Goal: Transaction & Acquisition: Book appointment/travel/reservation

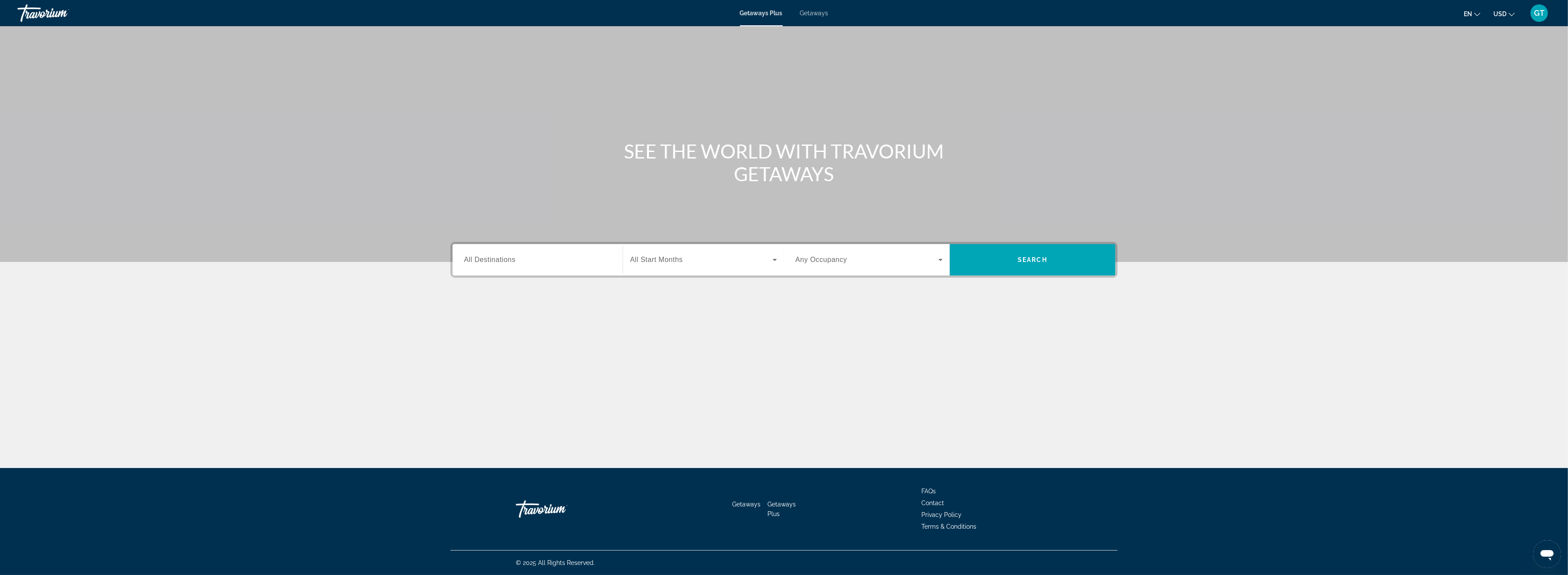
click at [770, 12] on span "Getaways Plus" at bounding box center [761, 13] width 43 height 7
click at [502, 255] on input "Destination All Destinations" at bounding box center [538, 260] width 148 height 11
click at [497, 319] on span "[GEOGRAPHIC_DATA] (31,620 units available)" at bounding box center [542, 320] width 130 height 7
type input "**********"
click at [491, 260] on input "**********" at bounding box center [538, 260] width 148 height 11
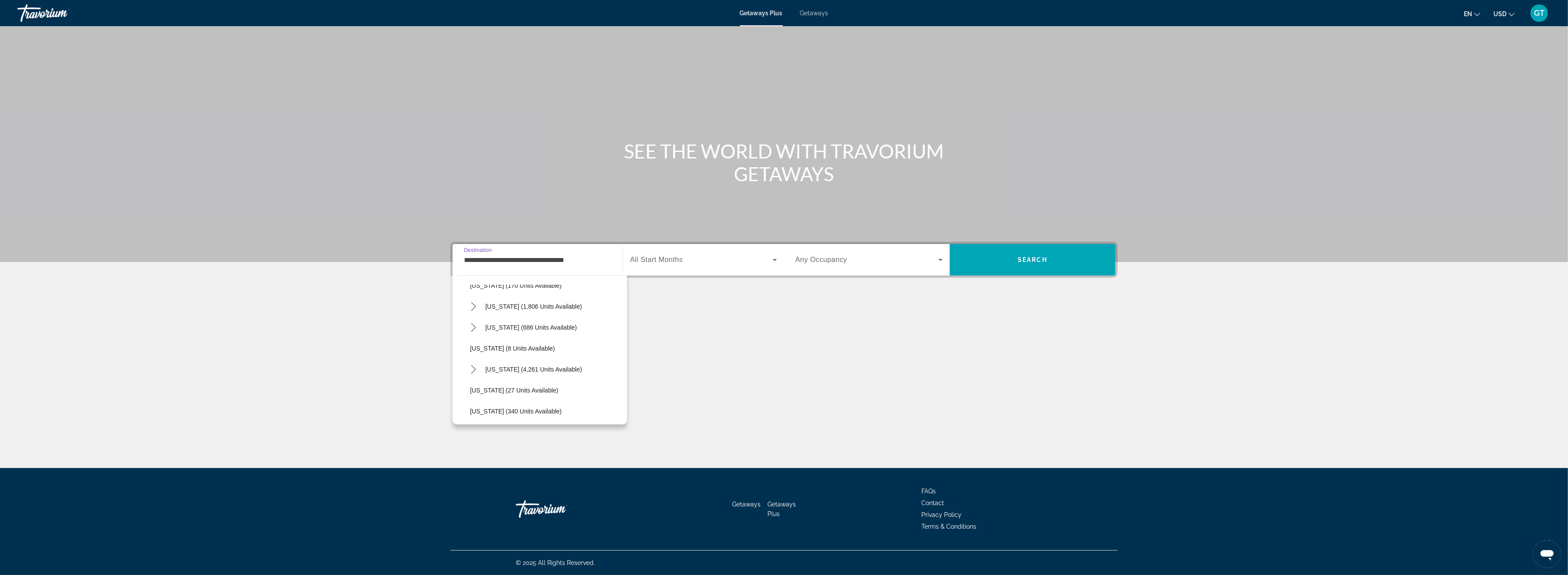
scroll to position [97, 0]
click at [475, 348] on icon "Toggle Florida (4,261 units available) submenu" at bounding box center [473, 349] width 4 height 9
click at [593, 263] on input "**********" at bounding box center [538, 260] width 148 height 11
click at [493, 299] on span "All destinations" at bounding box center [483, 299] width 43 height 7
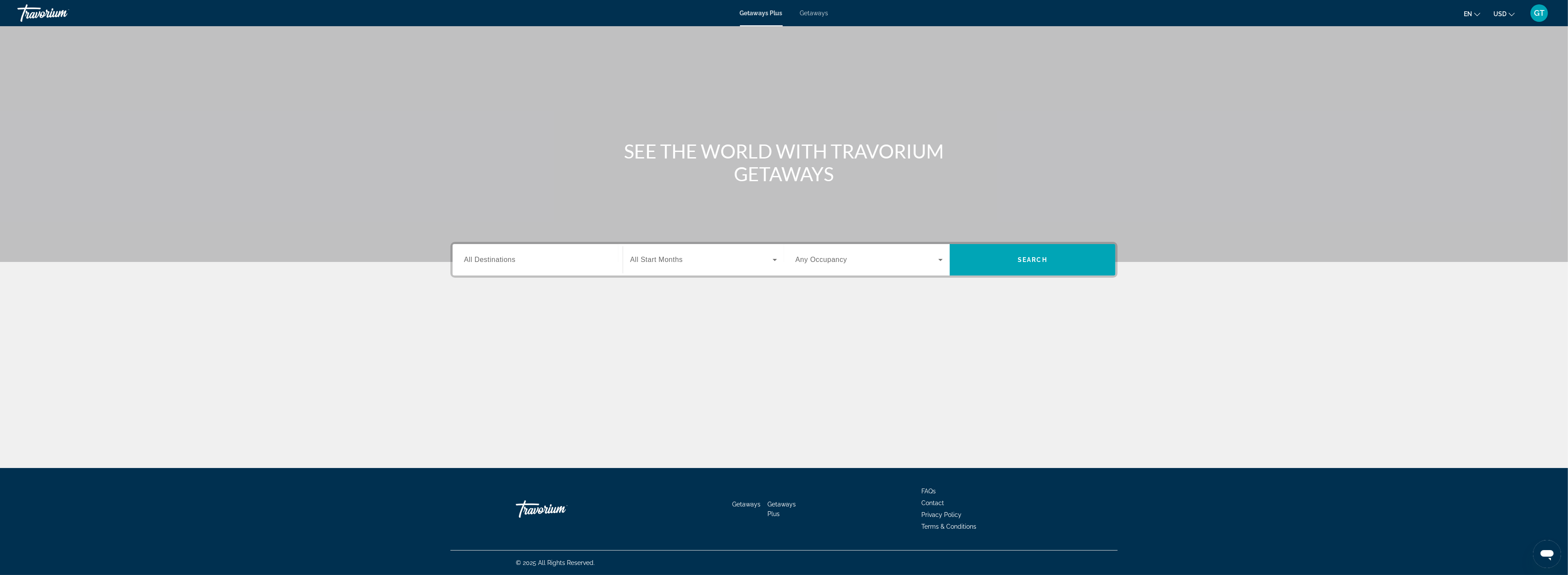
click at [495, 263] on span "All Destinations" at bounding box center [490, 259] width 52 height 7
click at [495, 263] on input "Destination All Destinations" at bounding box center [538, 260] width 148 height 11
click at [494, 320] on span "[GEOGRAPHIC_DATA] (31,620 units available)" at bounding box center [542, 320] width 130 height 7
click at [591, 263] on input "**********" at bounding box center [538, 260] width 148 height 11
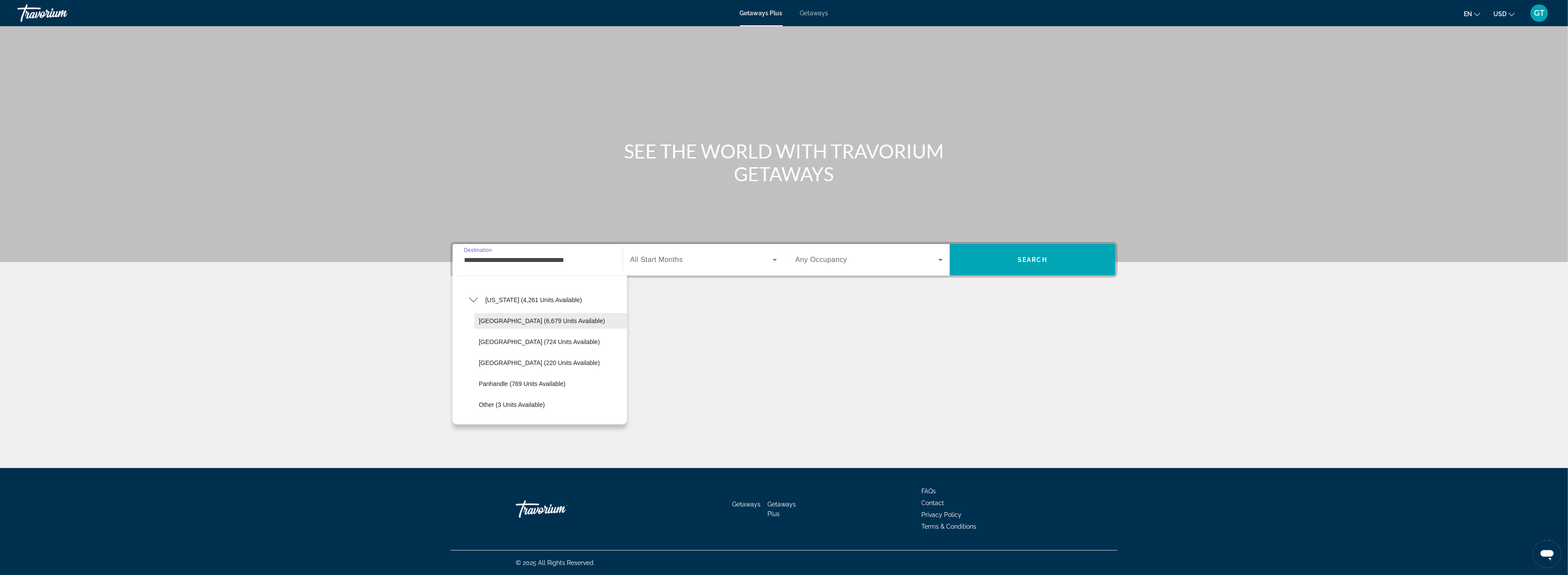
click at [497, 320] on span "[GEOGRAPHIC_DATA] (6,679 units available)" at bounding box center [542, 320] width 126 height 7
type input "**********"
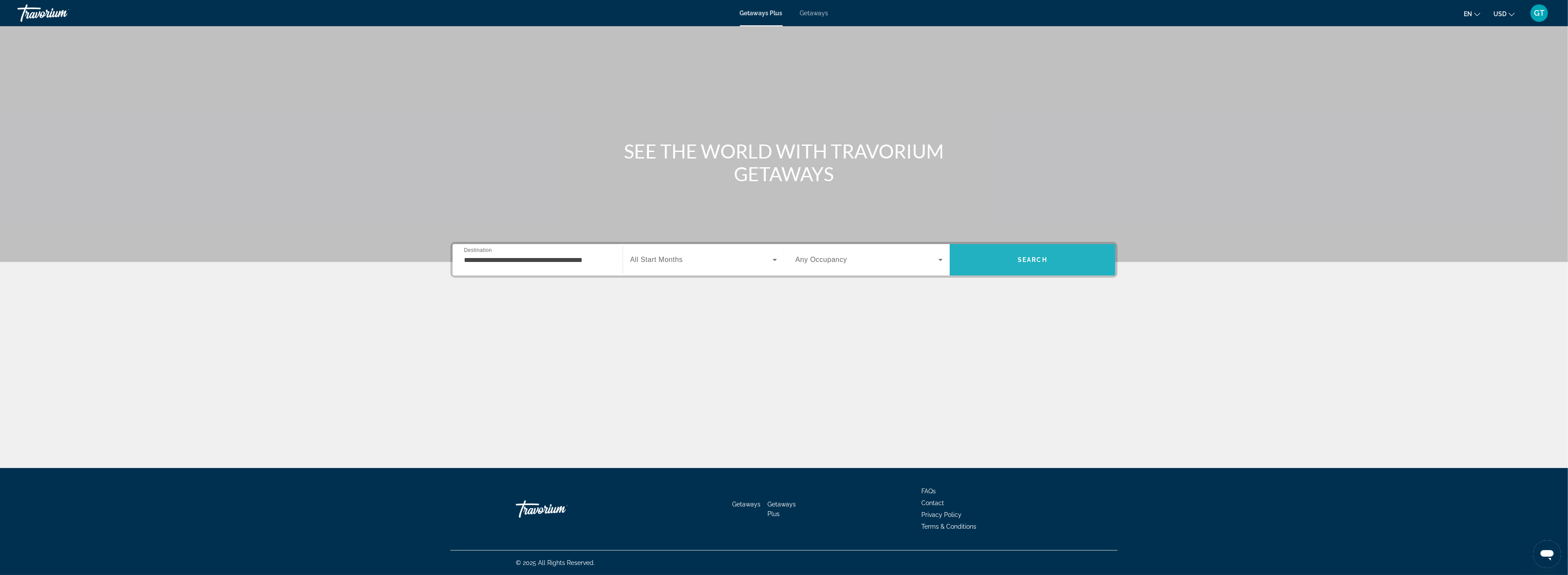
click at [1009, 258] on span "Search" at bounding box center [1033, 260] width 165 height 21
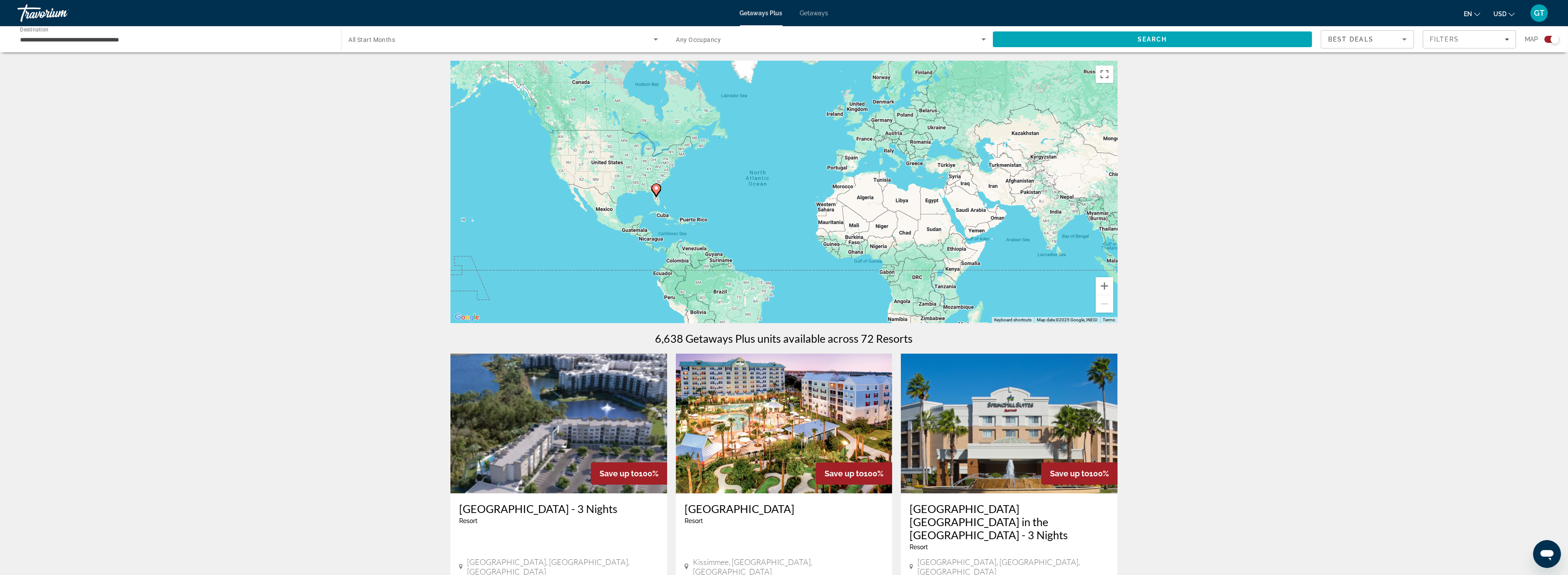
click at [655, 190] on icon "Main content" at bounding box center [656, 190] width 8 height 12
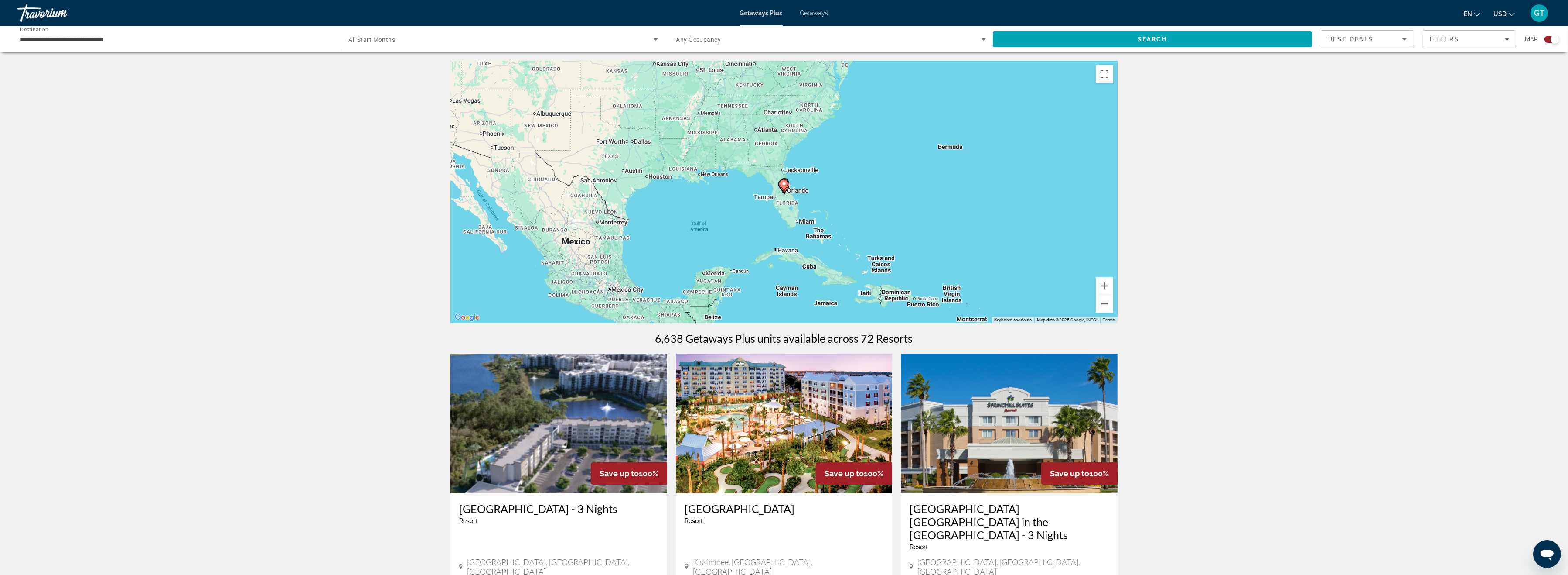
click at [784, 187] on icon "Main content" at bounding box center [784, 185] width 8 height 12
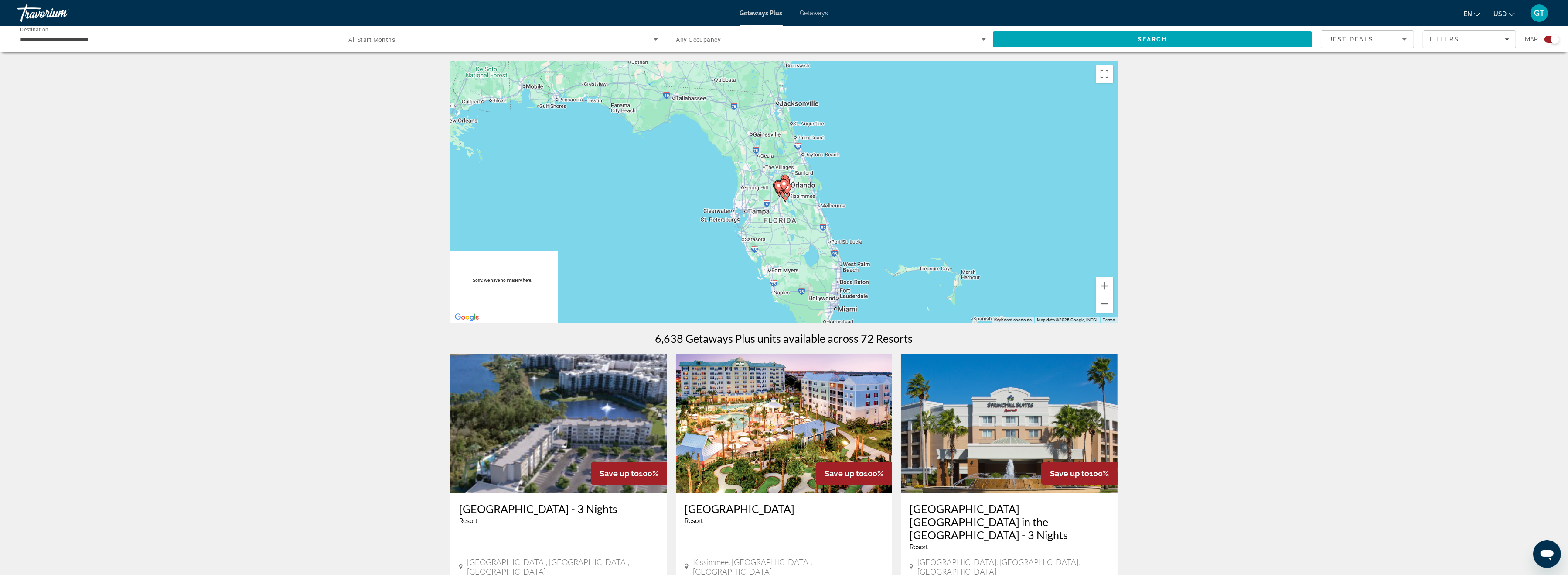
click at [784, 187] on icon "Main content" at bounding box center [784, 185] width 8 height 12
type input "**********"
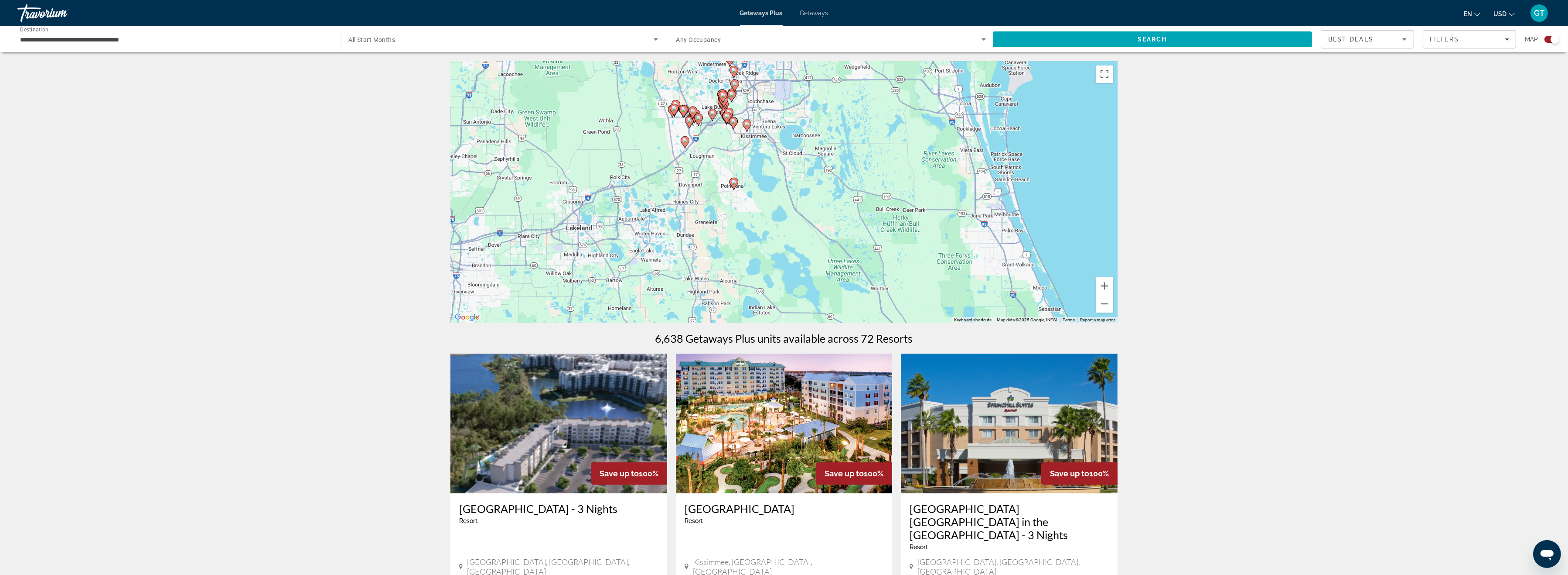
drag, startPoint x: 915, startPoint y: 271, endPoint x: 840, endPoint y: 172, distance: 124.2
click at [851, 178] on div "To activate drag with keyboard, press Alt + Enter. Once in keyboard drag state,…" at bounding box center [784, 192] width 667 height 262
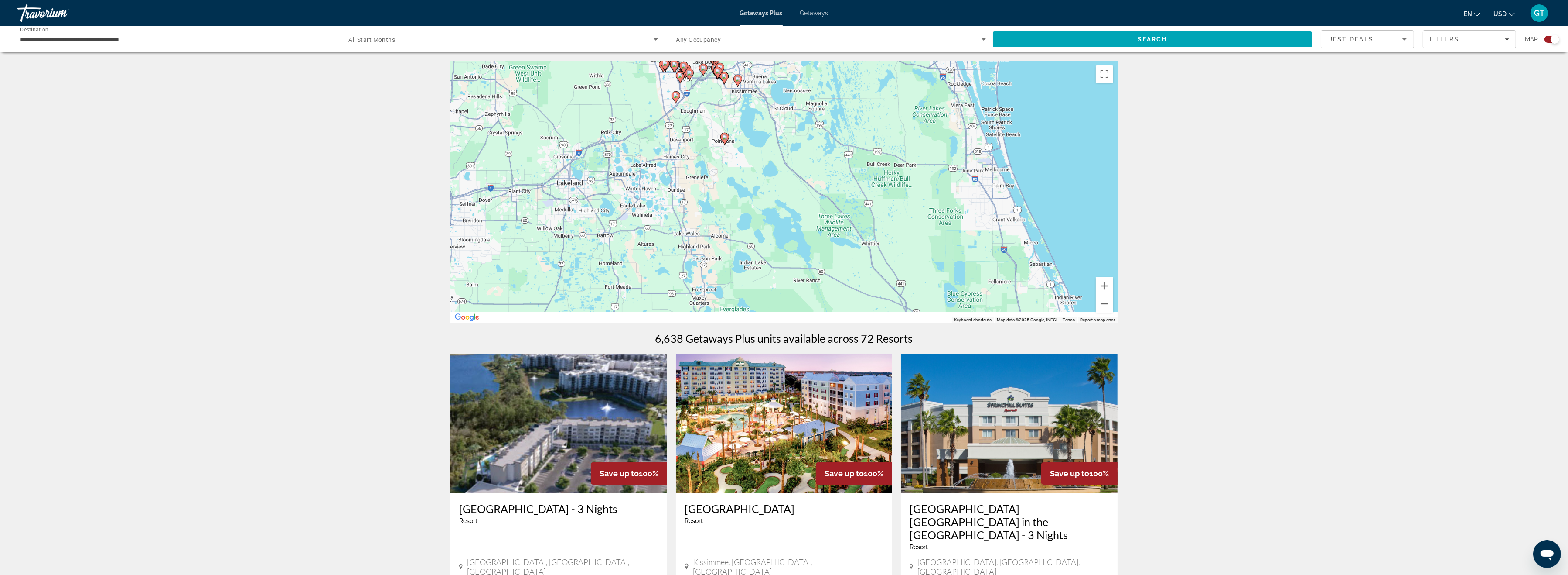
drag, startPoint x: 816, startPoint y: 198, endPoint x: 792, endPoint y: 92, distance: 108.7
click at [792, 92] on div "To activate drag with keyboard, press Alt + Enter. Once in keyboard drag state,…" at bounding box center [784, 192] width 667 height 262
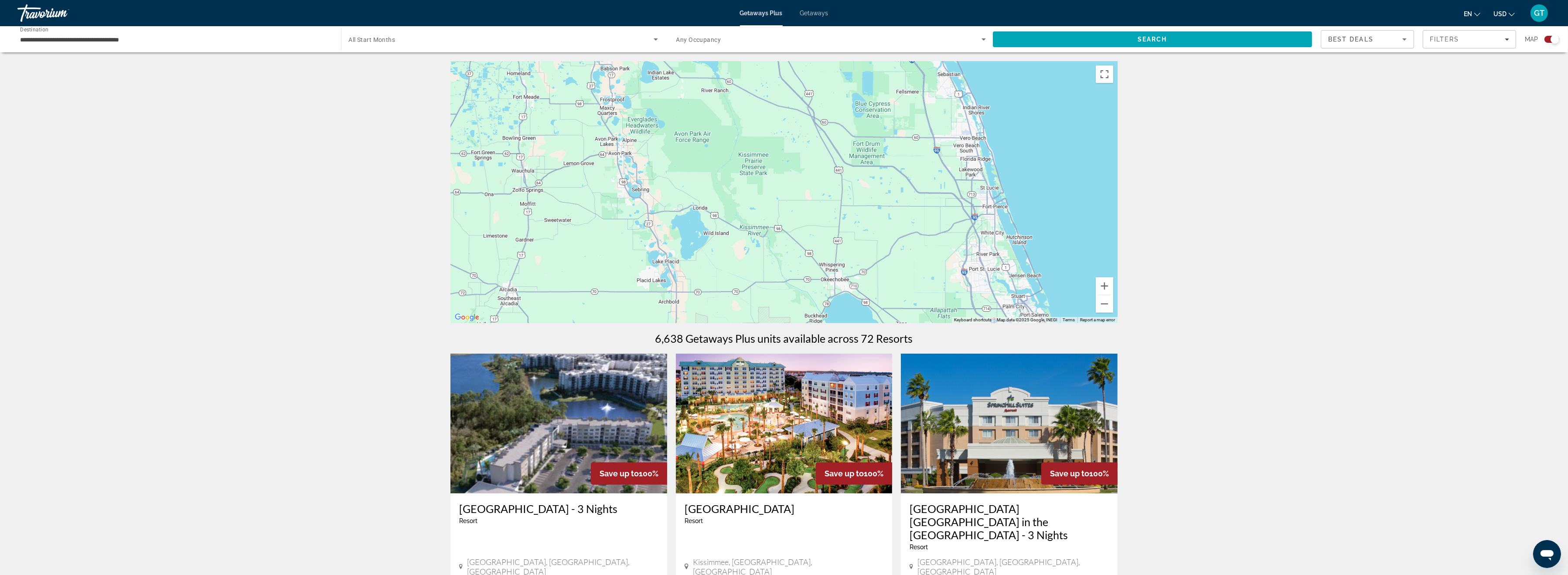
drag, startPoint x: 848, startPoint y: 231, endPoint x: 776, endPoint y: 104, distance: 146.0
click at [776, 104] on div "To activate drag with keyboard, press Alt + Enter. Once in keyboard drag state,…" at bounding box center [784, 192] width 667 height 262
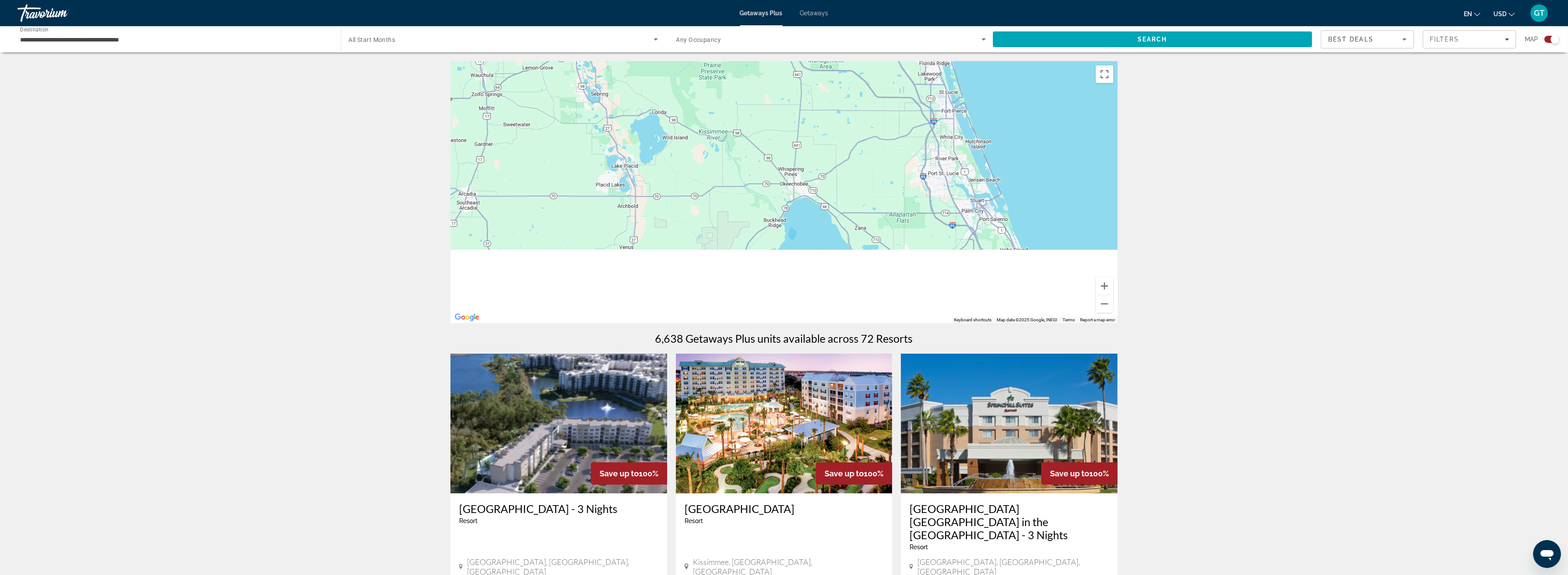
drag, startPoint x: 800, startPoint y: 247, endPoint x: 740, endPoint y: 117, distance: 143.2
click at [740, 117] on div "To activate drag with keyboard, press Alt + Enter. Once in keyboard drag state,…" at bounding box center [784, 192] width 667 height 262
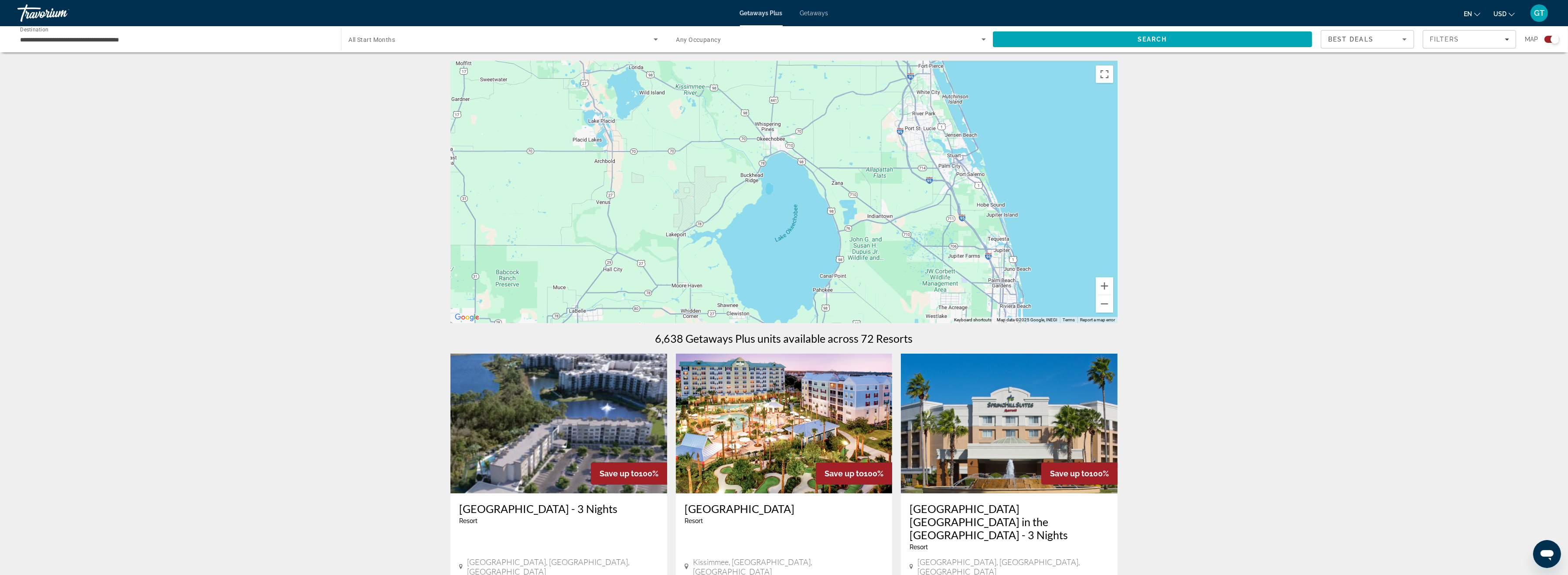
scroll to position [180, 0]
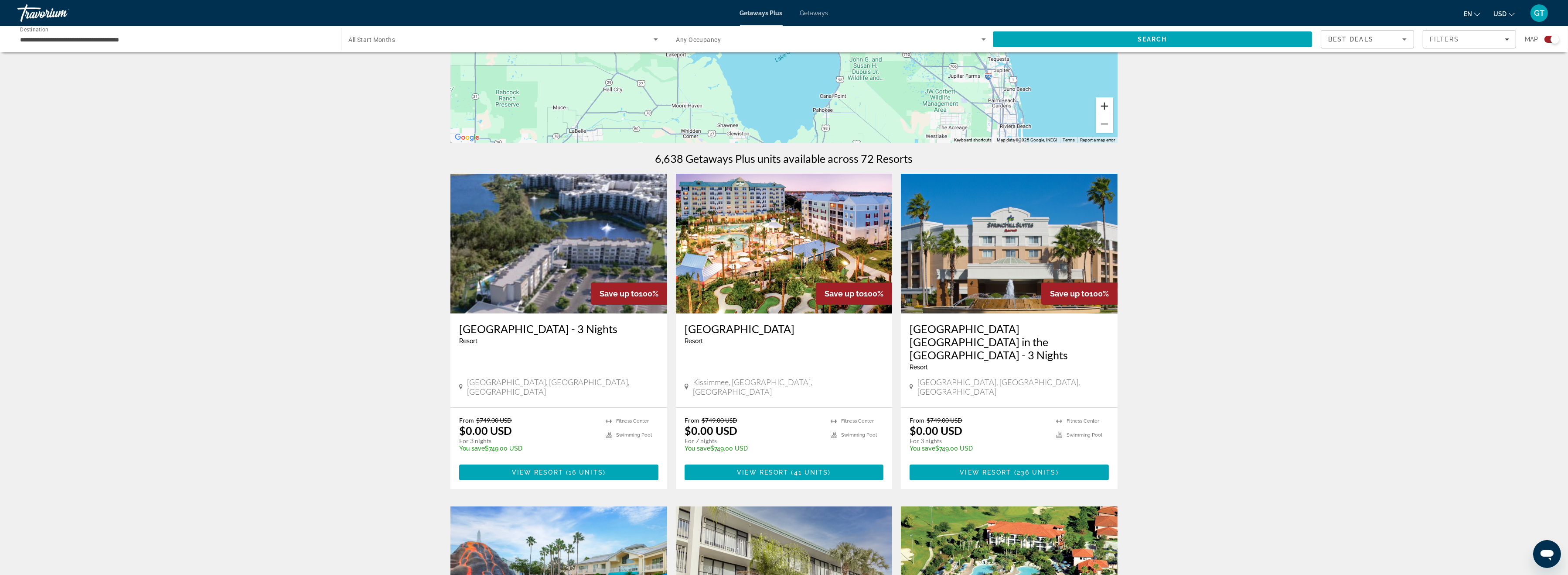
click at [1109, 102] on button "Zoom in" at bounding box center [1105, 106] width 18 height 18
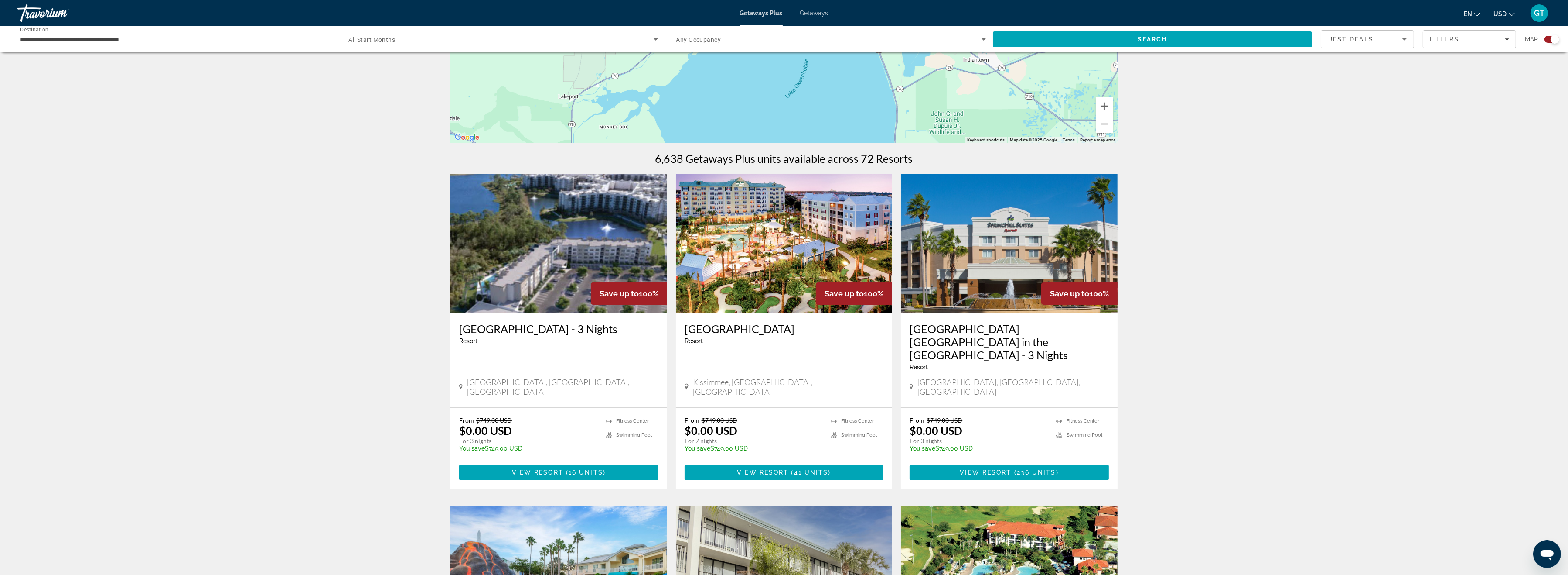
click at [1103, 126] on button "Zoom out" at bounding box center [1105, 124] width 18 height 18
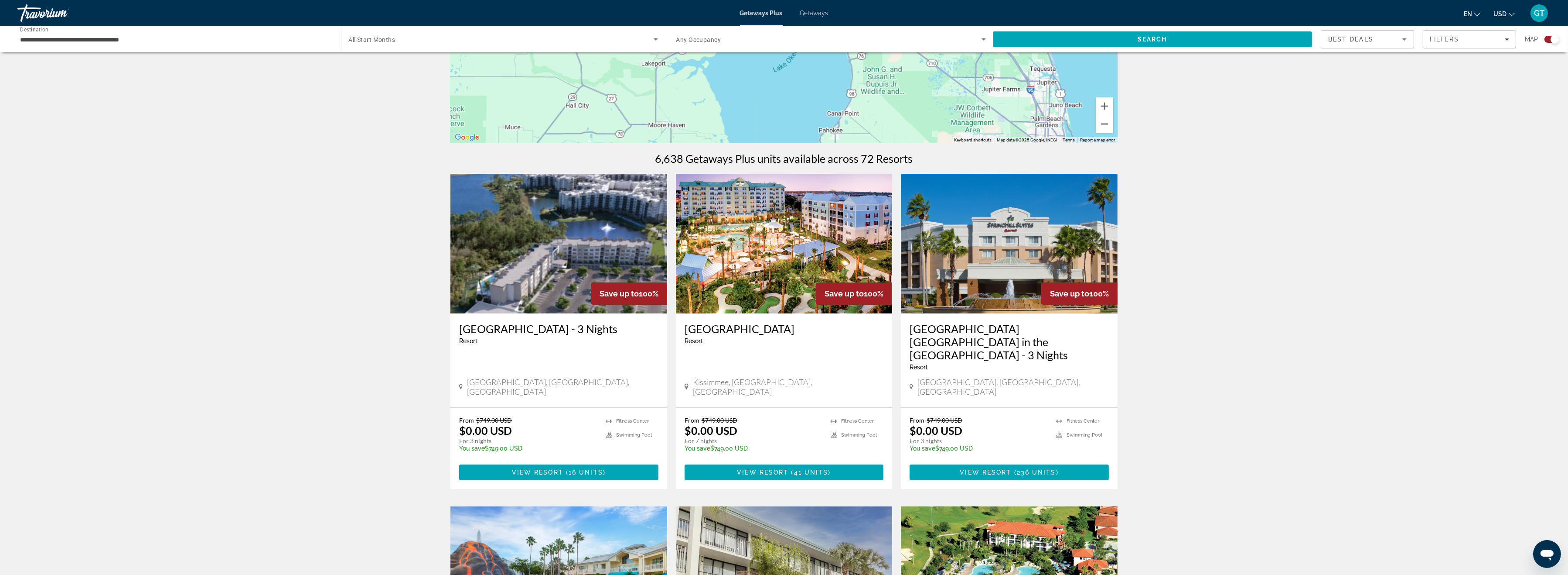
click at [1103, 126] on button "Zoom out" at bounding box center [1105, 124] width 18 height 18
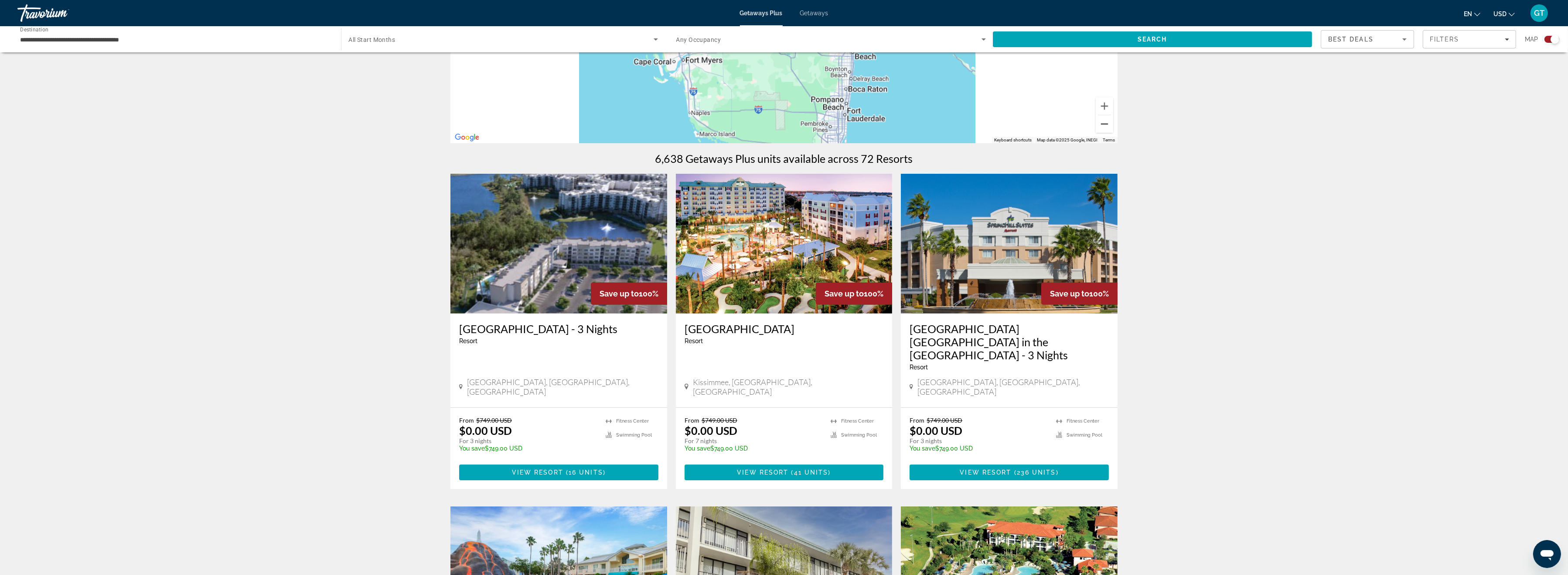
click at [1103, 126] on button "Zoom out" at bounding box center [1105, 124] width 18 height 18
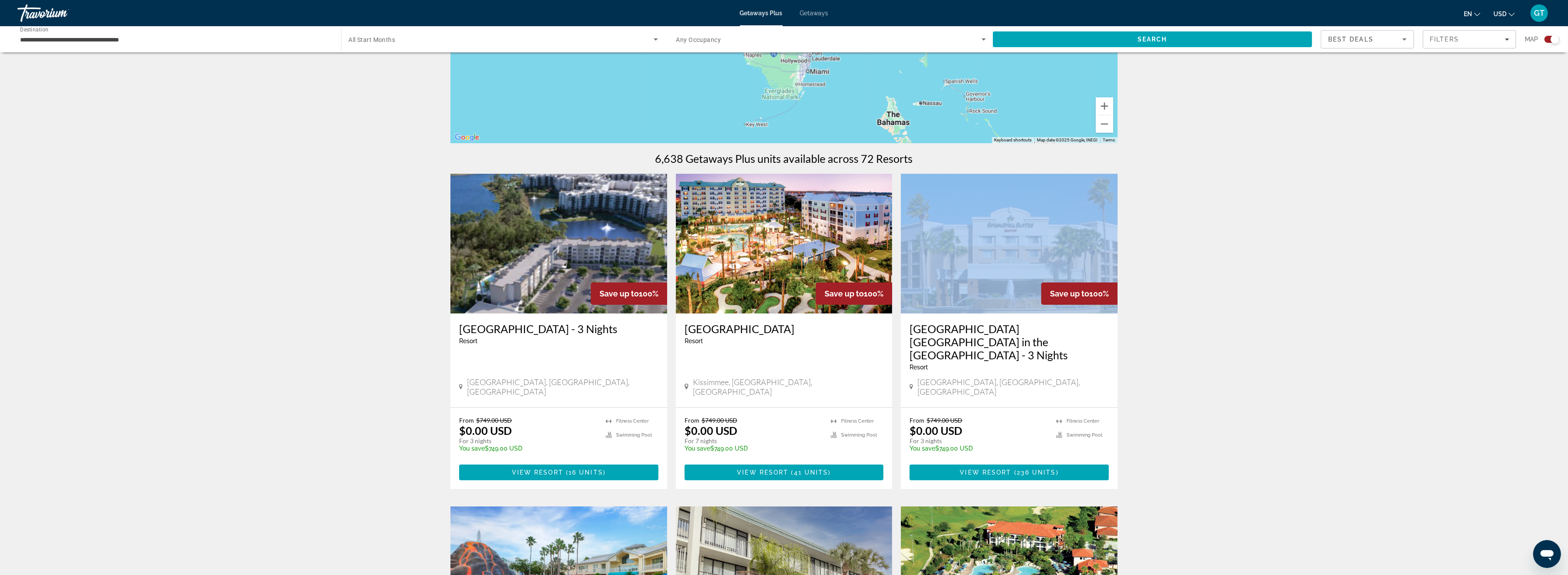
drag, startPoint x: 1193, startPoint y: 142, endPoint x: 1218, endPoint y: 277, distance: 137.3
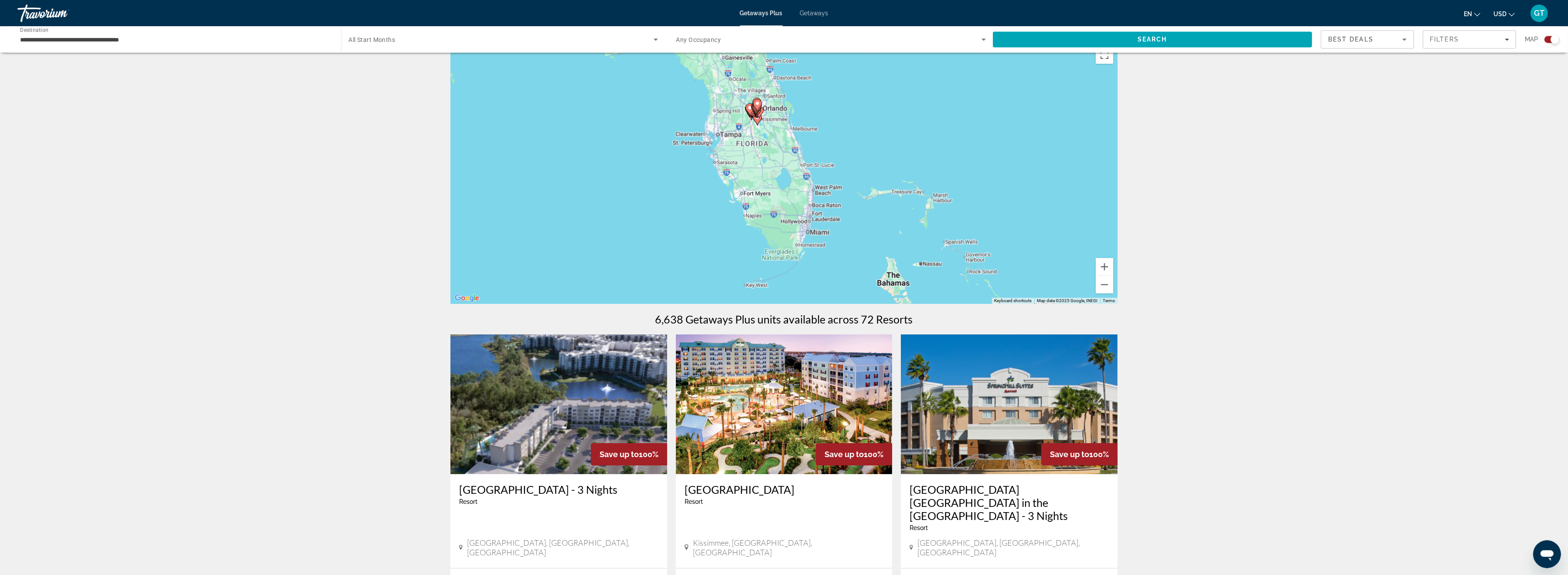
scroll to position [0, 0]
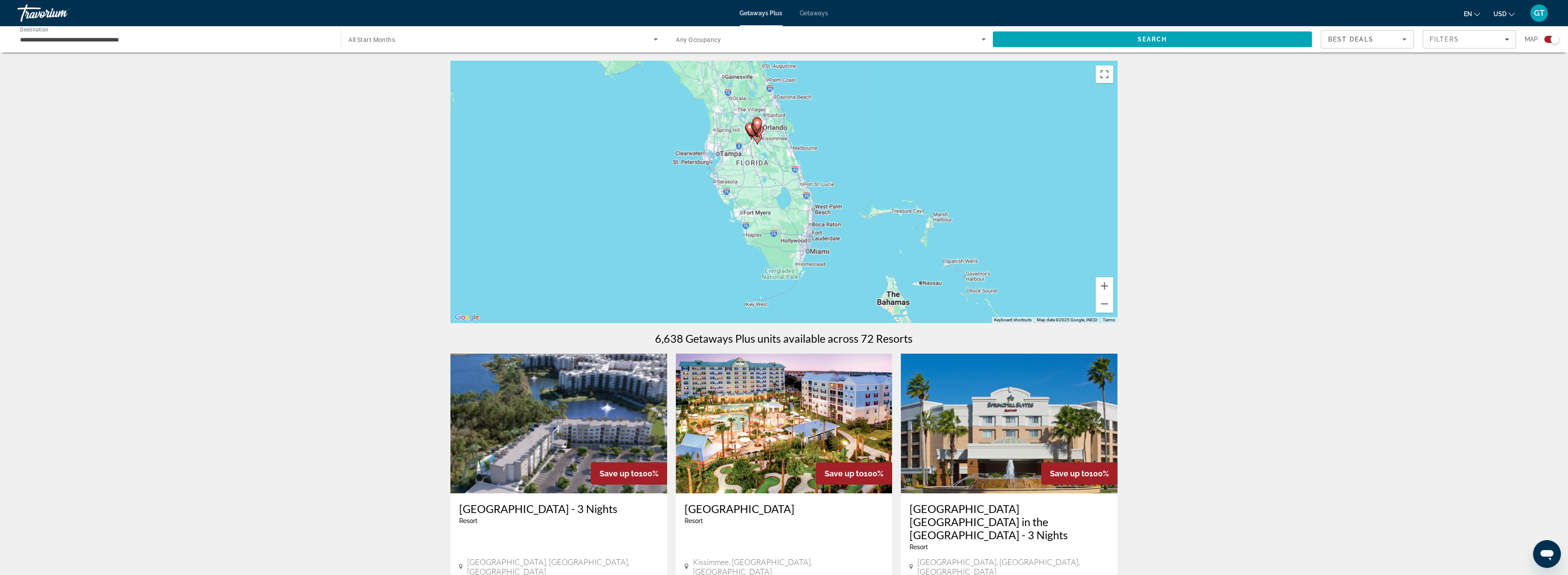
click at [761, 158] on div "To activate drag with keyboard, press Alt + Enter. Once in keyboard drag state,…" at bounding box center [784, 192] width 667 height 262
click at [1103, 286] on button "Zoom in" at bounding box center [1105, 286] width 18 height 18
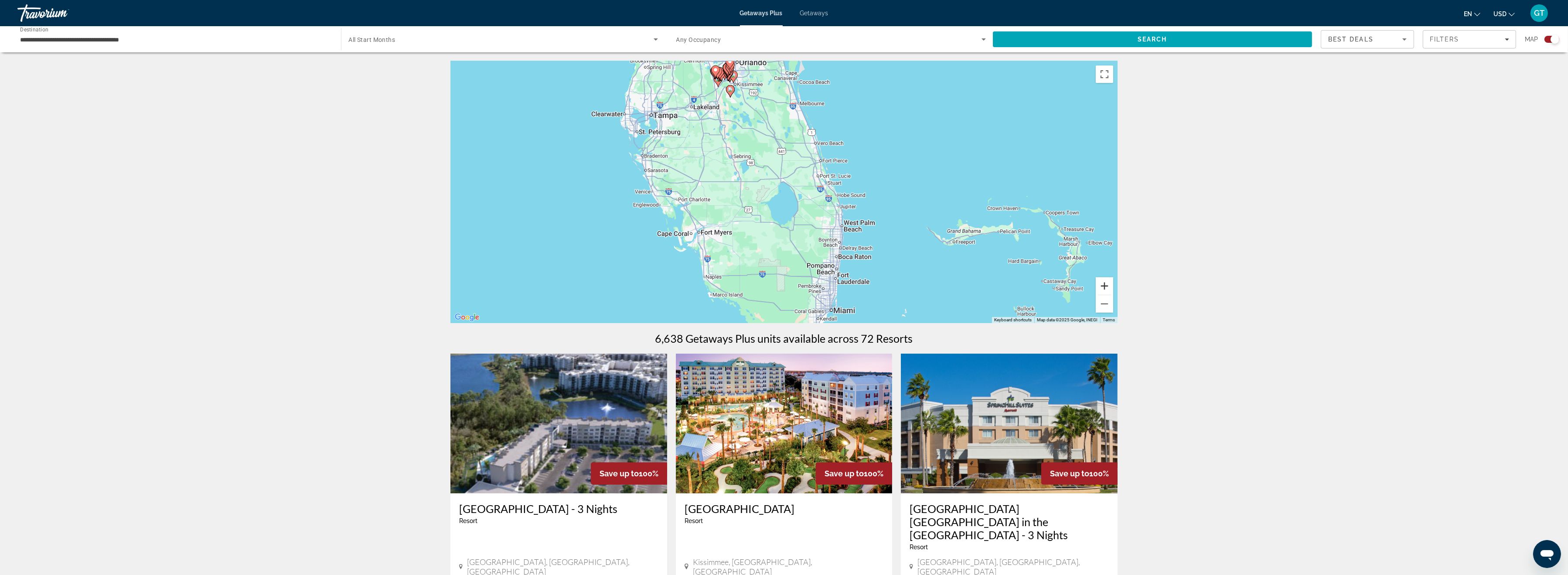
click at [1103, 286] on button "Zoom in" at bounding box center [1105, 286] width 18 height 18
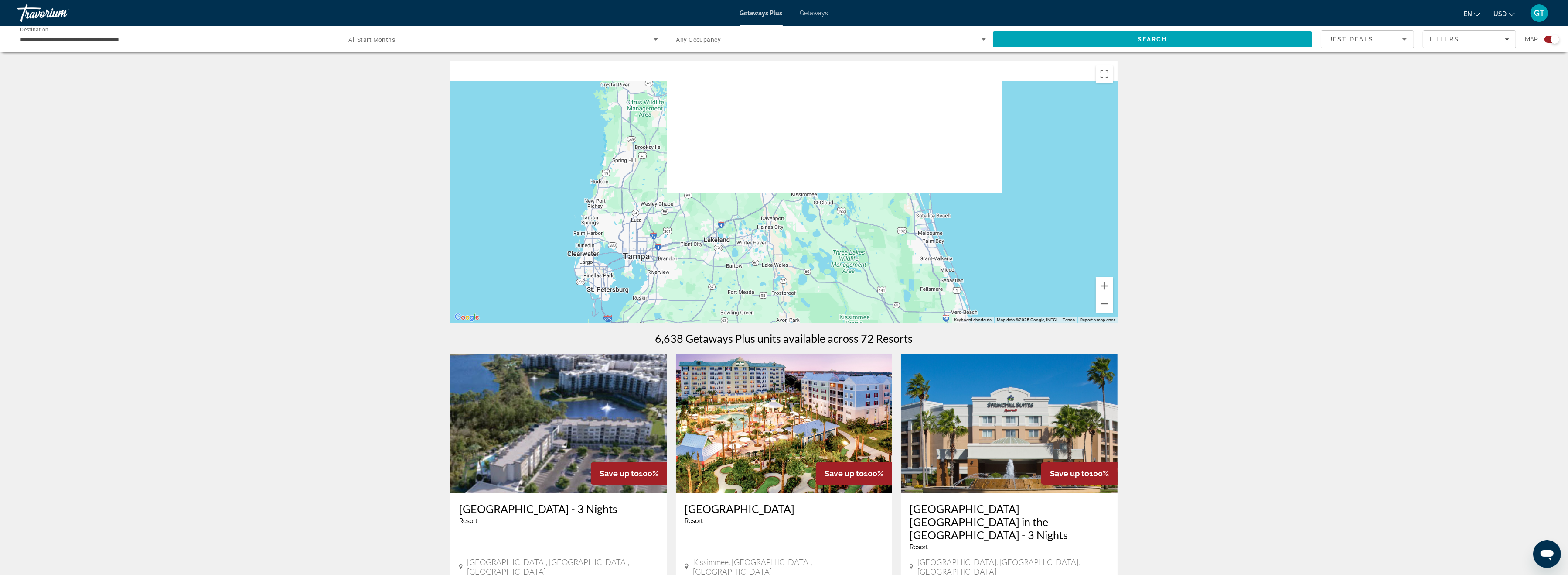
drag, startPoint x: 783, startPoint y: 119, endPoint x: 857, endPoint y: 279, distance: 176.3
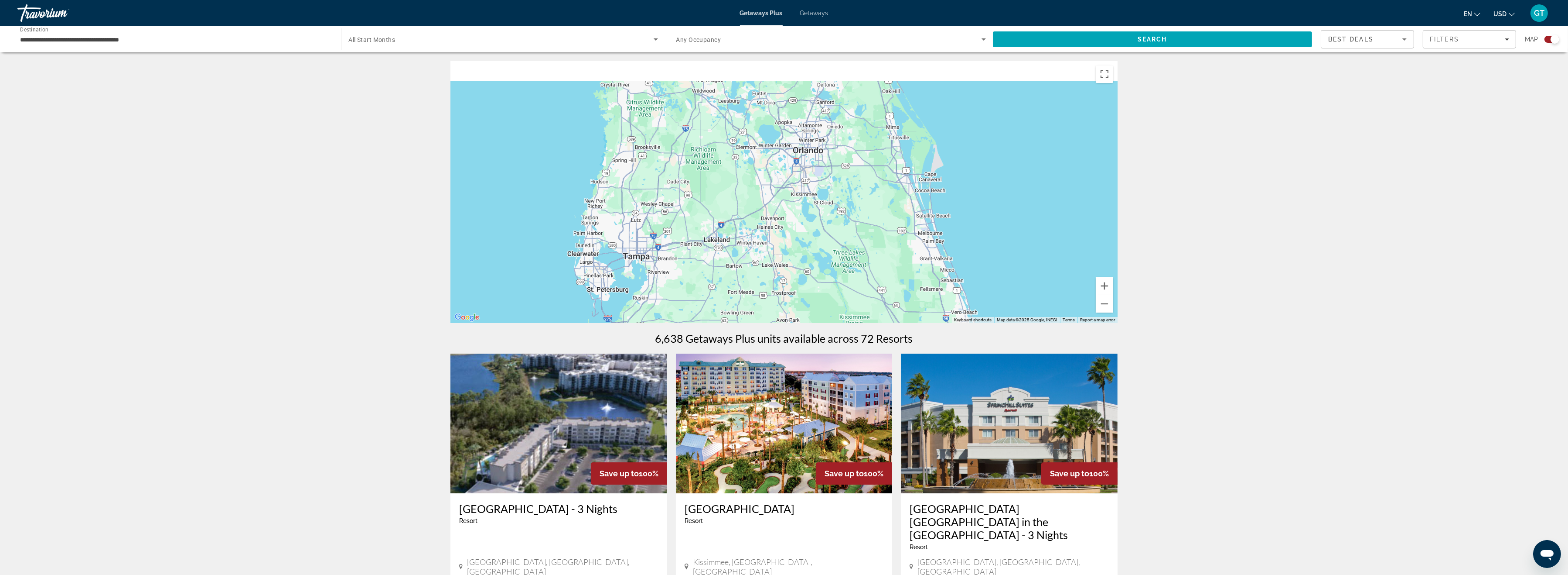
click at [897, 323] on div "Main content" at bounding box center [784, 192] width 667 height 262
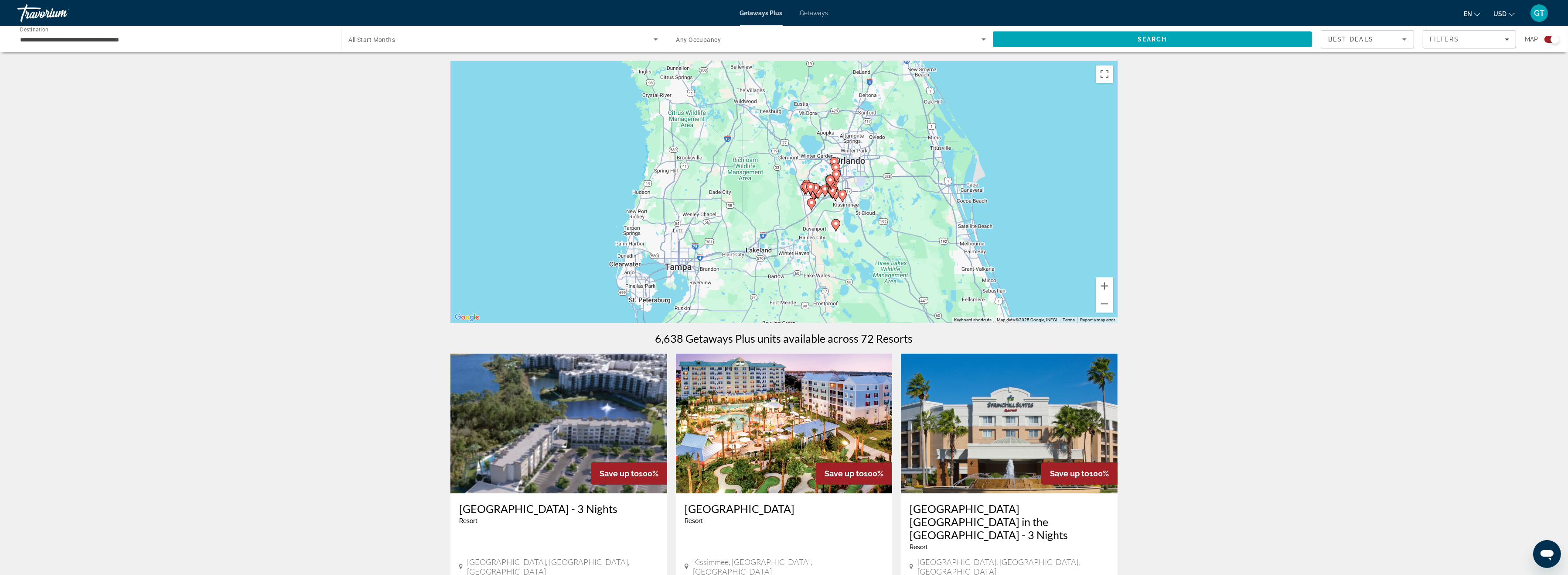
drag, startPoint x: 793, startPoint y: 166, endPoint x: 839, endPoint y: 221, distance: 71.7
click at [846, 222] on div "To activate drag with keyboard, press Alt + Enter. Once in keyboard drag state,…" at bounding box center [784, 192] width 667 height 262
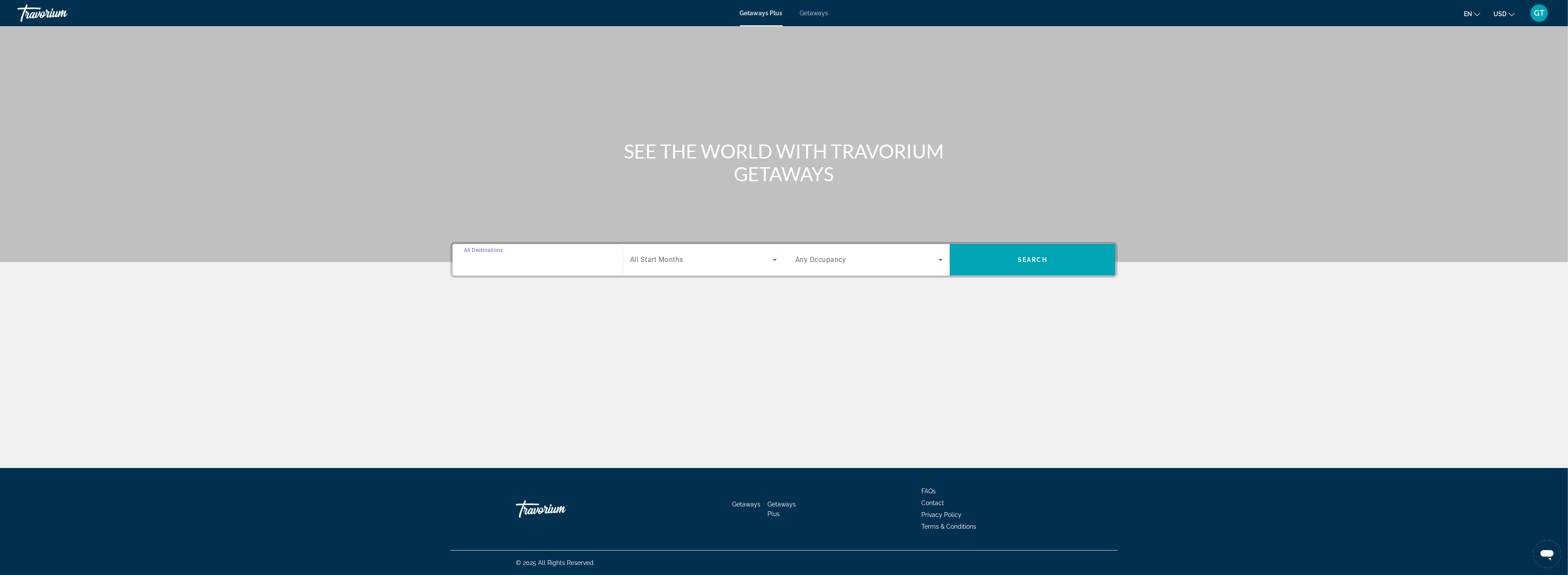
click at [540, 255] on input "Destination All Destinations" at bounding box center [538, 260] width 148 height 11
click at [494, 324] on span "Select destination: United States (31,620 units available)" at bounding box center [539, 320] width 133 height 21
click at [503, 261] on input "**********" at bounding box center [538, 260] width 148 height 11
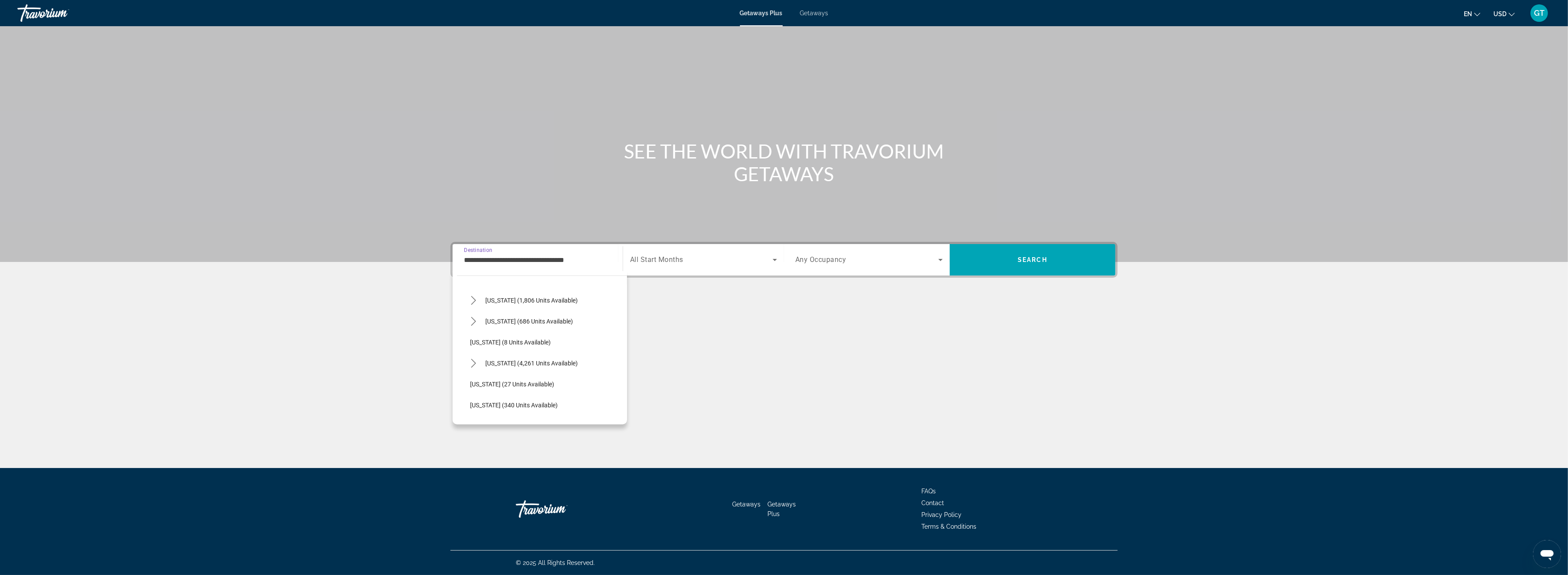
scroll to position [97, 0]
click at [475, 347] on icon "Toggle Florida (4,261 units available) submenu" at bounding box center [474, 349] width 9 height 9
click at [494, 388] on span "[GEOGRAPHIC_DATA] (724 units available)" at bounding box center [536, 391] width 116 height 7
type input "**********"
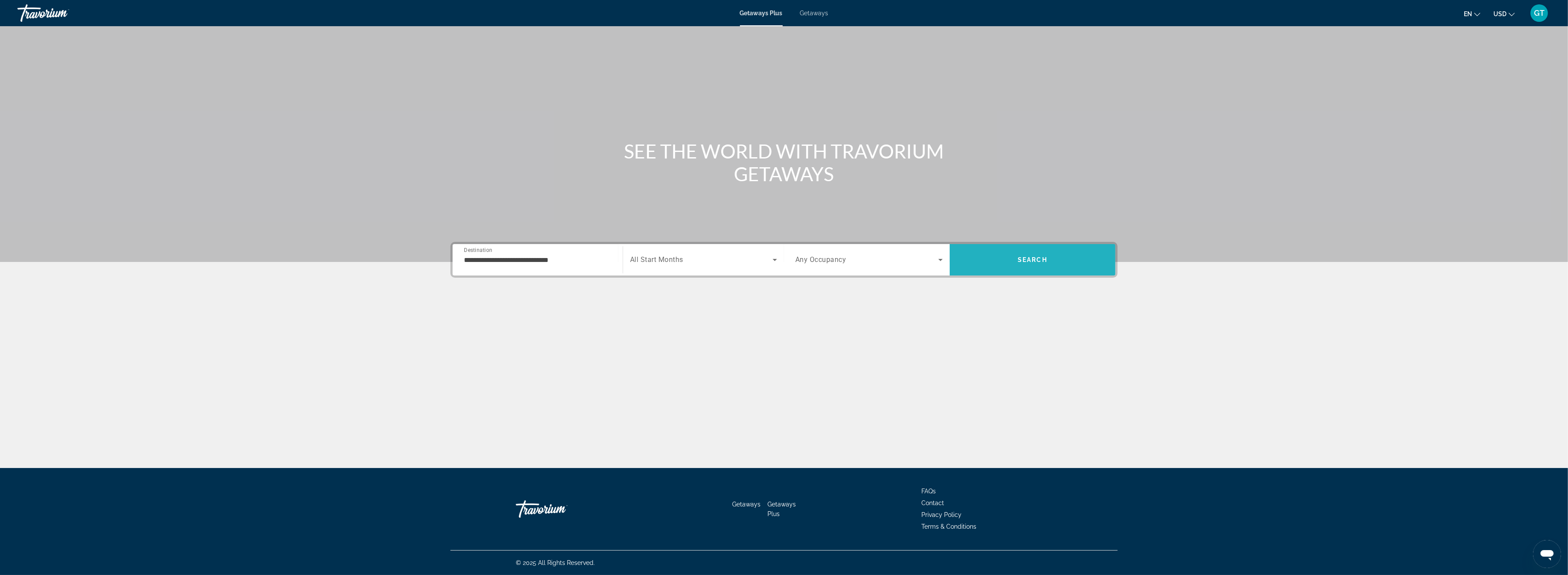
click at [1027, 263] on span "Search" at bounding box center [1032, 260] width 29 height 7
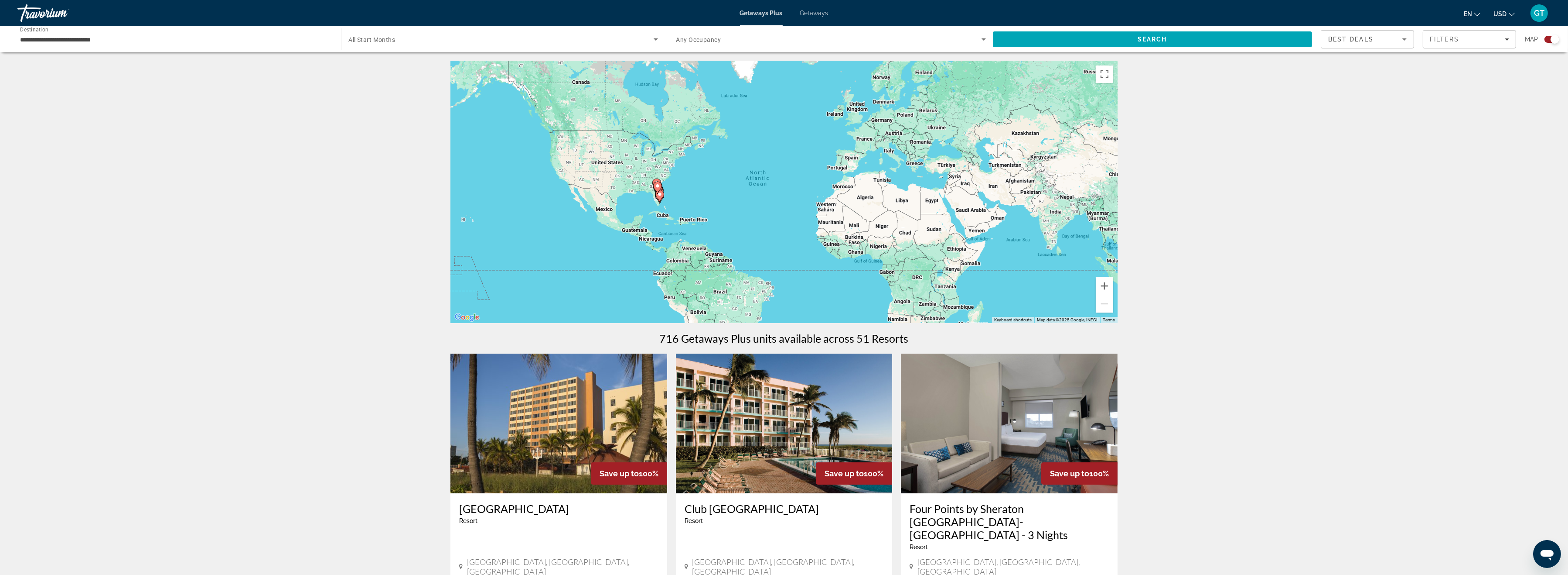
click at [668, 198] on div "To activate drag with keyboard, press Alt + Enter. Once in keyboard drag state,…" at bounding box center [784, 192] width 667 height 262
click at [1106, 286] on button "Zoom in" at bounding box center [1105, 286] width 18 height 18
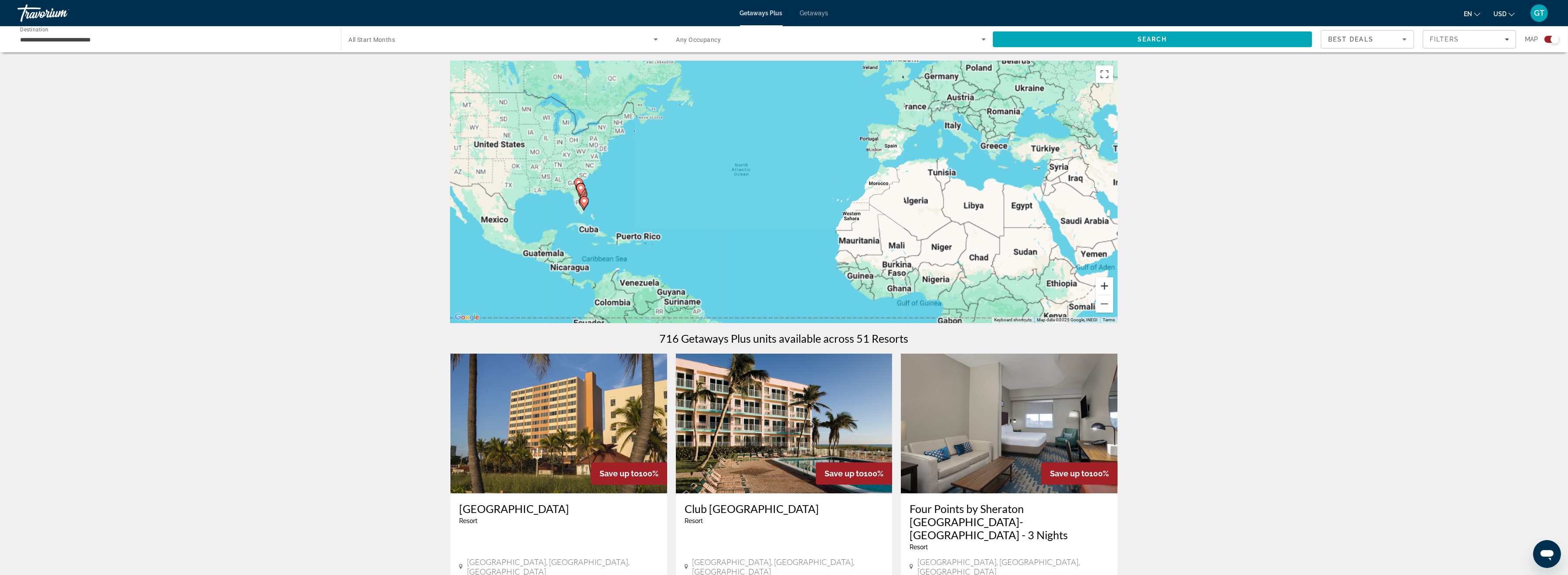
click at [1106, 286] on button "Zoom in" at bounding box center [1105, 286] width 18 height 18
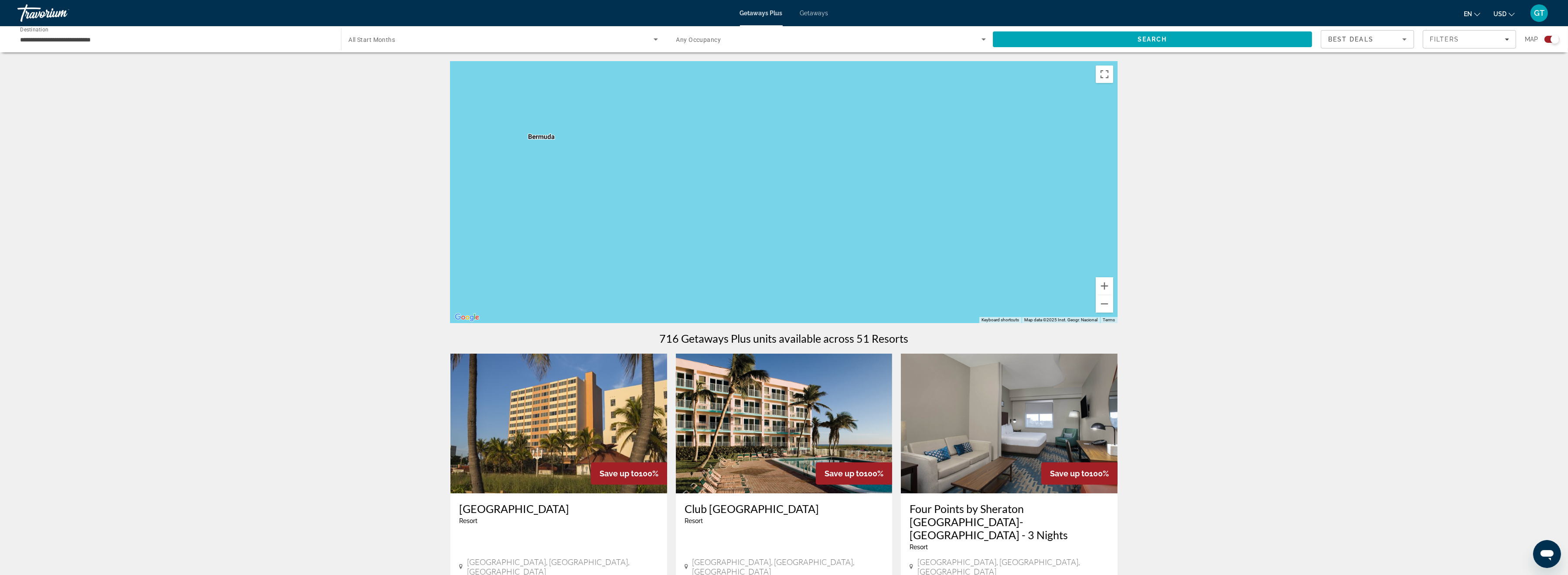
drag, startPoint x: 740, startPoint y: 247, endPoint x: 1194, endPoint y: 246, distance: 454.0
click at [1118, 246] on div "Main content" at bounding box center [784, 192] width 667 height 262
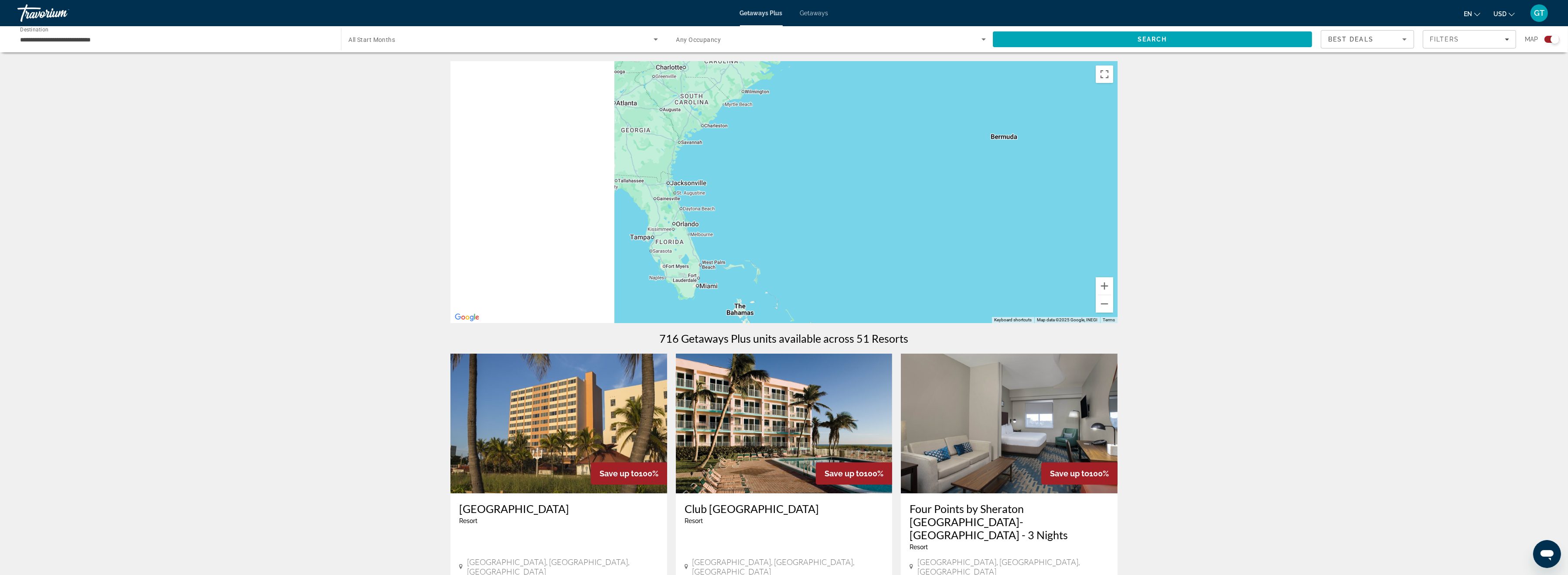
drag, startPoint x: 661, startPoint y: 219, endPoint x: 1128, endPoint y: 217, distance: 467.0
click at [1118, 217] on div "Main content" at bounding box center [784, 192] width 667 height 262
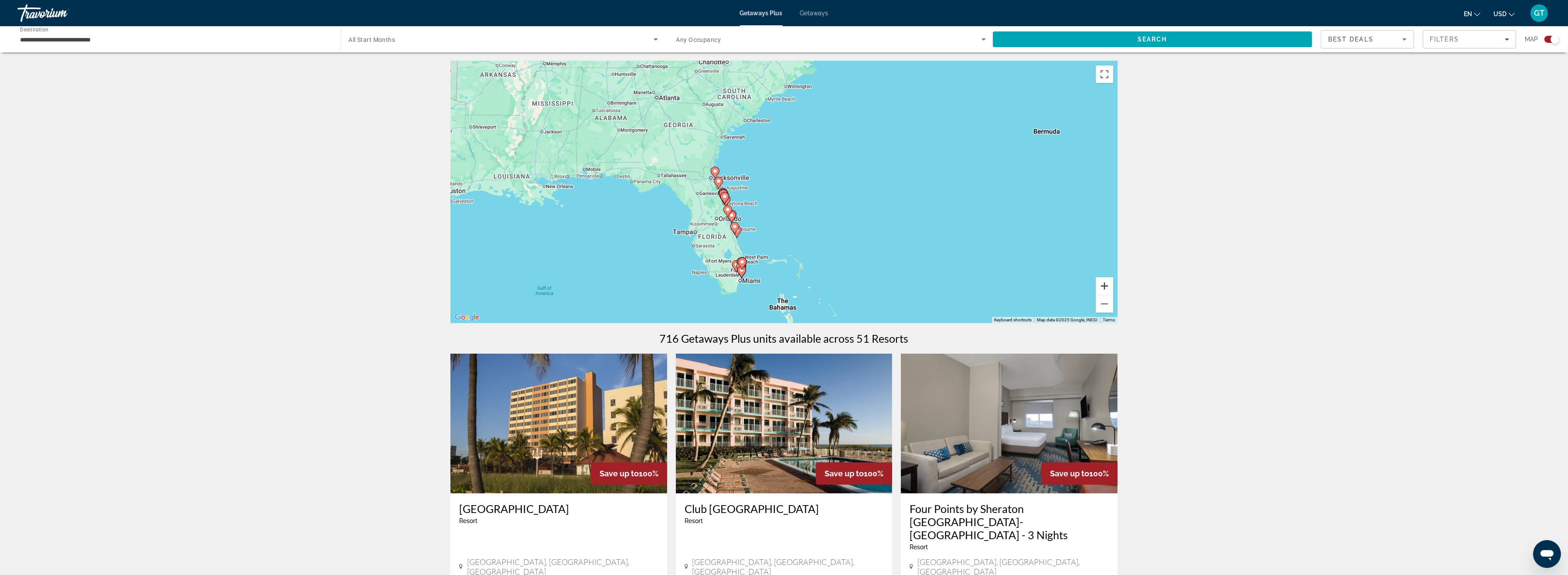
click at [1104, 284] on button "Zoom in" at bounding box center [1105, 286] width 18 height 18
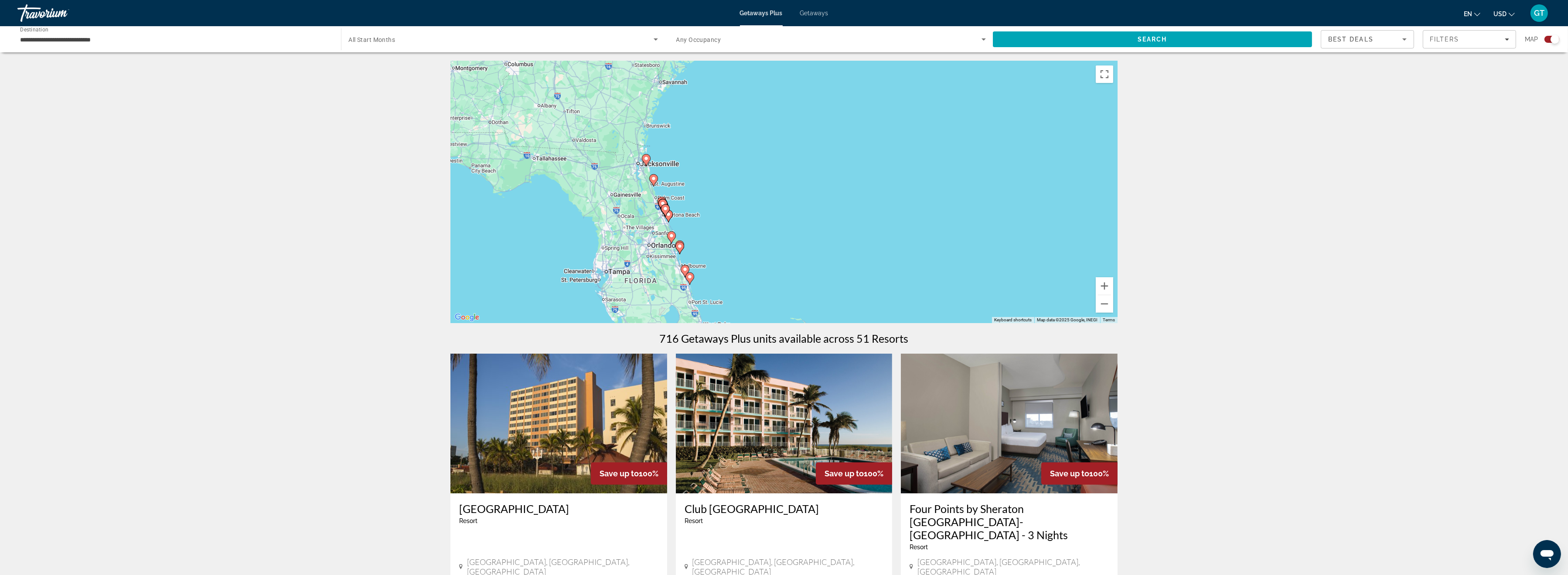
click at [1093, 282] on div "To activate drag with keyboard, press Alt + Enter. Once in keyboard drag state,…" at bounding box center [784, 192] width 667 height 262
click at [1102, 286] on button "Zoom in" at bounding box center [1105, 286] width 18 height 18
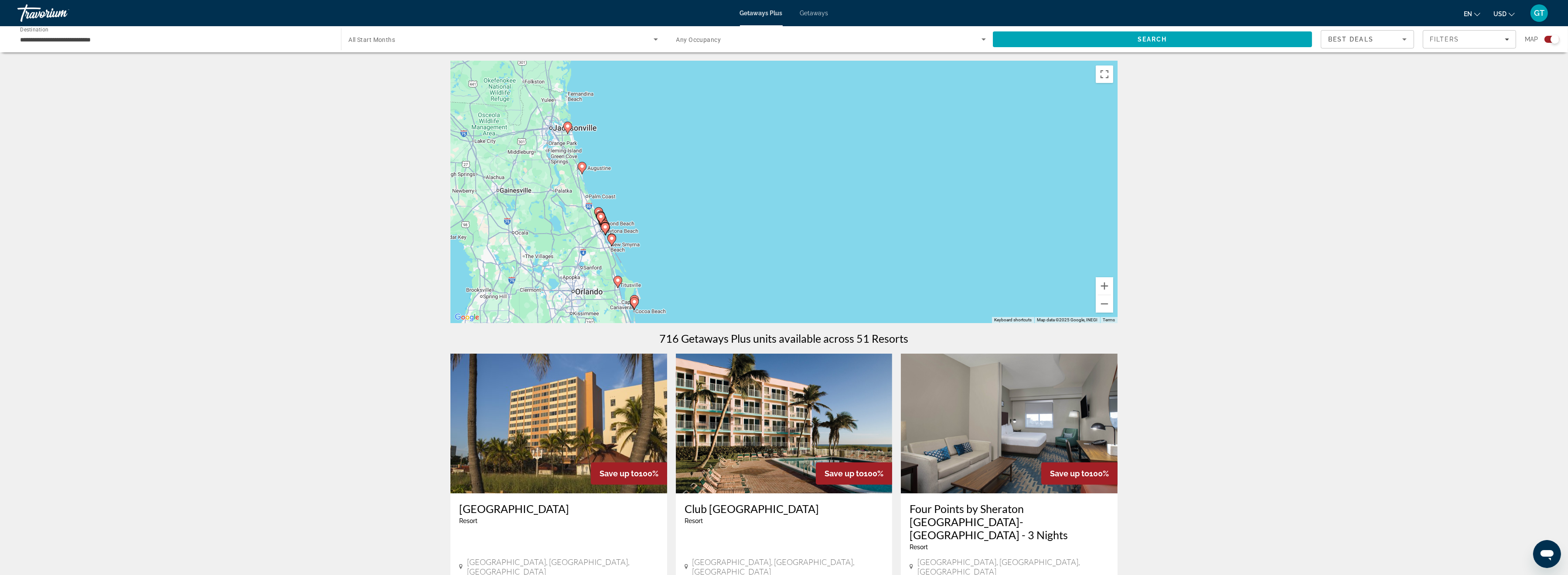
drag, startPoint x: 692, startPoint y: 247, endPoint x: 752, endPoint y: 240, distance: 60.4
click at [752, 240] on div "To activate drag with keyboard, press Alt + Enter. Once in keyboard drag state,…" at bounding box center [784, 192] width 667 height 262
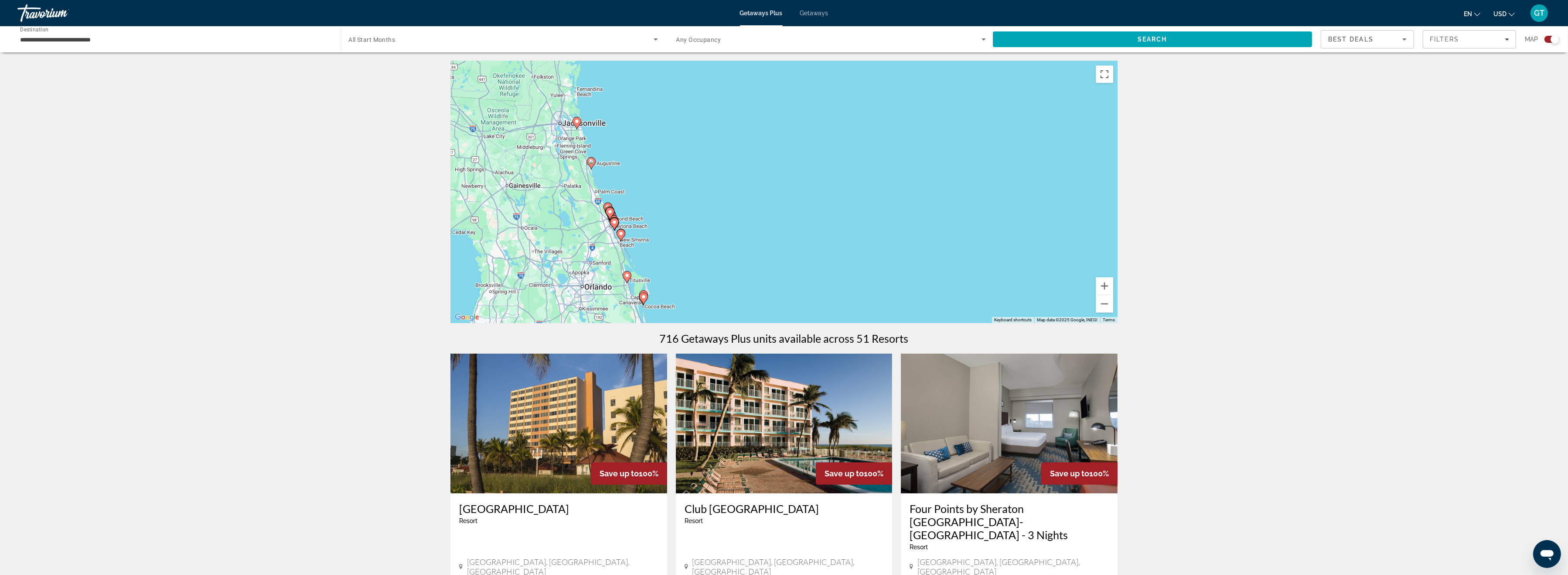
click at [622, 237] on icon "Main content" at bounding box center [621, 235] width 8 height 12
type input "**********"
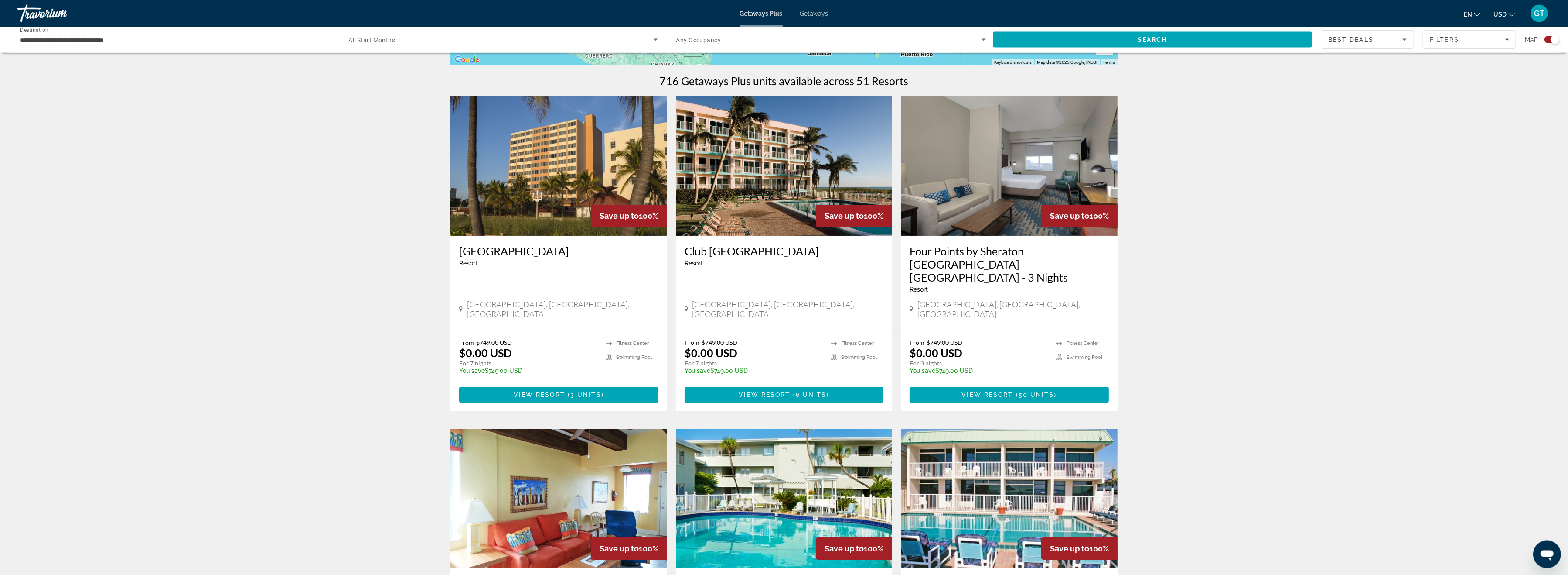
scroll to position [180, 0]
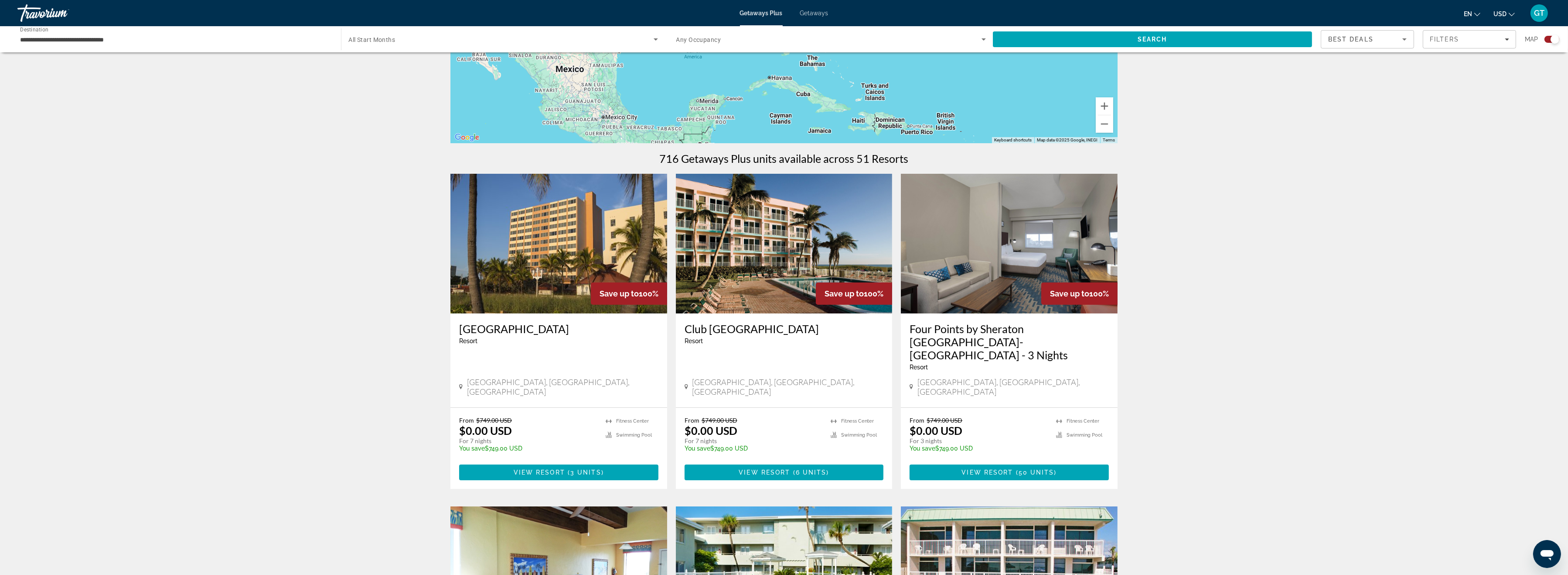
click at [567, 242] on img "Main content" at bounding box center [559, 243] width 217 height 140
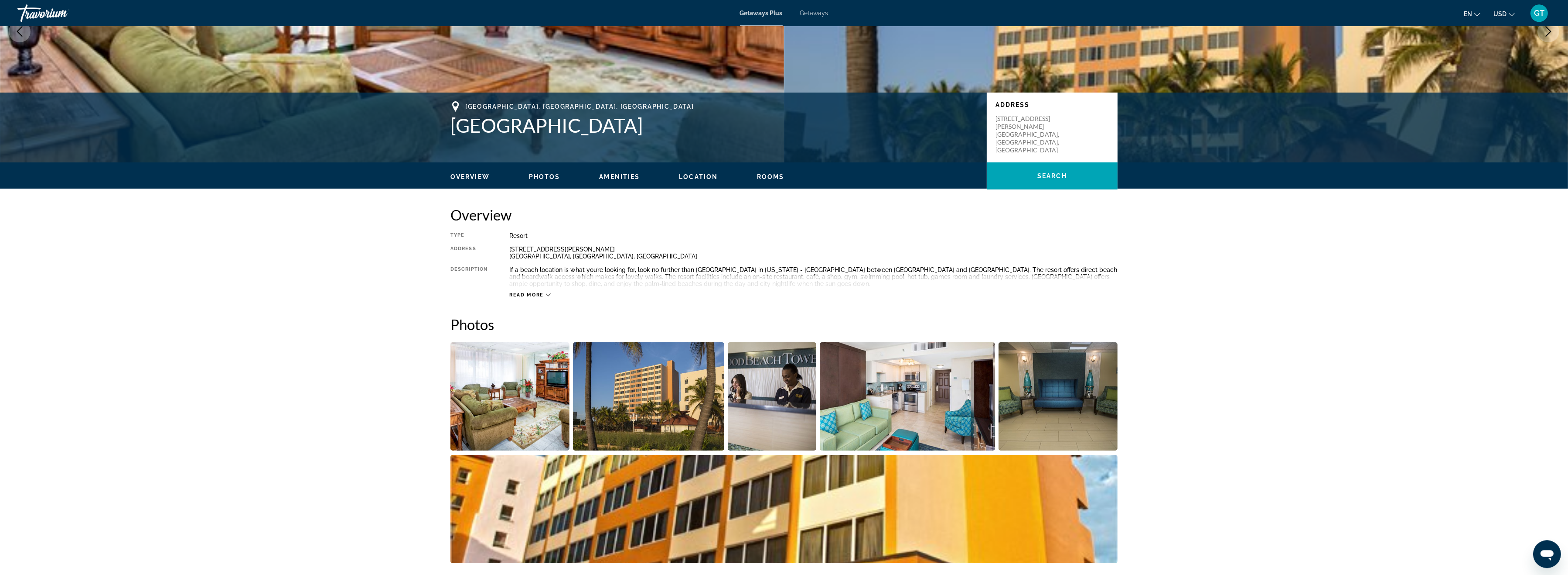
scroll to position [180, 0]
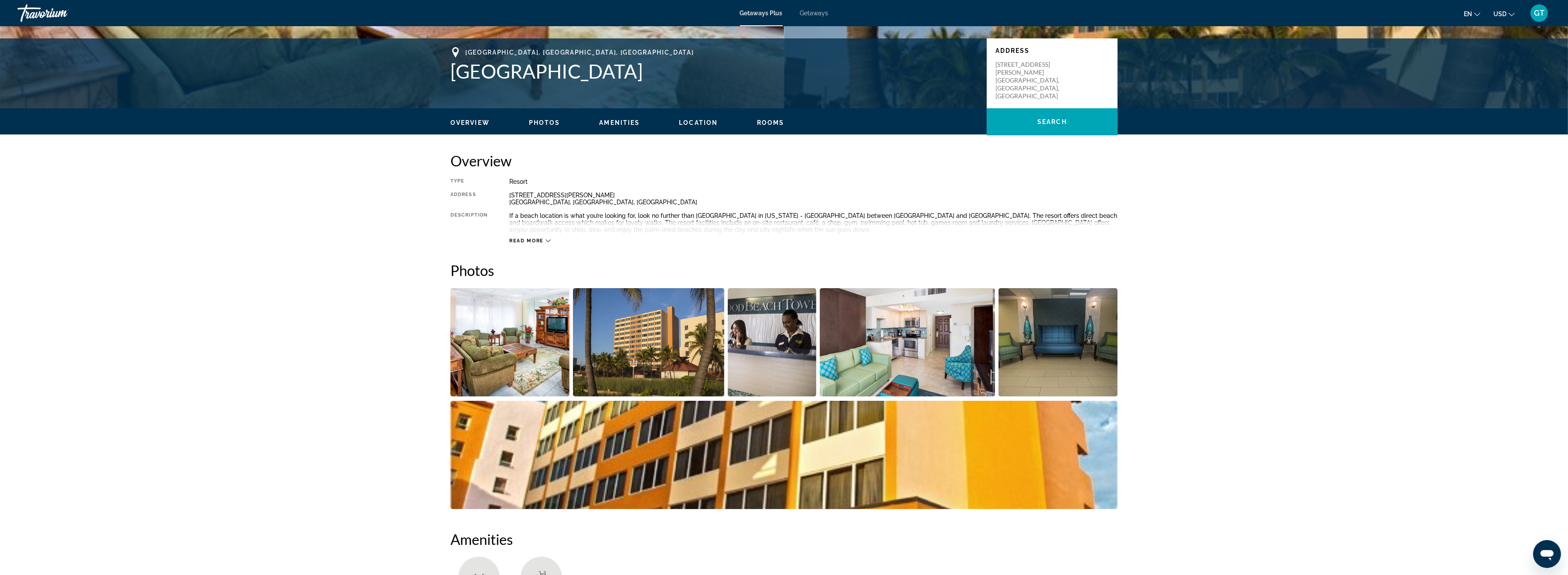
click at [881, 357] on img "Open full-screen image slider" at bounding box center [908, 343] width 176 height 109
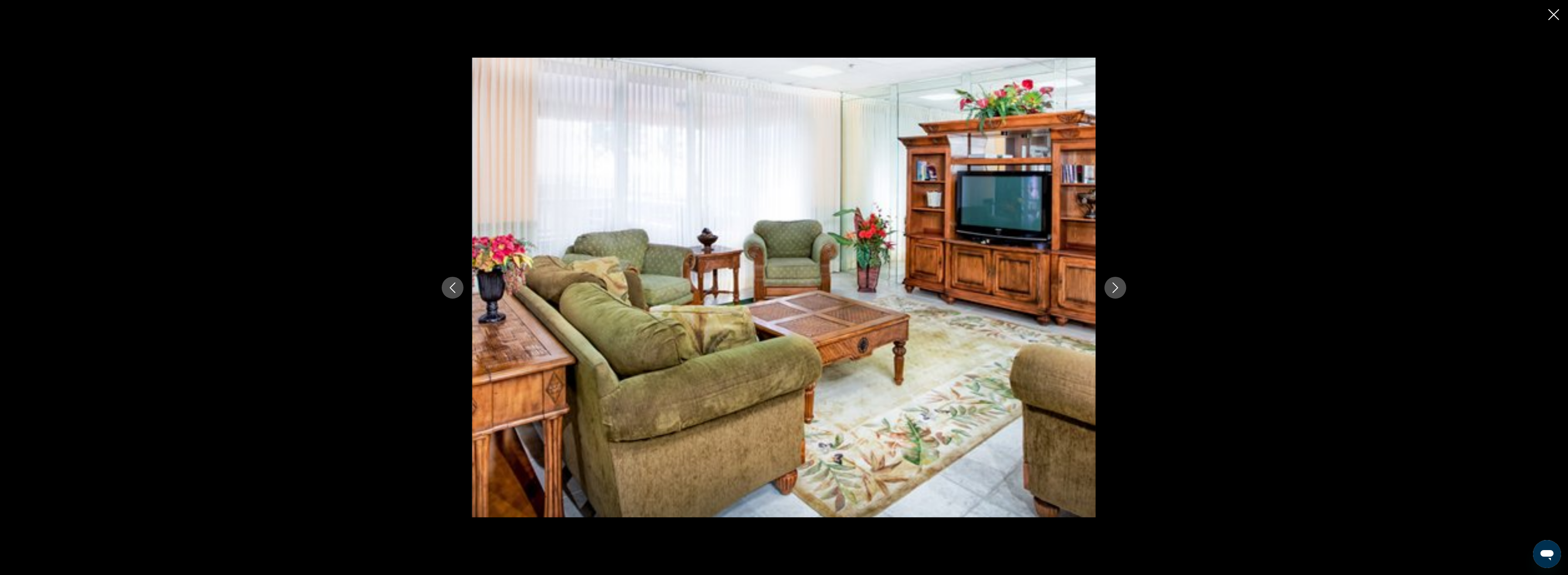
click at [1116, 288] on icon "Next image" at bounding box center [1115, 288] width 11 height 11
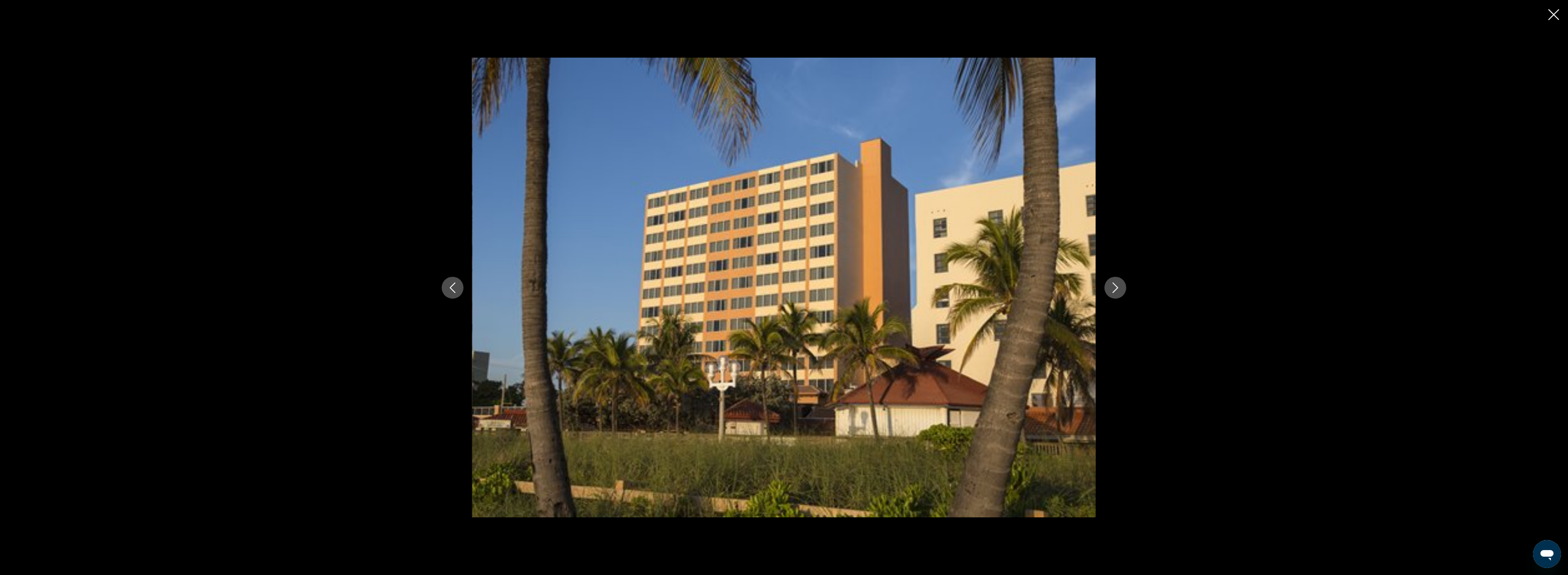
click at [1116, 288] on icon "Next image" at bounding box center [1115, 288] width 11 height 11
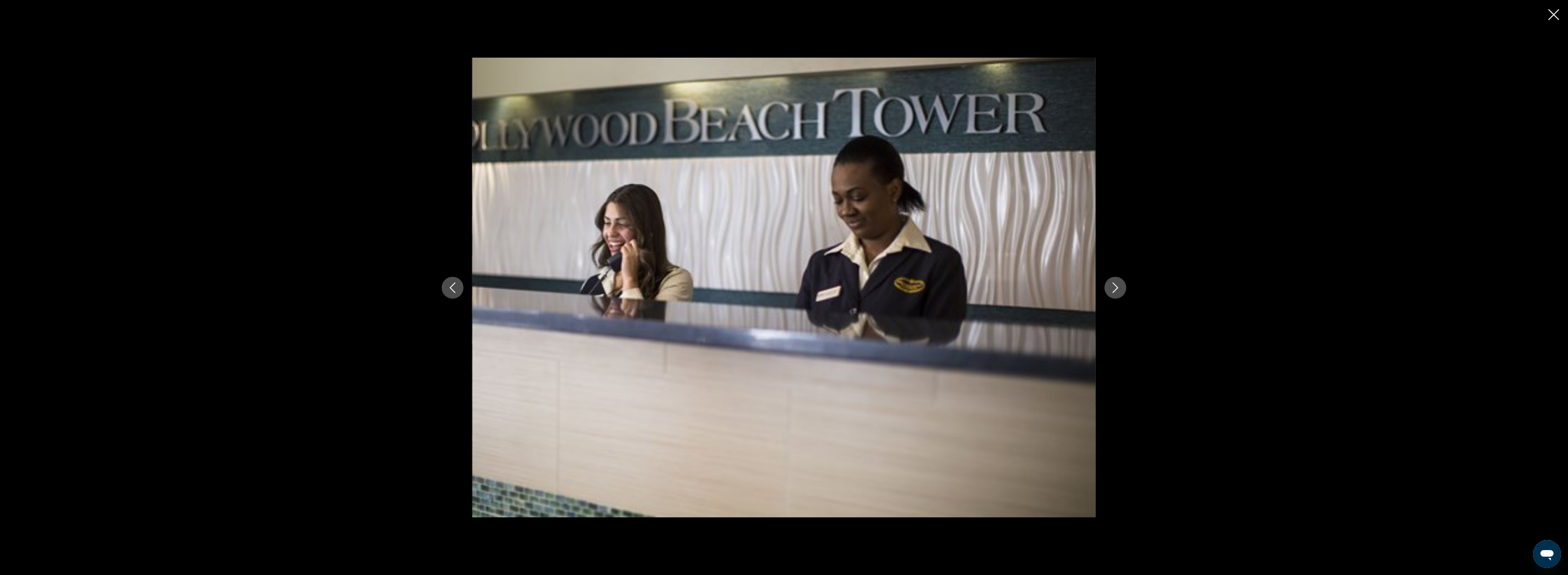
click at [1116, 288] on icon "Next image" at bounding box center [1115, 288] width 11 height 11
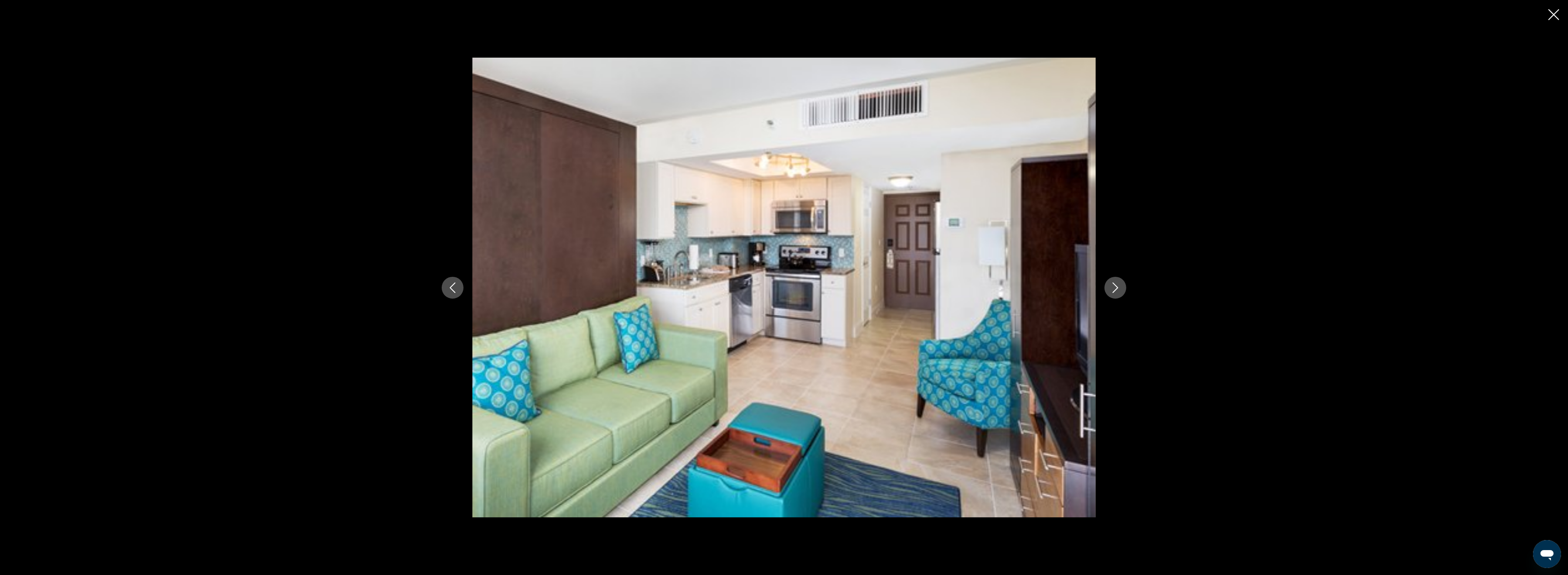
click at [1116, 288] on icon "Next image" at bounding box center [1115, 288] width 11 height 11
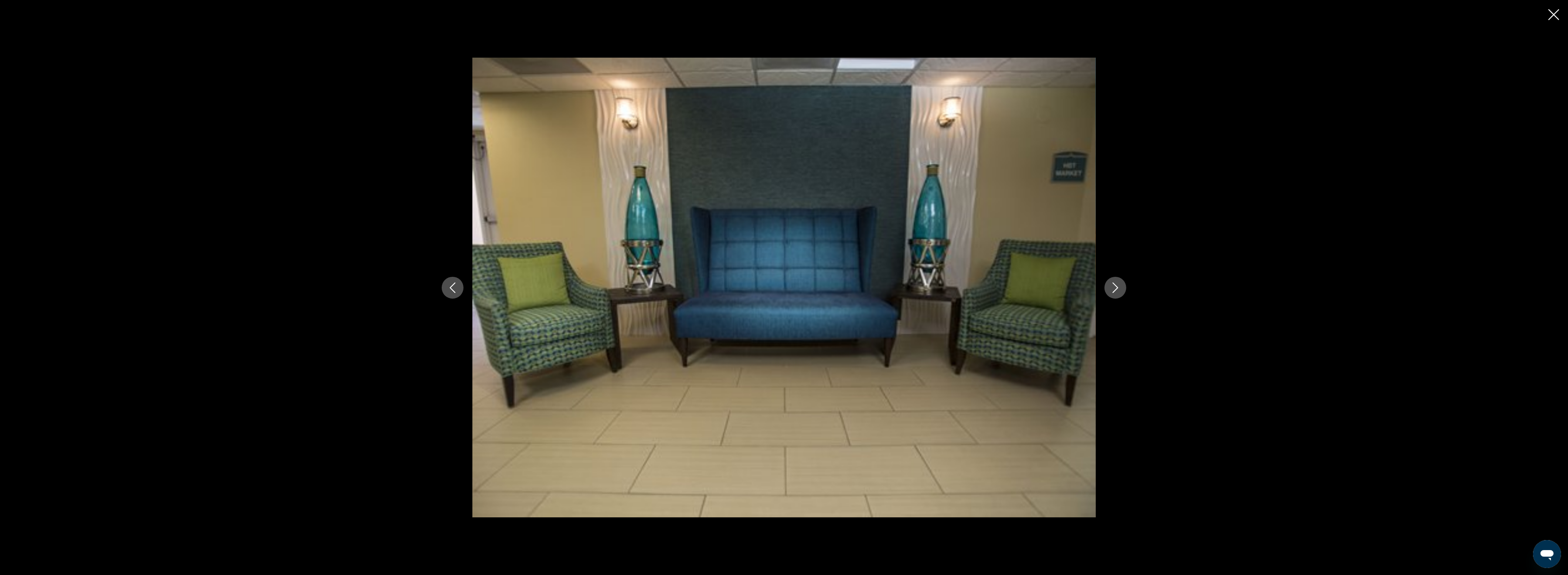
click at [1116, 288] on icon "Next image" at bounding box center [1115, 288] width 11 height 11
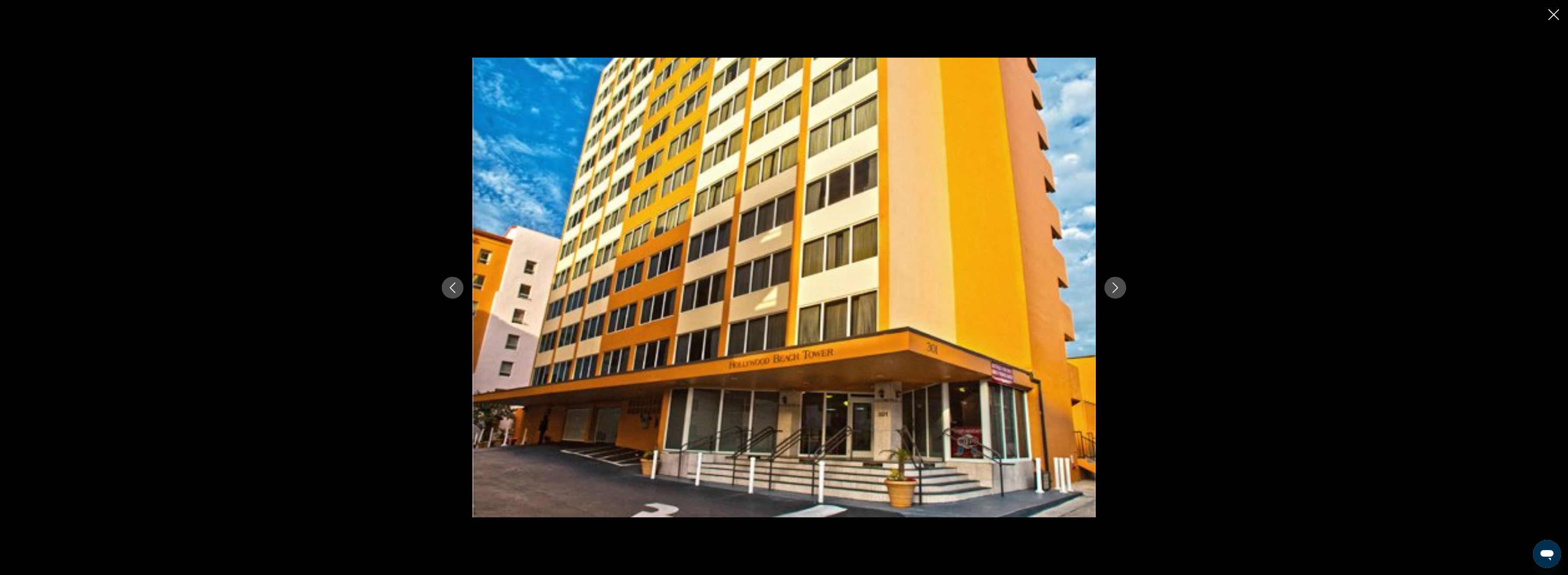
click at [1116, 288] on icon "Next image" at bounding box center [1115, 288] width 11 height 11
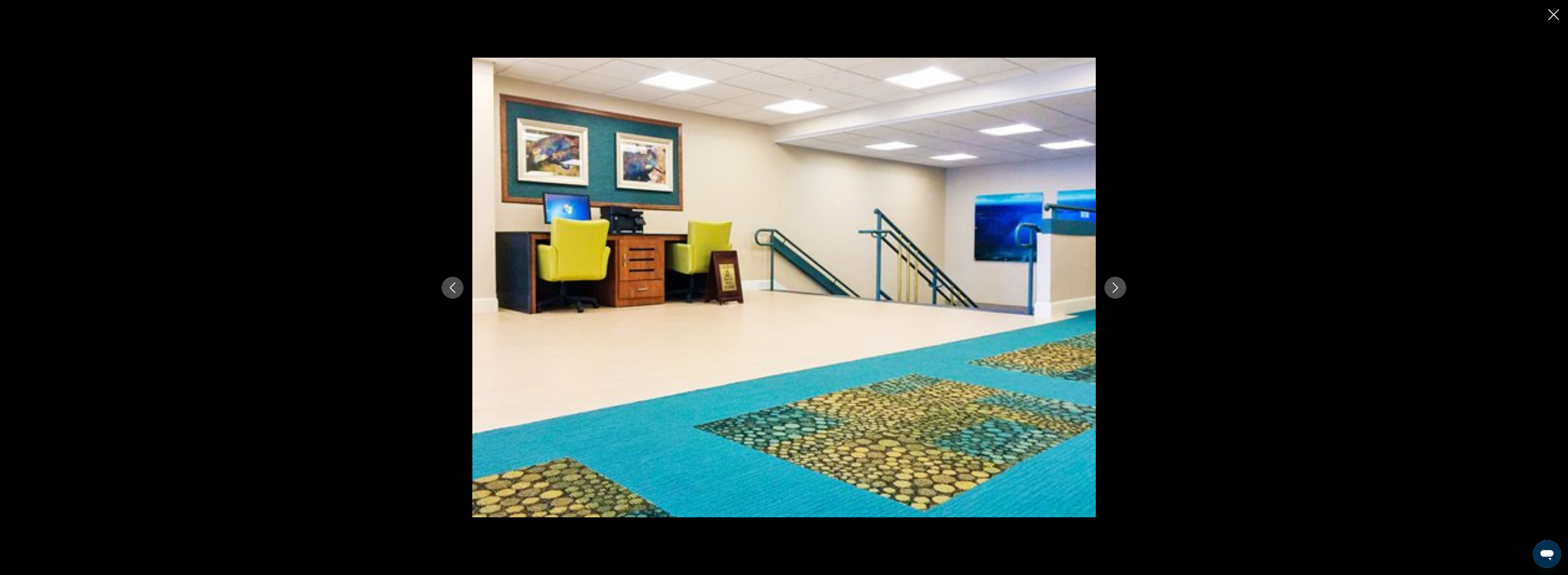
click at [1116, 288] on icon "Next image" at bounding box center [1115, 288] width 11 height 11
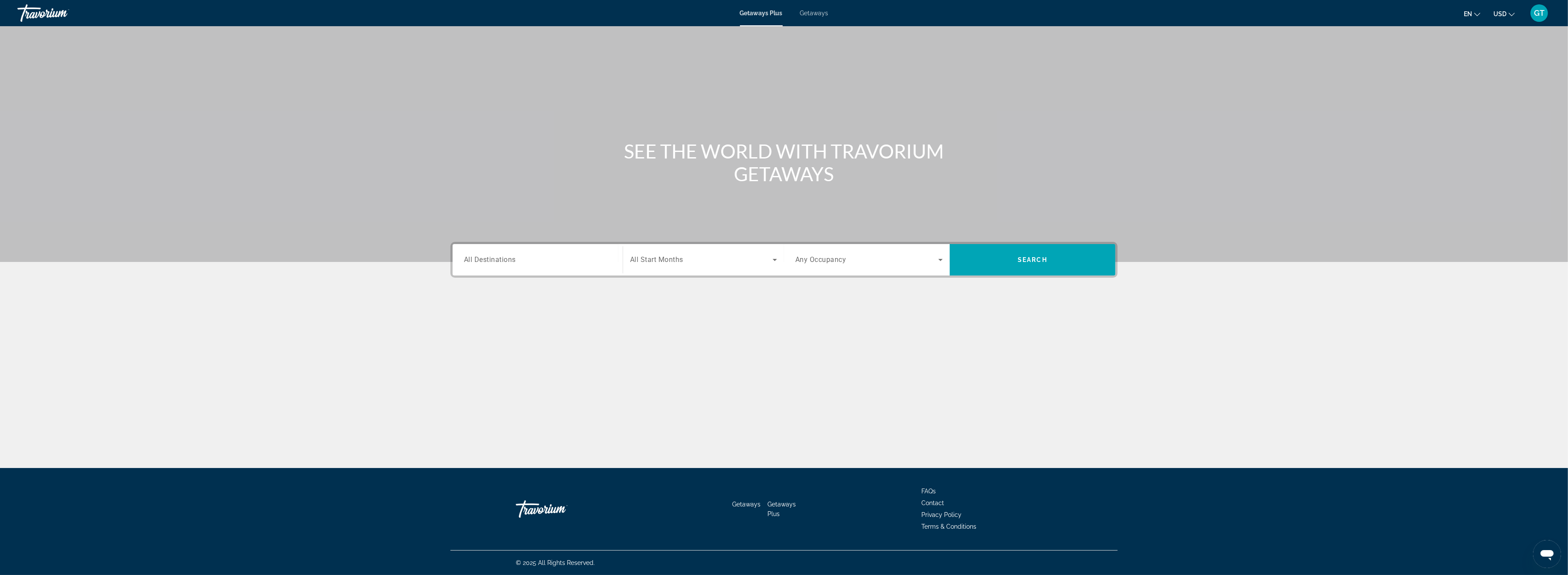
click at [527, 261] on input "Destination All Destinations" at bounding box center [538, 260] width 148 height 11
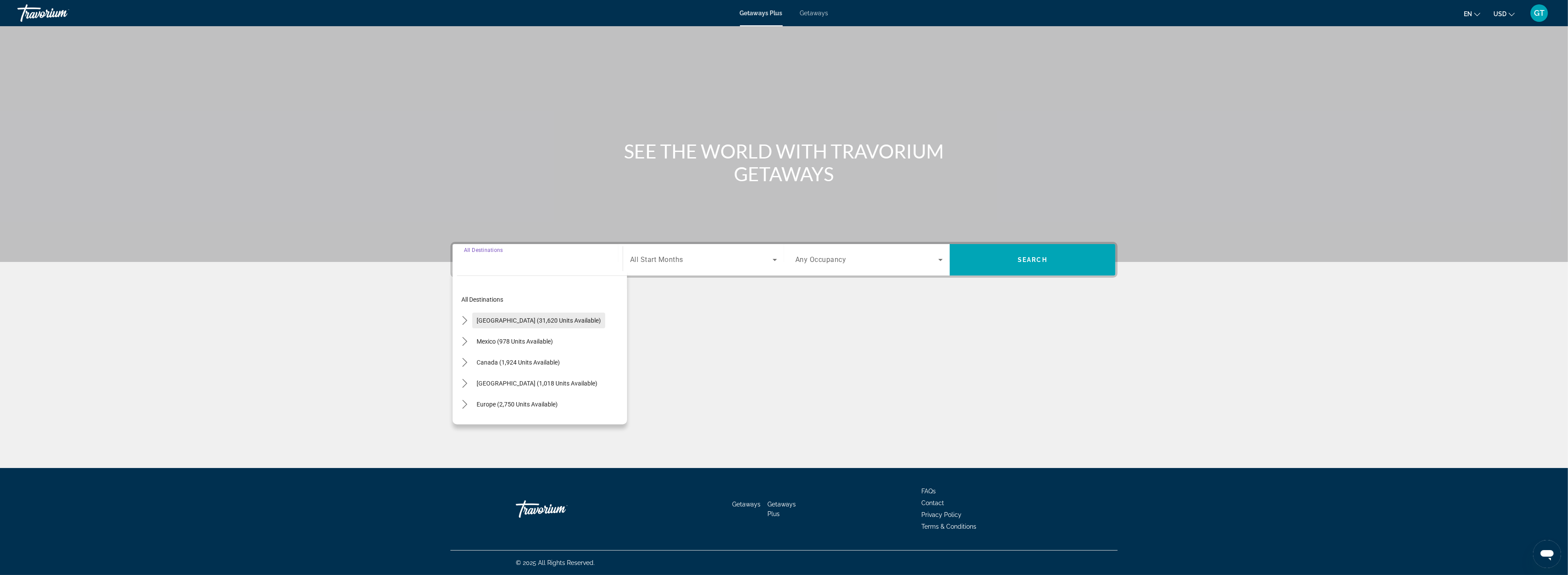
click at [490, 317] on span "[GEOGRAPHIC_DATA] (31,620 units available)" at bounding box center [539, 320] width 125 height 7
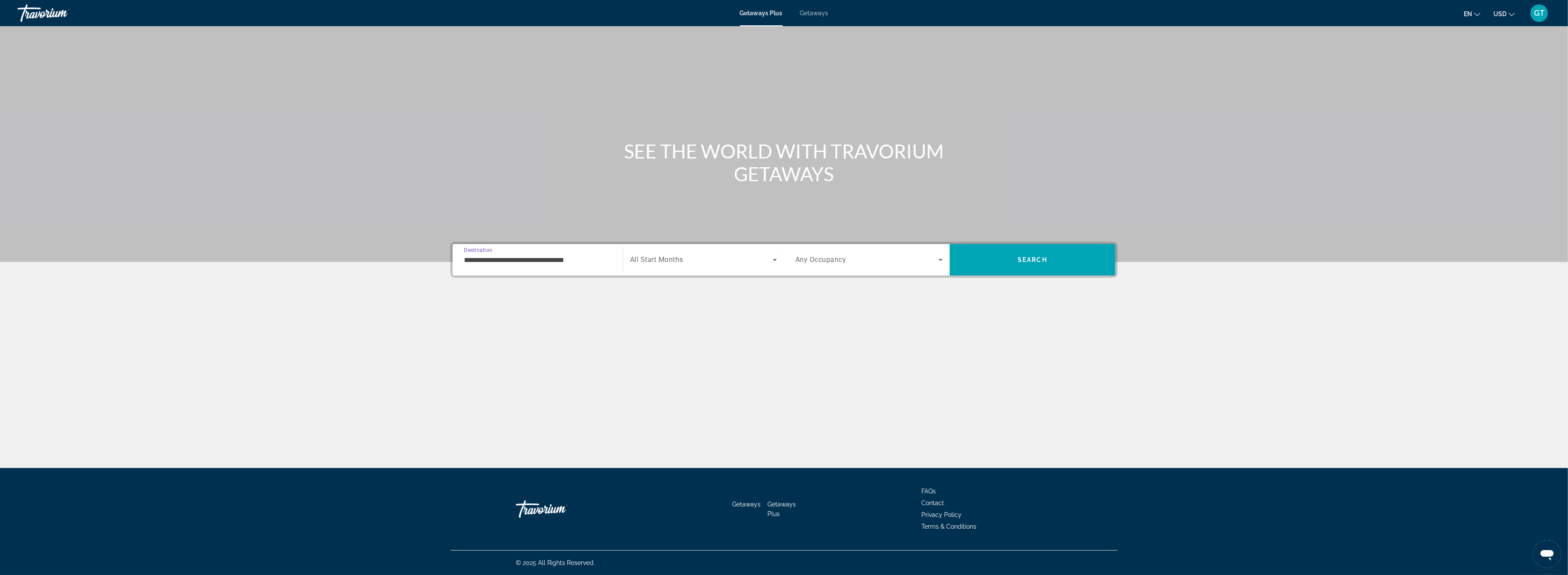
click at [493, 258] on input "**********" at bounding box center [538, 260] width 148 height 11
click at [472, 298] on icon "Toggle Florida (4,261 units available) submenu" at bounding box center [474, 300] width 9 height 9
click at [502, 340] on span "[GEOGRAPHIC_DATA] (724 units available)" at bounding box center [536, 342] width 116 height 7
type input "**********"
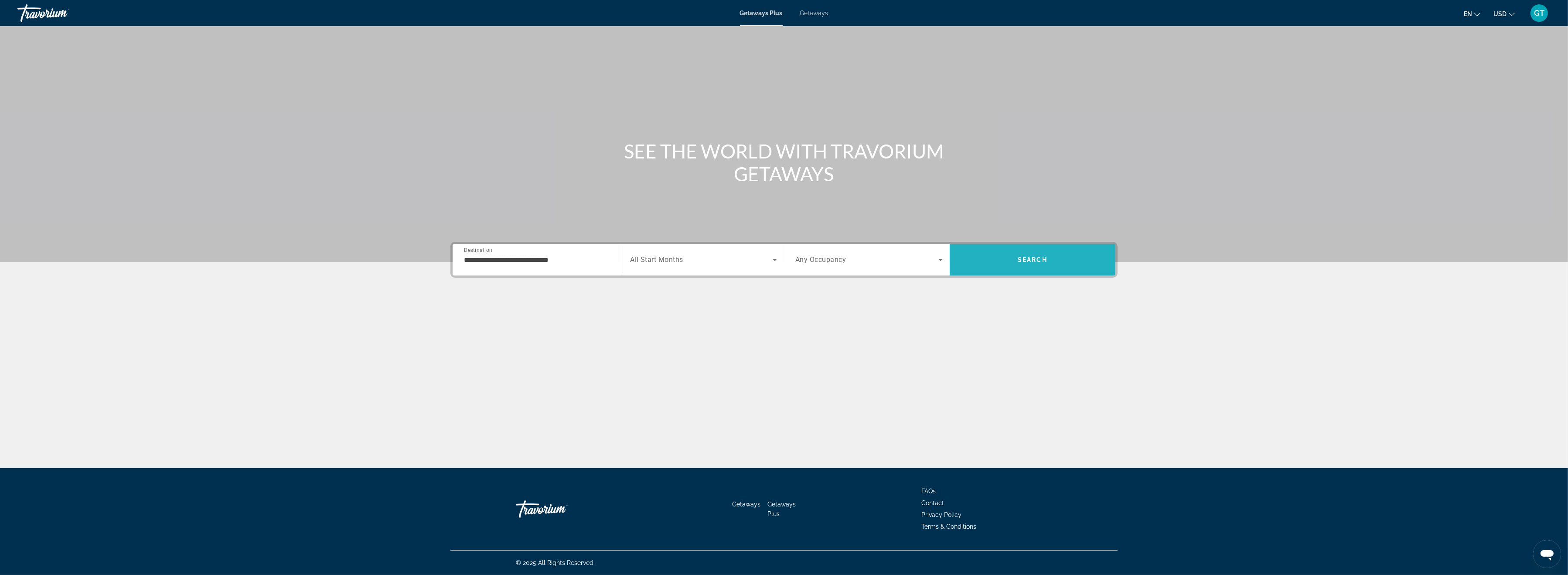
click at [1040, 257] on span "Search" at bounding box center [1032, 260] width 29 height 7
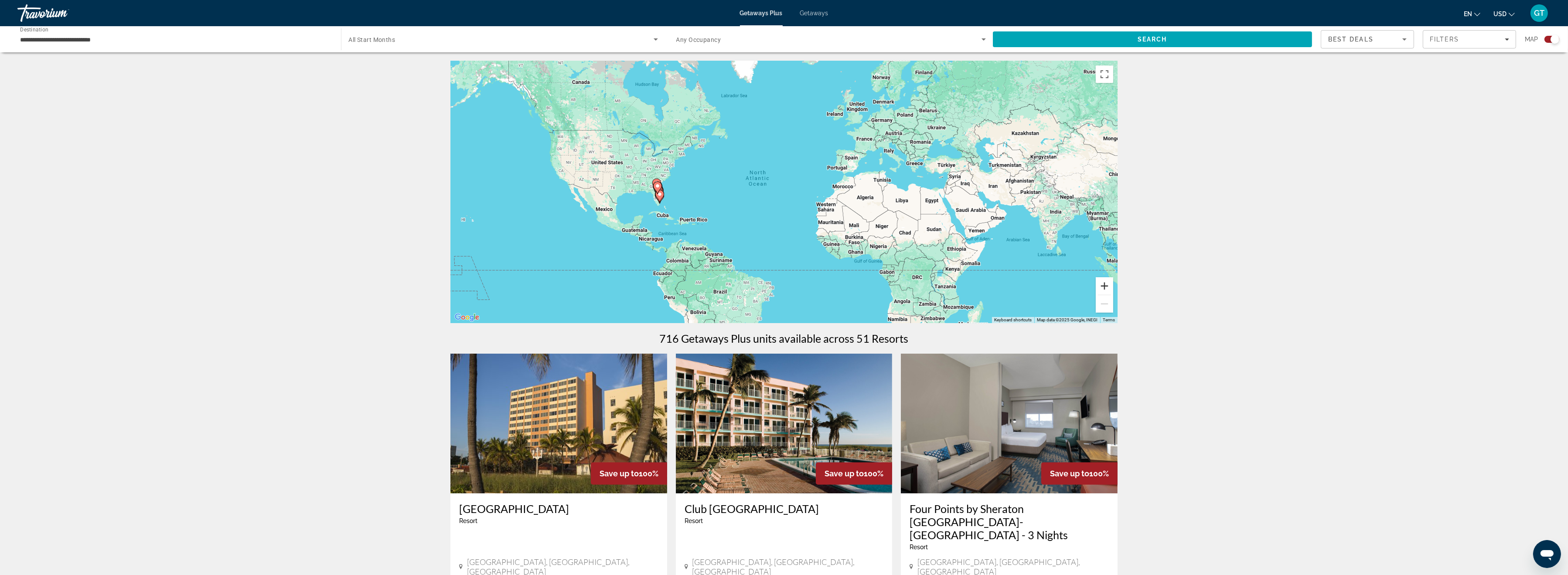
click at [1106, 281] on button "Zoom in" at bounding box center [1105, 286] width 18 height 18
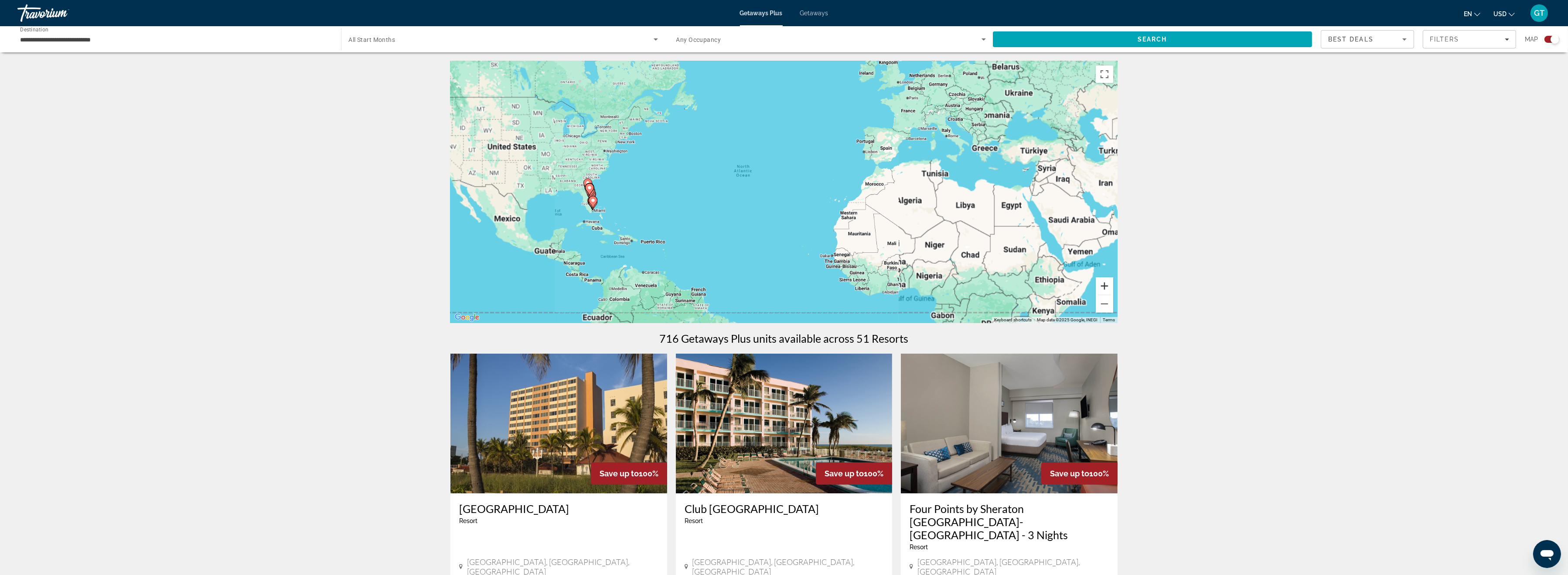
click at [1106, 281] on button "Zoom in" at bounding box center [1105, 286] width 18 height 18
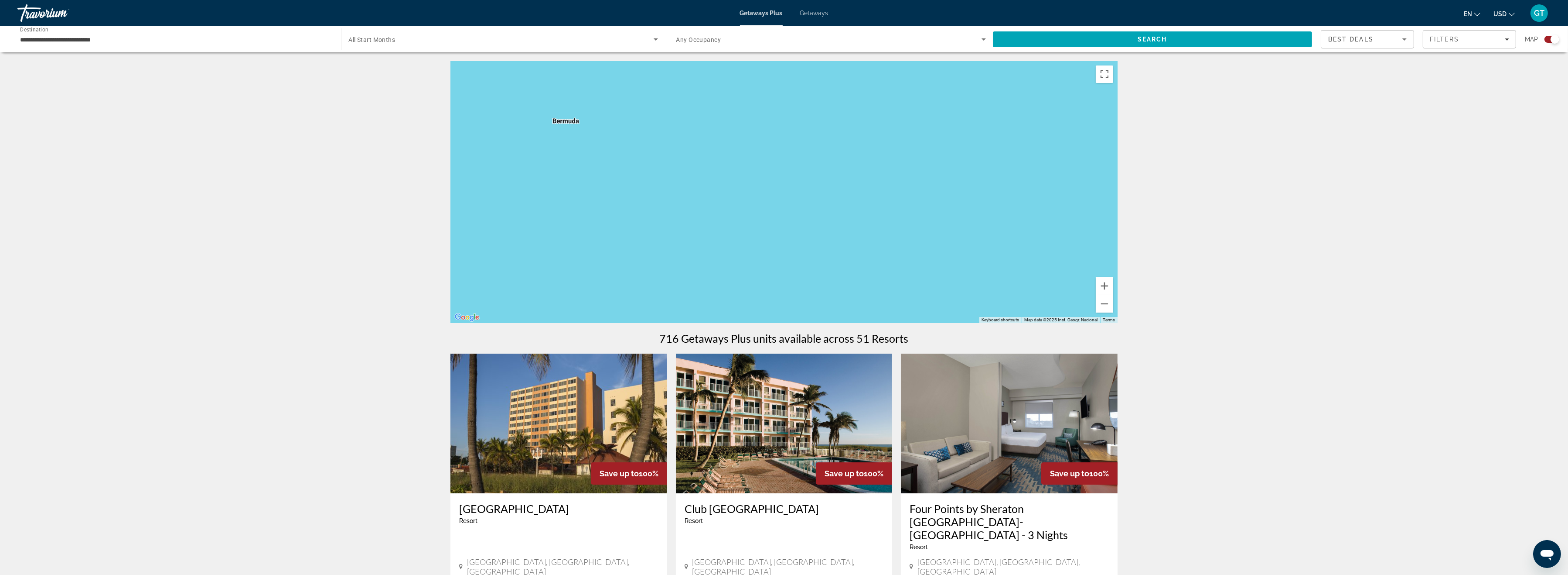
drag, startPoint x: 549, startPoint y: 202, endPoint x: 891, endPoint y: 181, distance: 342.6
click at [1022, 182] on div "Main content" at bounding box center [784, 192] width 667 height 262
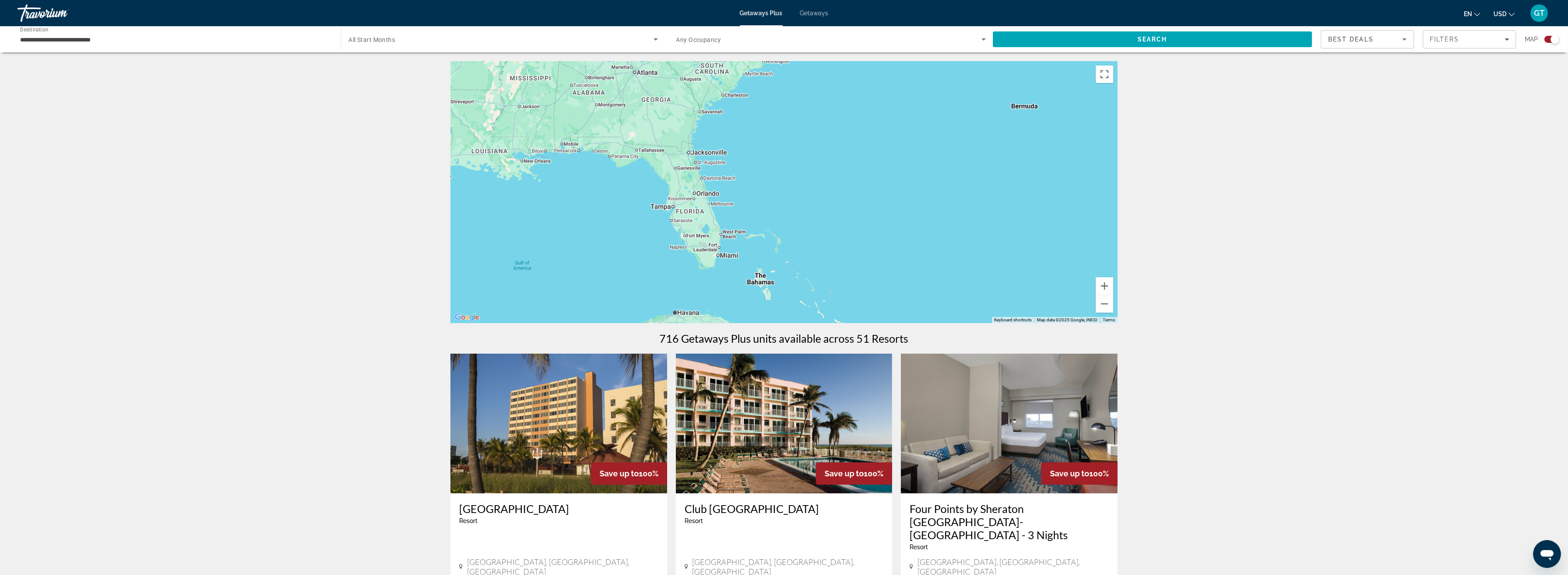
drag, startPoint x: 657, startPoint y: 195, endPoint x: 1096, endPoint y: 195, distance: 439.0
click at [1096, 195] on div "Main content" at bounding box center [784, 192] width 667 height 262
click at [1505, 40] on icon "Filters" at bounding box center [1507, 39] width 4 height 4
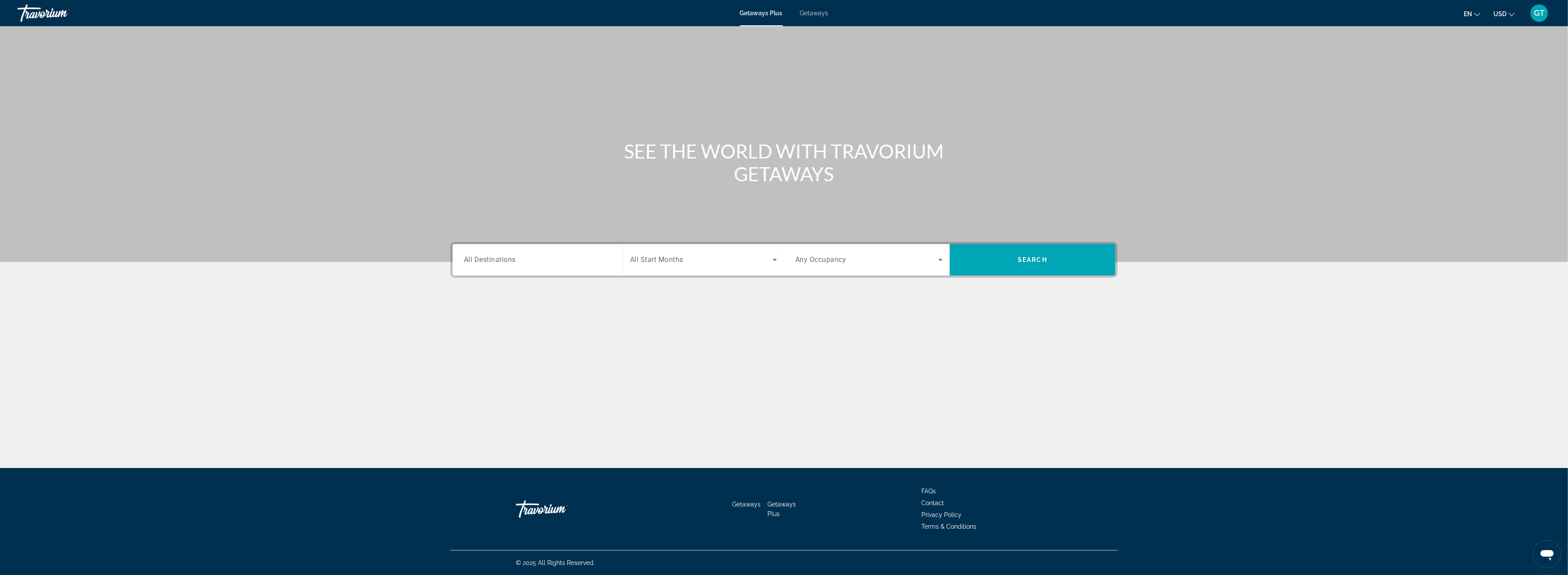
click at [528, 263] on input "Destination All Destinations" at bounding box center [538, 260] width 148 height 11
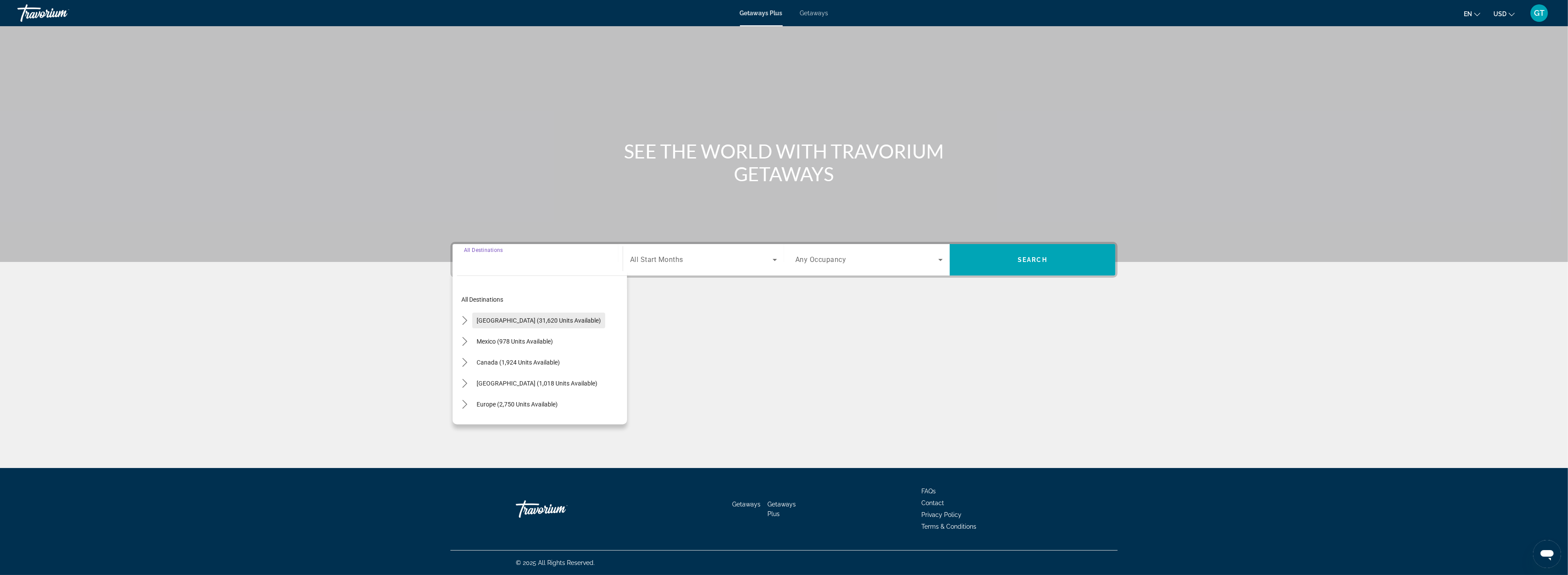
click at [497, 319] on span "[GEOGRAPHIC_DATA] (31,620 units available)" at bounding box center [539, 320] width 125 height 7
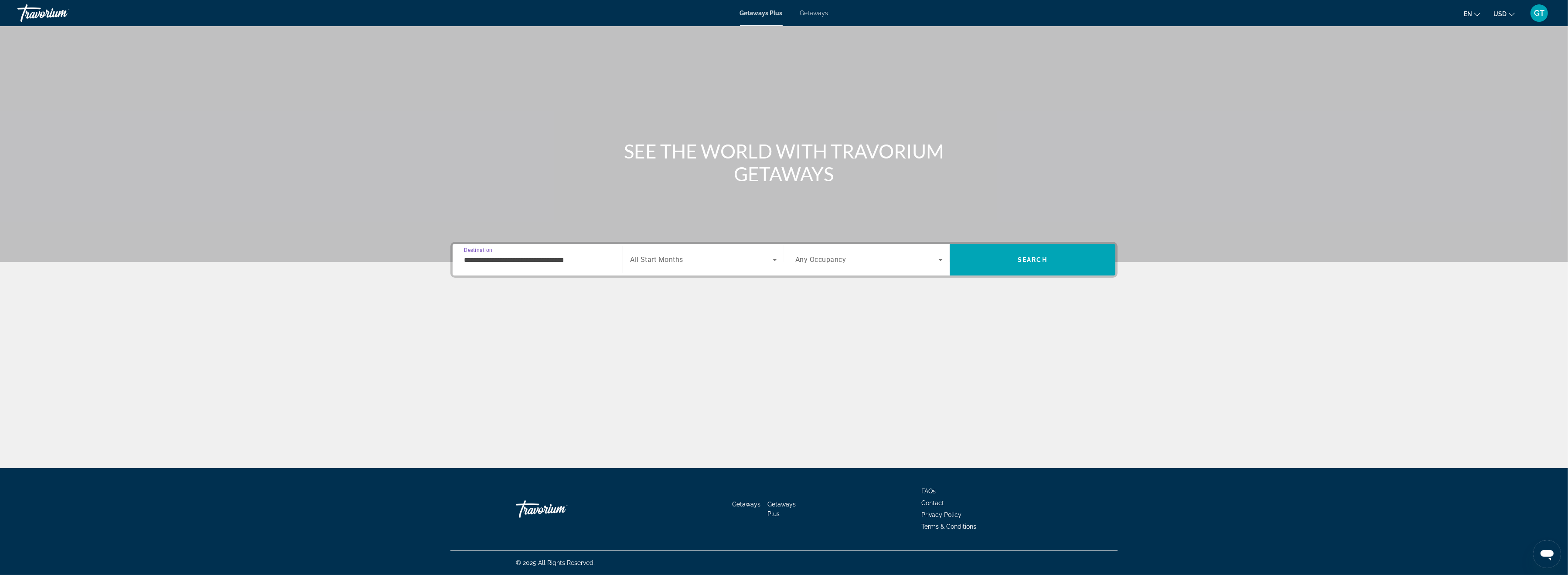
click at [509, 263] on input "**********" at bounding box center [538, 260] width 148 height 11
click at [473, 349] on icon "Toggle Florida (4,261 units available) submenu" at bounding box center [474, 349] width 9 height 9
click at [486, 334] on span "Panhandle (769 units available)" at bounding box center [521, 335] width 86 height 7
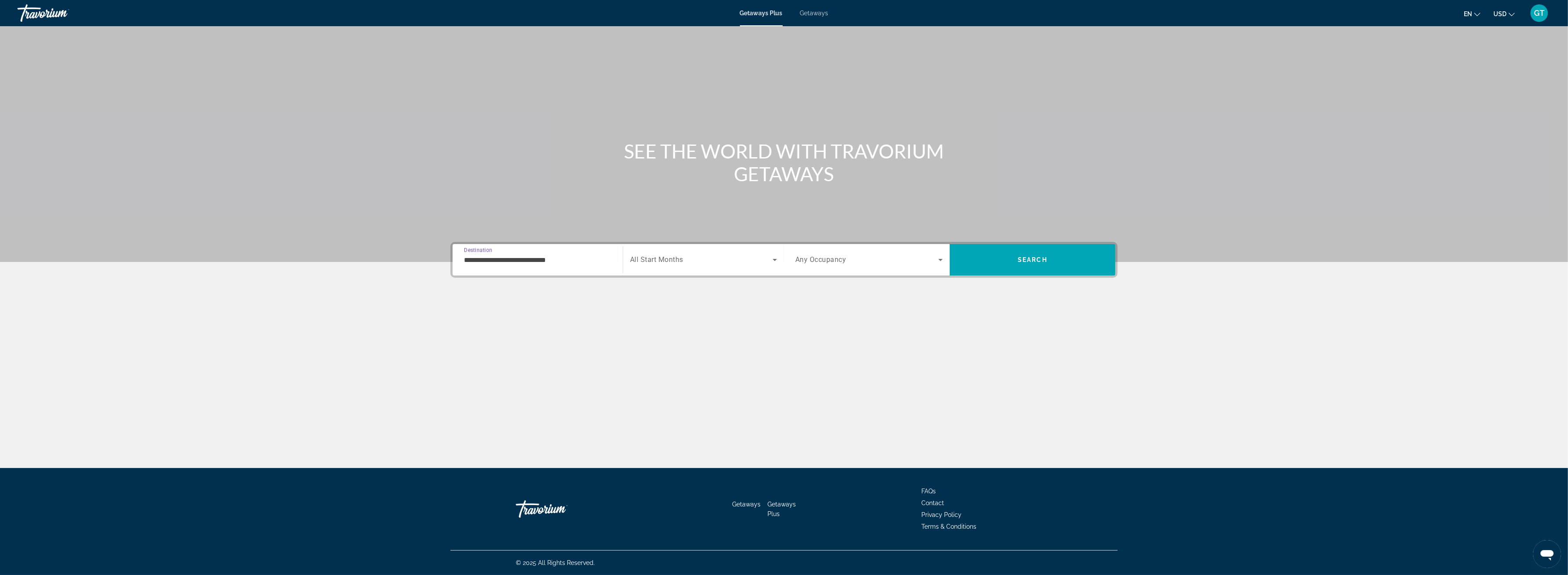
click at [502, 260] on input "**********" at bounding box center [538, 260] width 148 height 11
click at [488, 328] on span "[GEOGRAPHIC_DATA] (220 units available)" at bounding box center [536, 331] width 116 height 7
type input "**********"
click at [1027, 263] on span "Search" at bounding box center [1032, 260] width 29 height 7
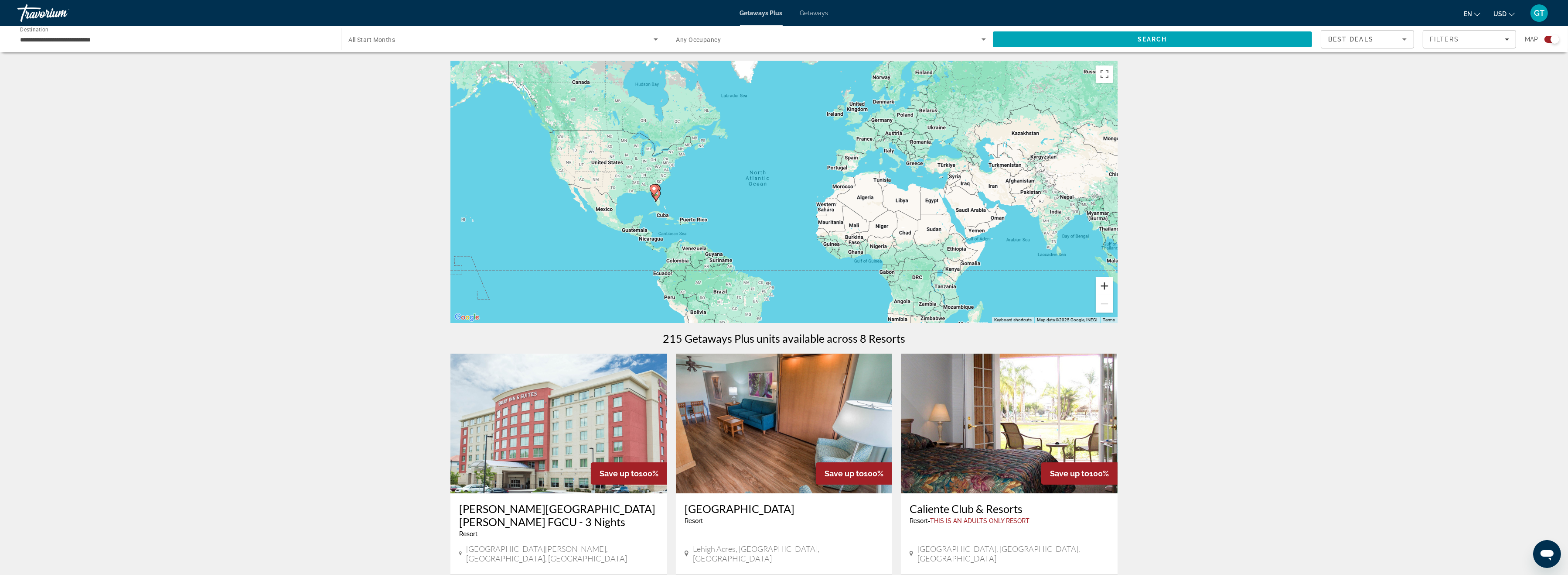
click at [1106, 288] on button "Zoom in" at bounding box center [1105, 286] width 18 height 18
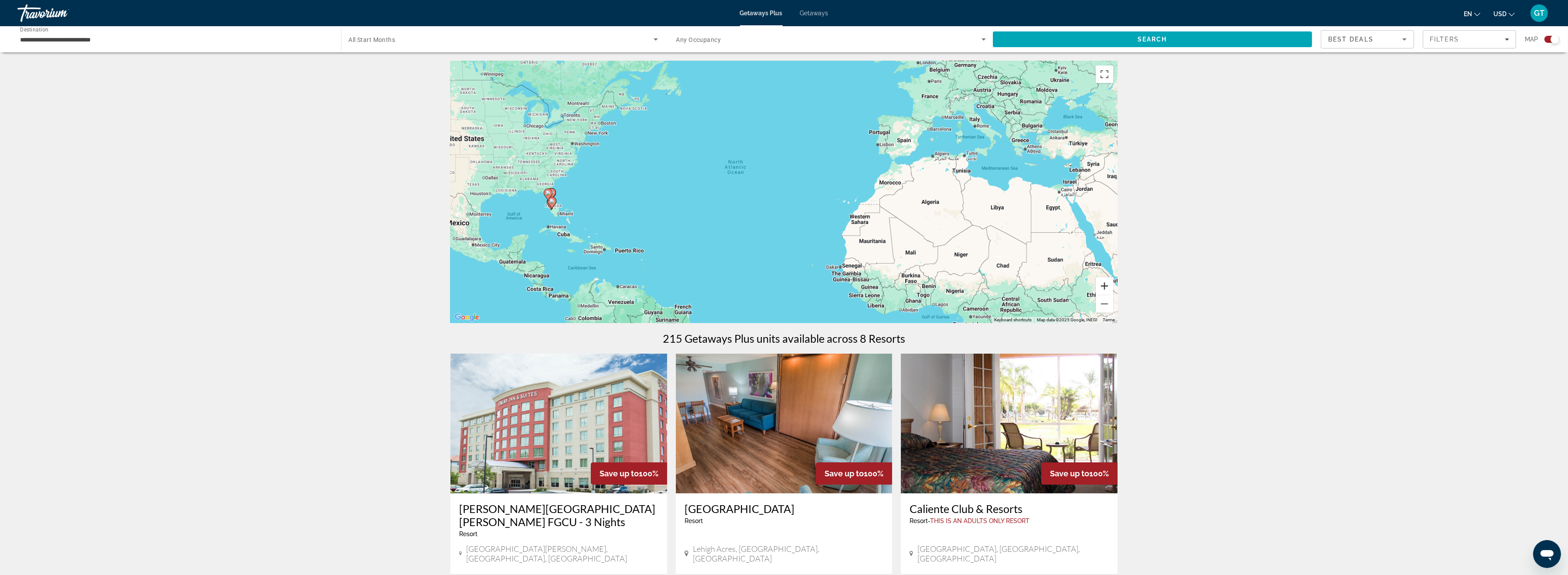
click at [1106, 288] on button "Zoom in" at bounding box center [1105, 286] width 18 height 18
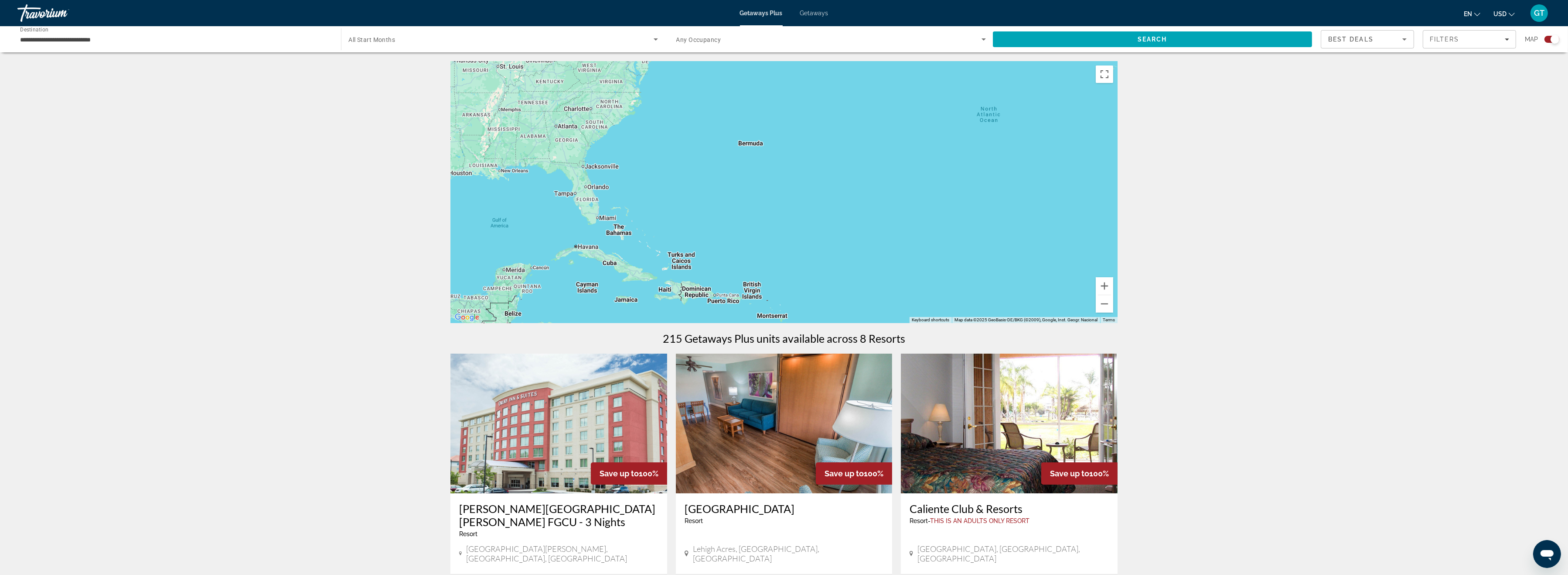
drag, startPoint x: 715, startPoint y: 207, endPoint x: 1146, endPoint y: 183, distance: 431.7
click at [1118, 183] on div "Main content" at bounding box center [784, 192] width 667 height 262
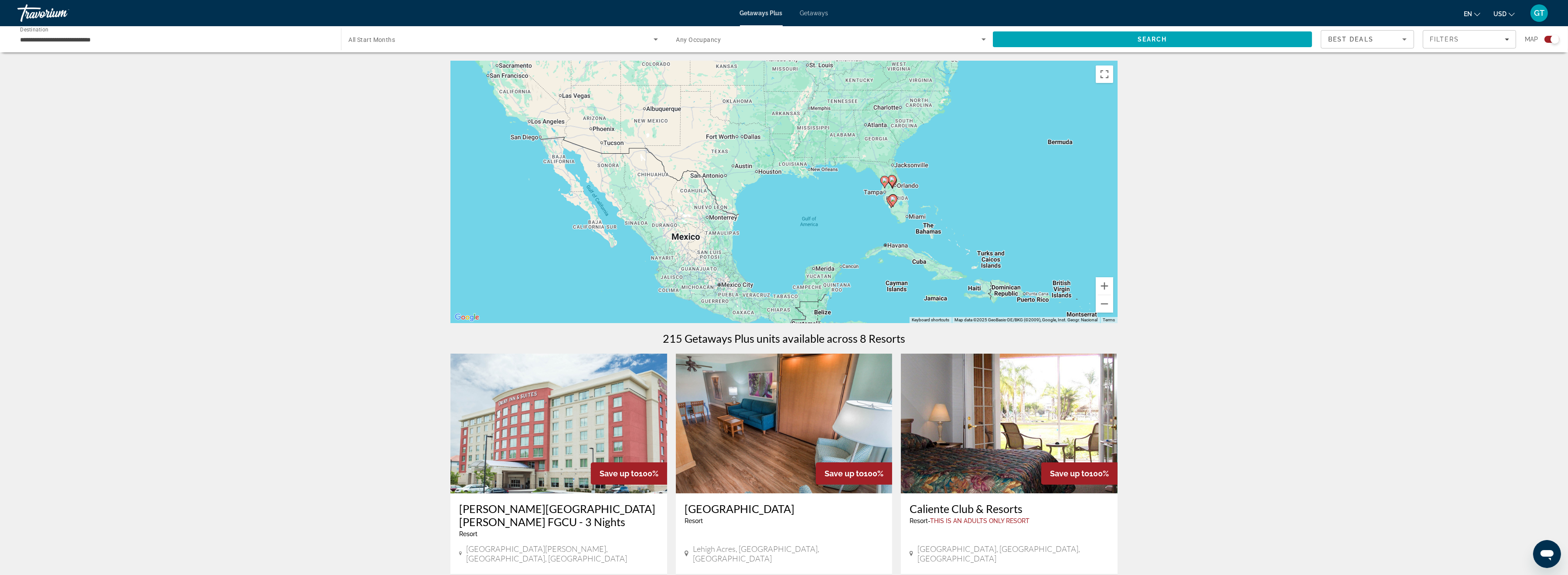
click at [939, 183] on div "To activate drag with keyboard, press Alt + Enter. Once in keyboard drag state,…" at bounding box center [784, 192] width 667 height 262
click at [1106, 287] on button "Zoom in" at bounding box center [1105, 286] width 18 height 18
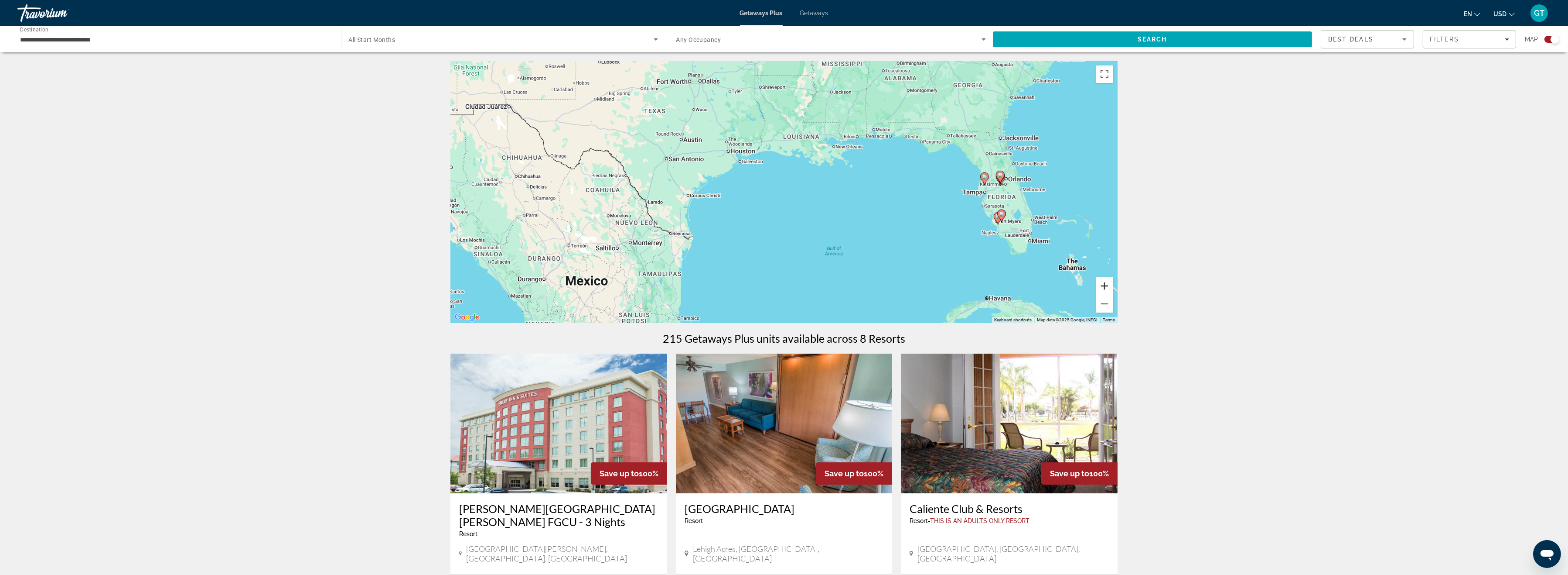
click at [1099, 279] on button "Zoom in" at bounding box center [1105, 286] width 18 height 18
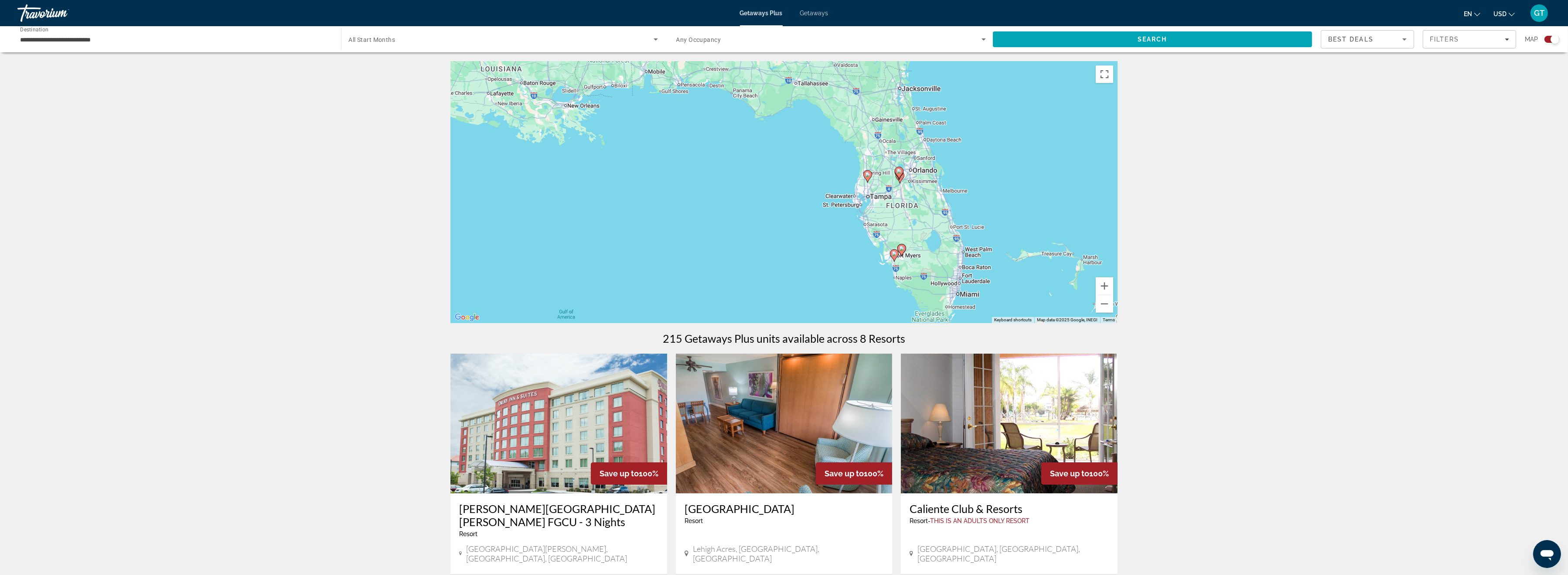
drag, startPoint x: 1015, startPoint y: 224, endPoint x: 693, endPoint y: 228, distance: 322.0
click at [693, 228] on div "To activate drag with keyboard, press Alt + Enter. Once in keyboard drag state,…" at bounding box center [784, 192] width 667 height 262
click at [1104, 285] on button "Zoom in" at bounding box center [1105, 286] width 18 height 18
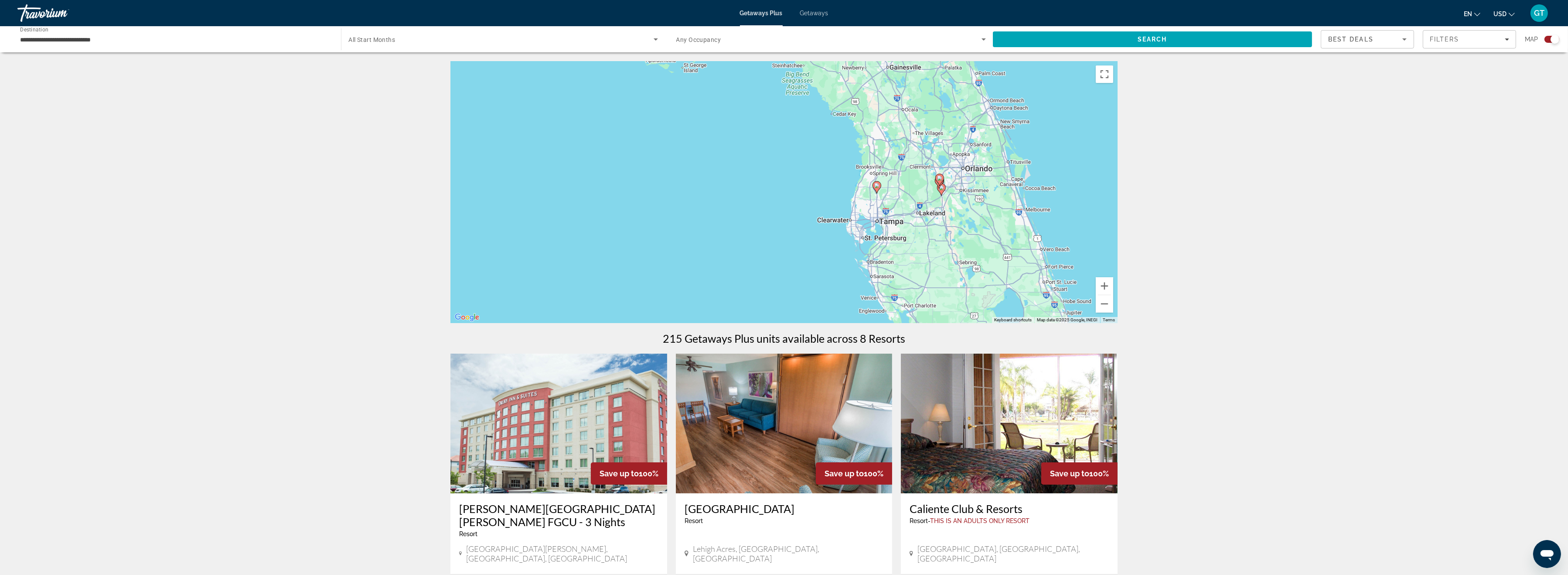
drag, startPoint x: 1019, startPoint y: 239, endPoint x: 942, endPoint y: 248, distance: 77.5
click at [949, 258] on div "To activate drag with keyboard, press Alt + Enter. Once in keyboard drag state,…" at bounding box center [784, 192] width 667 height 262
click at [1106, 283] on button "Zoom in" at bounding box center [1105, 286] width 18 height 18
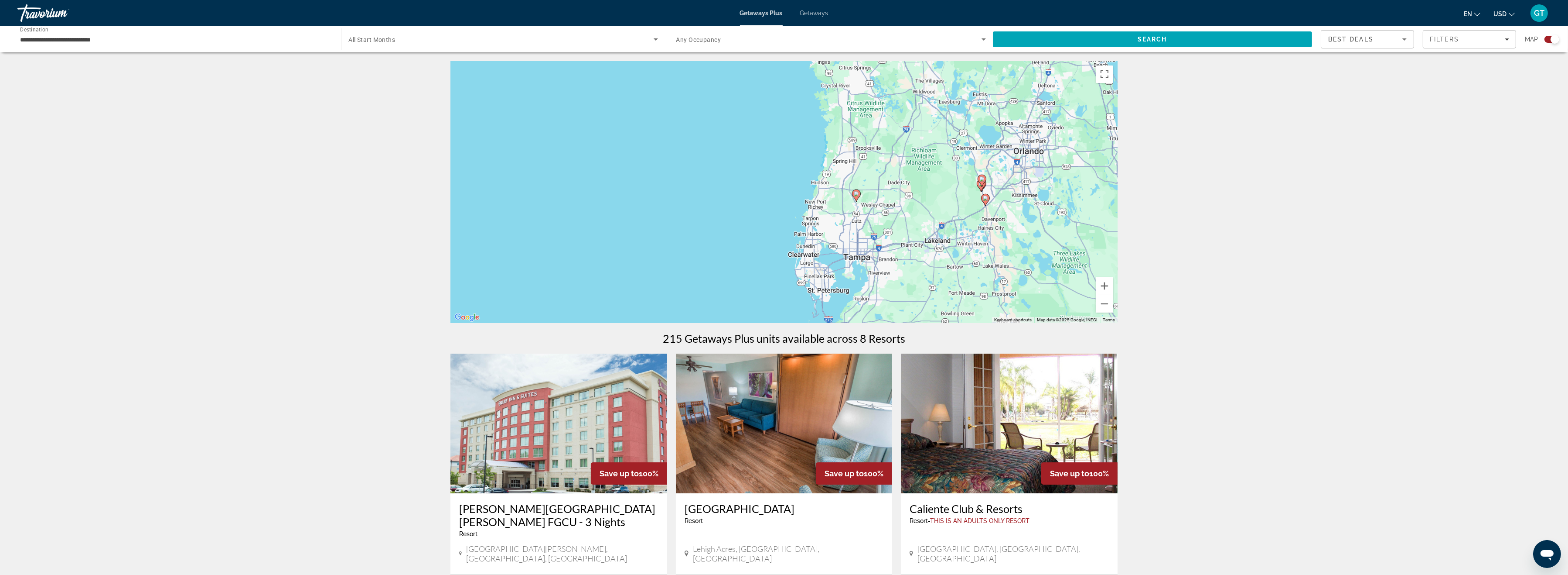
drag, startPoint x: 1060, startPoint y: 248, endPoint x: 956, endPoint y: 260, distance: 104.7
click at [956, 260] on div "To activate drag with keyboard, press Alt + Enter. Once in keyboard drag state,…" at bounding box center [784, 192] width 667 height 262
click at [857, 195] on image "Main content" at bounding box center [856, 194] width 5 height 5
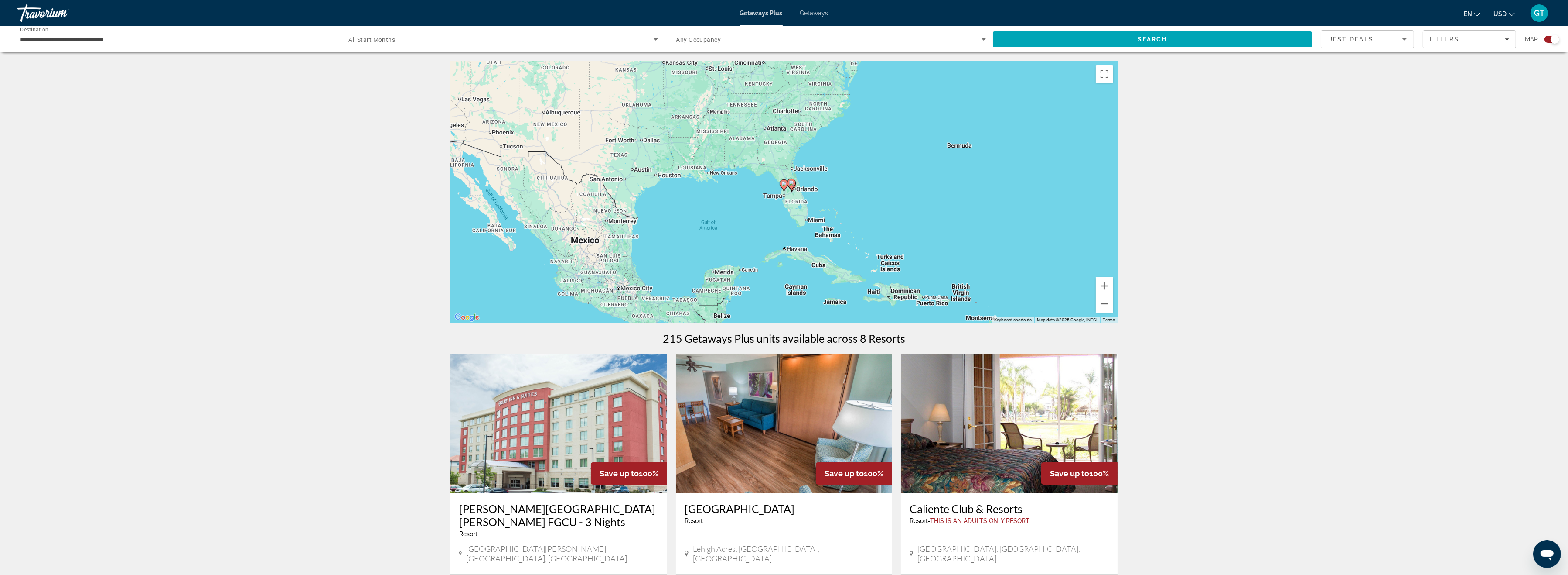
click at [784, 186] on icon "Main content" at bounding box center [784, 185] width 8 height 12
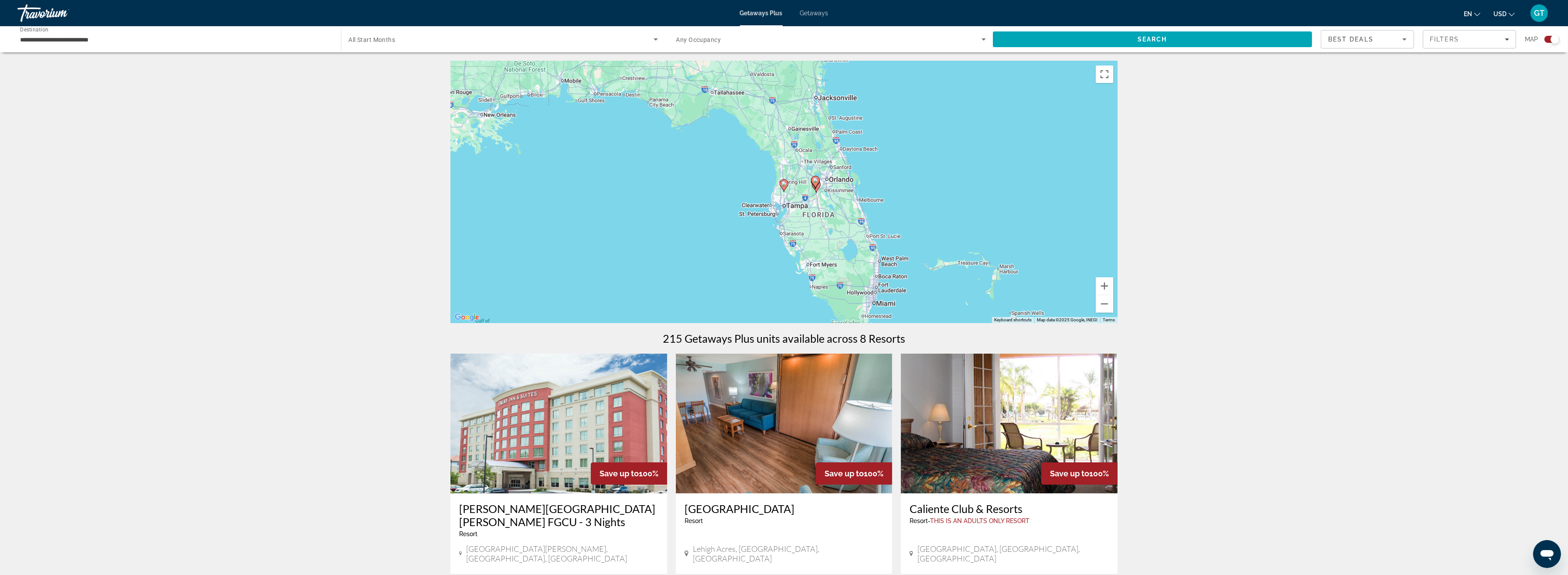
click at [784, 186] on icon "Main content" at bounding box center [784, 185] width 8 height 12
type input "**********"
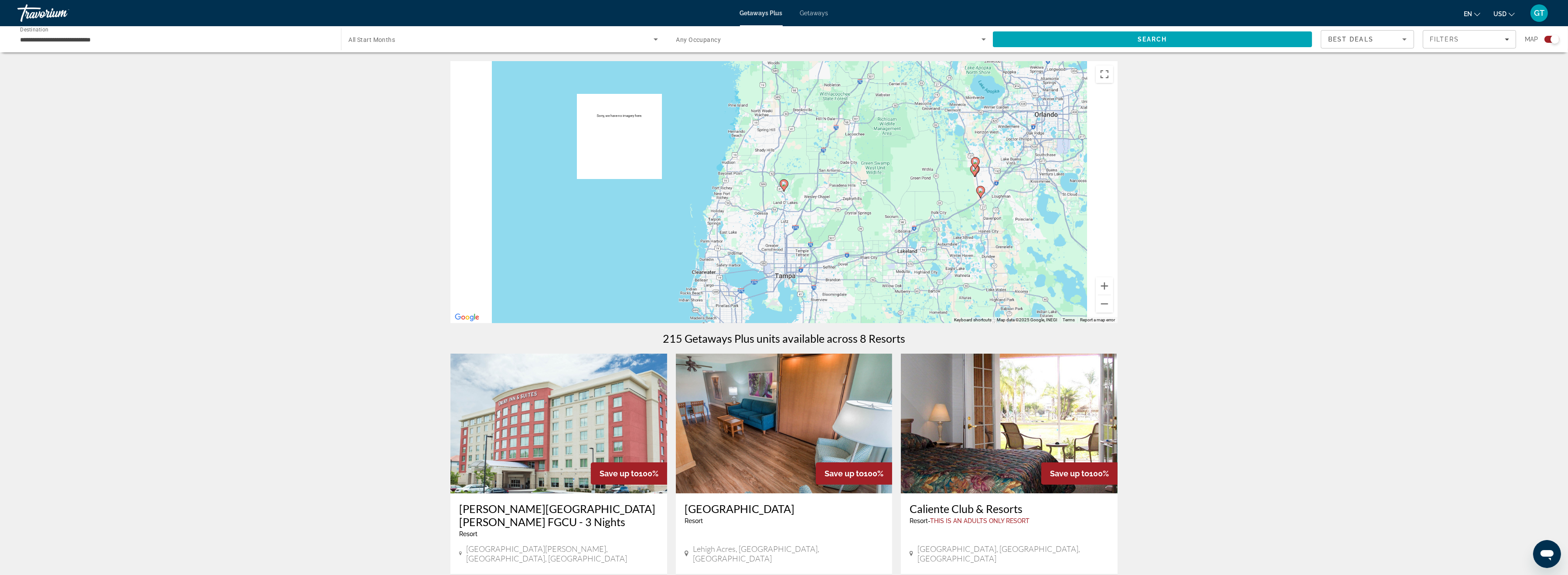
click at [784, 186] on icon "Main content" at bounding box center [784, 185] width 8 height 12
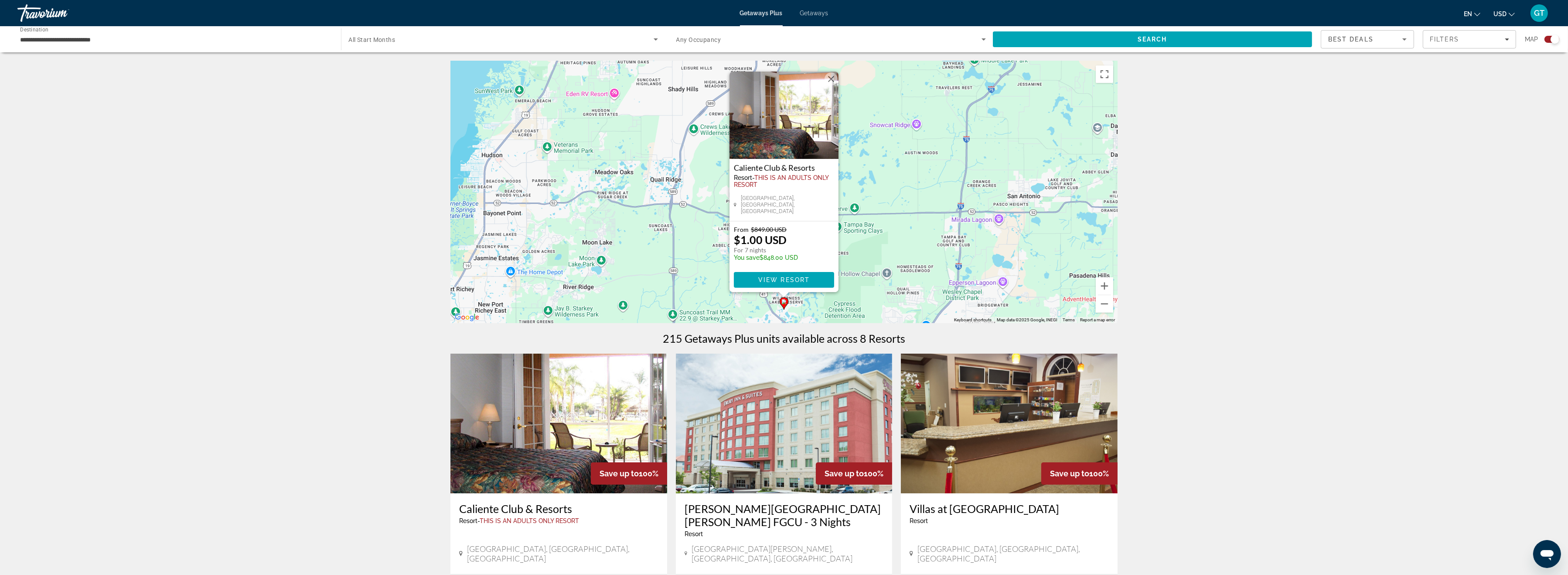
click at [834, 79] on button "Close" at bounding box center [831, 78] width 13 height 13
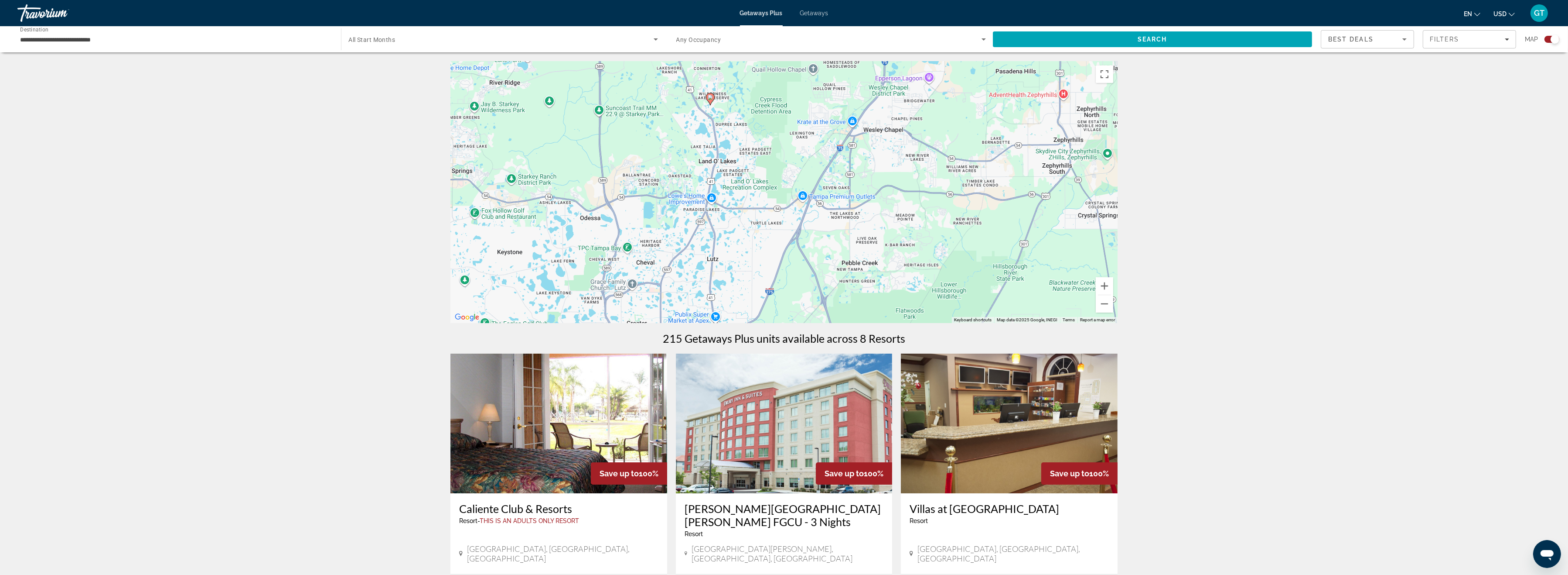
drag, startPoint x: 911, startPoint y: 186, endPoint x: 856, endPoint y: 64, distance: 133.8
click at [854, 61] on div "To activate drag with keyboard, press Alt + Enter. Once in keyboard drag state,…" at bounding box center [784, 192] width 667 height 262
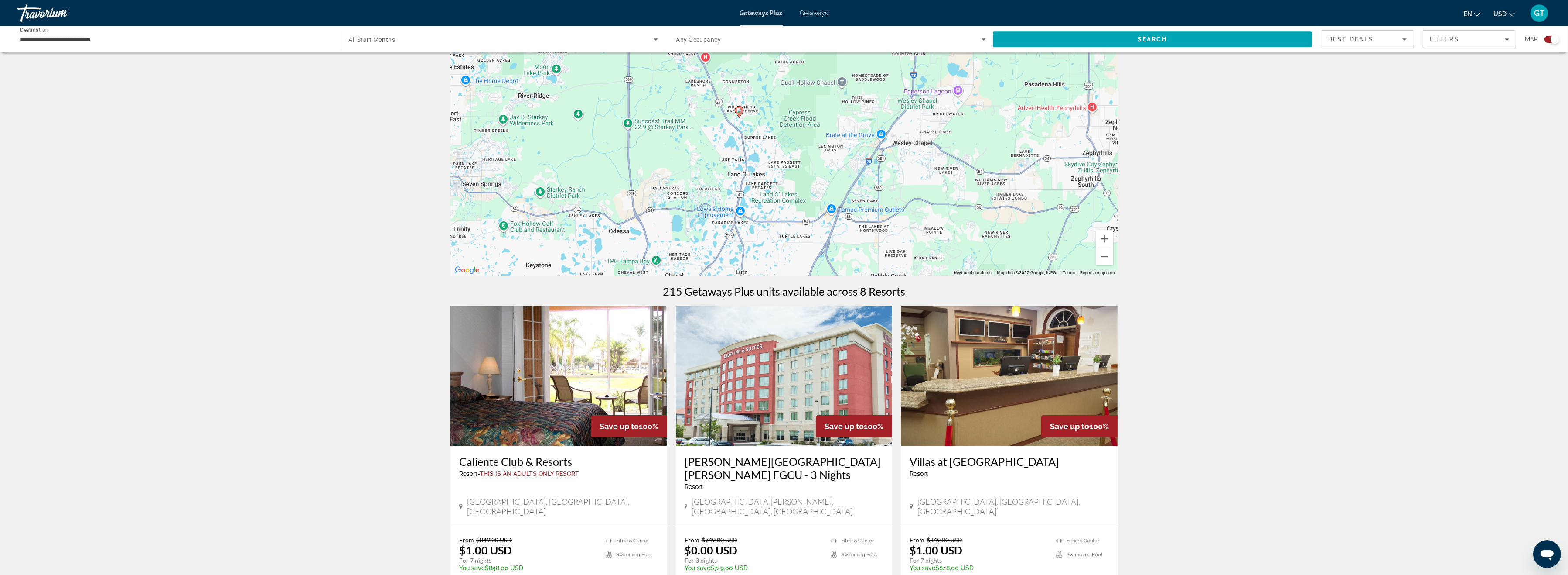
scroll to position [45, 0]
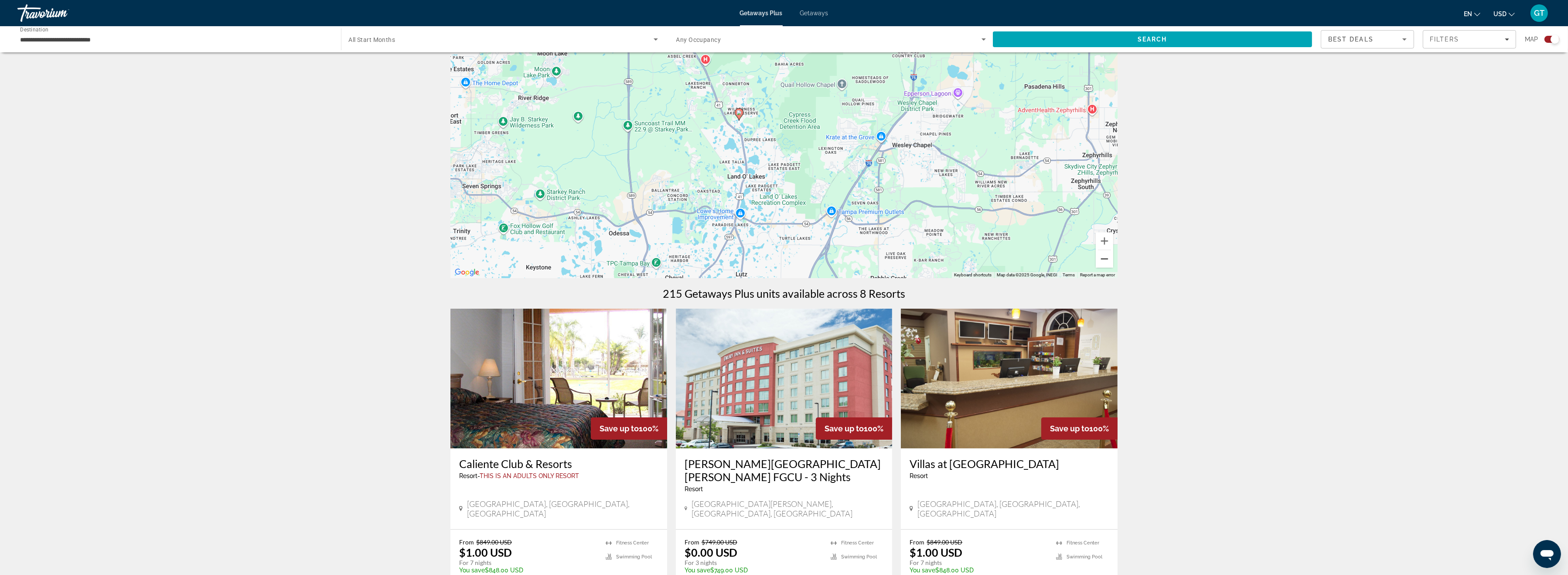
click at [1102, 260] on button "Zoom out" at bounding box center [1105, 259] width 18 height 18
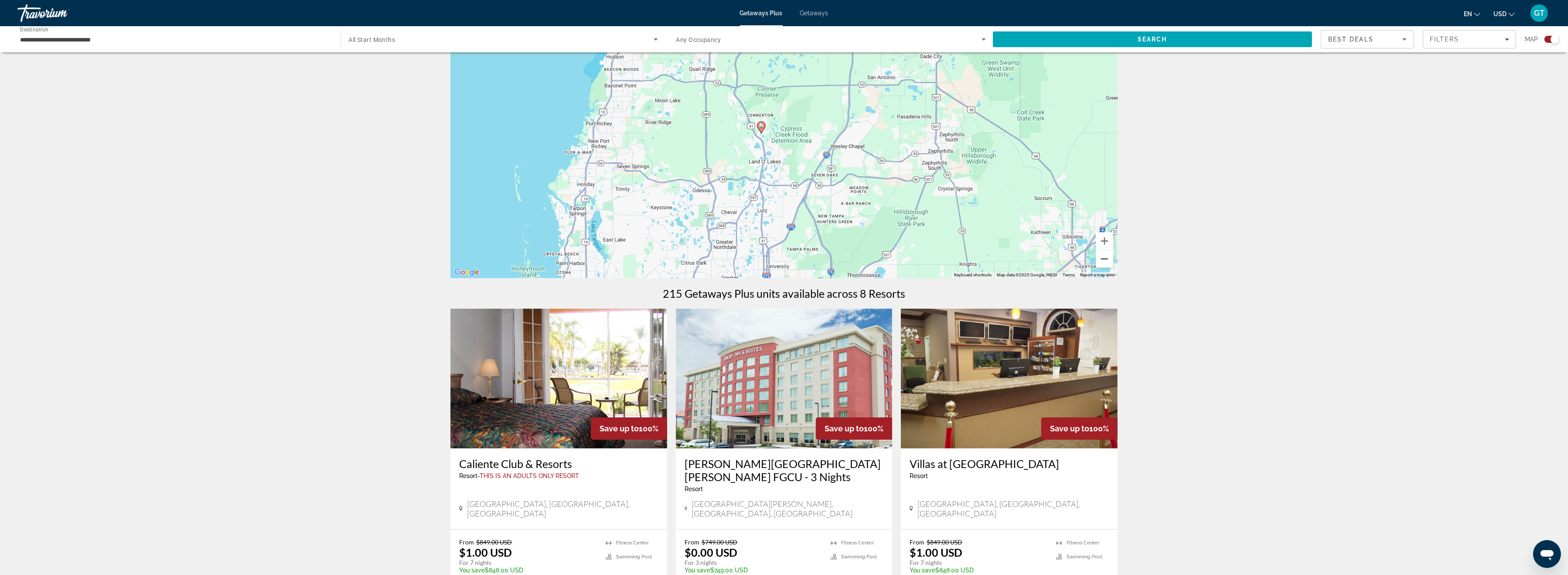
click at [1102, 260] on button "Zoom out" at bounding box center [1105, 259] width 18 height 18
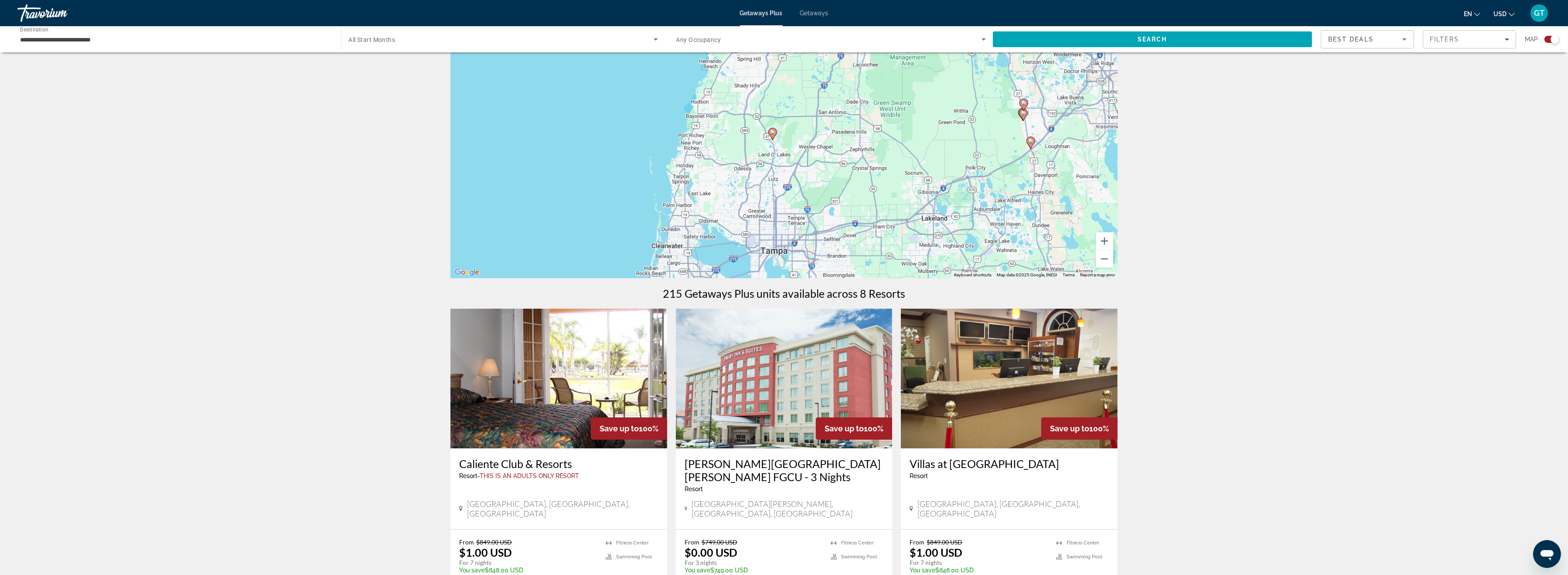
click at [513, 385] on img "Main content" at bounding box center [559, 378] width 217 height 140
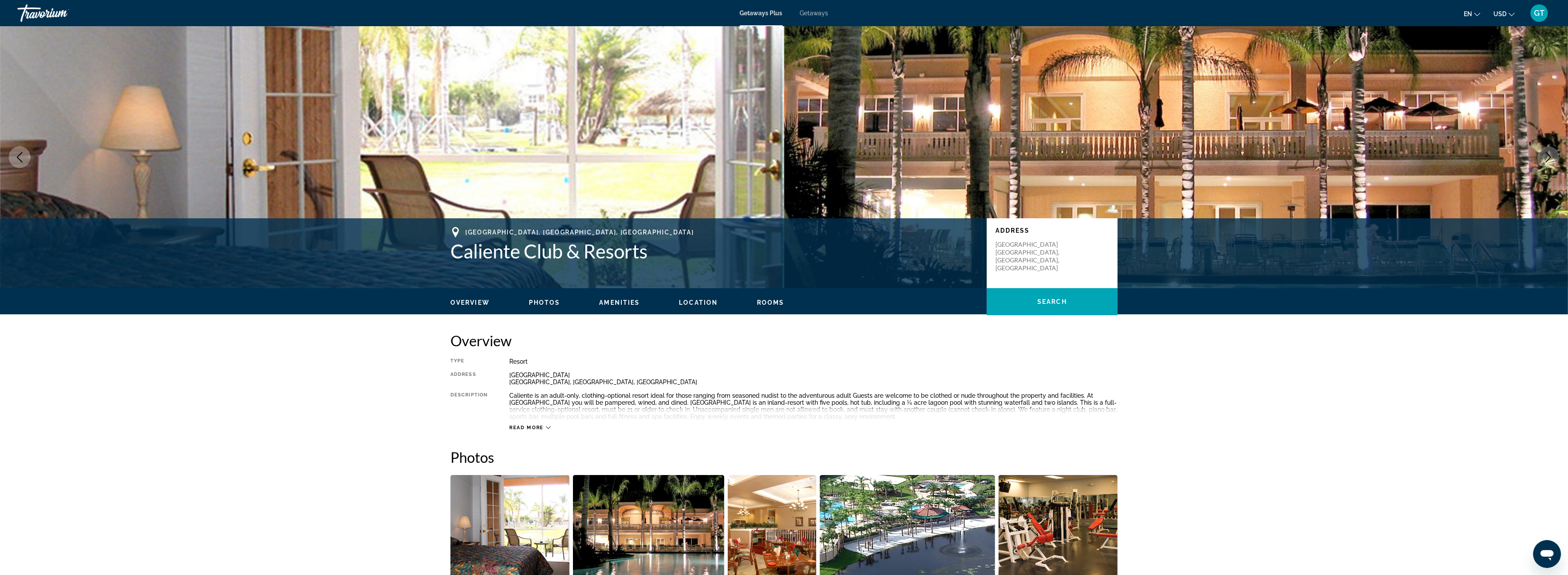
click at [539, 519] on img "Open full-screen image slider" at bounding box center [511, 529] width 119 height 109
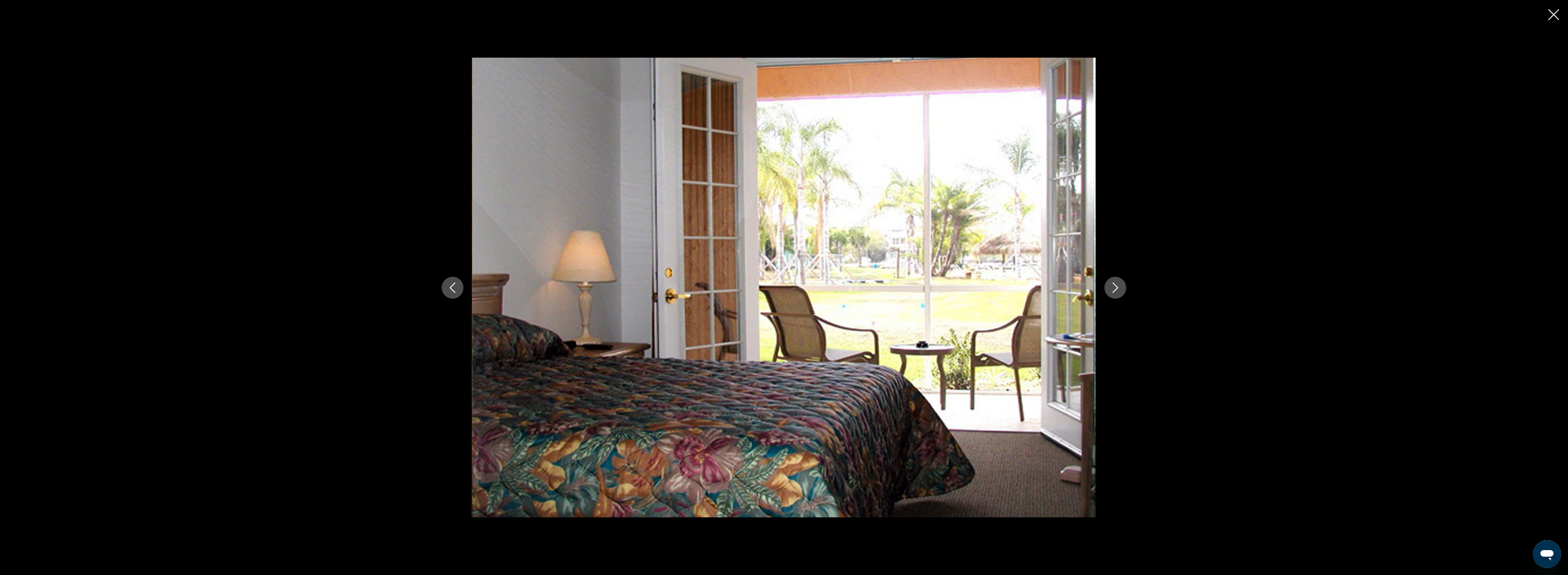
click at [1121, 278] on button "Next image" at bounding box center [1115, 288] width 22 height 22
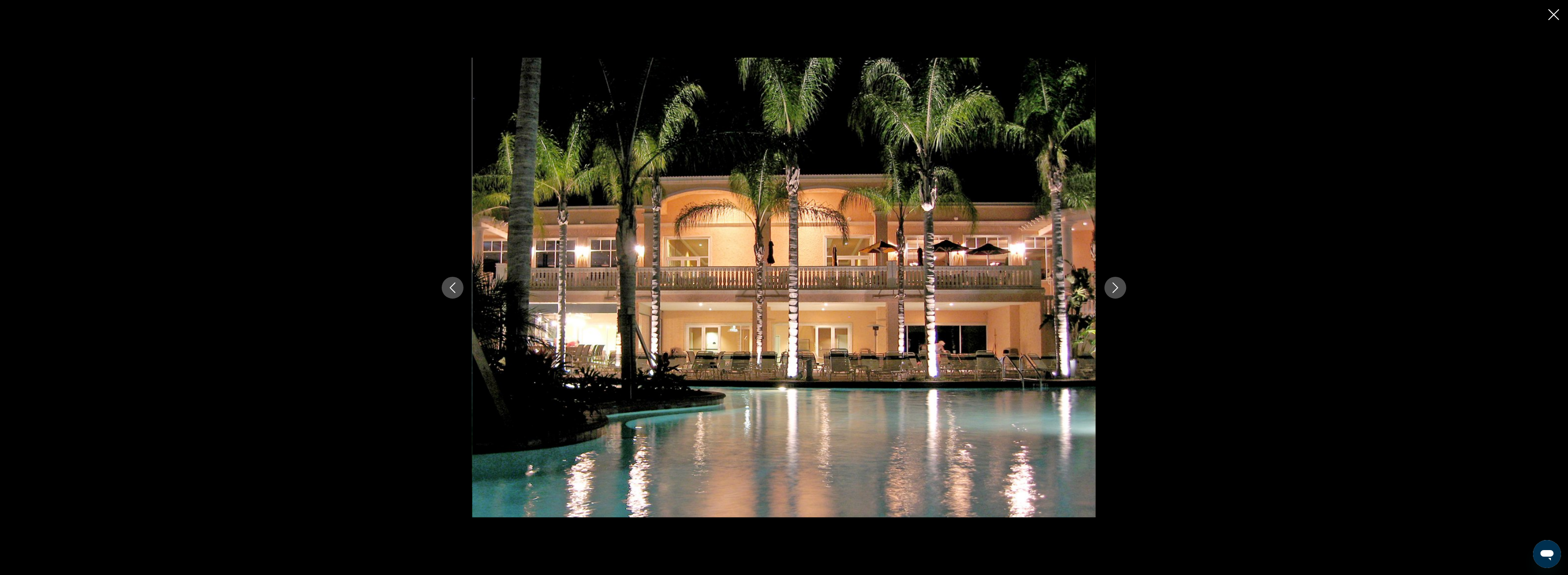
click at [1119, 277] on div "prev next" at bounding box center [784, 288] width 702 height 460
click at [1112, 283] on icon "Next image" at bounding box center [1115, 288] width 11 height 11
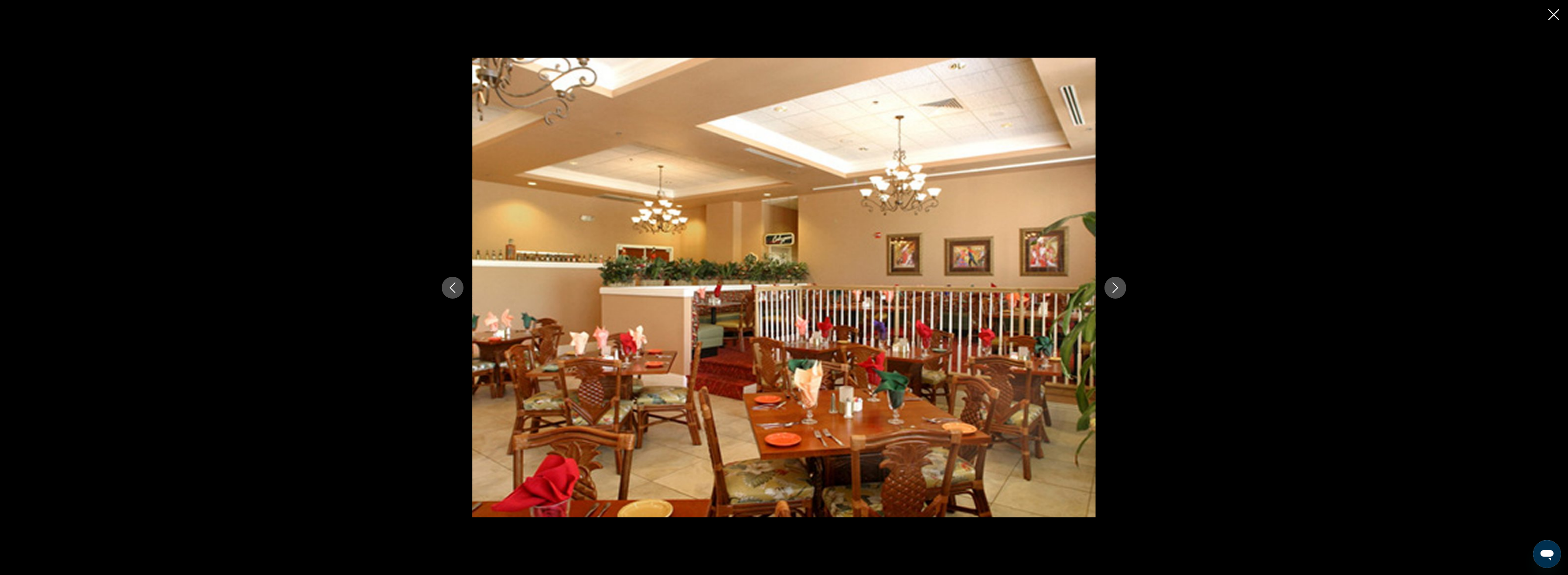
click at [1112, 283] on icon "Next image" at bounding box center [1115, 288] width 11 height 11
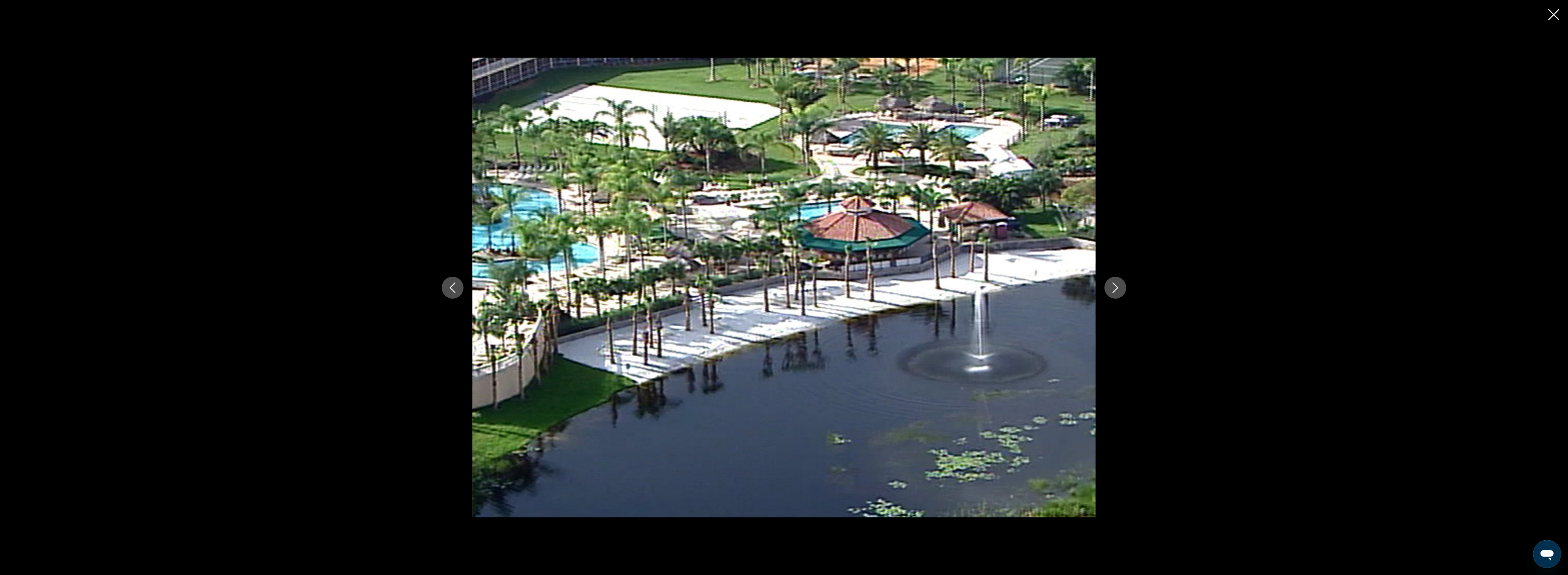
click at [1112, 283] on icon "Next image" at bounding box center [1115, 288] width 11 height 11
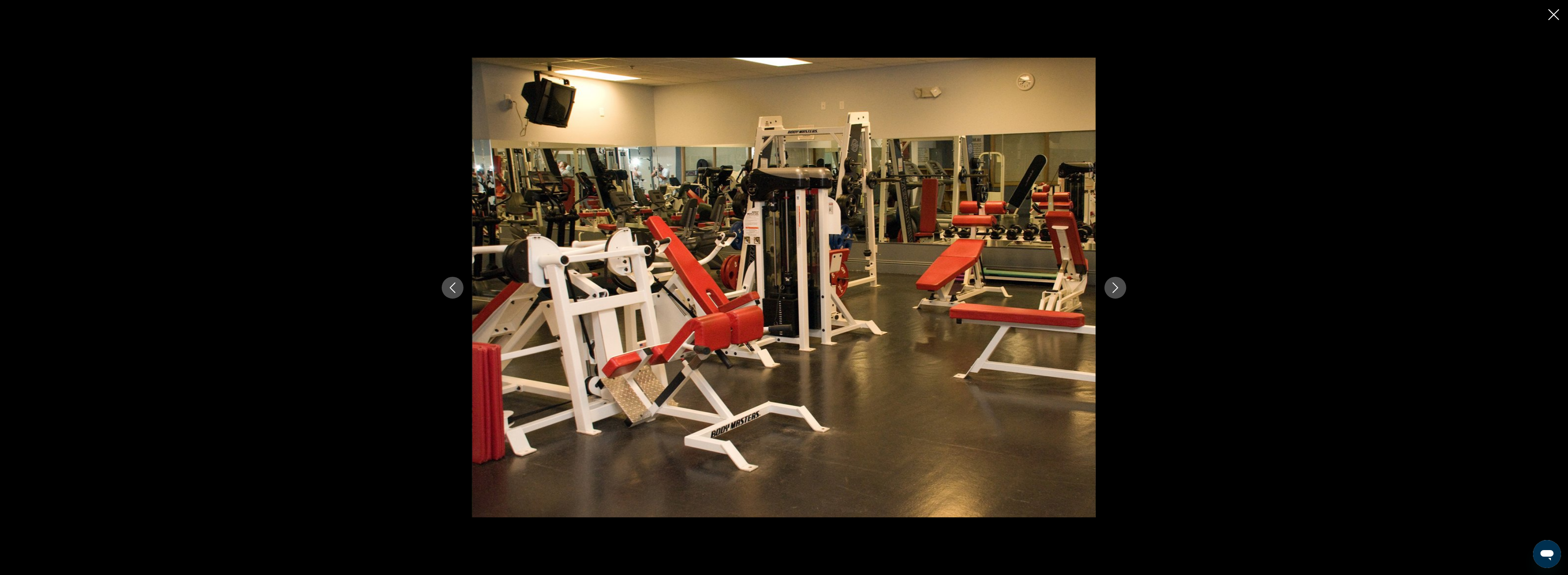
click at [1112, 283] on icon "Next image" at bounding box center [1115, 288] width 11 height 11
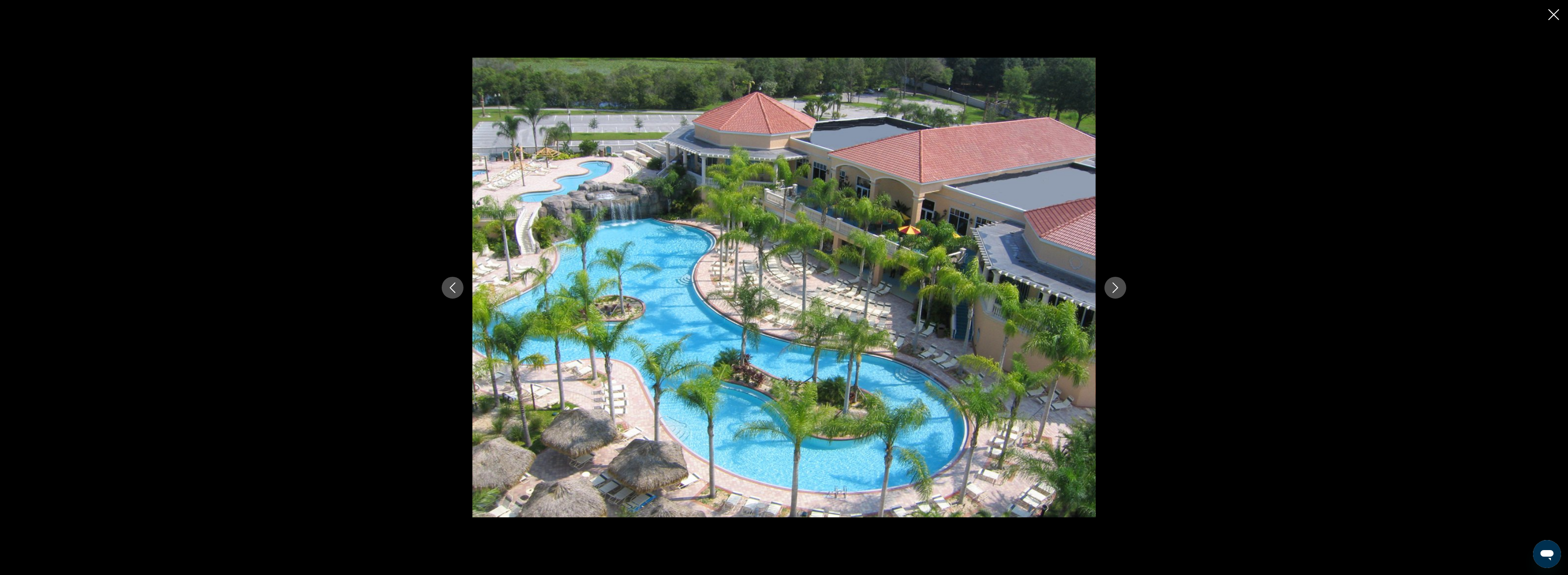
click at [1112, 283] on icon "Next image" at bounding box center [1115, 288] width 11 height 11
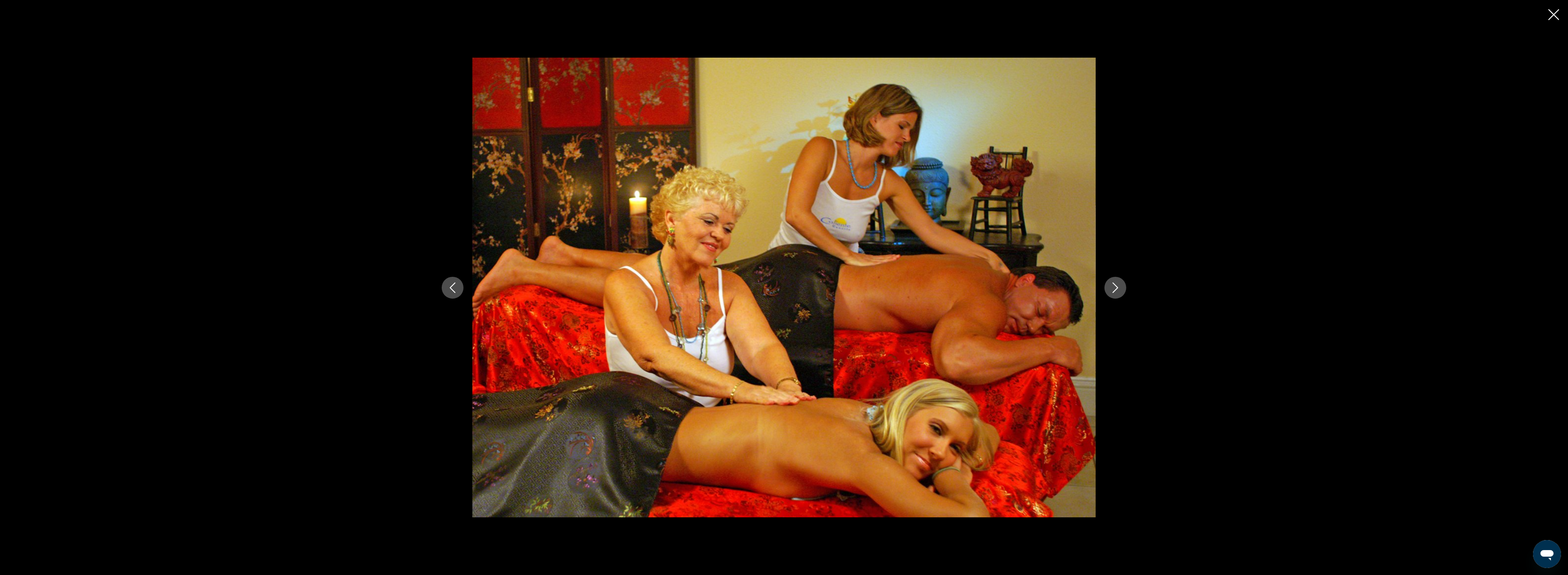
click at [1112, 283] on icon "Next image" at bounding box center [1115, 288] width 11 height 11
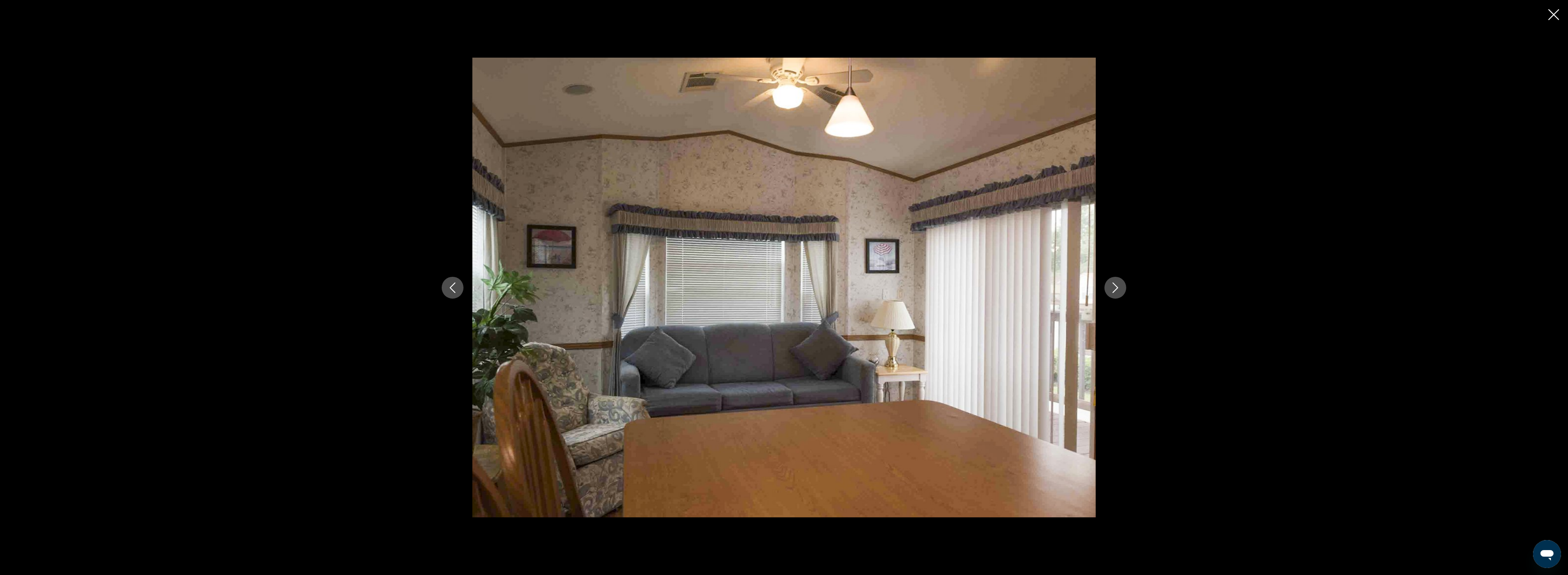
click at [1112, 283] on icon "Next image" at bounding box center [1115, 288] width 11 height 11
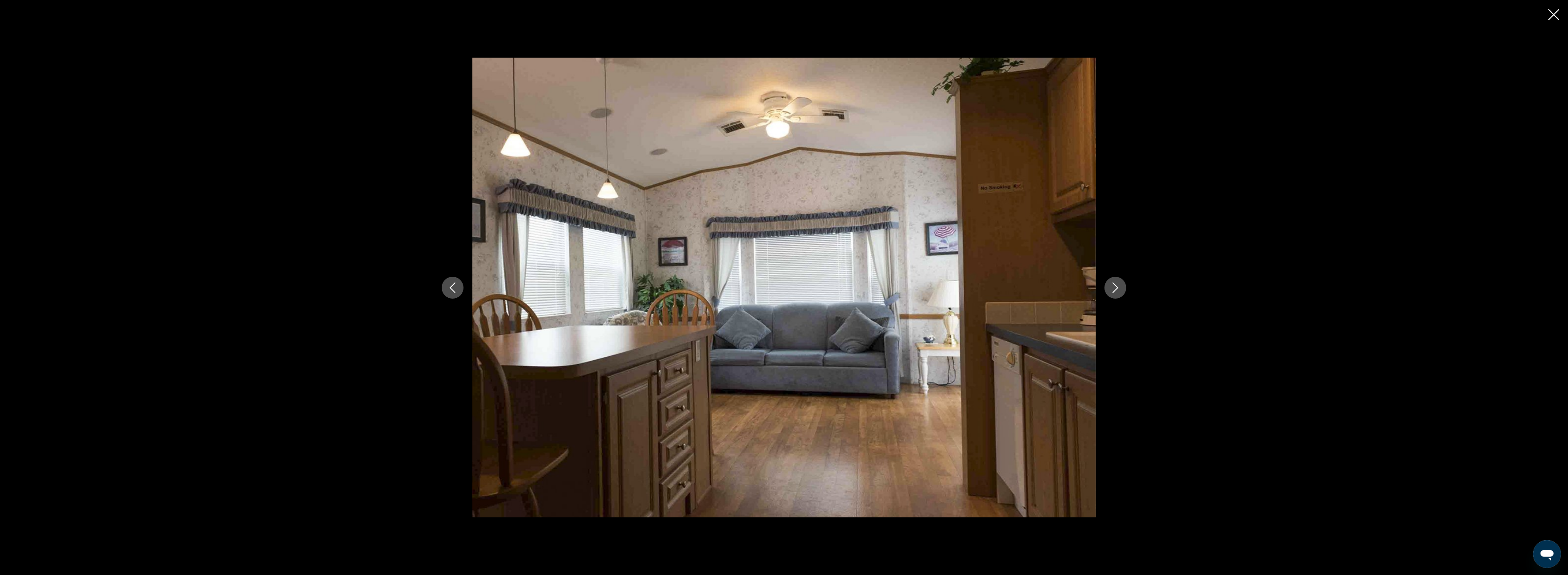
click at [1112, 283] on icon "Next image" at bounding box center [1115, 288] width 11 height 11
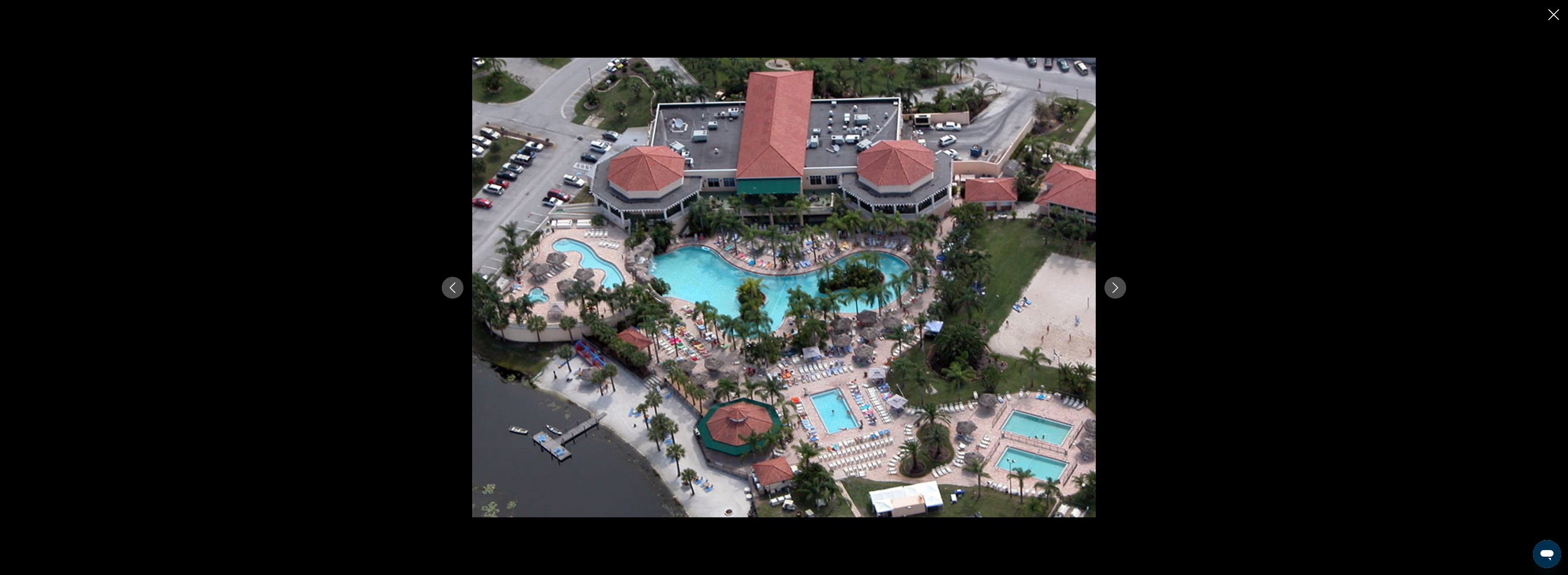
click at [1112, 283] on icon "Next image" at bounding box center [1115, 288] width 11 height 11
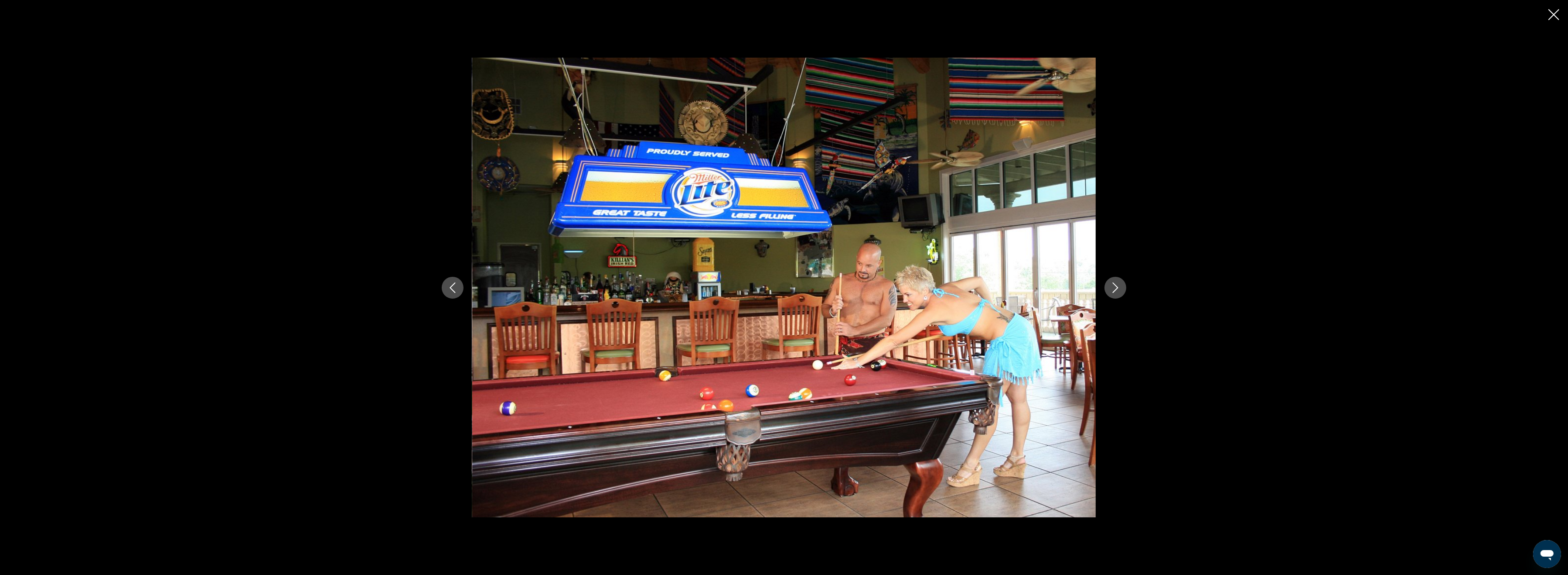
click at [1551, 14] on icon "Close slideshow" at bounding box center [1554, 14] width 11 height 11
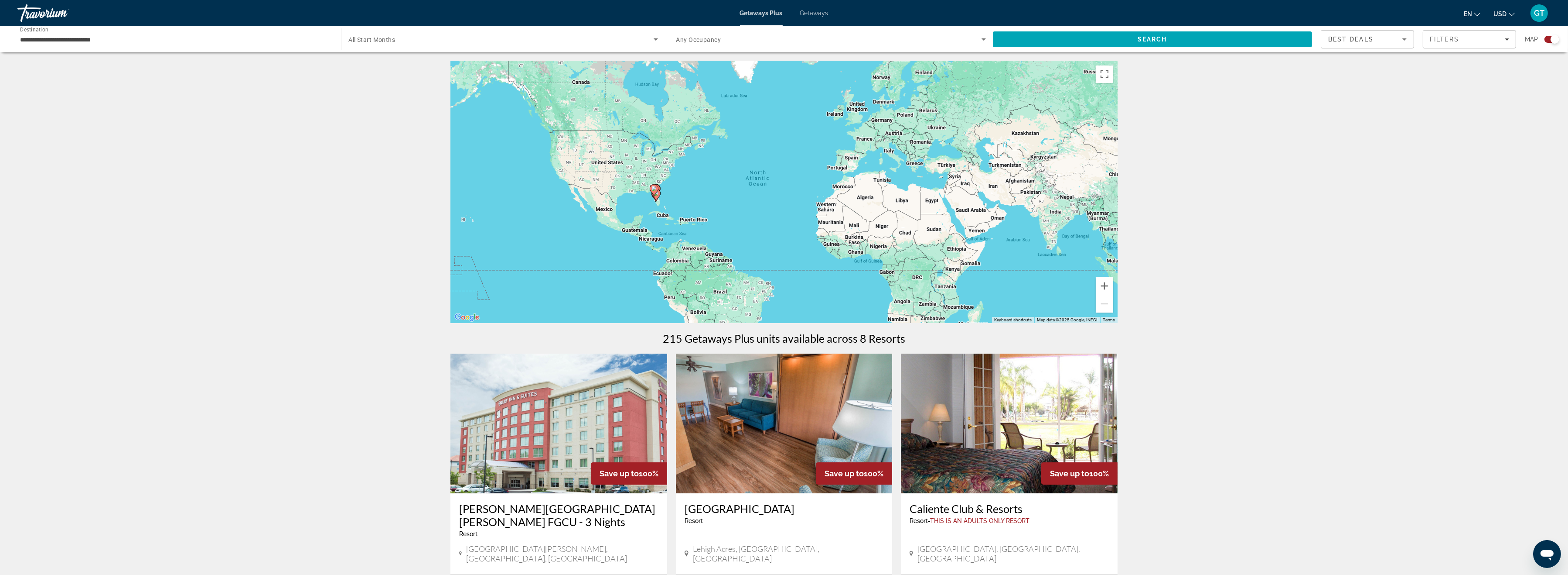
click at [703, 199] on div "To activate drag with keyboard, press Alt + Enter. Once in keyboard drag state,…" at bounding box center [784, 192] width 667 height 262
click at [1101, 284] on button "Zoom in" at bounding box center [1105, 286] width 18 height 18
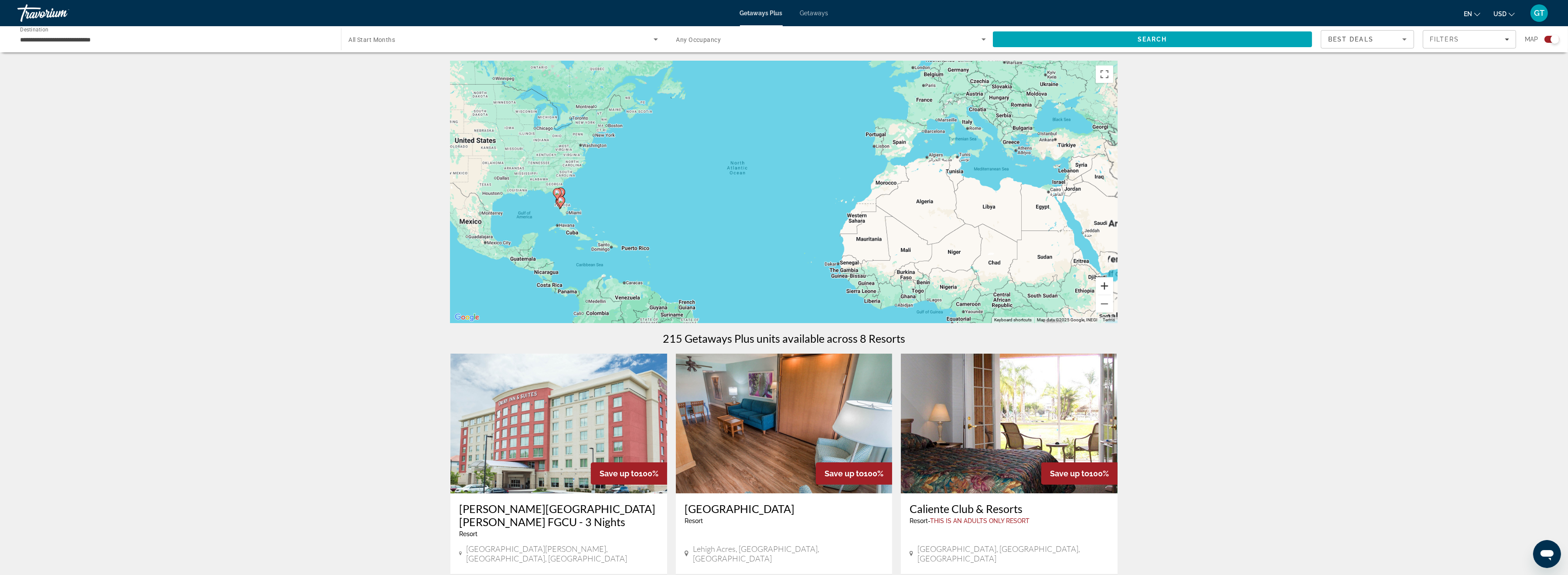
click at [1101, 284] on button "Zoom in" at bounding box center [1105, 286] width 18 height 18
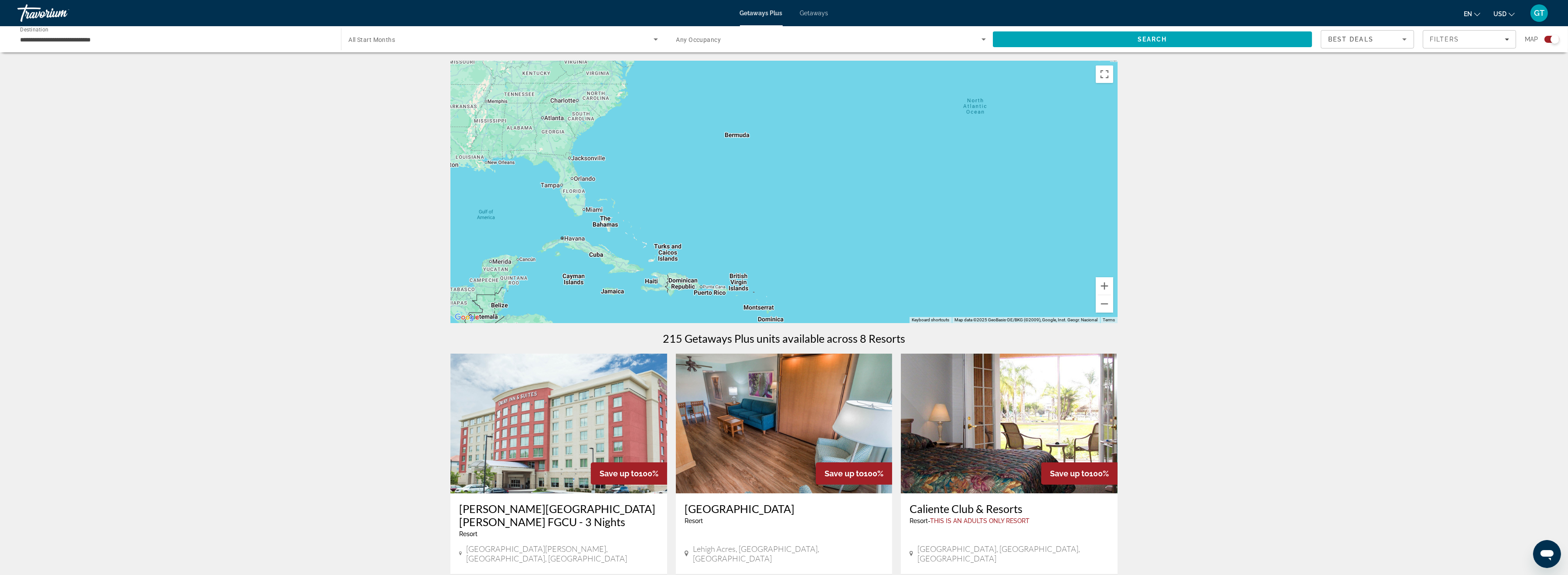
drag, startPoint x: 637, startPoint y: 244, endPoint x: 944, endPoint y: 214, distance: 308.5
click at [944, 214] on div "Main content" at bounding box center [784, 192] width 667 height 262
click at [1106, 284] on button "Zoom in" at bounding box center [1105, 286] width 18 height 18
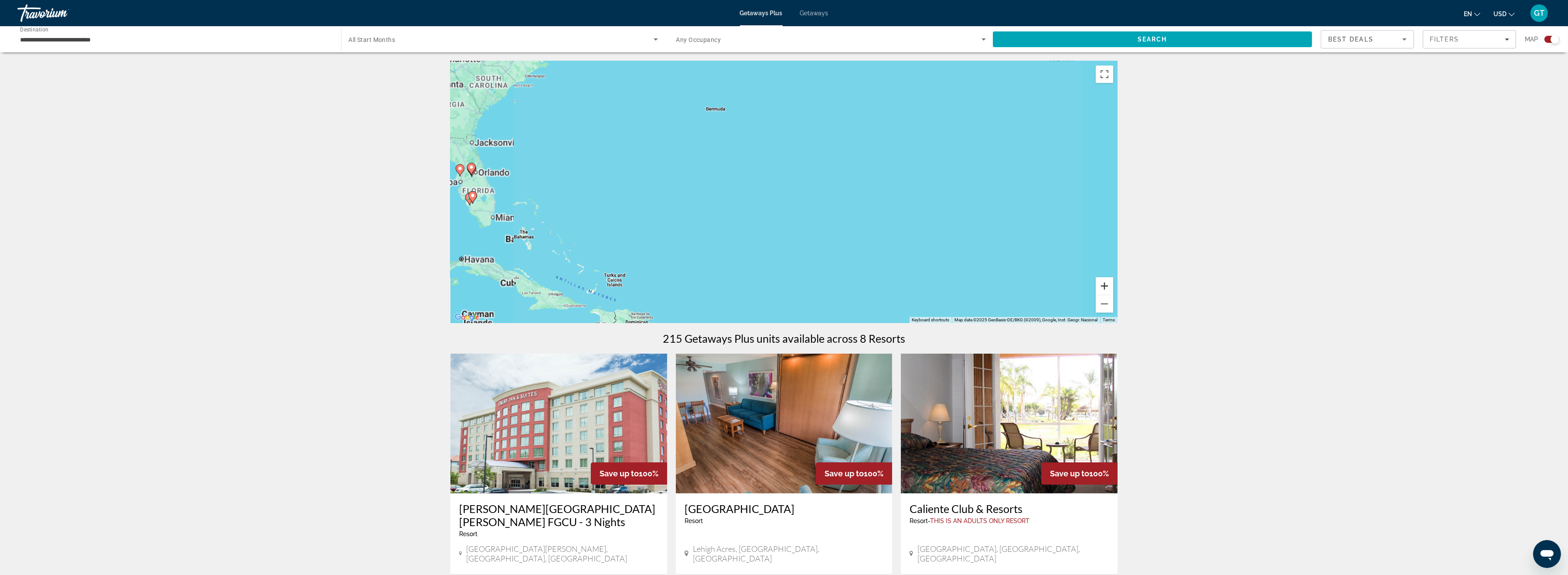
click at [1106, 284] on button "Zoom in" at bounding box center [1105, 286] width 18 height 18
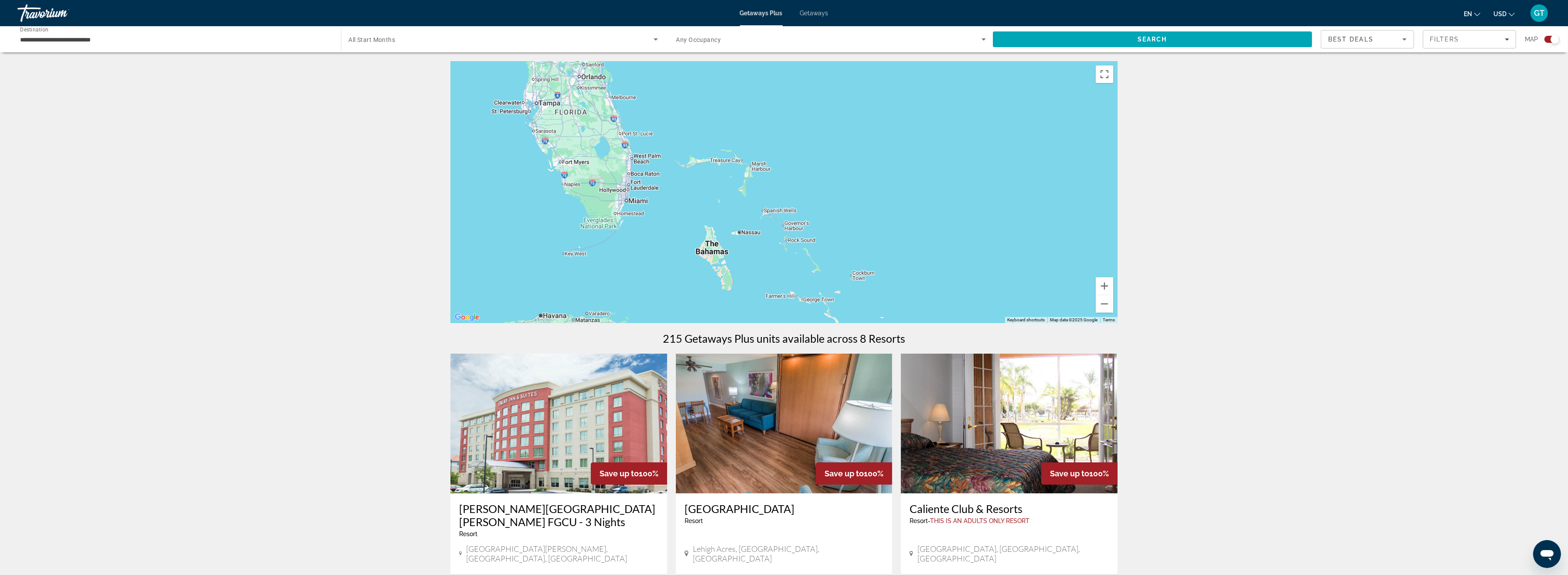
drag, startPoint x: 874, startPoint y: 198, endPoint x: 1239, endPoint y: 165, distance: 366.5
click at [1118, 165] on div "Main content" at bounding box center [784, 192] width 667 height 262
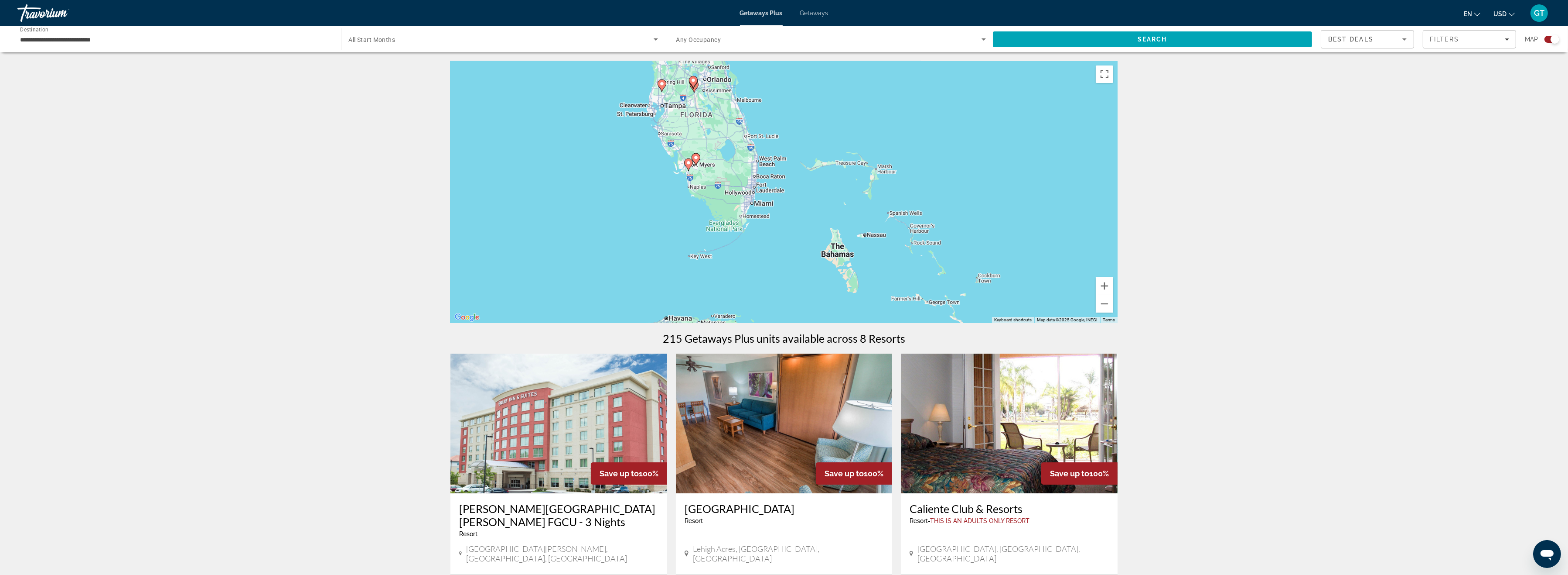
drag, startPoint x: 830, startPoint y: 190, endPoint x: 942, endPoint y: 195, distance: 112.1
click at [942, 195] on div "To activate drag with keyboard, press Alt + Enter. Once in keyboard drag state,…" at bounding box center [784, 192] width 667 height 262
click at [1101, 283] on button "Zoom in" at bounding box center [1105, 286] width 18 height 18
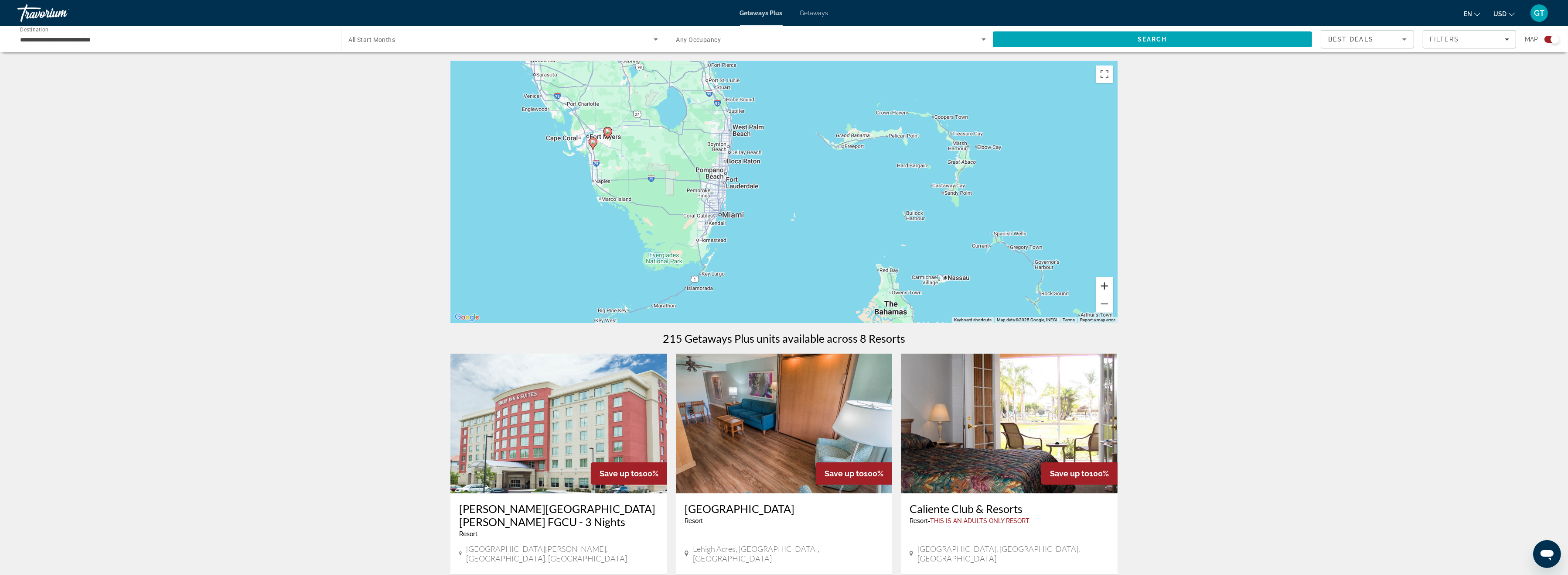
click at [1101, 283] on button "Zoom in" at bounding box center [1105, 286] width 18 height 18
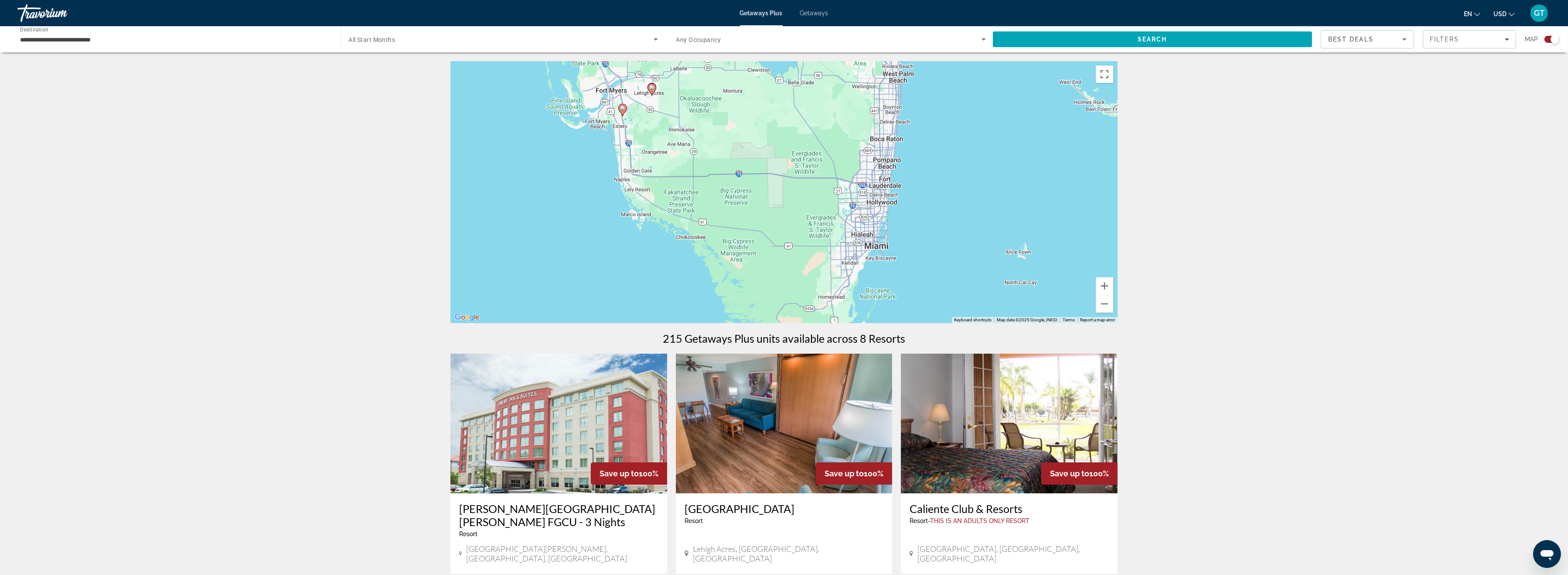
drag, startPoint x: 779, startPoint y: 225, endPoint x: 1007, endPoint y: 239, distance: 228.4
click at [1007, 239] on div "To activate drag with keyboard, press Alt + Enter. Once in keyboard drag state,…" at bounding box center [784, 192] width 667 height 262
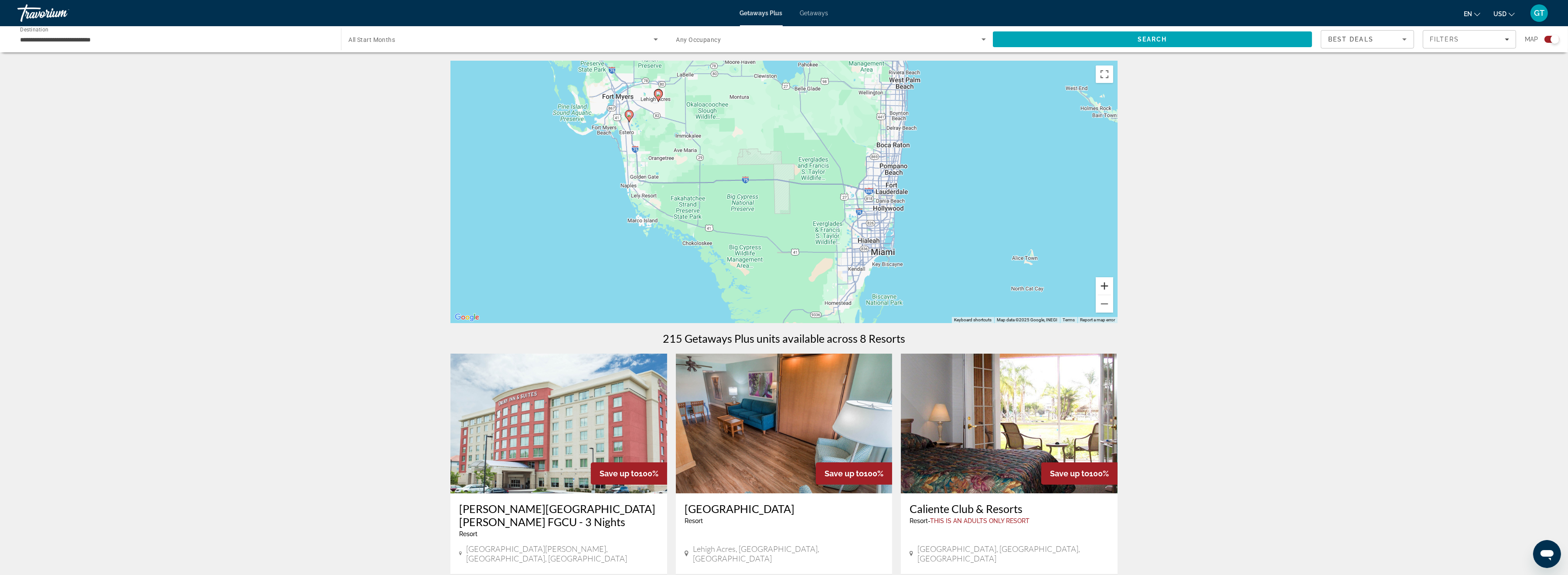
click at [1105, 288] on button "Zoom in" at bounding box center [1105, 286] width 18 height 18
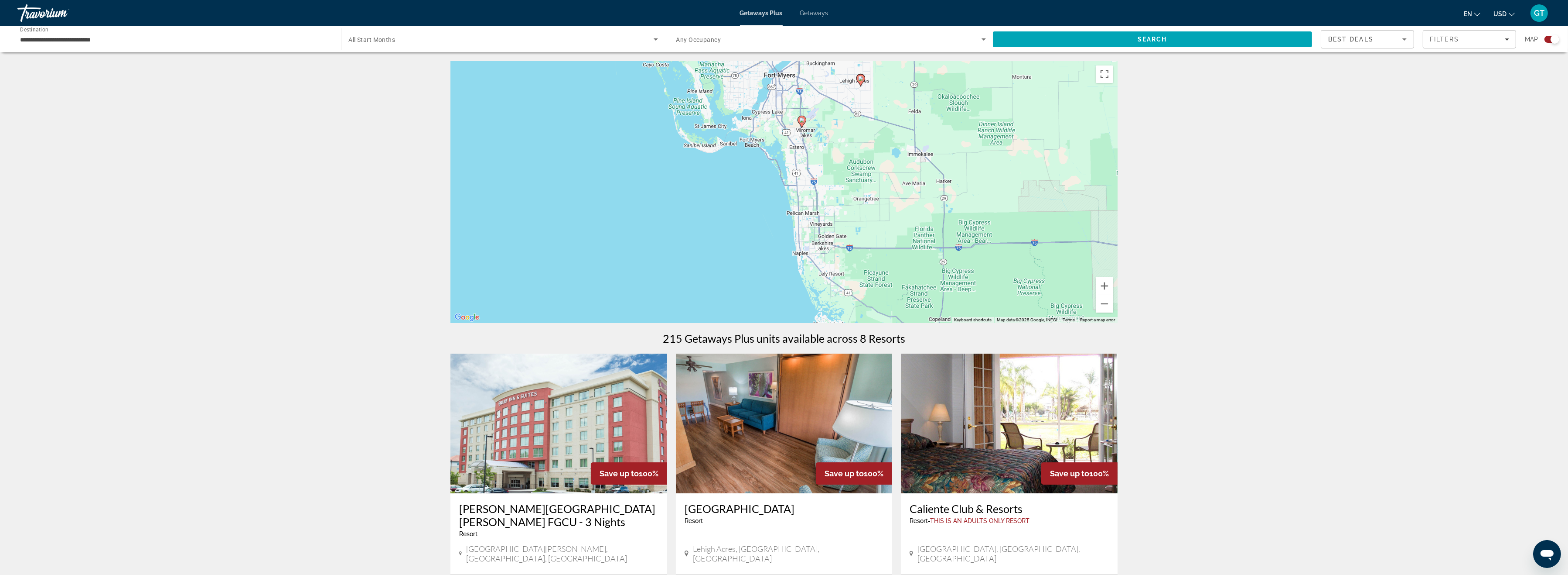
drag, startPoint x: 547, startPoint y: 198, endPoint x: 875, endPoint y: 283, distance: 338.8
click at [875, 283] on div "To activate drag with keyboard, press Alt + Enter. Once in keyboard drag state,…" at bounding box center [784, 192] width 667 height 262
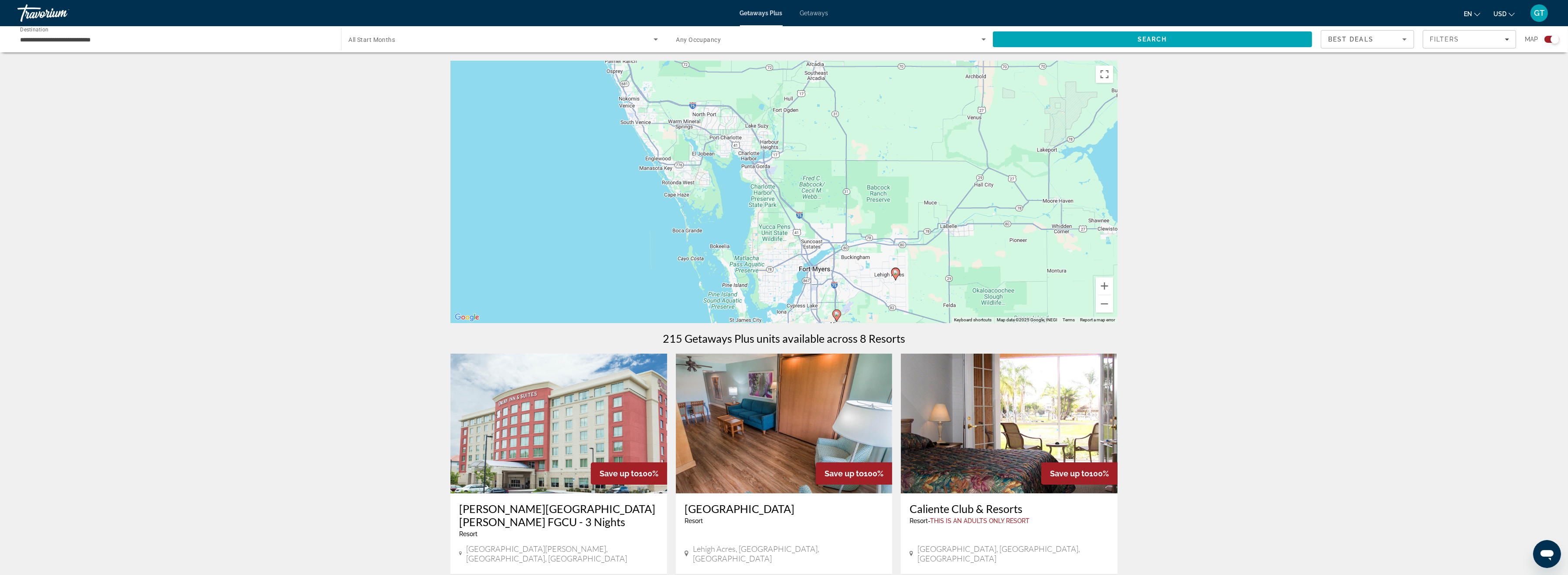
drag, startPoint x: 783, startPoint y: 176, endPoint x: 788, endPoint y: 350, distance: 174.1
click at [788, 323] on div "To activate drag with keyboard, press Alt + Enter. Once in keyboard drag state,…" at bounding box center [784, 192] width 667 height 262
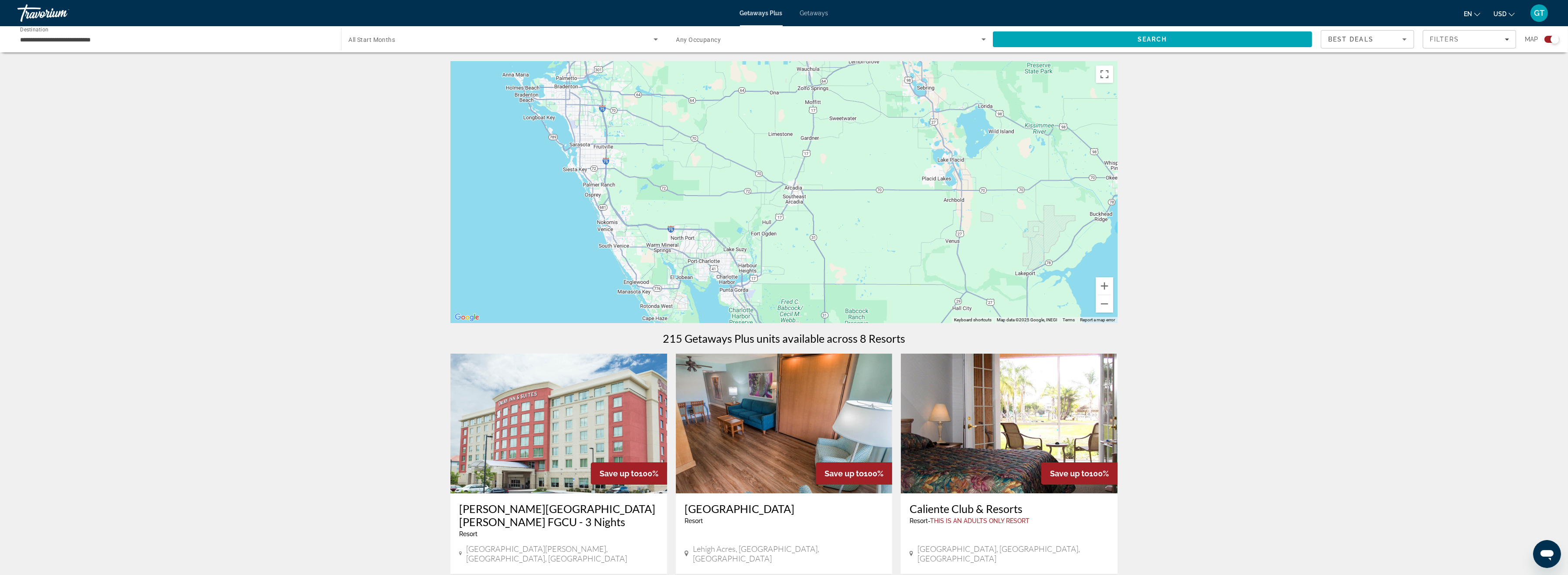
drag, startPoint x: 745, startPoint y: 226, endPoint x: 754, endPoint y: 362, distance: 136.3
click at [754, 323] on div "To activate drag with keyboard, press Alt + Enter. Once in keyboard drag state,…" at bounding box center [784, 192] width 667 height 262
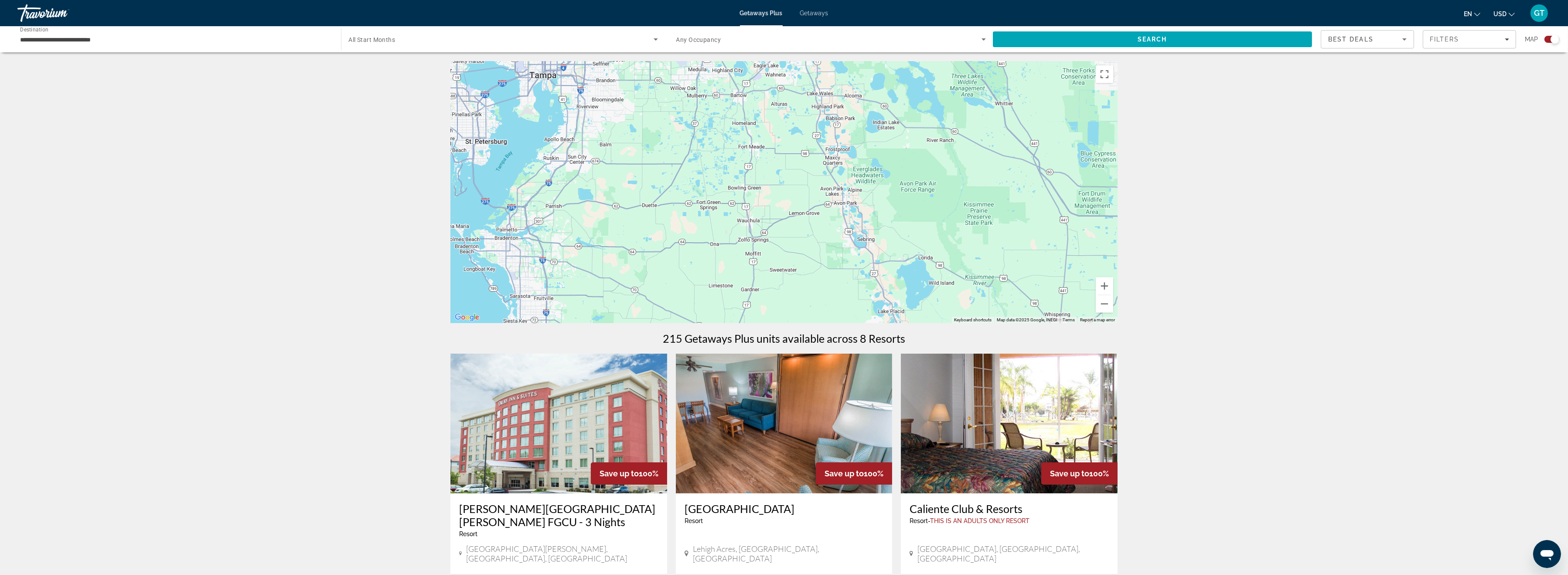
drag, startPoint x: 696, startPoint y: 181, endPoint x: 681, endPoint y: 257, distance: 77.5
click at [636, 323] on div "Main content" at bounding box center [784, 192] width 667 height 262
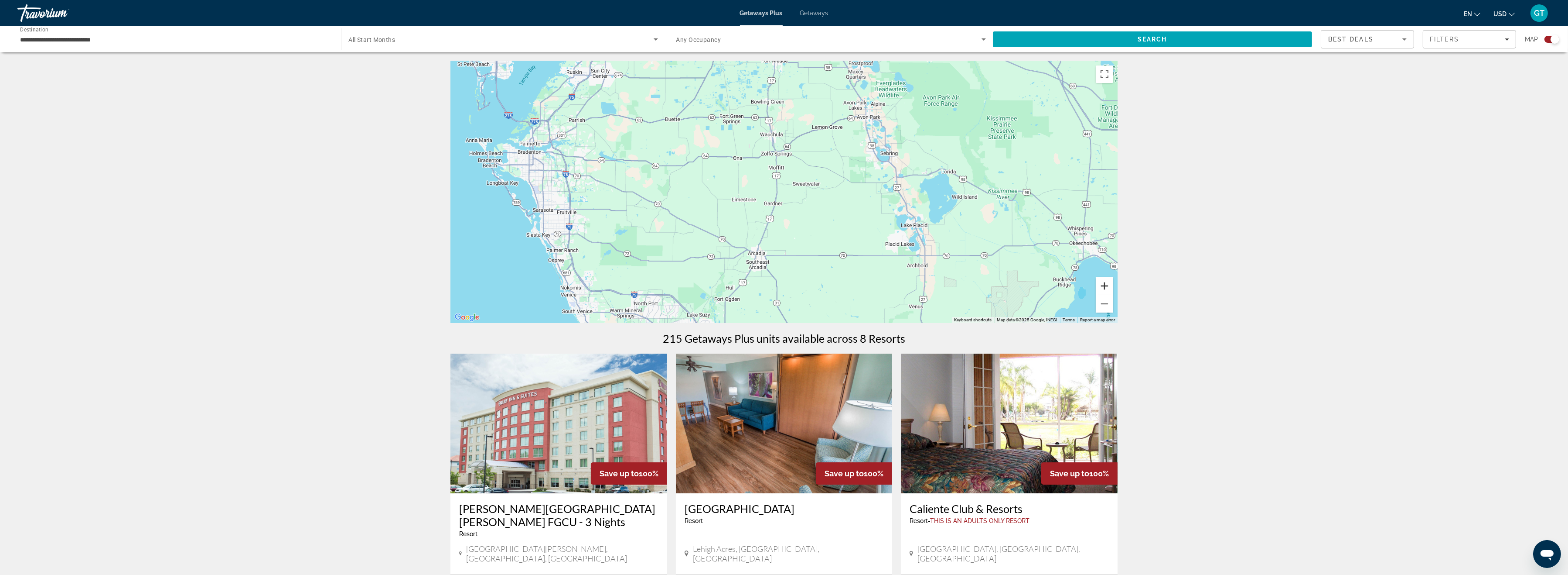
click at [1106, 284] on button "Zoom in" at bounding box center [1105, 286] width 18 height 18
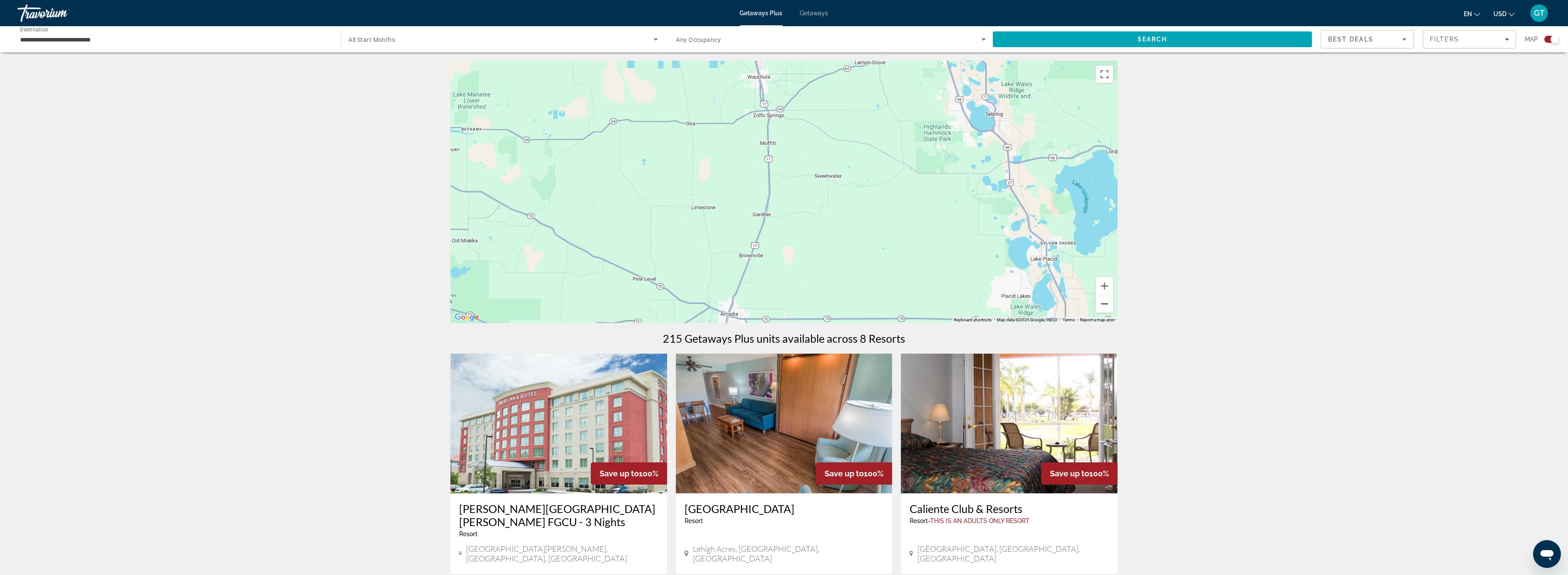
click at [1103, 305] on button "Zoom out" at bounding box center [1105, 304] width 18 height 18
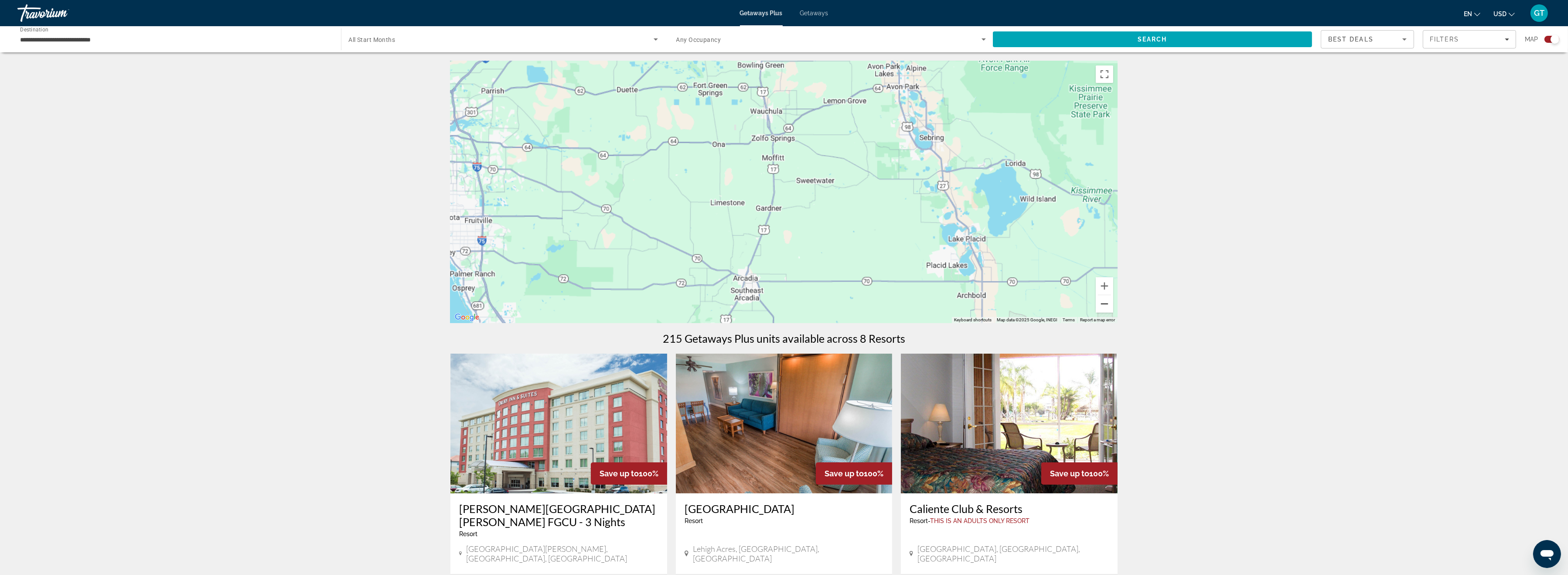
click at [1103, 305] on button "Zoom out" at bounding box center [1105, 304] width 18 height 18
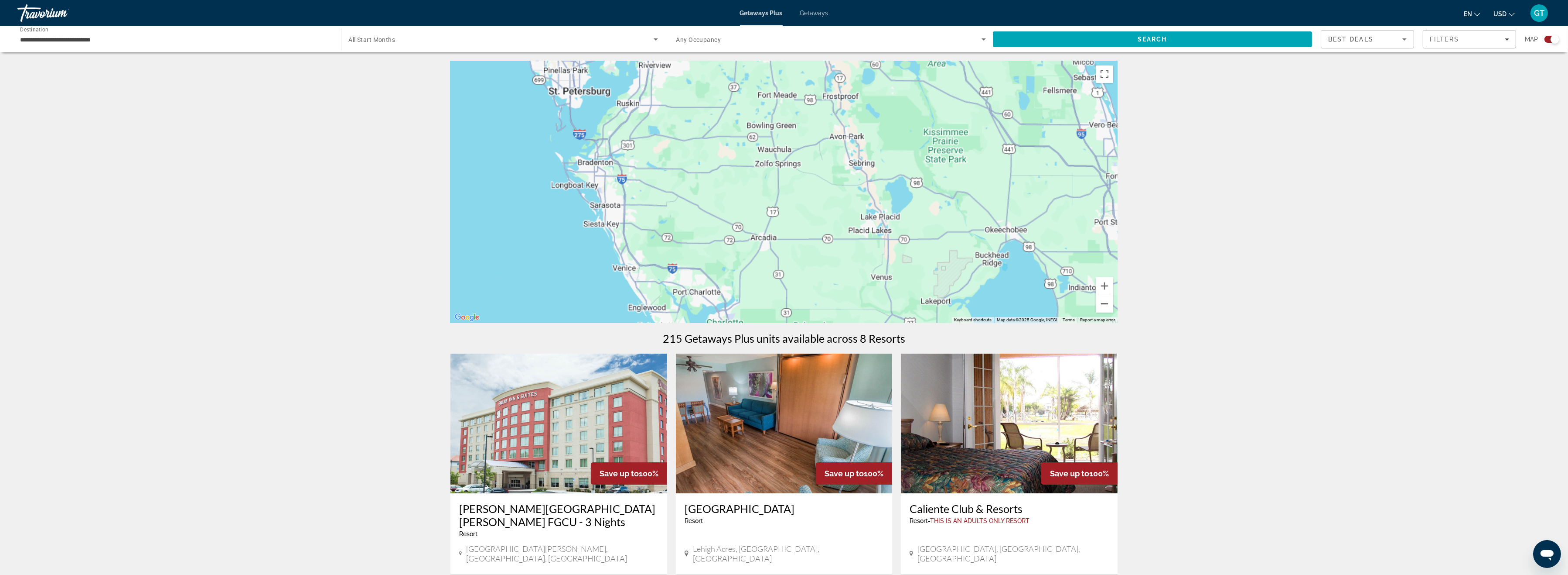
click at [1103, 305] on button "Zoom out" at bounding box center [1105, 304] width 18 height 18
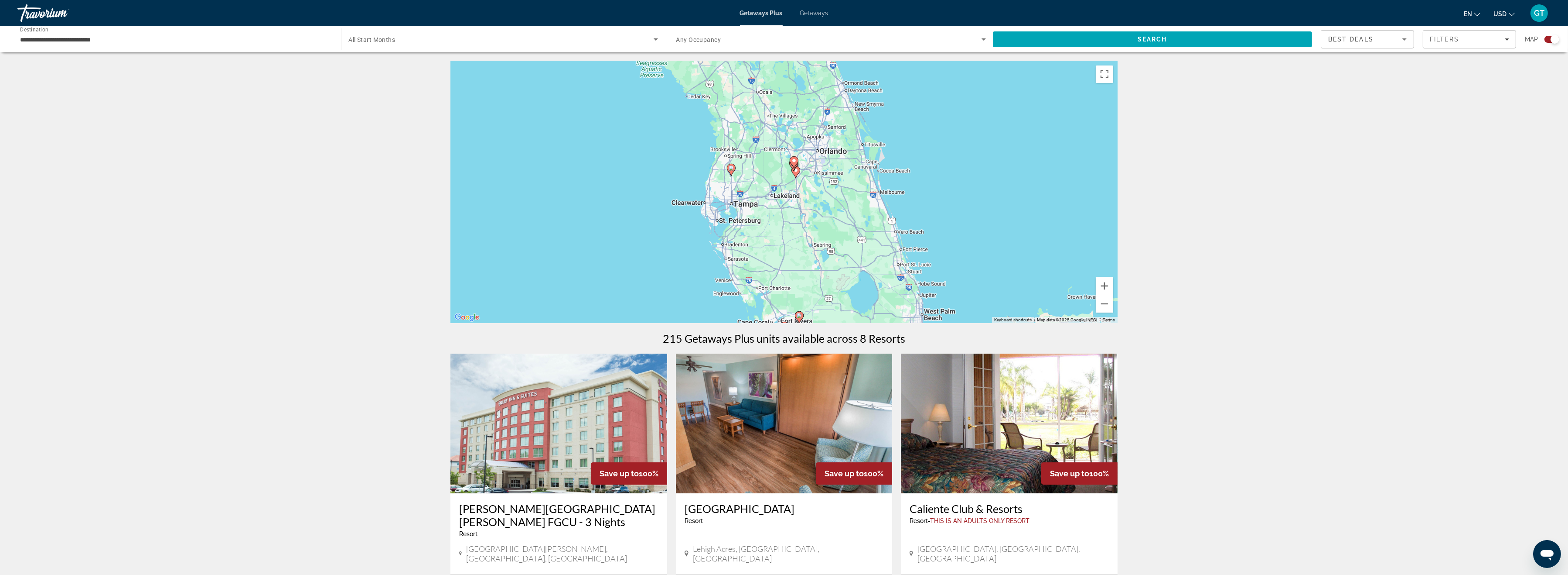
drag, startPoint x: 712, startPoint y: 189, endPoint x: 714, endPoint y: 254, distance: 65.0
click at [714, 254] on div "To activate drag with keyboard, press Alt + Enter. Once in keyboard drag state,…" at bounding box center [784, 192] width 667 height 262
click at [733, 169] on image "Main content" at bounding box center [731, 168] width 5 height 5
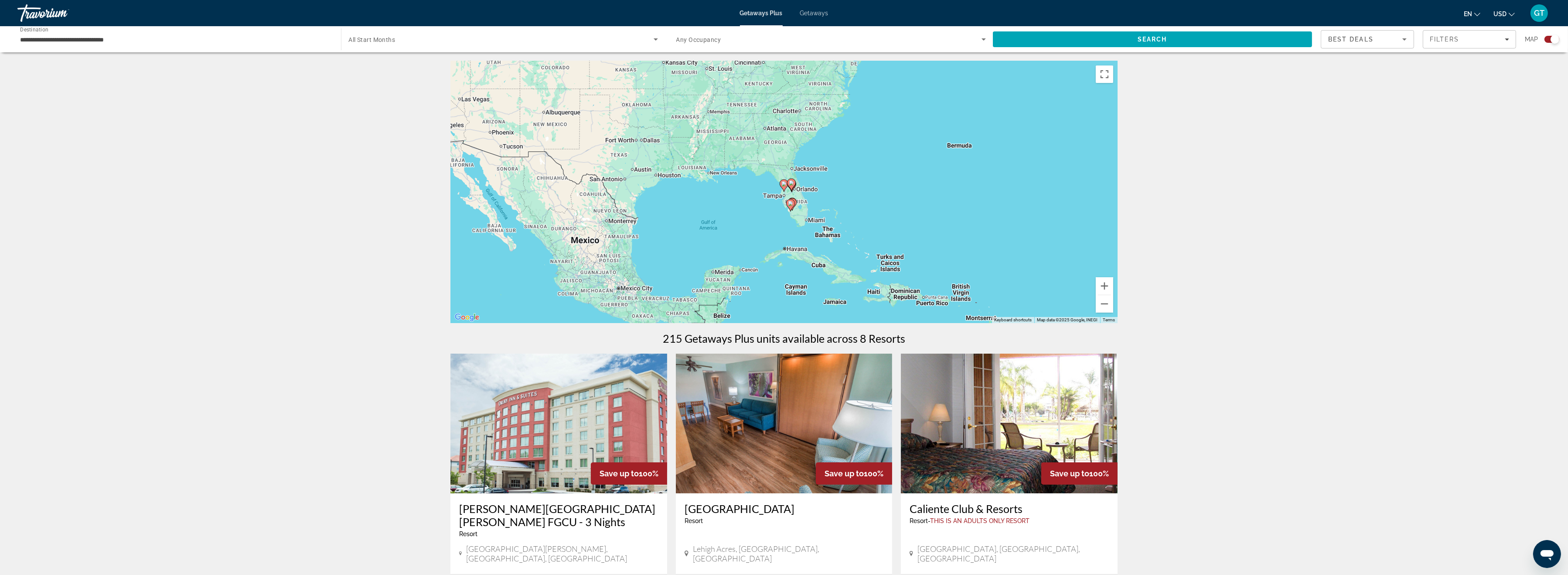
click at [784, 186] on image "Main content" at bounding box center [784, 183] width 5 height 5
type input "**********"
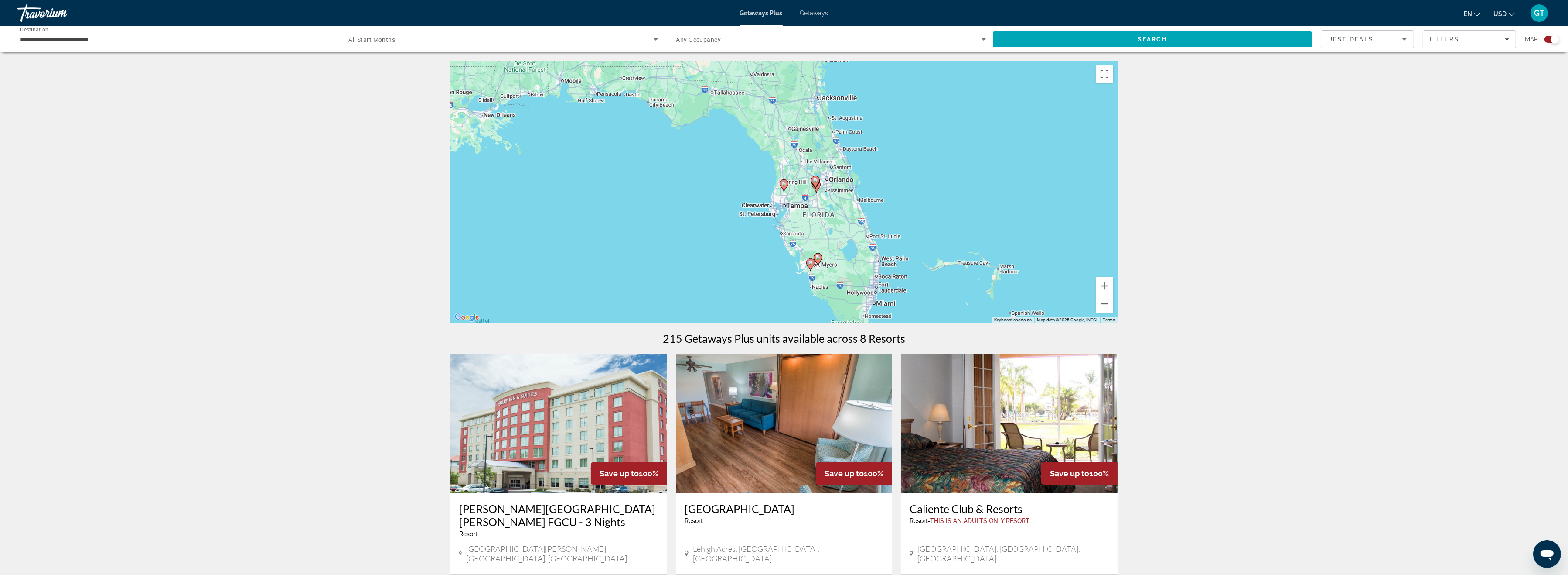
click at [815, 12] on span "Getaways" at bounding box center [815, 13] width 28 height 7
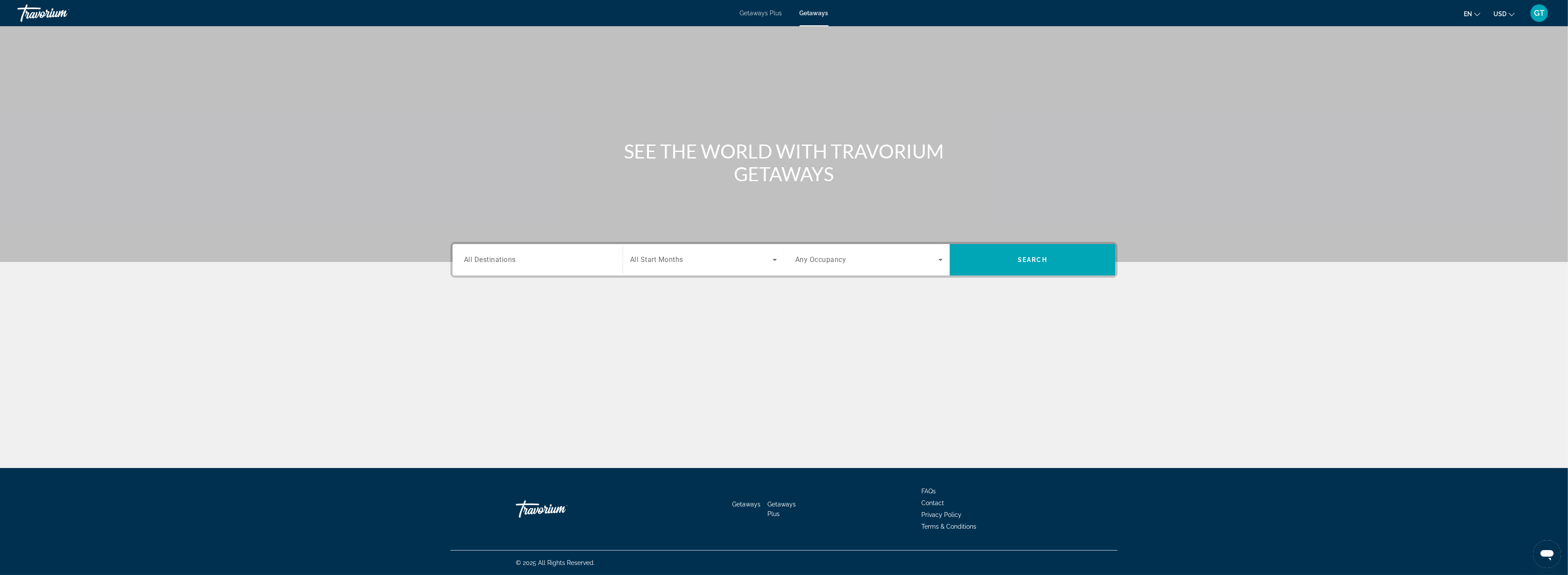
click at [493, 268] on div "Search widget" at bounding box center [538, 260] width 148 height 25
click at [465, 312] on icon "Toggle United States (683,928 units available) submenu" at bounding box center [465, 312] width 9 height 9
click at [475, 336] on icon "Toggle Florida (236,272 units available) submenu" at bounding box center [474, 340] width 9 height 9
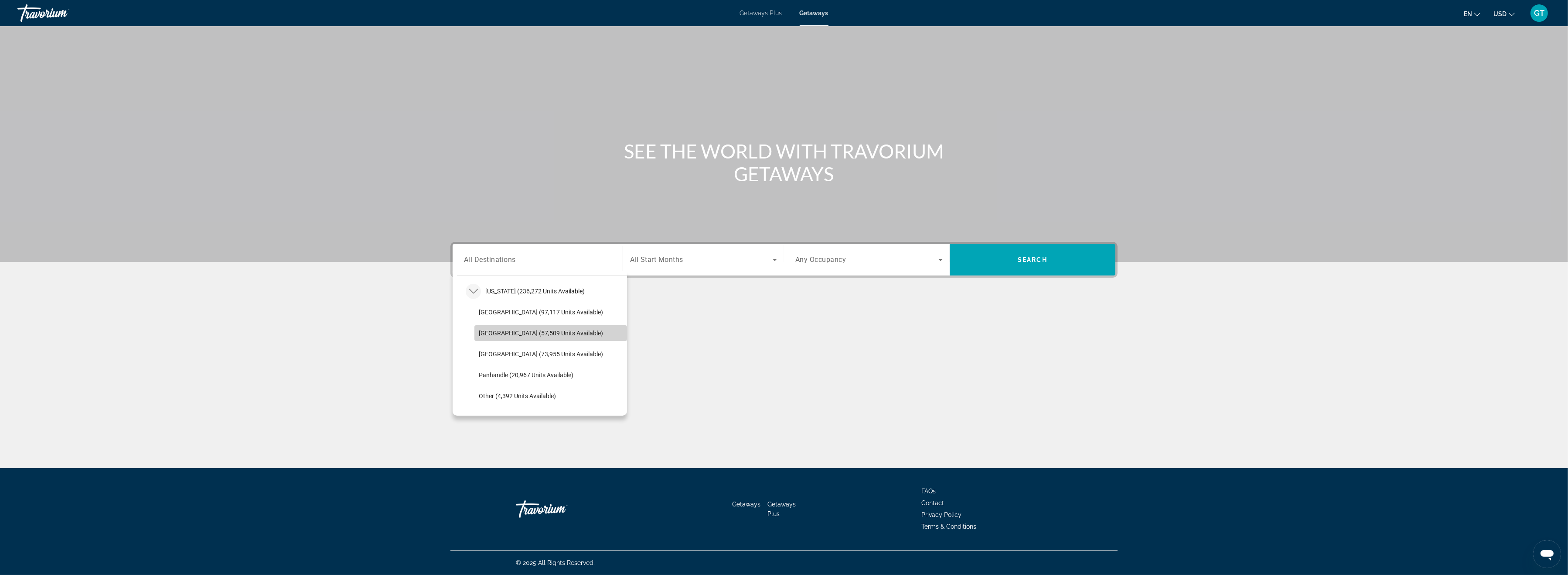
click at [487, 335] on span "East Coast (57,509 units available)" at bounding box center [541, 333] width 125 height 7
type input "**********"
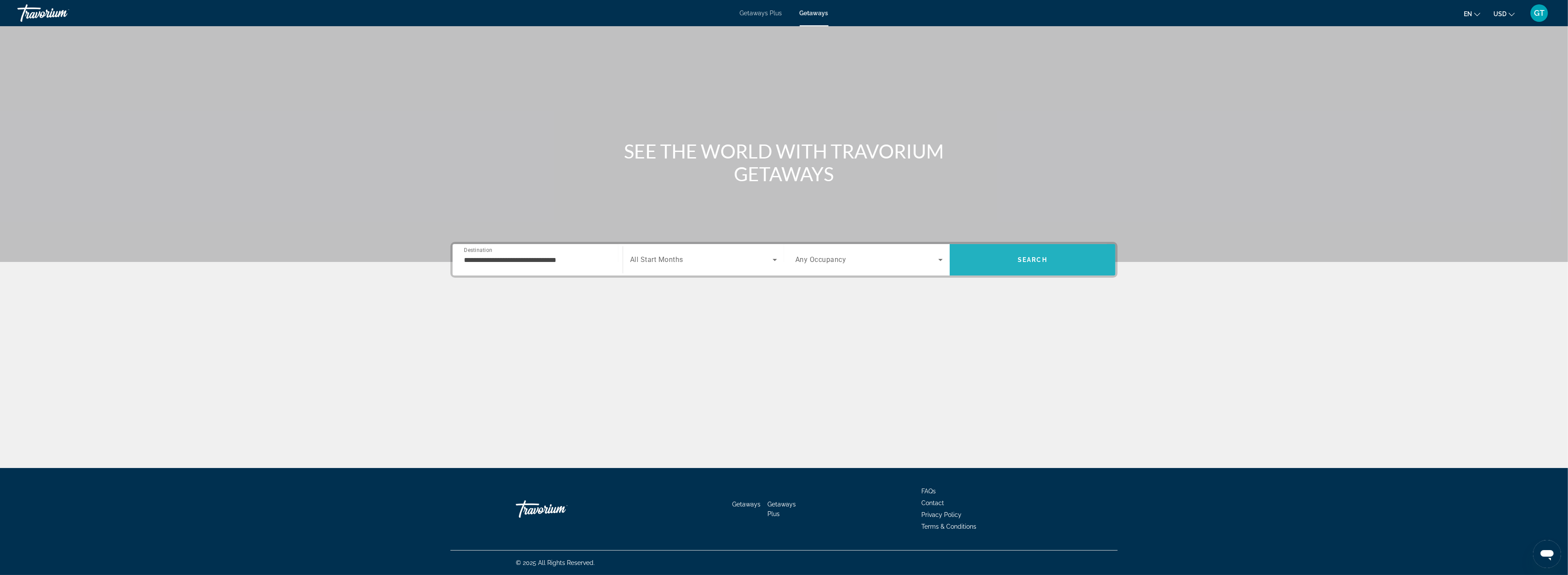
click at [1001, 255] on span "Search" at bounding box center [1033, 260] width 165 height 21
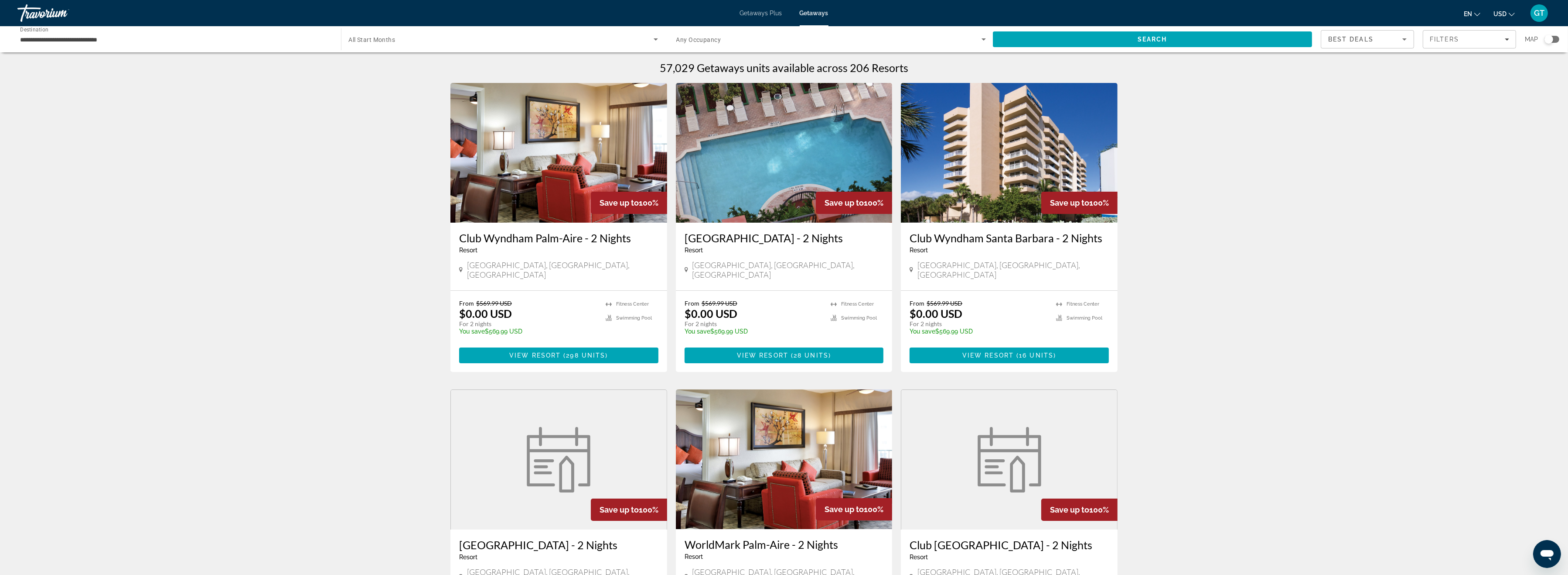
click at [1547, 39] on div "Search widget" at bounding box center [1549, 39] width 9 height 9
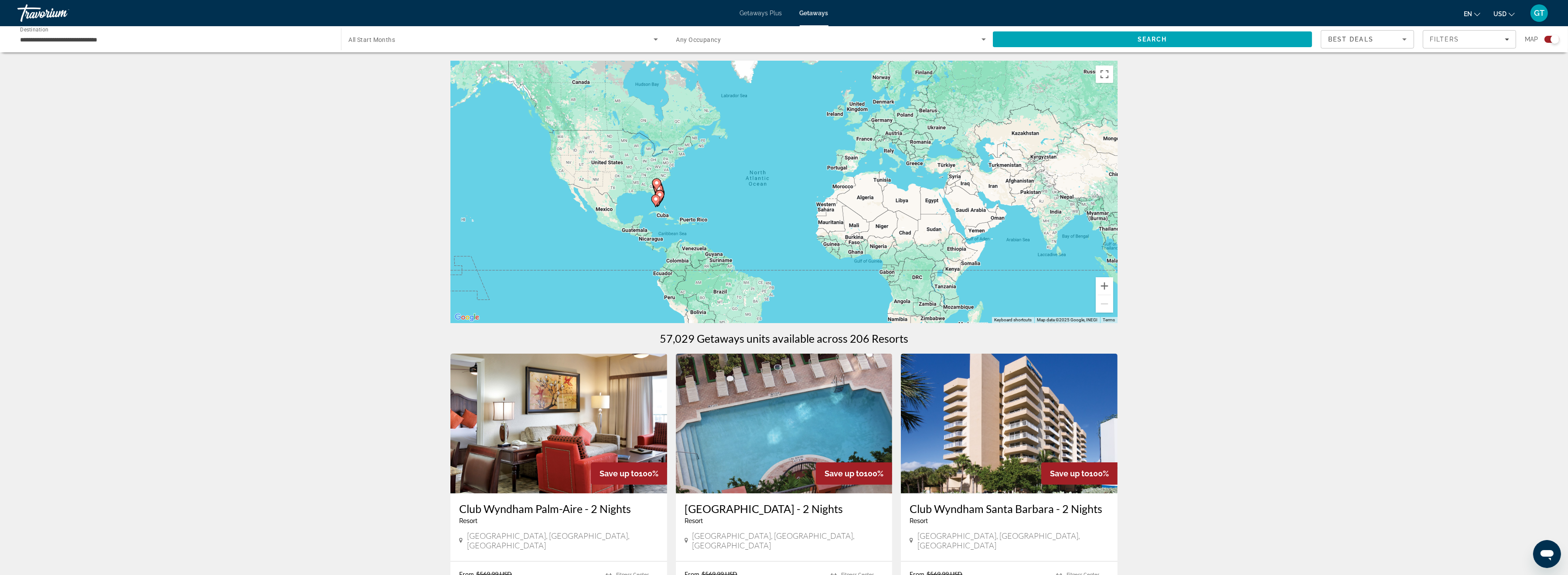
click at [726, 203] on div "To activate drag with keyboard, press Alt + Enter. Once in keyboard drag state,…" at bounding box center [784, 192] width 667 height 262
click at [1106, 281] on button "Zoom in" at bounding box center [1105, 286] width 18 height 18
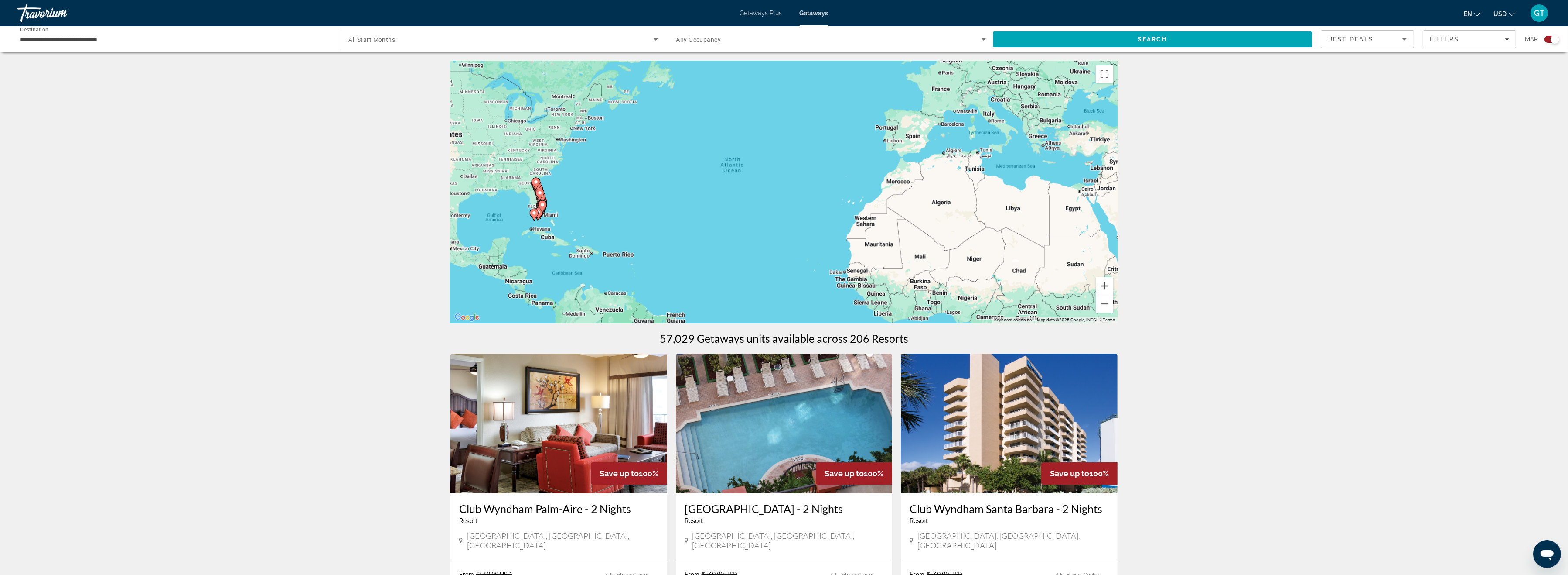
click at [1106, 281] on button "Zoom in" at bounding box center [1105, 286] width 18 height 18
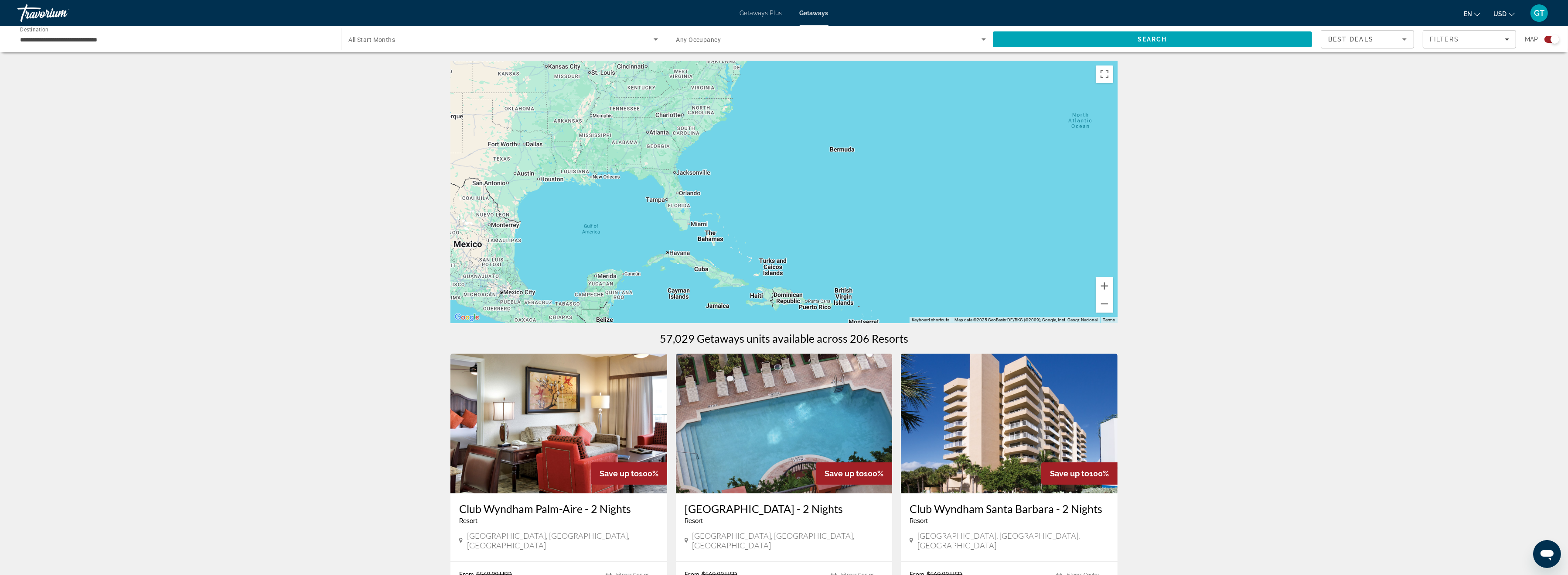
drag, startPoint x: 544, startPoint y: 257, endPoint x: 893, endPoint y: 237, distance: 349.6
click at [946, 241] on div "Main content" at bounding box center [784, 192] width 667 height 262
click at [1107, 288] on button "Zoom in" at bounding box center [1105, 286] width 18 height 18
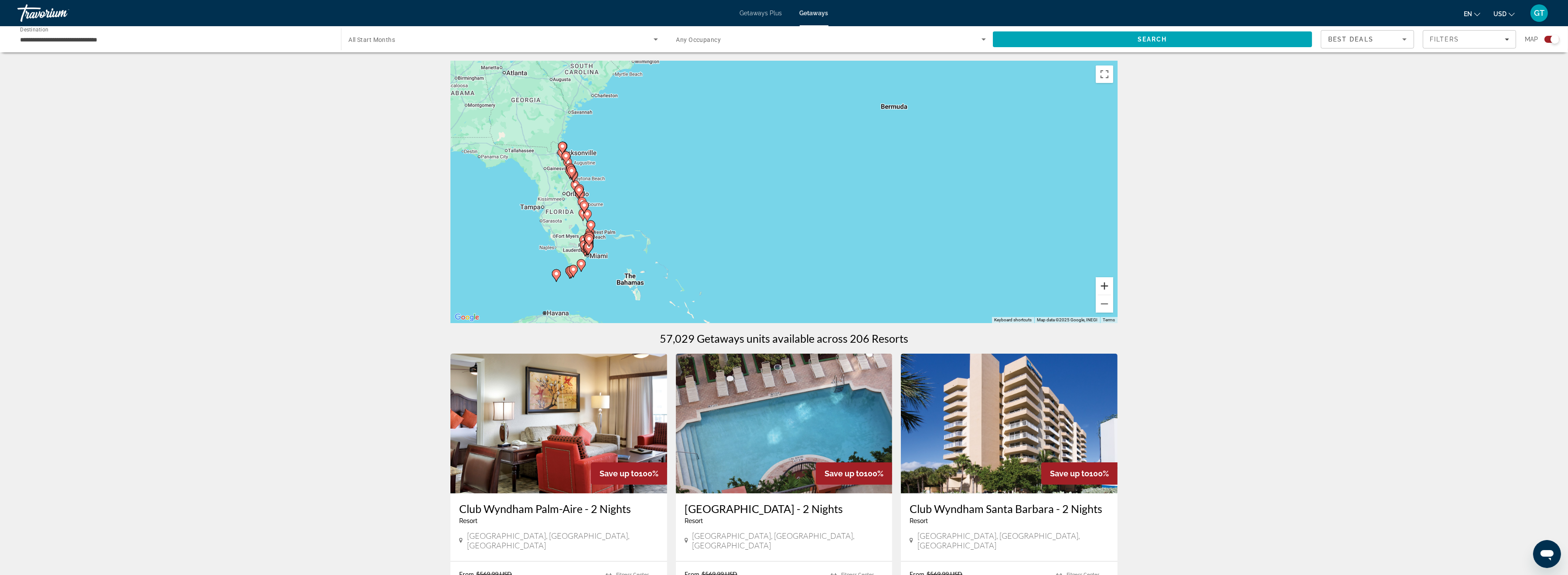
click at [1107, 288] on button "Zoom in" at bounding box center [1105, 286] width 18 height 18
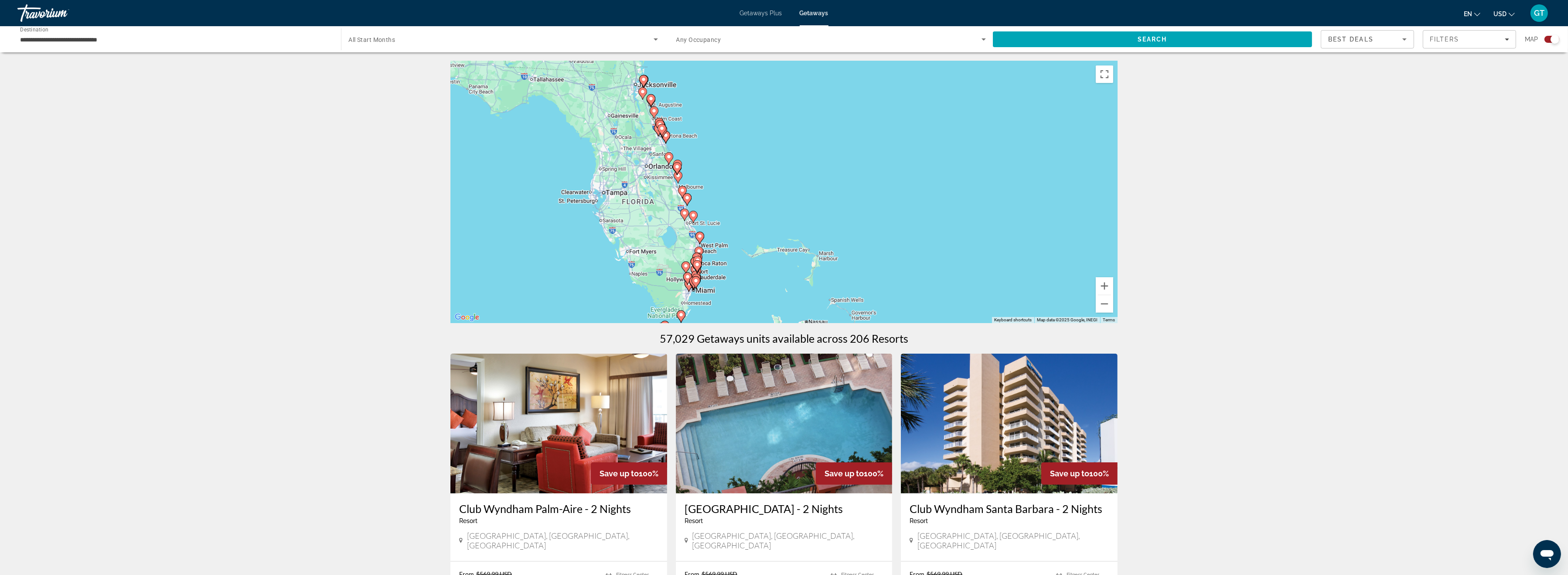
drag, startPoint x: 589, startPoint y: 238, endPoint x: 894, endPoint y: 208, distance: 306.5
click at [894, 208] on div "To activate drag with keyboard, press Alt + Enter. Once in keyboard drag state,…" at bounding box center [784, 192] width 667 height 262
click at [1104, 282] on button "Zoom in" at bounding box center [1105, 286] width 18 height 18
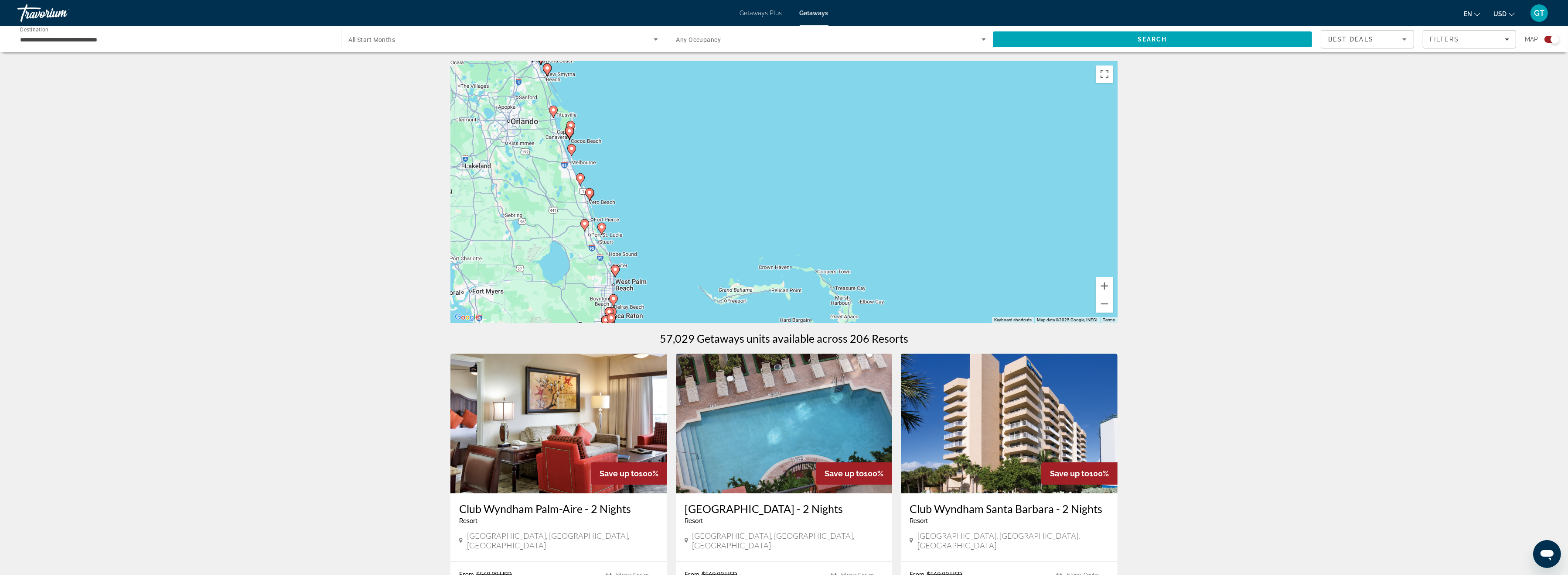
drag, startPoint x: 782, startPoint y: 232, endPoint x: 777, endPoint y: 169, distance: 63.2
click at [777, 174] on div "To activate drag with keyboard, press Alt + Enter. Once in keyboard drag state,…" at bounding box center [784, 192] width 667 height 262
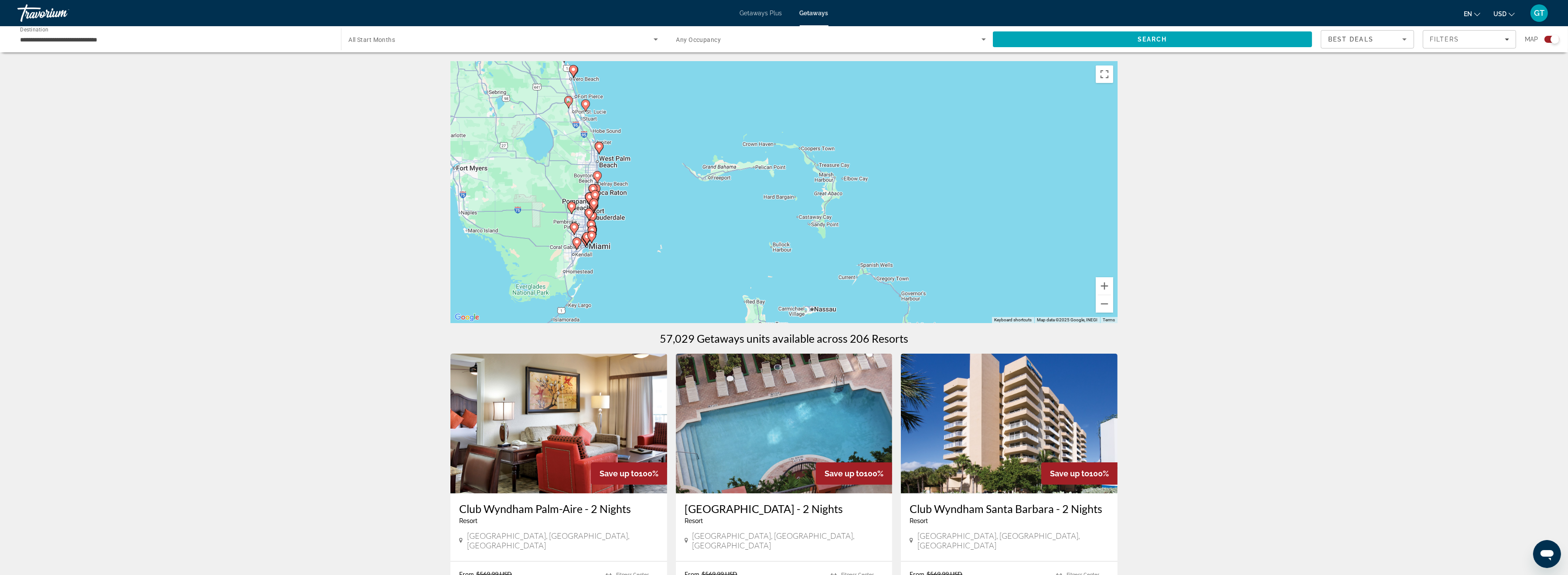
drag, startPoint x: 691, startPoint y: 278, endPoint x: 686, endPoint y: 195, distance: 83.2
click at [679, 201] on div "To activate drag with keyboard, press Alt + Enter. Once in keyboard drag state,…" at bounding box center [784, 192] width 667 height 262
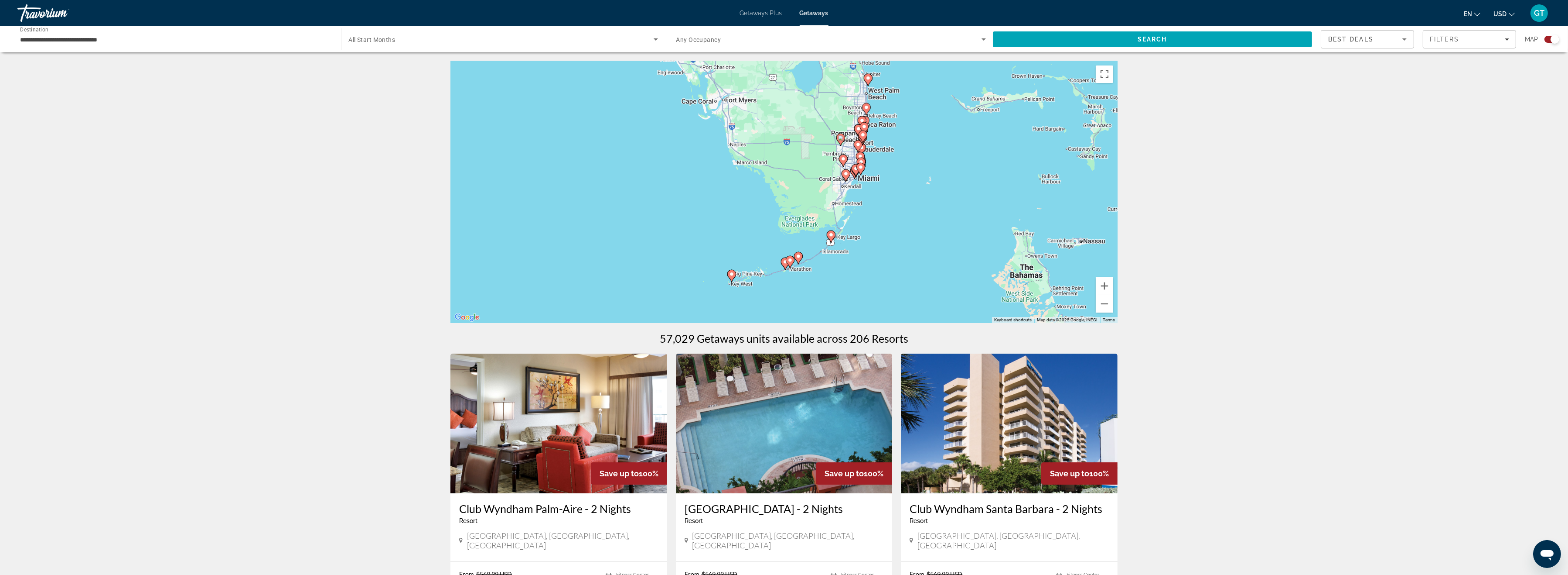
drag, startPoint x: 625, startPoint y: 250, endPoint x: 897, endPoint y: 197, distance: 277.1
click at [897, 197] on div "To activate drag with keyboard, press Alt + Enter. Once in keyboard drag state,…" at bounding box center [784, 192] width 667 height 262
click at [731, 275] on image "Main content" at bounding box center [732, 274] width 5 height 5
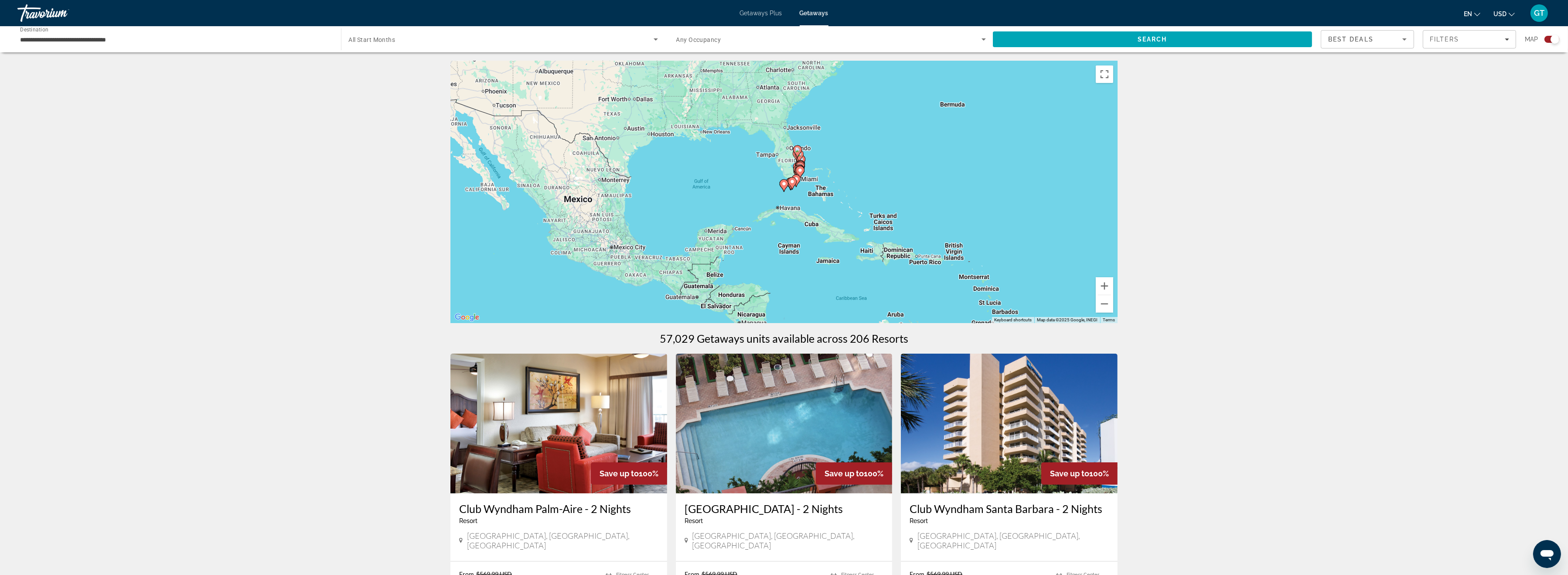
click at [785, 186] on image "Main content" at bounding box center [784, 183] width 5 height 5
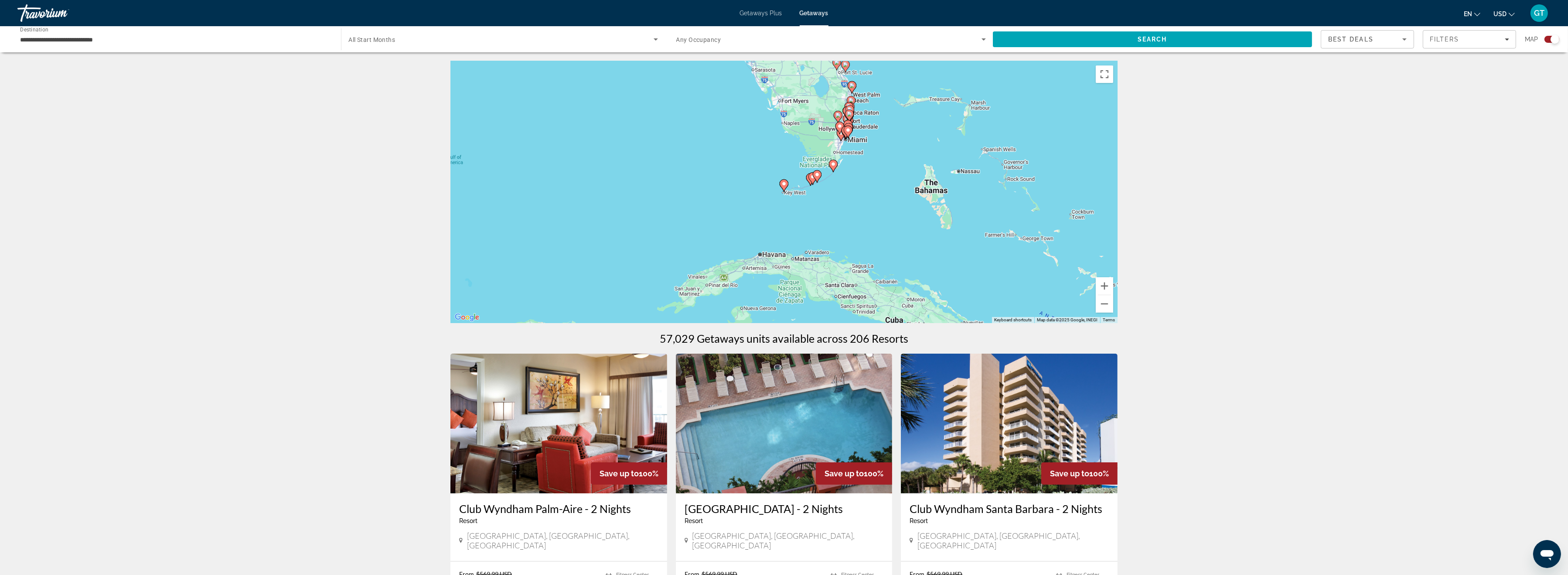
click at [785, 186] on image "Main content" at bounding box center [784, 183] width 5 height 5
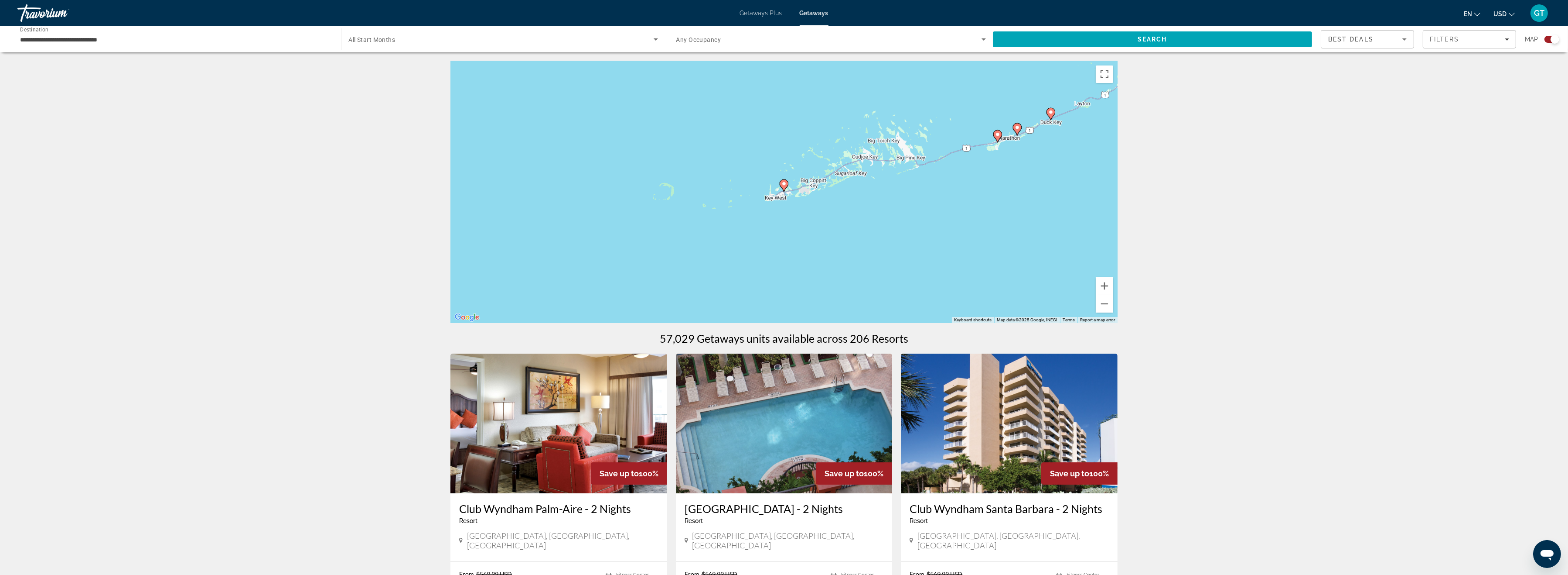
click at [785, 186] on image "Main content" at bounding box center [784, 183] width 5 height 5
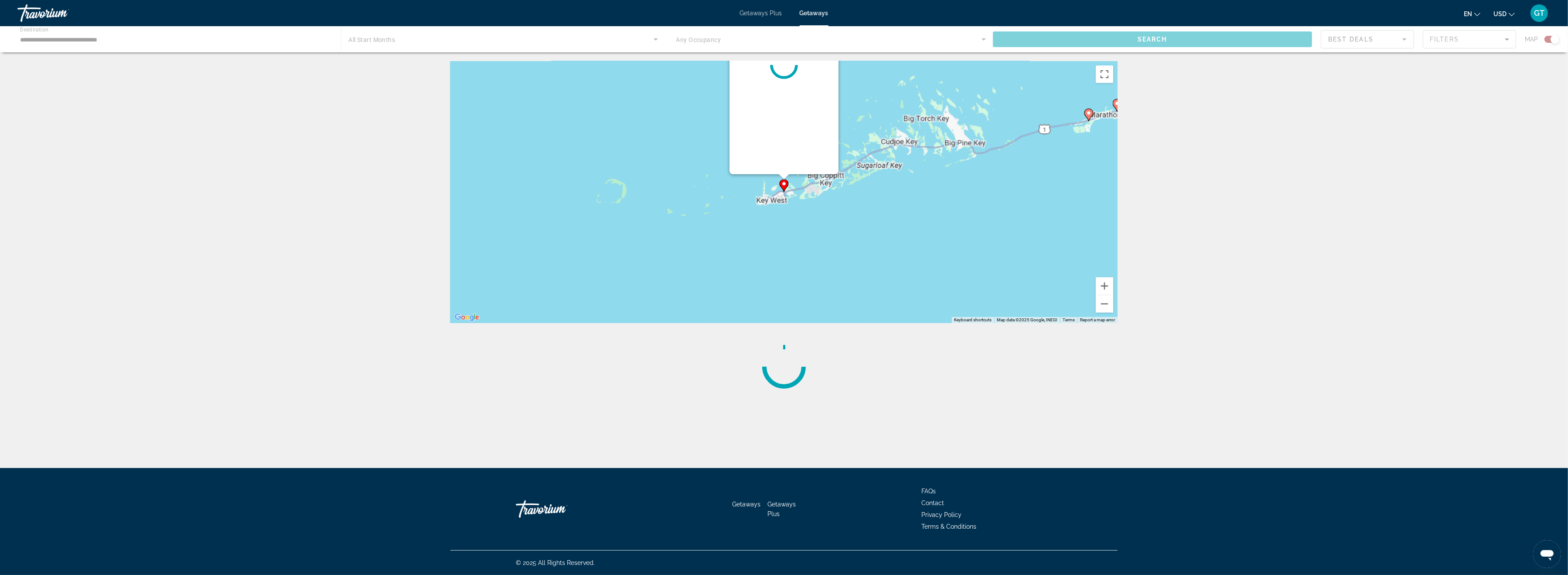
click at [785, 186] on image "Main content" at bounding box center [784, 183] width 5 height 5
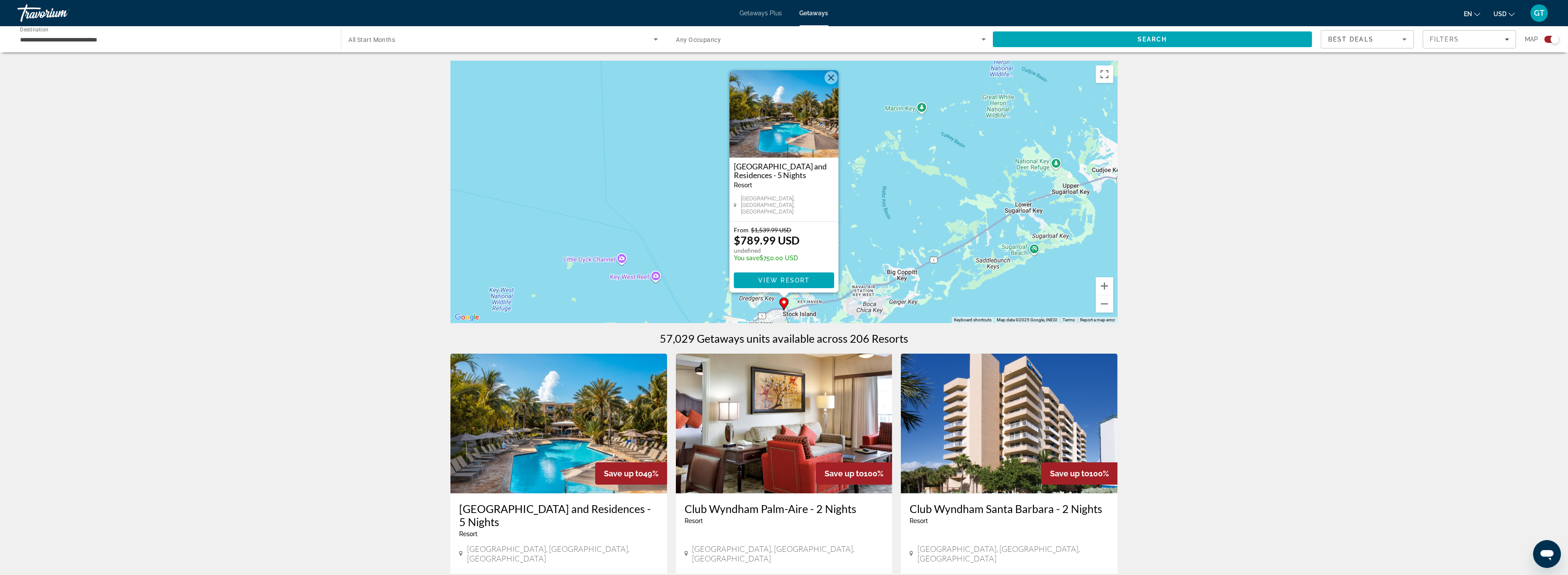
click at [832, 81] on button "Close" at bounding box center [831, 77] width 13 height 13
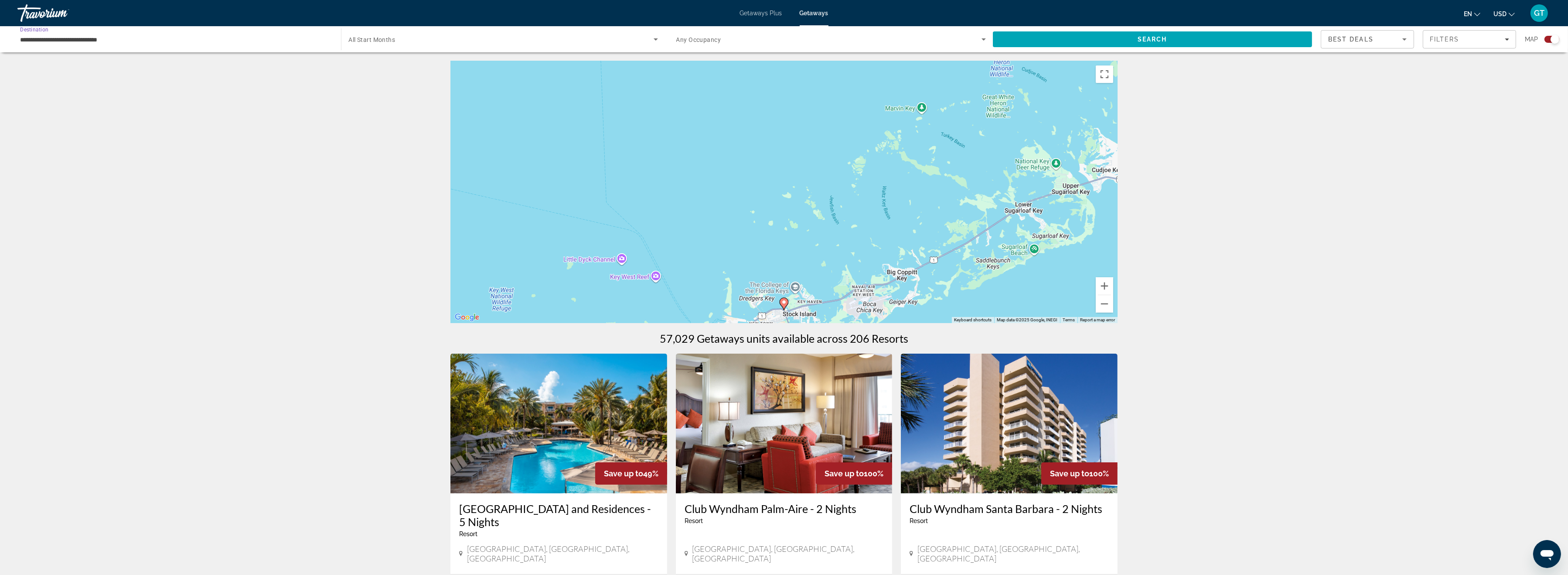
click at [112, 42] on input "**********" at bounding box center [175, 40] width 310 height 11
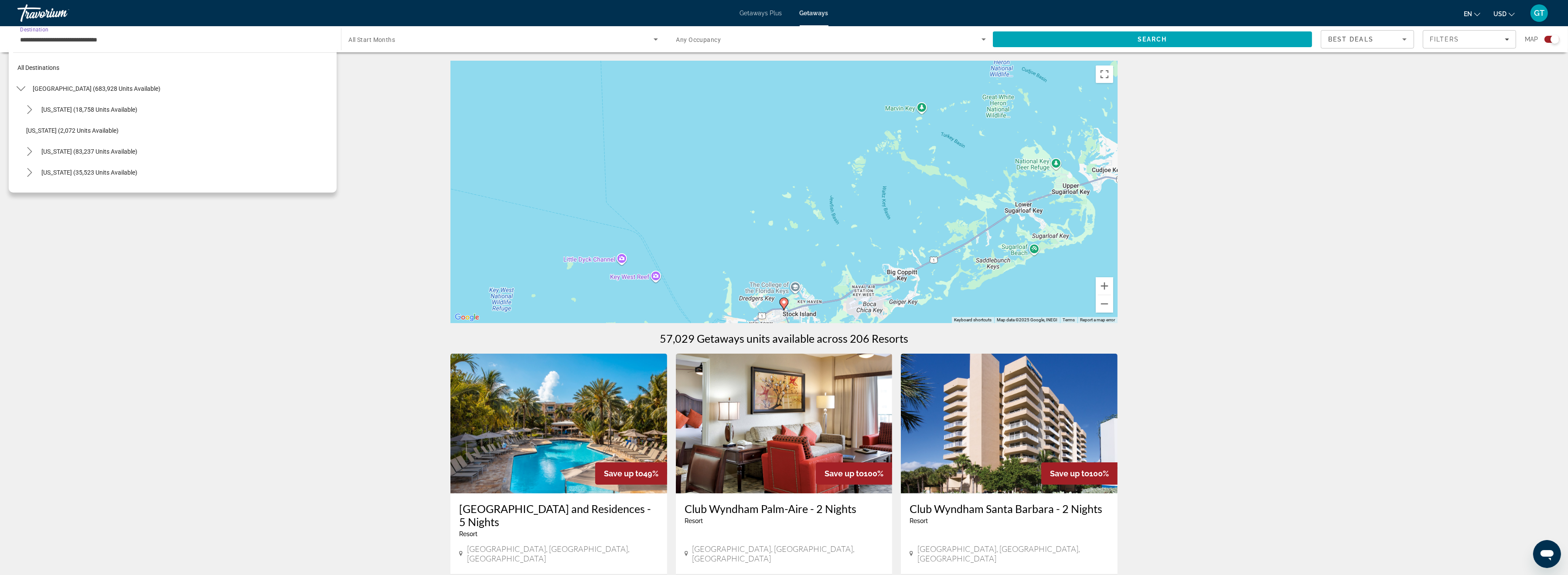
scroll to position [135, 0]
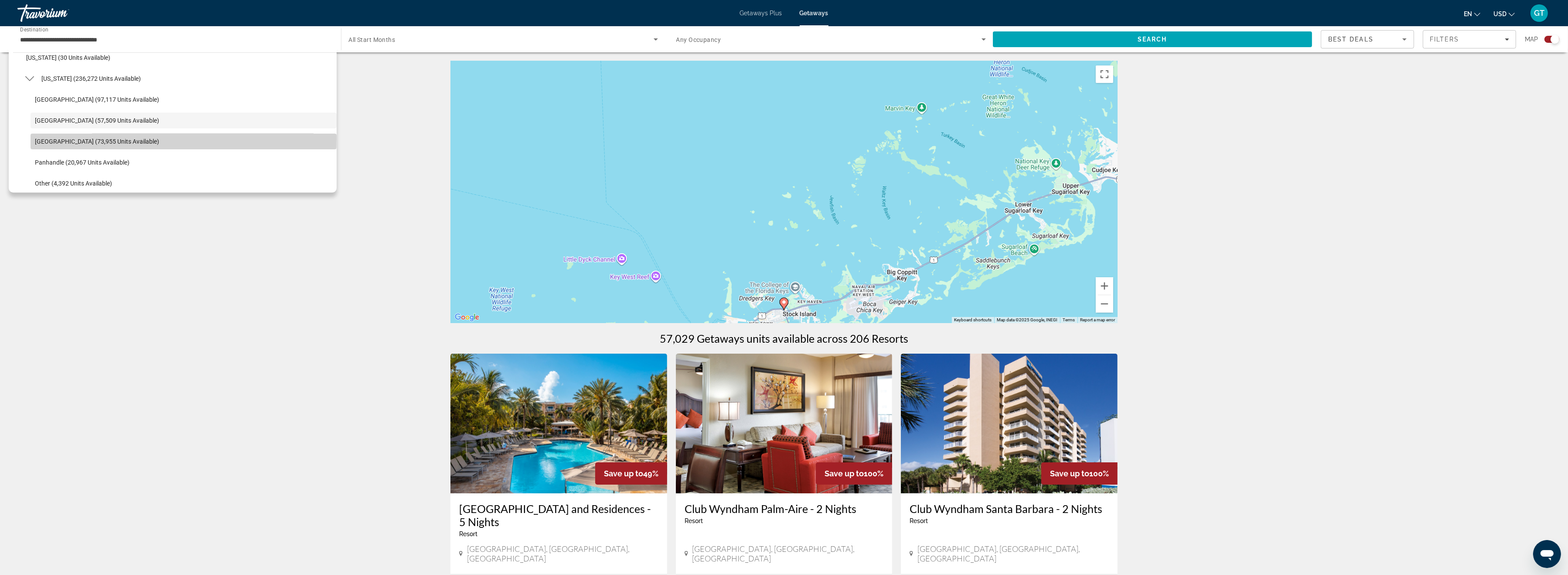
click at [48, 137] on span "Select destination: West Coast (73,955 units available)" at bounding box center [183, 142] width 306 height 21
type input "**********"
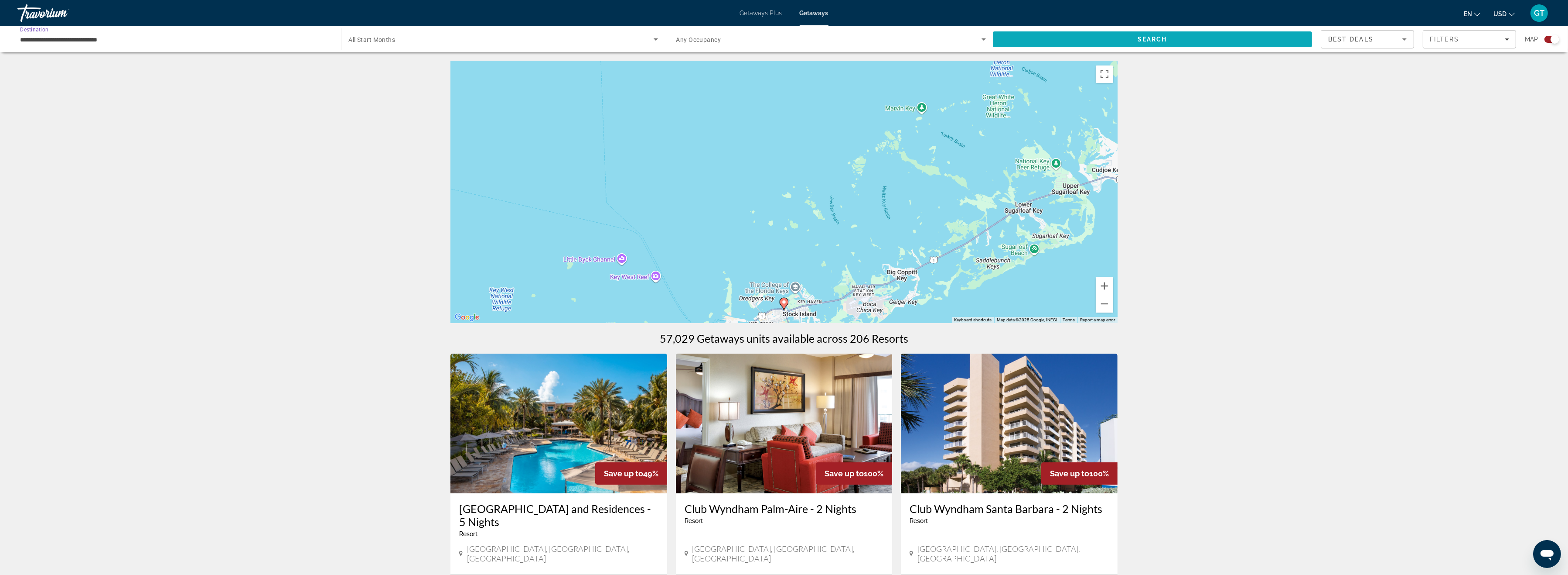
click at [1149, 39] on span "Search" at bounding box center [1152, 39] width 29 height 7
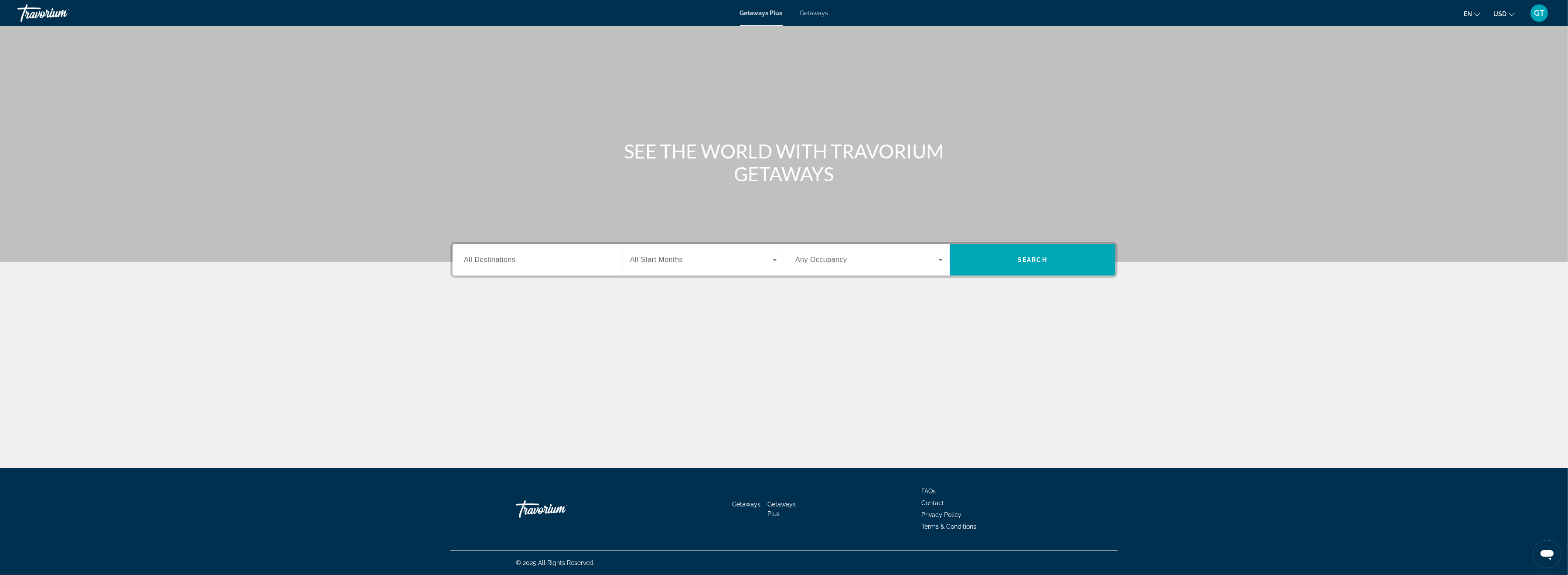
click at [813, 9] on div "Getaways Plus Getaways en English Español Français Italiano Português русский U…" at bounding box center [784, 12] width 1568 height 22
click at [813, 12] on span "Getaways" at bounding box center [815, 13] width 28 height 7
click at [495, 258] on span "All Destinations" at bounding box center [490, 259] width 52 height 7
click at [495, 258] on input "Destination All Destinations" at bounding box center [538, 260] width 148 height 11
click at [467, 312] on icon "Toggle United States (683,928 units available) submenu" at bounding box center [465, 312] width 9 height 9
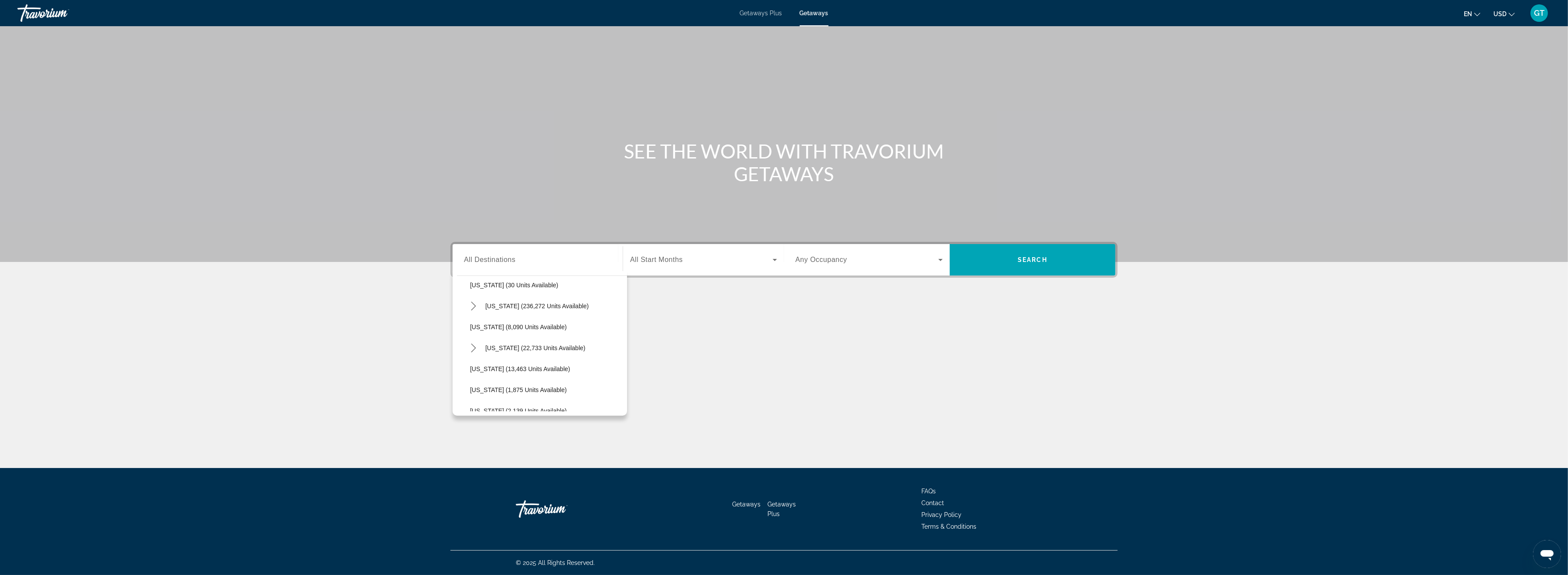
scroll to position [97, 0]
click at [474, 339] on icon "Toggle Florida (236,272 units available) submenu" at bounding box center [473, 340] width 4 height 9
click at [496, 332] on span "East Coast (57,509 units available)" at bounding box center [543, 333] width 130 height 7
type input "**********"
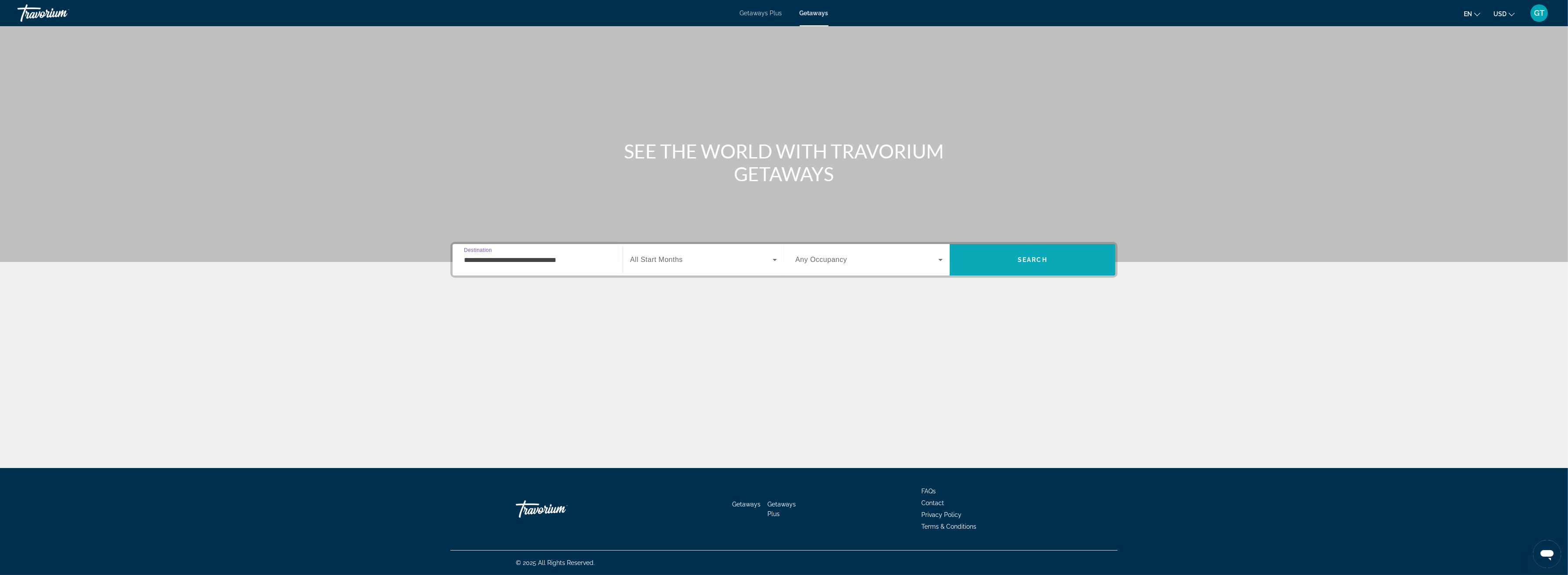
click at [1046, 255] on span "Search" at bounding box center [1033, 260] width 165 height 21
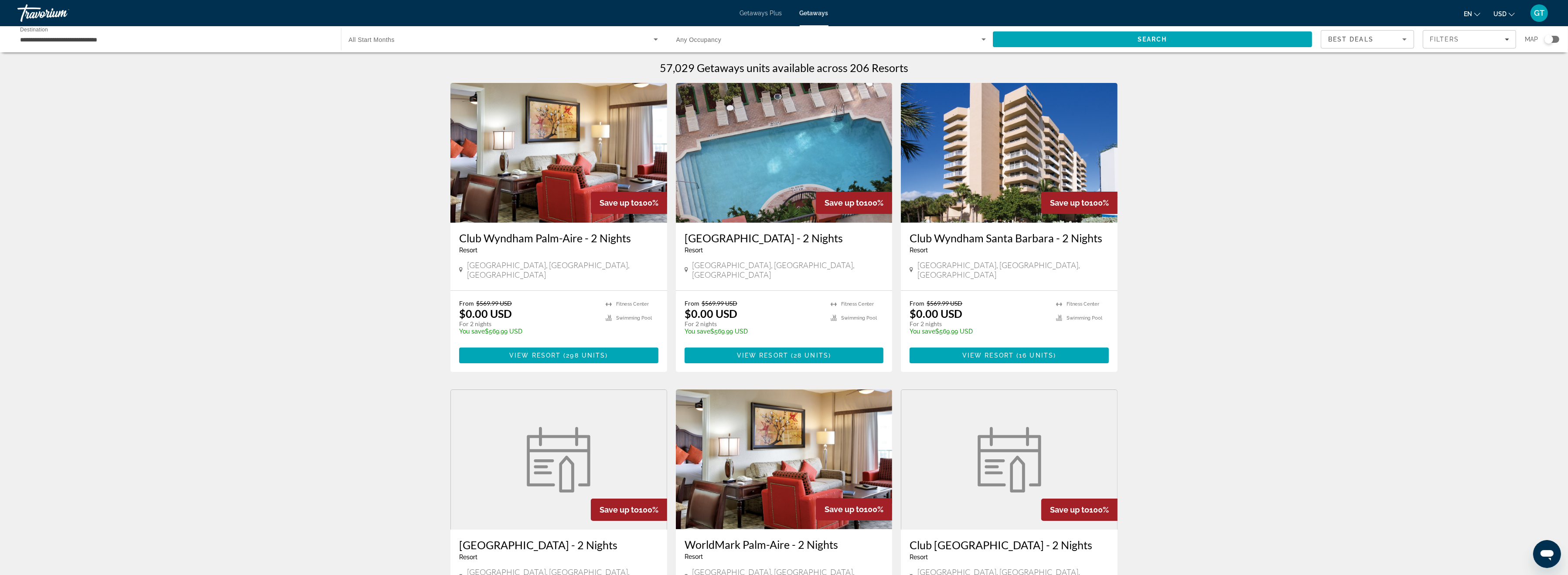
click at [1550, 41] on div "Search widget" at bounding box center [1549, 39] width 9 height 9
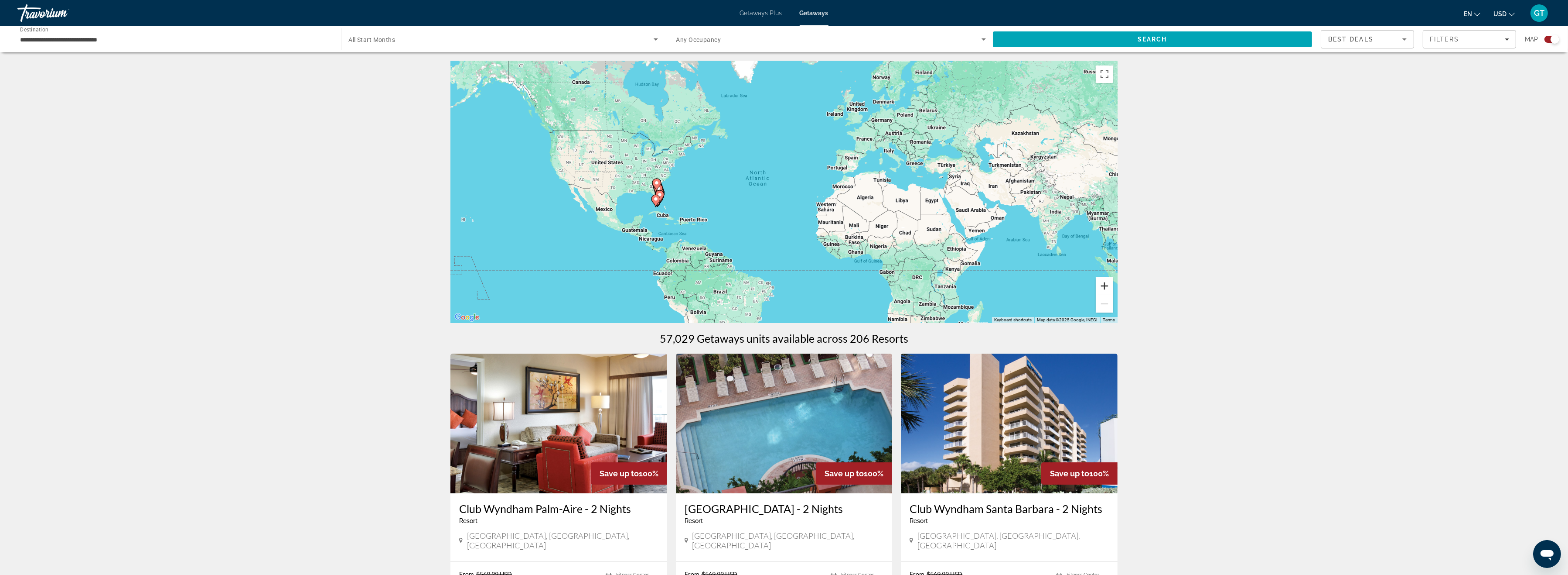
click at [1106, 283] on button "Zoom in" at bounding box center [1105, 286] width 18 height 18
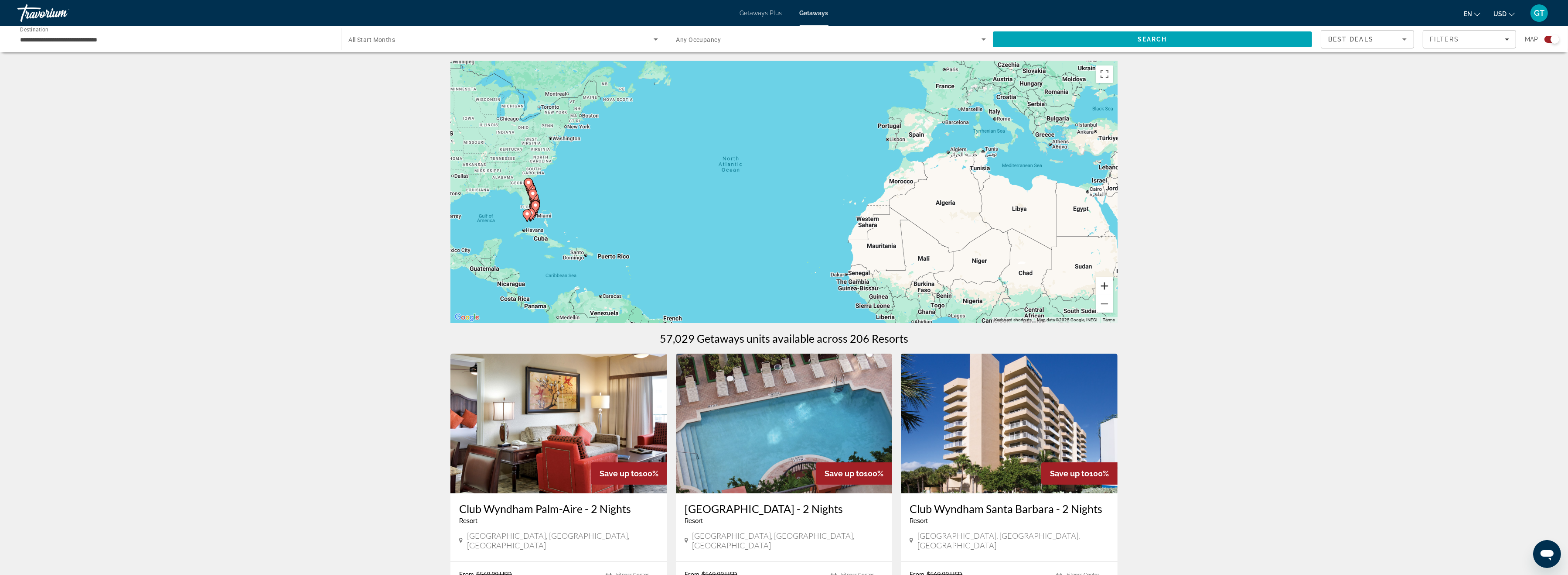
click at [1105, 283] on button "Zoom in" at bounding box center [1105, 286] width 18 height 18
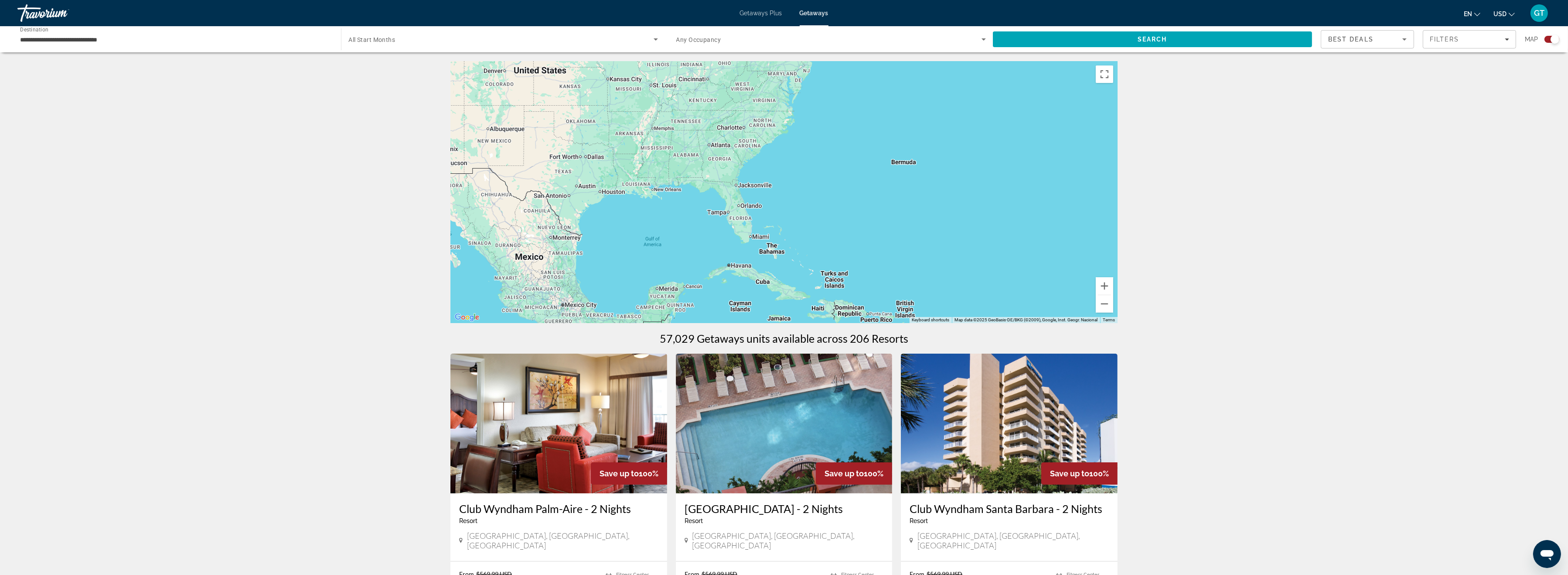
drag, startPoint x: 647, startPoint y: 216, endPoint x: 1101, endPoint y: 214, distance: 454.0
click at [1101, 214] on div "Main content" at bounding box center [784, 192] width 667 height 262
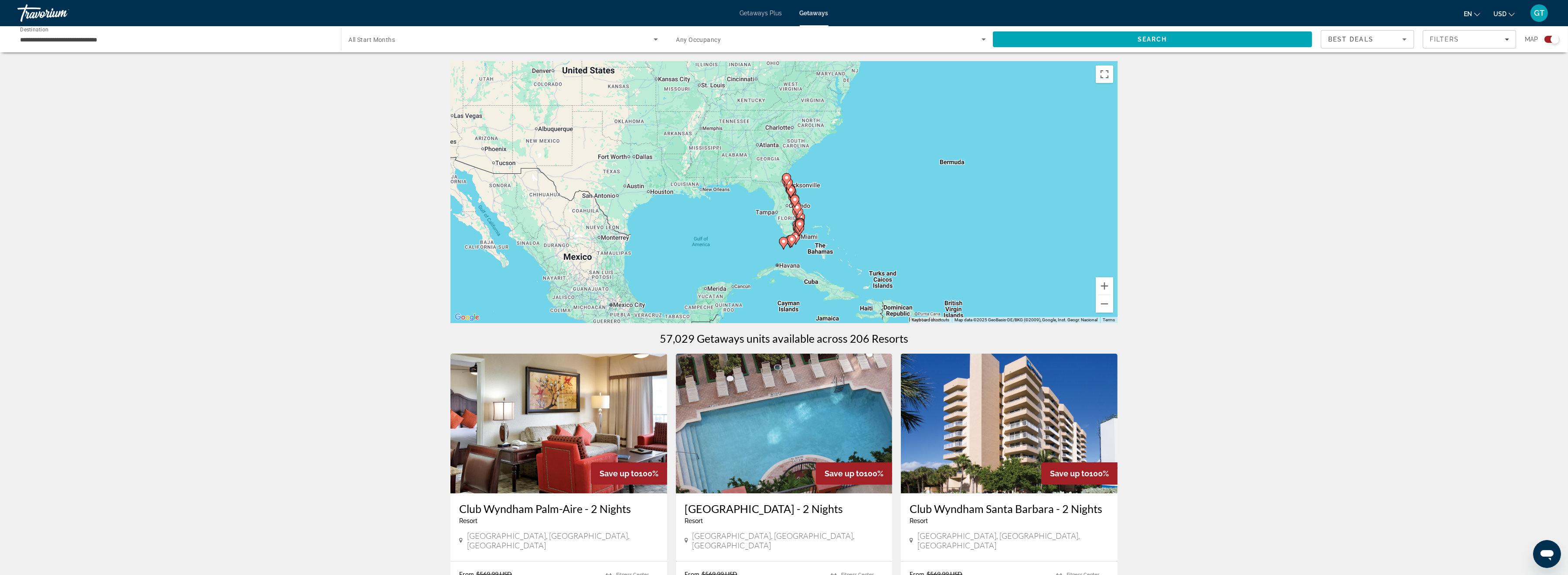
drag, startPoint x: 851, startPoint y: 225, endPoint x: 901, endPoint y: 225, distance: 50.0
click at [901, 225] on div "To activate drag with keyboard, press Alt + Enter. Once in keyboard drag state,…" at bounding box center [784, 192] width 667 height 262
click at [28, 43] on input "**********" at bounding box center [175, 40] width 310 height 11
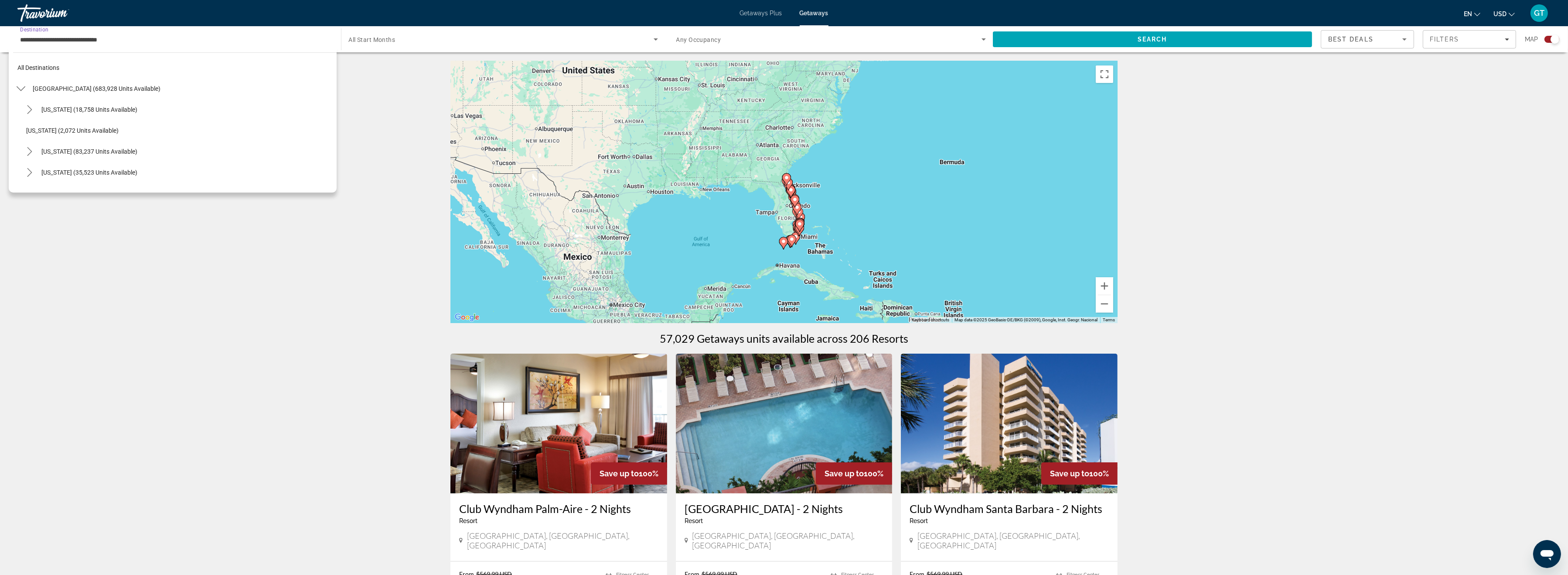
scroll to position [135, 0]
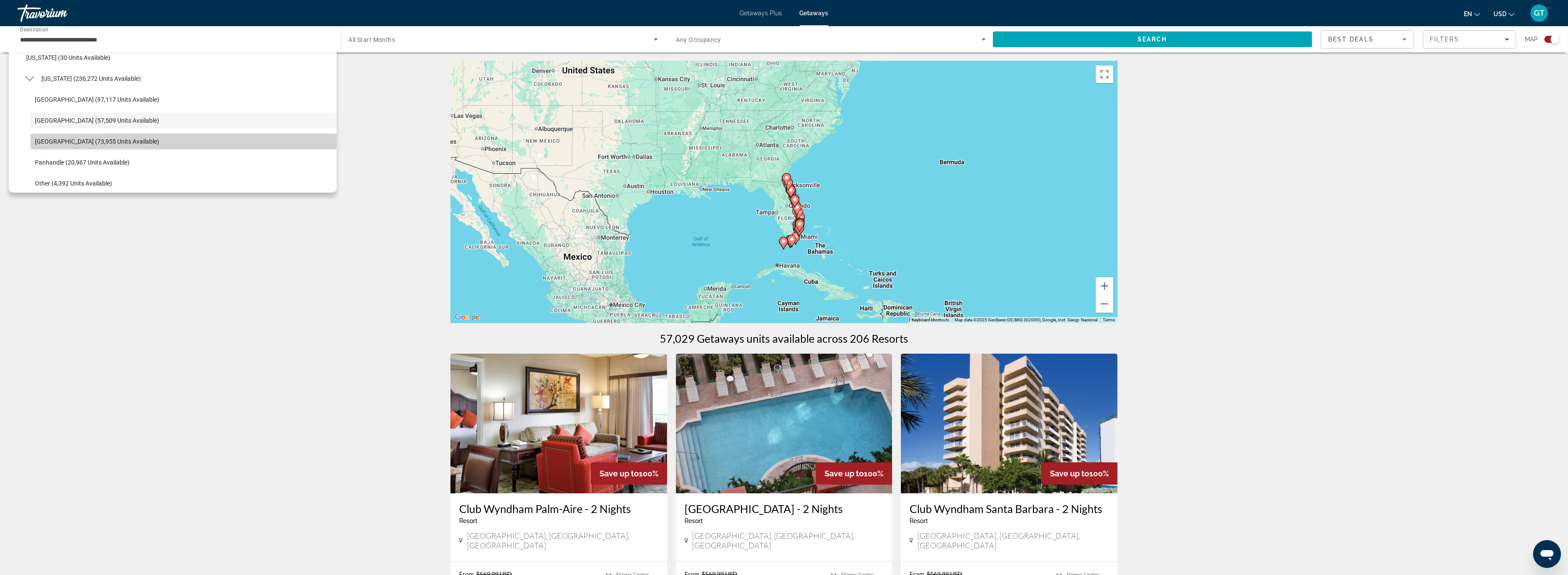
click at [54, 135] on span "Select destination: West Coast (73,955 units available)" at bounding box center [183, 142] width 306 height 21
type input "**********"
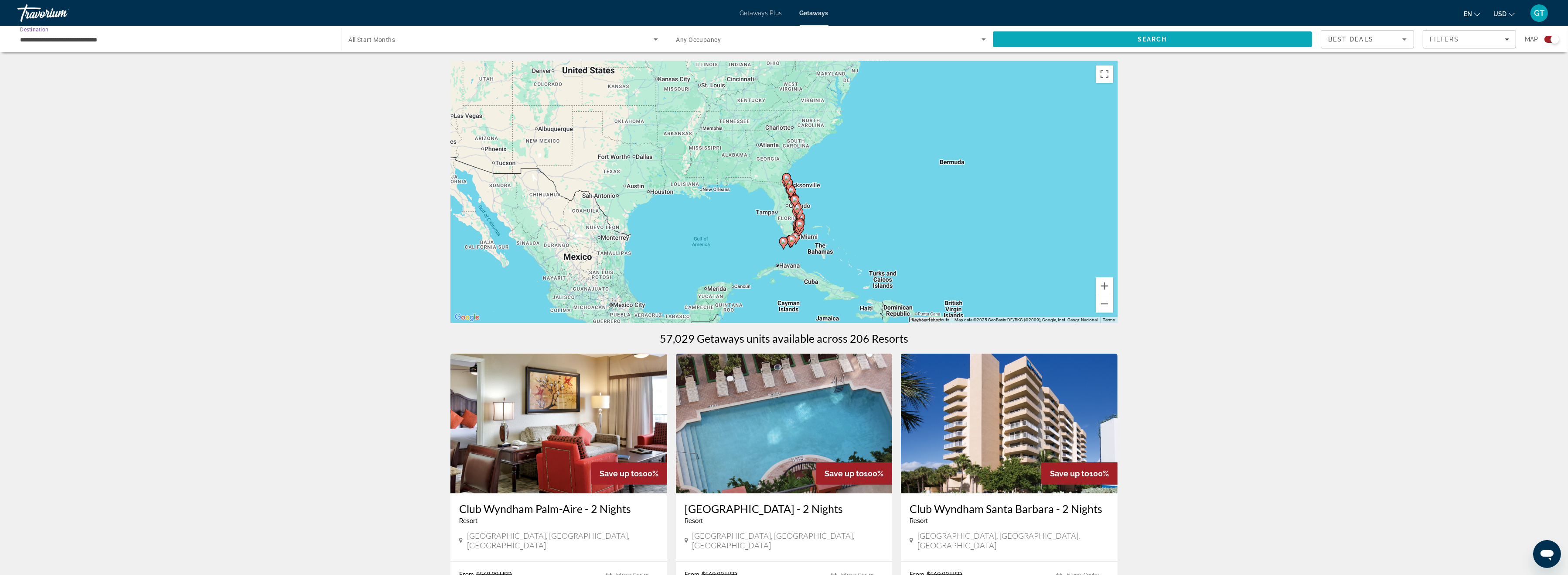
click at [1155, 37] on span "Search" at bounding box center [1152, 39] width 29 height 7
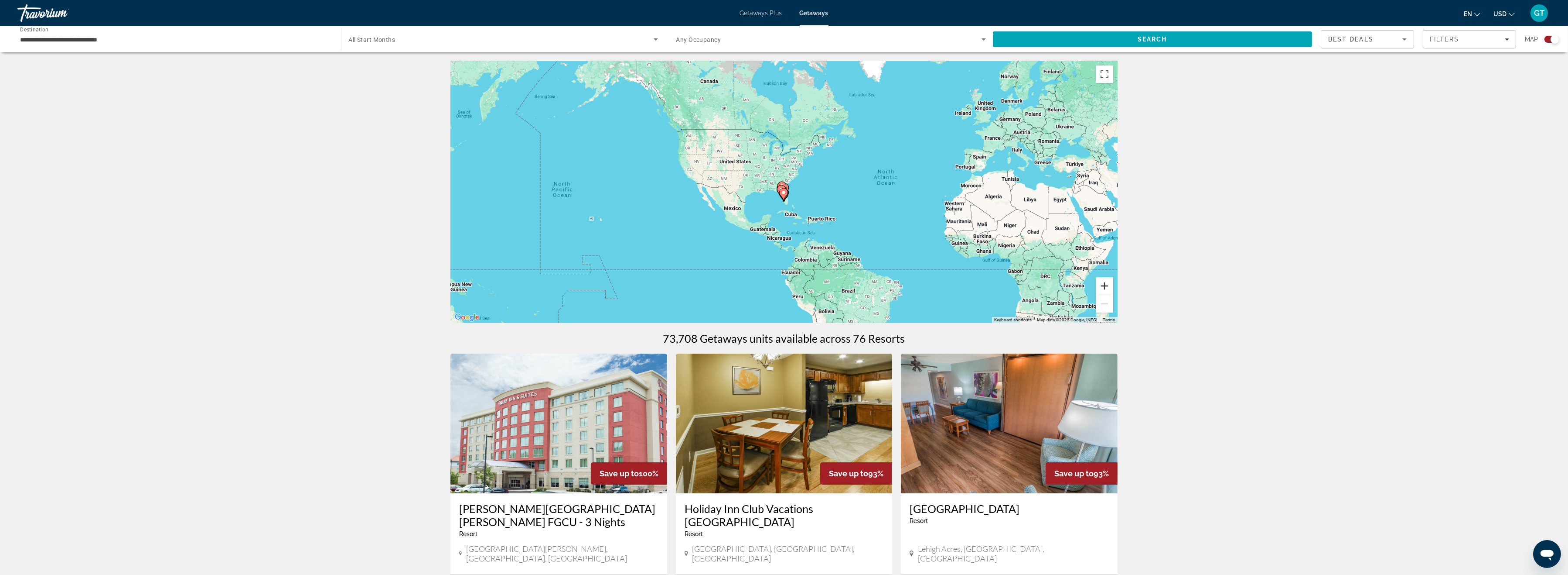
click at [1106, 288] on button "Zoom in" at bounding box center [1105, 286] width 18 height 18
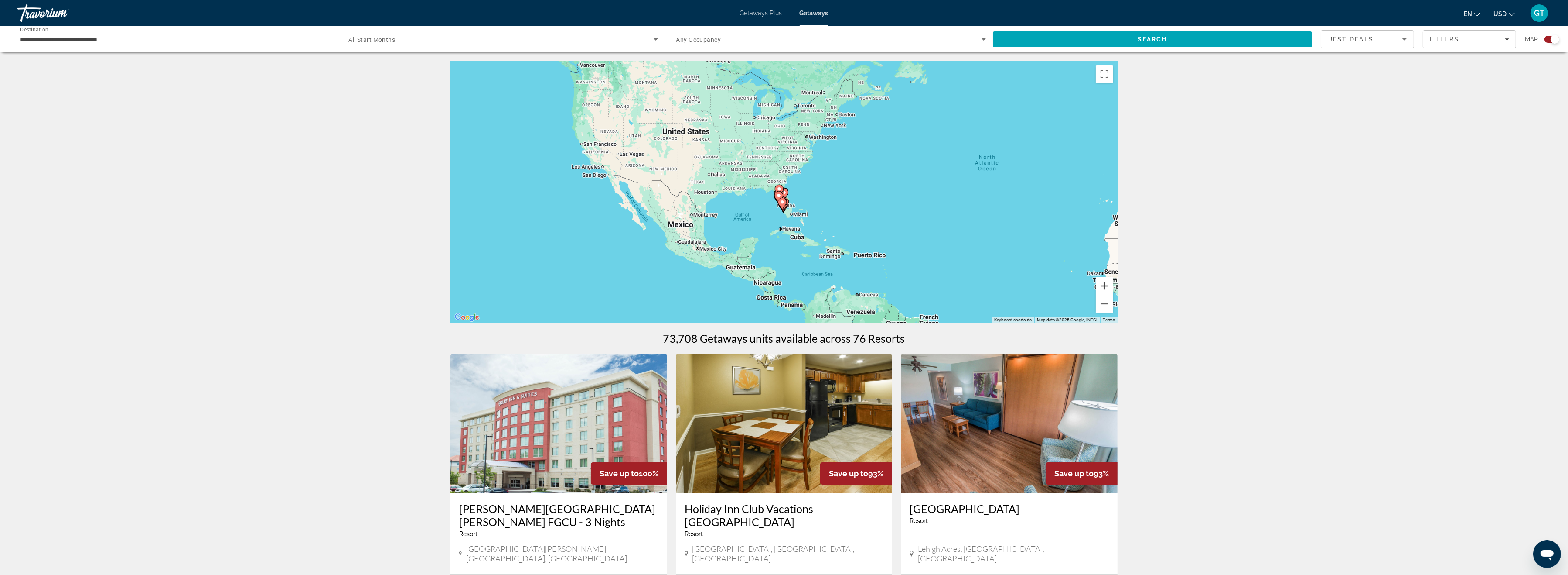
click at [1106, 288] on button "Zoom in" at bounding box center [1105, 286] width 18 height 18
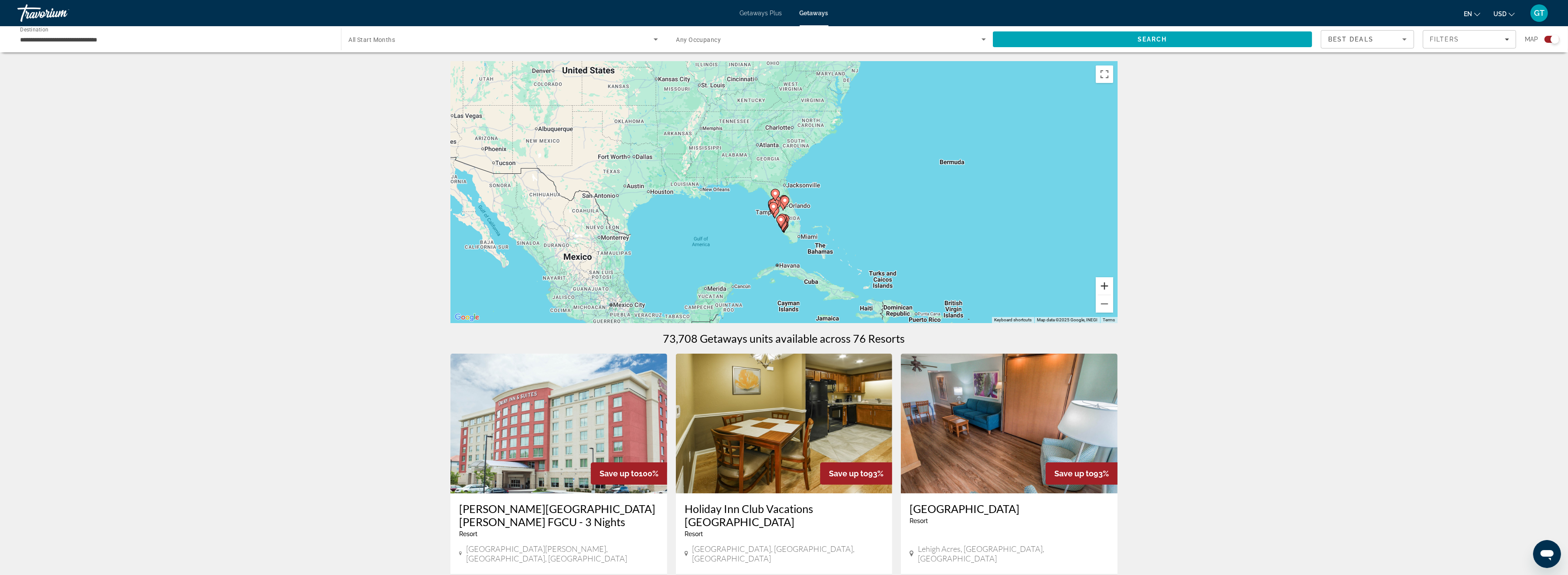
click at [1106, 288] on button "Zoom in" at bounding box center [1105, 286] width 18 height 18
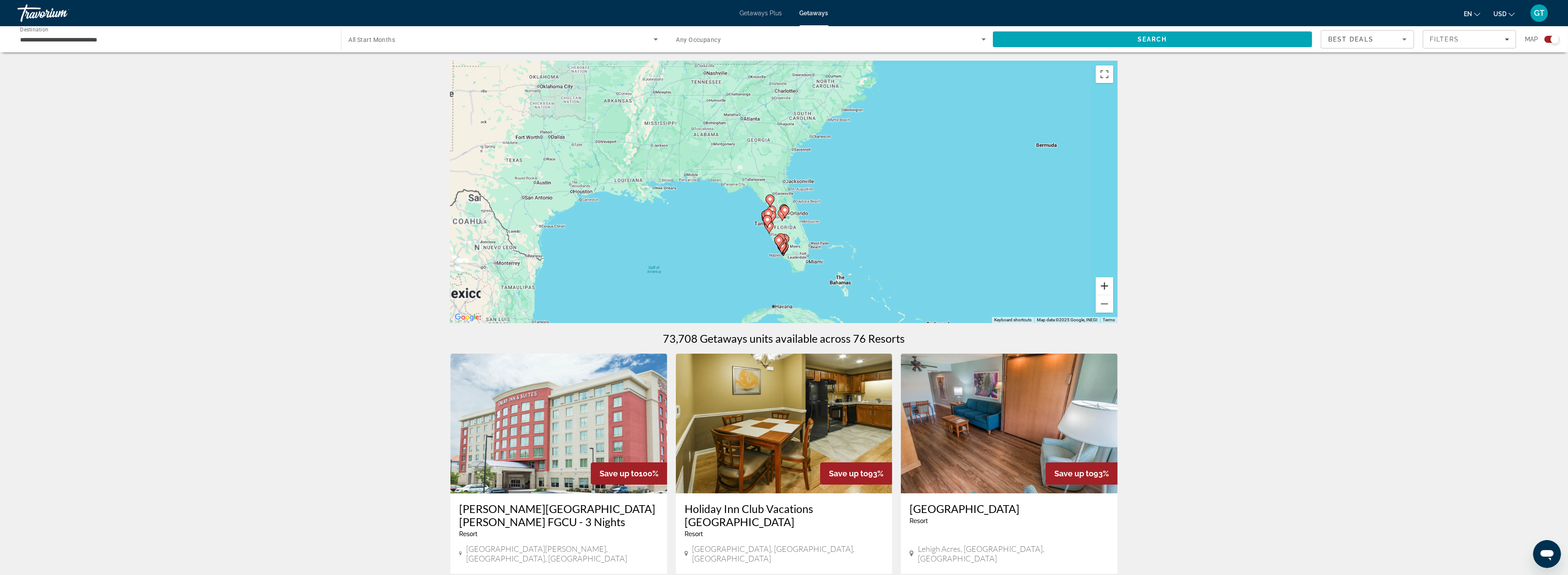
click at [1106, 288] on button "Zoom in" at bounding box center [1105, 286] width 18 height 18
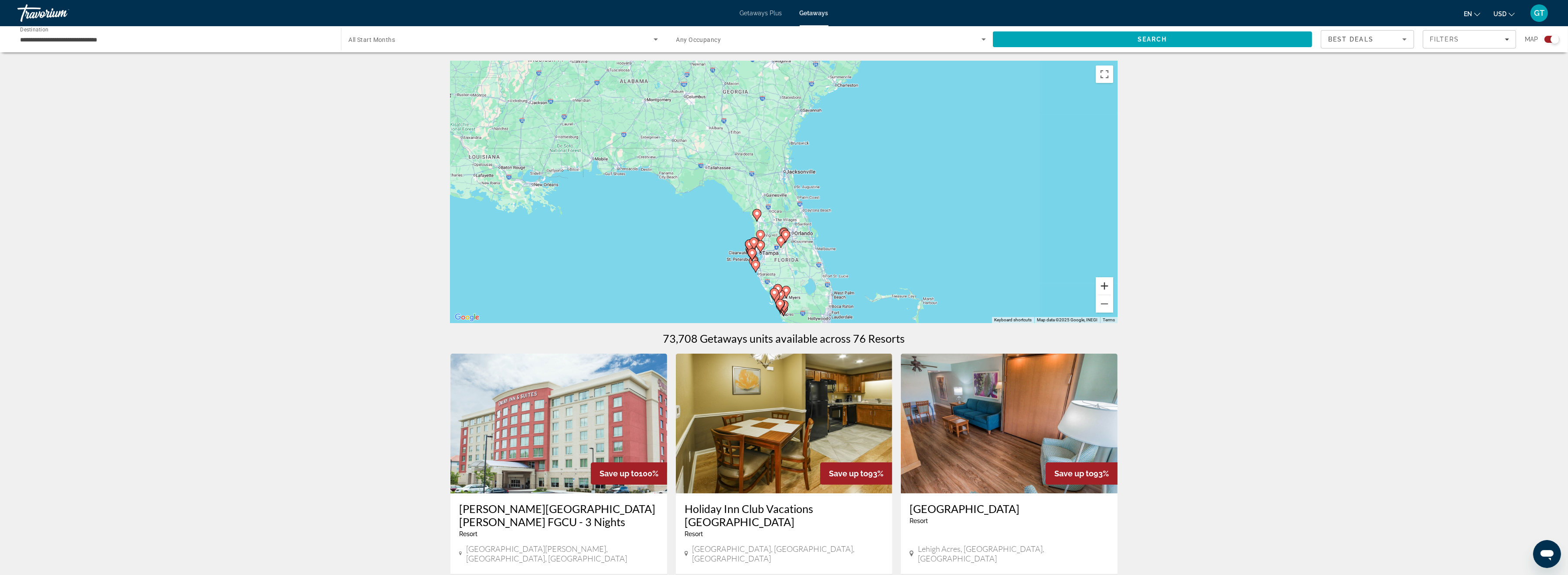
click at [1106, 288] on button "Zoom in" at bounding box center [1105, 286] width 18 height 18
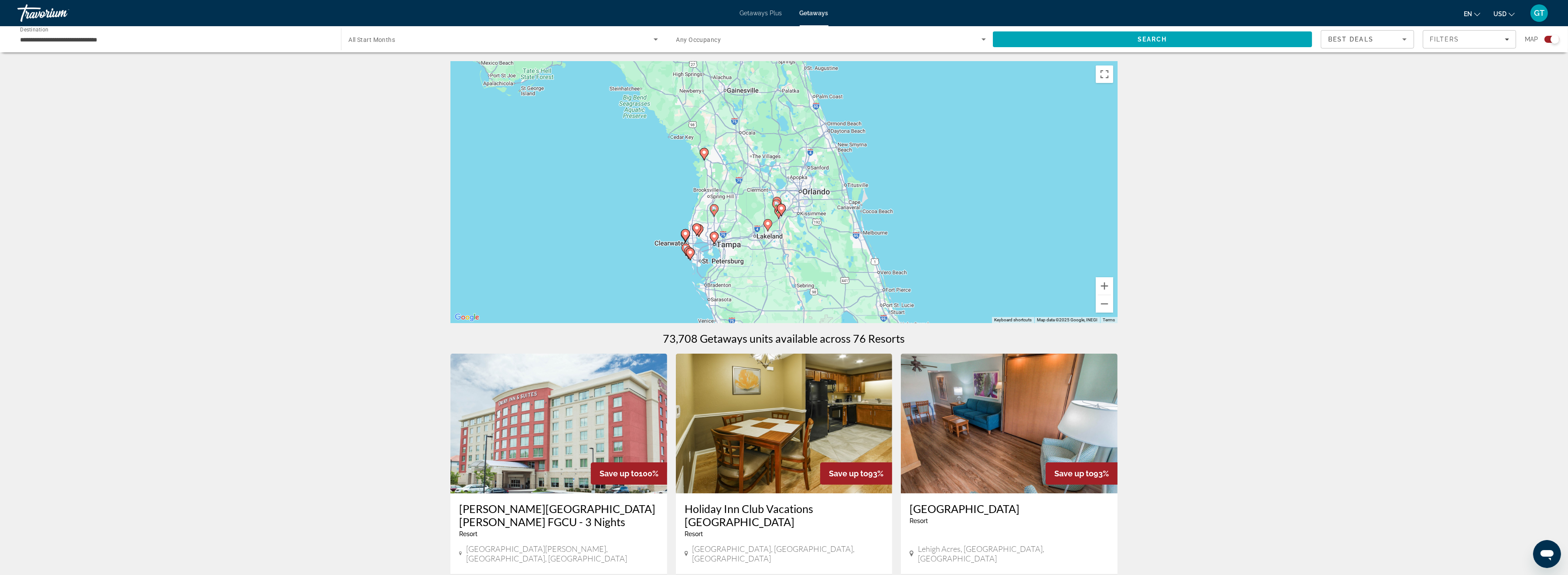
drag, startPoint x: 985, startPoint y: 242, endPoint x: 976, endPoint y: 127, distance: 115.4
click at [976, 127] on div "To activate drag with keyboard, press Alt + Enter. Once in keyboard drag state,…" at bounding box center [784, 192] width 667 height 262
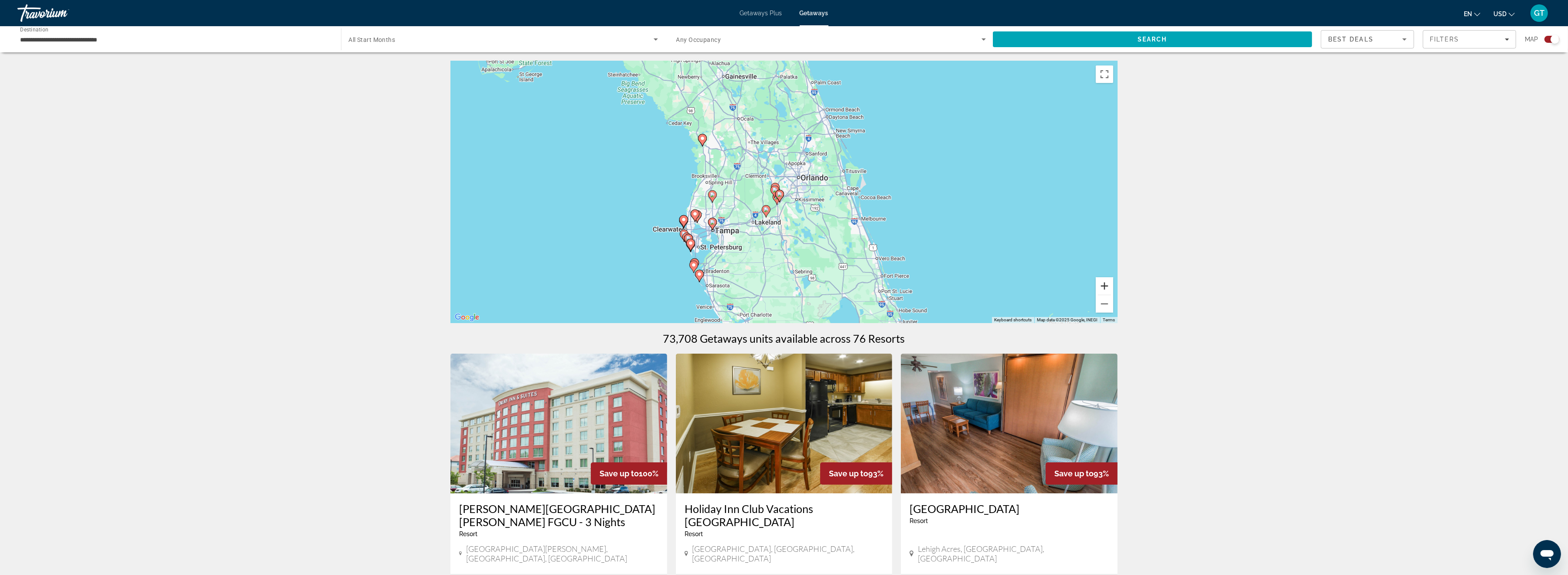
click at [1102, 287] on button "Zoom in" at bounding box center [1105, 286] width 18 height 18
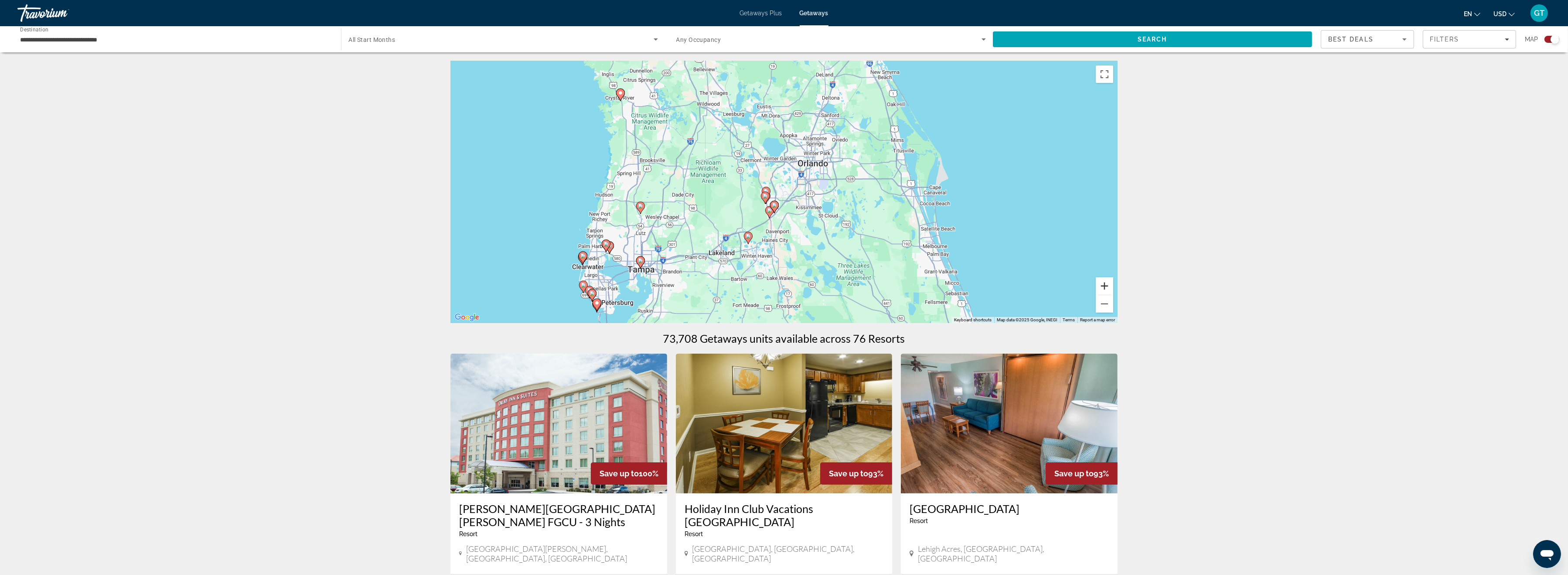
click at [1102, 287] on button "Zoom in" at bounding box center [1105, 286] width 18 height 18
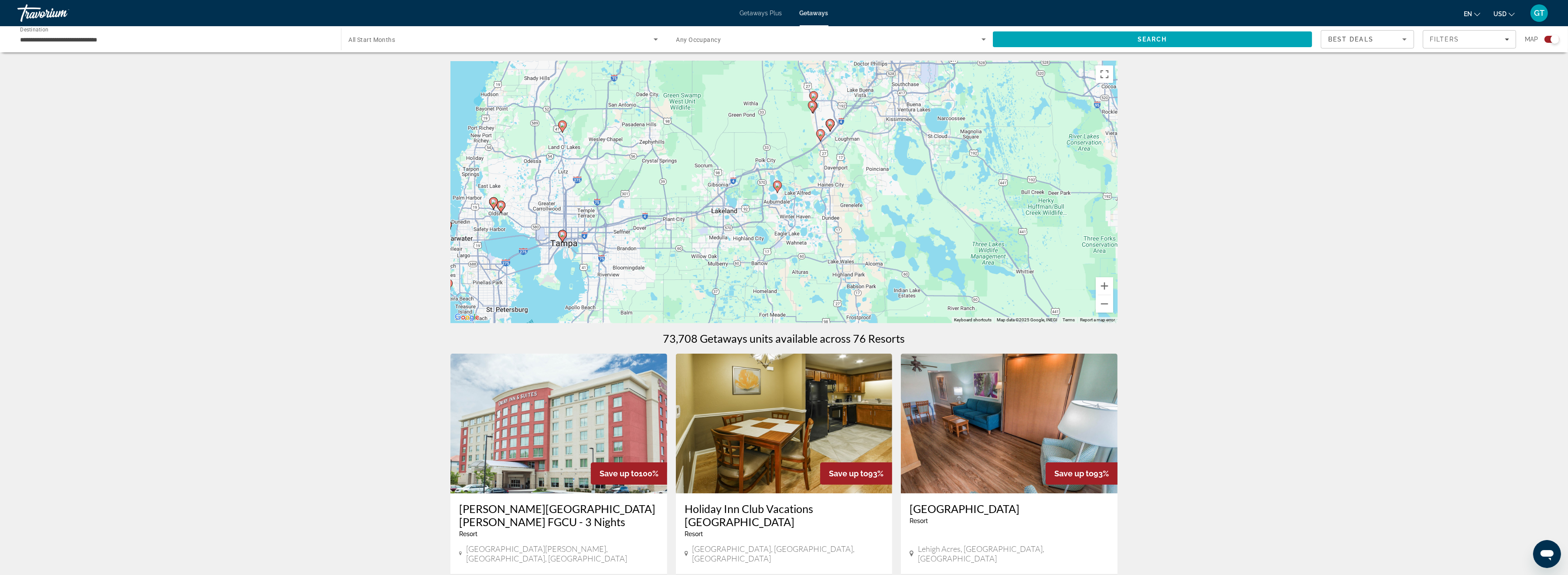
drag, startPoint x: 858, startPoint y: 223, endPoint x: 946, endPoint y: 102, distance: 149.6
click at [946, 102] on div "To activate drag with keyboard, press Alt + Enter. Once in keyboard drag state,…" at bounding box center [784, 192] width 667 height 262
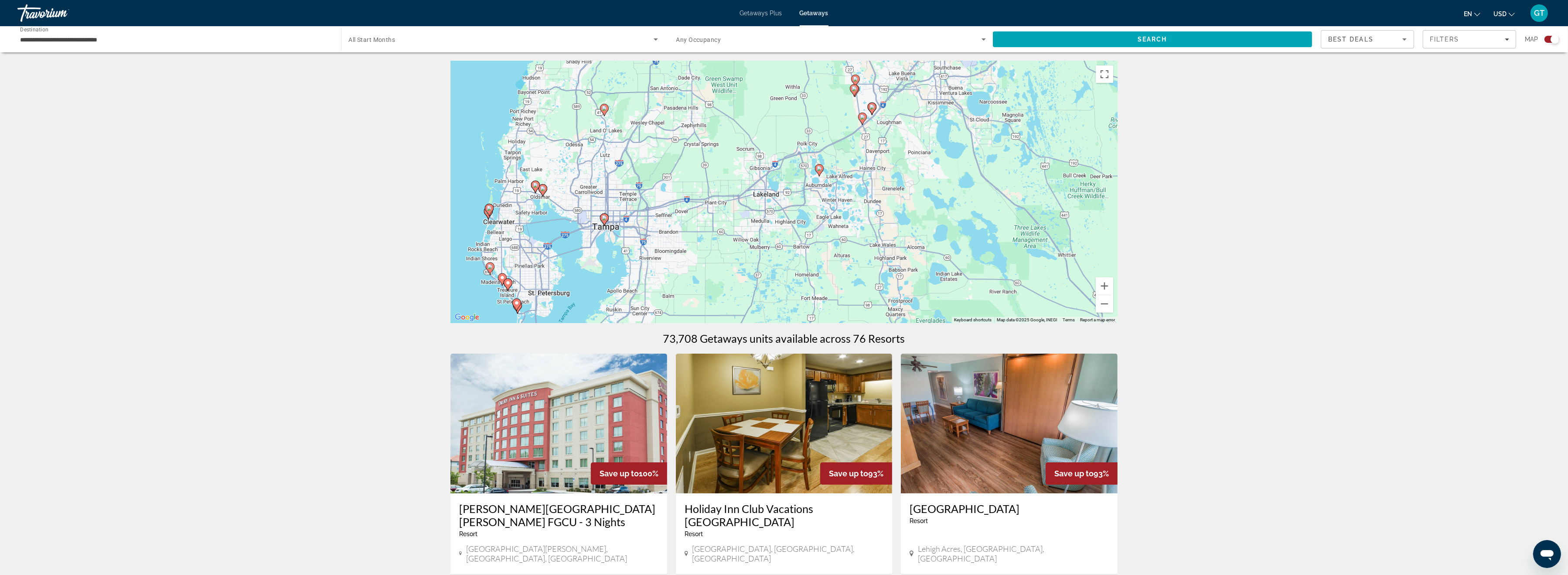
click at [607, 218] on image "Main content" at bounding box center [605, 218] width 5 height 5
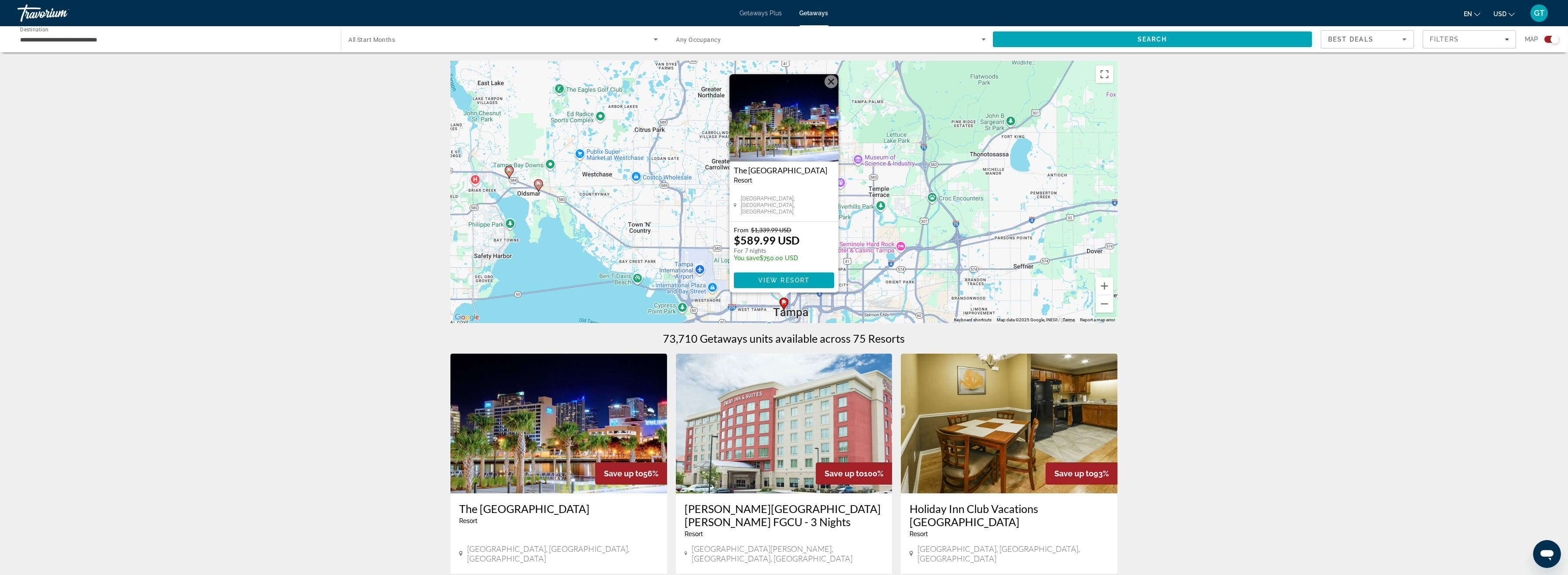
click at [830, 82] on button "Close" at bounding box center [831, 81] width 13 height 13
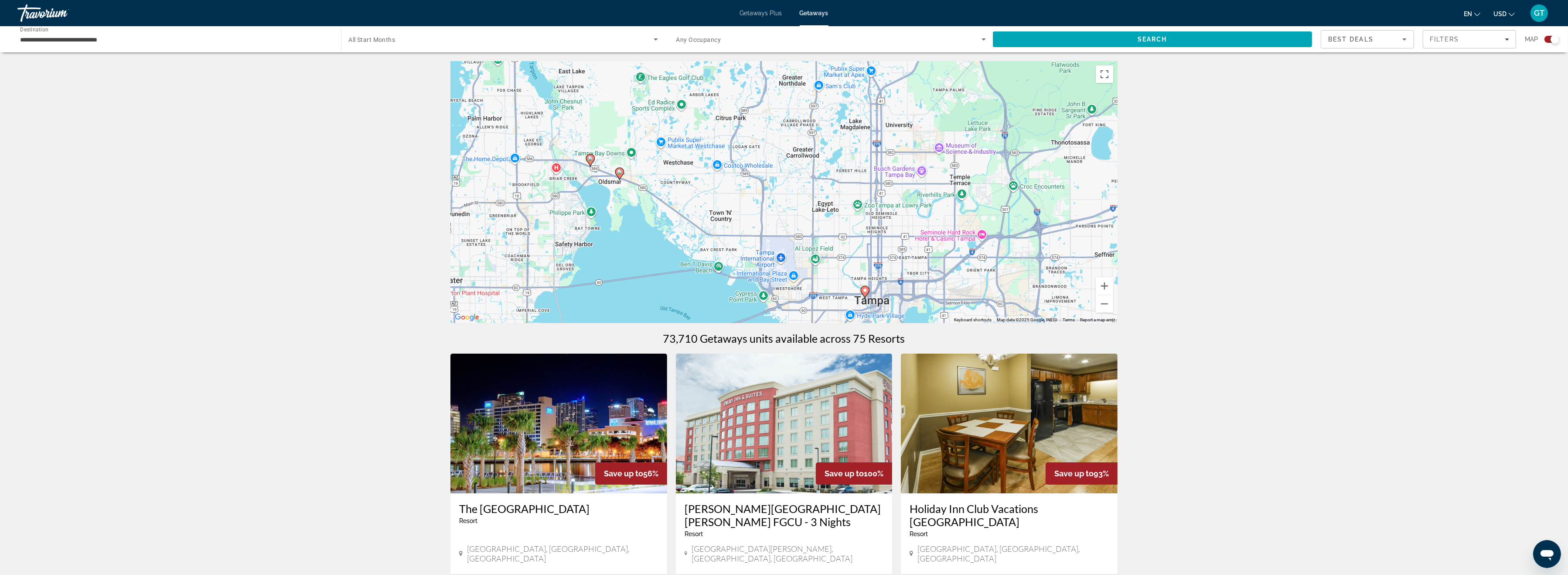
drag, startPoint x: 752, startPoint y: 241, endPoint x: 837, endPoint y: 228, distance: 86.0
click at [837, 228] on div "To activate drag with keyboard, press Alt + Enter. Once in keyboard drag state,…" at bounding box center [784, 192] width 667 height 262
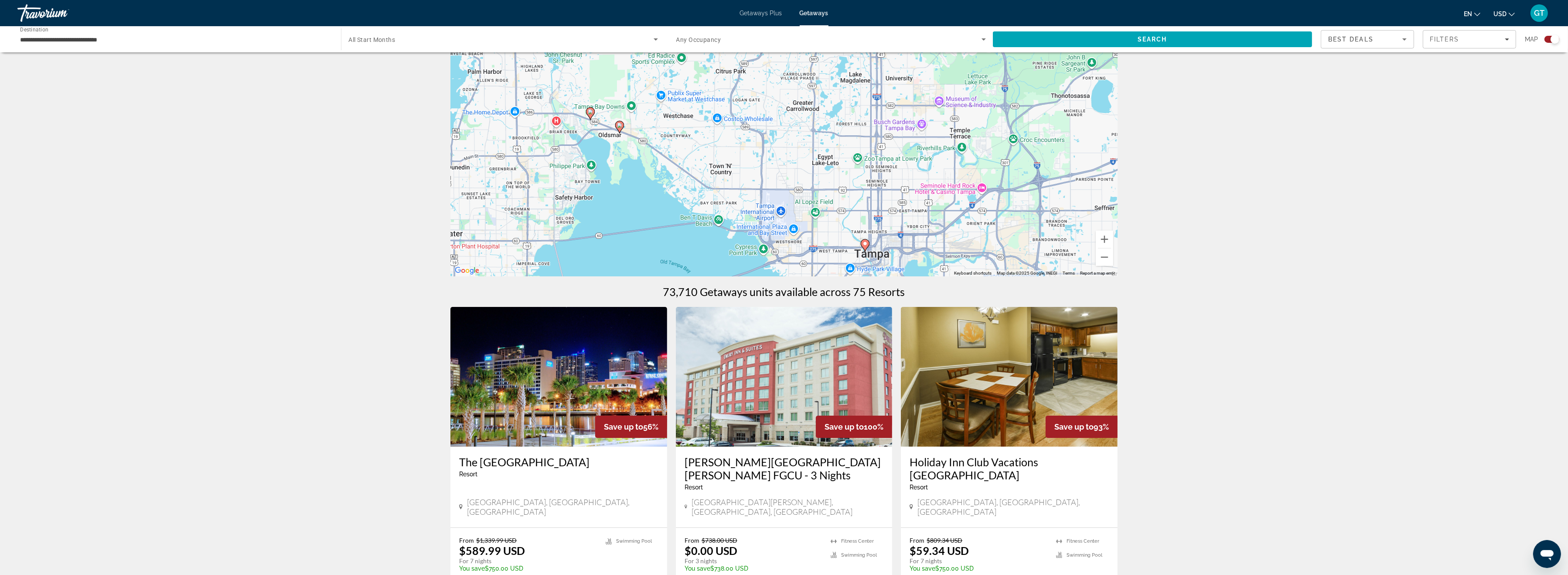
scroll to position [45, 0]
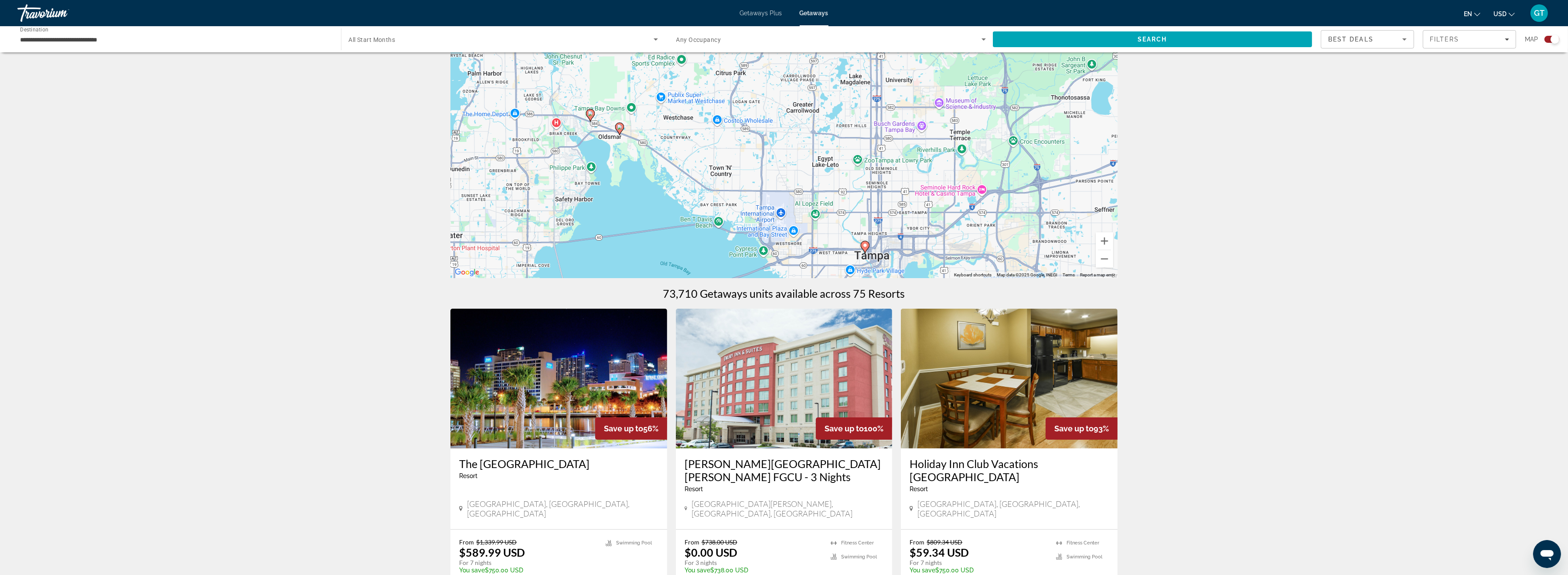
click at [867, 246] on image "Main content" at bounding box center [865, 246] width 5 height 5
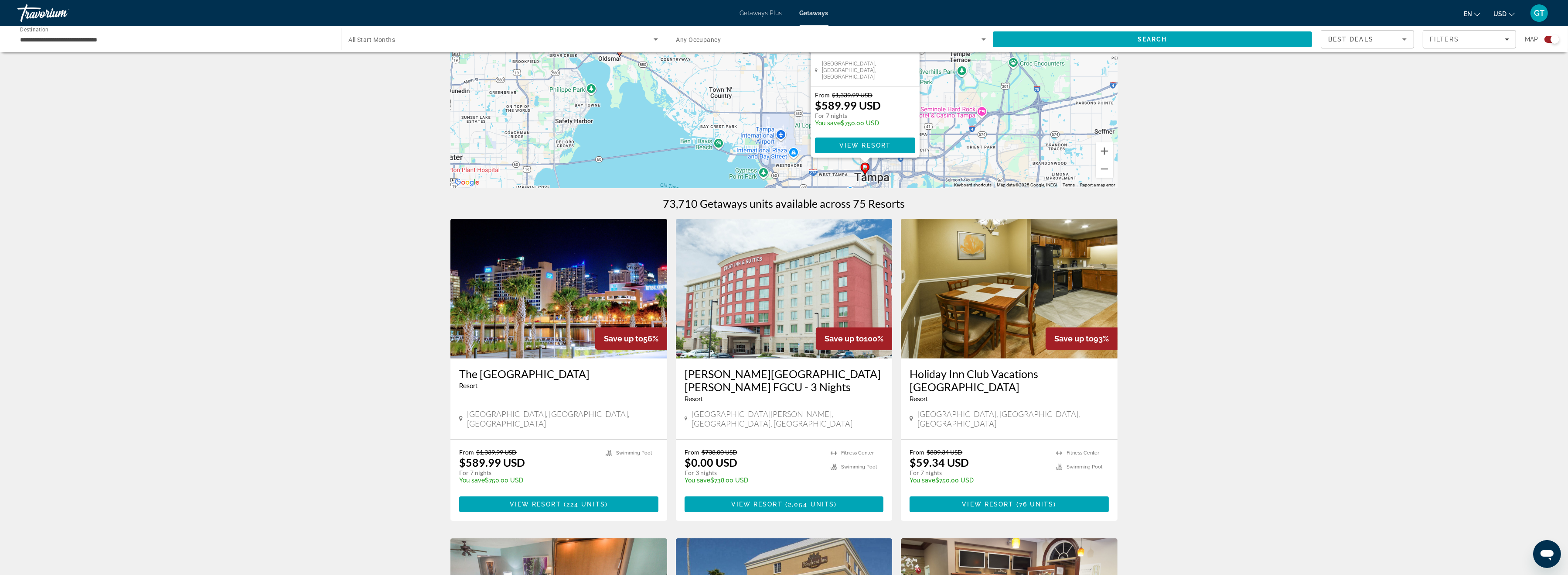
scroll to position [0, 0]
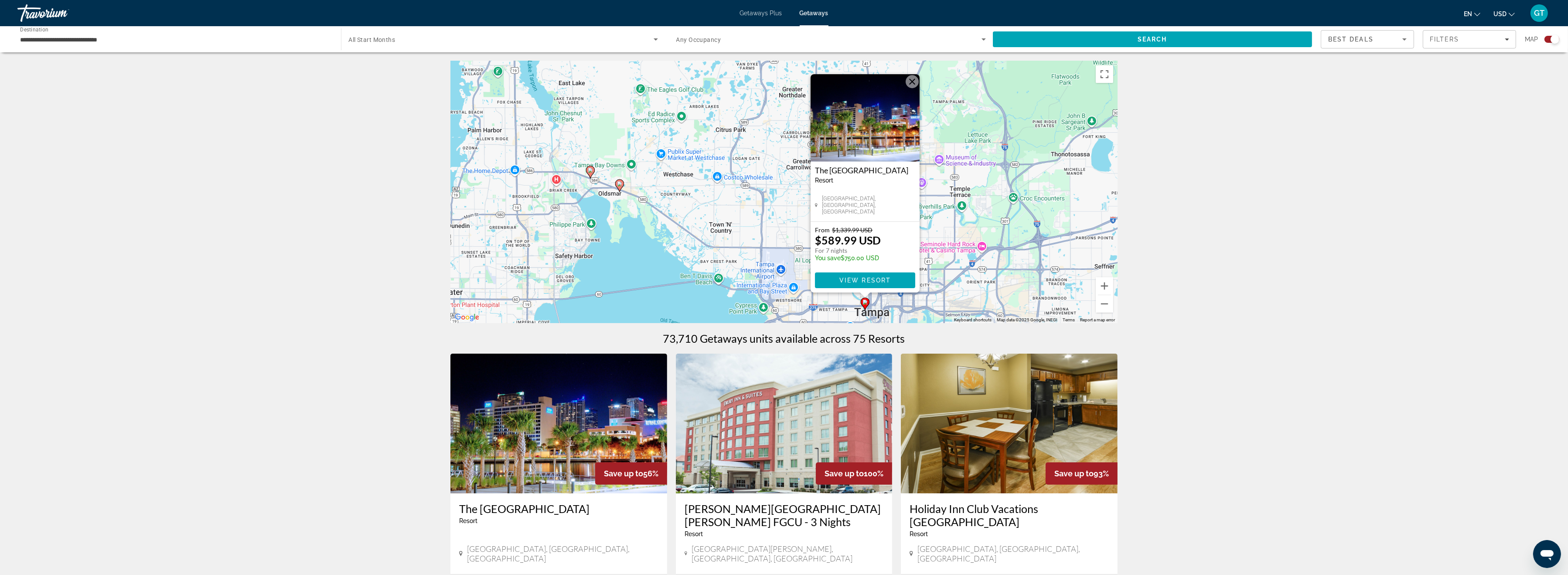
click at [915, 81] on button "Close" at bounding box center [912, 81] width 13 height 13
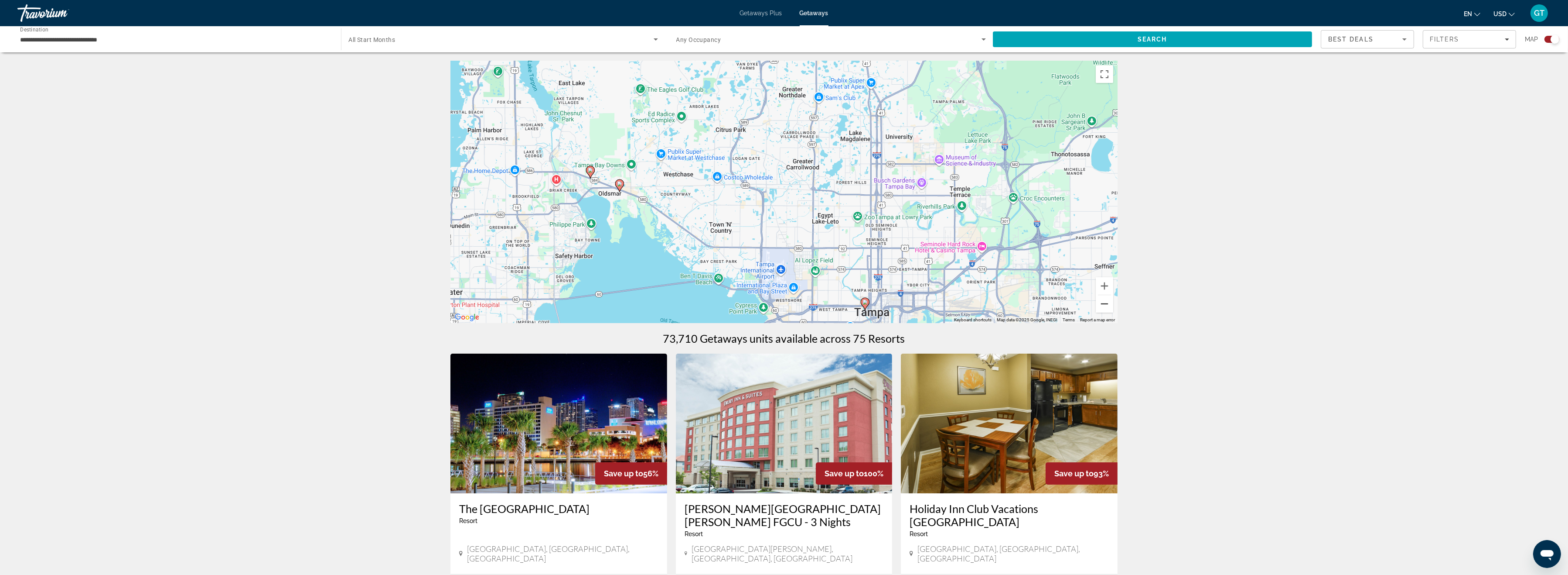
click at [1105, 306] on button "Zoom out" at bounding box center [1105, 304] width 18 height 18
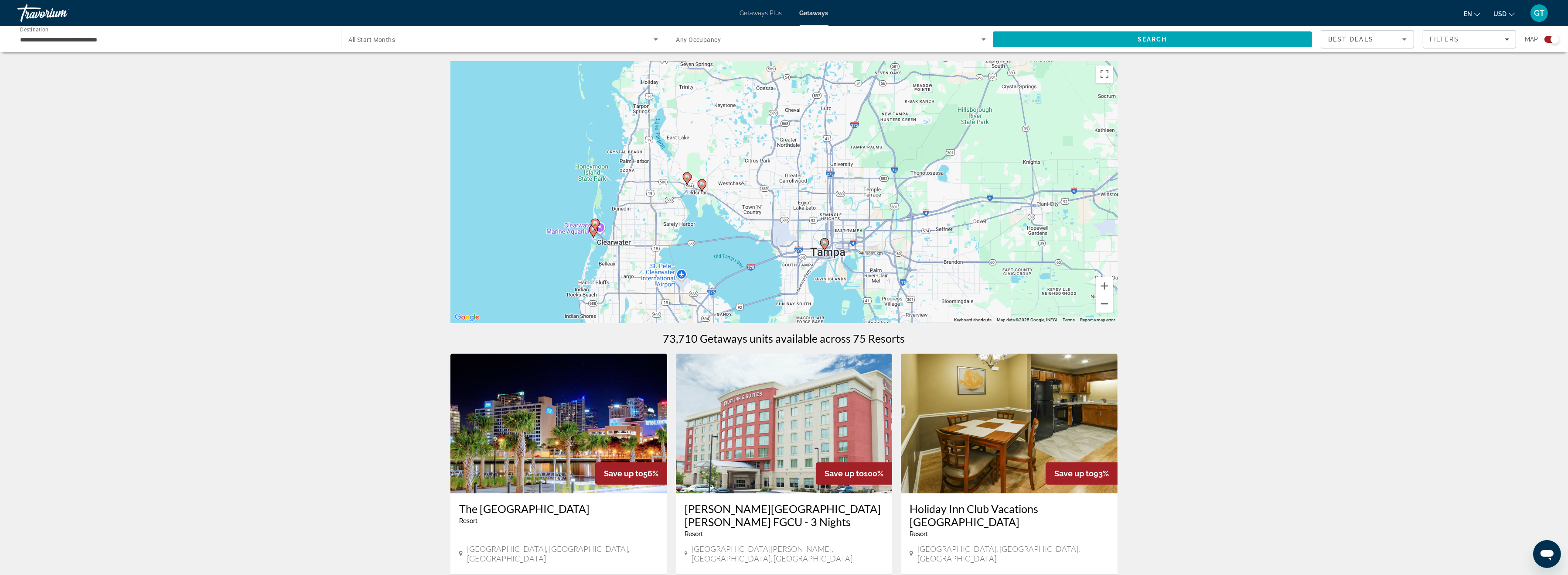
click at [1105, 306] on button "Zoom out" at bounding box center [1105, 304] width 18 height 18
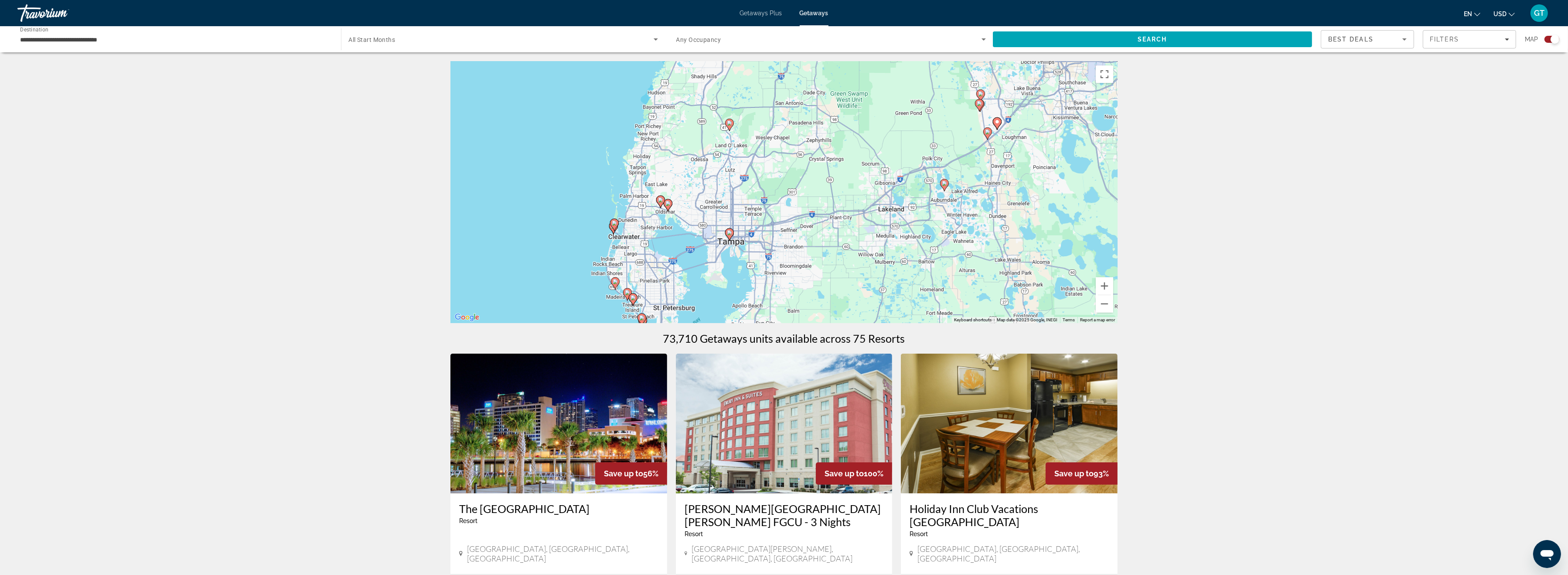
drag, startPoint x: 862, startPoint y: 251, endPoint x: 786, endPoint y: 271, distance: 78.6
click at [786, 271] on div "To activate drag with keyboard, press Alt + Enter. Once in keyboard drag state,…" at bounding box center [784, 192] width 667 height 262
click at [730, 120] on icon "Main content" at bounding box center [729, 125] width 8 height 12
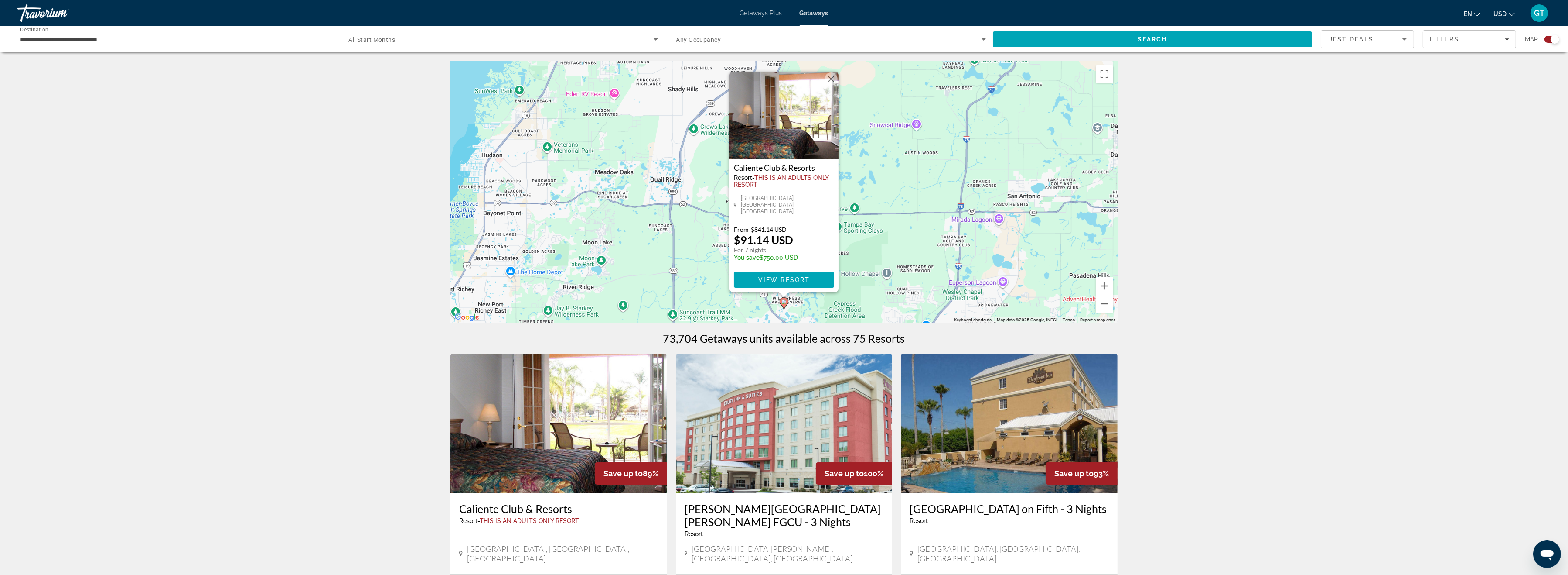
click at [752, 12] on span "Getaways Plus" at bounding box center [761, 13] width 43 height 7
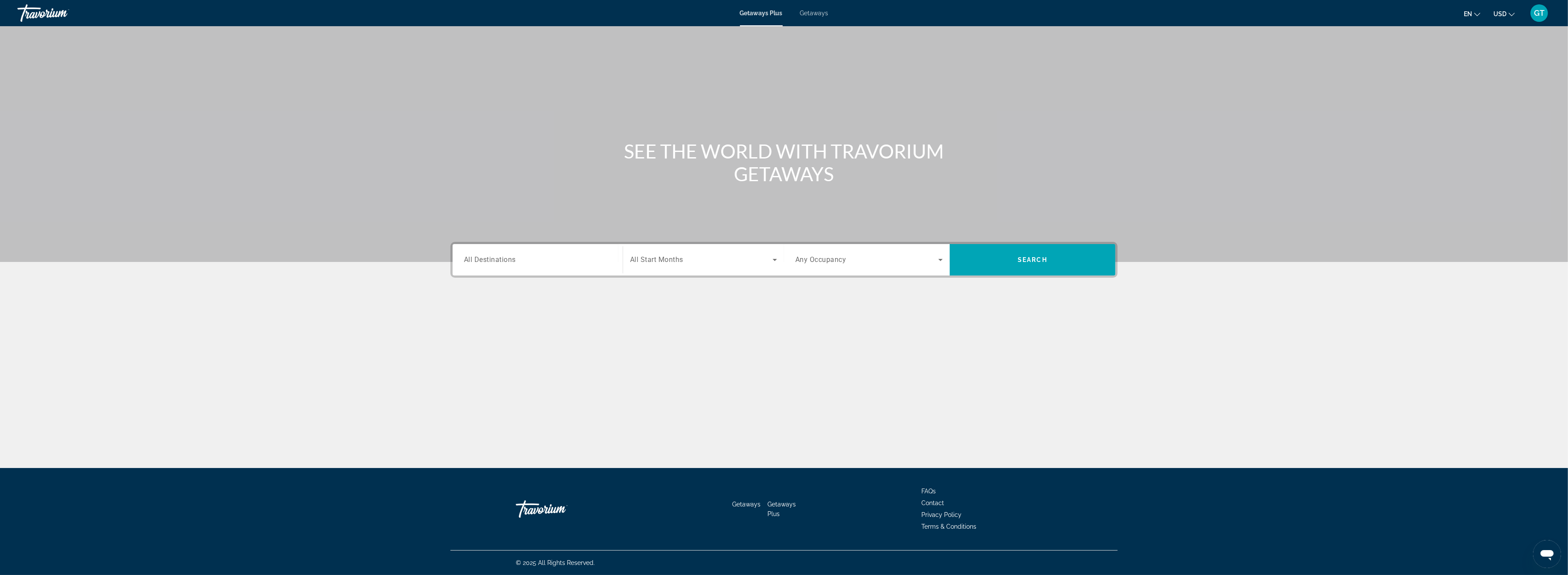
click at [500, 259] on span "All Destinations" at bounding box center [490, 259] width 52 height 8
click at [500, 259] on input "Destination All Destinations" at bounding box center [538, 260] width 148 height 11
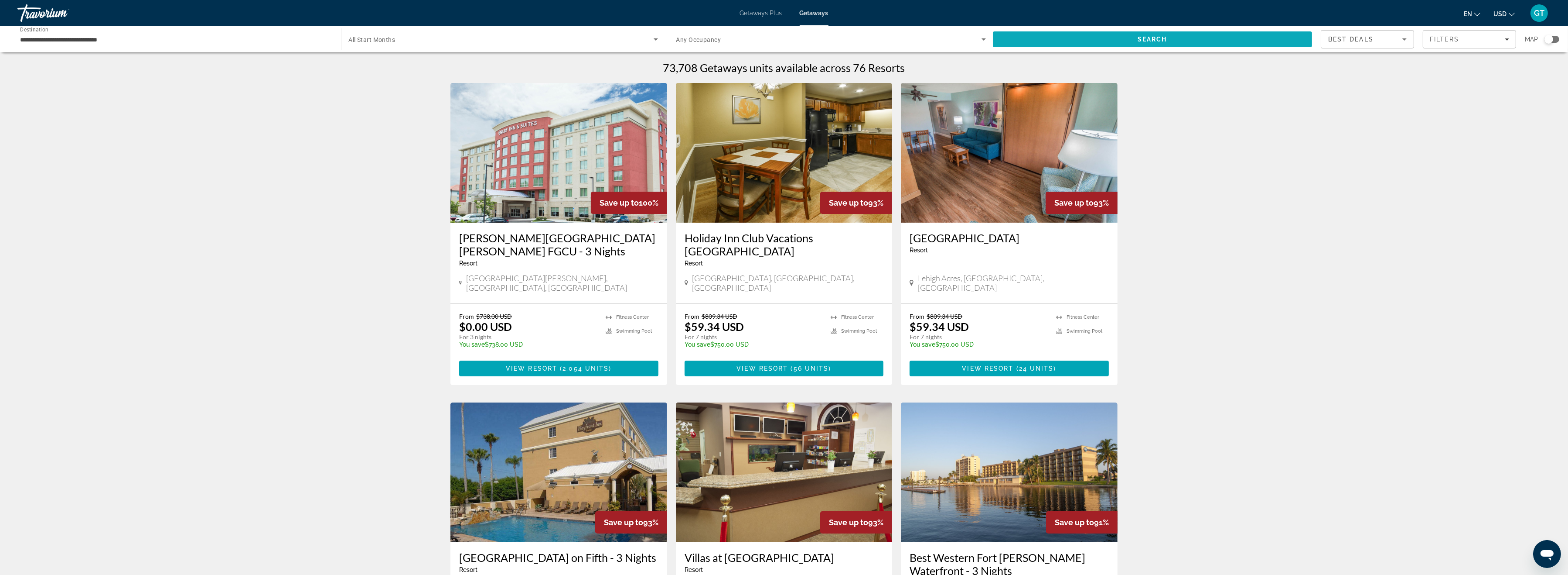
click at [1171, 36] on span "Search" at bounding box center [1152, 39] width 319 height 21
click at [1547, 39] on div "Search widget" at bounding box center [1549, 39] width 9 height 9
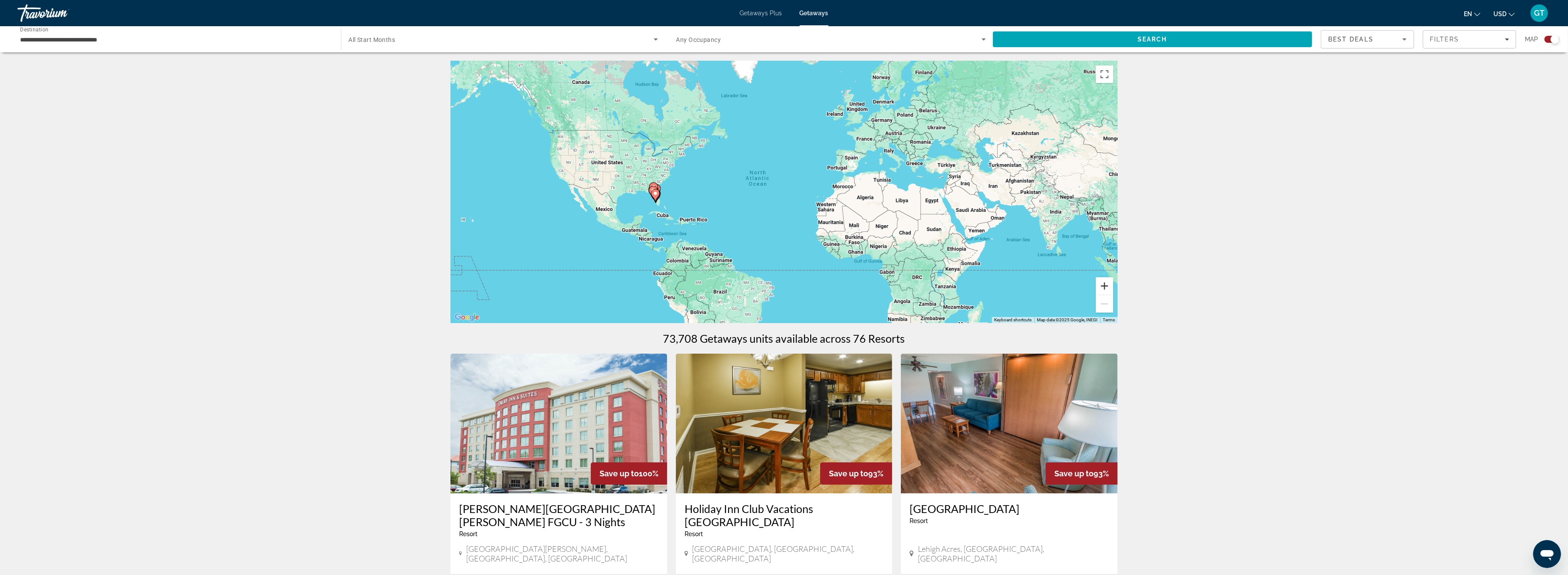
click at [1102, 288] on button "Zoom in" at bounding box center [1105, 286] width 18 height 18
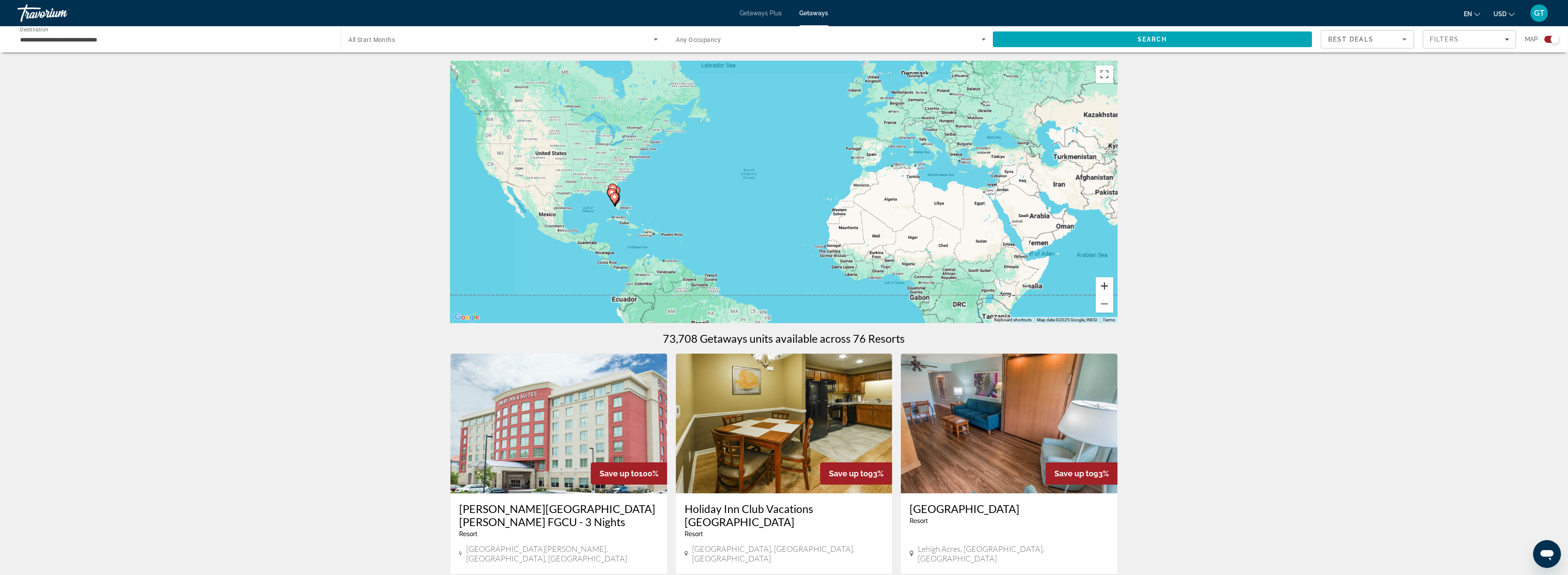
click at [1103, 288] on button "Zoom in" at bounding box center [1105, 286] width 18 height 18
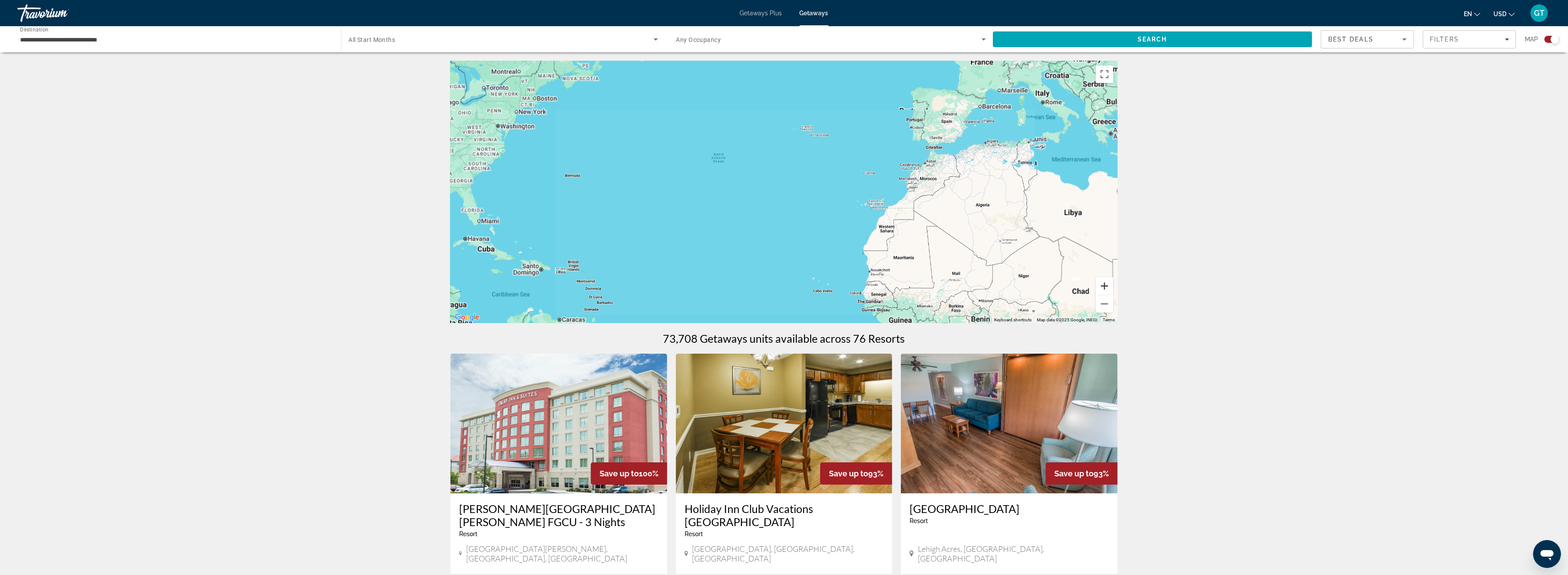
click at [1103, 288] on button "Zoom in" at bounding box center [1105, 286] width 18 height 18
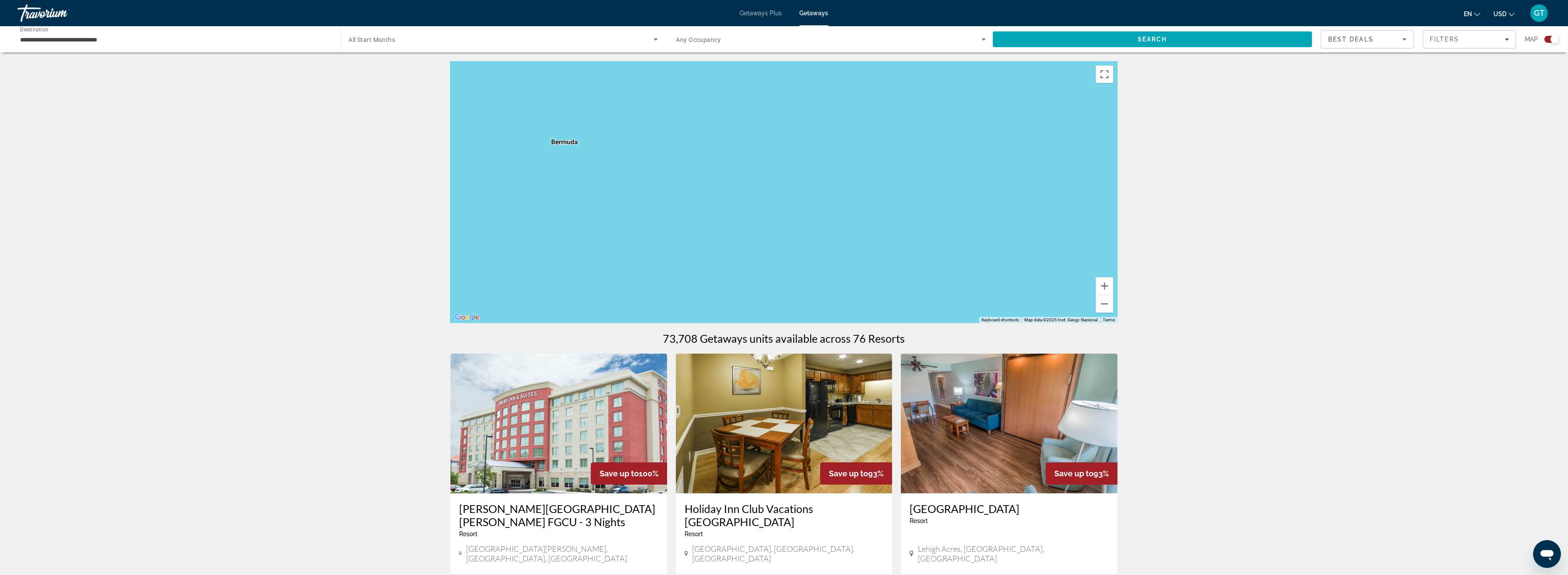
drag, startPoint x: 577, startPoint y: 181, endPoint x: 1060, endPoint y: 184, distance: 483.0
click at [1060, 184] on div "Main content" at bounding box center [784, 192] width 667 height 262
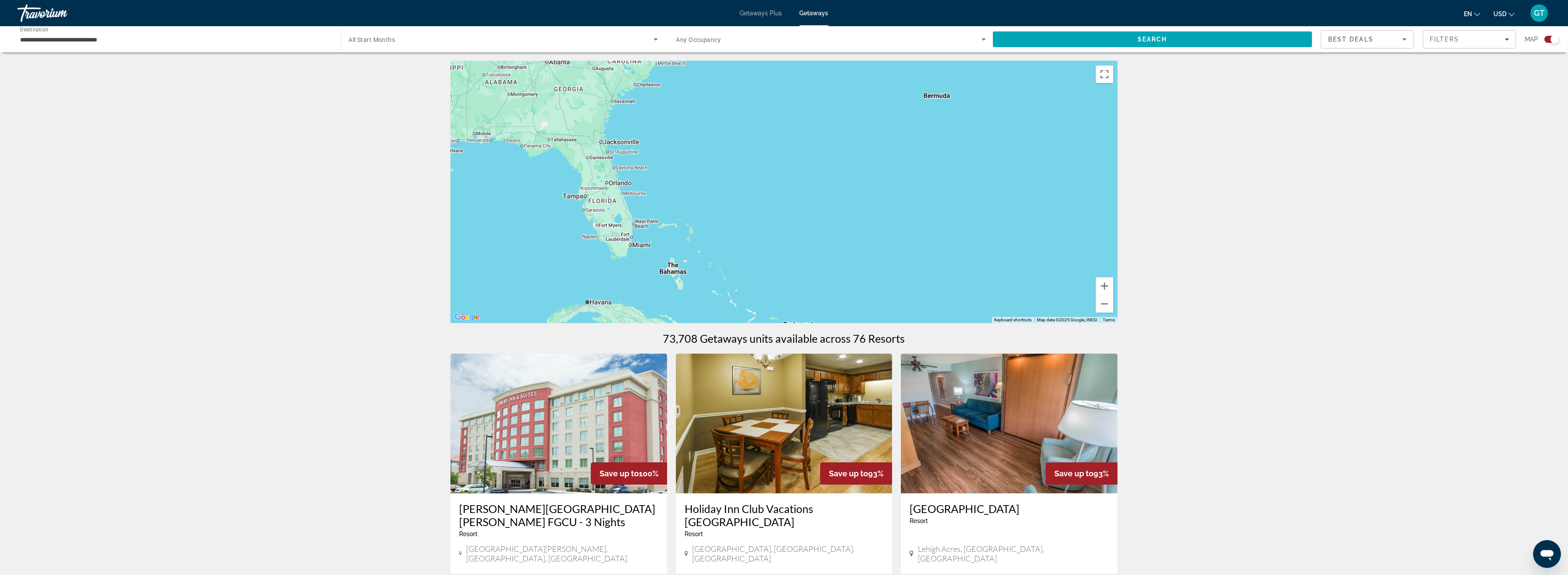
drag, startPoint x: 623, startPoint y: 185, endPoint x: 953, endPoint y: 138, distance: 333.3
click at [953, 138] on div "Main content" at bounding box center [784, 192] width 667 height 262
click at [1106, 283] on button "Zoom in" at bounding box center [1105, 286] width 18 height 18
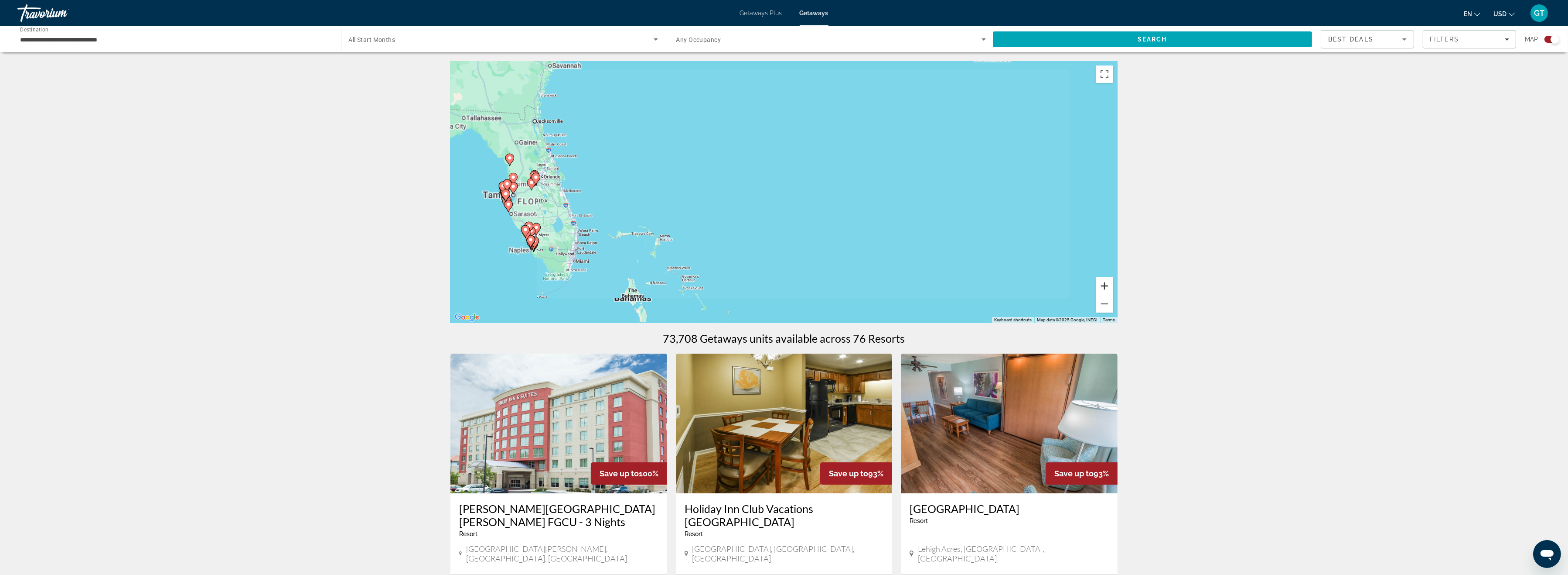
click at [1106, 283] on button "Zoom in" at bounding box center [1105, 286] width 18 height 18
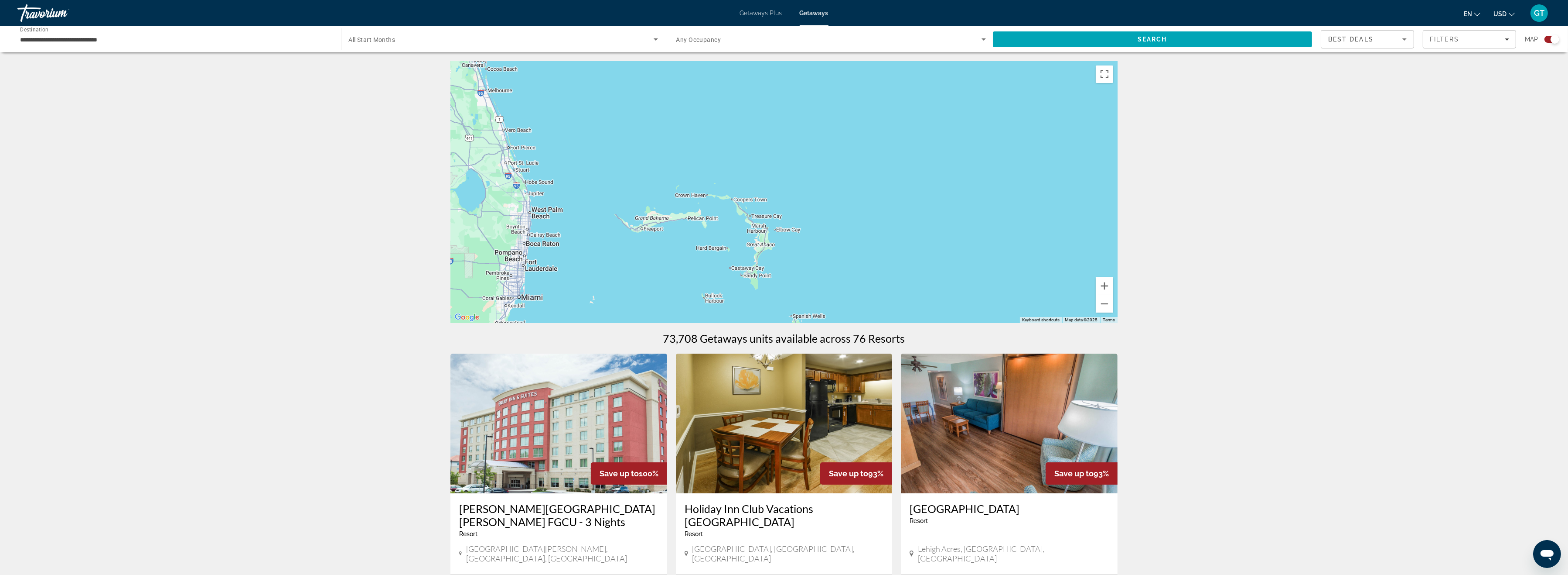
drag, startPoint x: 778, startPoint y: 240, endPoint x: 1130, endPoint y: 142, distance: 365.4
click at [1118, 142] on div "Main content" at bounding box center [784, 192] width 667 height 262
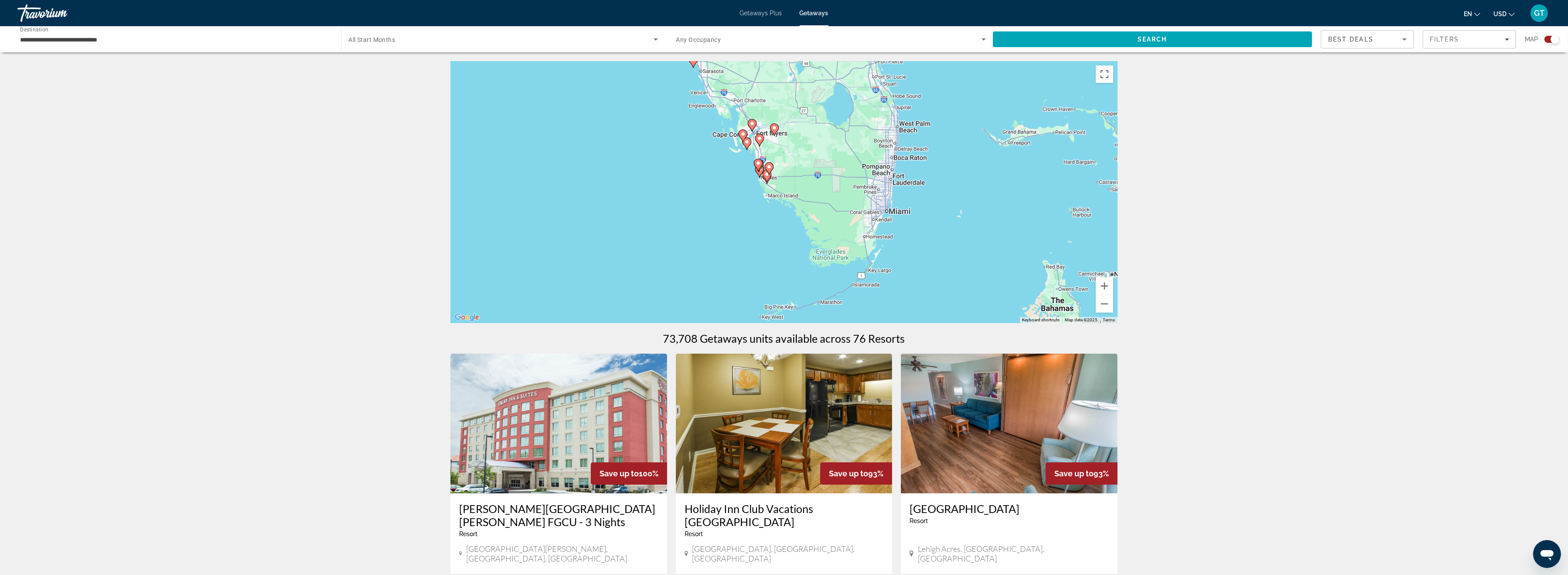
drag, startPoint x: 571, startPoint y: 209, endPoint x: 919, endPoint y: 124, distance: 358.2
click at [919, 124] on div "To activate drag with keyboard, press Alt + Enter. Once in keyboard drag state,…" at bounding box center [784, 192] width 667 height 262
click at [1105, 288] on button "Zoom in" at bounding box center [1105, 286] width 18 height 18
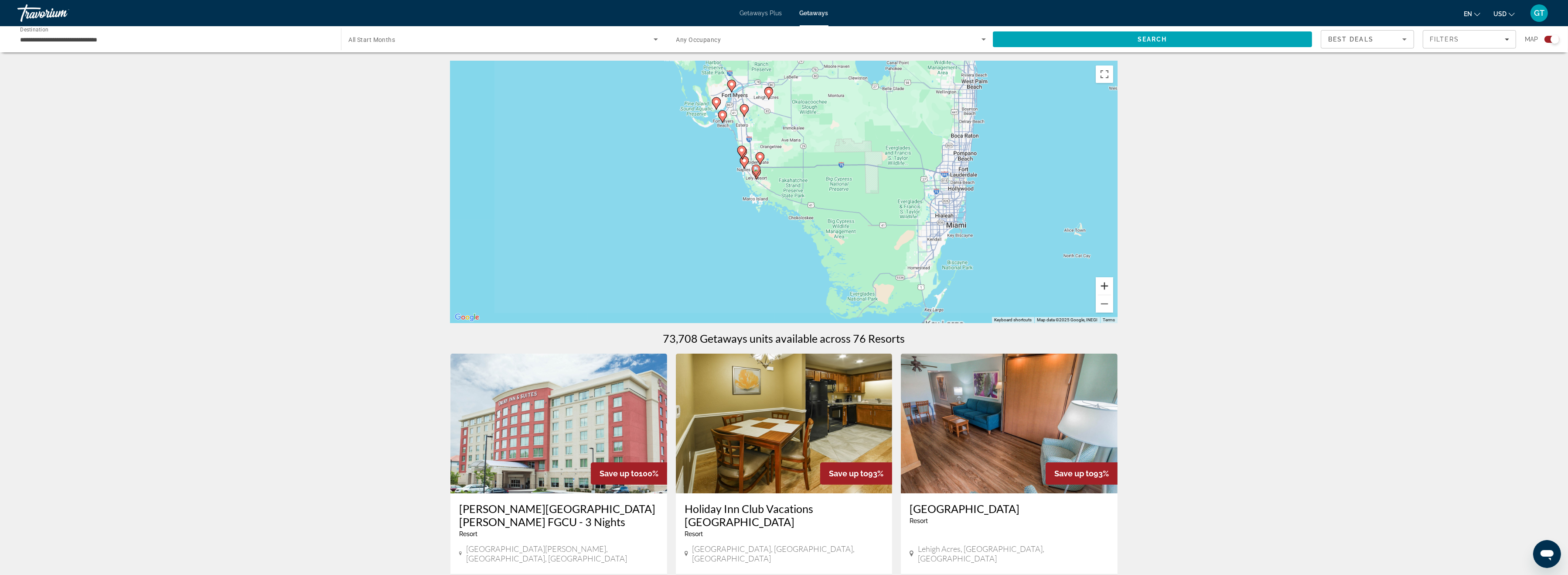
click at [1105, 288] on button "Zoom in" at bounding box center [1105, 286] width 18 height 18
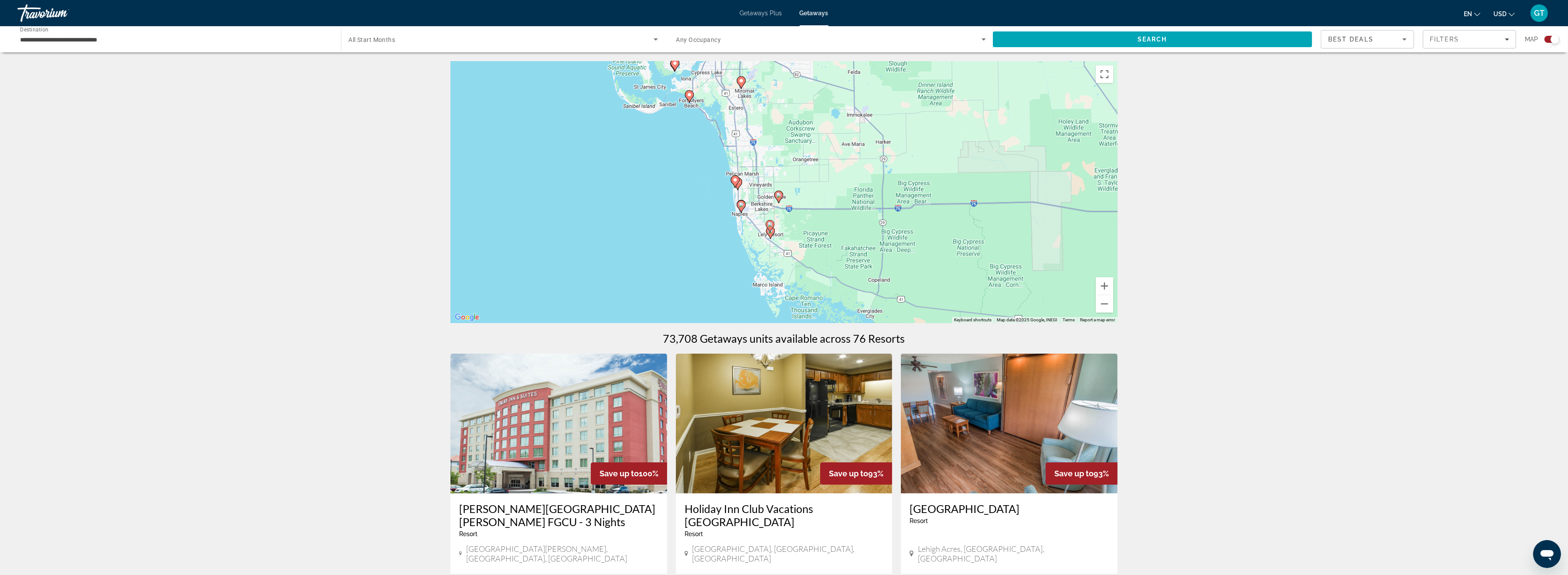
drag, startPoint x: 587, startPoint y: 215, endPoint x: 640, endPoint y: 275, distance: 80.1
click at [640, 275] on div "To activate drag with keyboard, press Alt + Enter. Once in keyboard drag state,…" at bounding box center [784, 192] width 667 height 262
click at [1104, 283] on button "Zoom in" at bounding box center [1105, 286] width 18 height 18
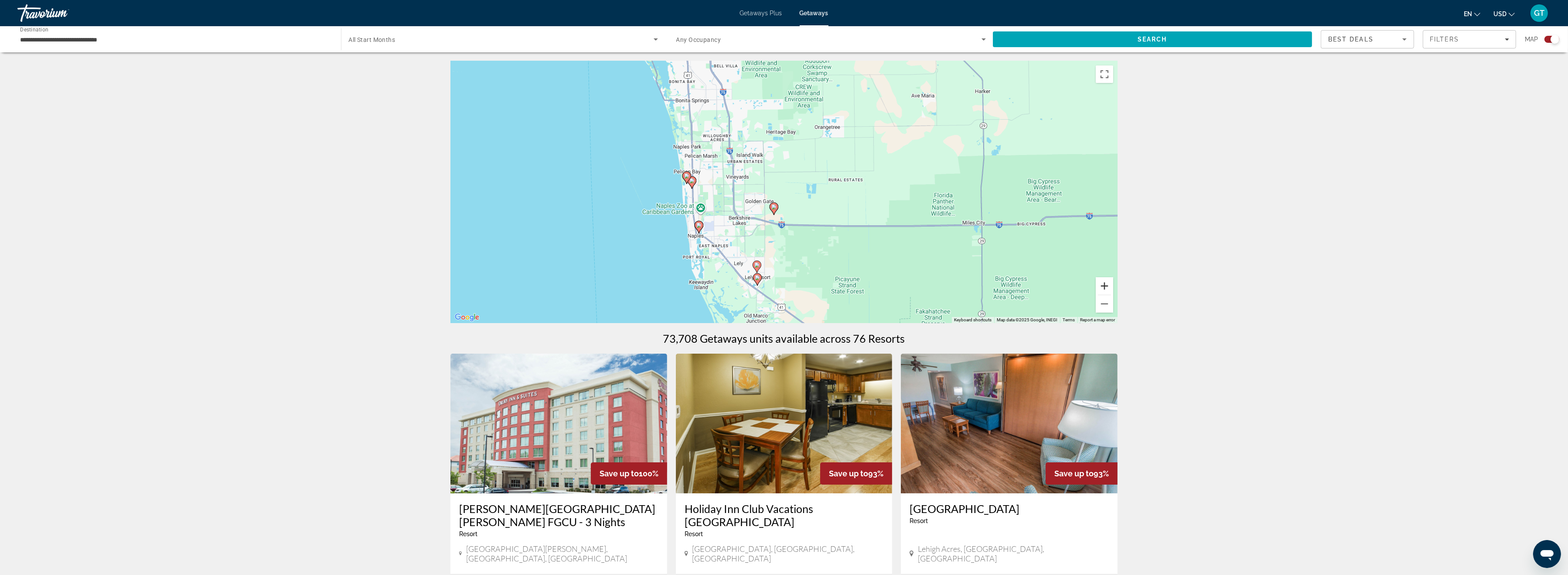
click at [1104, 286] on button "Zoom in" at bounding box center [1105, 286] width 18 height 18
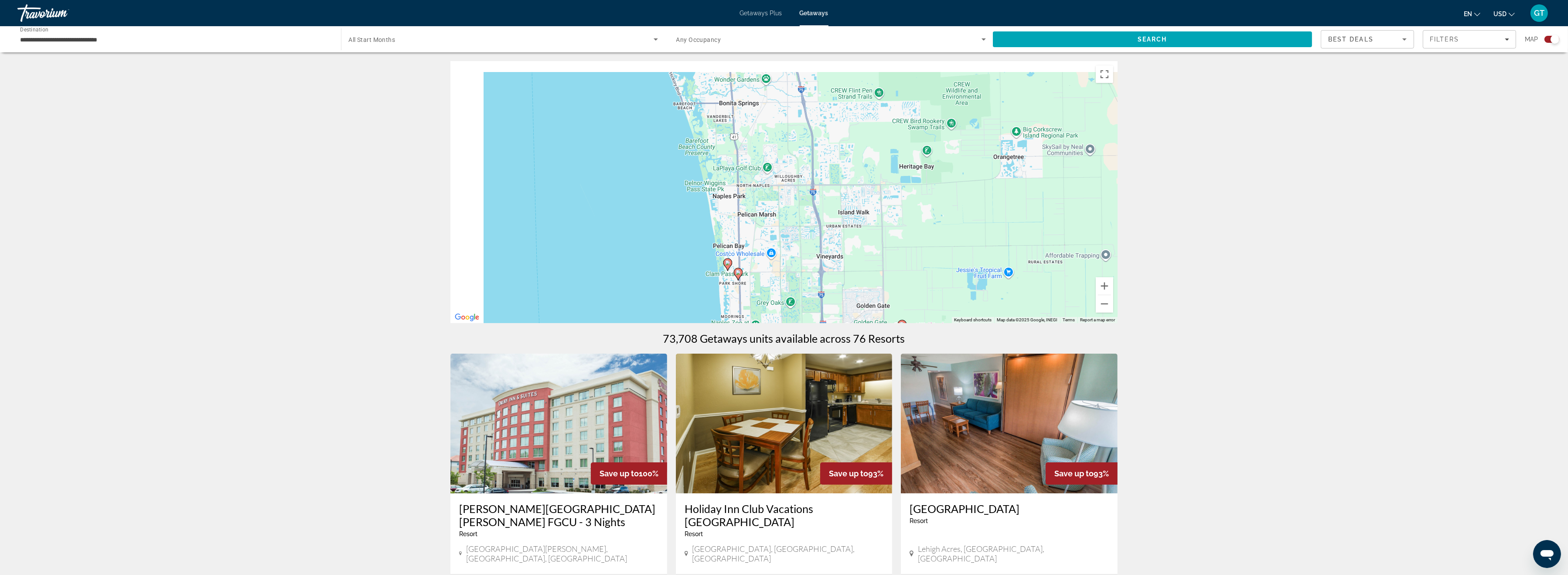
drag, startPoint x: 921, startPoint y: 211, endPoint x: 1053, endPoint y: 294, distance: 155.9
click at [1053, 294] on div "To activate drag with keyboard, press Alt + Enter. Once in keyboard drag state,…" at bounding box center [784, 192] width 667 height 262
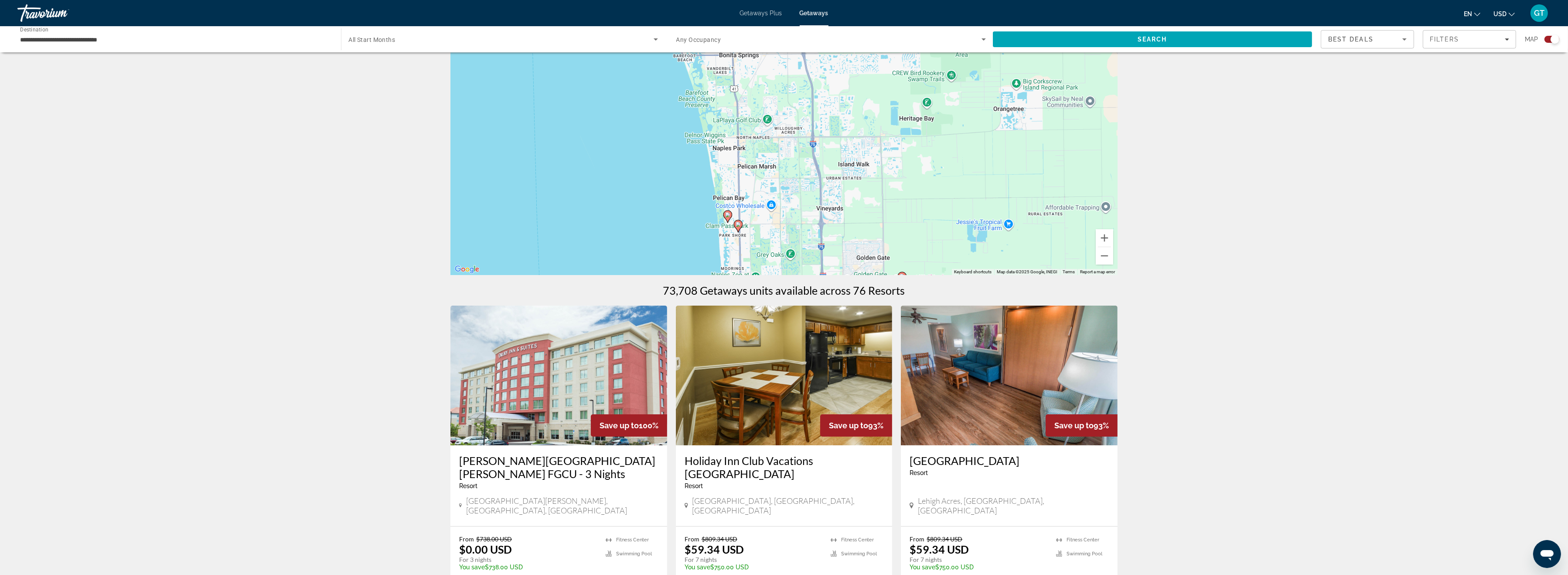
scroll to position [45, 0]
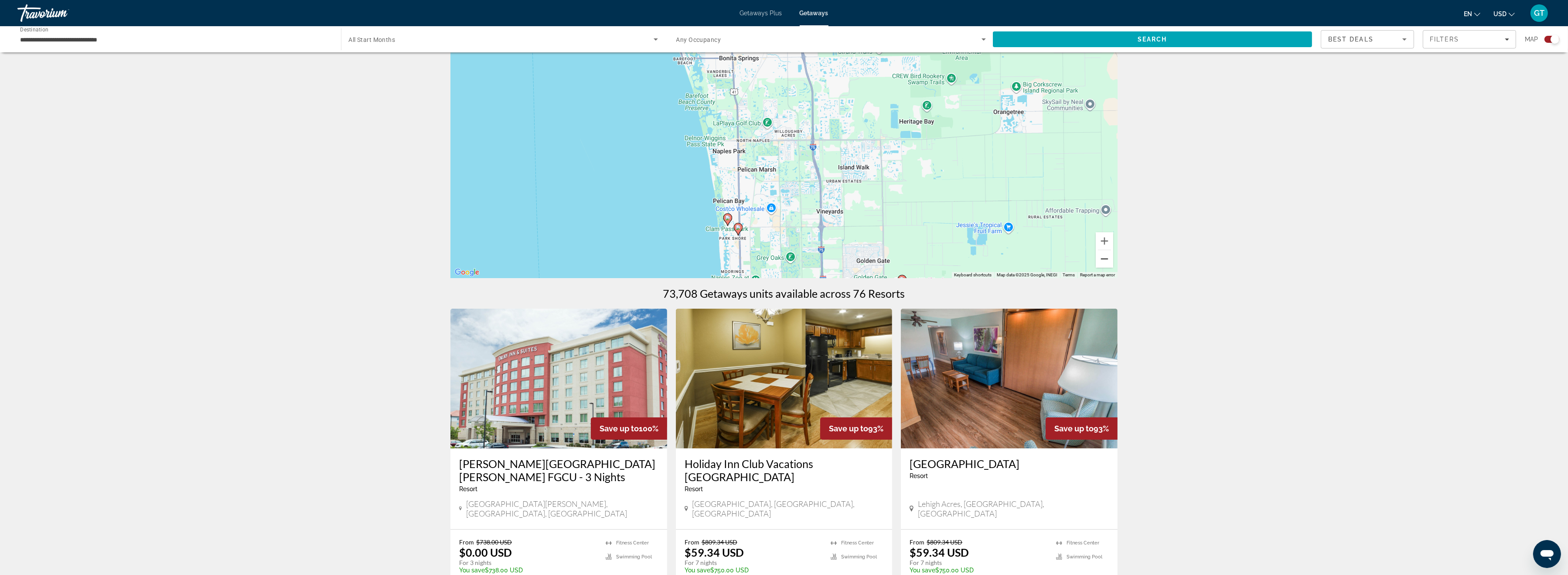
click at [1106, 258] on button "Zoom out" at bounding box center [1105, 259] width 18 height 18
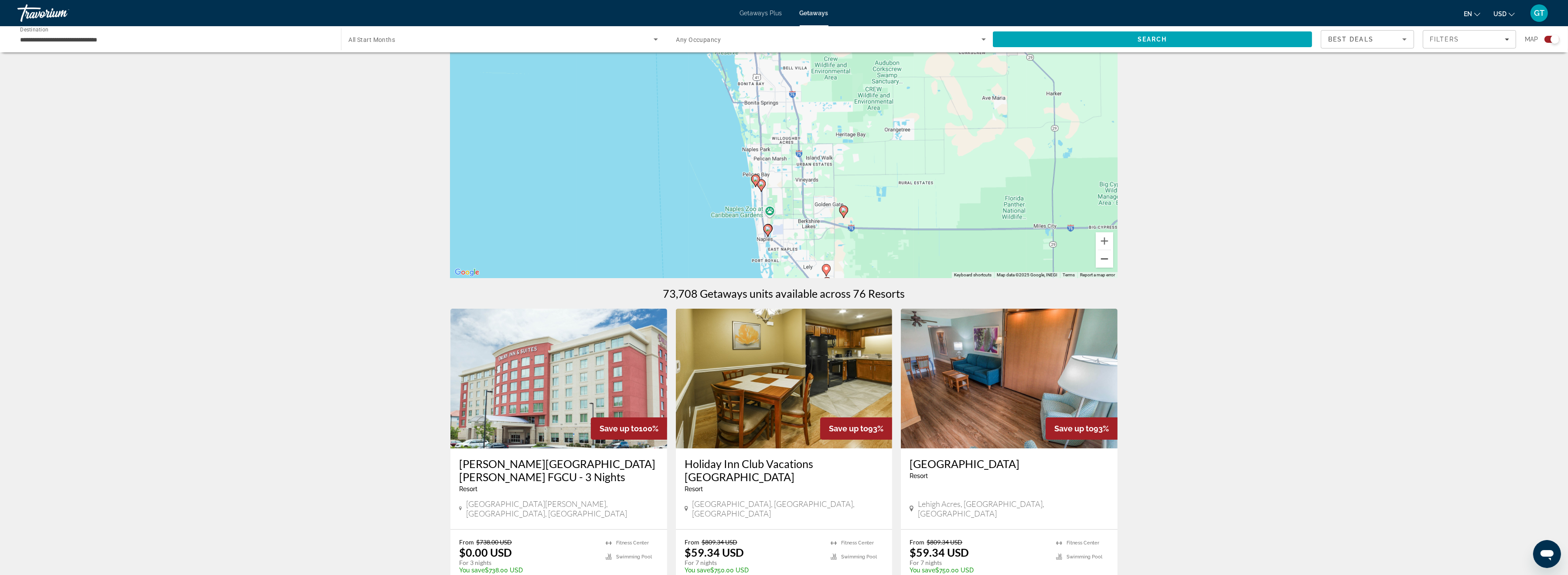
click at [1106, 258] on button "Zoom out" at bounding box center [1105, 259] width 18 height 18
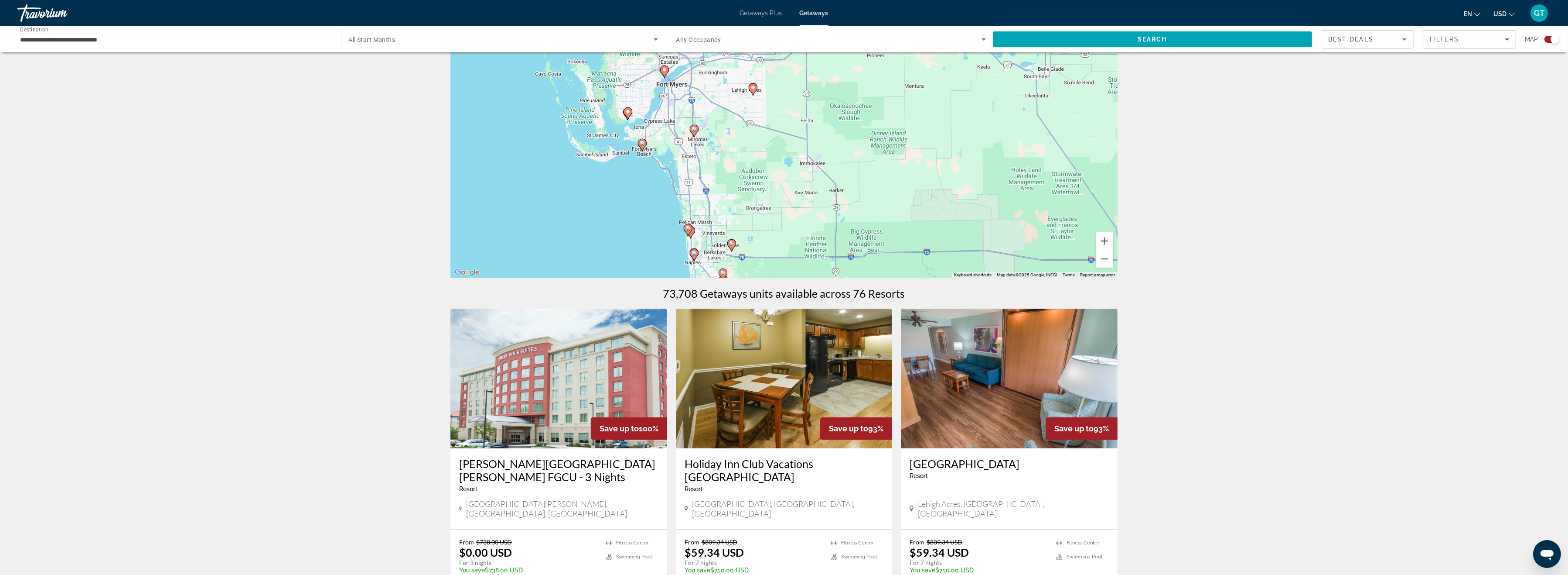
drag, startPoint x: 964, startPoint y: 174, endPoint x: 881, endPoint y: 244, distance: 108.6
click at [881, 244] on div "To activate drag with keyboard, press Alt + Enter. Once in keyboard drag state,…" at bounding box center [784, 147] width 667 height 262
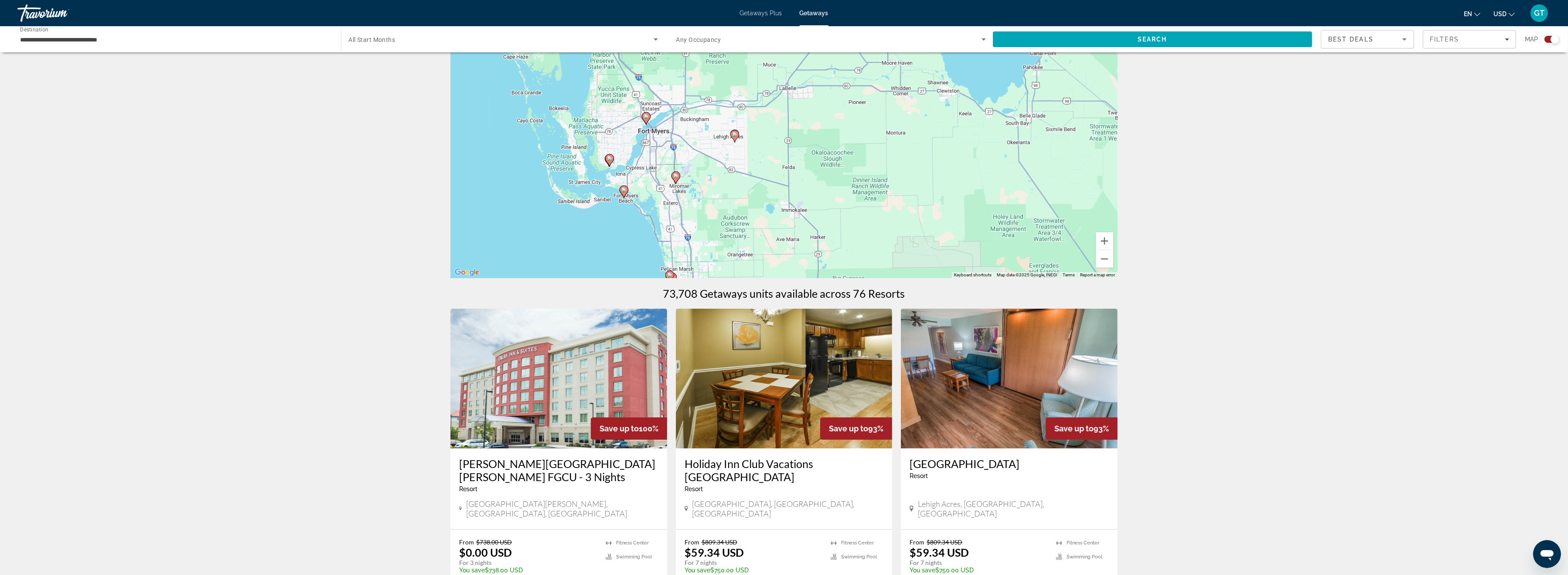
drag, startPoint x: 736, startPoint y: 151, endPoint x: 718, endPoint y: 201, distance: 53.1
click at [718, 201] on div "To activate drag with keyboard, press Alt + Enter. Once in keyboard drag state,…" at bounding box center [784, 147] width 667 height 262
click at [1106, 255] on button "Zoom out" at bounding box center [1105, 259] width 18 height 18
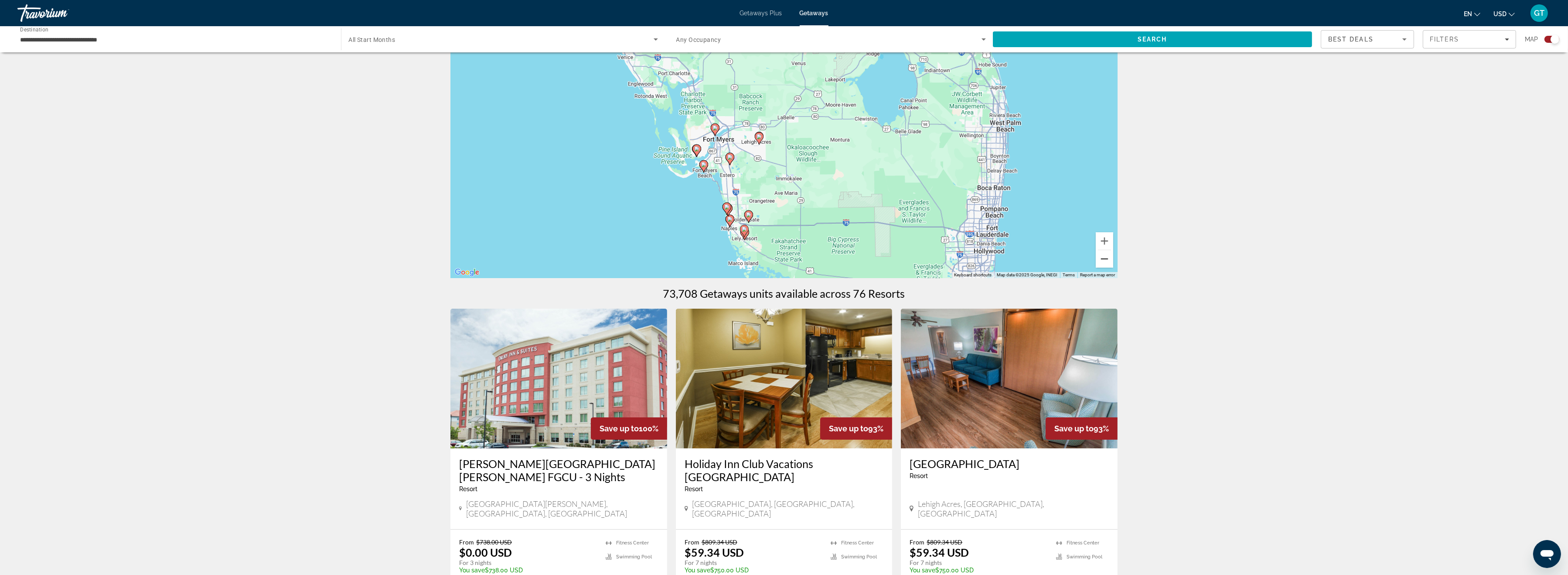
click at [1106, 255] on button "Zoom out" at bounding box center [1105, 259] width 18 height 18
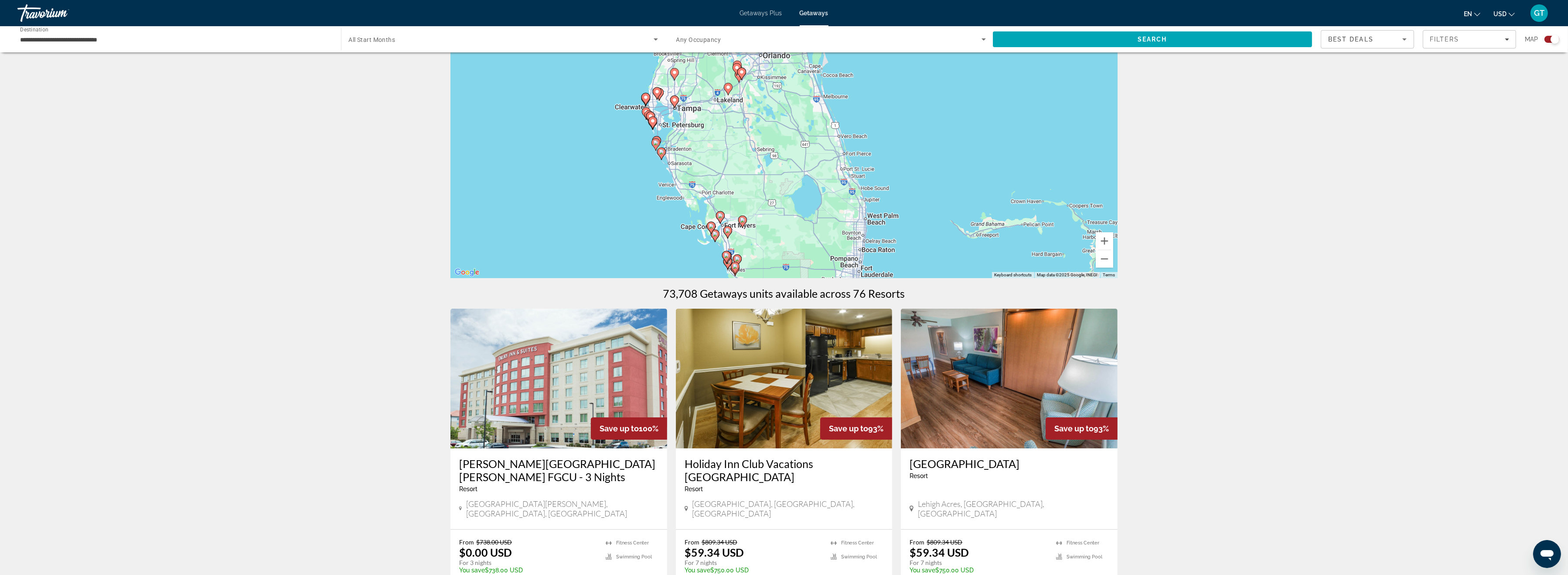
drag, startPoint x: 948, startPoint y: 190, endPoint x: 922, endPoint y: 271, distance: 85.1
click at [922, 271] on div "To activate drag with keyboard, press Alt + Enter. Once in keyboard drag state,…" at bounding box center [784, 147] width 667 height 262
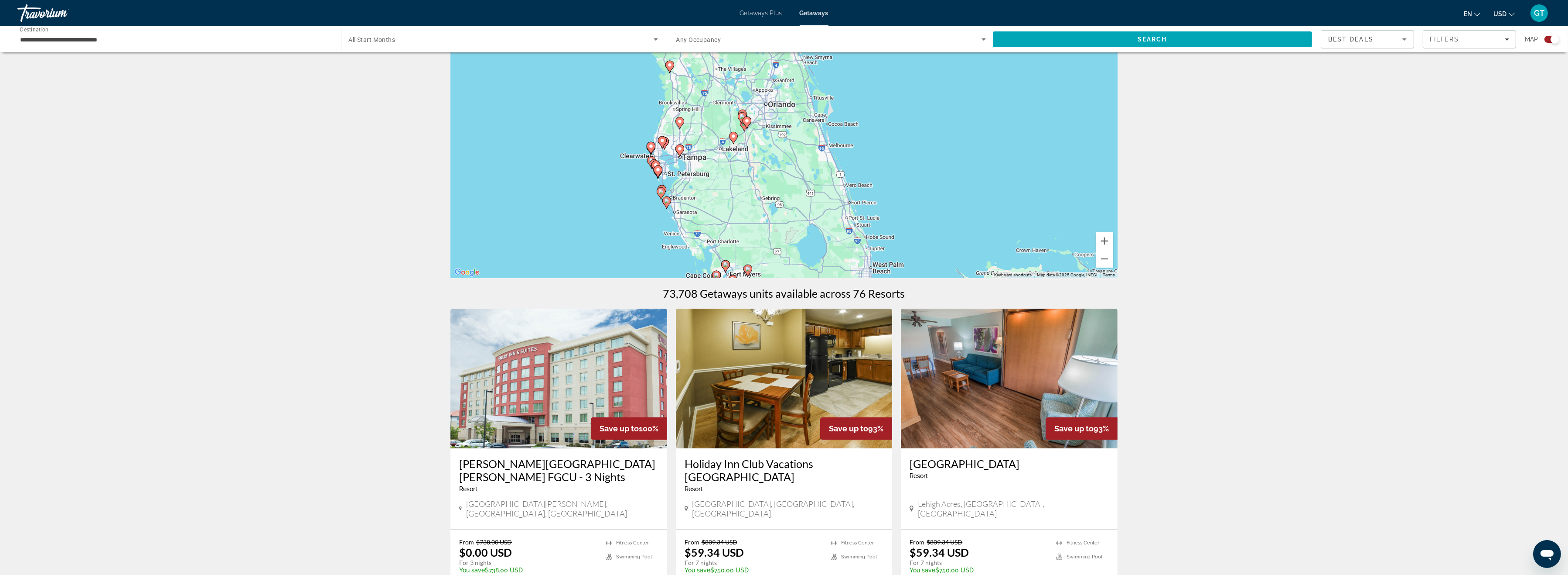
drag, startPoint x: 748, startPoint y: 157, endPoint x: 752, endPoint y: 205, distance: 48.2
click at [752, 205] on div "To activate drag with keyboard, press Alt + Enter. Once in keyboard drag state,…" at bounding box center [784, 147] width 667 height 262
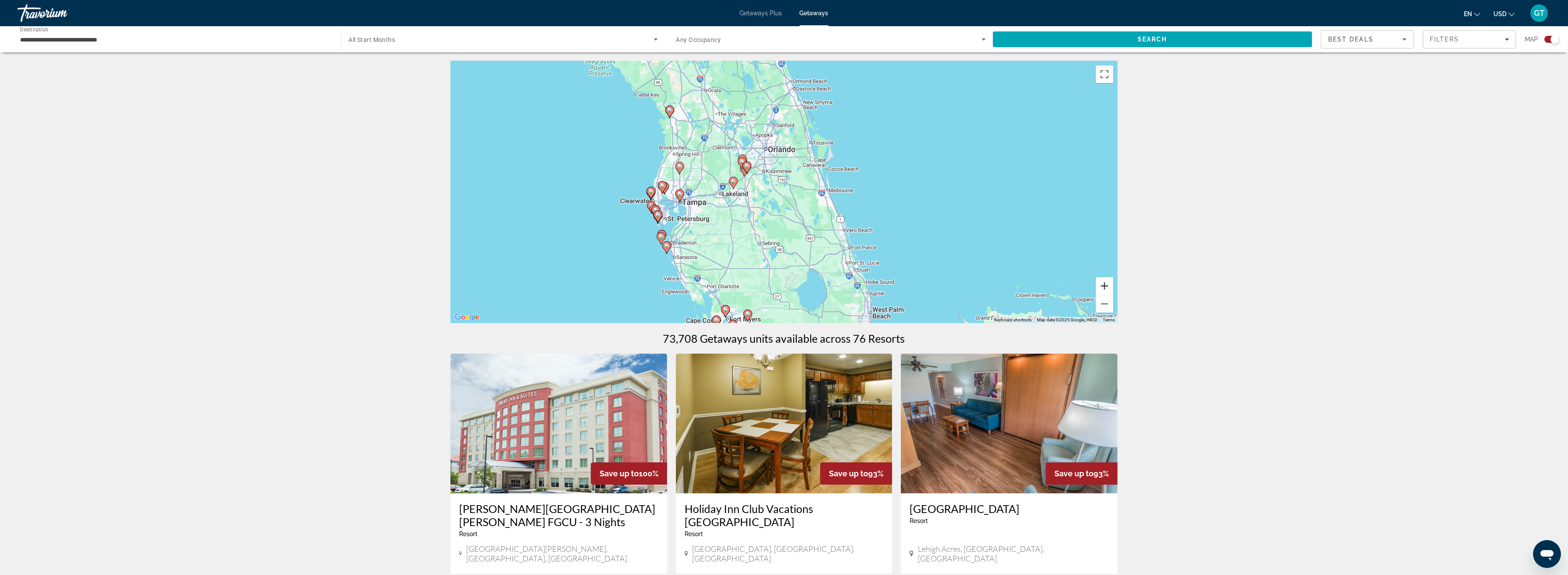
click at [1102, 285] on button "Zoom in" at bounding box center [1105, 286] width 18 height 18
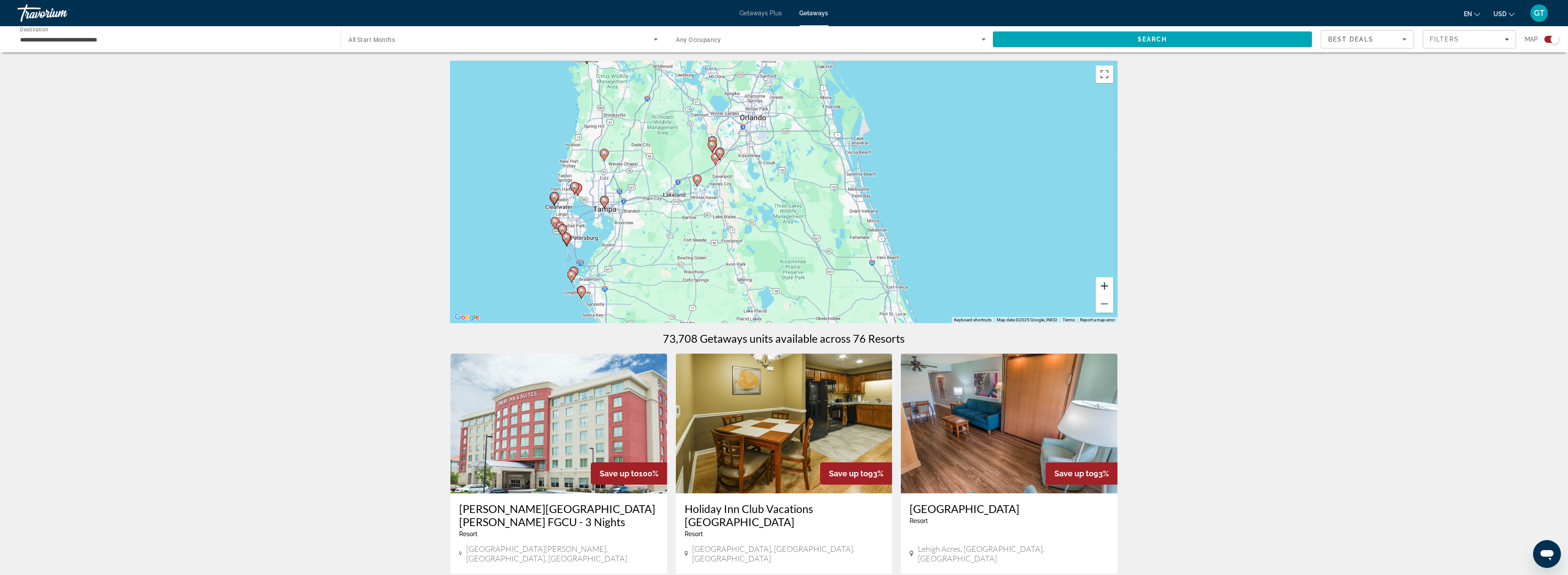
click at [1102, 285] on button "Zoom in" at bounding box center [1105, 286] width 18 height 18
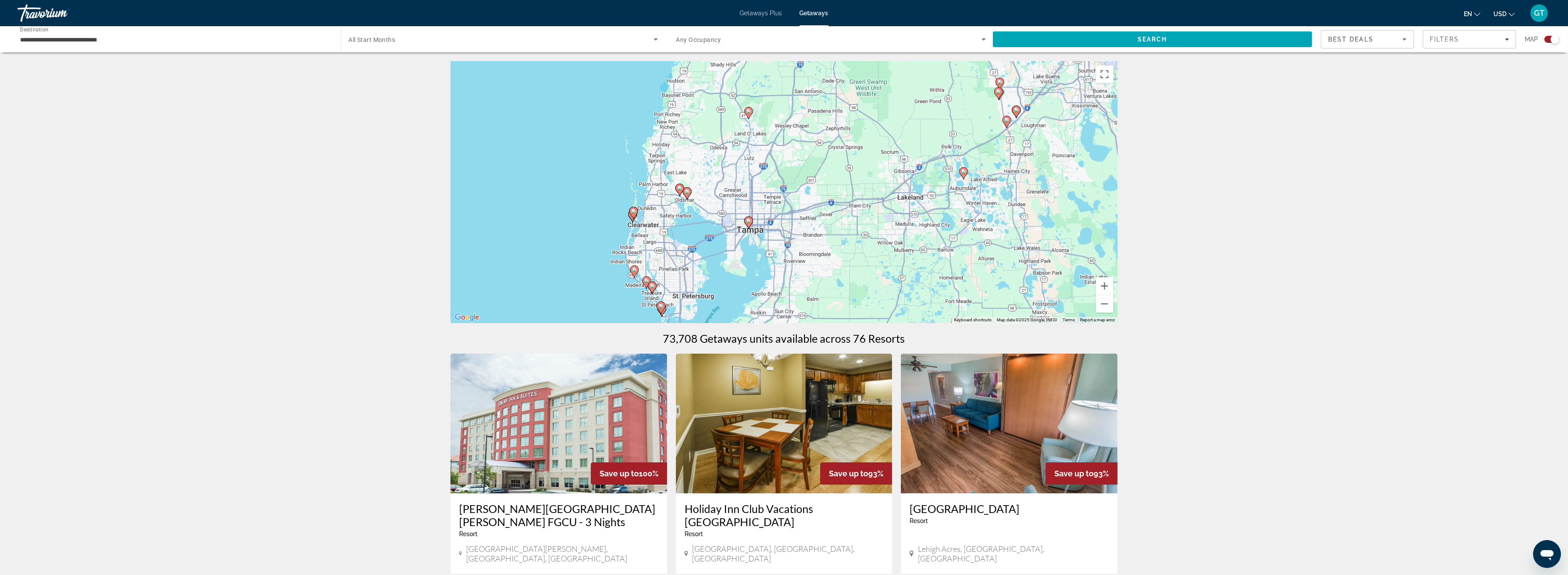
drag, startPoint x: 634, startPoint y: 223, endPoint x: 1016, endPoint y: 220, distance: 382.0
click at [1016, 220] on div "To activate drag with keyboard, press Alt + Enter. Once in keyboard drag state,…" at bounding box center [784, 192] width 667 height 262
click at [1108, 286] on button "Zoom in" at bounding box center [1105, 286] width 18 height 18
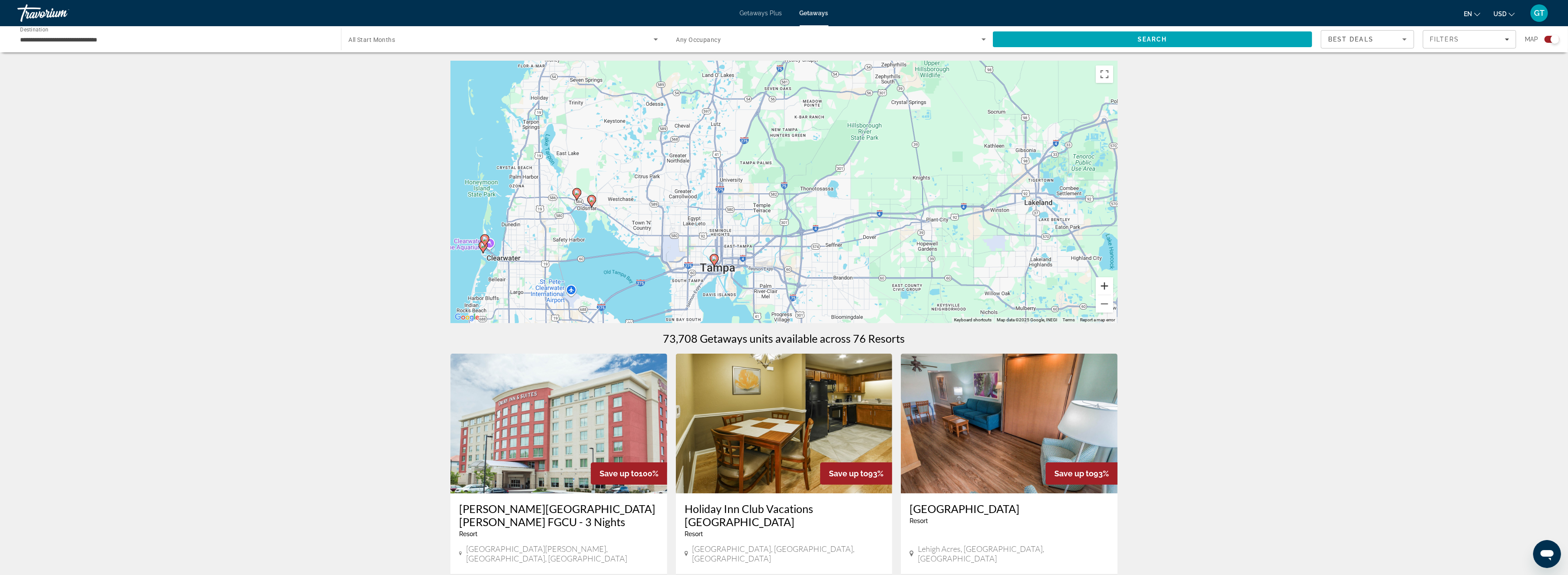
click at [1106, 286] on button "Zoom in" at bounding box center [1105, 286] width 18 height 18
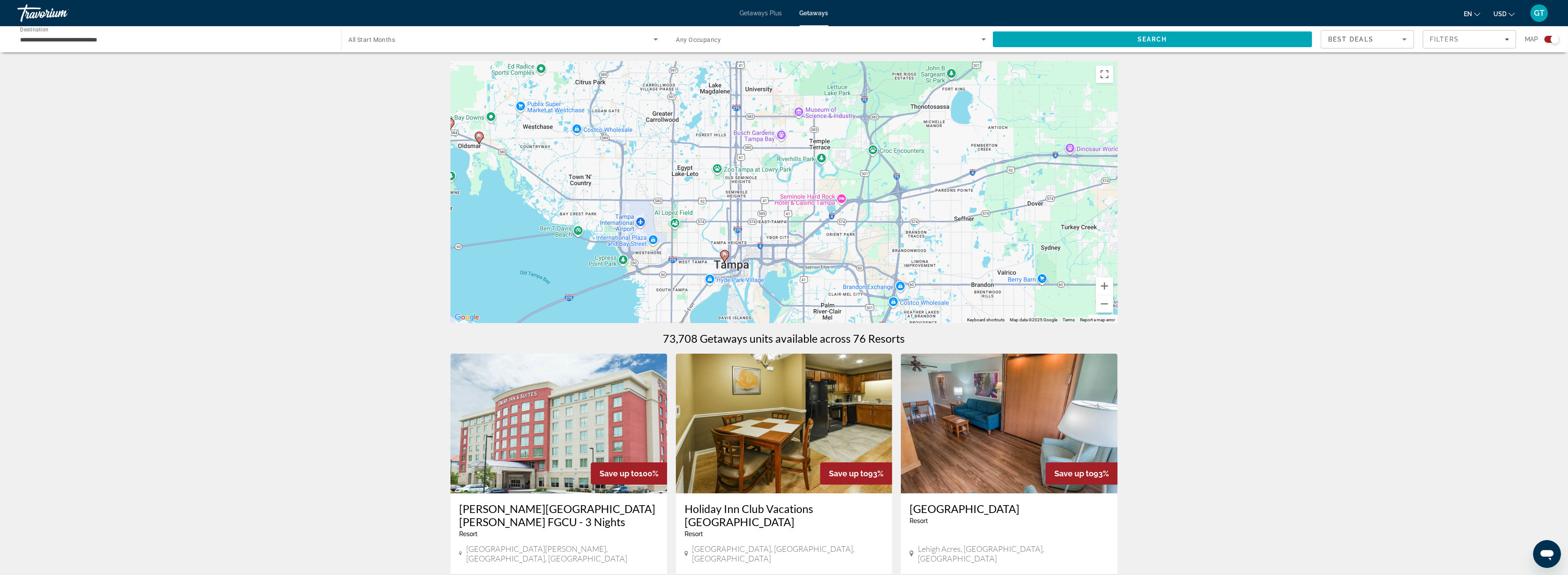
drag, startPoint x: 743, startPoint y: 263, endPoint x: 824, endPoint y: 176, distance: 118.9
click at [824, 176] on div "To activate drag with keyboard, press Alt + Enter. Once in keyboard drag state,…" at bounding box center [784, 192] width 667 height 262
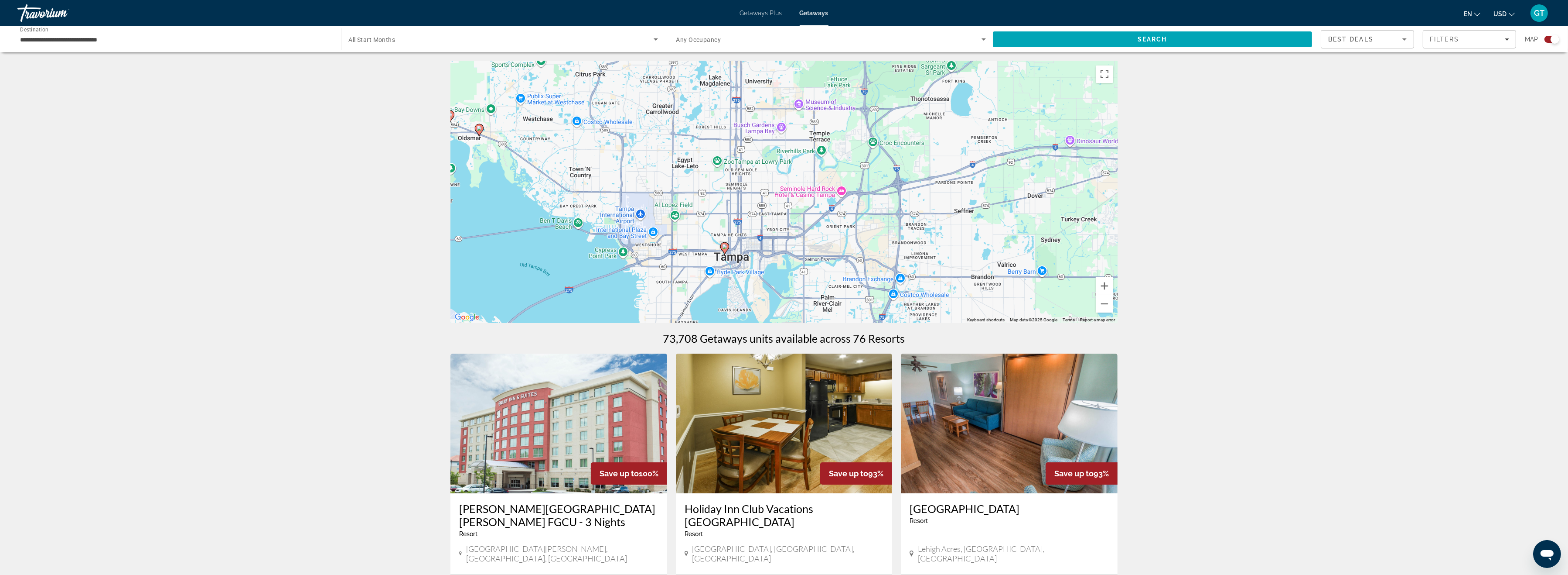
click at [727, 247] on image "Main content" at bounding box center [725, 247] width 5 height 5
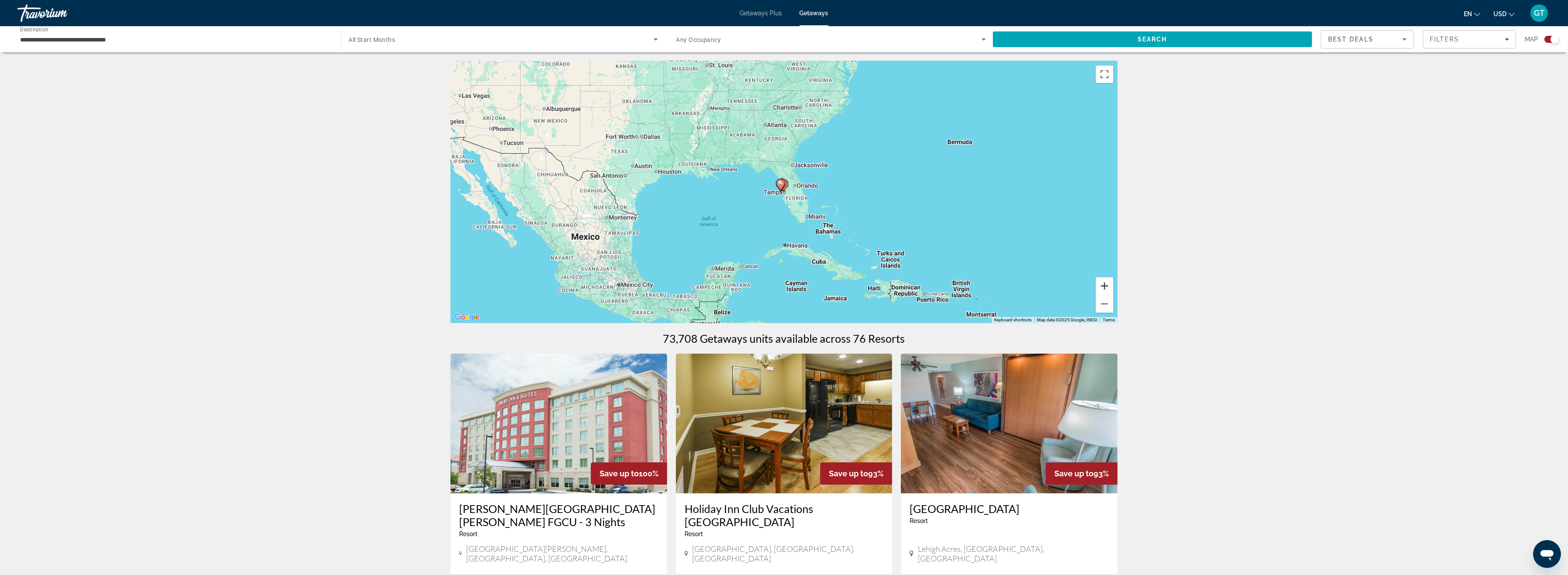
click at [1106, 286] on button "Zoom in" at bounding box center [1105, 286] width 18 height 18
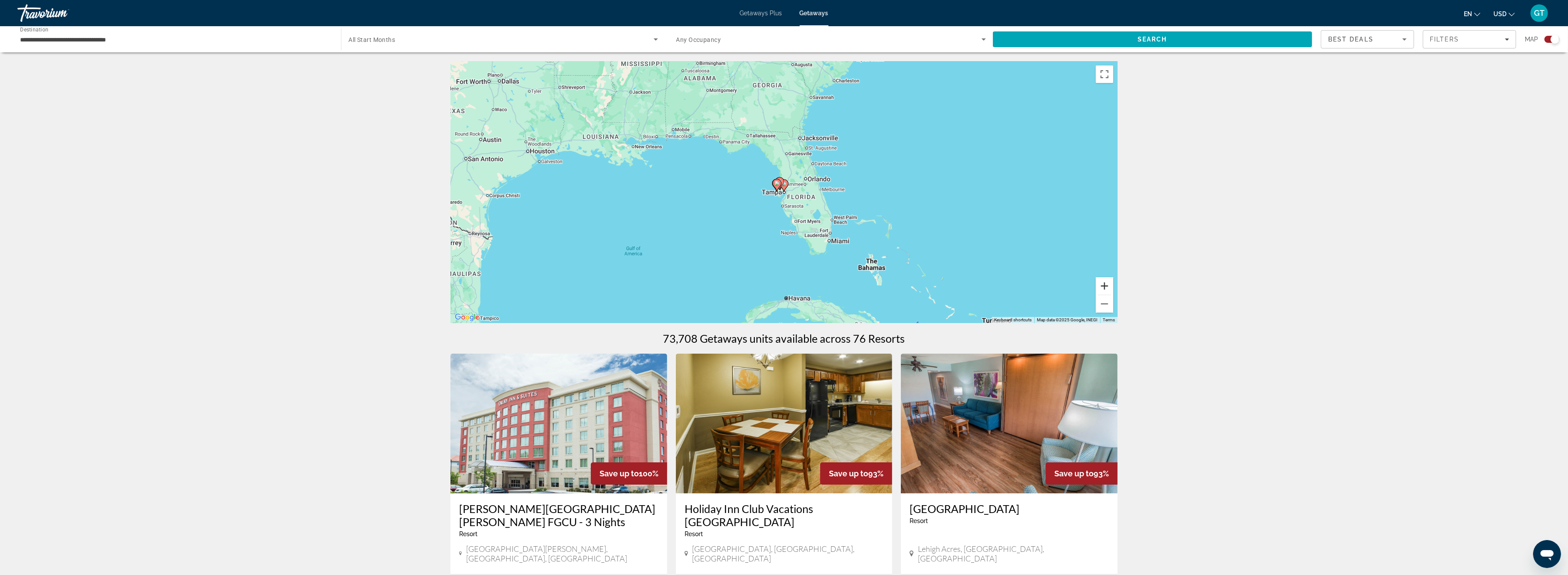
click at [1106, 286] on button "Zoom in" at bounding box center [1105, 286] width 18 height 18
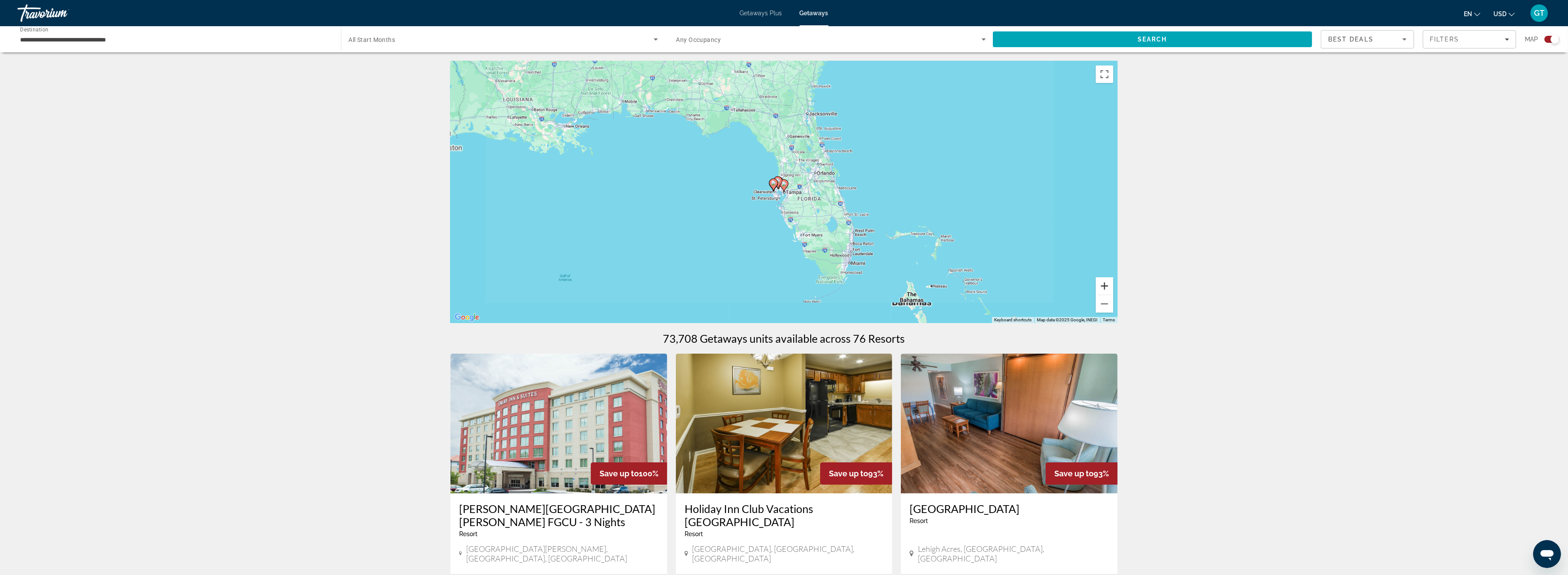
click at [1106, 286] on button "Zoom in" at bounding box center [1105, 286] width 18 height 18
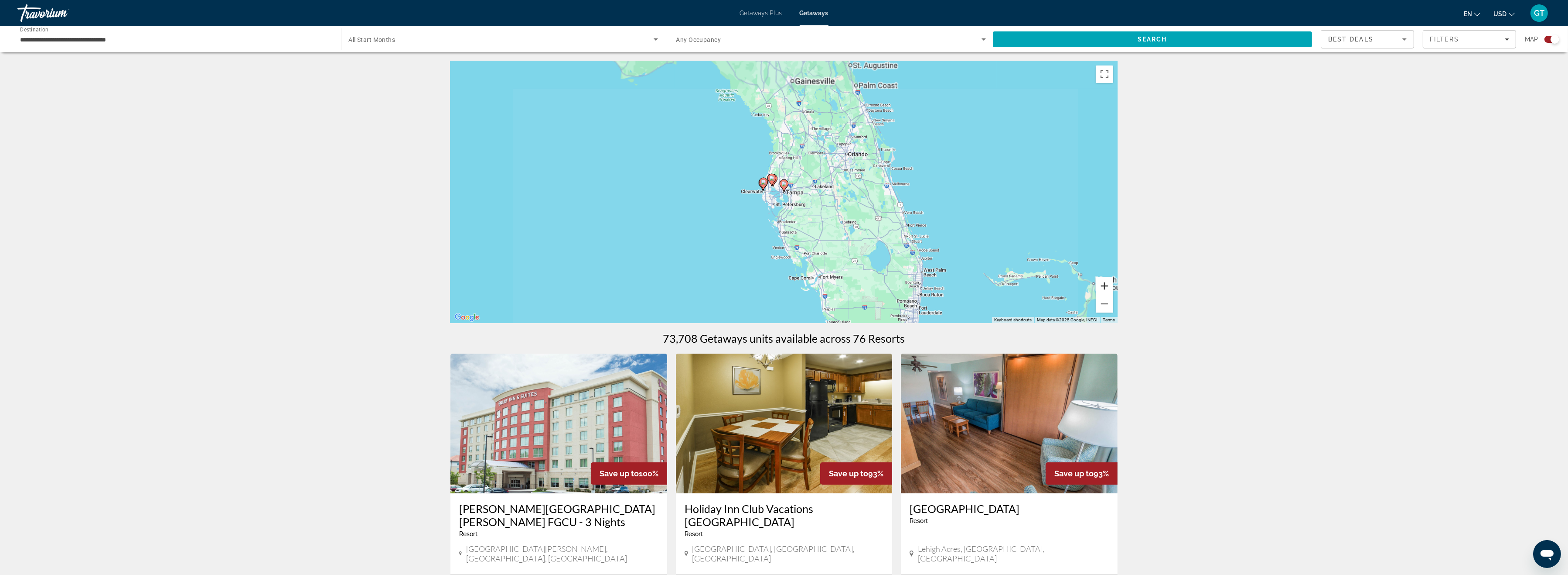
click at [1106, 286] on button "Zoom in" at bounding box center [1105, 286] width 18 height 18
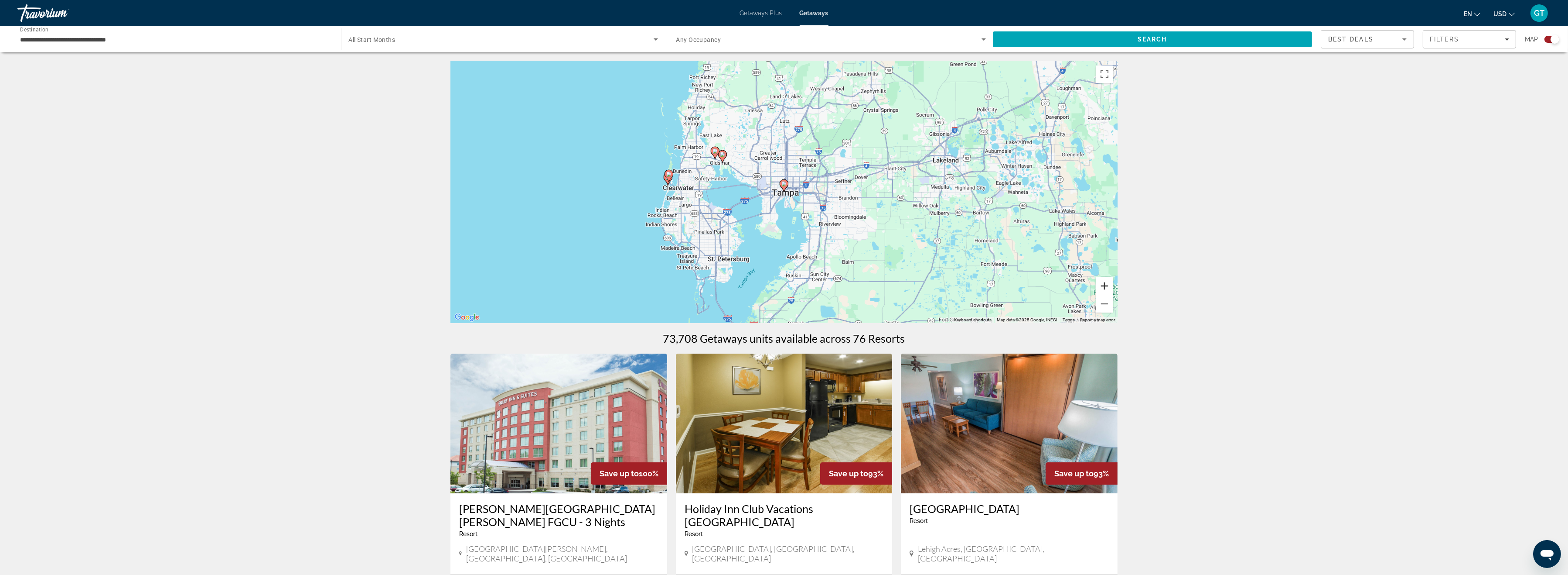
click at [1106, 286] on button "Zoom in" at bounding box center [1105, 286] width 18 height 18
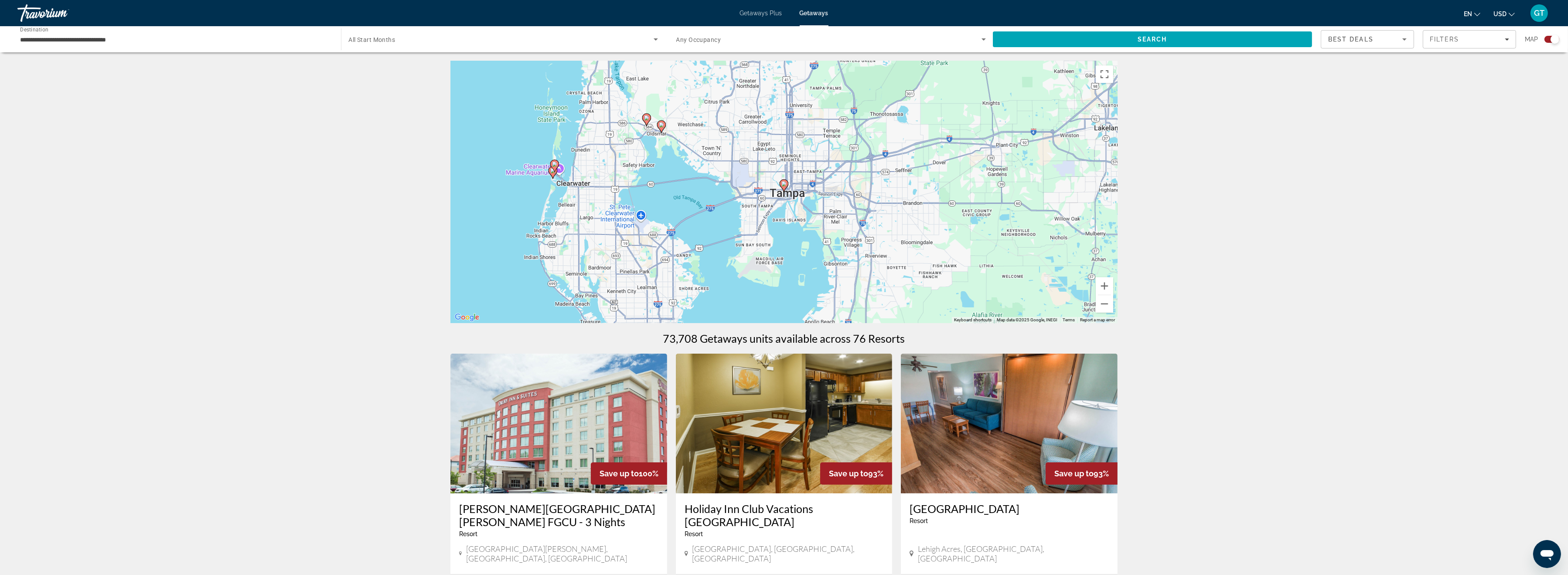
click at [786, 183] on image "Main content" at bounding box center [784, 183] width 5 height 5
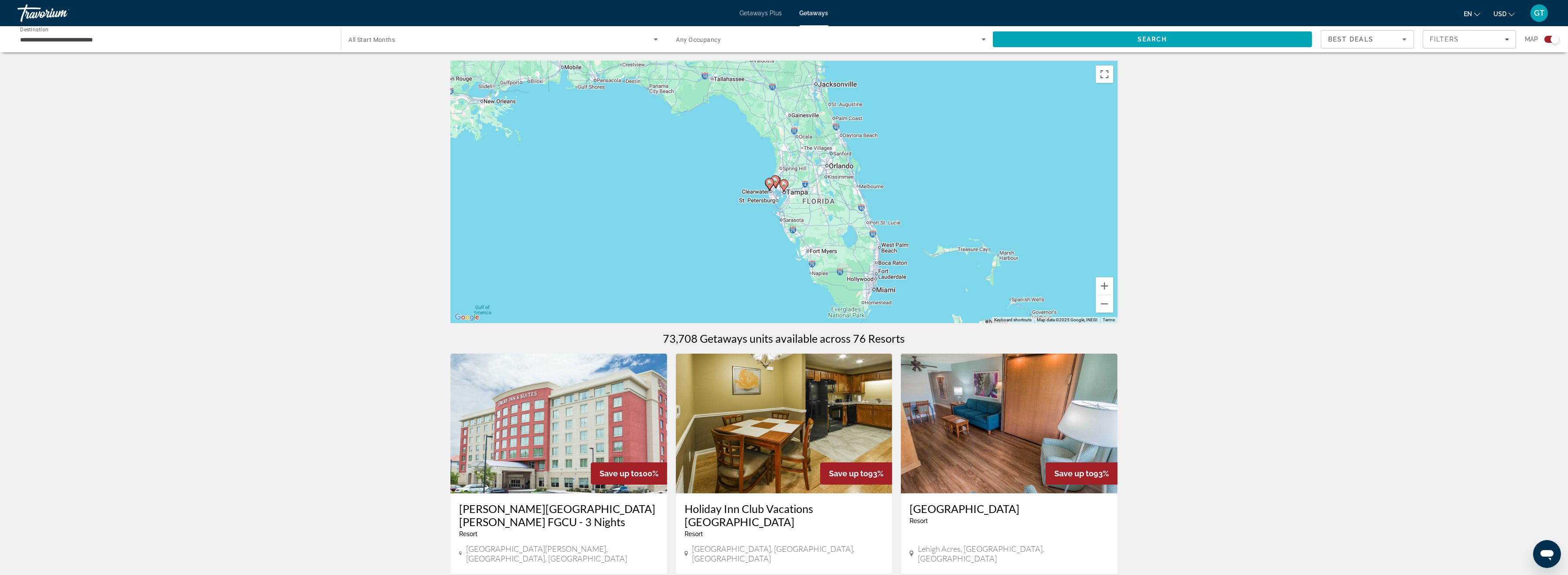
click at [785, 183] on image "Main content" at bounding box center [784, 183] width 5 height 5
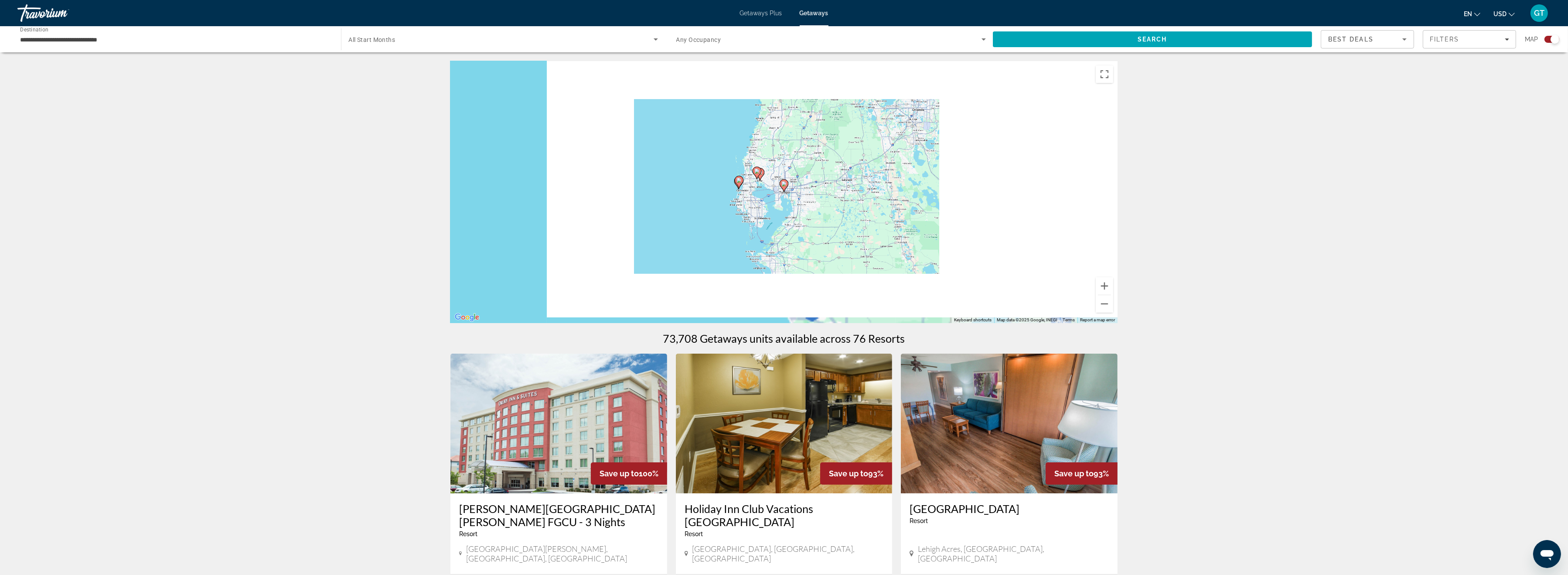
click at [785, 183] on image "Main content" at bounding box center [784, 183] width 5 height 5
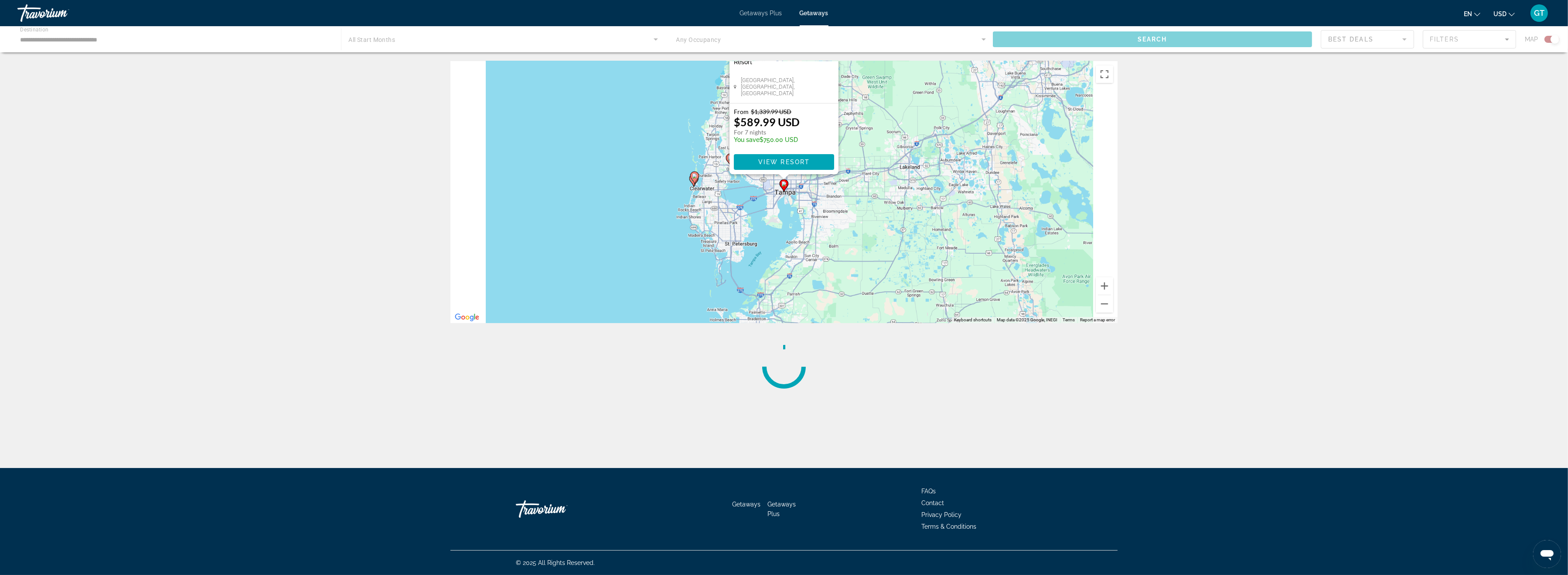
click at [785, 183] on image "Main content" at bounding box center [784, 183] width 5 height 5
click at [785, 192] on div "To navigate, press the arrow keys. To activate drag with keyboard, press Alt + …" at bounding box center [1118, 192] width 667 height 0
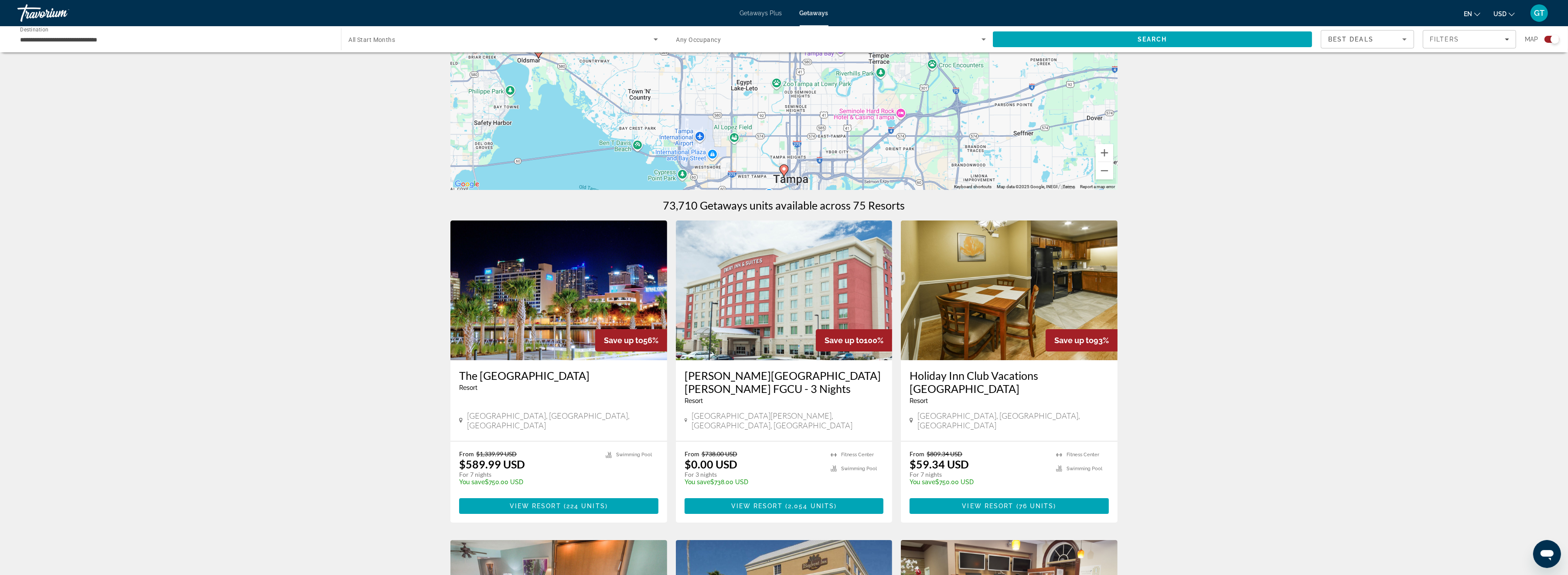
scroll to position [135, 0]
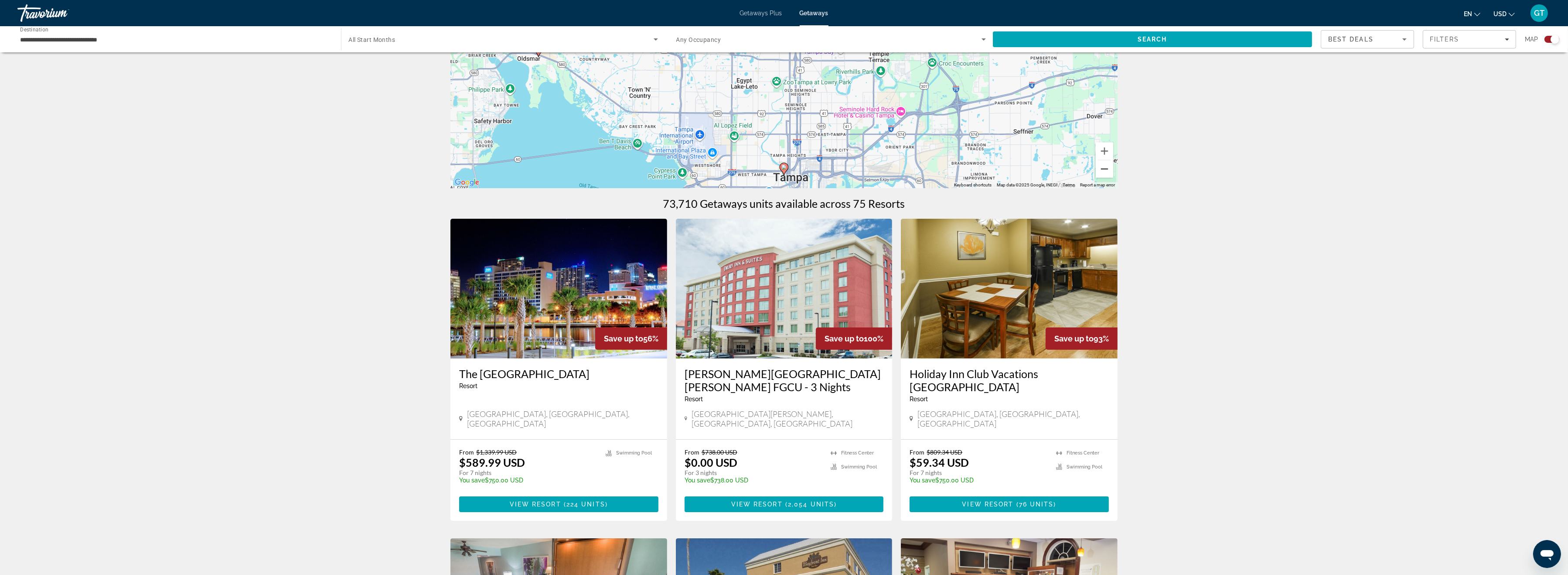
click at [1105, 171] on button "Zoom out" at bounding box center [1105, 169] width 18 height 18
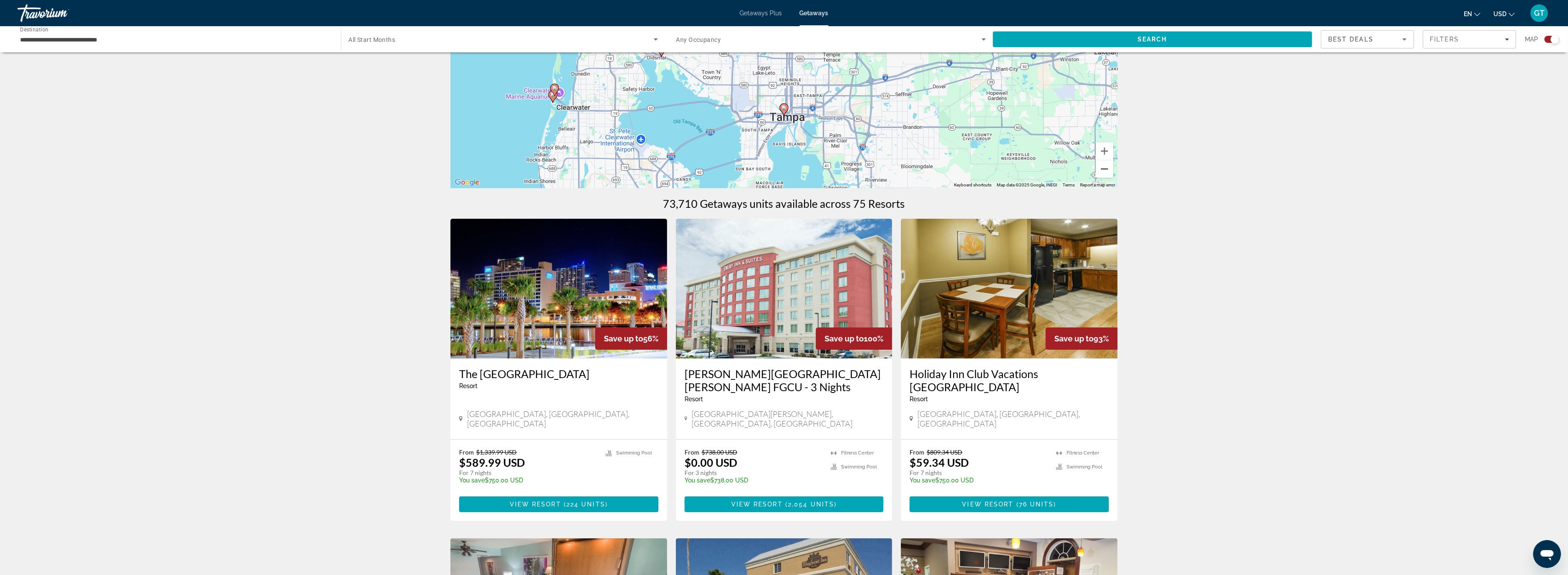
click at [1105, 171] on button "Zoom out" at bounding box center [1105, 169] width 18 height 18
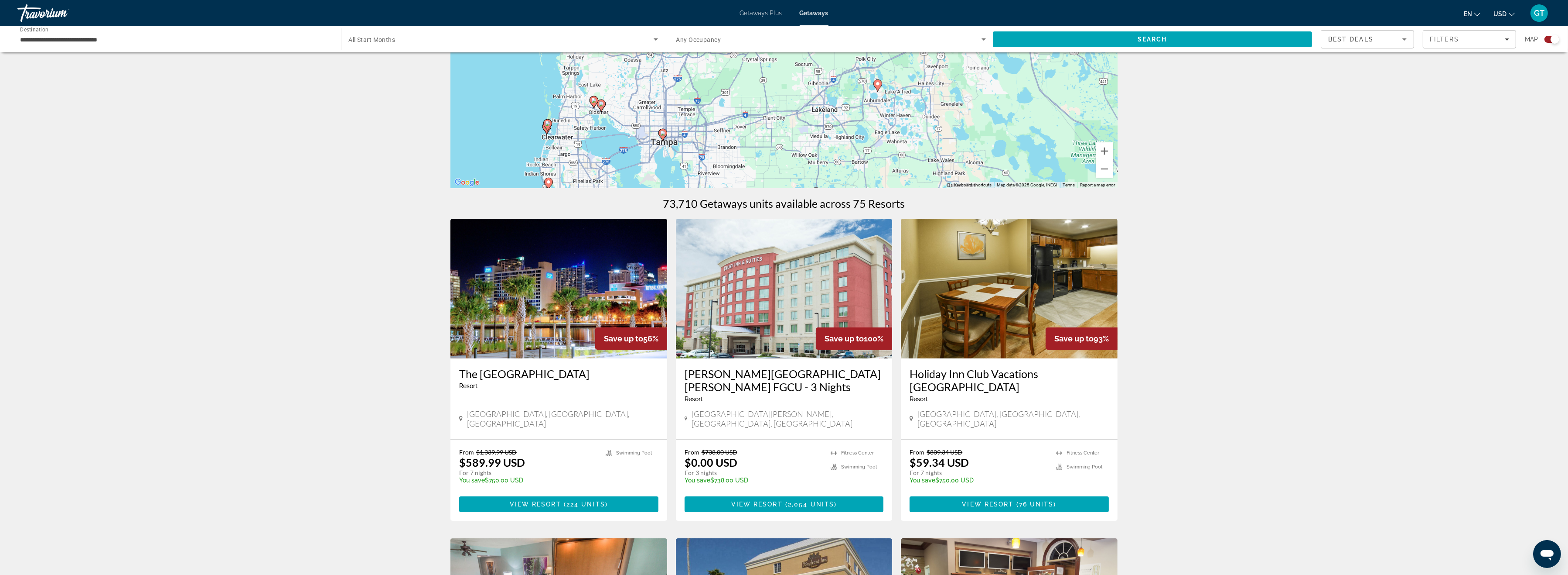
drag, startPoint x: 955, startPoint y: 114, endPoint x: 832, endPoint y: 171, distance: 135.6
click at [832, 171] on div "To activate drag with keyboard, press Alt + Enter. Once in keyboard drag state,…" at bounding box center [784, 57] width 667 height 262
click at [1106, 169] on button "Zoom out" at bounding box center [1105, 169] width 18 height 18
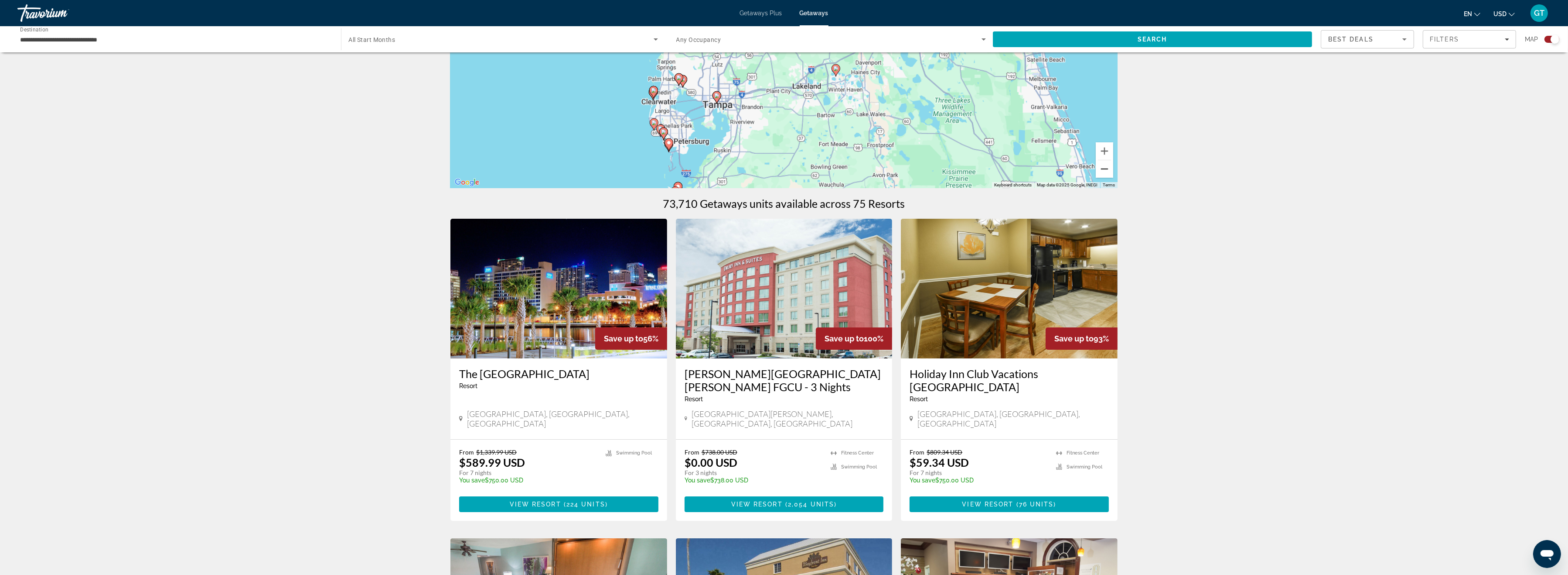
click at [1106, 169] on button "Zoom out" at bounding box center [1105, 169] width 18 height 18
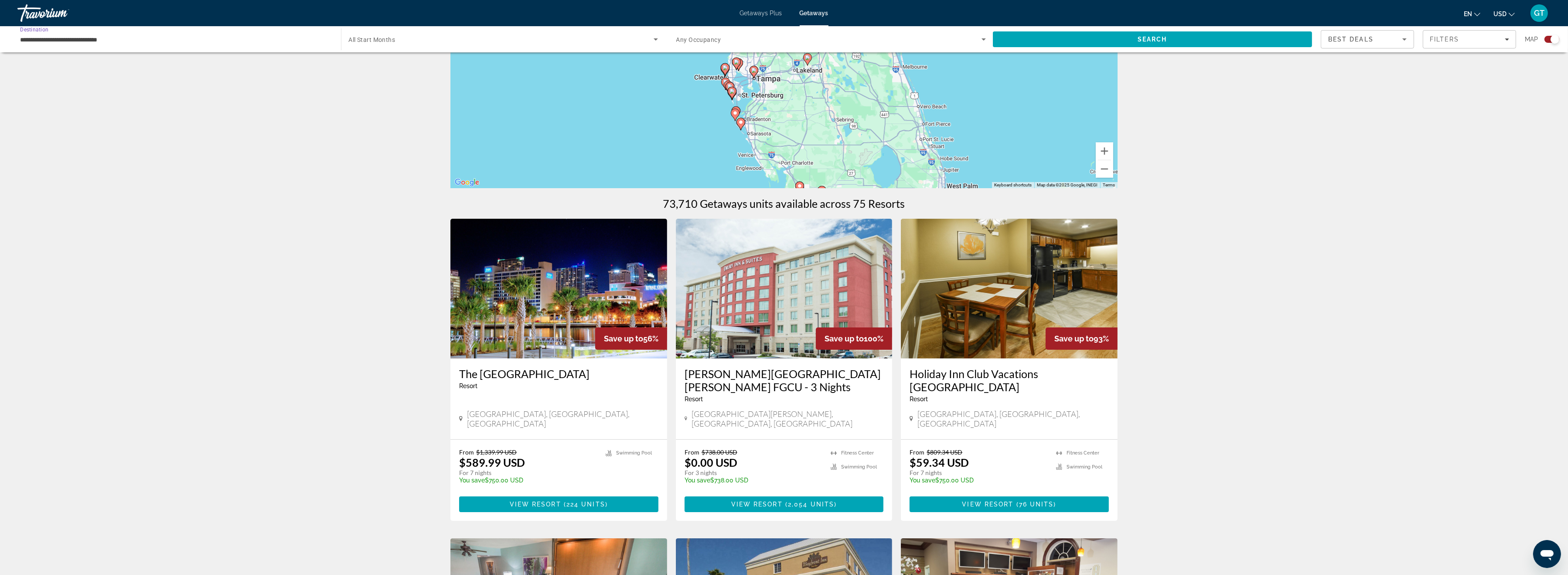
click at [71, 41] on input "**********" at bounding box center [175, 40] width 310 height 11
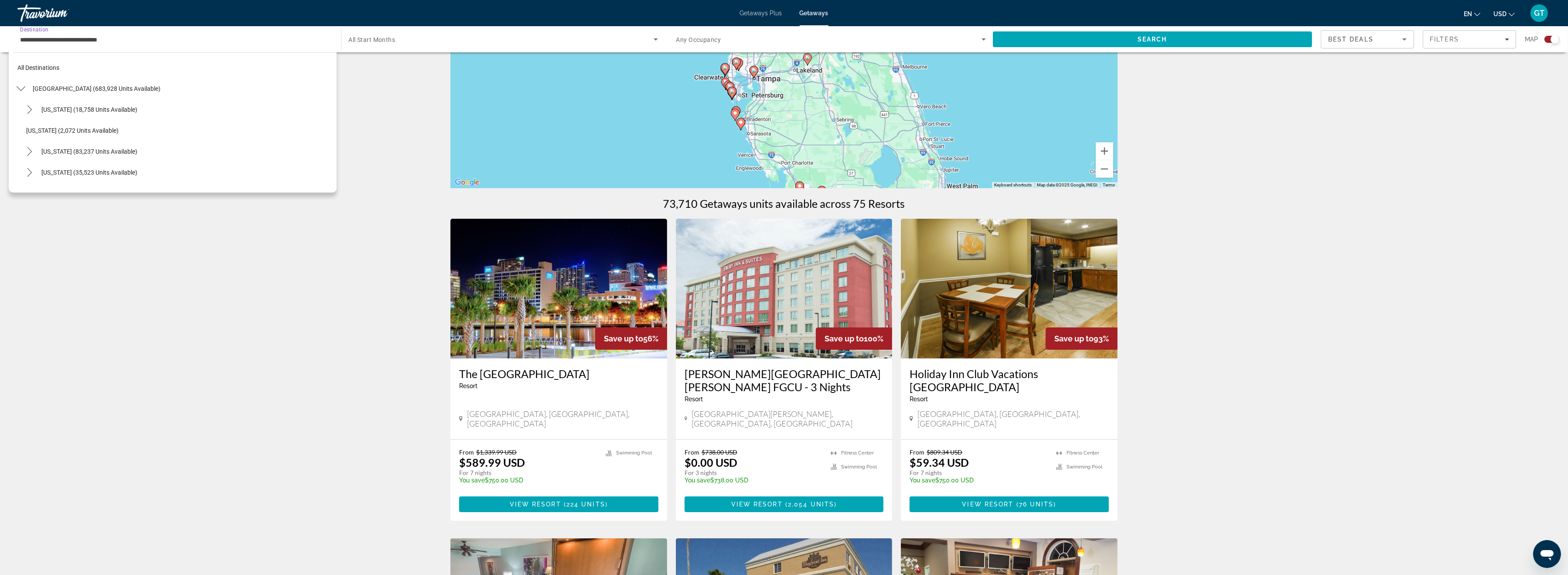
scroll to position [157, 0]
click at [63, 98] on span "East Coast (57,509 units available)" at bounding box center [97, 100] width 125 height 7
type input "**********"
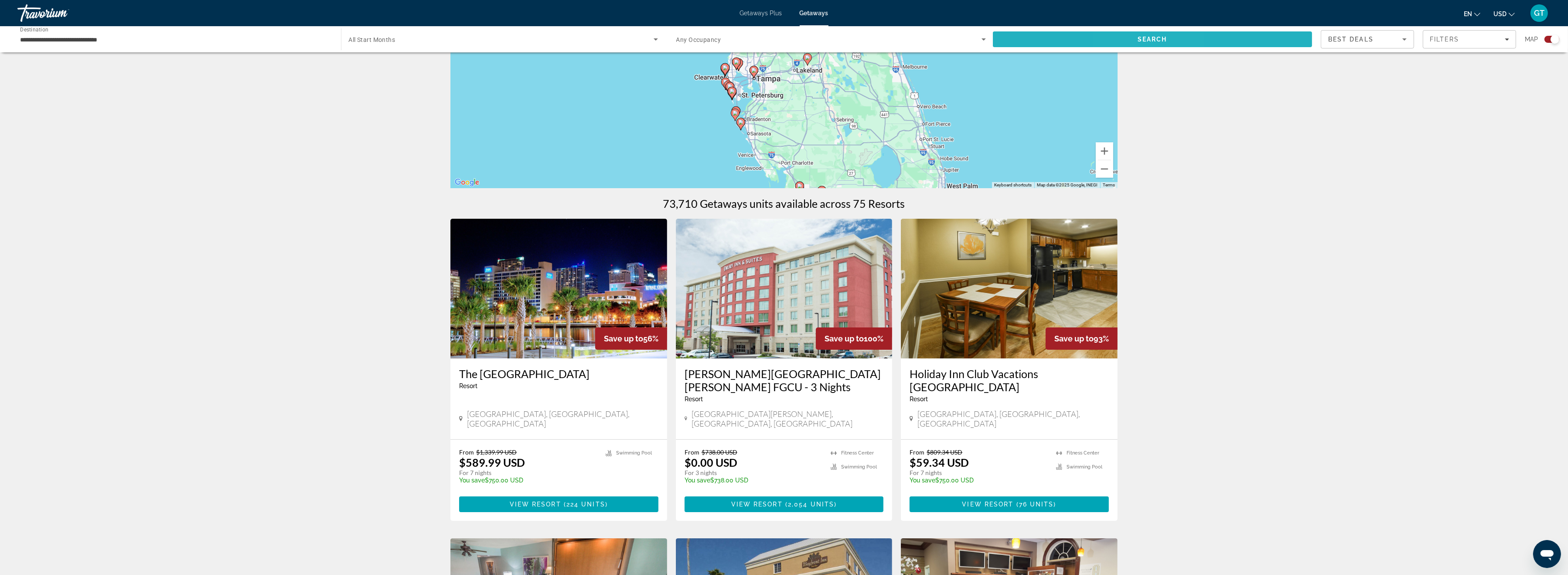
click at [1146, 40] on span "Search" at bounding box center [1152, 39] width 29 height 7
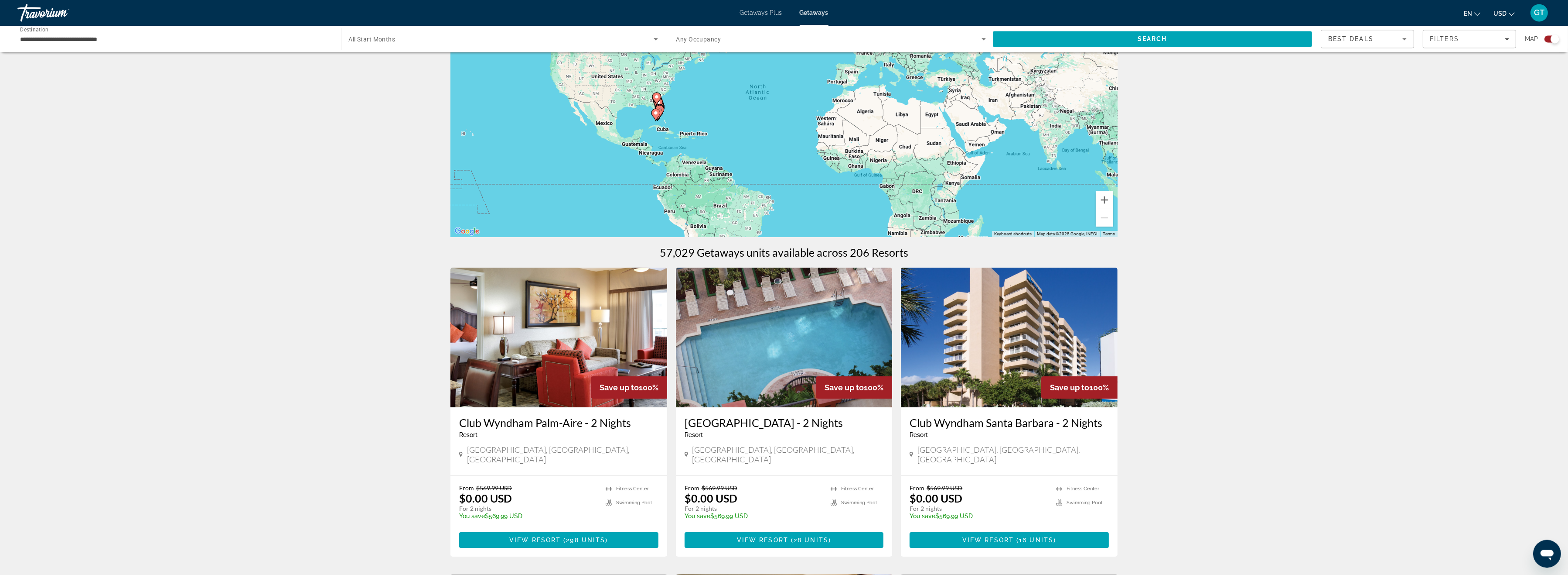
scroll to position [90, 0]
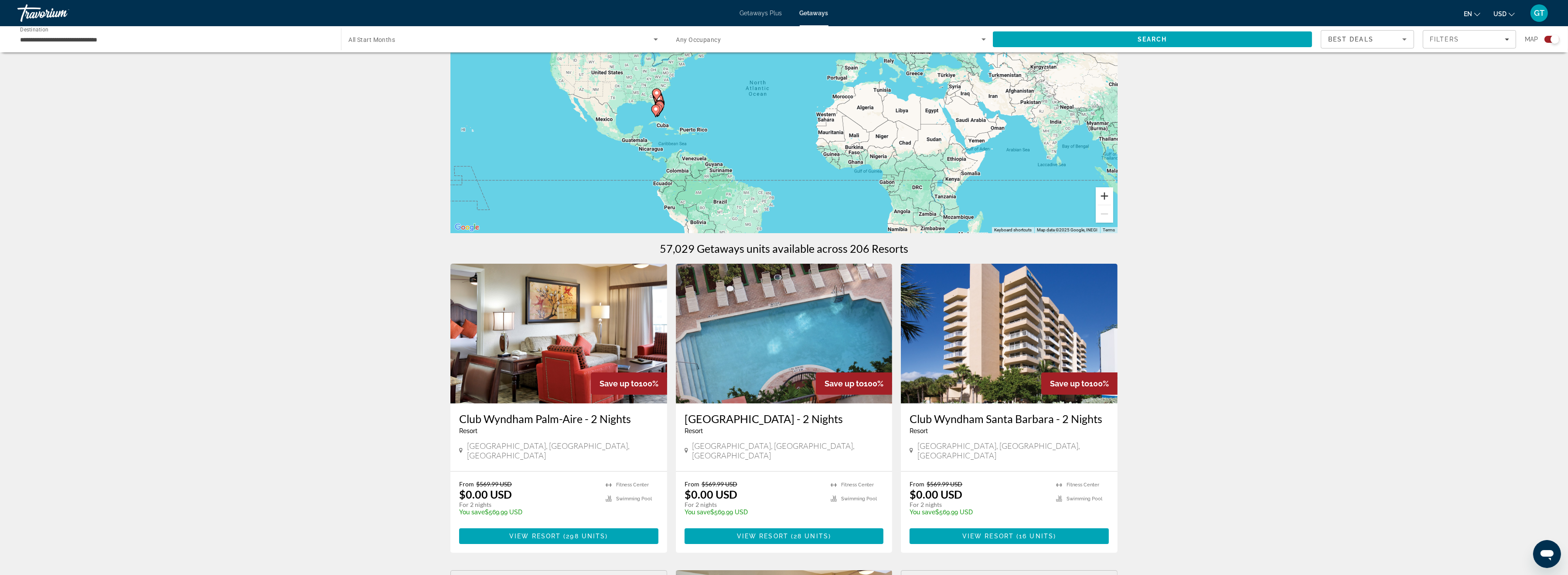
click at [1104, 192] on button "Zoom in" at bounding box center [1105, 196] width 18 height 18
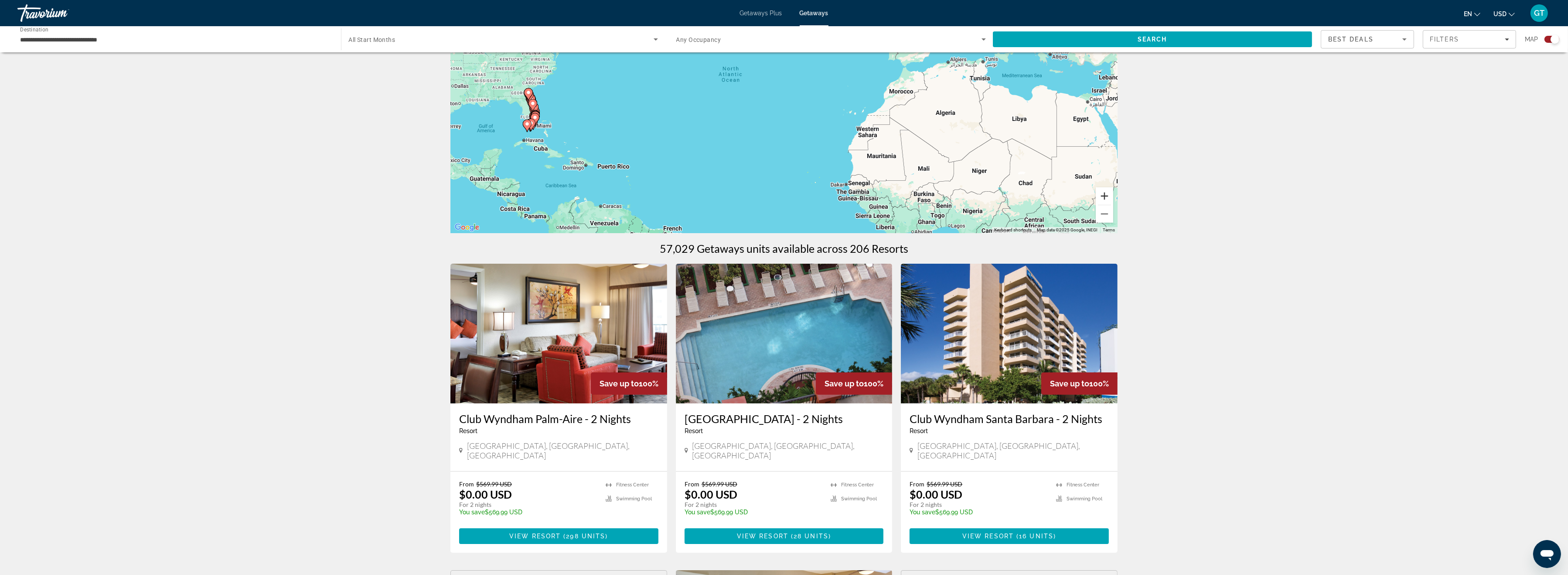
click at [1104, 192] on button "Zoom in" at bounding box center [1105, 196] width 18 height 18
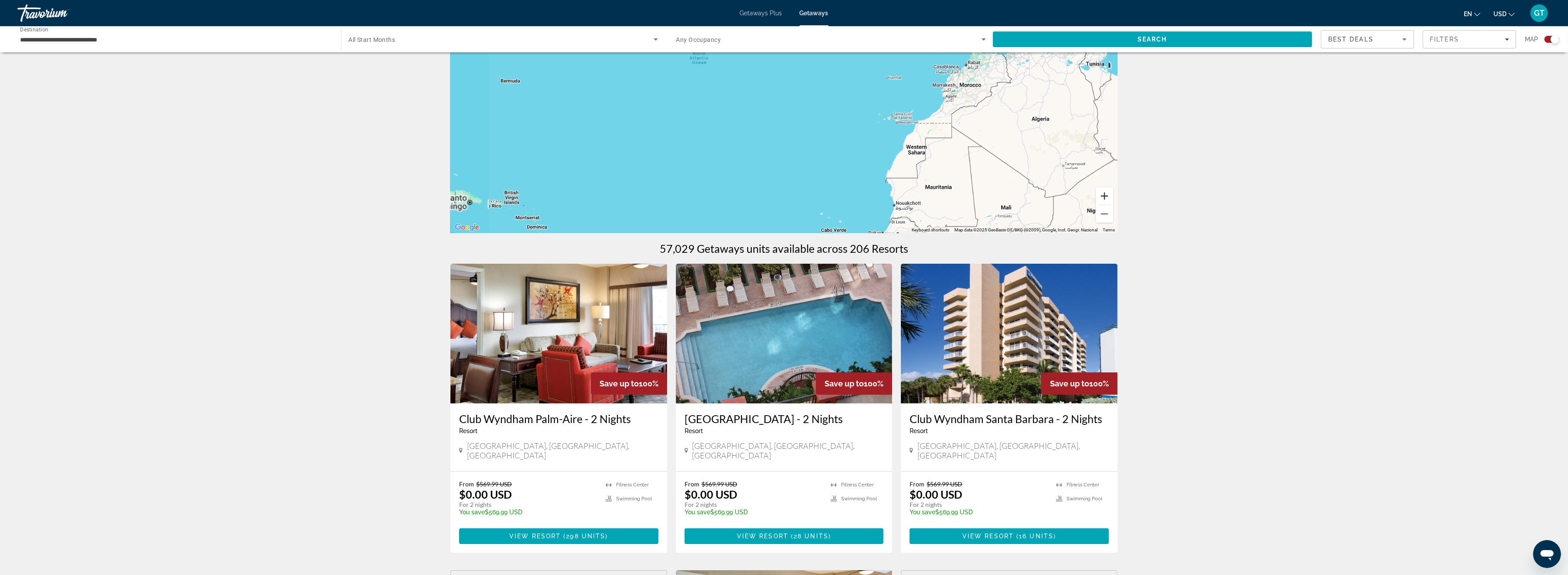
click at [1104, 192] on button "Zoom in" at bounding box center [1105, 196] width 18 height 18
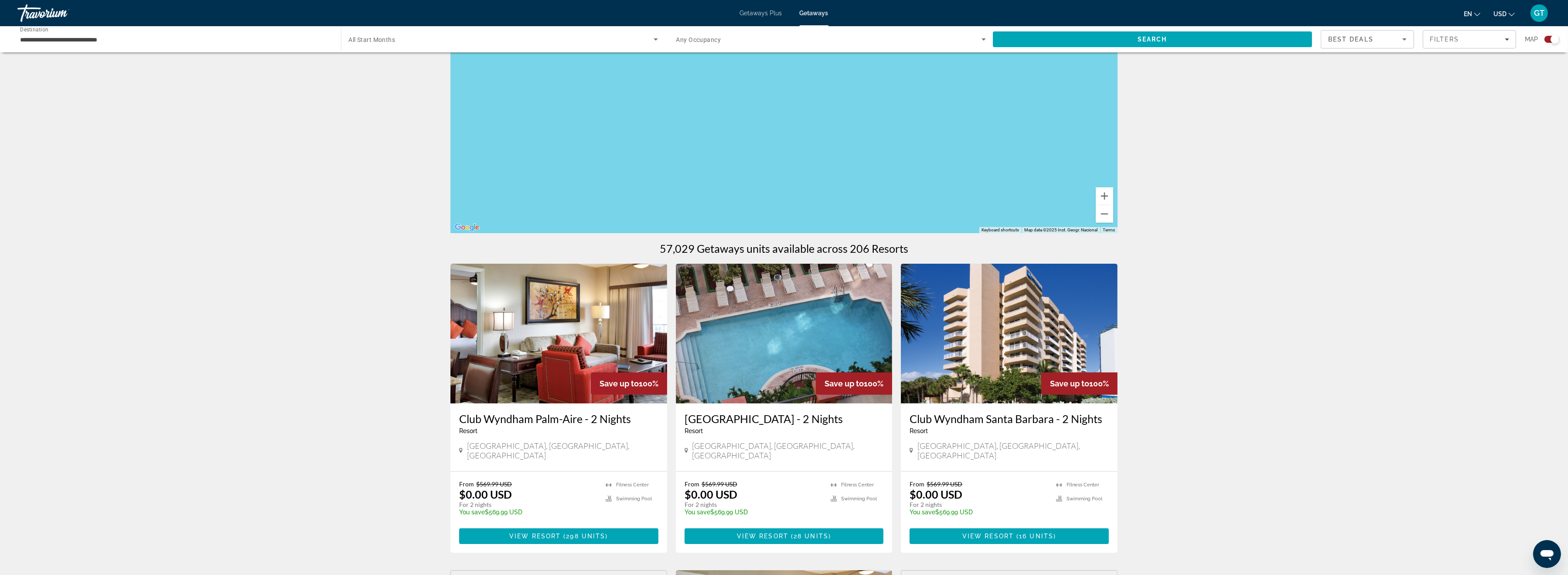
drag, startPoint x: 816, startPoint y: 150, endPoint x: 1249, endPoint y: 121, distance: 434.0
click at [1118, 121] on div "Main content" at bounding box center [784, 102] width 667 height 262
drag, startPoint x: 740, startPoint y: 121, endPoint x: 972, endPoint y: 102, distance: 232.8
click at [969, 104] on div "Main content" at bounding box center [784, 102] width 667 height 262
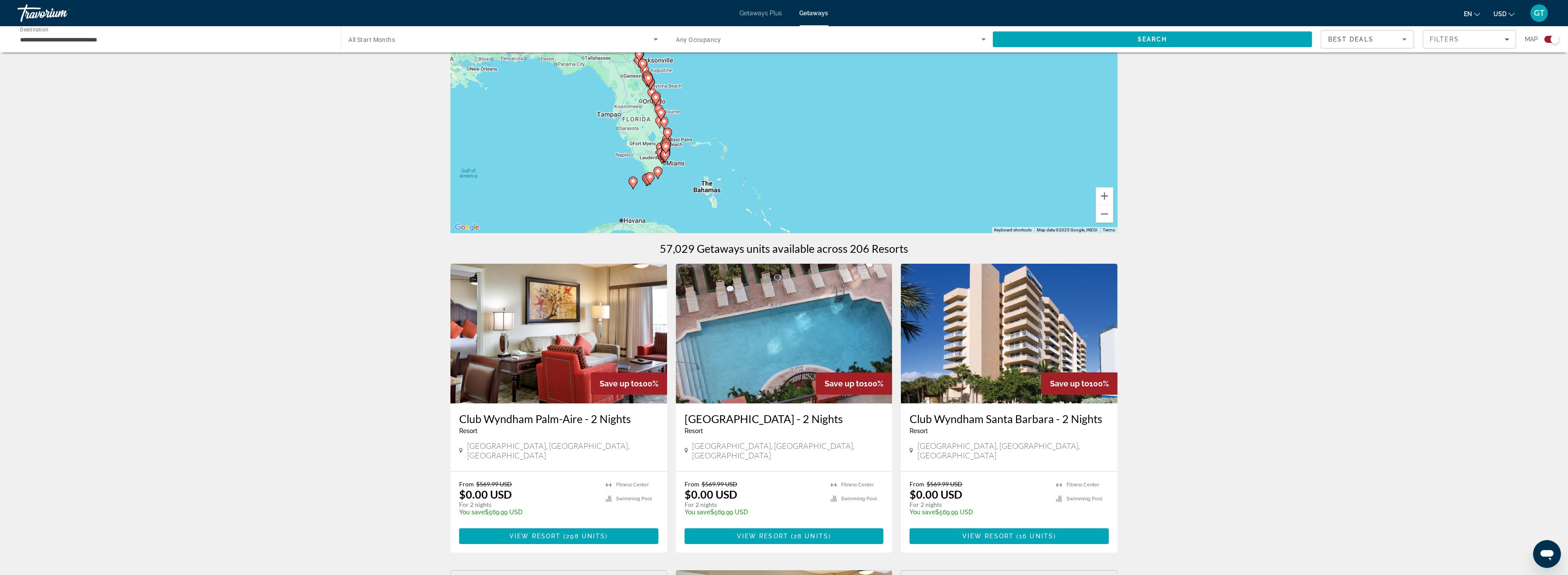
drag, startPoint x: 636, startPoint y: 164, endPoint x: 816, endPoint y: 186, distance: 181.3
click at [816, 186] on div "To activate drag with keyboard, press Alt + Enter. Once in keyboard drag state,…" at bounding box center [784, 102] width 667 height 262
click at [1106, 194] on button "Zoom in" at bounding box center [1105, 196] width 18 height 18
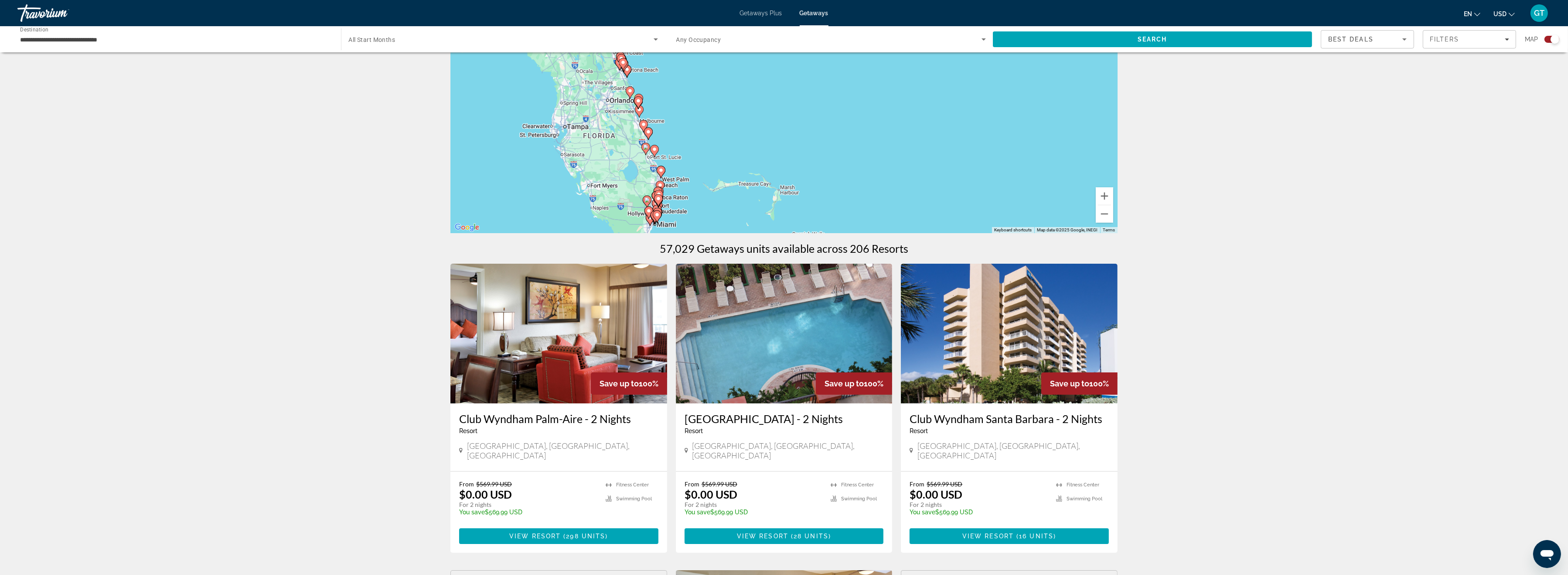
drag, startPoint x: 910, startPoint y: 164, endPoint x: 1021, endPoint y: 163, distance: 111.0
click at [1021, 163] on div "To activate drag with keyboard, press Alt + Enter. Once in keyboard drag state,…" at bounding box center [784, 102] width 667 height 262
click at [1106, 194] on button "Zoom in" at bounding box center [1105, 196] width 18 height 18
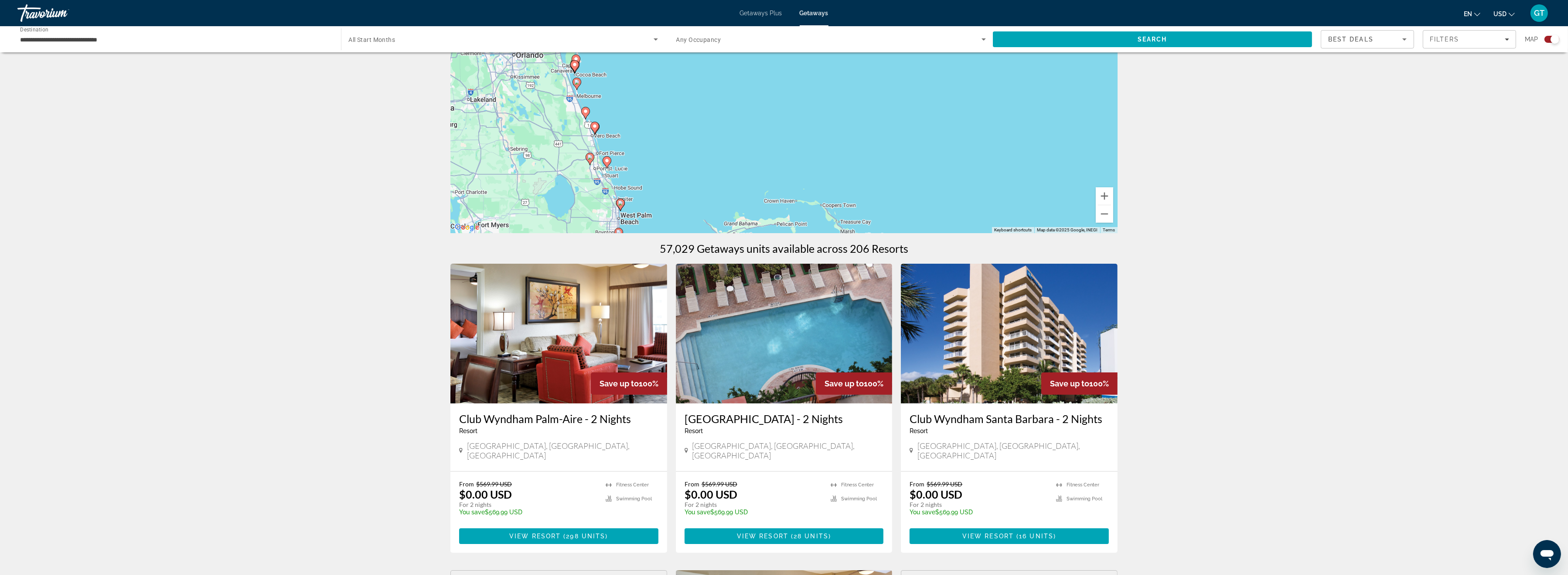
drag, startPoint x: 916, startPoint y: 158, endPoint x: 998, endPoint y: 114, distance: 93.1
click at [998, 114] on div "To activate drag with keyboard, press Alt + Enter. Once in keyboard drag state,…" at bounding box center [784, 102] width 667 height 262
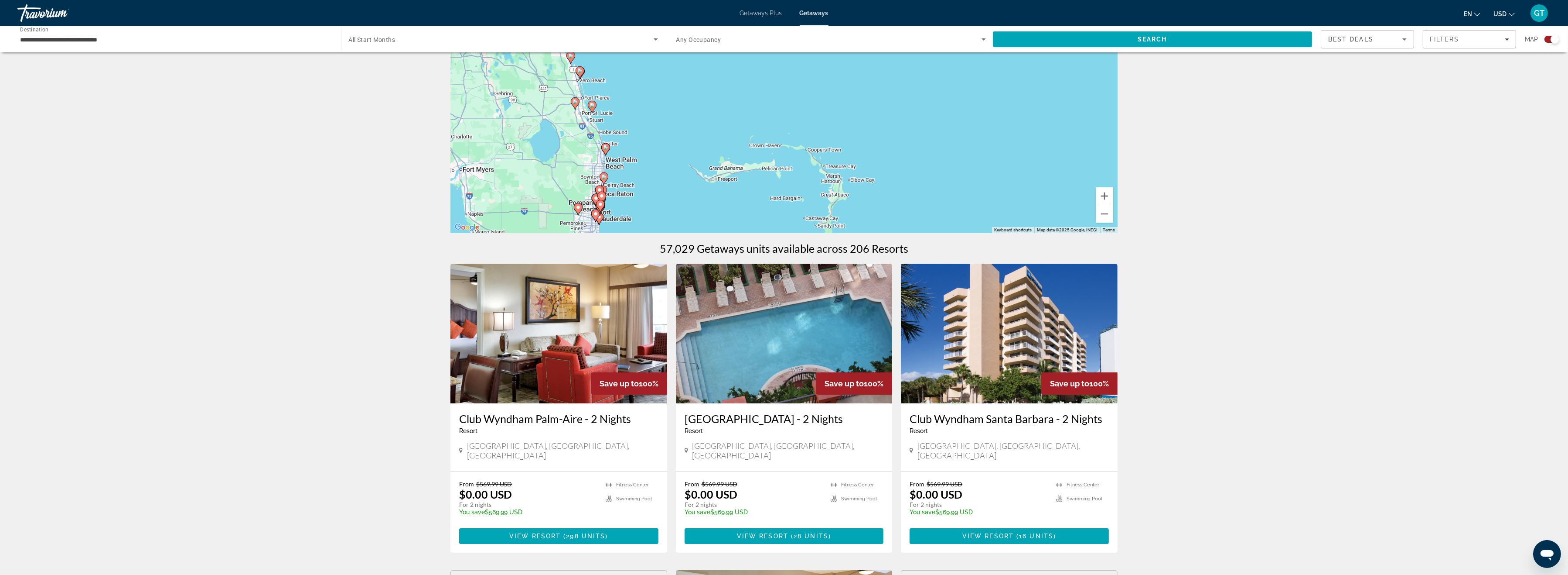
drag, startPoint x: 813, startPoint y: 140, endPoint x: 798, endPoint y: 86, distance: 56.0
click at [798, 86] on div "To activate drag with keyboard, press Alt + Enter. Once in keyboard drag state,…" at bounding box center [784, 102] width 667 height 262
click at [1102, 194] on button "Zoom in" at bounding box center [1105, 196] width 18 height 18
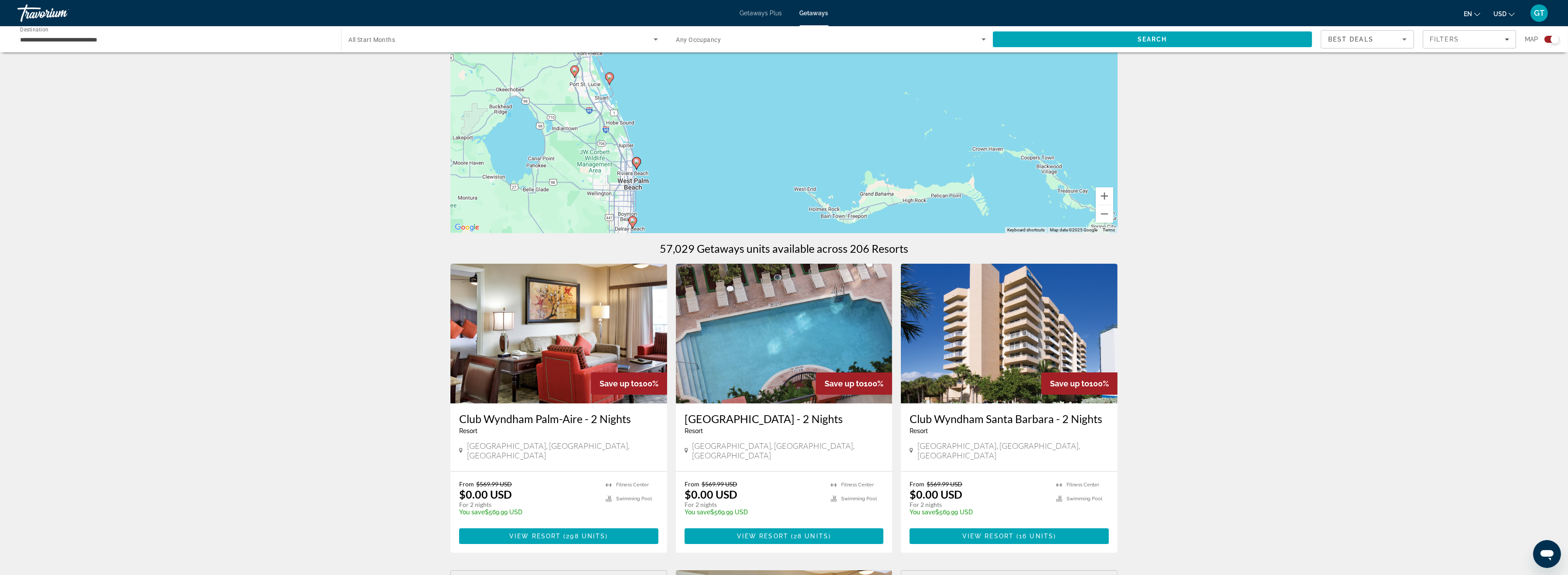
drag, startPoint x: 825, startPoint y: 164, endPoint x: 1040, endPoint y: 121, distance: 219.3
click at [1039, 121] on div "To activate drag with keyboard, press Alt + Enter. Once in keyboard drag state,…" at bounding box center [784, 102] width 667 height 262
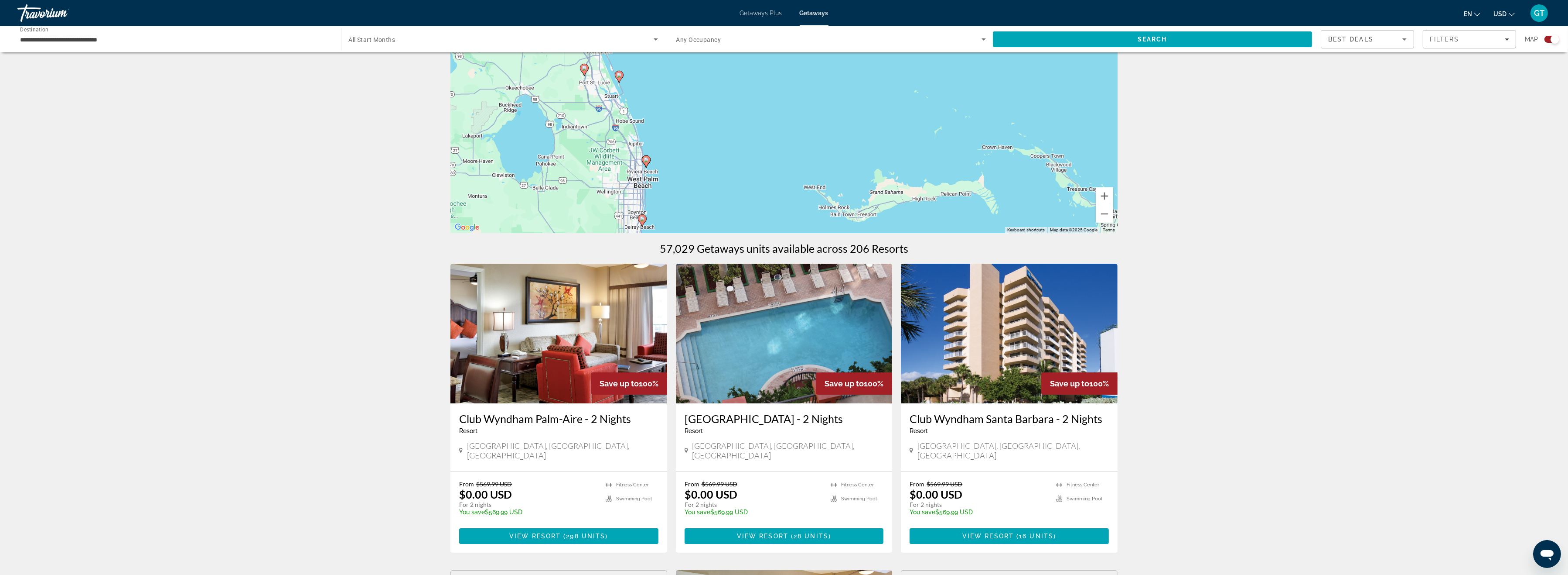
click at [645, 160] on image "Main content" at bounding box center [647, 160] width 5 height 5
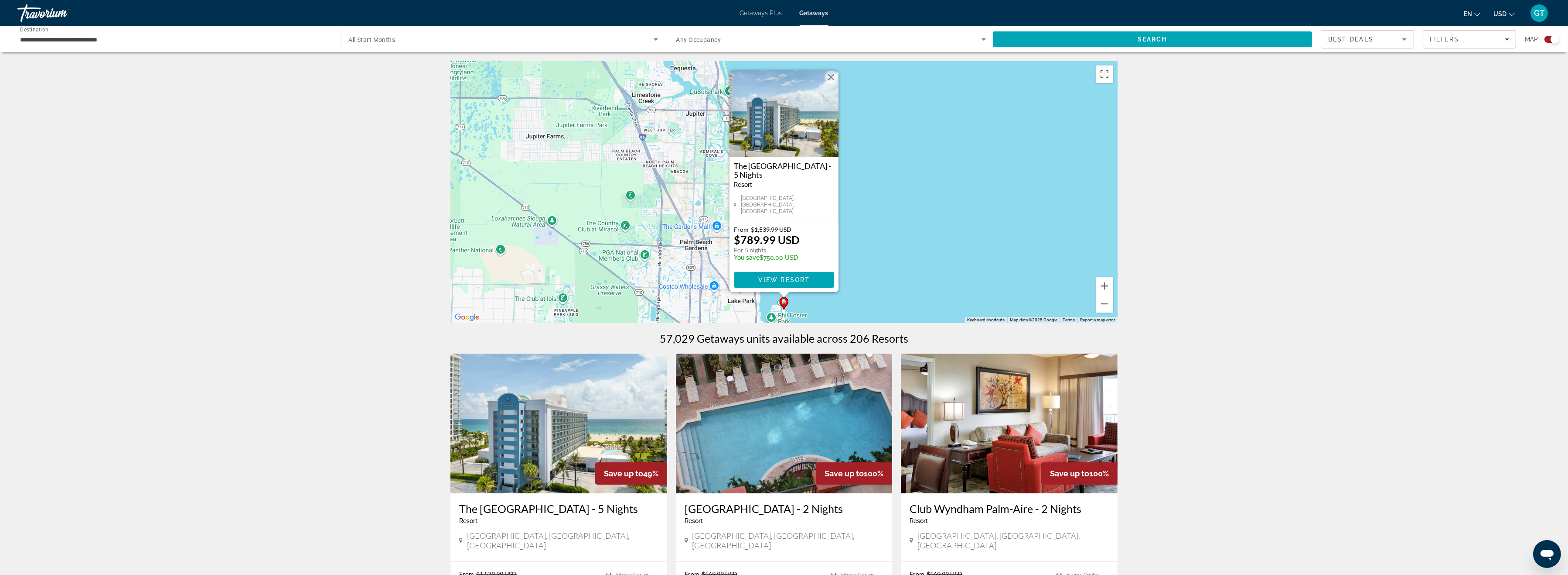
click at [677, 179] on div "To activate drag with keyboard, press Alt + Enter. Once in keyboard drag state,…" at bounding box center [784, 192] width 667 height 262
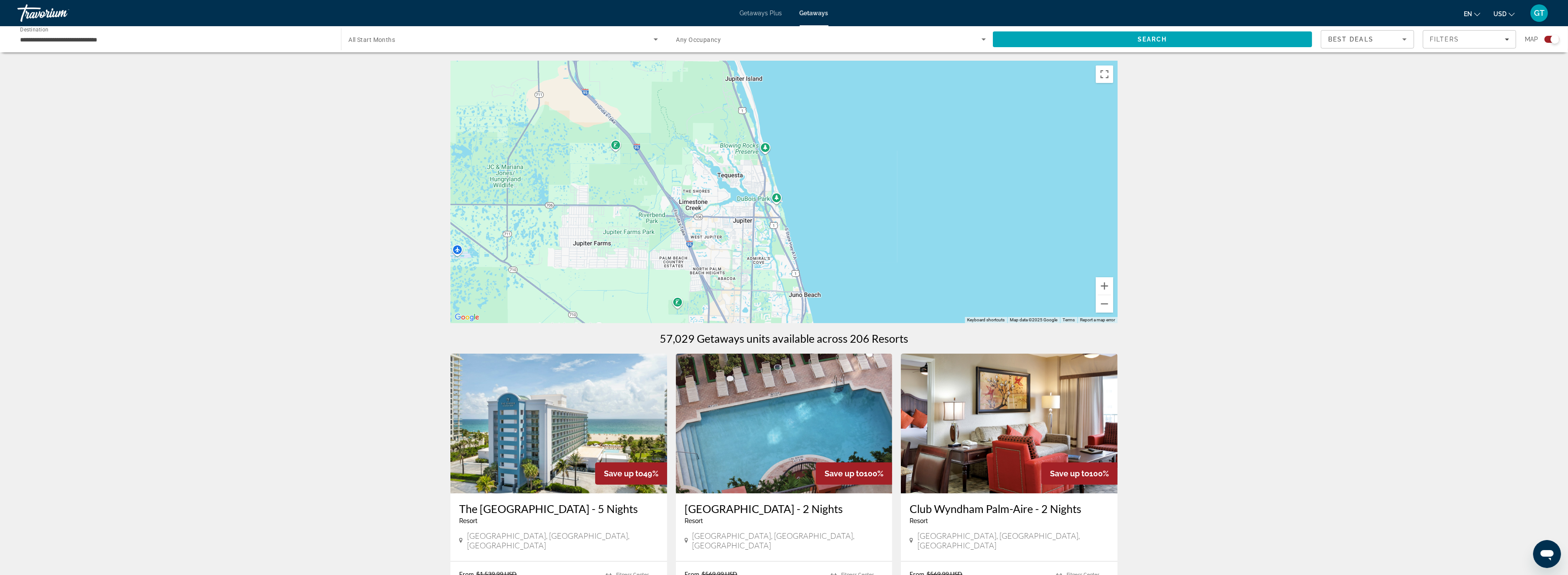
drag, startPoint x: 828, startPoint y: 173, endPoint x: 846, endPoint y: 227, distance: 56.9
click at [876, 277] on div "To activate drag with keyboard, press Alt + Enter. Once in keyboard drag state,…" at bounding box center [784, 192] width 667 height 262
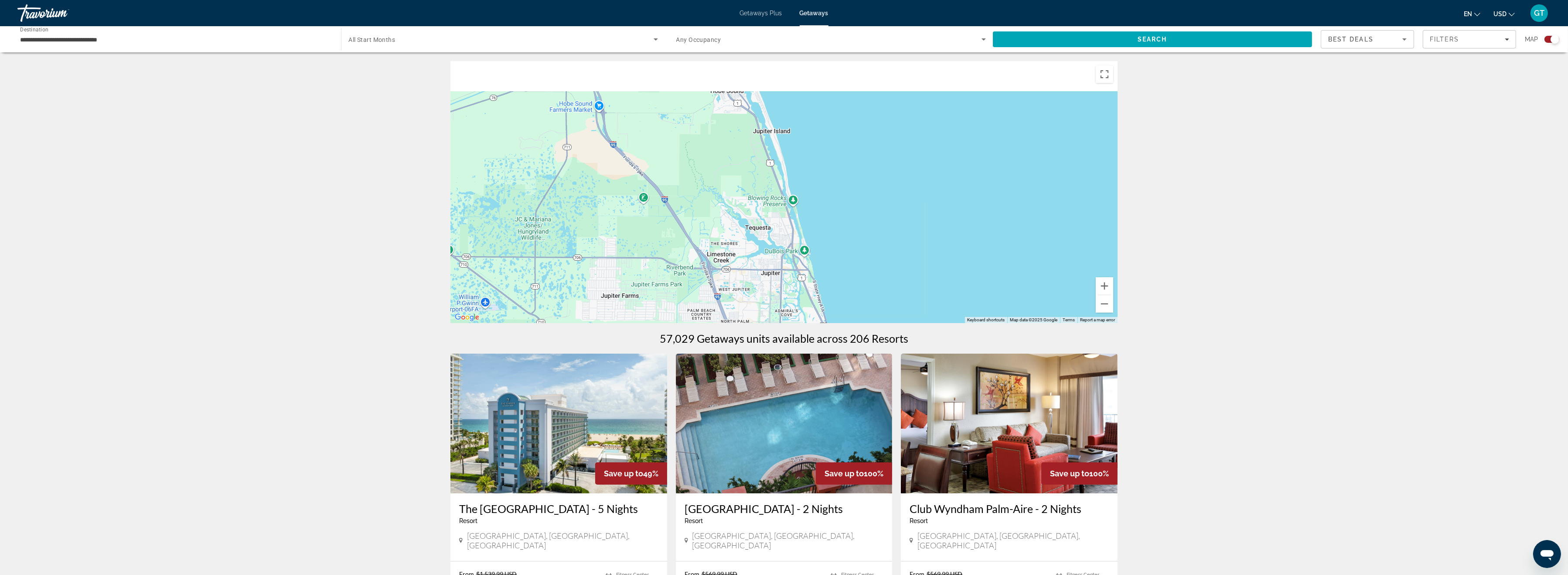
drag, startPoint x: 817, startPoint y: 161, endPoint x: 848, endPoint y: 236, distance: 81.2
click at [848, 236] on div "Main content" at bounding box center [784, 192] width 667 height 262
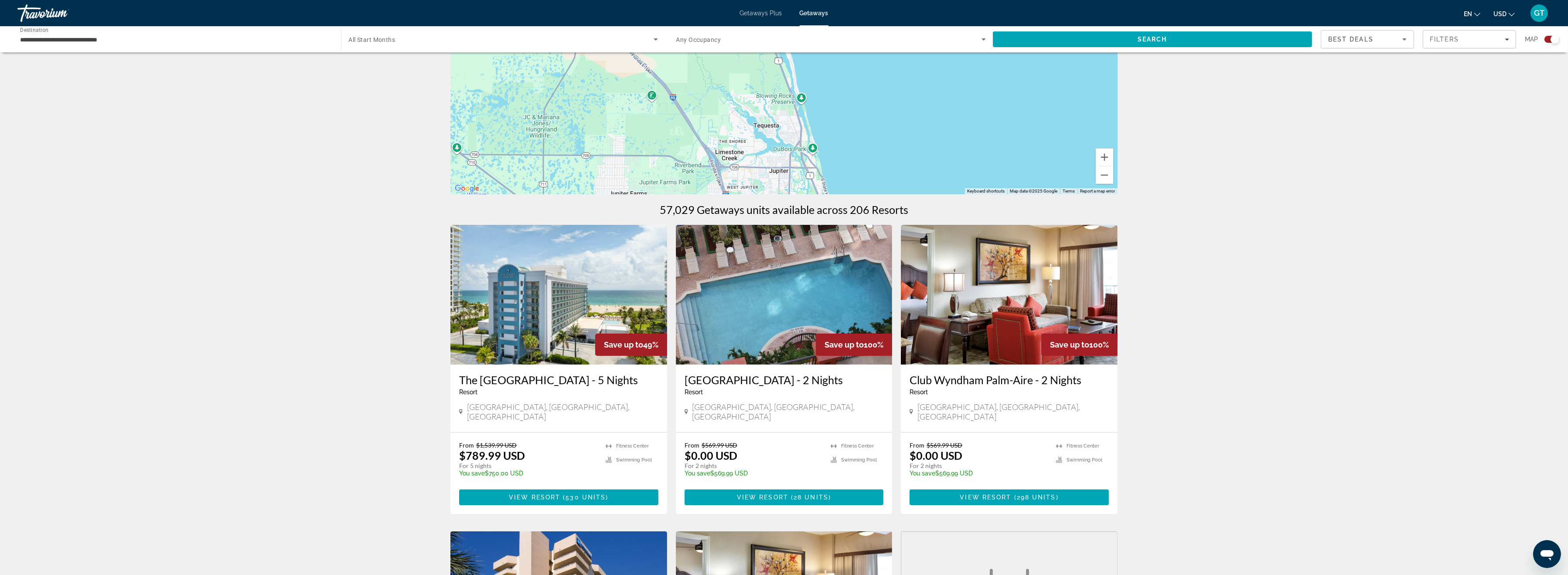
scroll to position [45, 0]
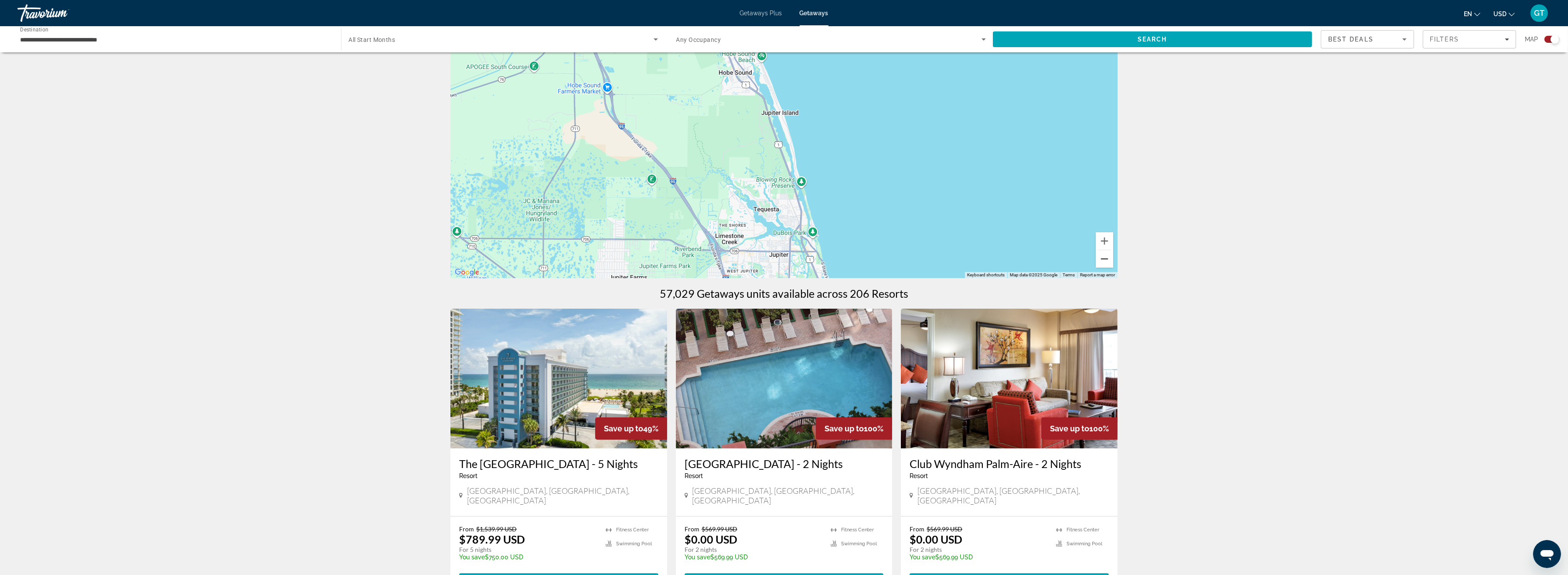
click at [1104, 255] on button "Zoom out" at bounding box center [1105, 259] width 18 height 18
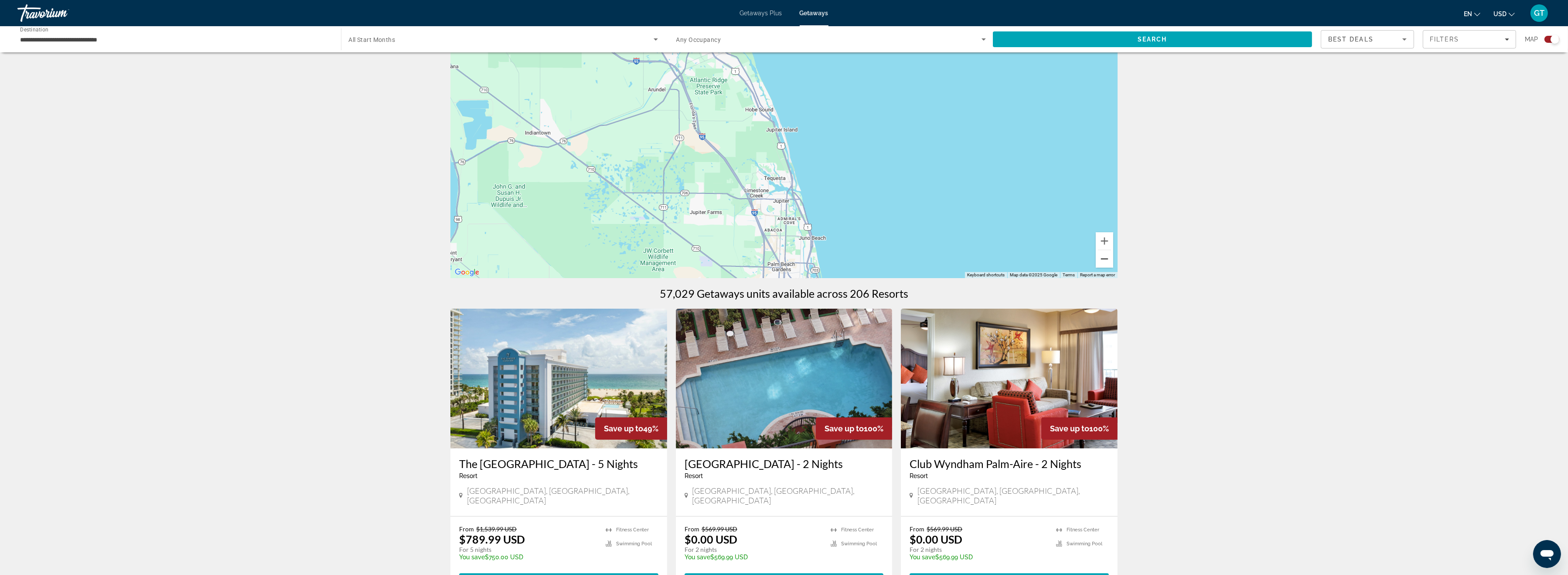
click at [1104, 255] on button "Zoom out" at bounding box center [1105, 259] width 18 height 18
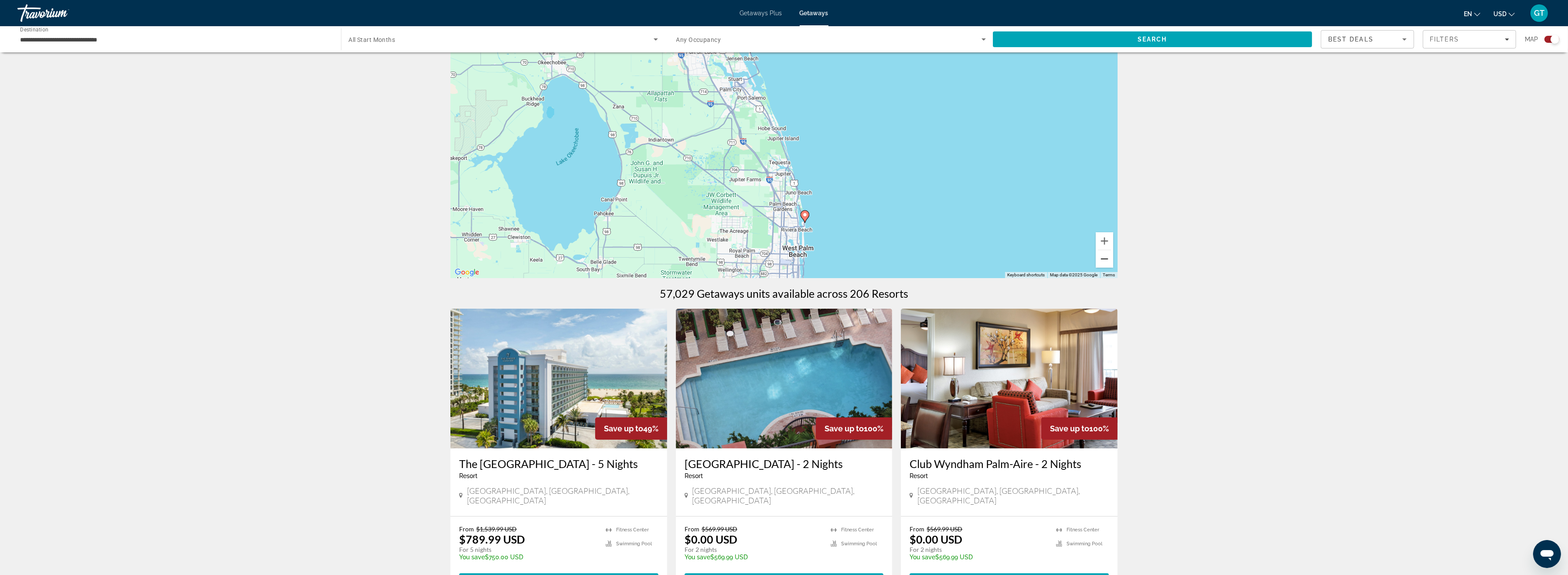
click at [1104, 255] on button "Zoom out" at bounding box center [1105, 259] width 18 height 18
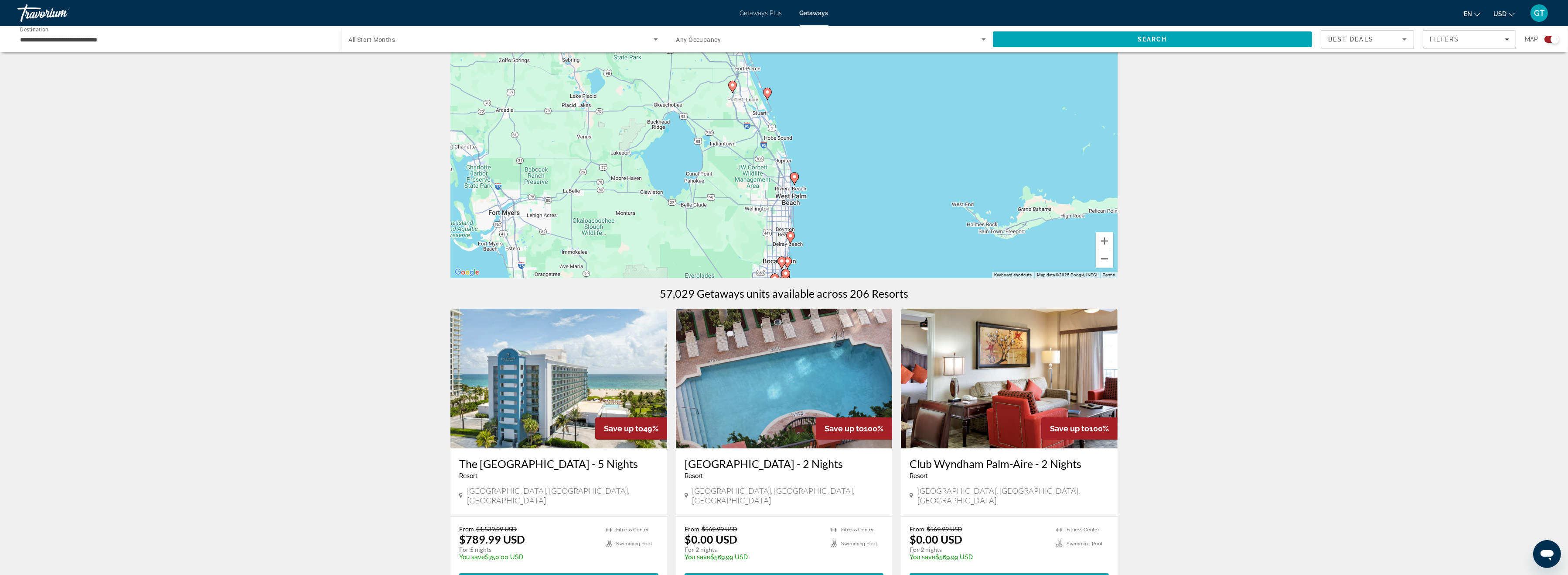
click at [1103, 255] on button "Zoom out" at bounding box center [1105, 259] width 18 height 18
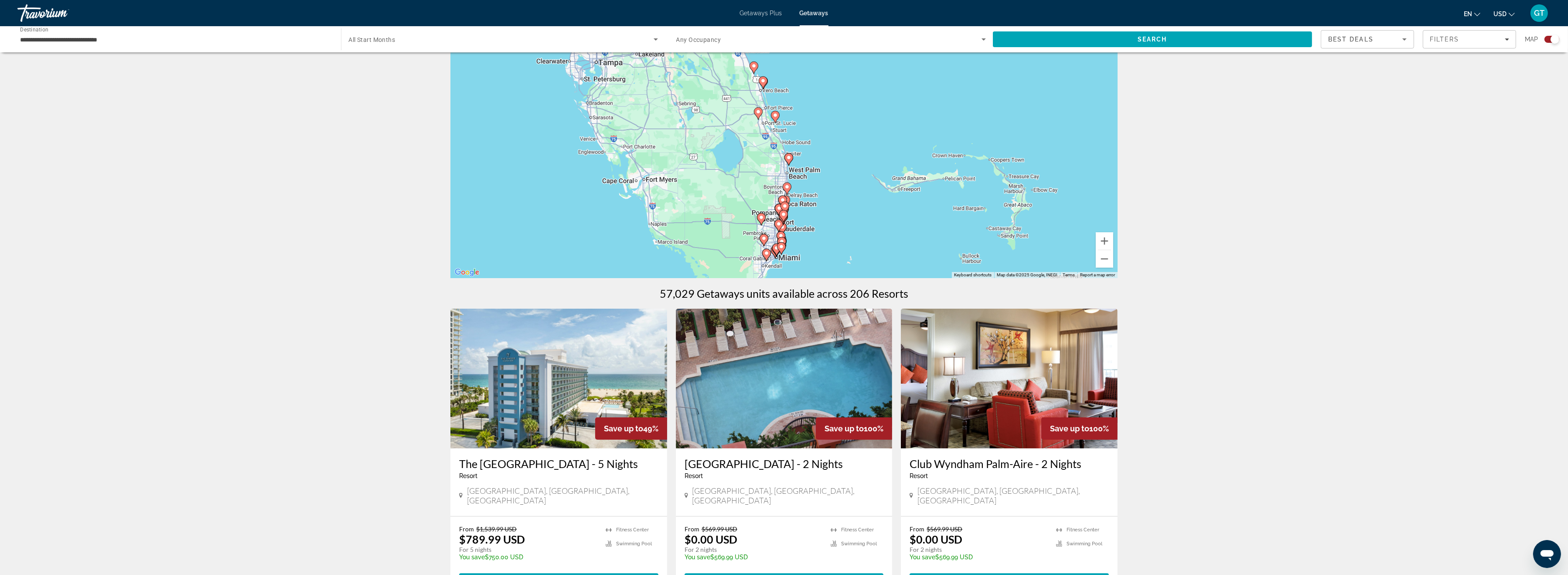
click at [776, 118] on icon "Main content" at bounding box center [775, 117] width 8 height 12
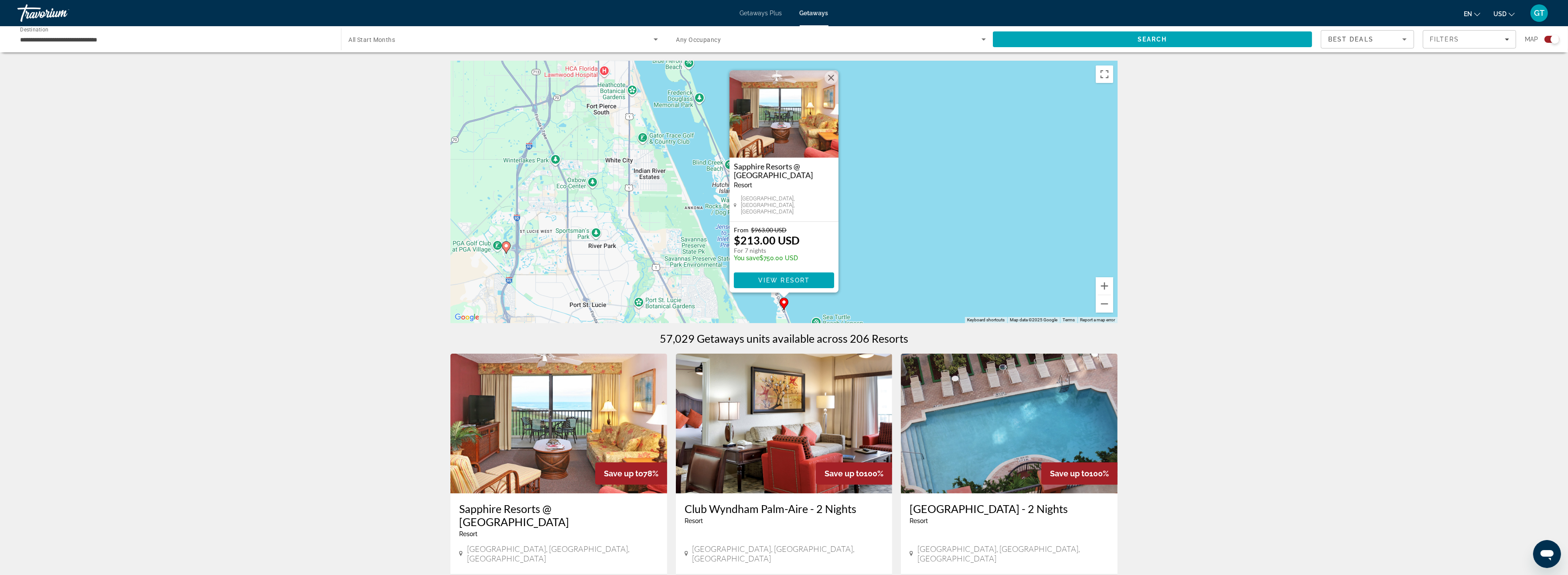
click at [828, 81] on button "Close" at bounding box center [831, 77] width 13 height 13
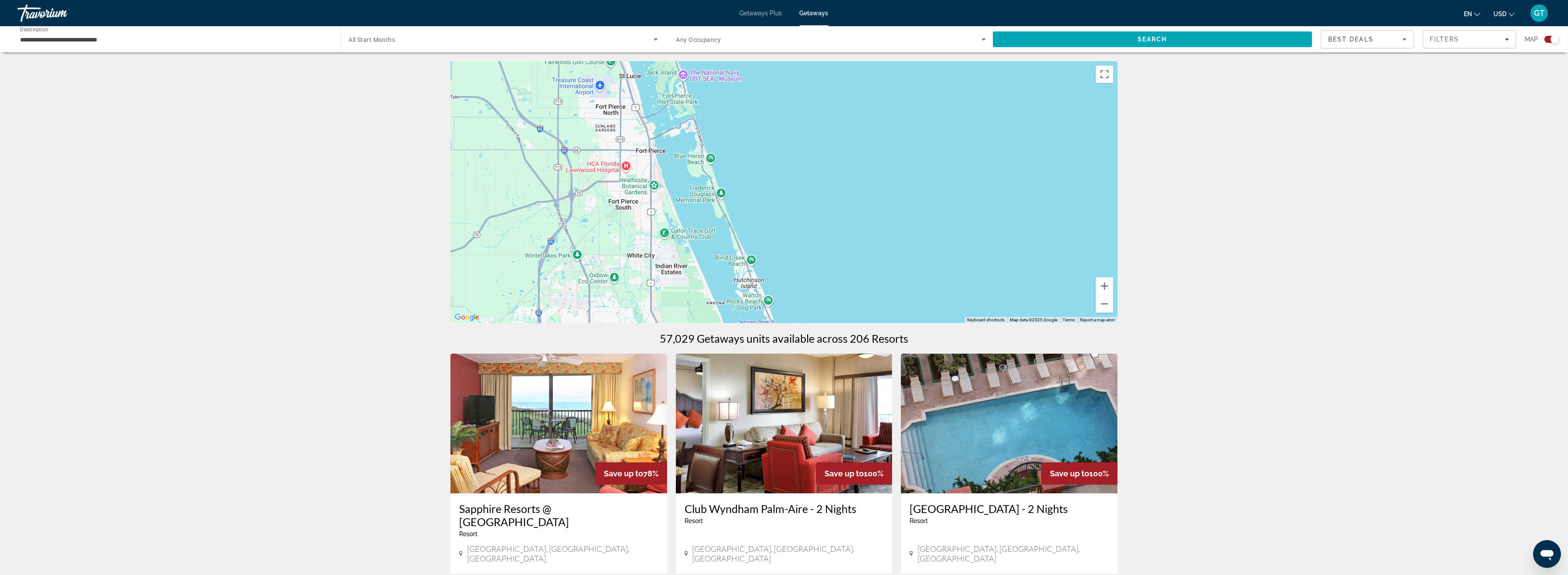
drag, startPoint x: 719, startPoint y: 174, endPoint x: 723, endPoint y: 244, distance: 70.1
click at [723, 244] on div "To activate drag with keyboard, press Alt + Enter. Once in keyboard drag state,…" at bounding box center [784, 192] width 667 height 262
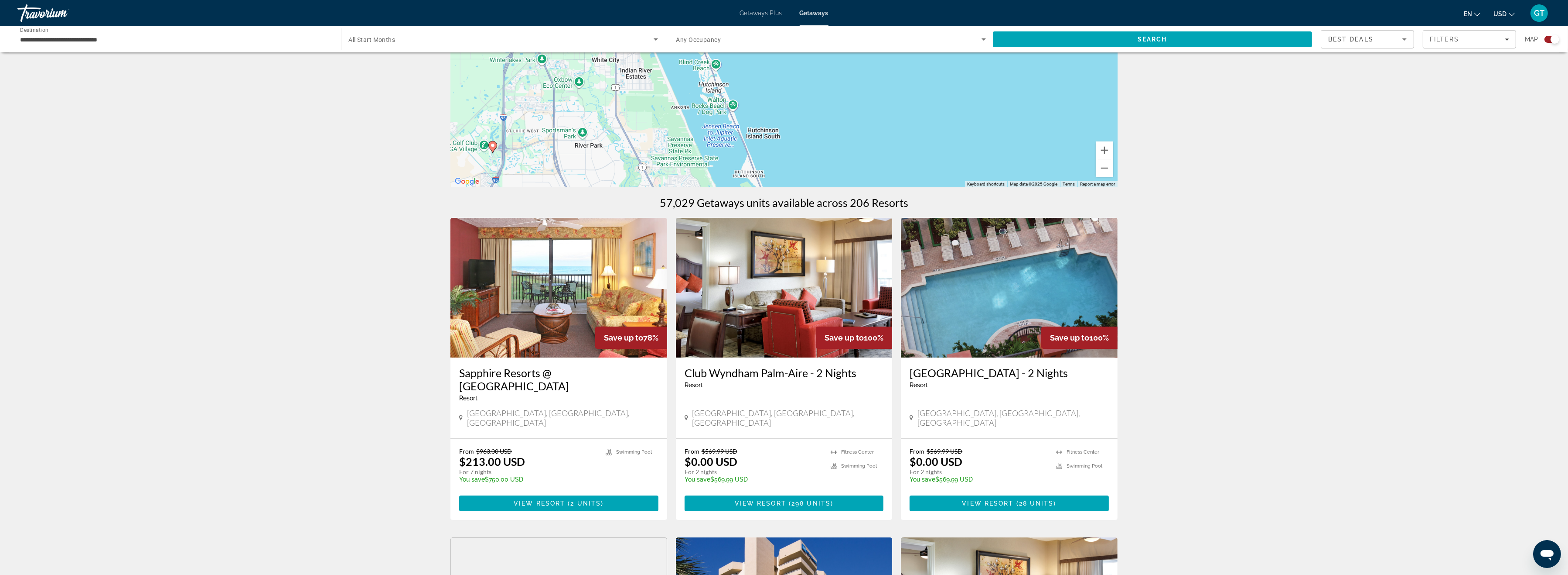
scroll to position [135, 0]
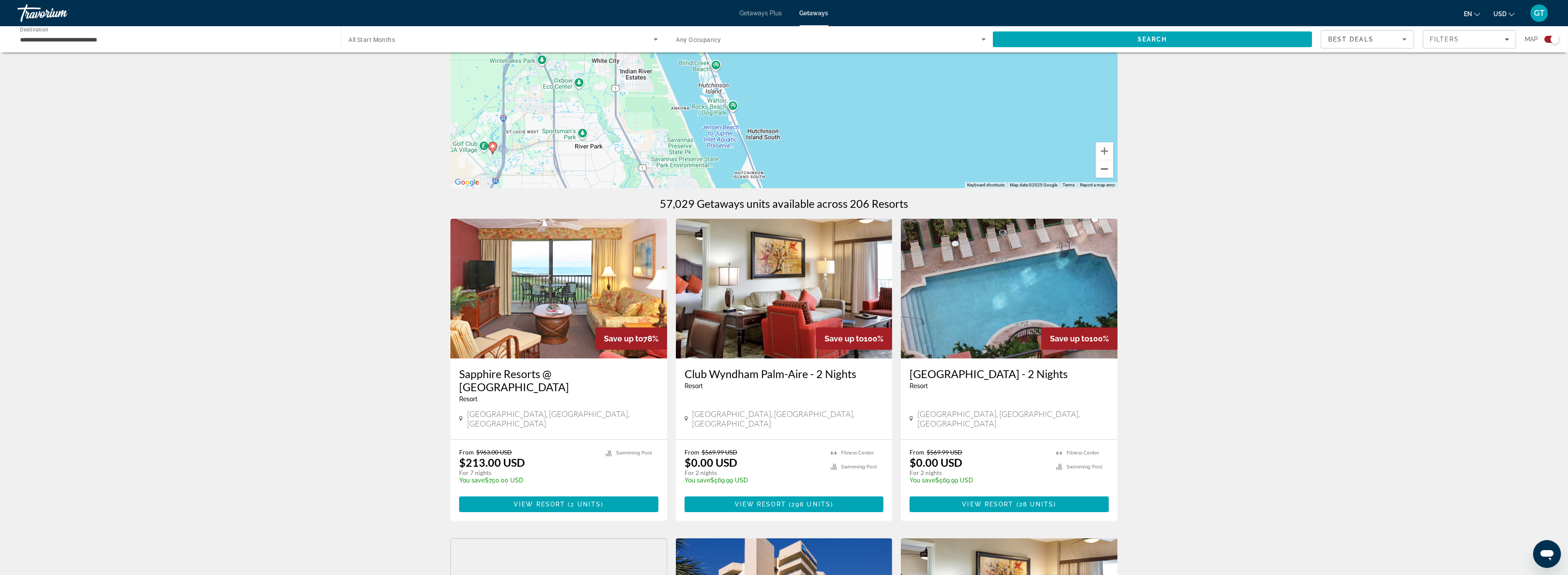
click at [1101, 171] on button "Zoom out" at bounding box center [1105, 169] width 18 height 18
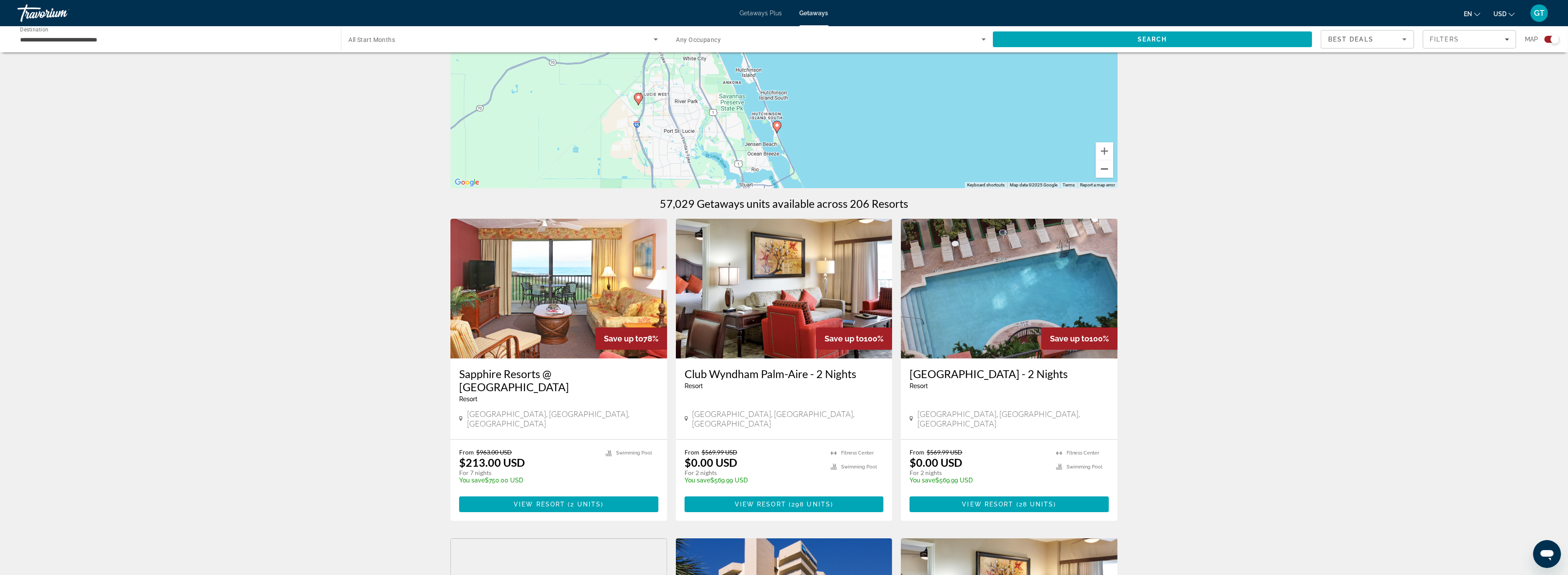
click at [1101, 171] on button "Zoom out" at bounding box center [1105, 169] width 18 height 18
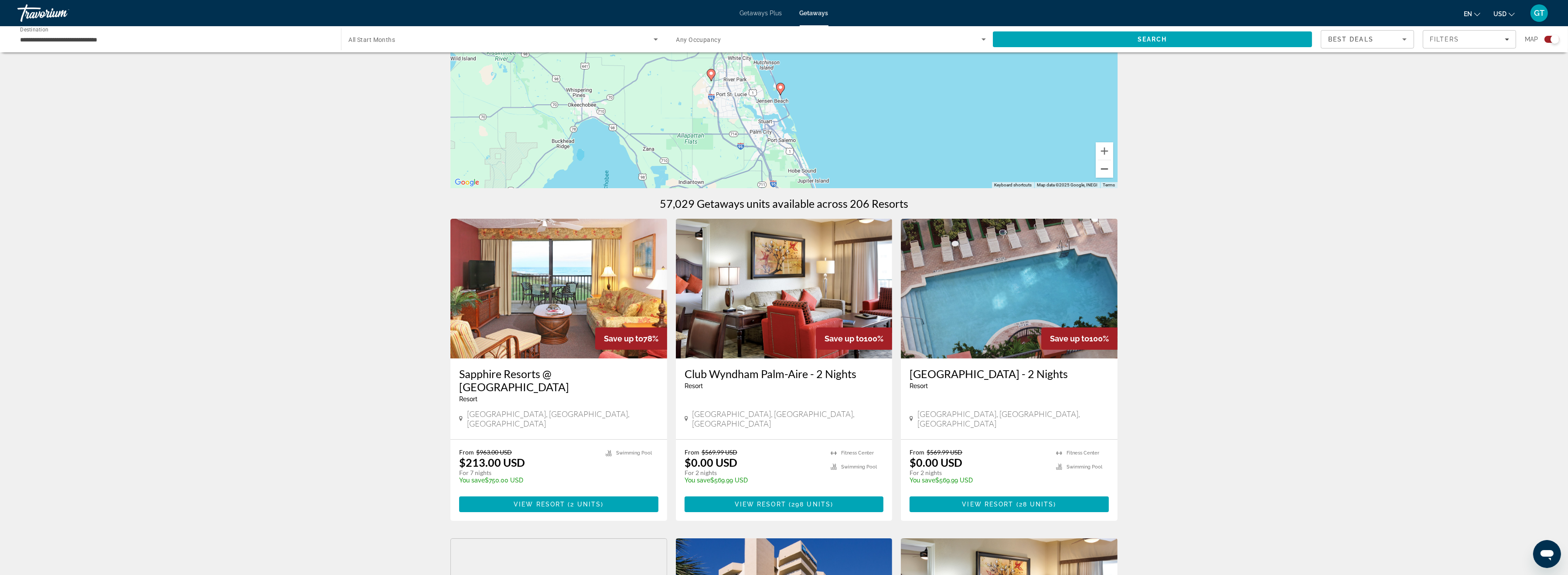
click at [1104, 173] on button "Zoom out" at bounding box center [1105, 169] width 18 height 18
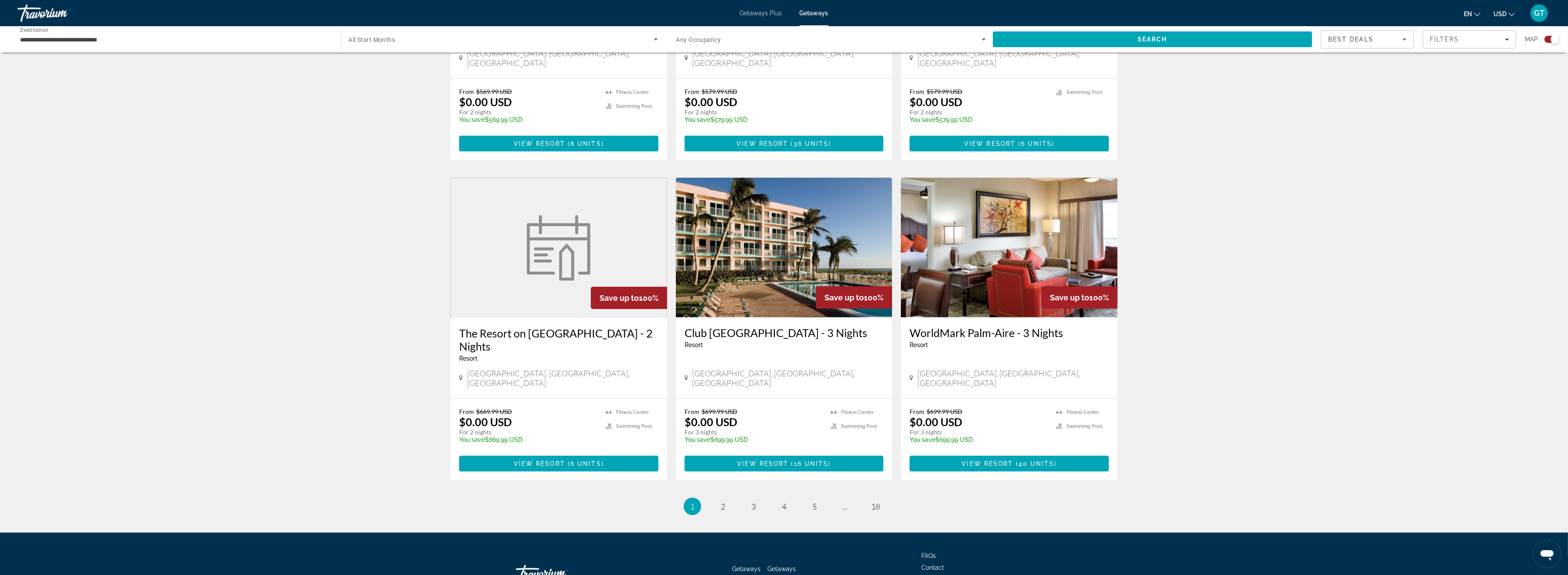
scroll to position [1110, 0]
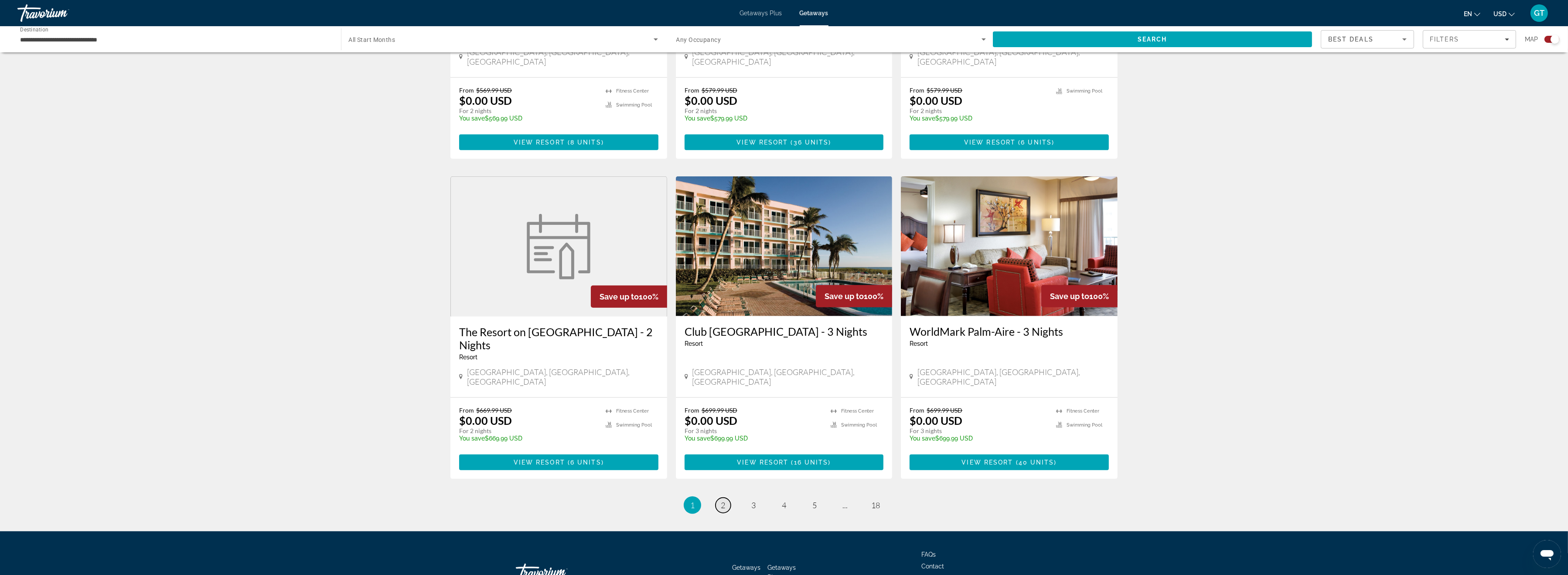
click at [723, 500] on span "2" at bounding box center [723, 505] width 4 height 10
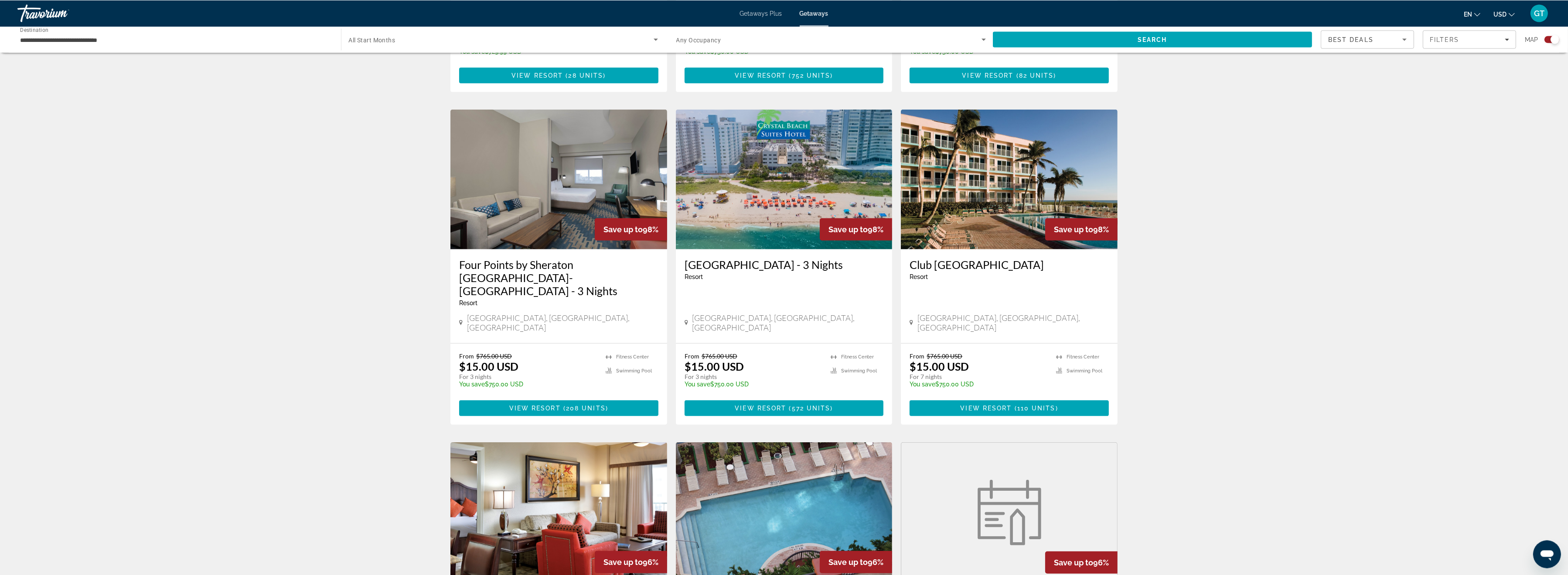
scroll to position [855, 0]
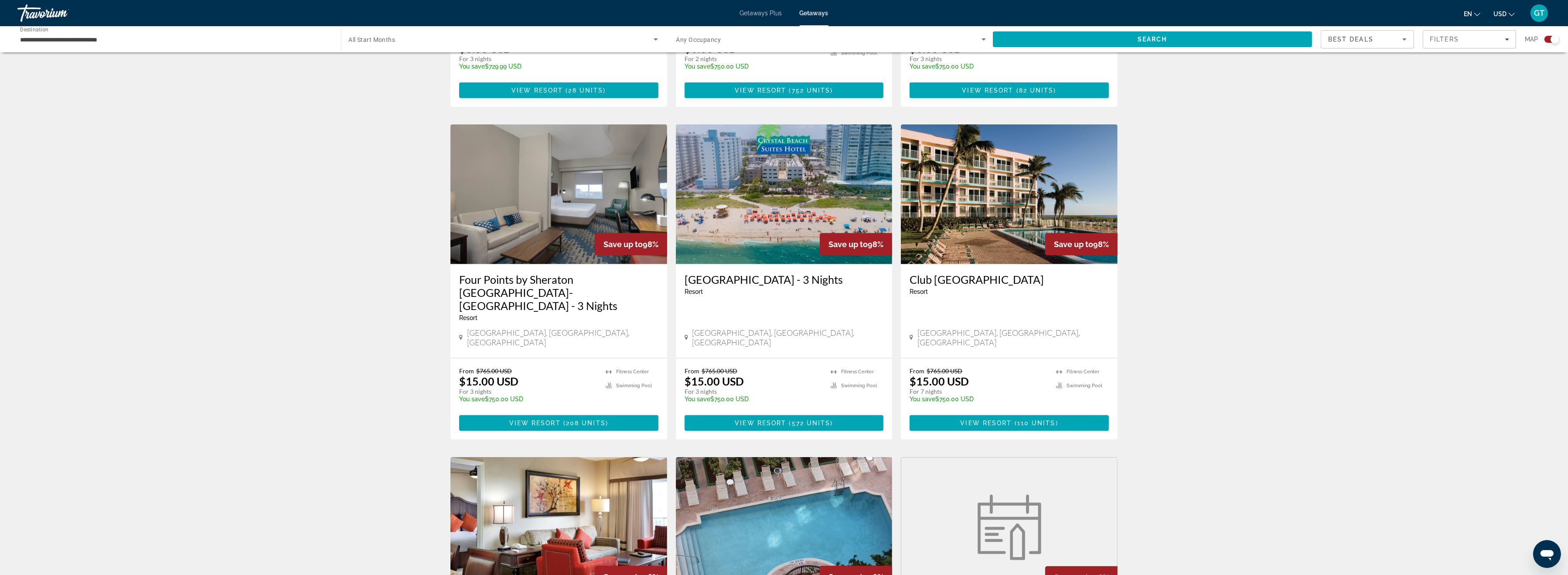
click at [793, 205] on img "Main content" at bounding box center [784, 194] width 217 height 140
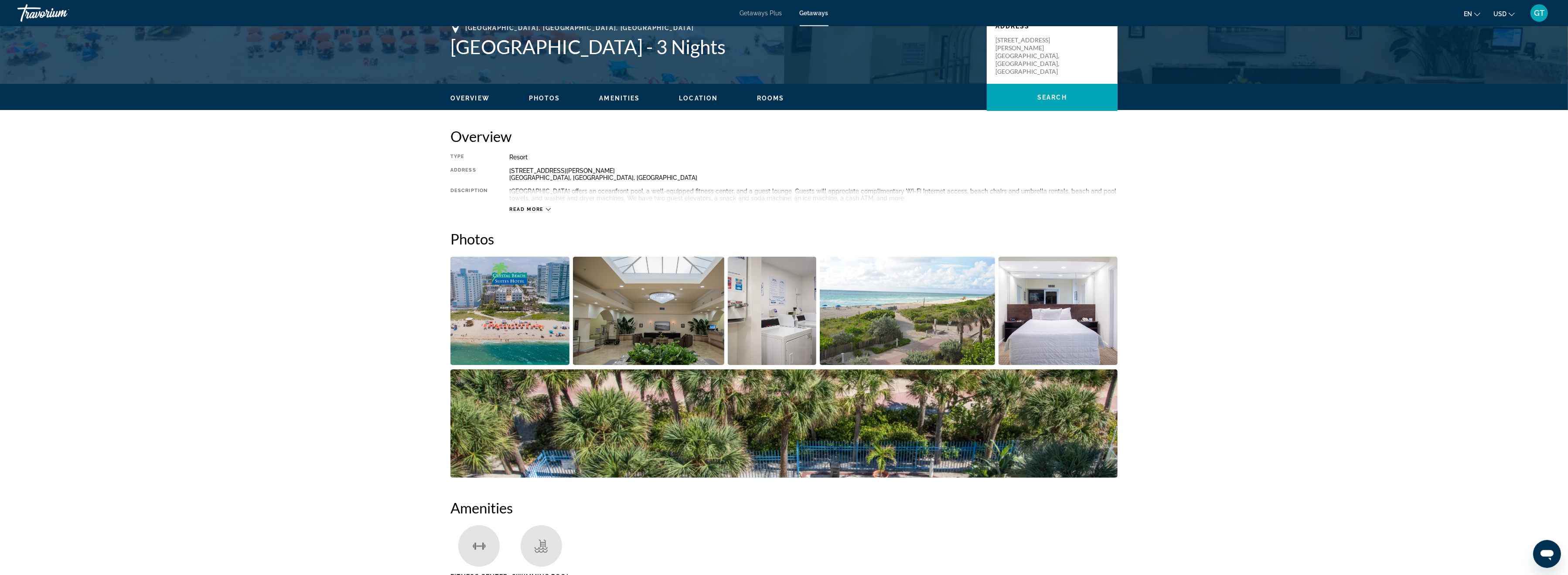
scroll to position [271, 0]
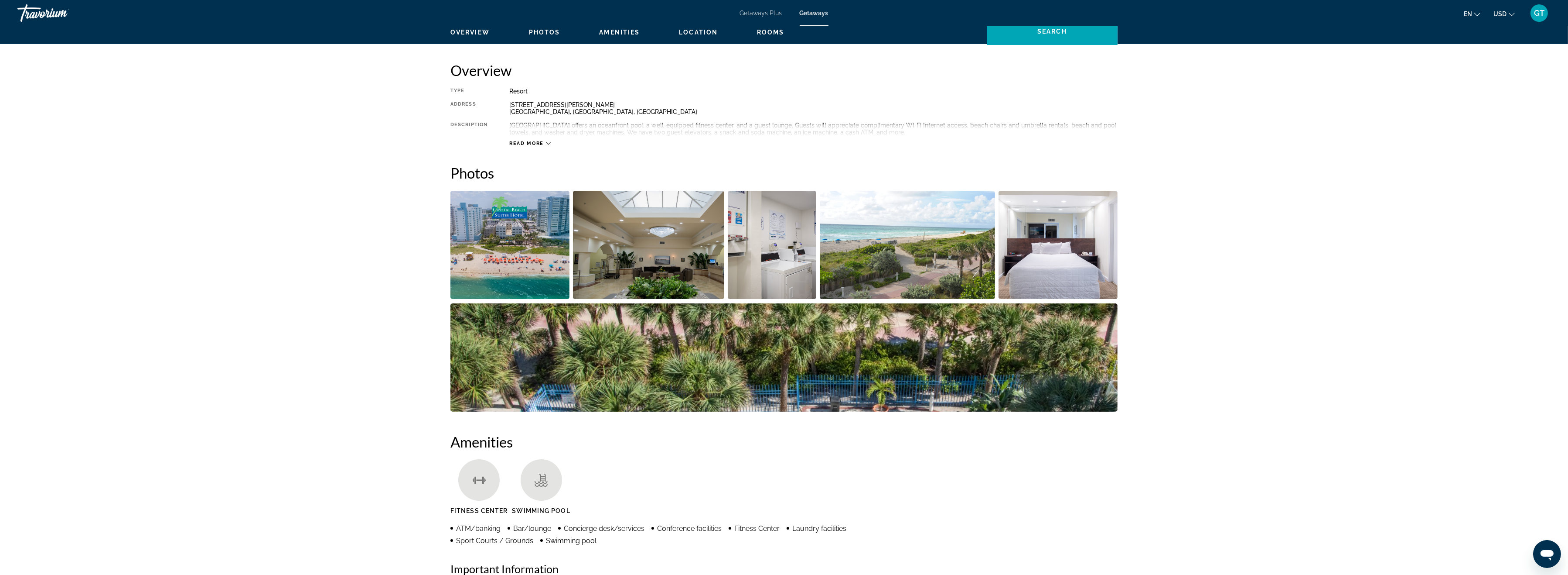
click at [532, 248] on img "Open full-screen image slider" at bounding box center [511, 245] width 119 height 109
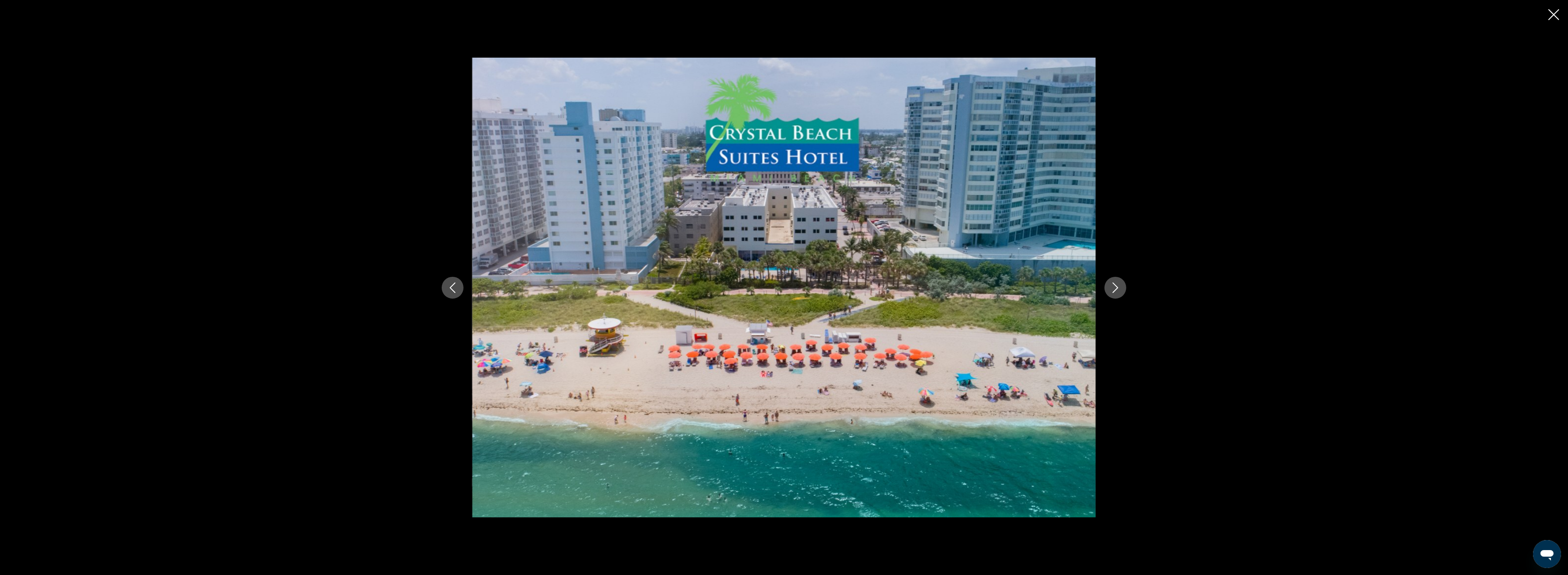
click at [1122, 281] on button "Next image" at bounding box center [1115, 288] width 22 height 22
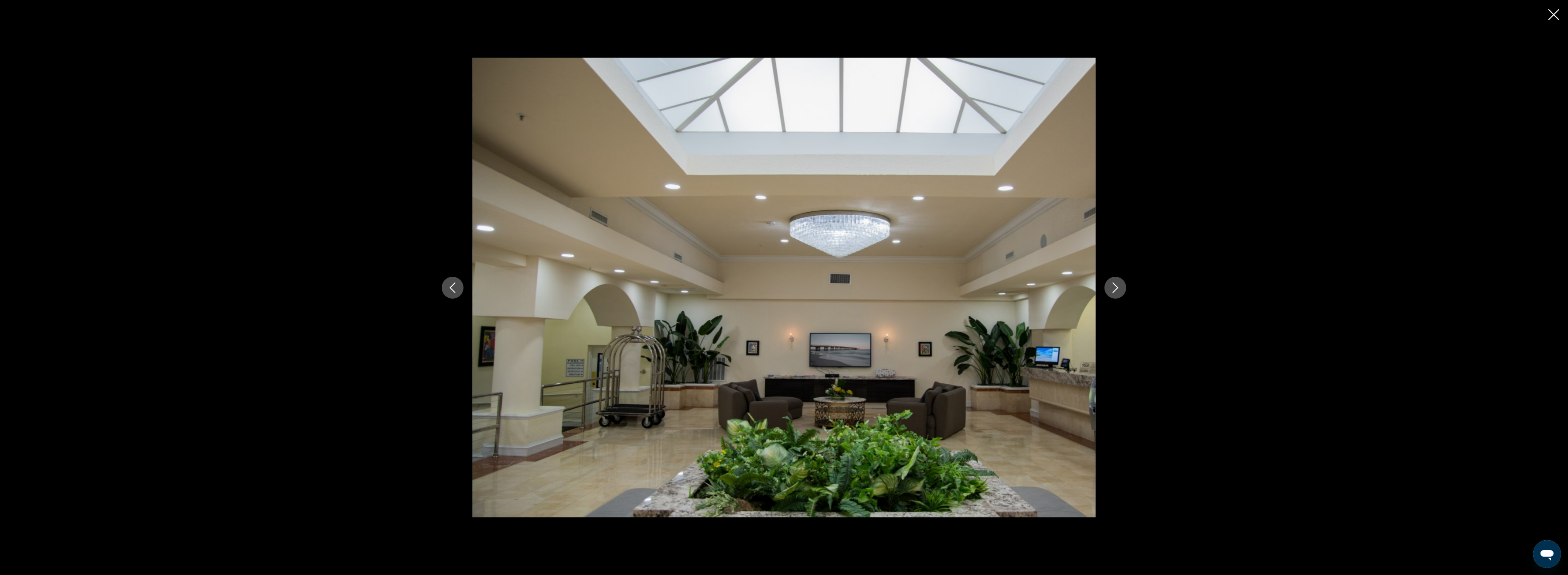
click at [1122, 281] on button "Next image" at bounding box center [1115, 288] width 22 height 22
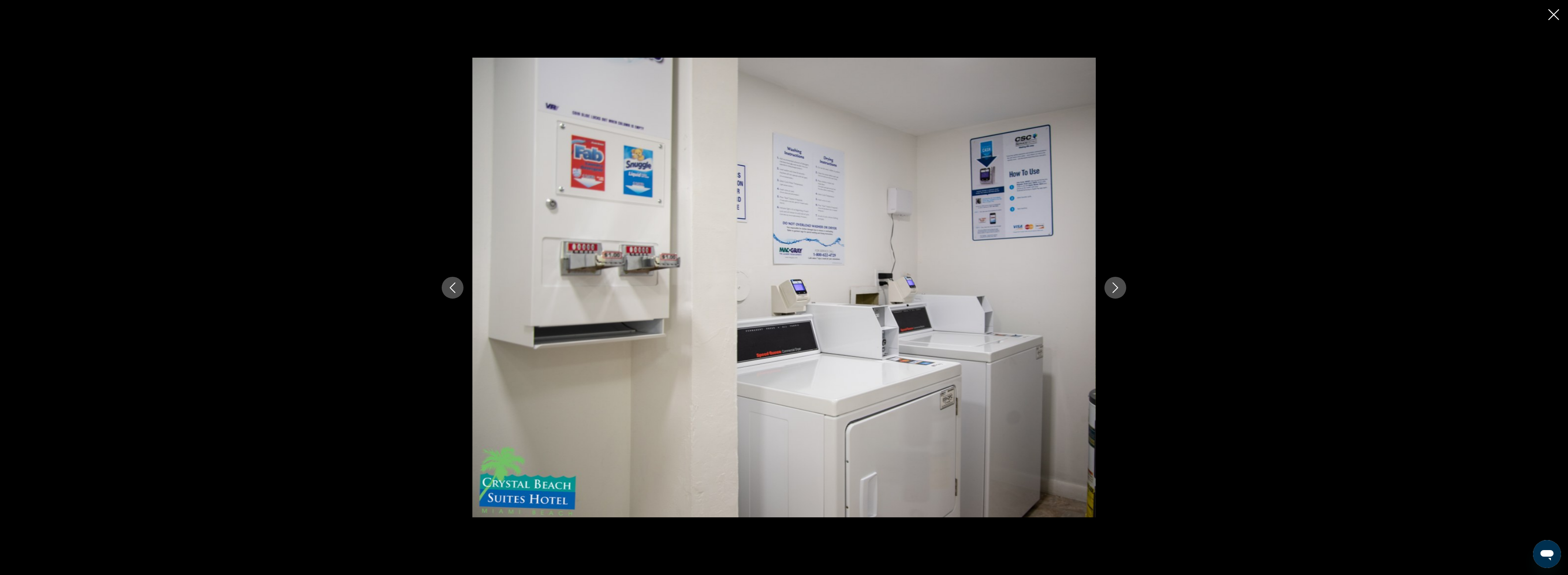
click at [1122, 281] on button "Next image" at bounding box center [1115, 288] width 22 height 22
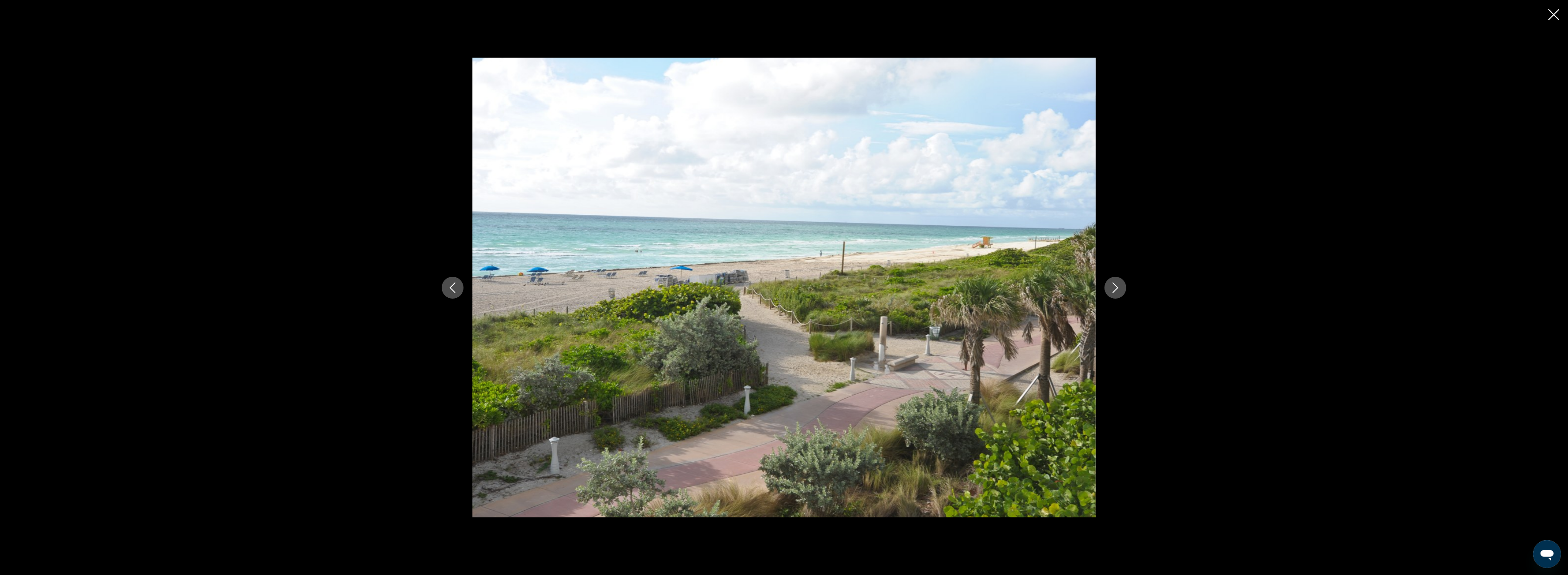
click at [1122, 281] on button "Next image" at bounding box center [1115, 288] width 22 height 22
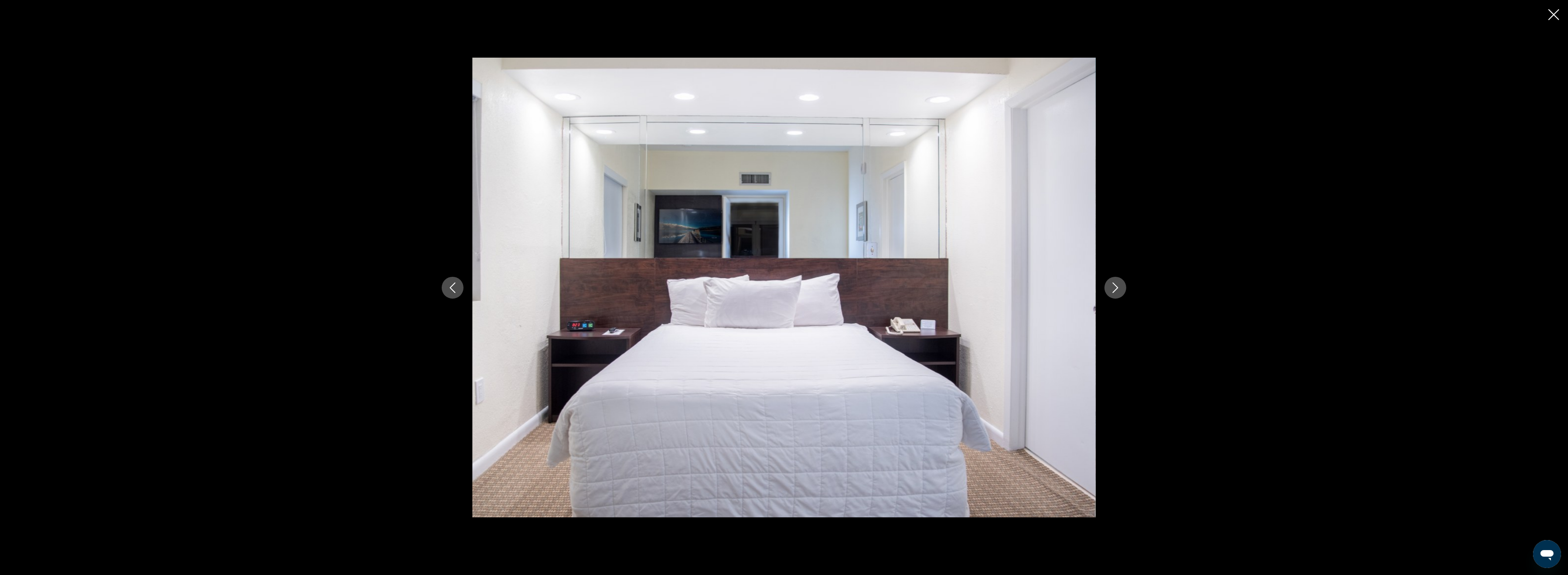
click at [1122, 281] on button "Next image" at bounding box center [1115, 288] width 22 height 22
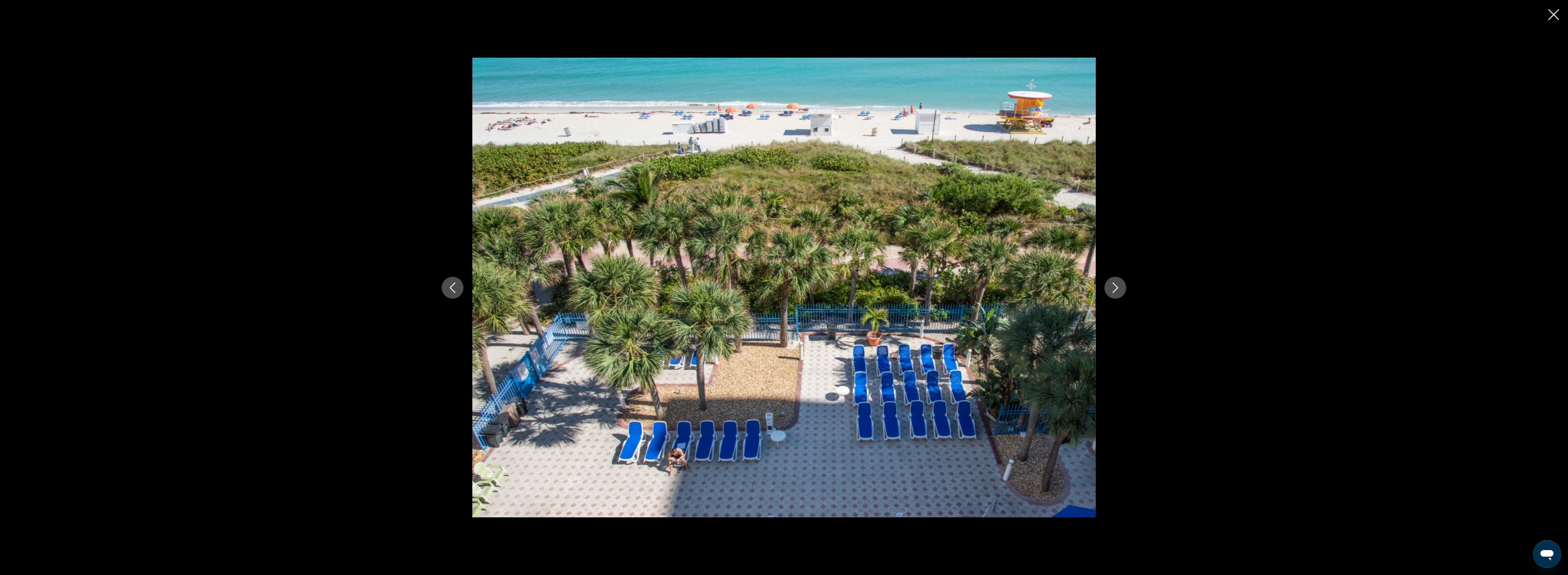
click at [1122, 281] on button "Next image" at bounding box center [1115, 288] width 22 height 22
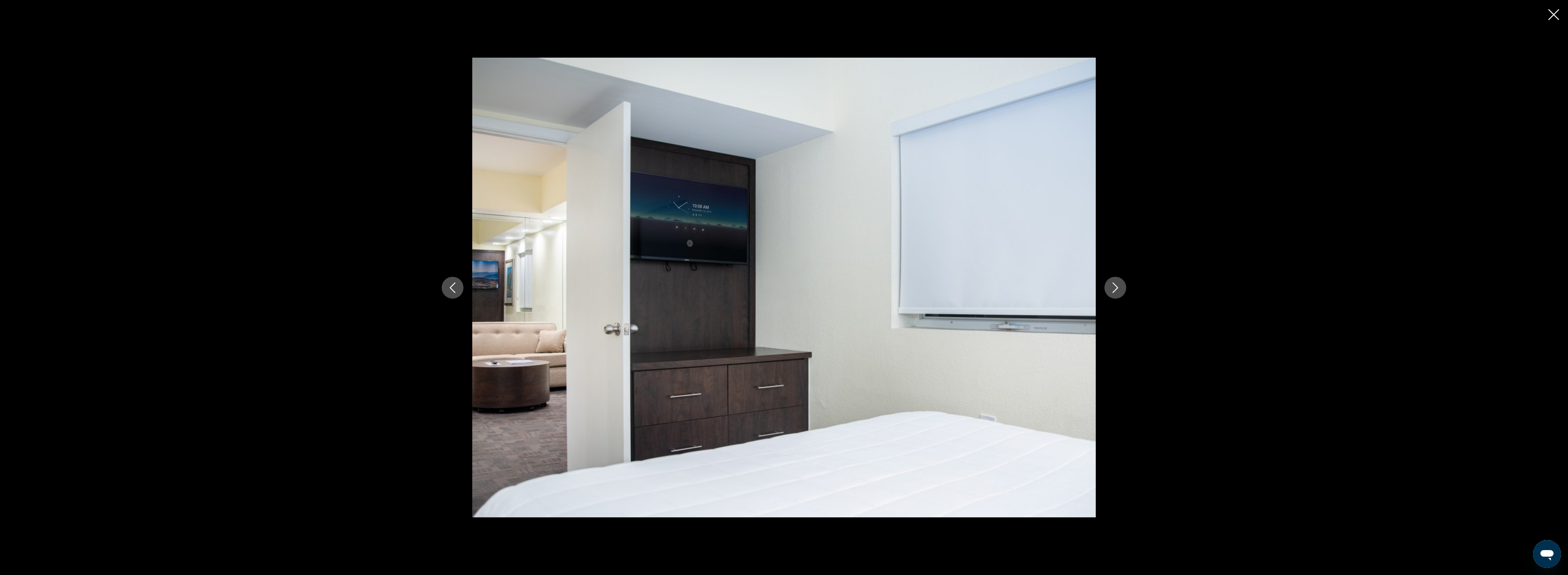
click at [1122, 281] on button "Next image" at bounding box center [1115, 288] width 22 height 22
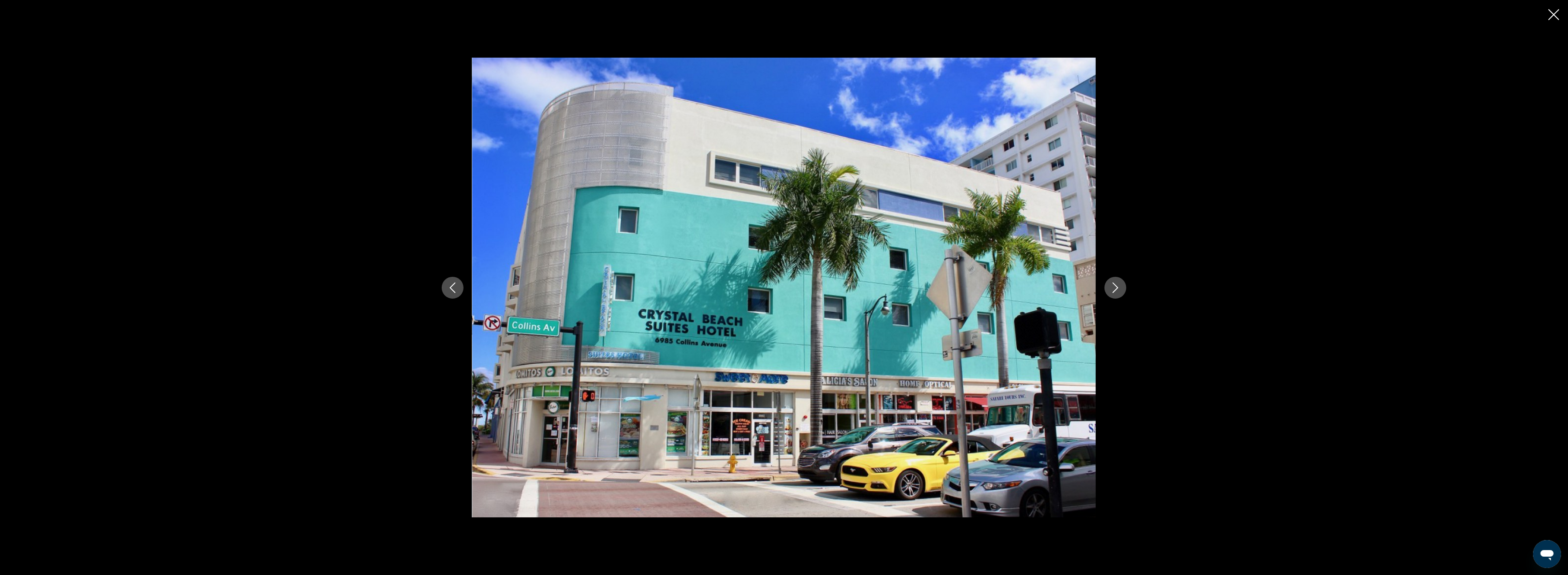
click at [1122, 281] on button "Next image" at bounding box center [1115, 288] width 22 height 22
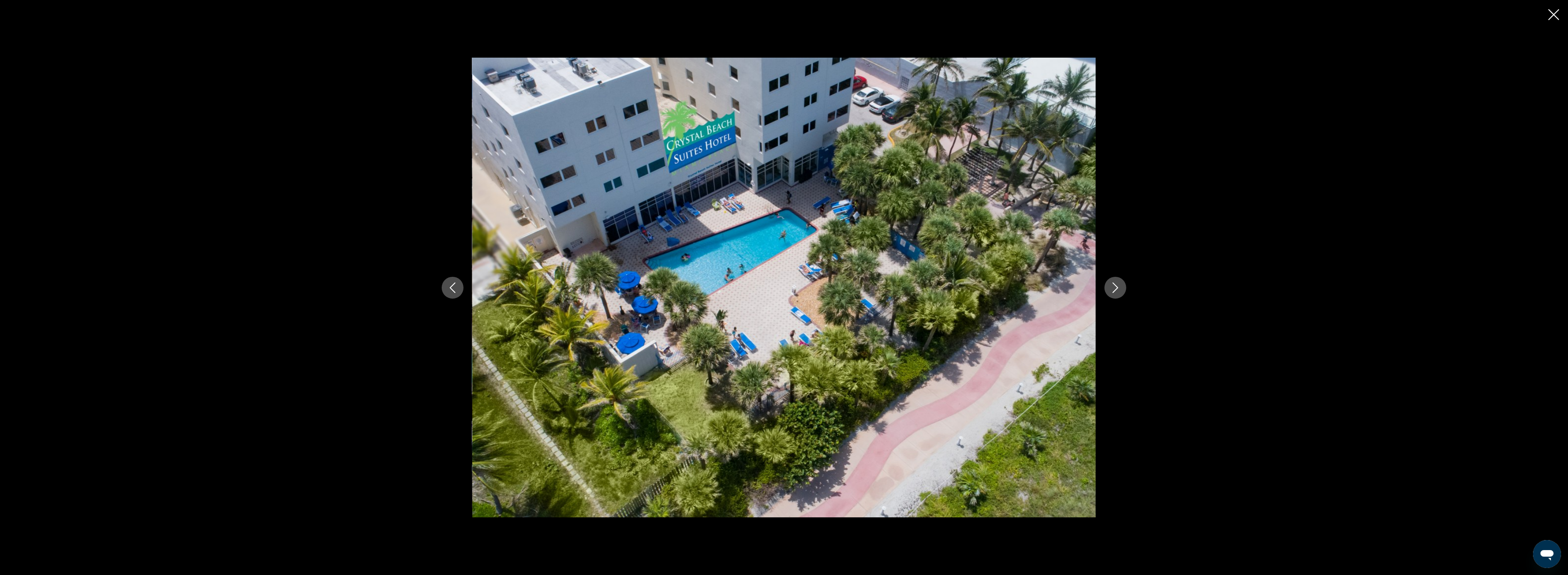
click at [1122, 281] on button "Next image" at bounding box center [1115, 288] width 22 height 22
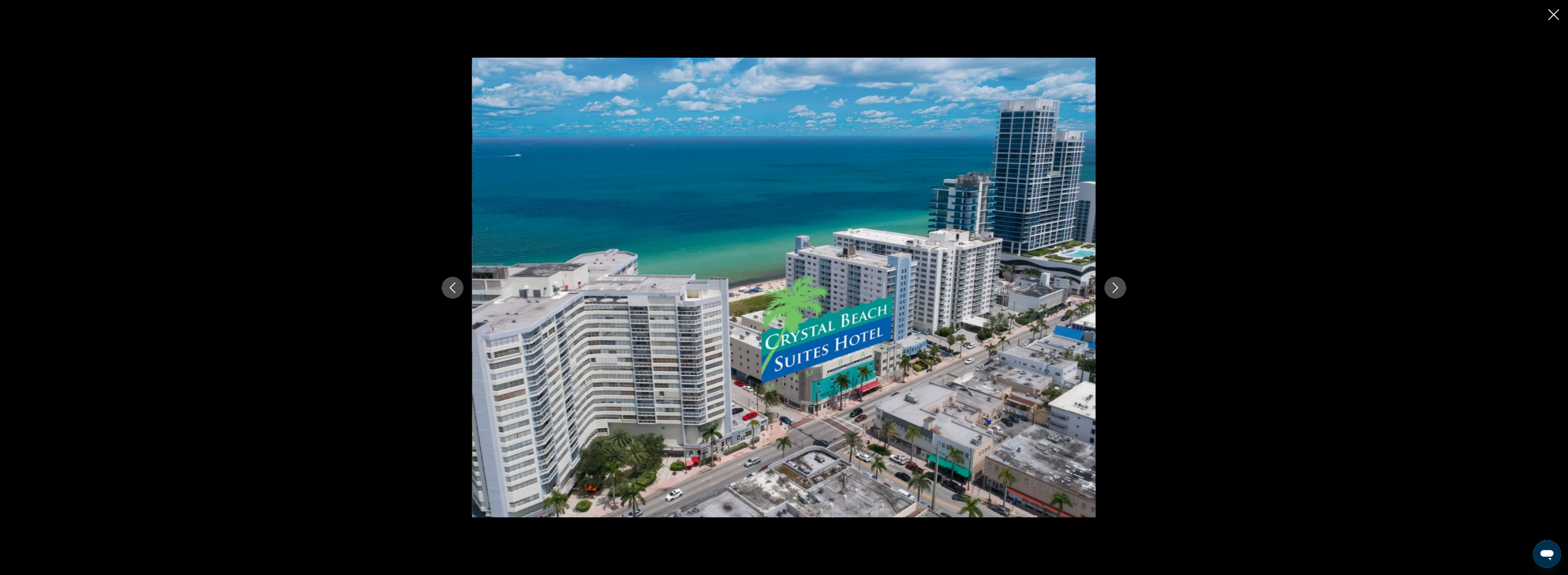
click at [1122, 281] on button "Next image" at bounding box center [1115, 288] width 22 height 22
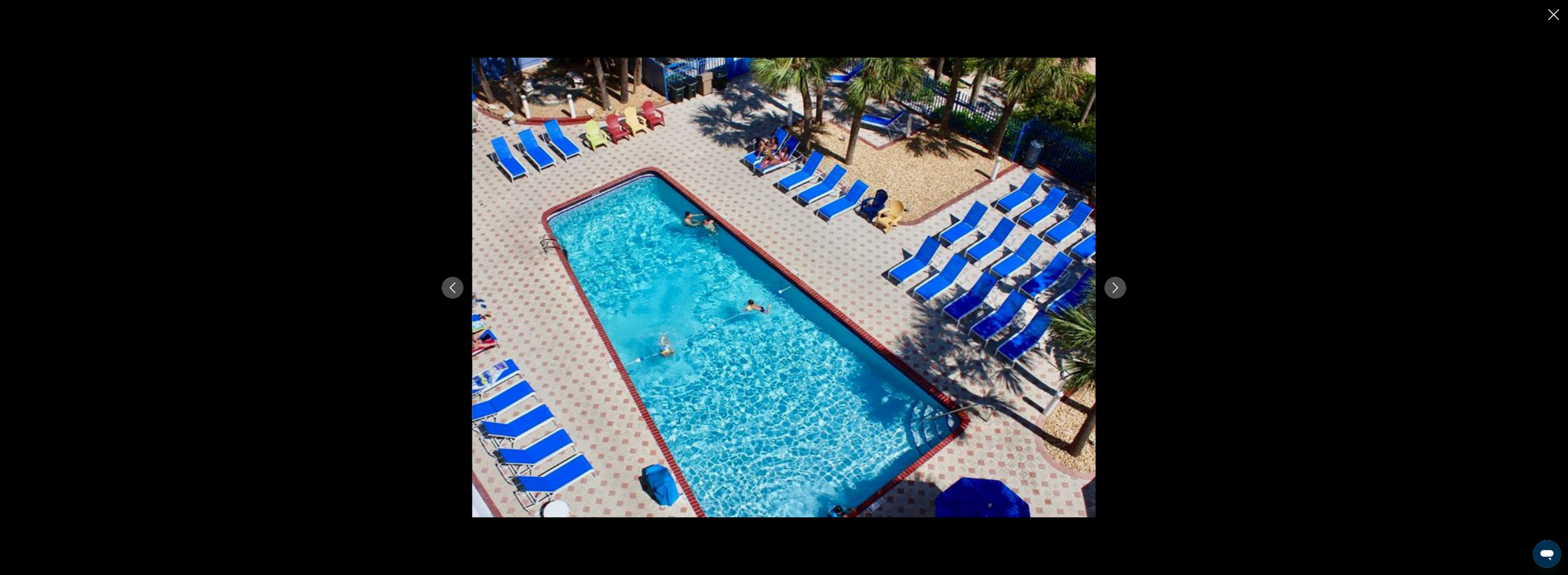
click at [1122, 281] on button "Next image" at bounding box center [1115, 288] width 22 height 22
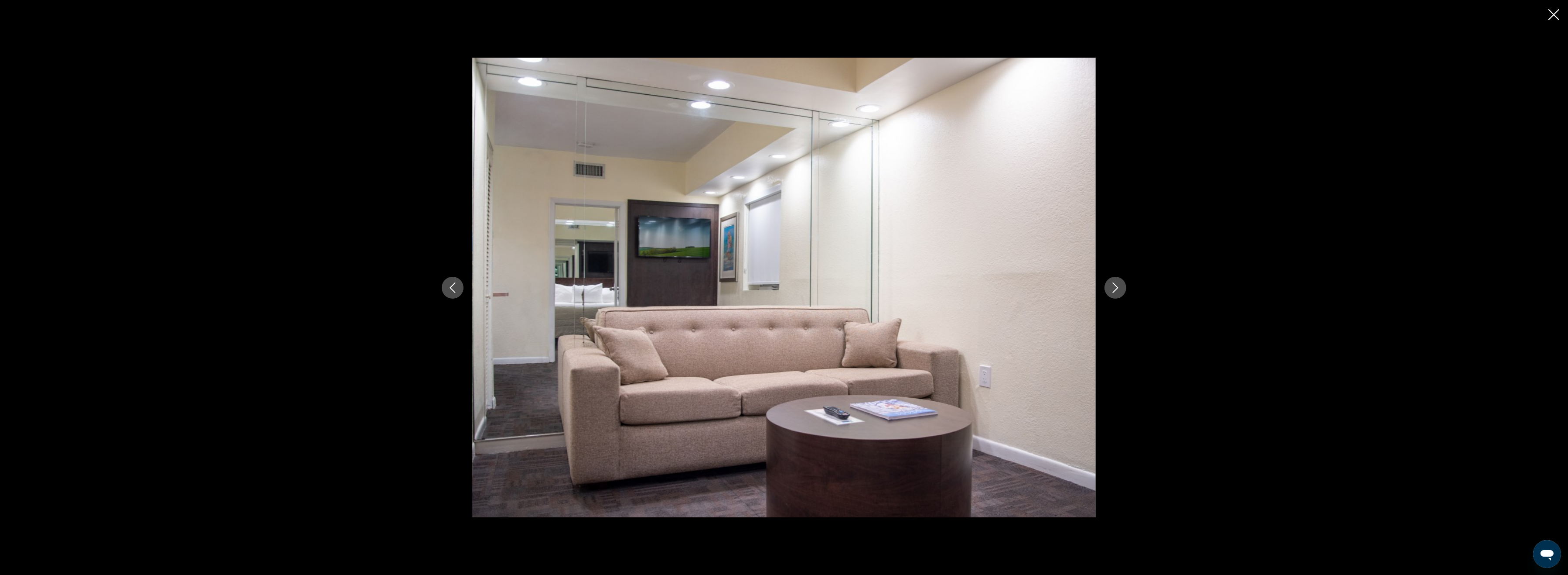
click at [1122, 281] on button "Next image" at bounding box center [1115, 288] width 22 height 22
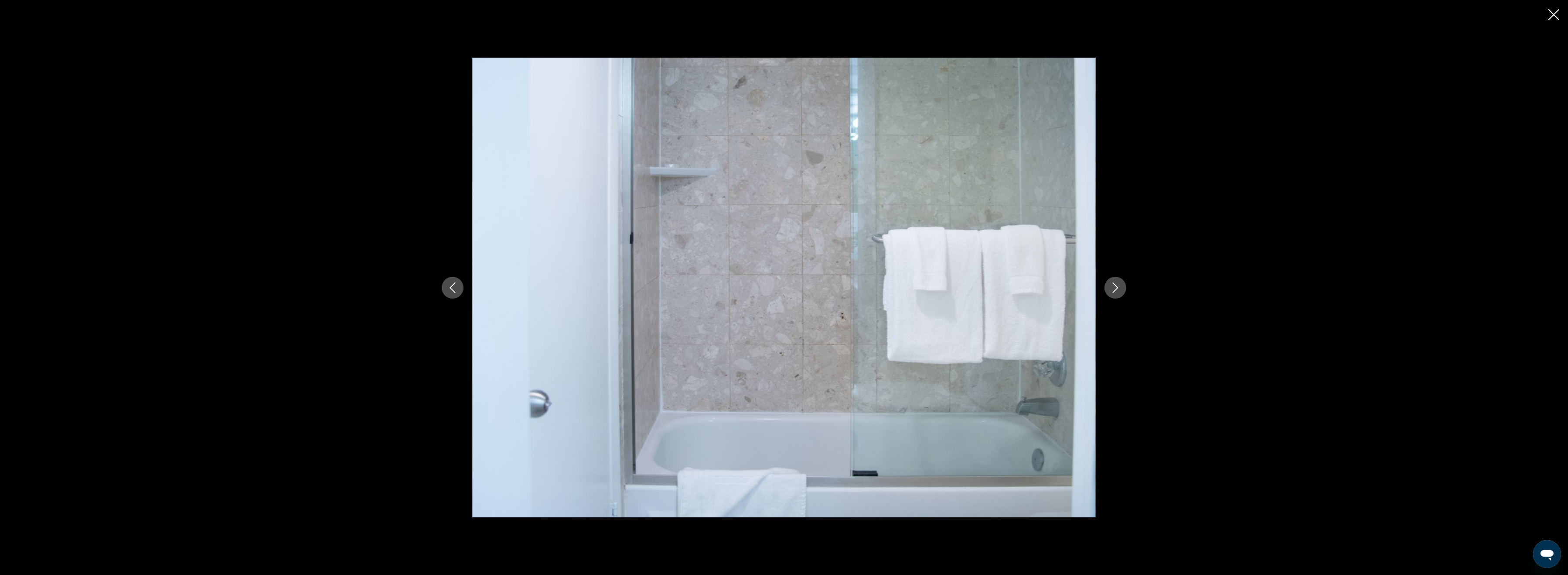
click at [1122, 281] on button "Next image" at bounding box center [1115, 288] width 22 height 22
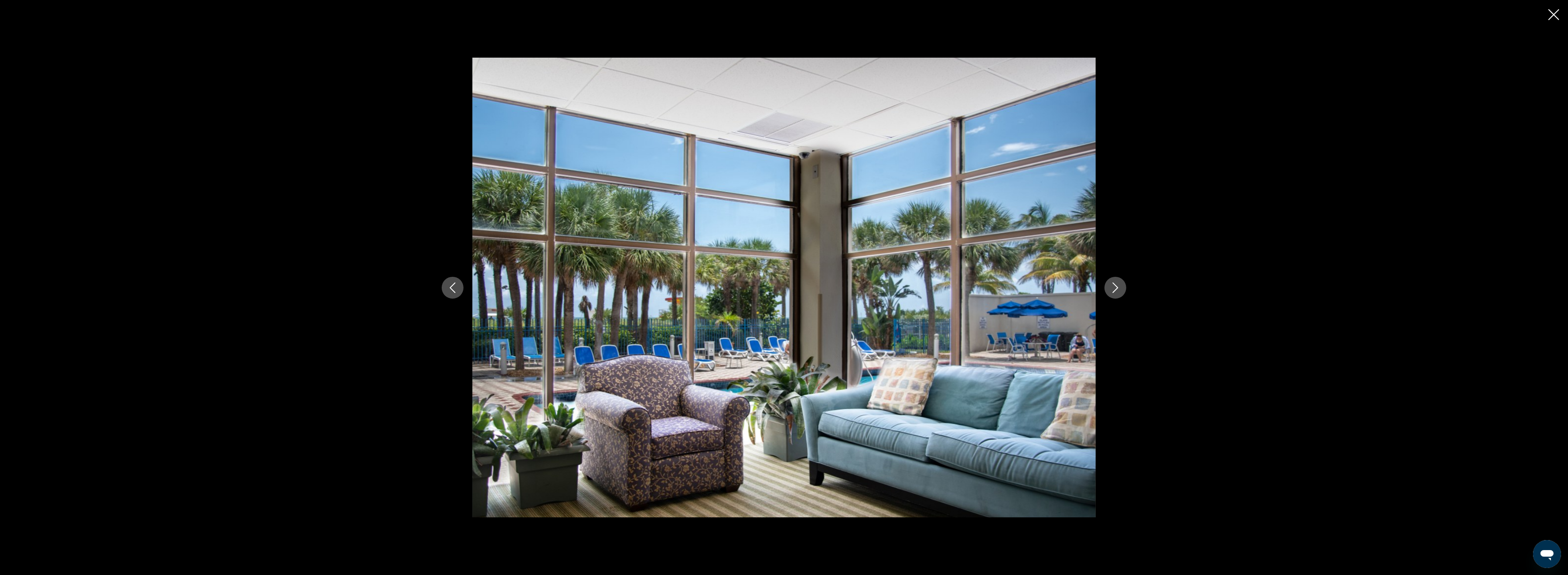
click at [1122, 281] on button "Next image" at bounding box center [1115, 288] width 22 height 22
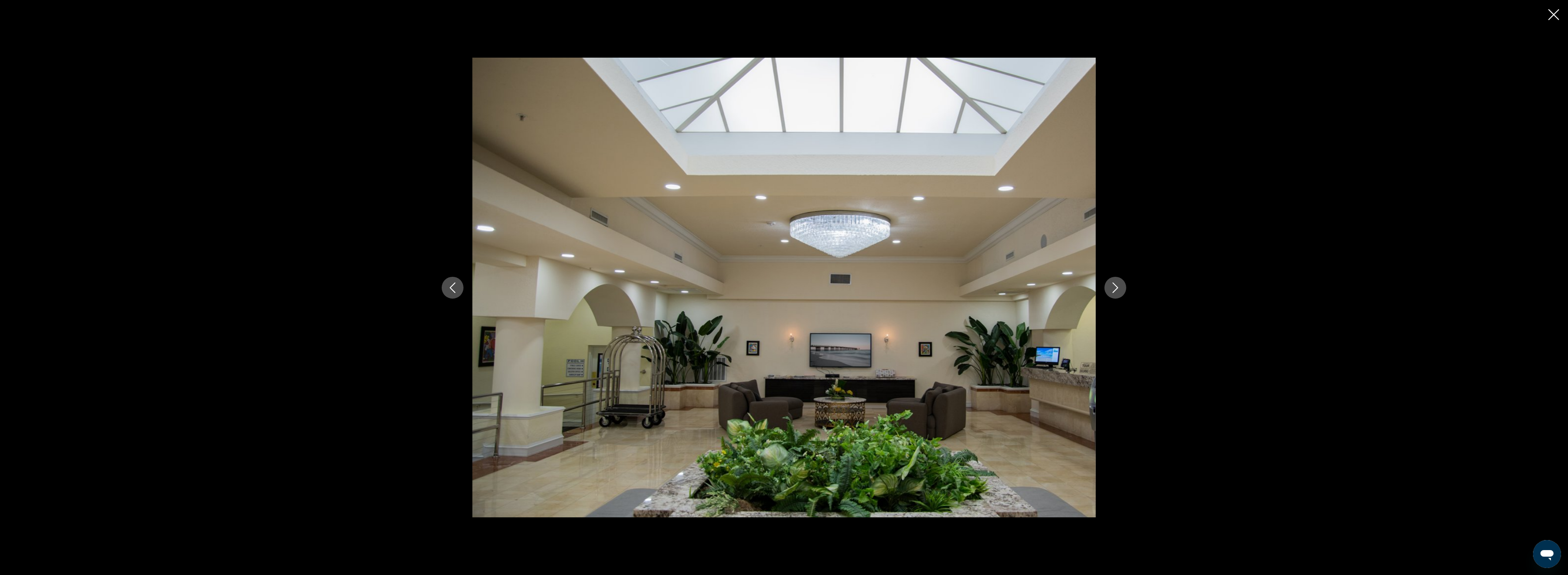
click at [1122, 281] on button "Next image" at bounding box center [1115, 288] width 22 height 22
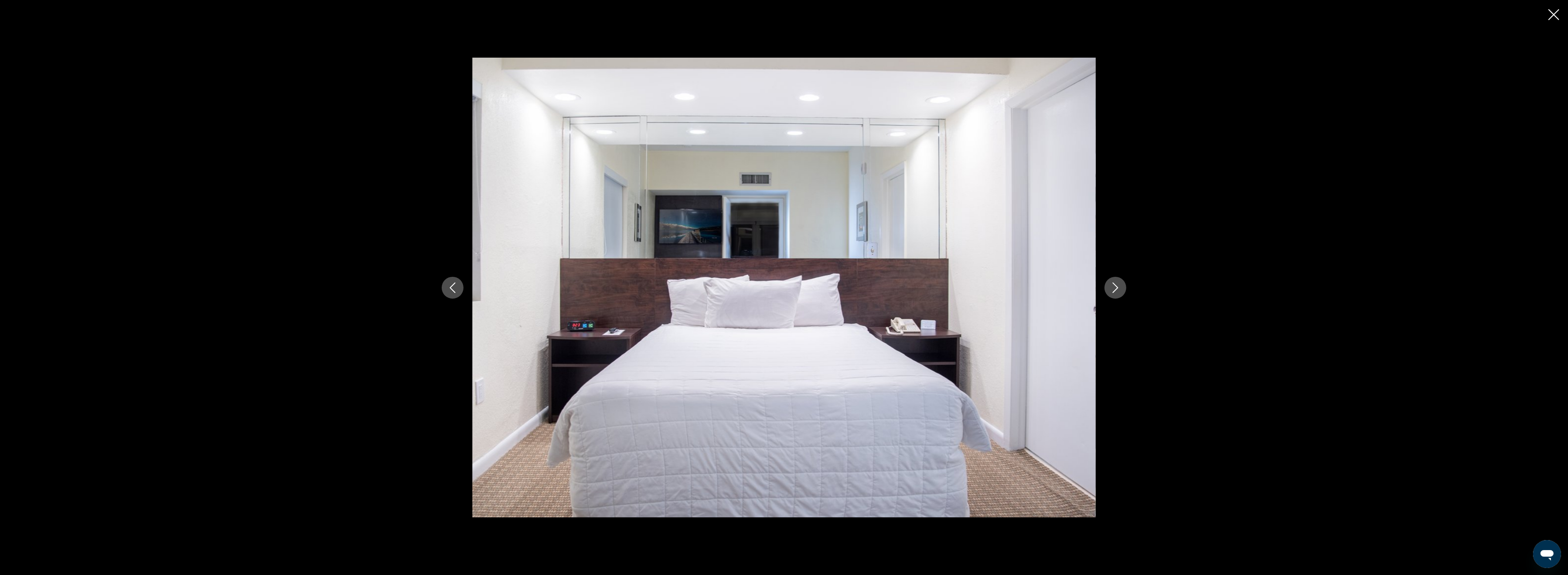
click at [1549, 10] on icon "Close slideshow" at bounding box center [1554, 14] width 11 height 11
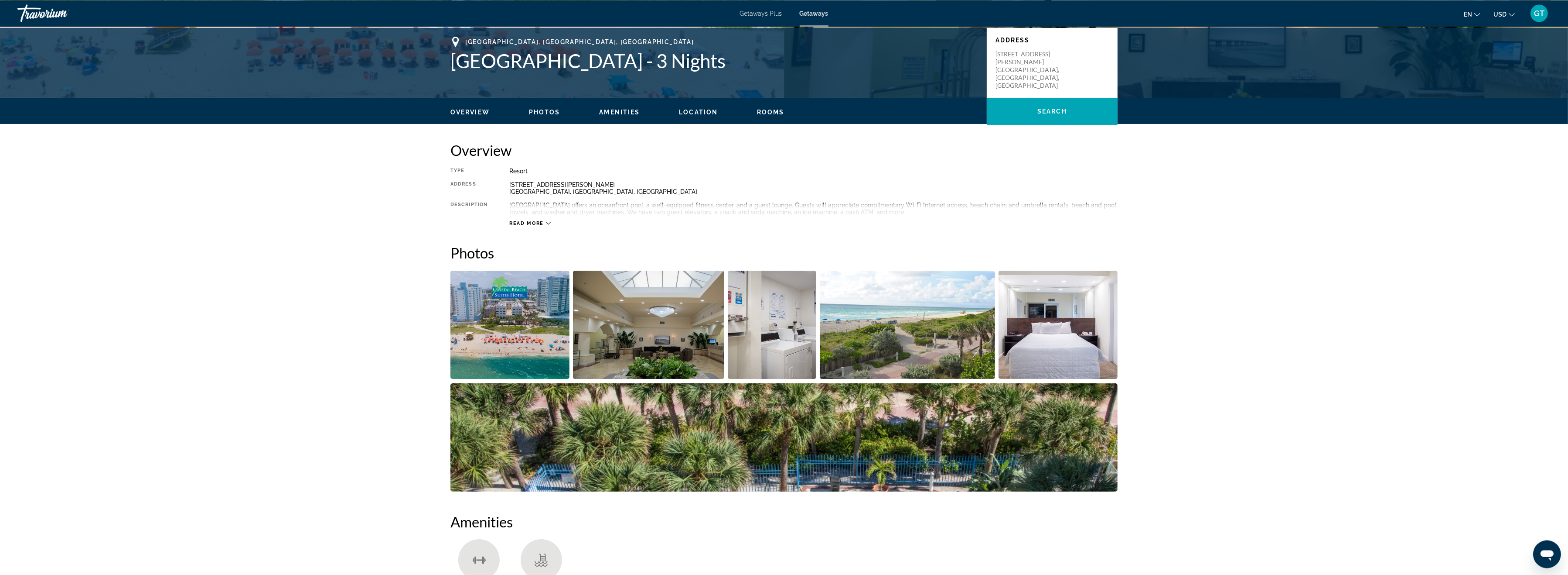
scroll to position [90, 0]
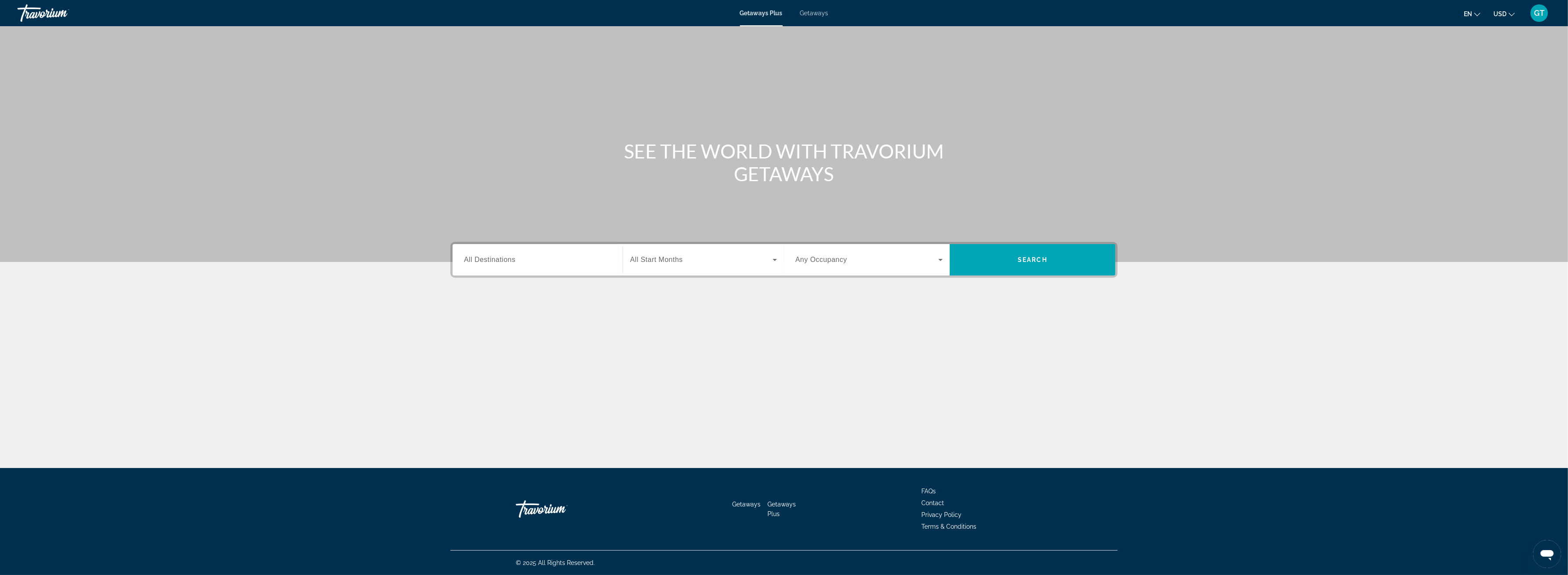
click at [482, 260] on span "All Destinations" at bounding box center [490, 259] width 52 height 7
click at [482, 260] on input "Destination All Destinations" at bounding box center [538, 260] width 148 height 11
click at [478, 318] on span "[GEOGRAPHIC_DATA] (31,620 units available)" at bounding box center [542, 320] width 130 height 7
click at [503, 259] on input "**********" at bounding box center [538, 260] width 148 height 11
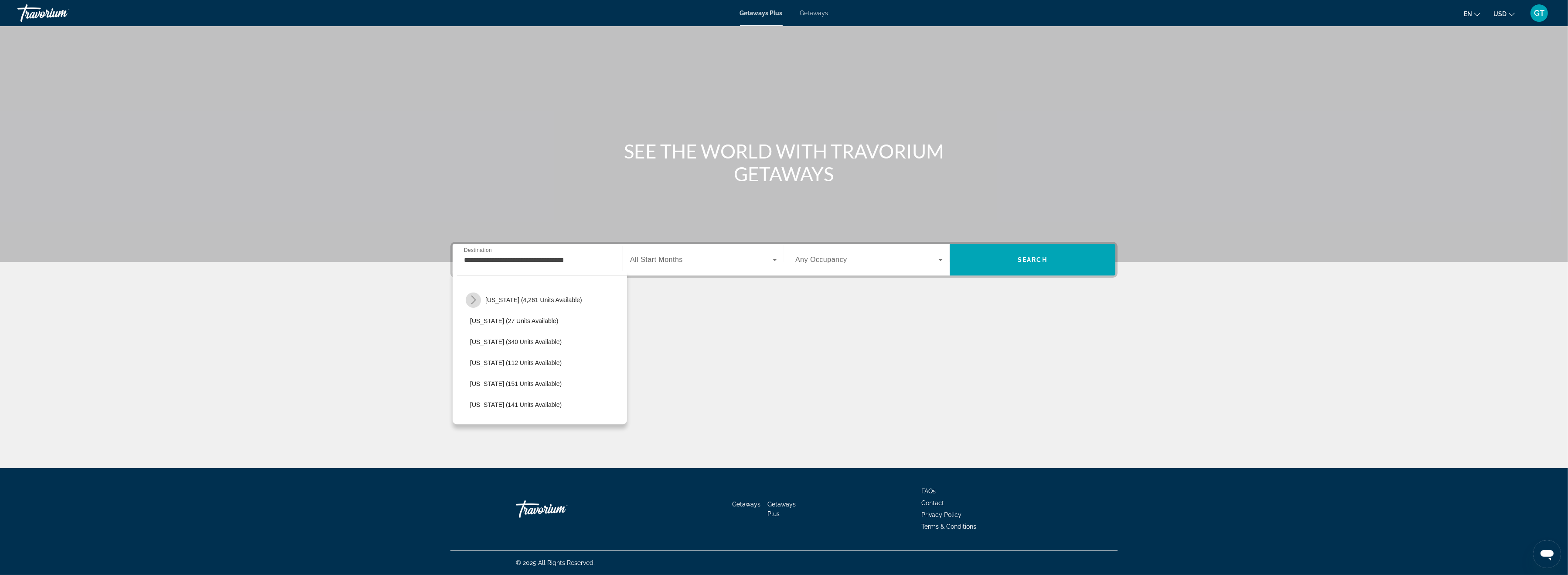
click at [476, 298] on icon "Toggle Florida (4,261 units available) submenu" at bounding box center [474, 300] width 9 height 9
click at [487, 360] on span "[GEOGRAPHIC_DATA] (220 units available)" at bounding box center [539, 363] width 121 height 7
type input "**********"
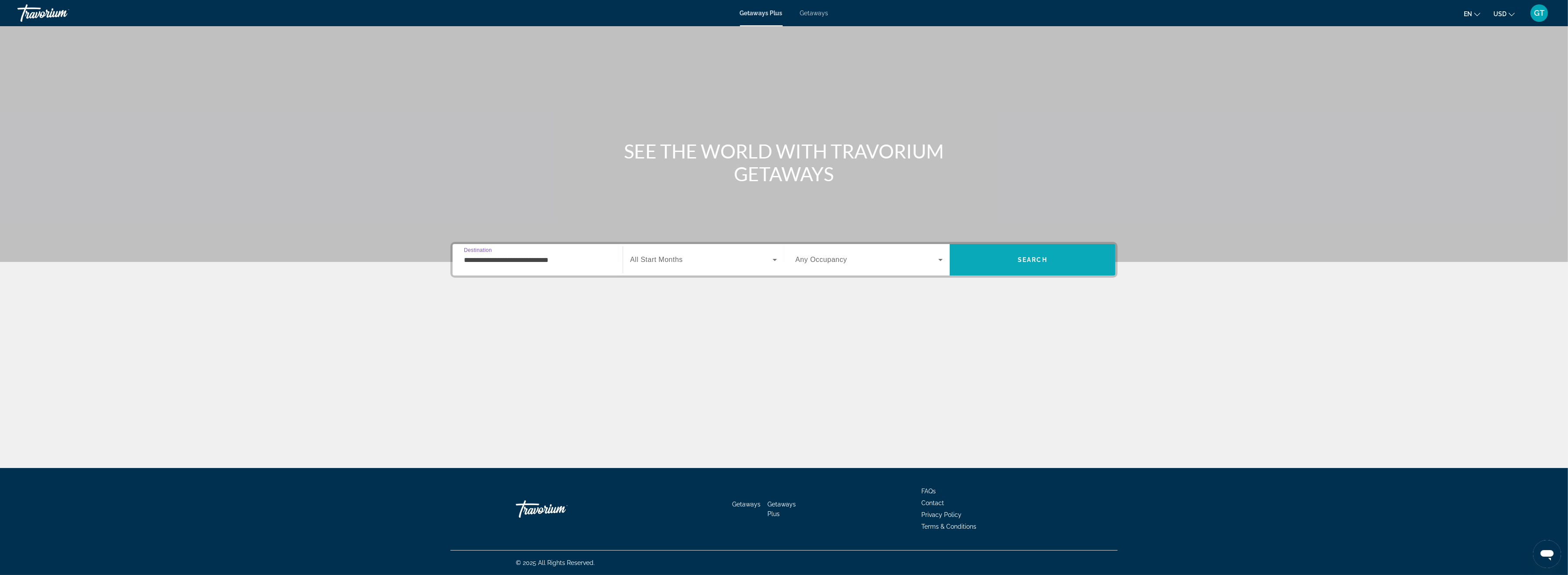
click at [1038, 260] on span "Search" at bounding box center [1032, 260] width 29 height 7
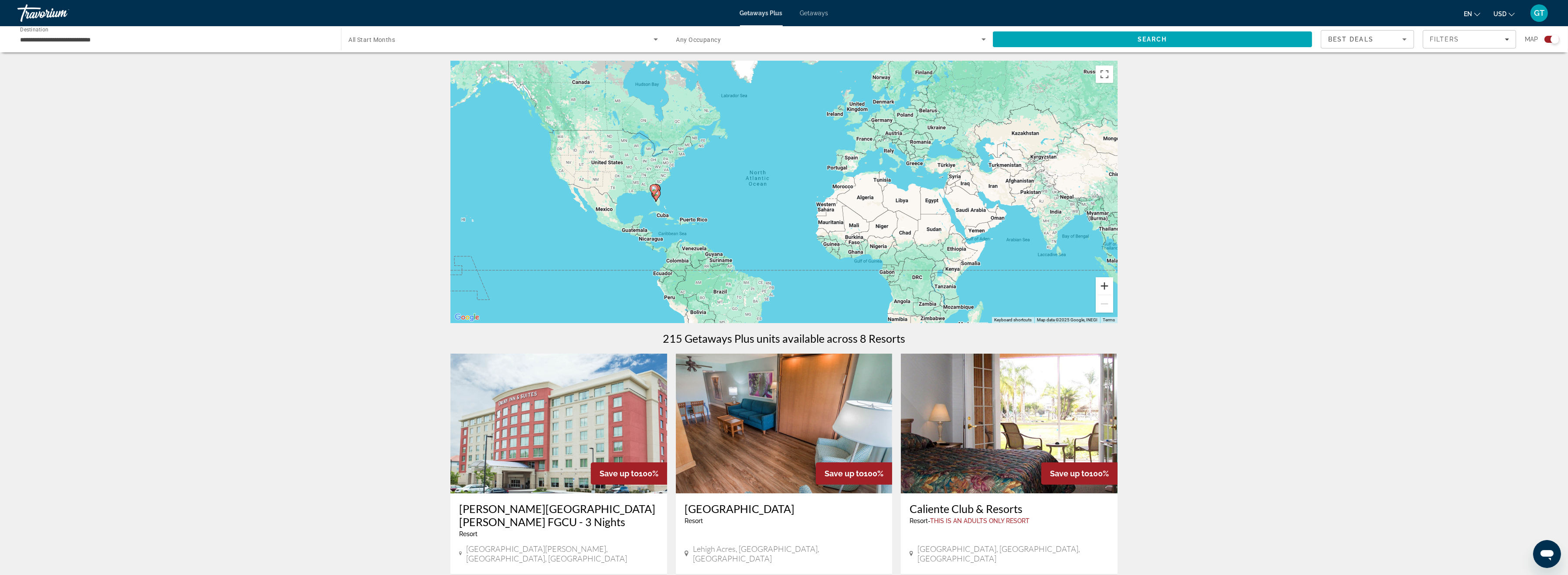
click at [1106, 286] on button "Zoom in" at bounding box center [1105, 286] width 18 height 18
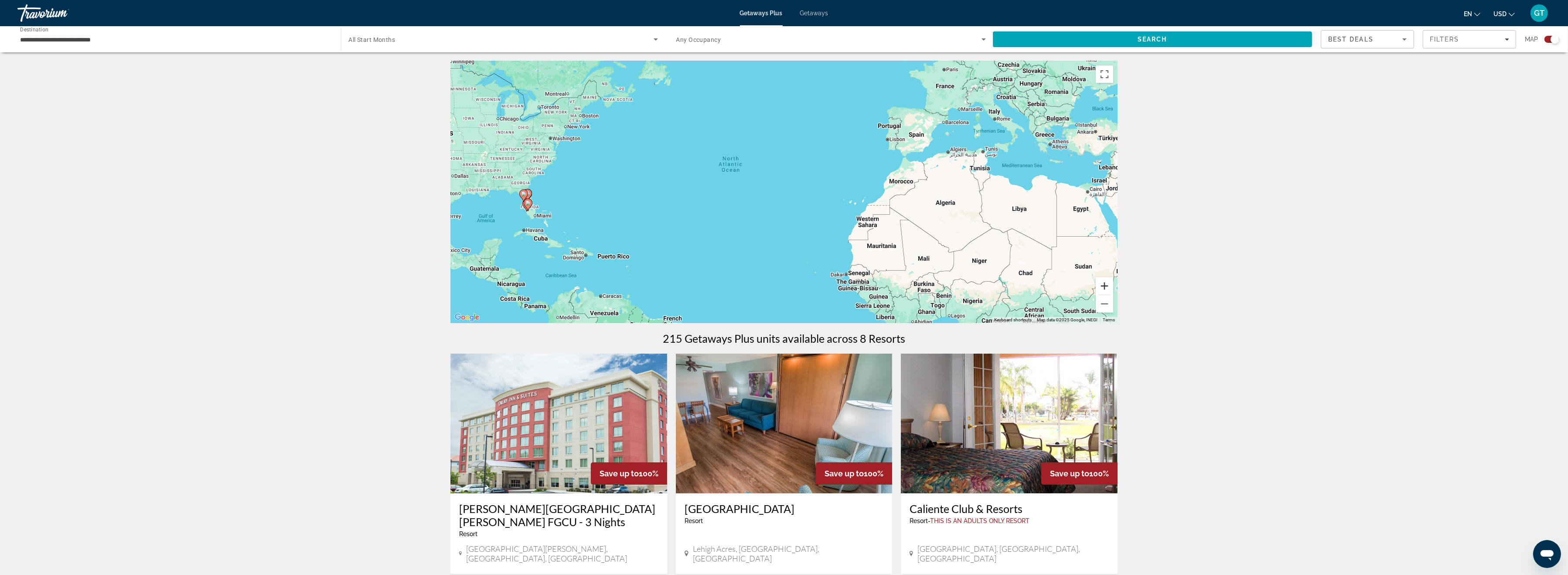
click at [1106, 286] on button "Zoom in" at bounding box center [1105, 286] width 18 height 18
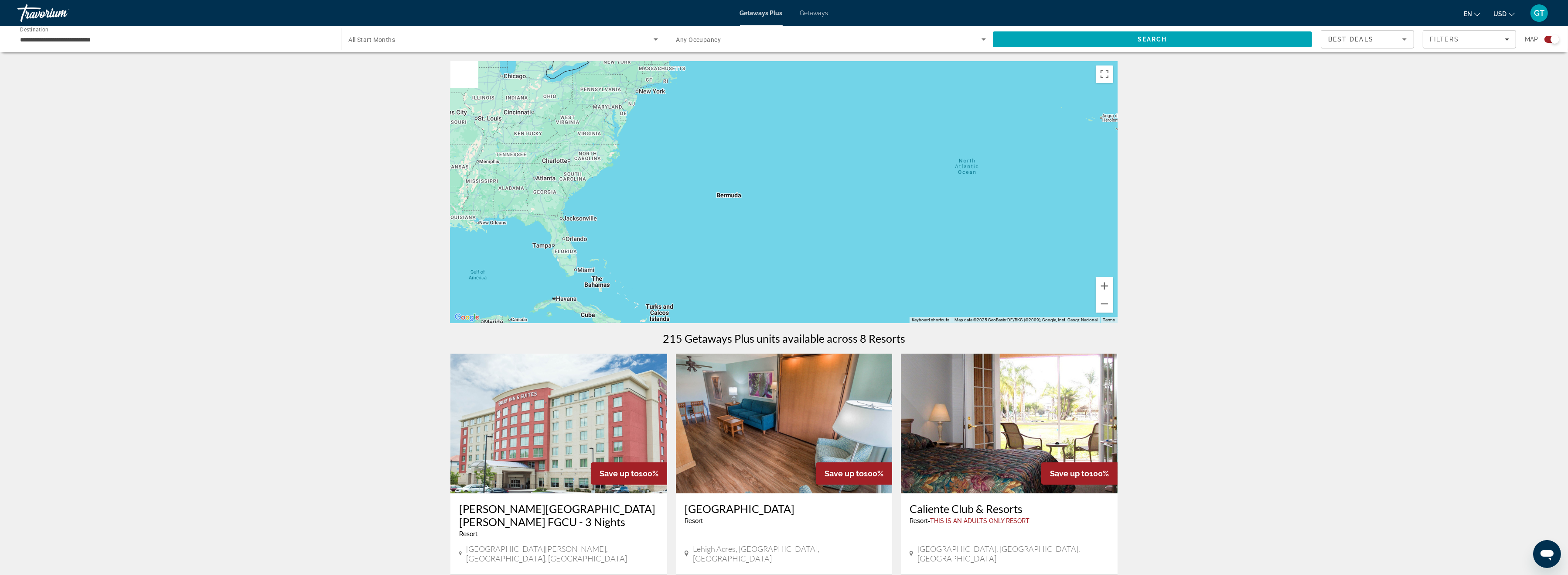
drag, startPoint x: 680, startPoint y: 132, endPoint x: 974, endPoint y: 162, distance: 295.5
click at [974, 162] on div "Main content" at bounding box center [784, 192] width 667 height 262
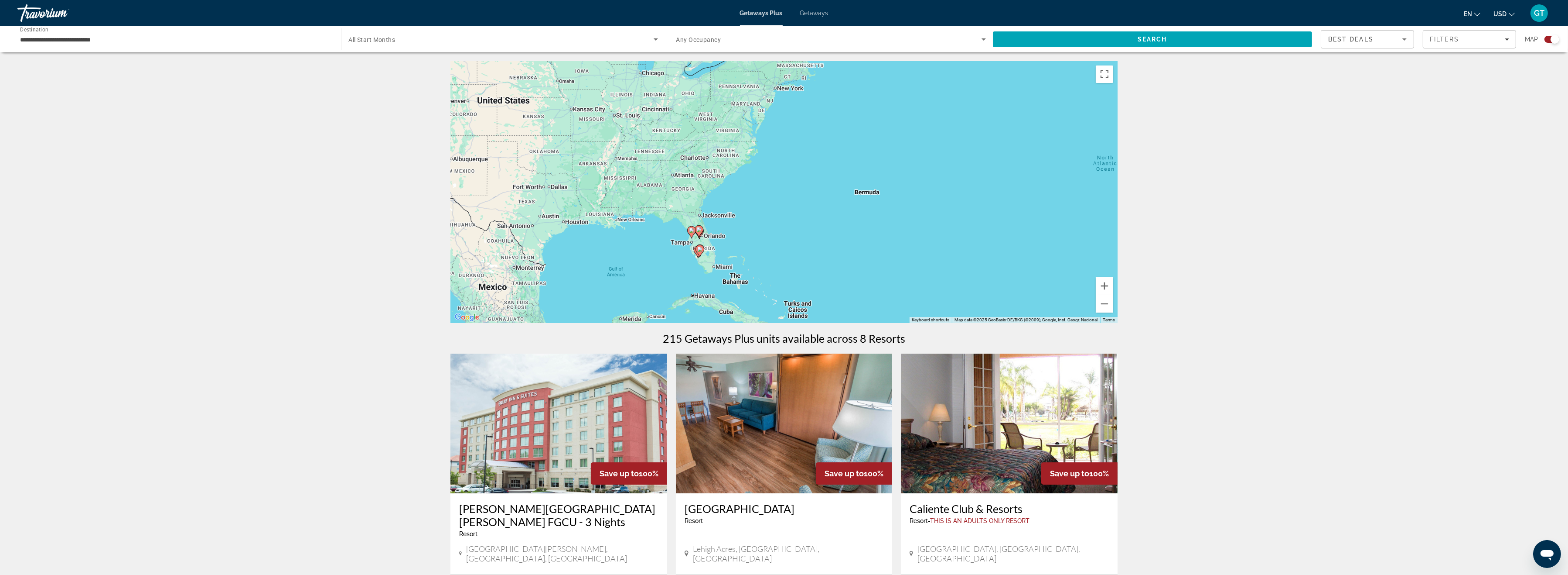
drag, startPoint x: 702, startPoint y: 156, endPoint x: 839, endPoint y: 152, distance: 137.1
click at [839, 152] on div "To activate drag with keyboard, press Alt + Enter. Once in keyboard drag state,…" at bounding box center [784, 192] width 667 height 262
click at [1108, 286] on button "Zoom in" at bounding box center [1105, 286] width 18 height 18
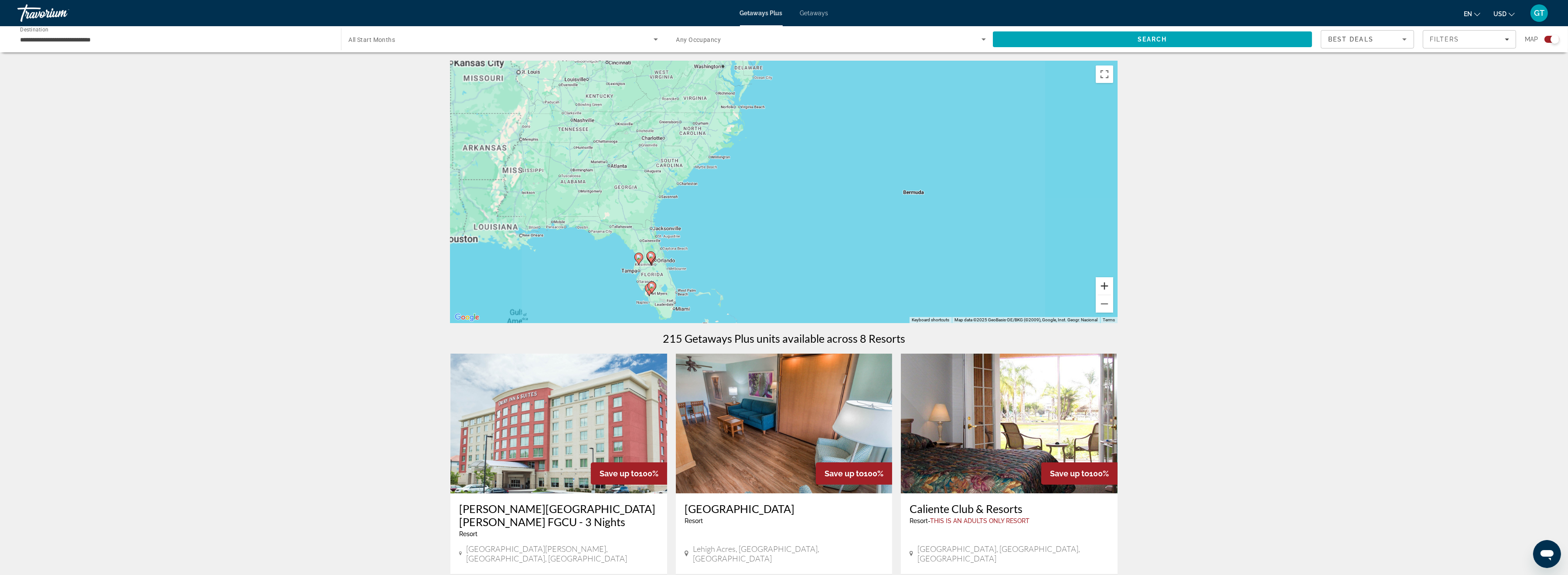
click at [1108, 286] on button "Zoom in" at bounding box center [1105, 286] width 18 height 18
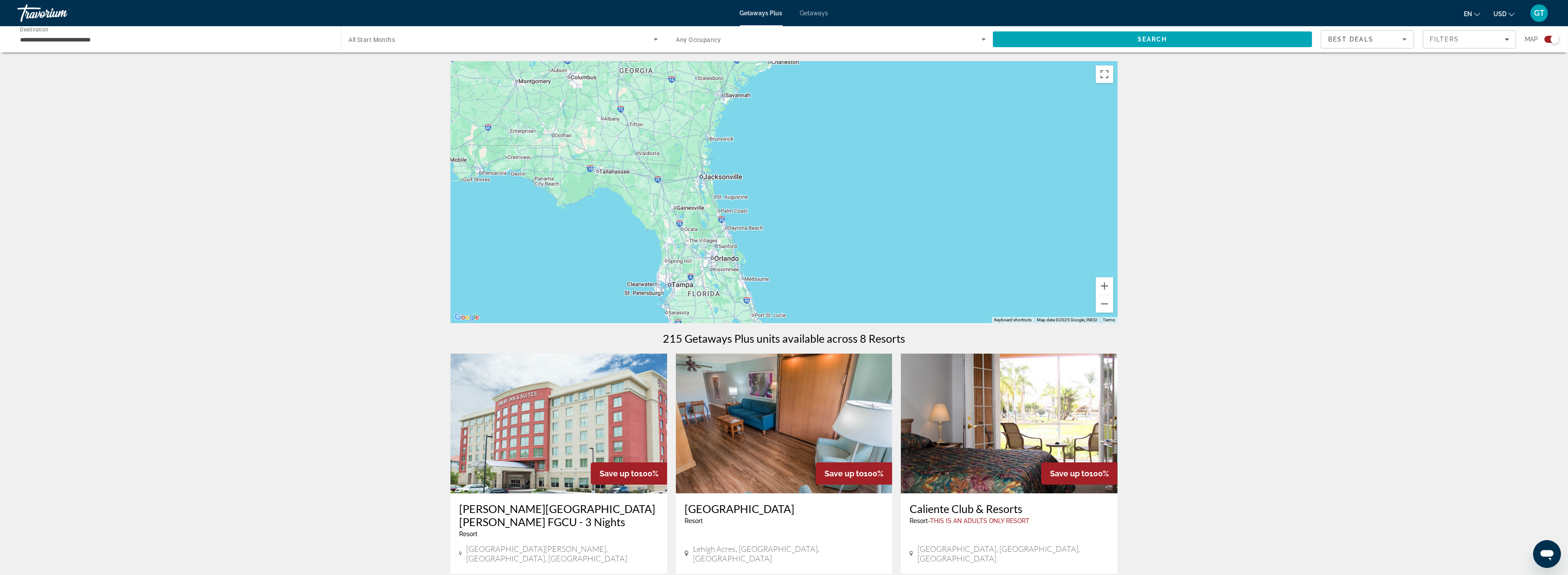
drag, startPoint x: 709, startPoint y: 205, endPoint x: 970, endPoint y: 90, distance: 285.2
click at [970, 90] on div "Main content" at bounding box center [784, 192] width 667 height 262
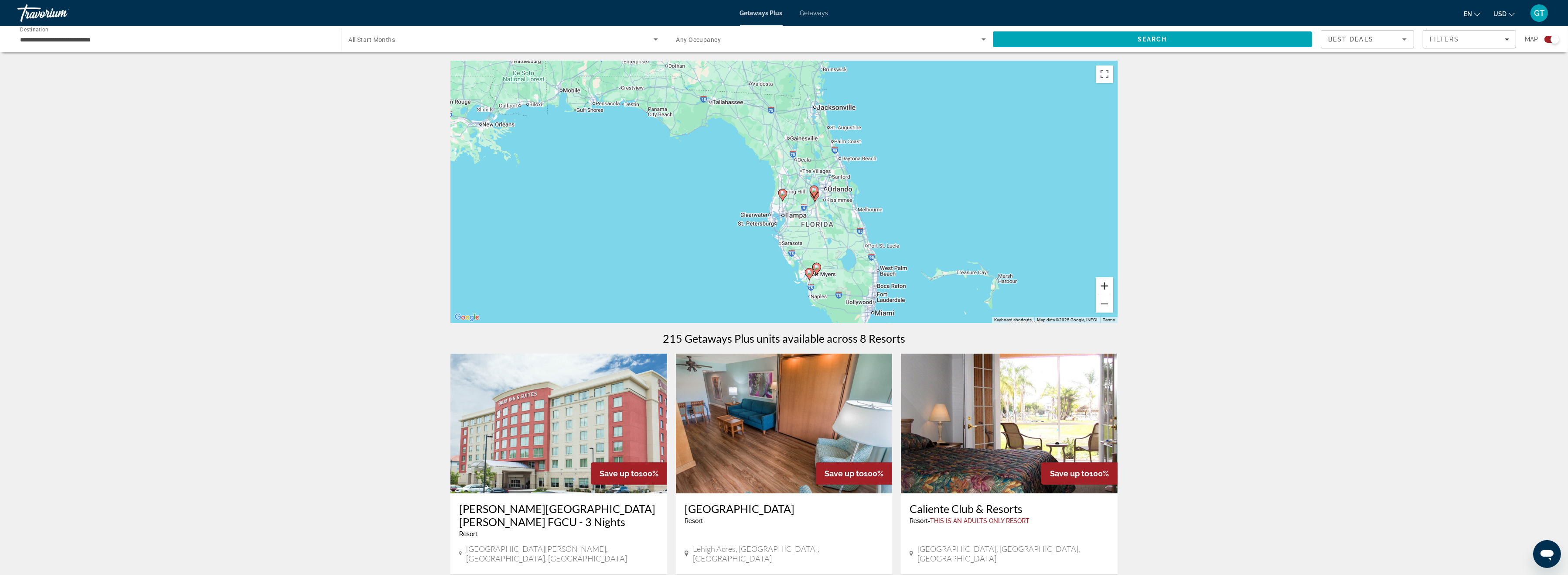
click at [1106, 286] on button "Zoom in" at bounding box center [1105, 286] width 18 height 18
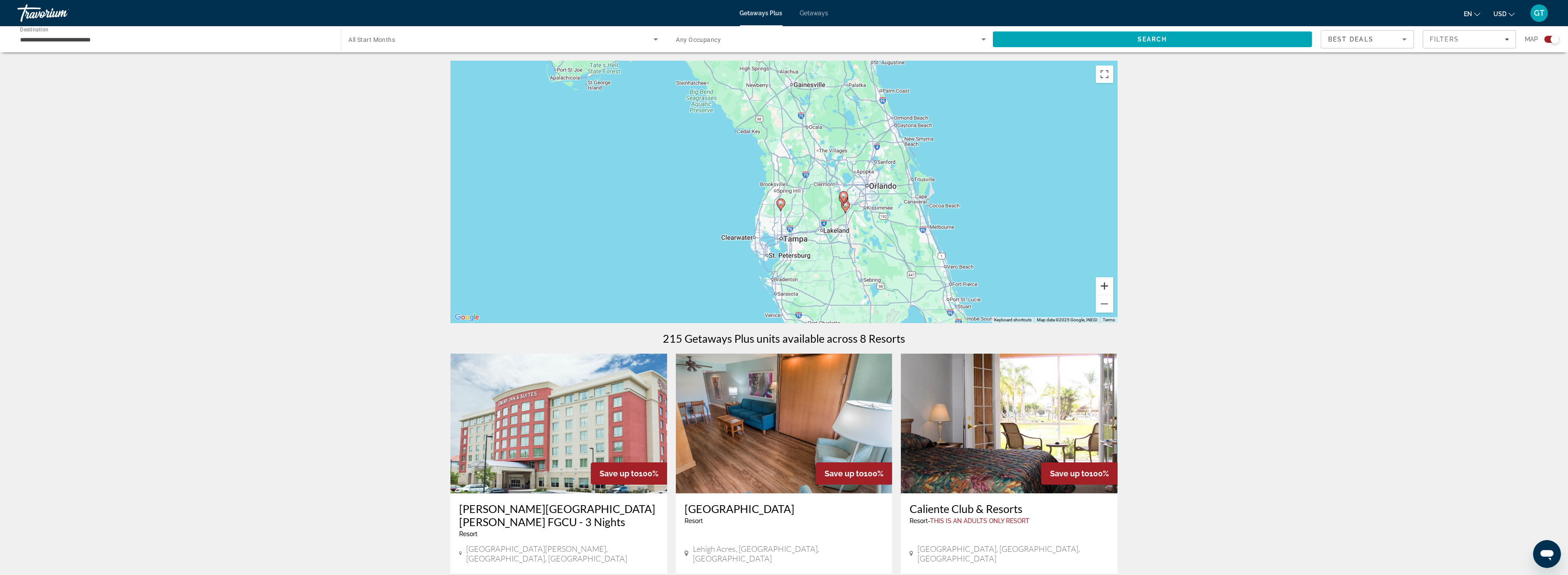
click at [1102, 283] on button "Zoom in" at bounding box center [1105, 286] width 18 height 18
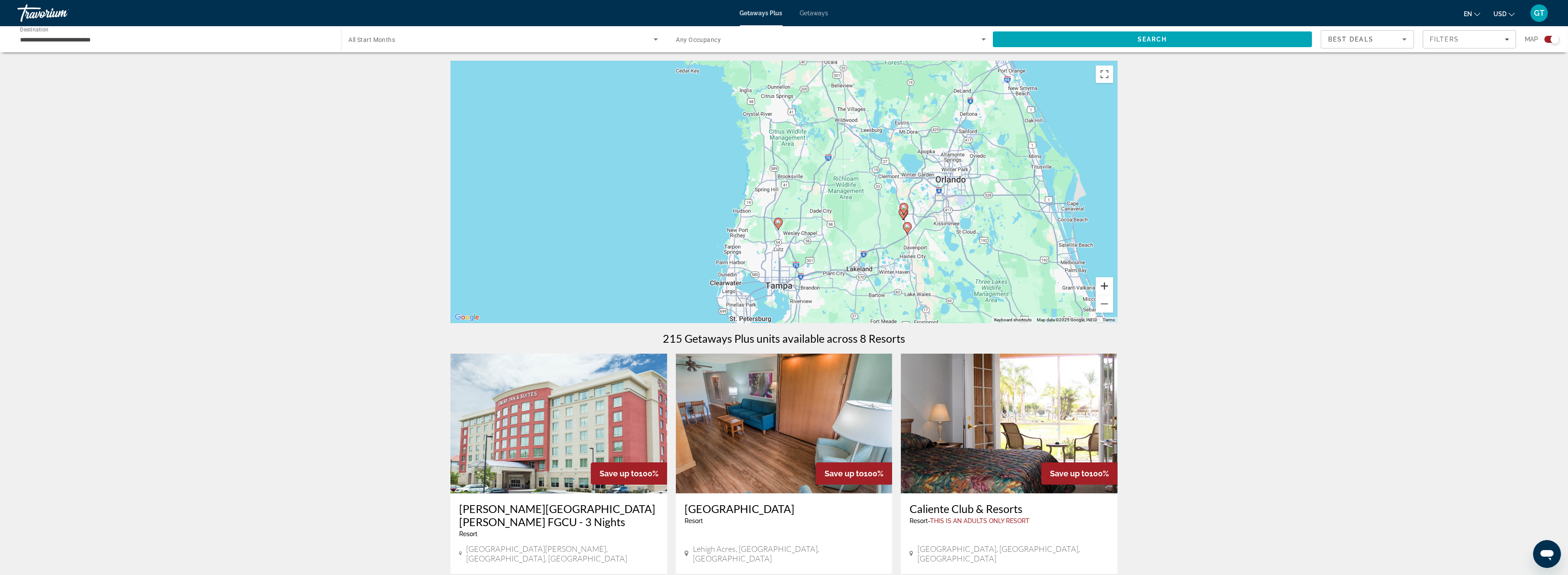
click at [1102, 283] on button "Zoom in" at bounding box center [1105, 286] width 18 height 18
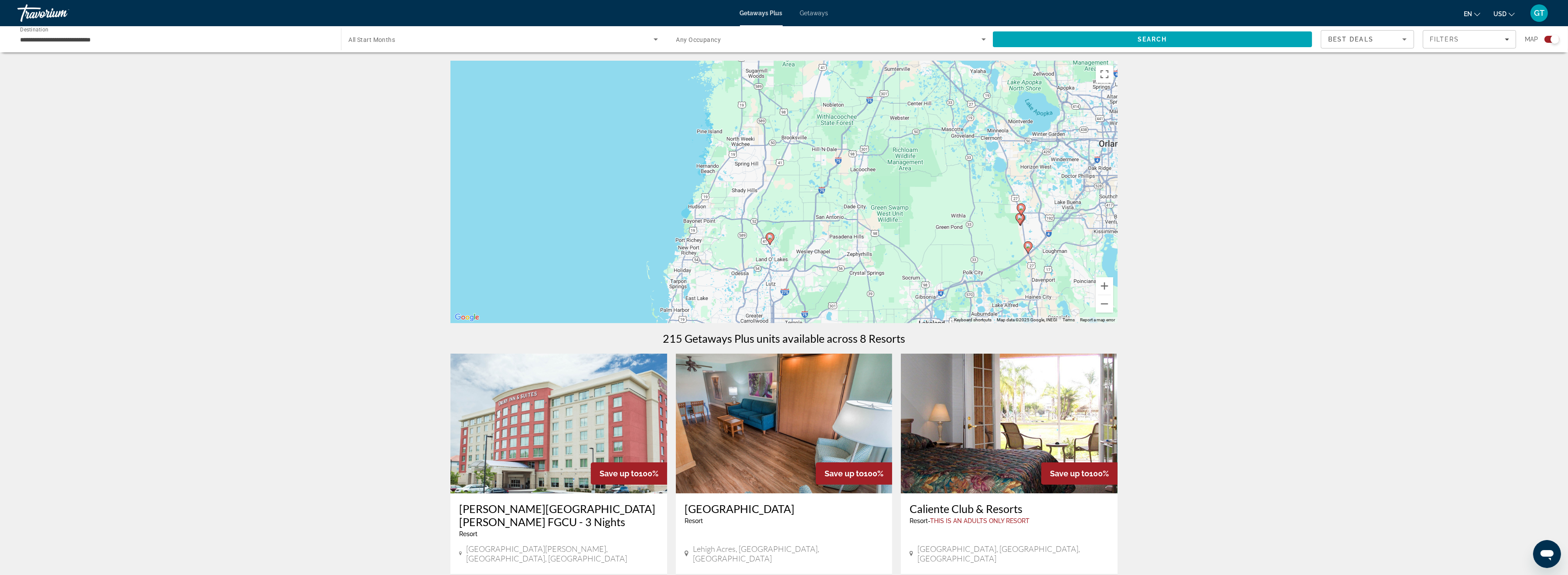
drag, startPoint x: 794, startPoint y: 248, endPoint x: 792, endPoint y: 210, distance: 38.1
click at [792, 215] on div "To activate drag with keyboard, press Alt + Enter. Once in keyboard drag state,…" at bounding box center [784, 192] width 667 height 262
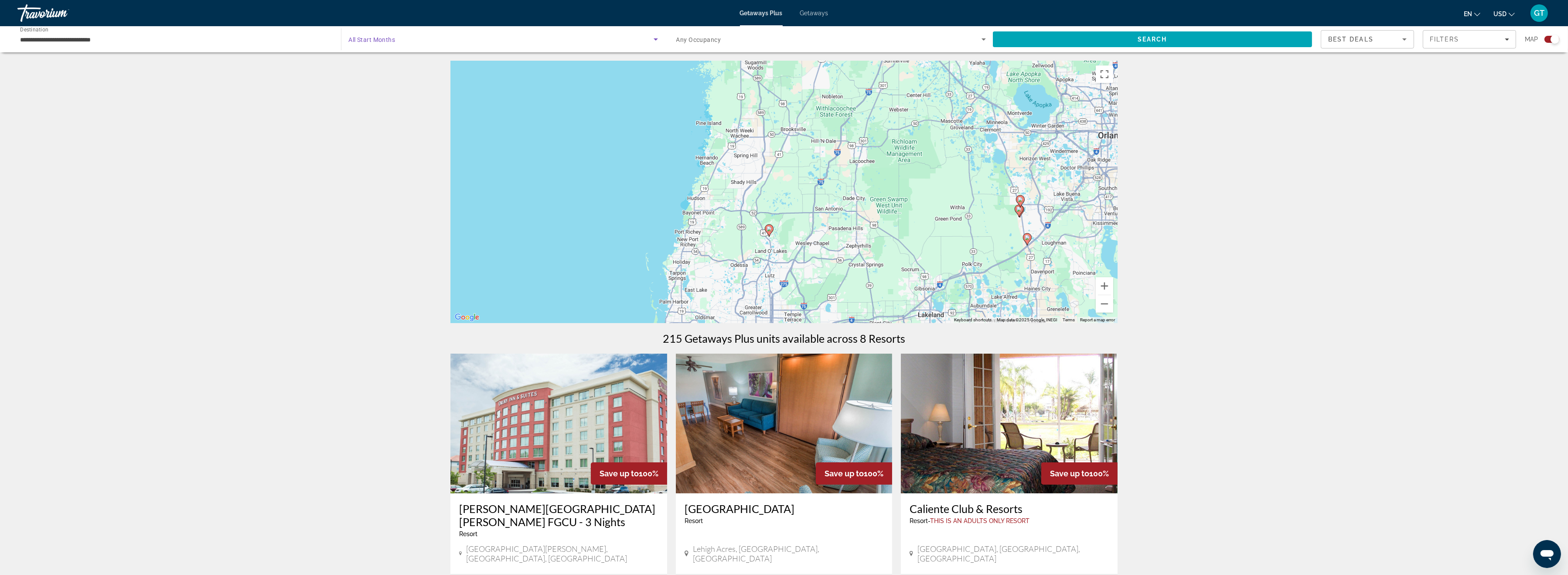
click at [399, 41] on span "Search widget" at bounding box center [501, 39] width 305 height 11
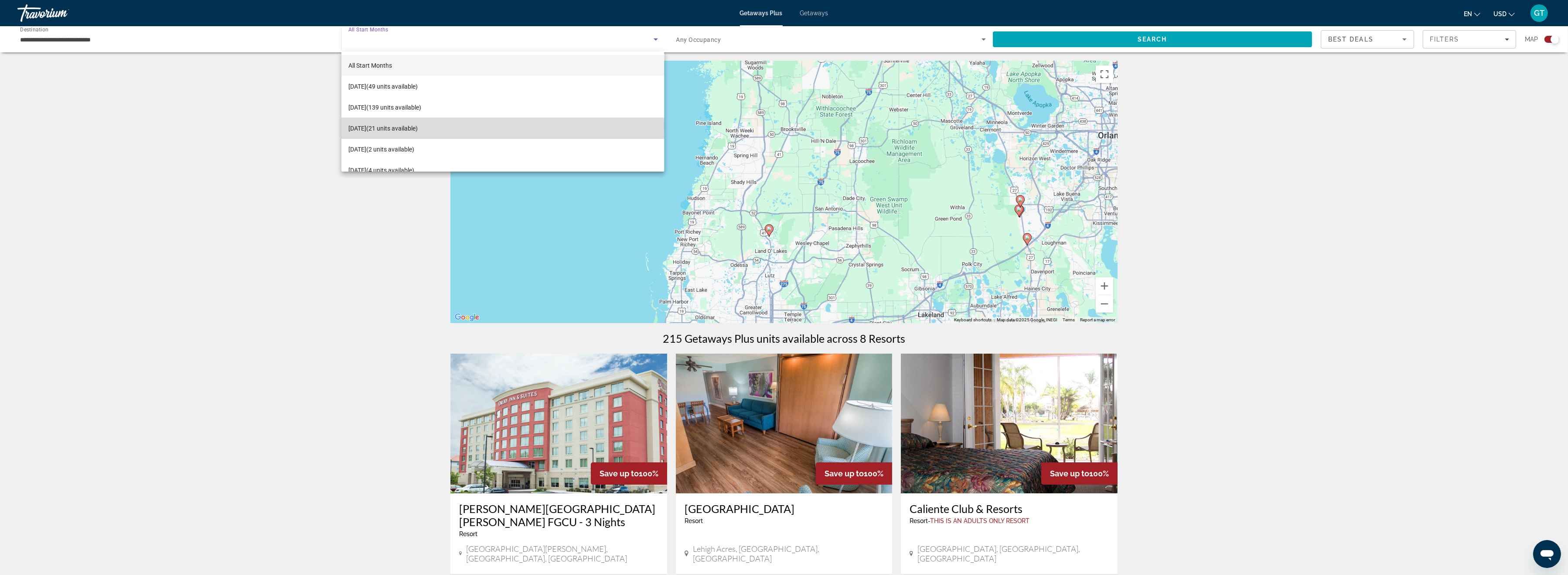
click at [360, 126] on span "[DATE] (21 units available)" at bounding box center [383, 128] width 69 height 11
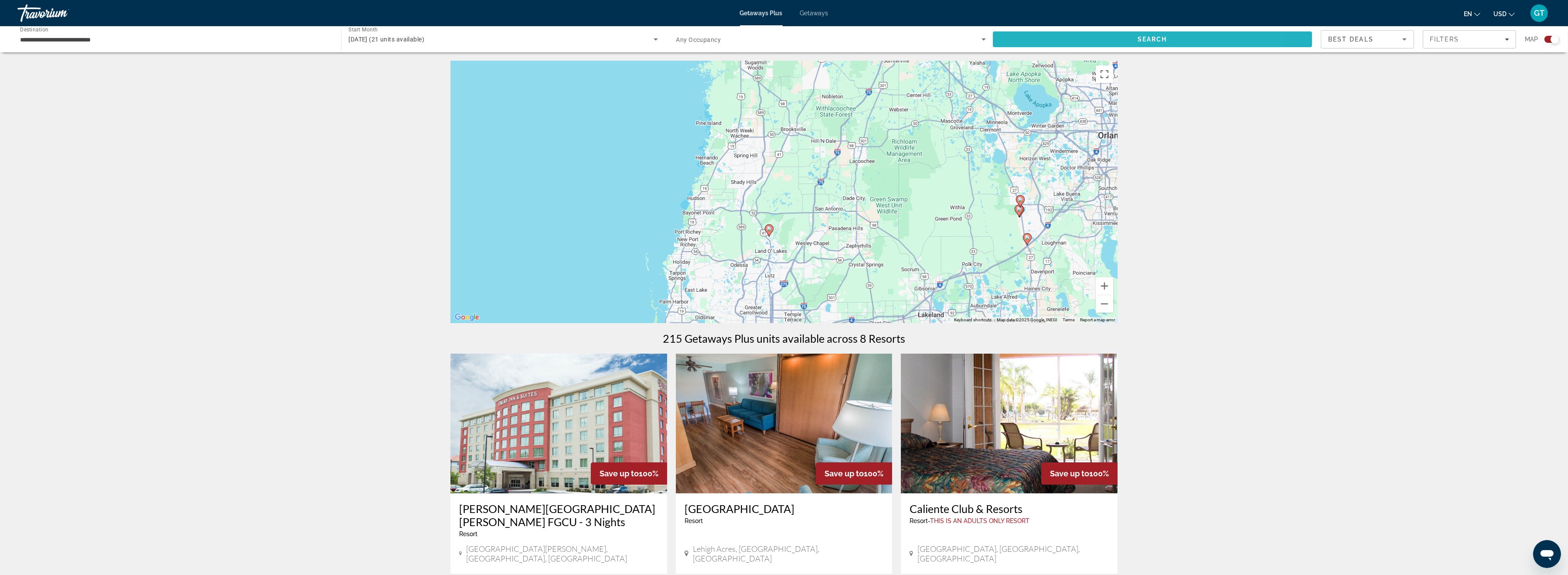
click at [1076, 40] on span "Search" at bounding box center [1152, 39] width 319 height 21
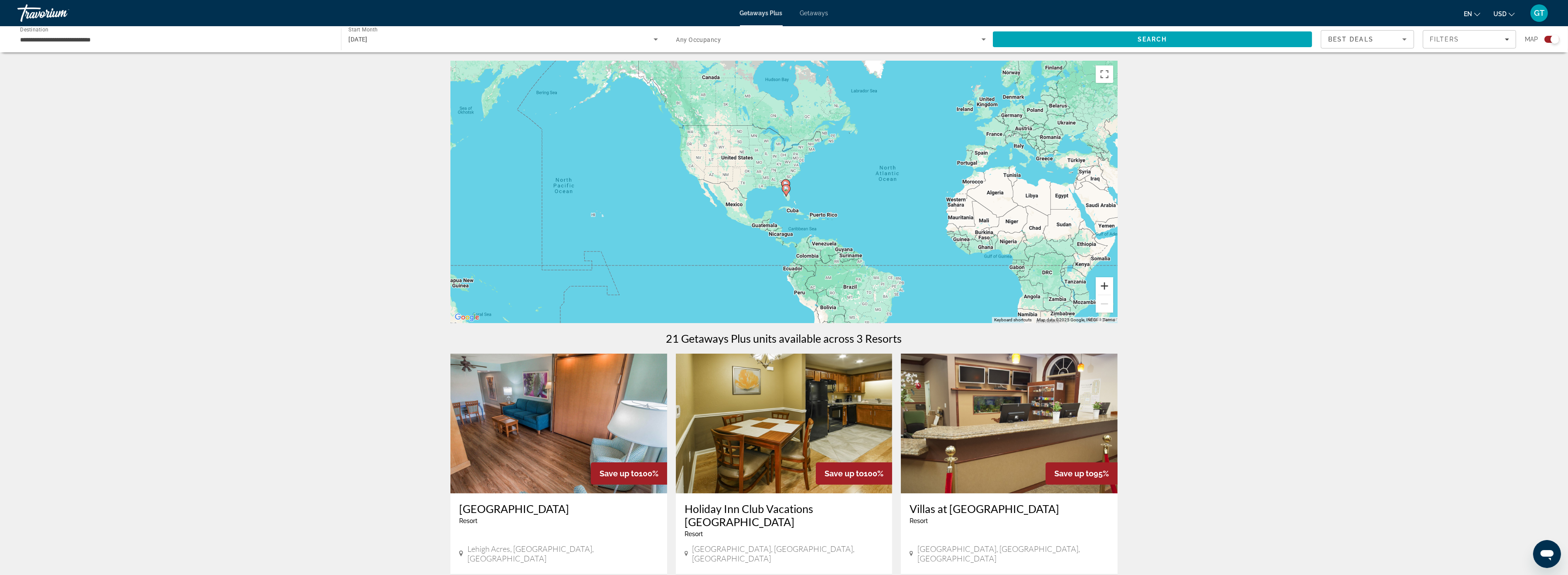
click at [1106, 290] on button "Zoom in" at bounding box center [1105, 286] width 18 height 18
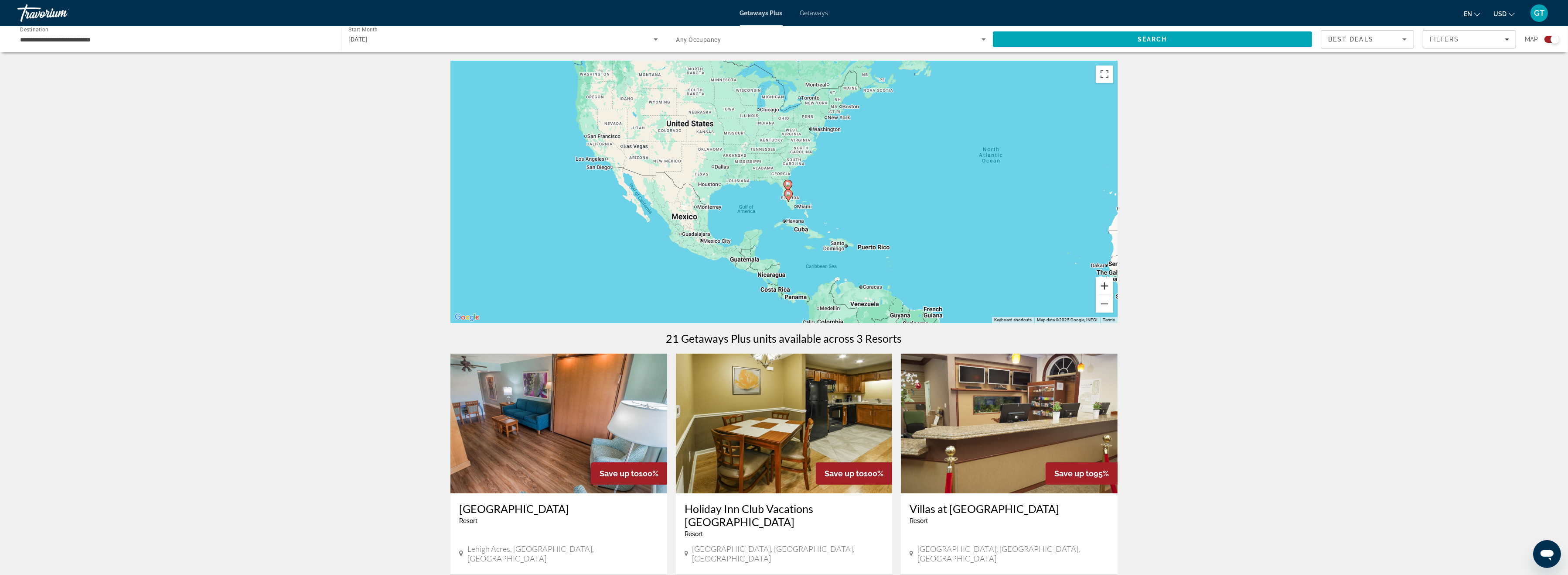
click at [1106, 290] on button "Zoom in" at bounding box center [1105, 286] width 18 height 18
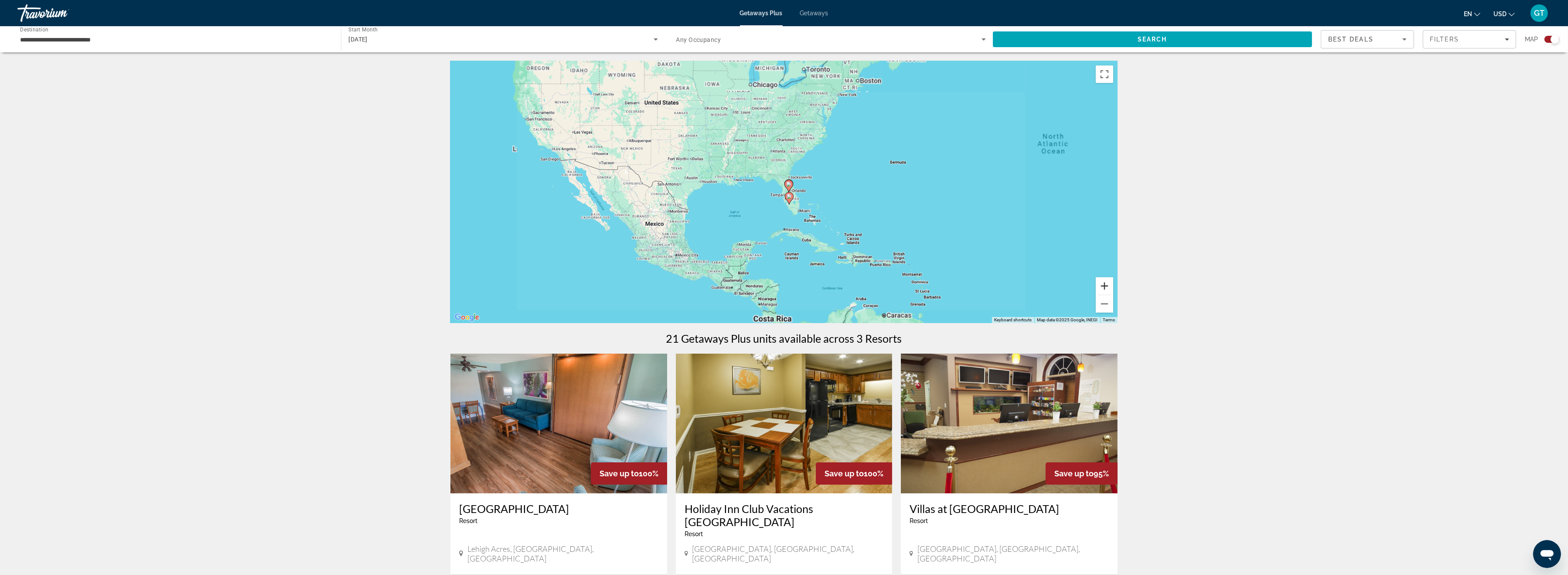
click at [1106, 290] on button "Zoom in" at bounding box center [1105, 286] width 18 height 18
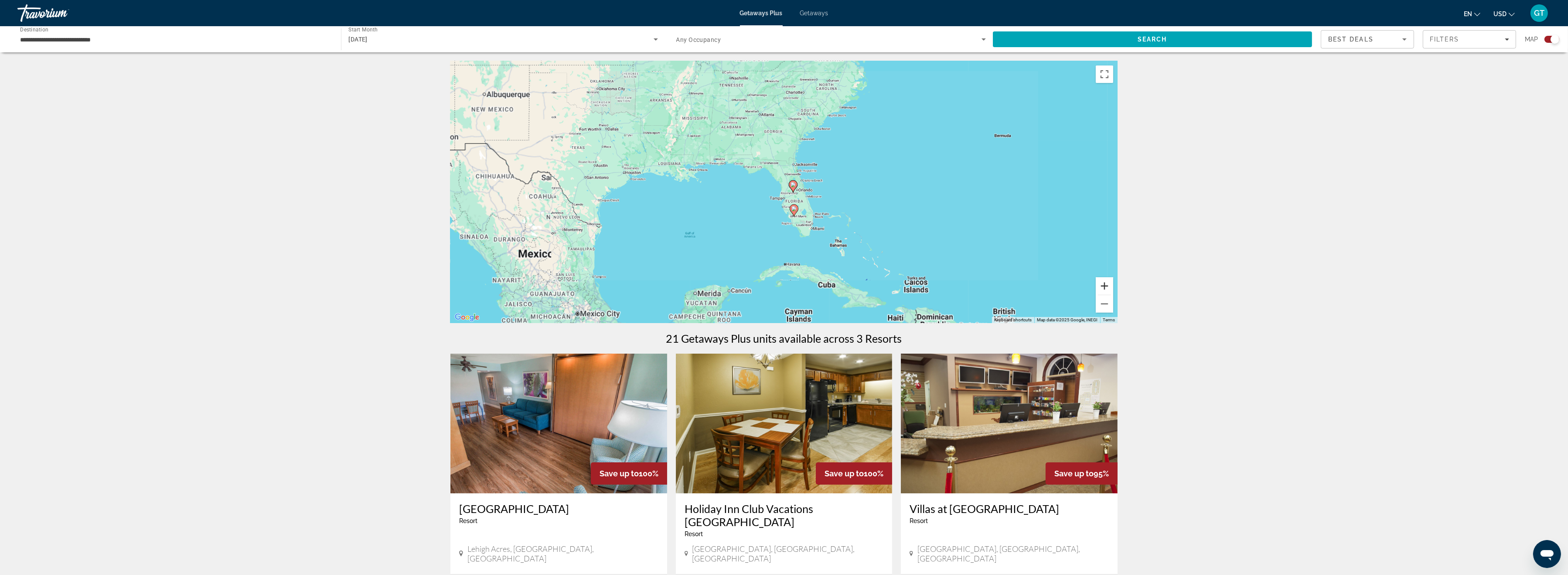
click at [1106, 290] on button "Zoom in" at bounding box center [1105, 286] width 18 height 18
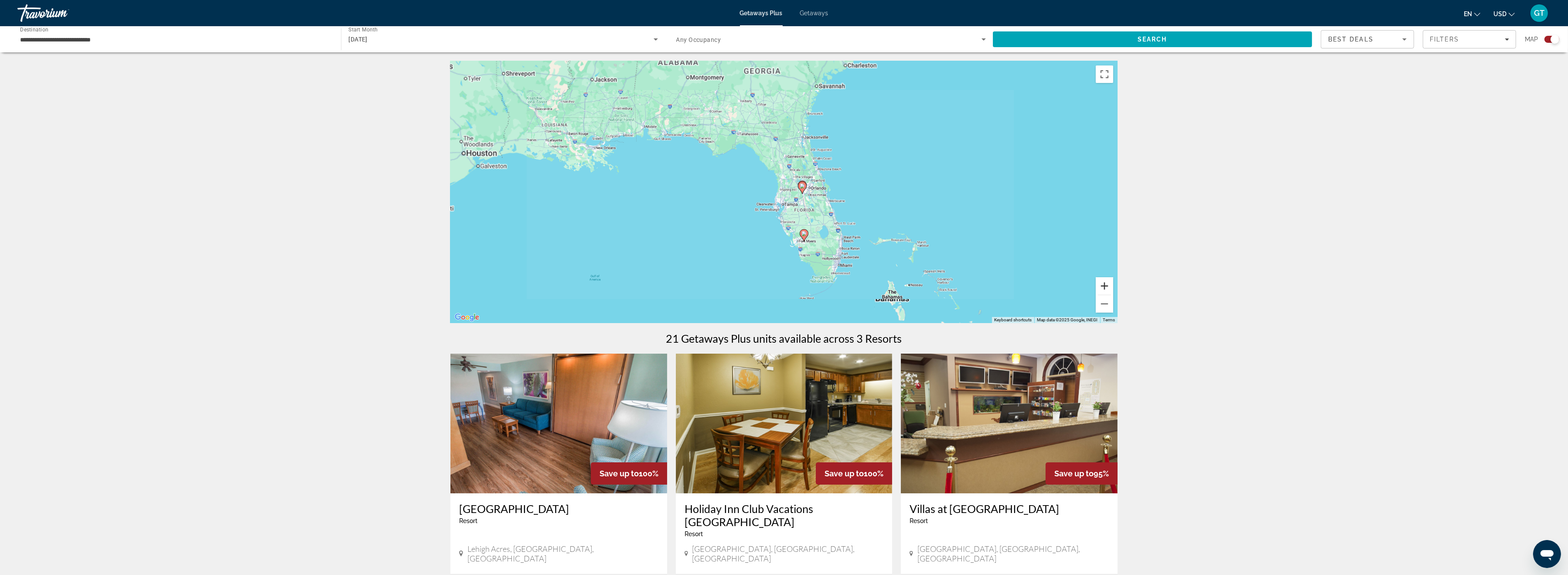
click at [1106, 290] on button "Zoom in" at bounding box center [1105, 286] width 18 height 18
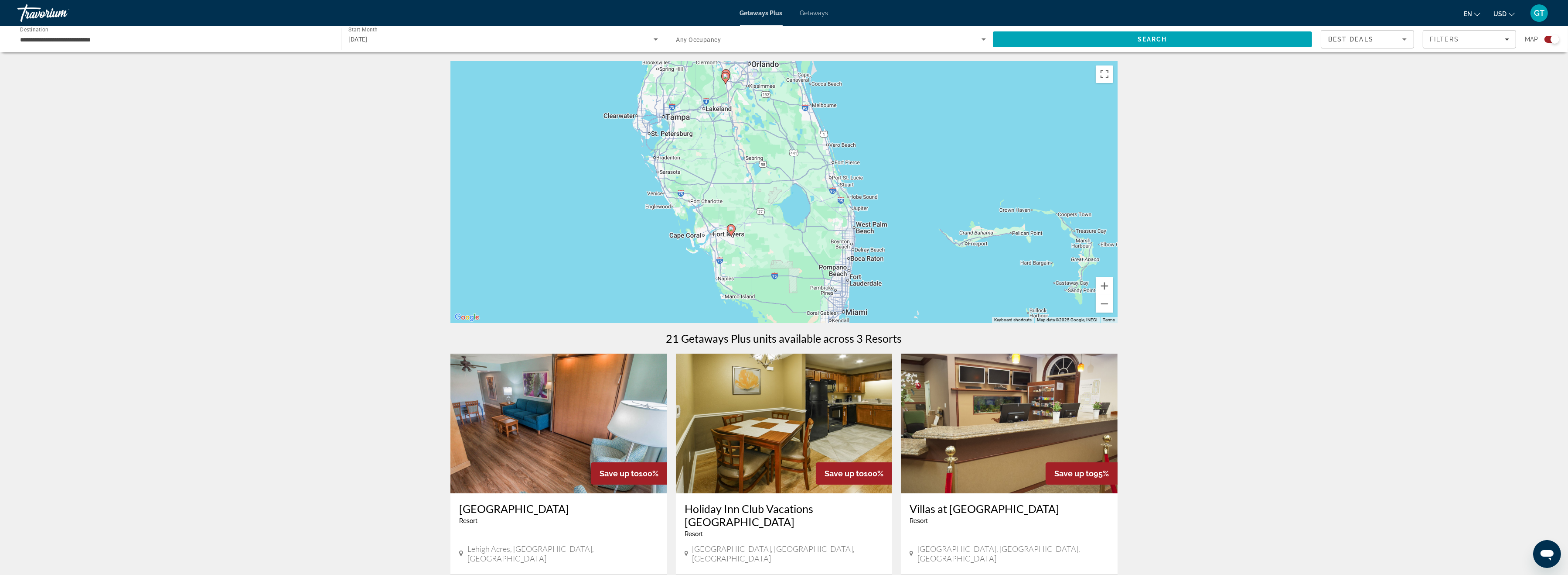
drag, startPoint x: 1008, startPoint y: 223, endPoint x: 889, endPoint y: 109, distance: 164.8
click at [889, 109] on div "To activate drag with keyboard, press Alt + Enter. Once in keyboard drag state,…" at bounding box center [784, 192] width 667 height 262
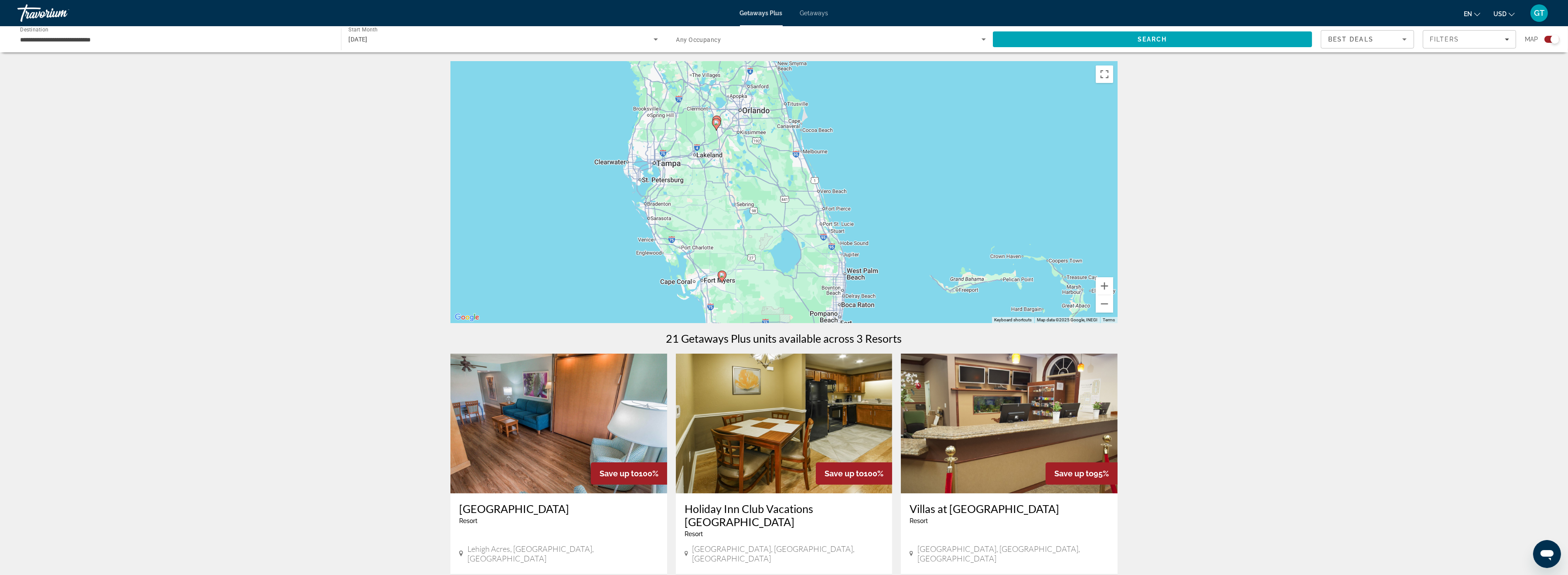
drag, startPoint x: 765, startPoint y: 158, endPoint x: 766, endPoint y: 193, distance: 35.0
click at [766, 193] on div "To activate drag with keyboard, press Alt + Enter. Once in keyboard drag state,…" at bounding box center [784, 192] width 667 height 262
click at [1106, 287] on button "Zoom in" at bounding box center [1105, 286] width 18 height 18
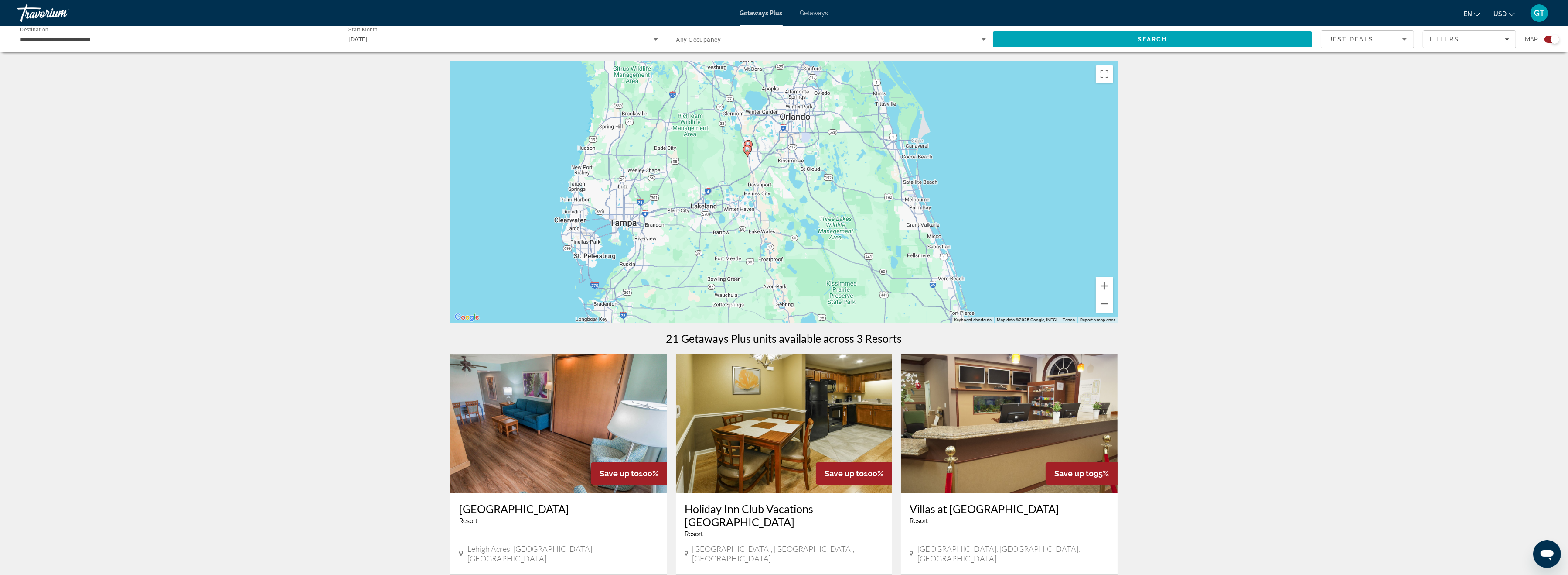
drag, startPoint x: 766, startPoint y: 172, endPoint x: 848, endPoint y: 231, distance: 101.0
click at [872, 245] on div "To activate drag with keyboard, press Alt + Enter. Once in keyboard drag state,…" at bounding box center [784, 192] width 667 height 262
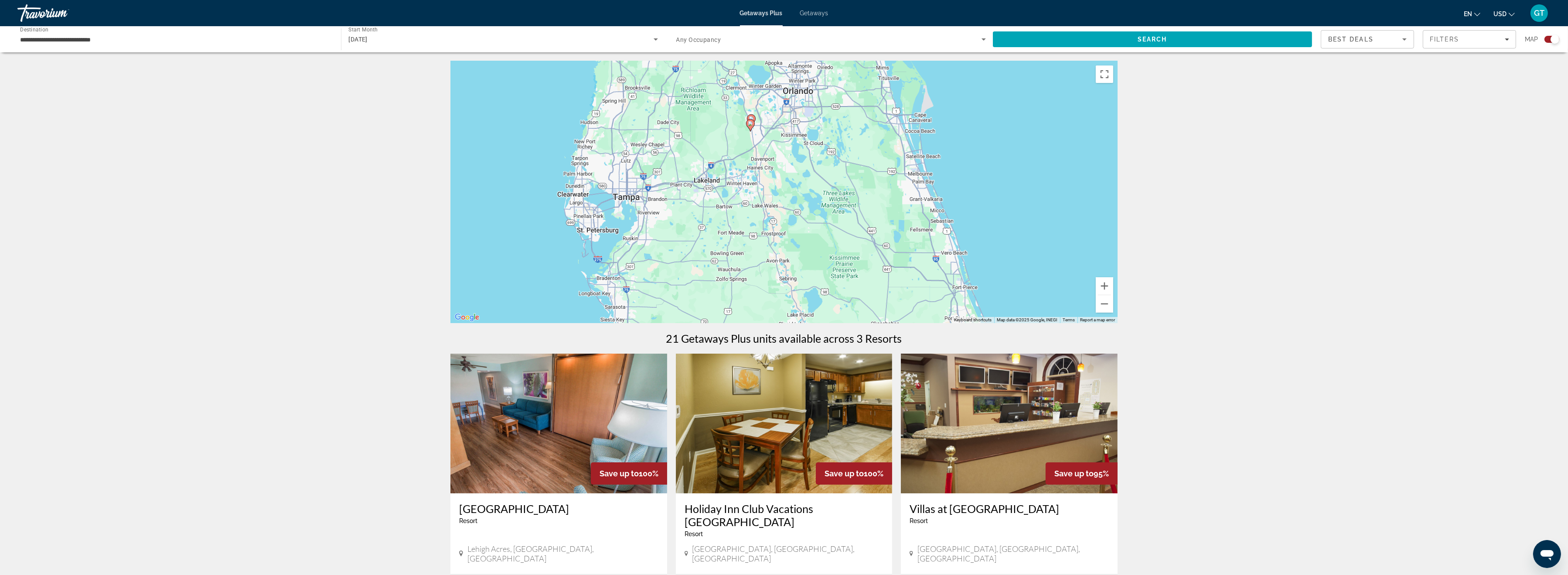
click at [751, 126] on icon "Main content" at bounding box center [750, 125] width 8 height 12
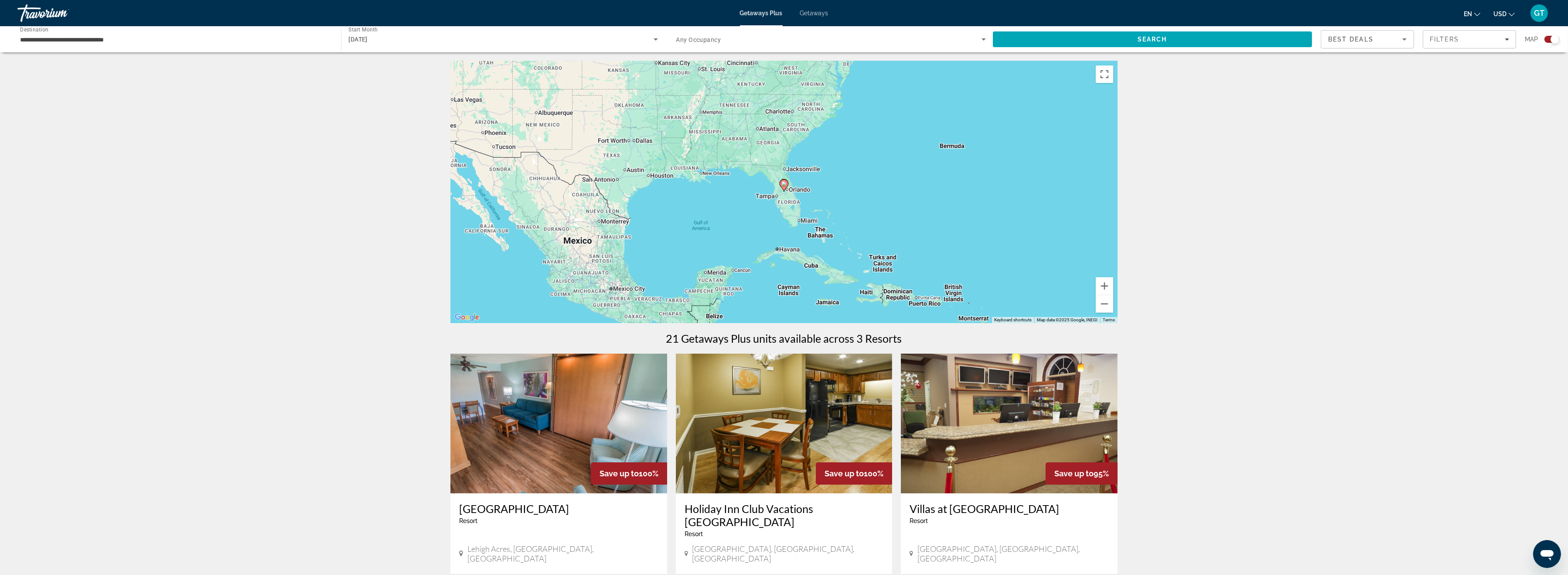
click at [784, 182] on image "Main content" at bounding box center [784, 183] width 5 height 5
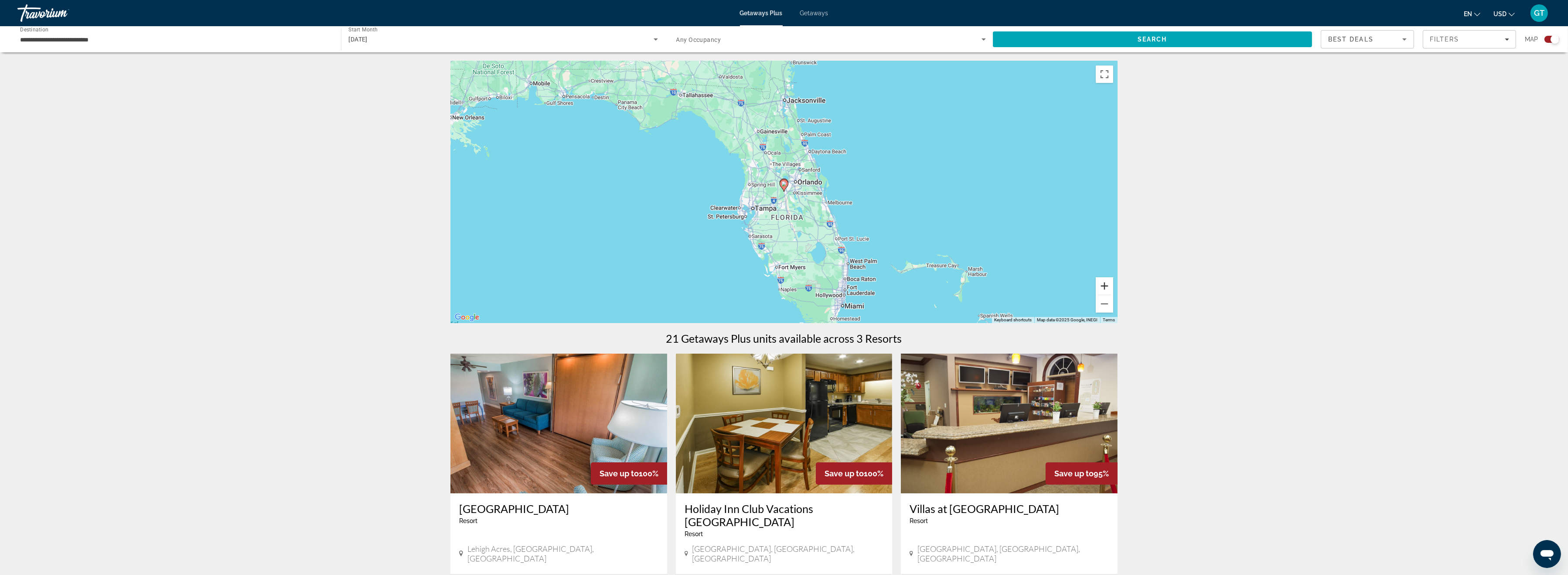
click at [1106, 288] on button "Zoom in" at bounding box center [1105, 286] width 18 height 18
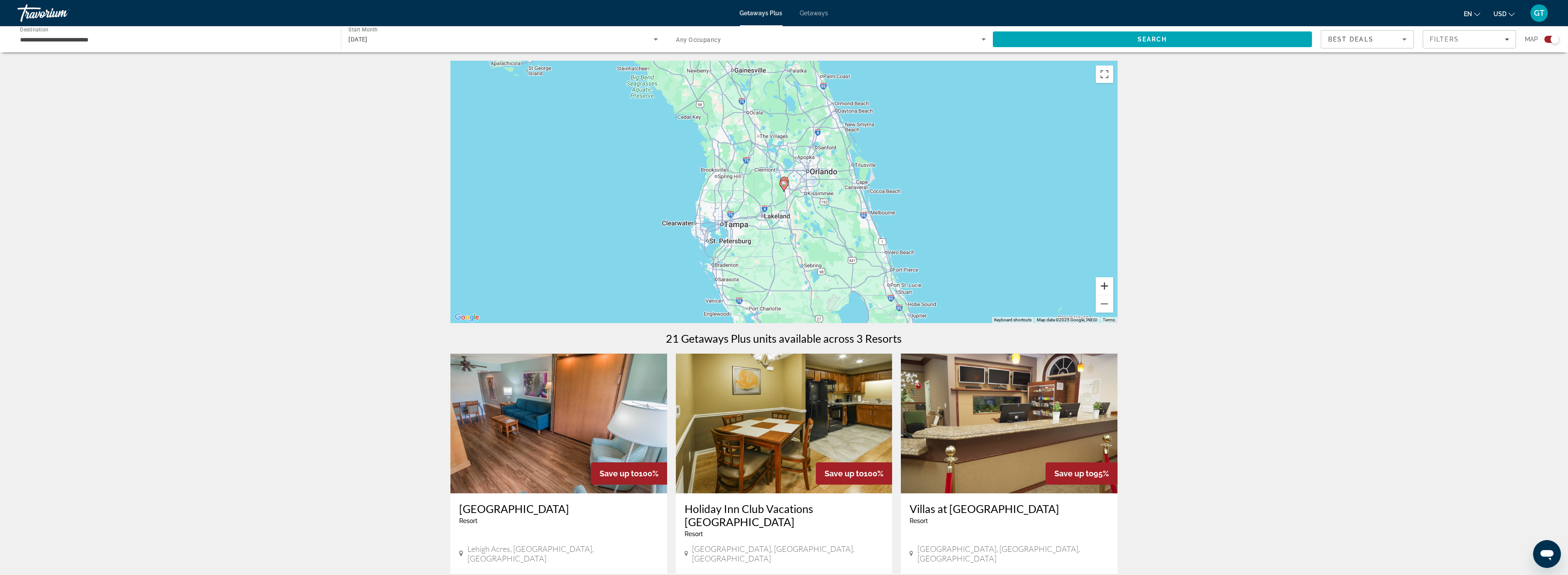
click at [1106, 288] on button "Zoom in" at bounding box center [1105, 286] width 18 height 18
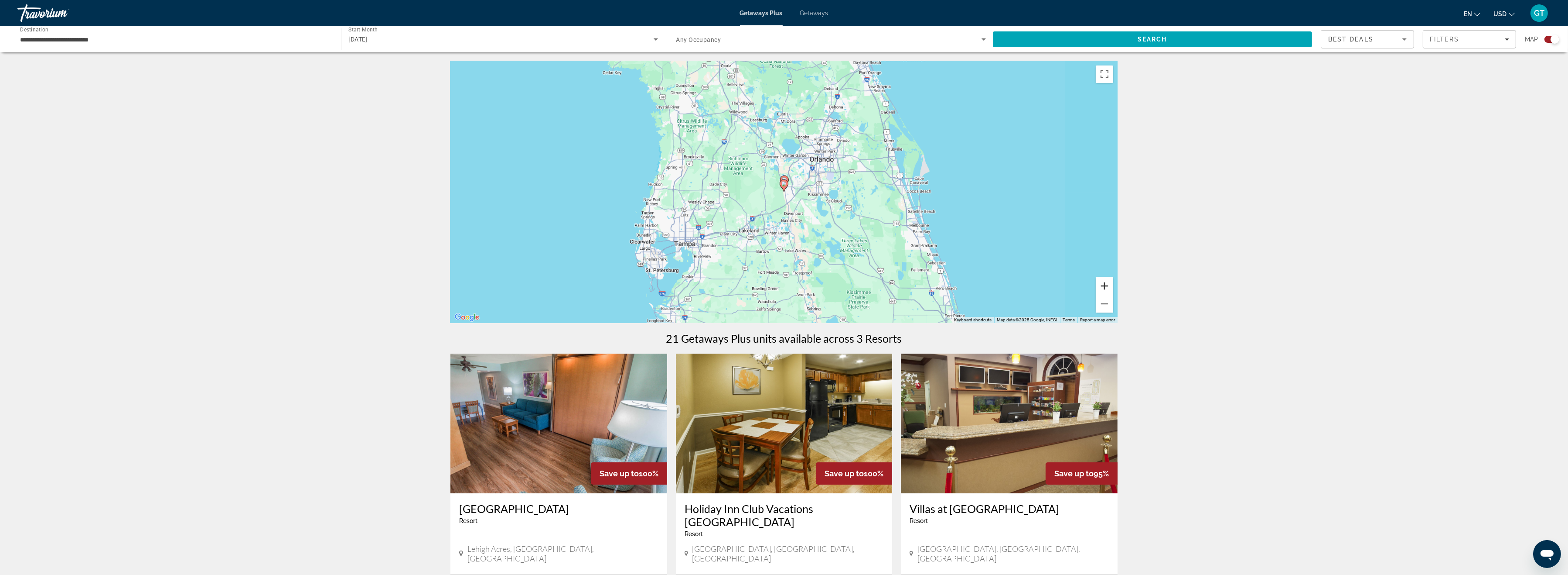
click at [1106, 288] on button "Zoom in" at bounding box center [1105, 286] width 18 height 18
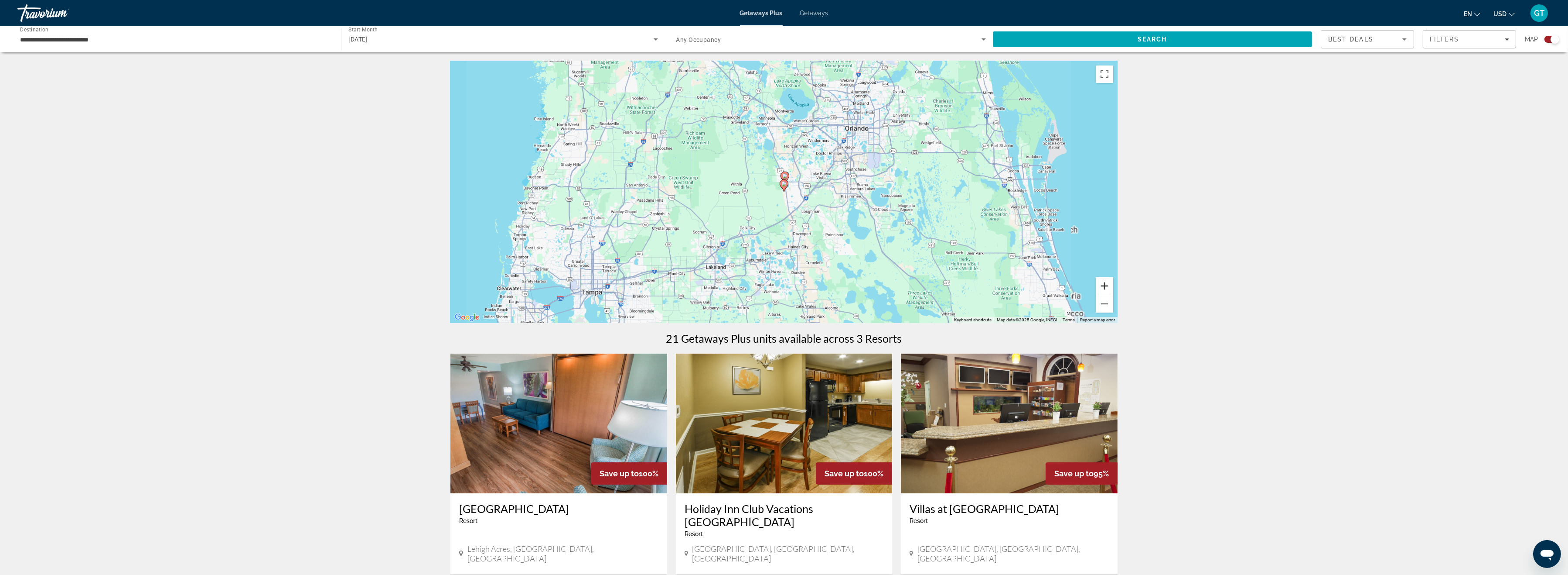
click at [1106, 288] on button "Zoom in" at bounding box center [1105, 286] width 18 height 18
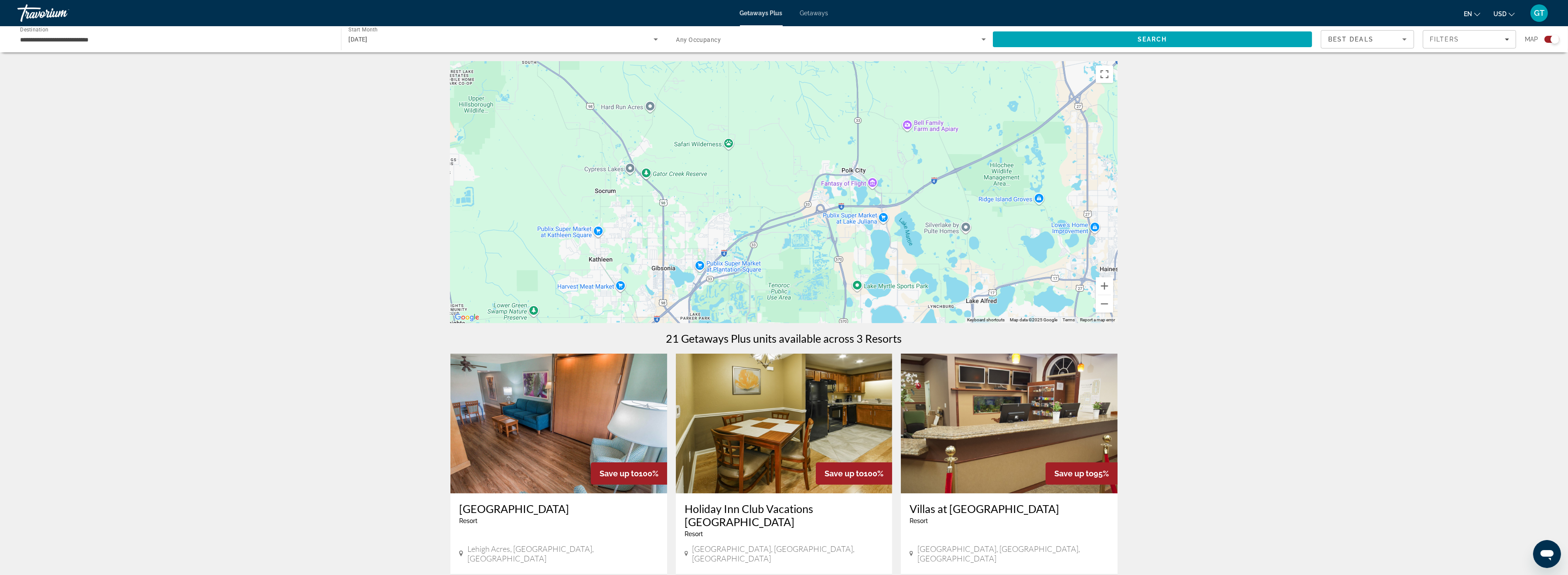
drag, startPoint x: 861, startPoint y: 263, endPoint x: 1118, endPoint y: 53, distance: 331.9
click at [1118, 61] on div "To activate drag with keyboard, press Alt + Enter. Once in keyboard drag state,…" at bounding box center [784, 192] width 667 height 262
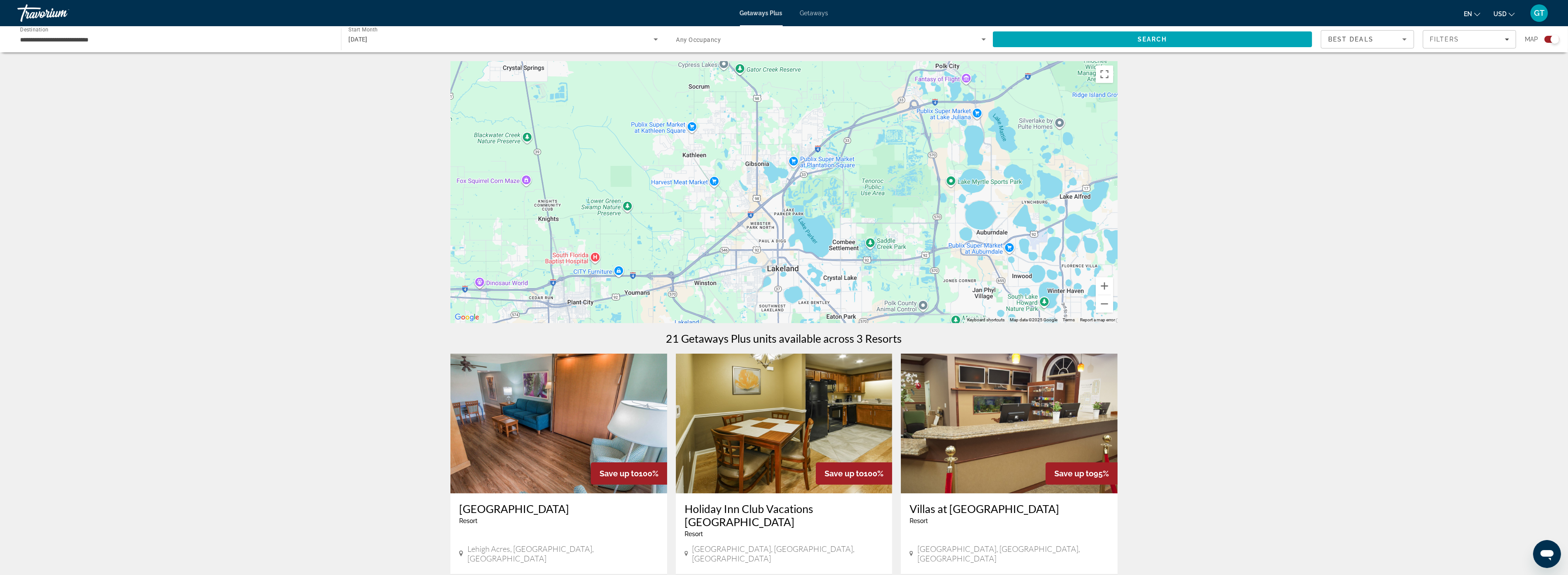
drag, startPoint x: 857, startPoint y: 137, endPoint x: 950, endPoint y: 32, distance: 140.3
click at [950, 61] on div "To activate drag with keyboard, press Alt + Enter. Once in keyboard drag state,…" at bounding box center [784, 192] width 667 height 262
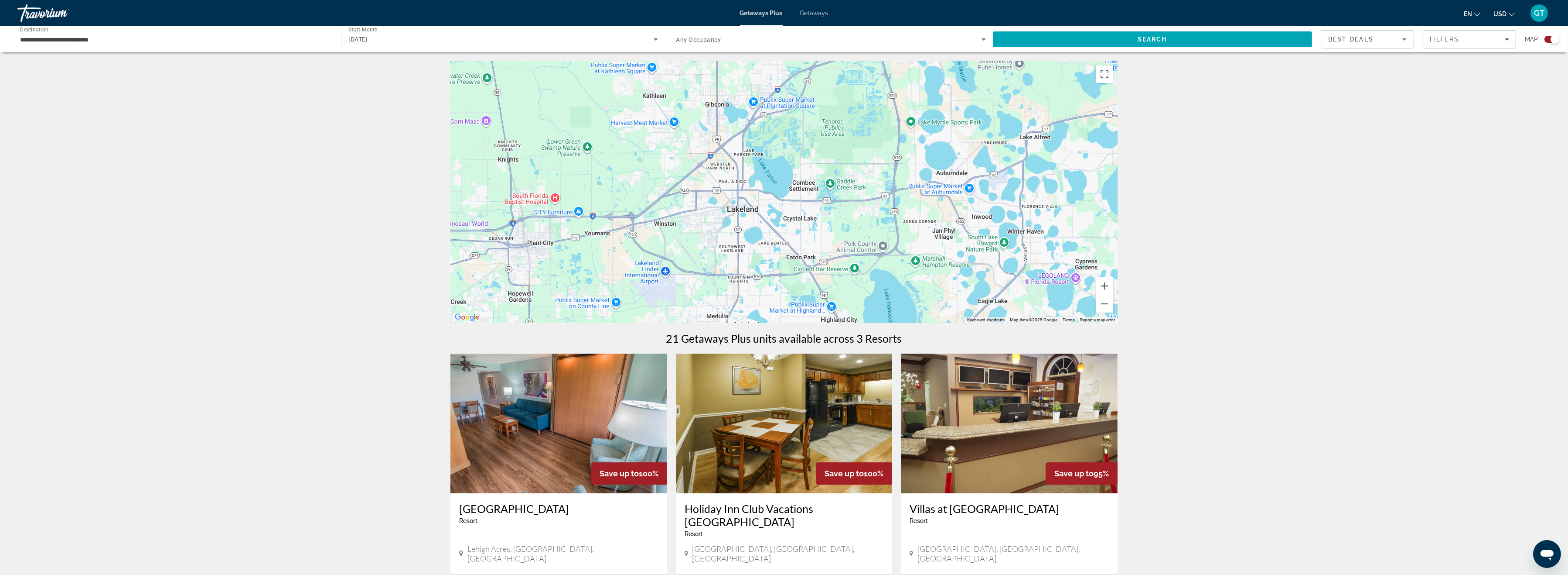
drag, startPoint x: 846, startPoint y: 191, endPoint x: 802, endPoint y: 129, distance: 76.0
click at [802, 129] on div "To activate drag with keyboard, press Alt + Enter. Once in keyboard drag state,…" at bounding box center [784, 192] width 667 height 262
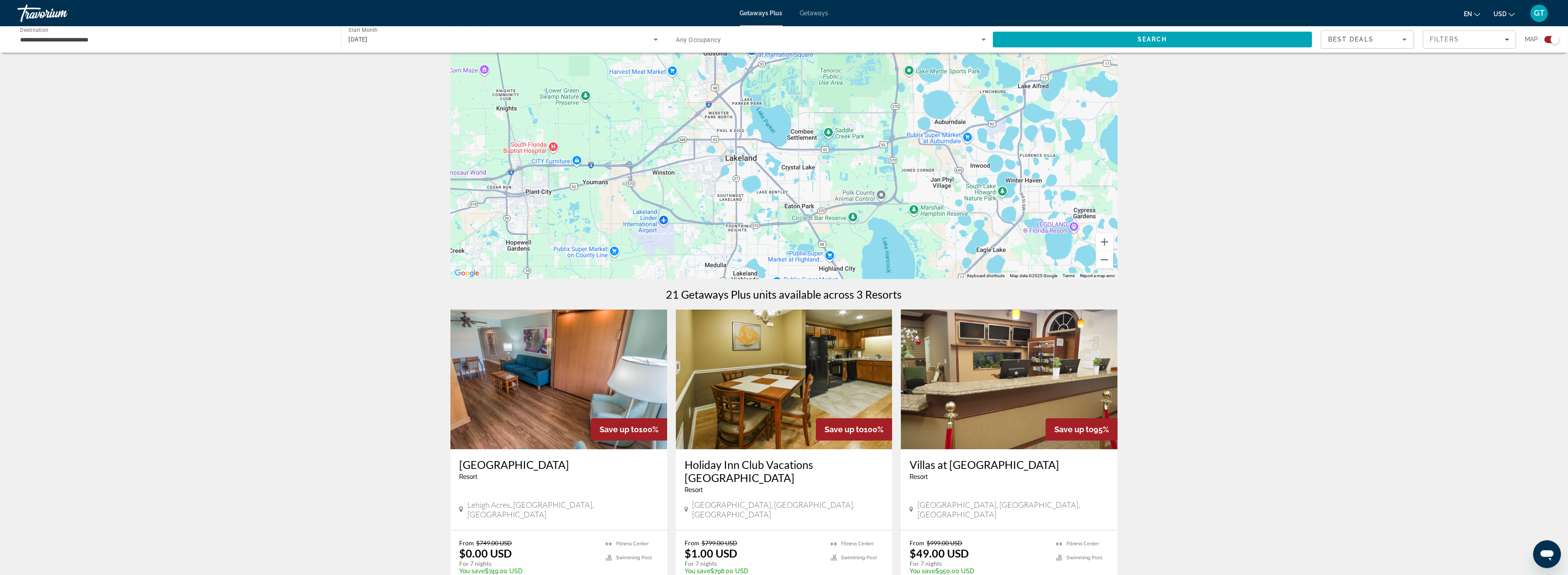
scroll to position [45, 0]
click at [367, 41] on span "[DATE]" at bounding box center [358, 39] width 20 height 7
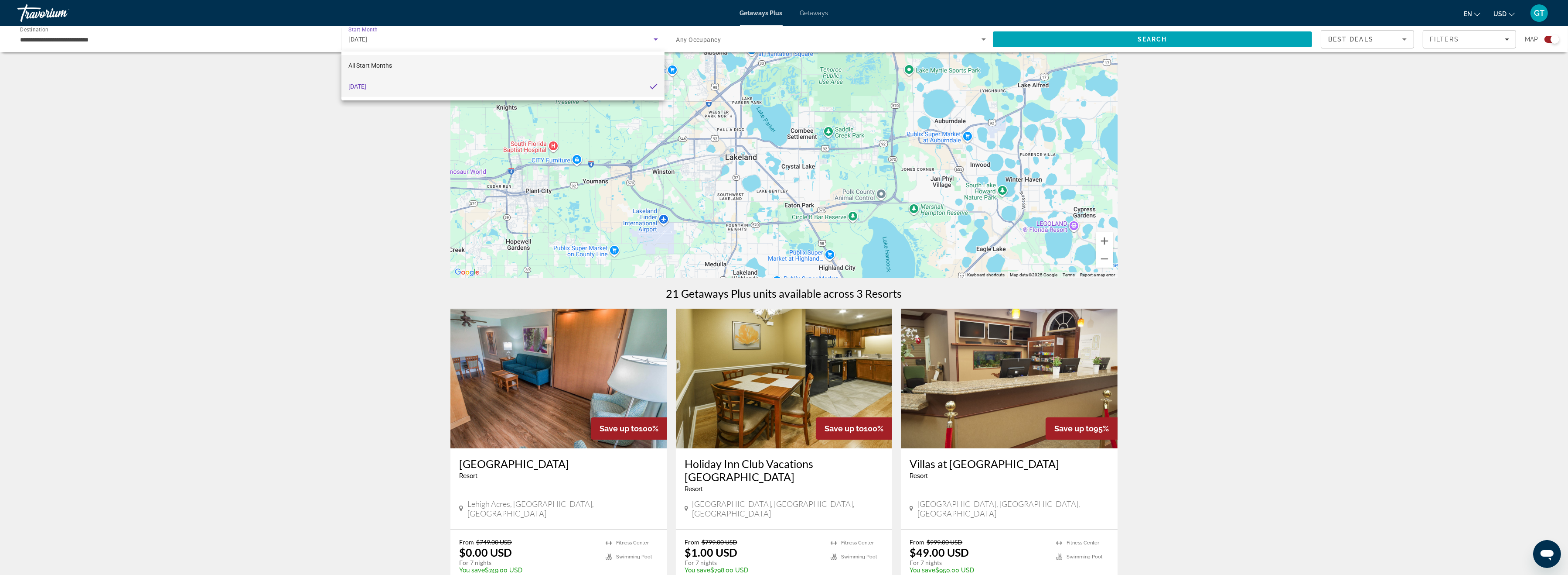
click at [371, 67] on span "All Start Months" at bounding box center [370, 66] width 44 height 7
click at [375, 39] on span "All Start Months" at bounding box center [372, 40] width 46 height 7
click at [366, 68] on span "All Start Months" at bounding box center [370, 66] width 44 height 7
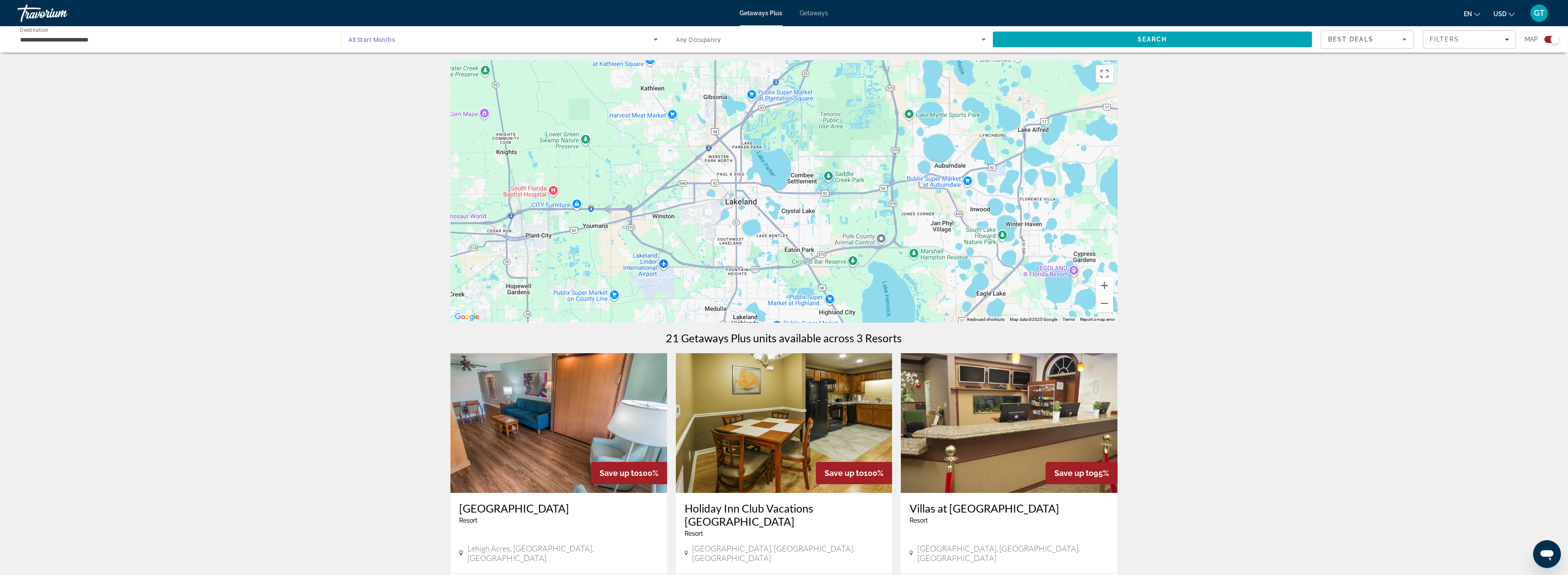
scroll to position [0, 0]
click at [655, 39] on icon "Search widget" at bounding box center [655, 39] width 4 height 2
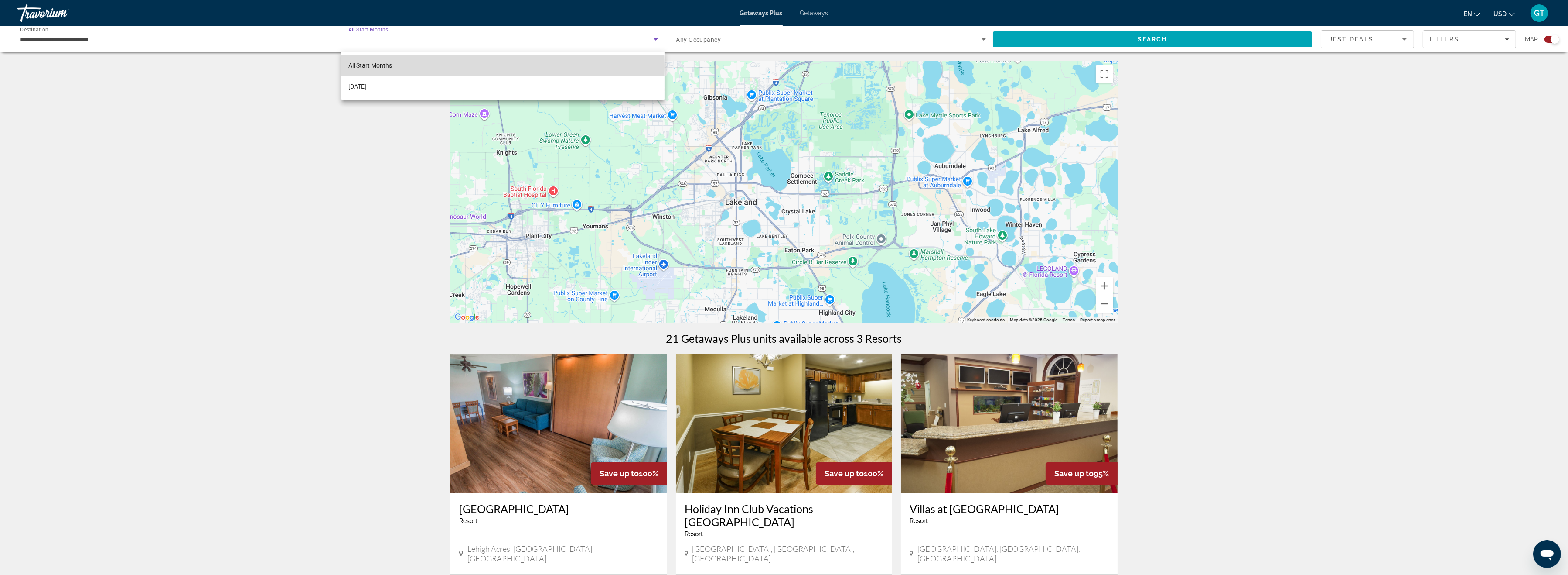
click at [366, 67] on span "All Start Months" at bounding box center [370, 66] width 44 height 7
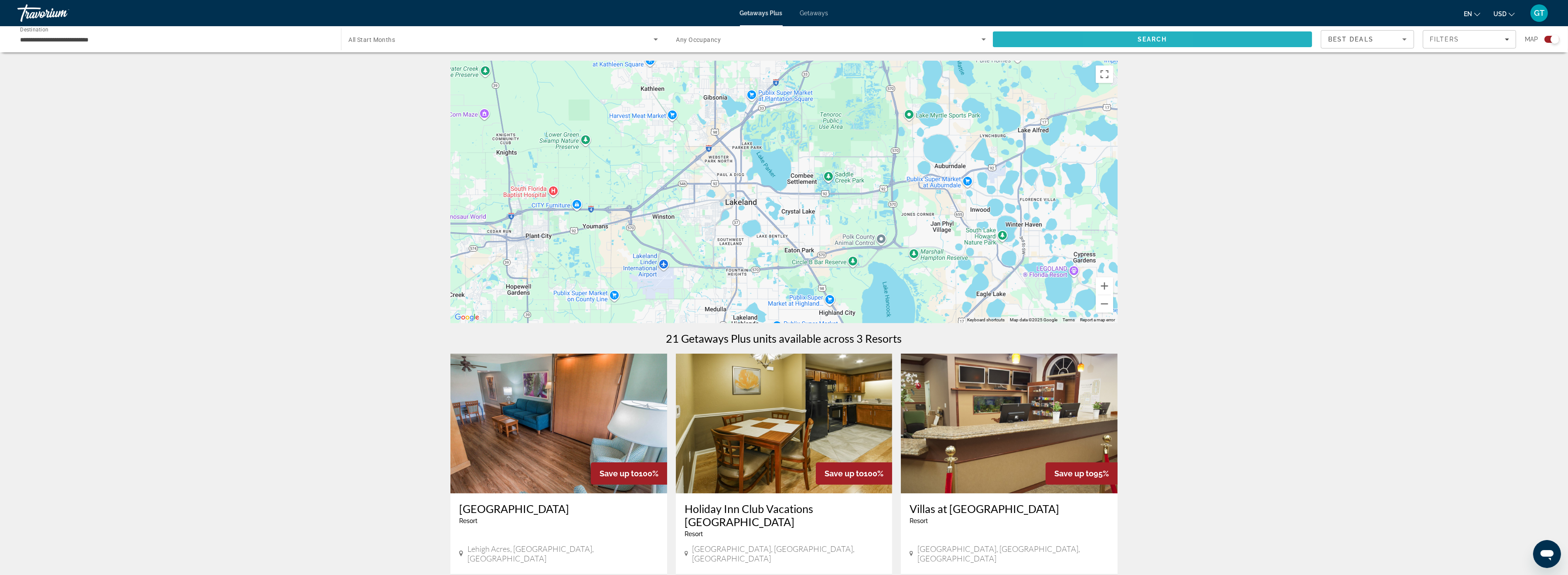
click at [1141, 39] on span "Search" at bounding box center [1152, 39] width 29 height 7
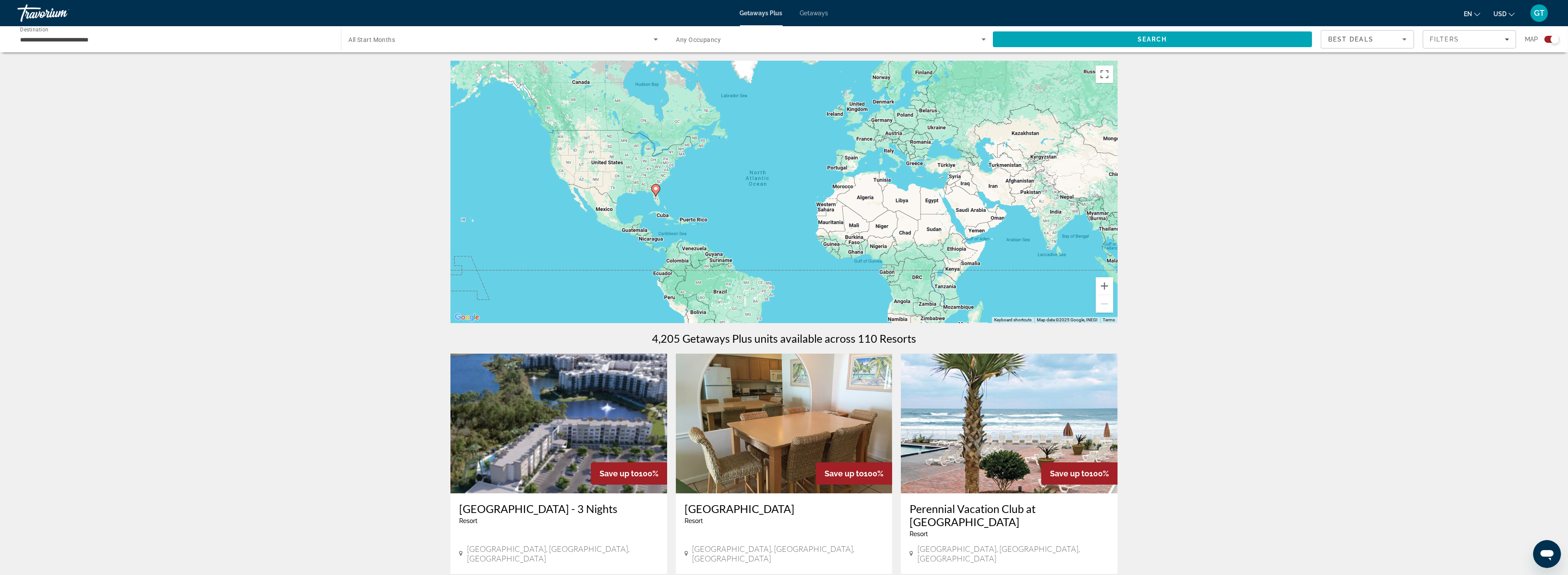
click at [659, 41] on icon "Search widget" at bounding box center [656, 39] width 11 height 11
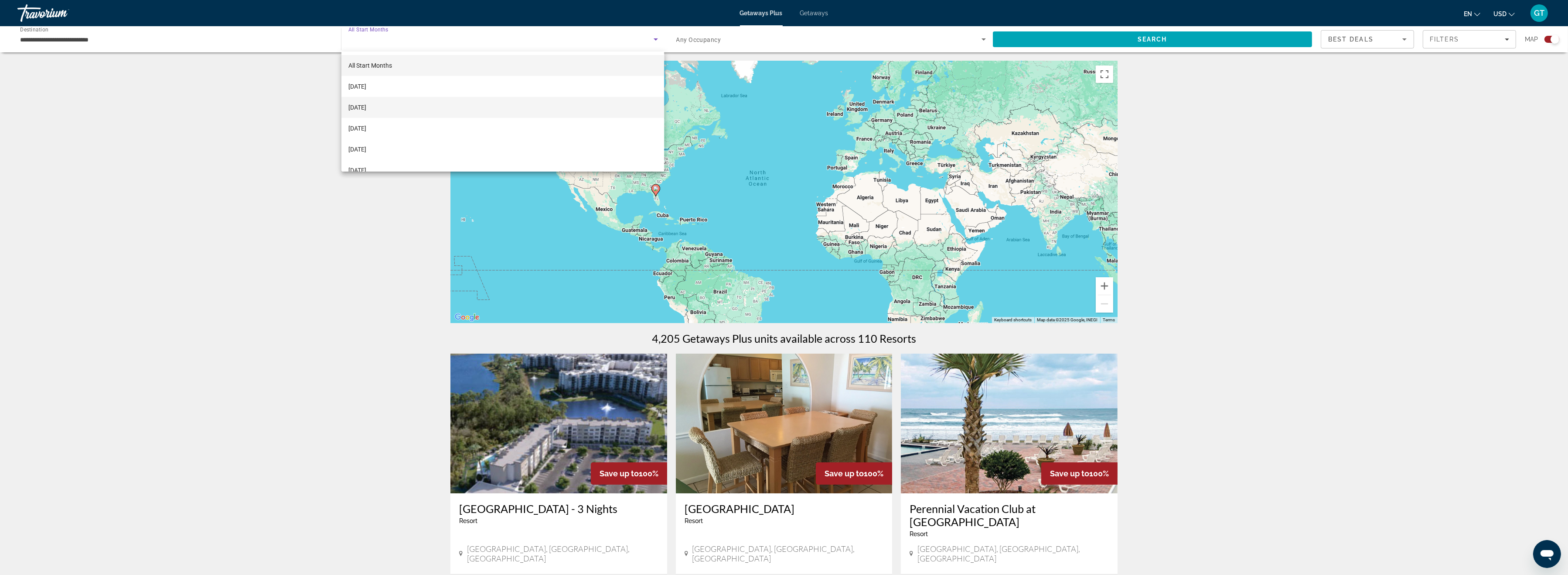
click at [356, 104] on span "[DATE]" at bounding box center [358, 108] width 18 height 11
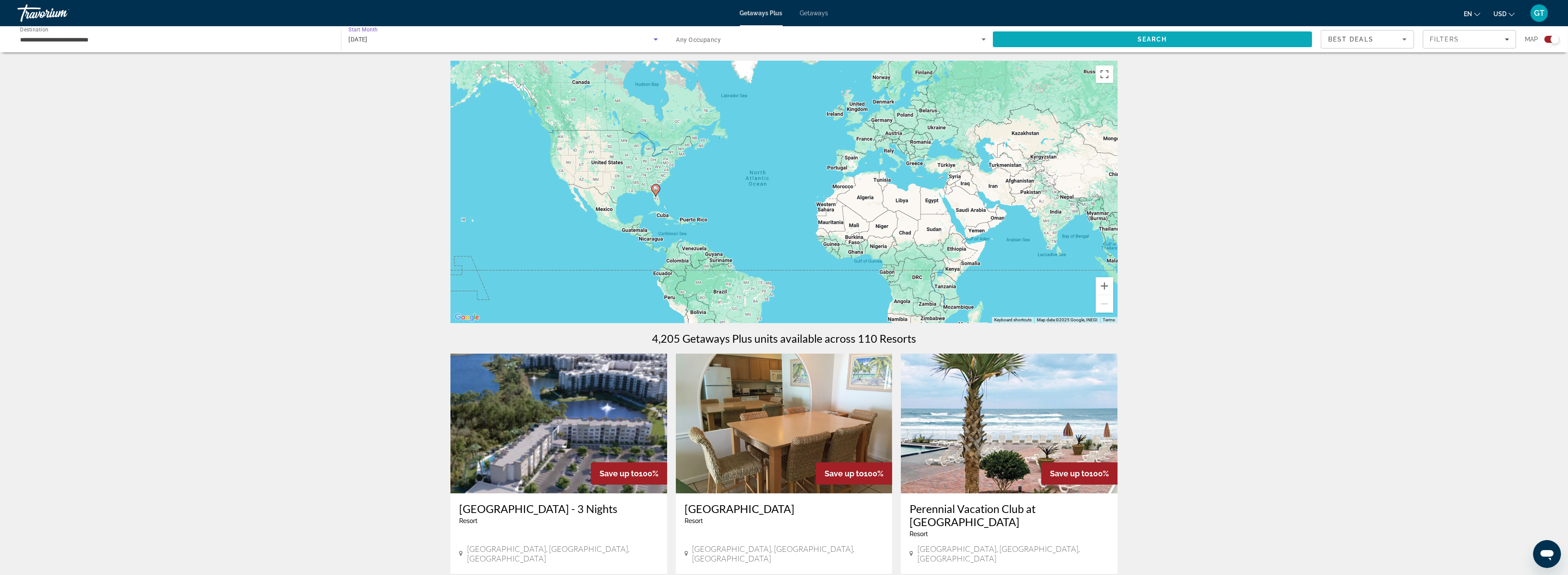
click at [1114, 39] on span "Search" at bounding box center [1152, 39] width 319 height 21
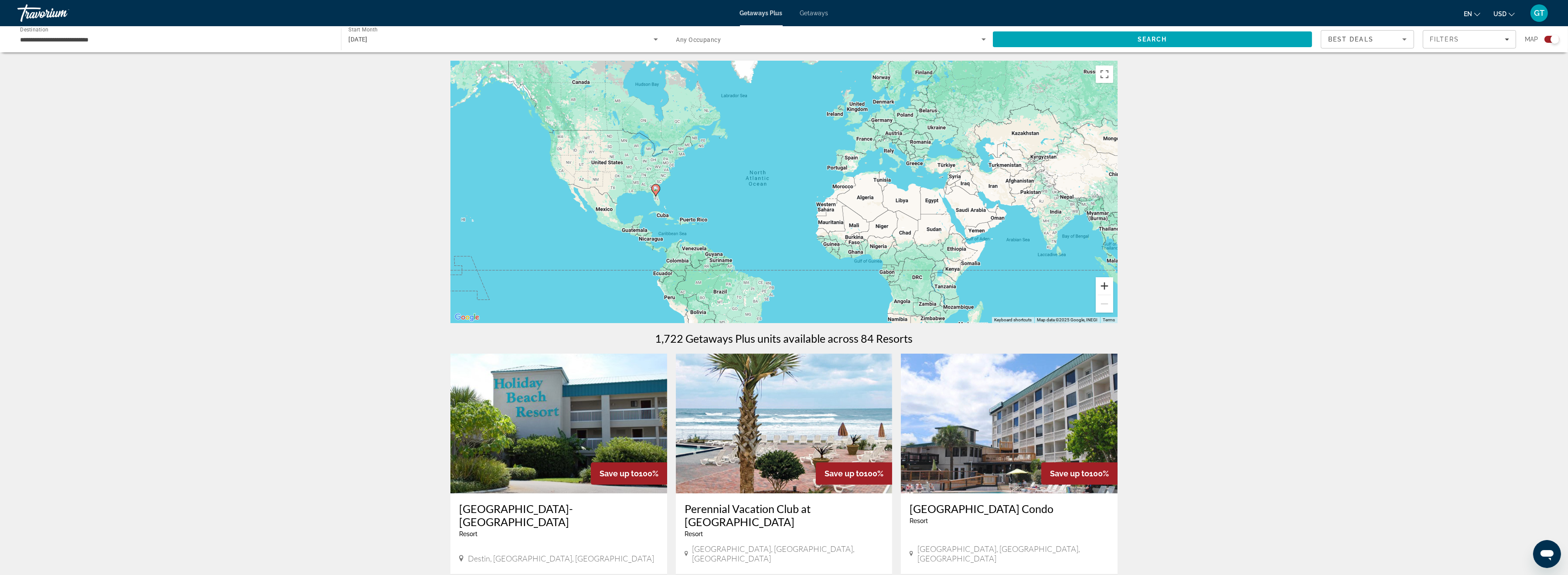
click at [1102, 285] on button "Zoom in" at bounding box center [1105, 286] width 18 height 18
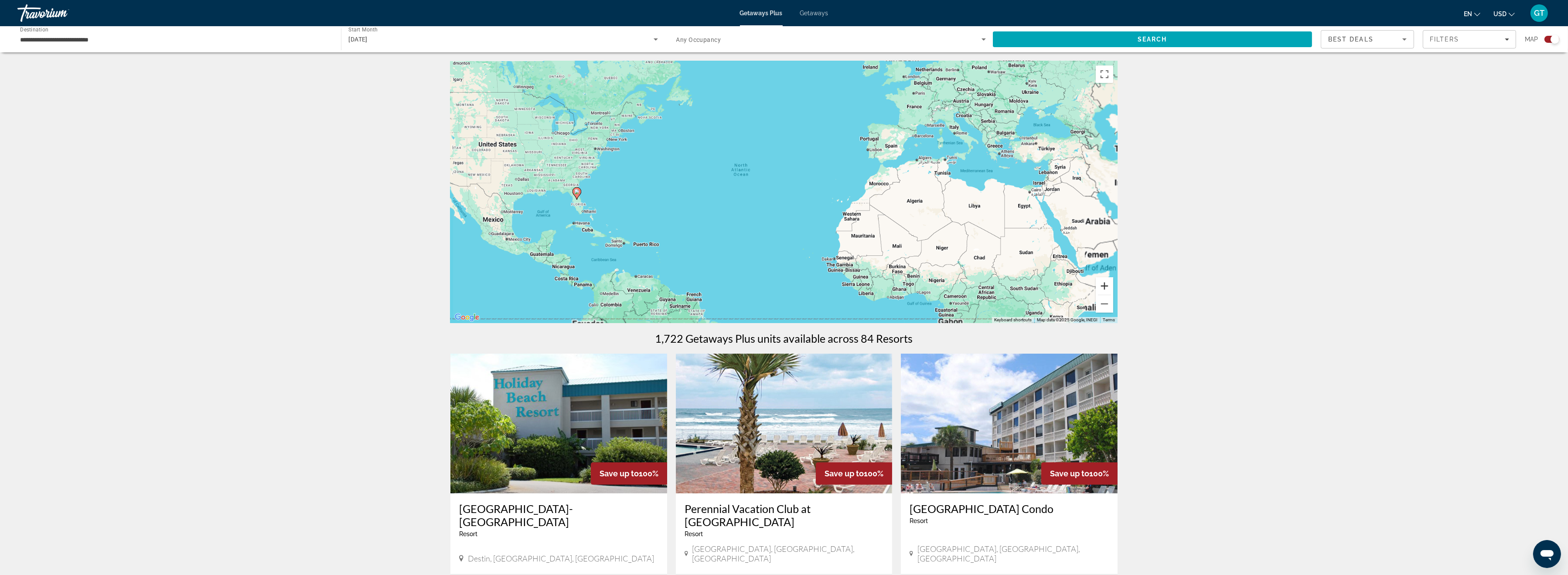
click at [1102, 285] on button "Zoom in" at bounding box center [1105, 286] width 18 height 18
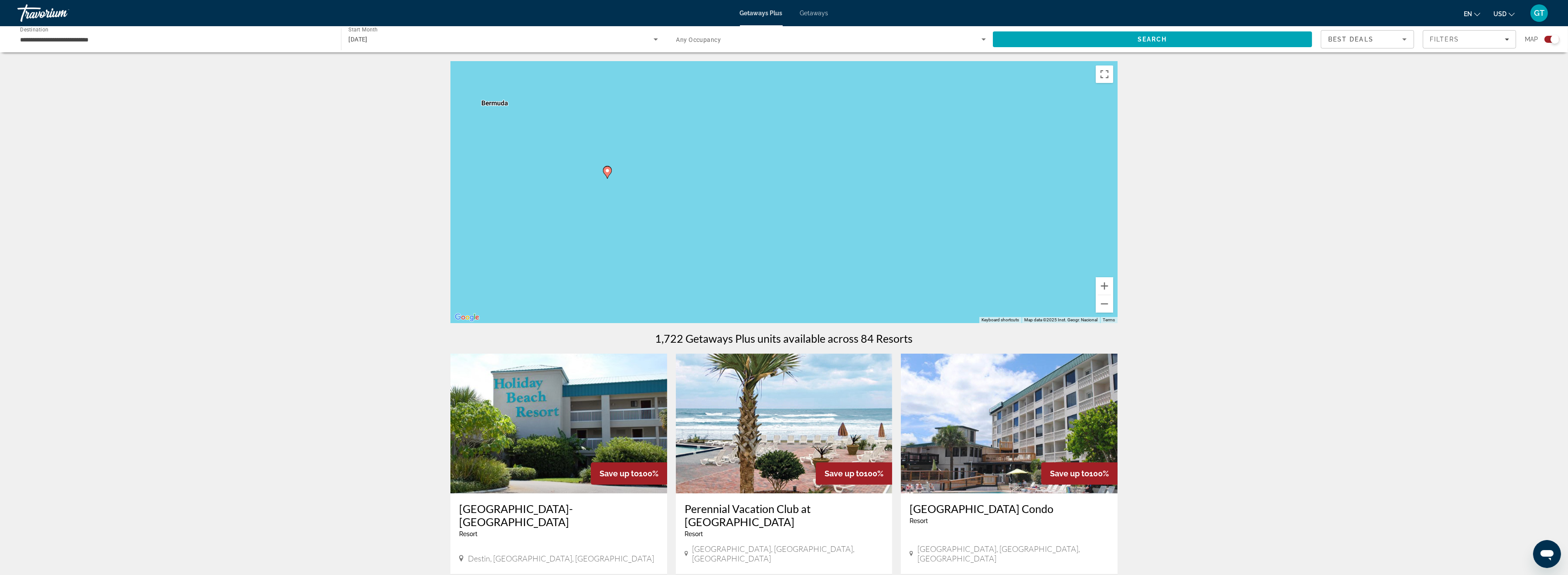
drag, startPoint x: 727, startPoint y: 226, endPoint x: 1128, endPoint y: 192, distance: 402.4
click at [1118, 192] on div "To activate drag with keyboard, press Alt + Enter. Once in keyboard drag state,…" at bounding box center [784, 192] width 667 height 262
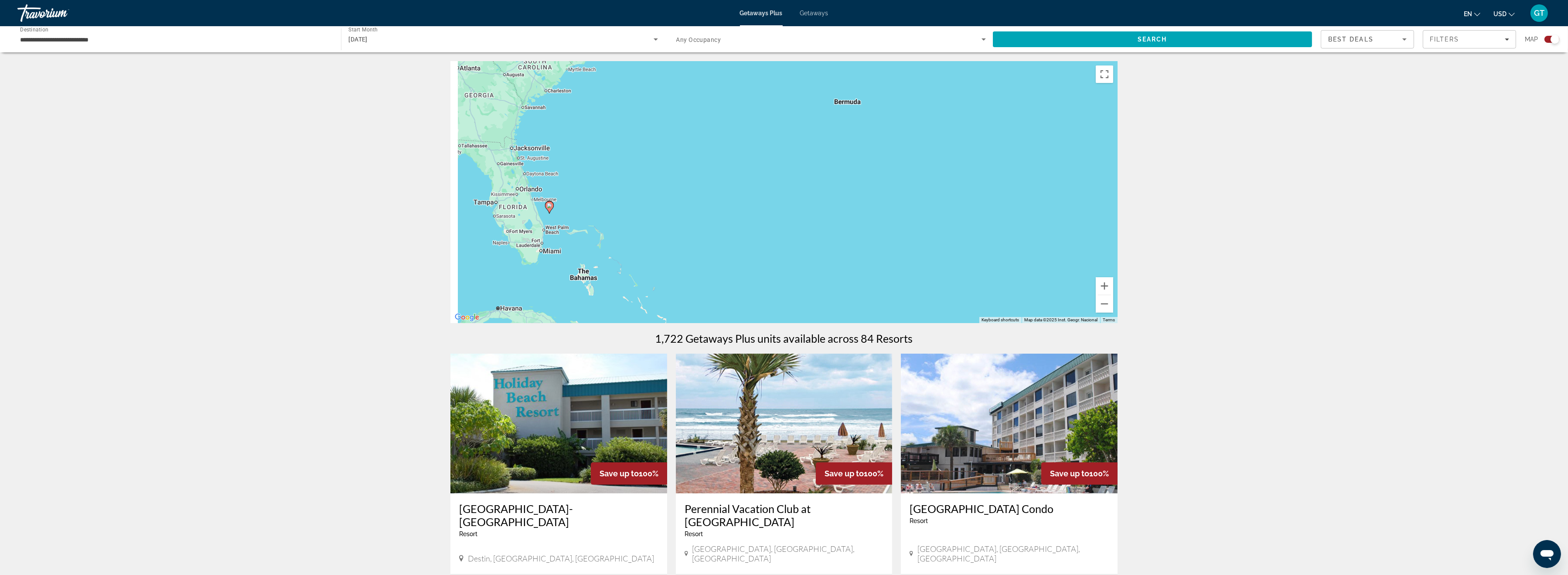
drag, startPoint x: 607, startPoint y: 207, endPoint x: 1015, endPoint y: 208, distance: 408.0
click at [1011, 210] on div "To activate drag with keyboard, press Alt + Enter. Once in keyboard drag state,…" at bounding box center [784, 192] width 667 height 262
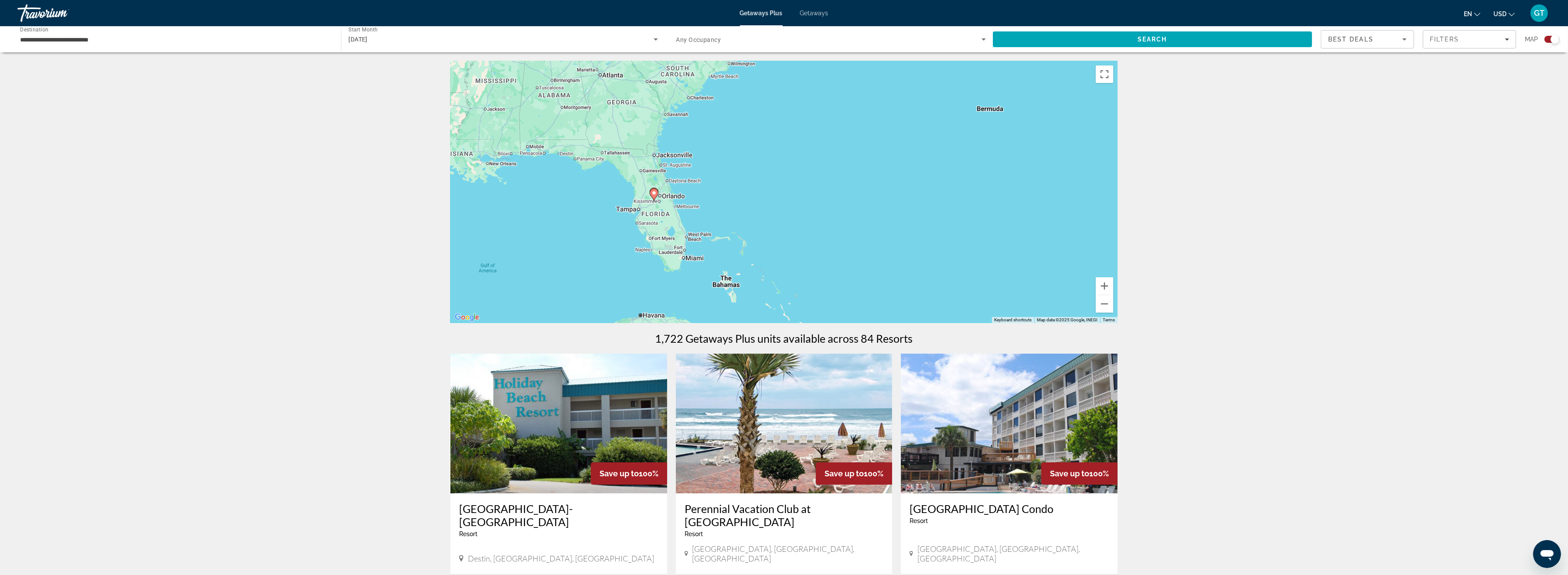
drag, startPoint x: 653, startPoint y: 206, endPoint x: 700, endPoint y: 207, distance: 47.0
click at [724, 209] on div "To activate drag with keyboard, press Alt + Enter. Once in keyboard drag state,…" at bounding box center [784, 192] width 667 height 262
click at [1103, 290] on button "Zoom in" at bounding box center [1105, 286] width 18 height 18
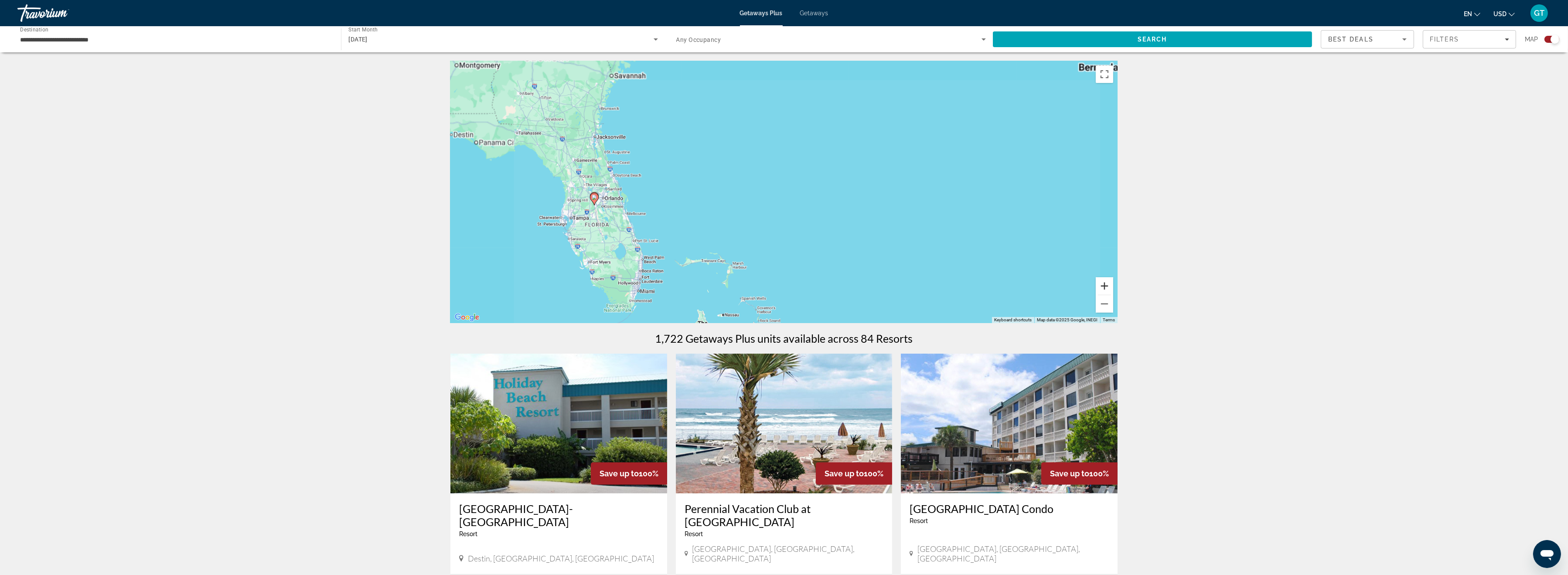
click at [1103, 289] on button "Zoom in" at bounding box center [1105, 286] width 18 height 18
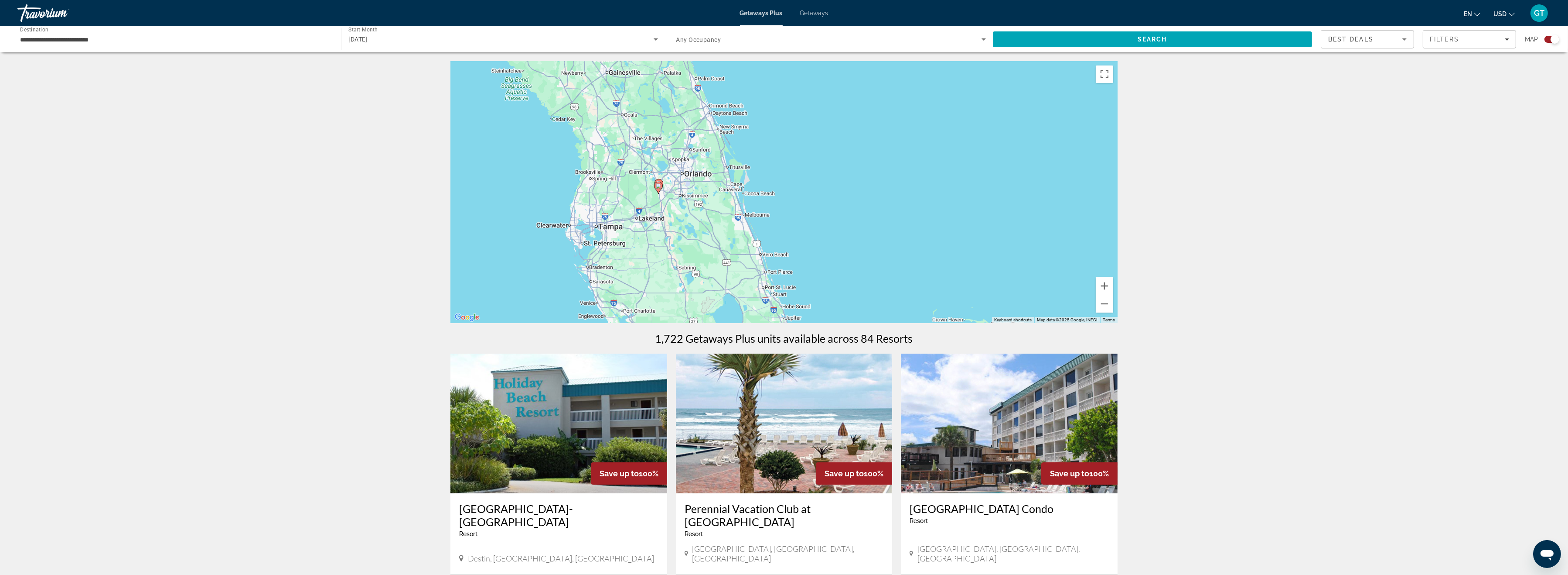
drag, startPoint x: 696, startPoint y: 230, endPoint x: 1079, endPoint y: 193, distance: 384.8
click at [1079, 193] on div "To activate drag with keyboard, press Alt + Enter. Once in keyboard drag state,…" at bounding box center [784, 192] width 667 height 262
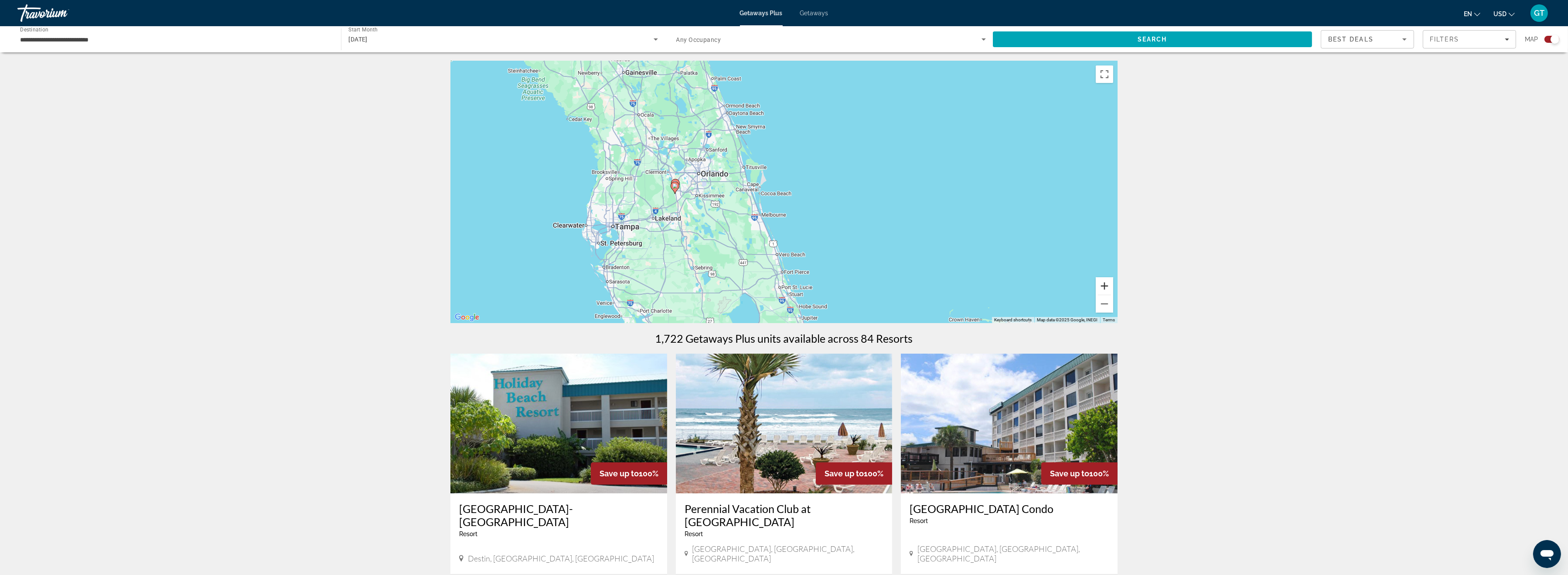
click at [1102, 279] on button "Zoom in" at bounding box center [1105, 286] width 18 height 18
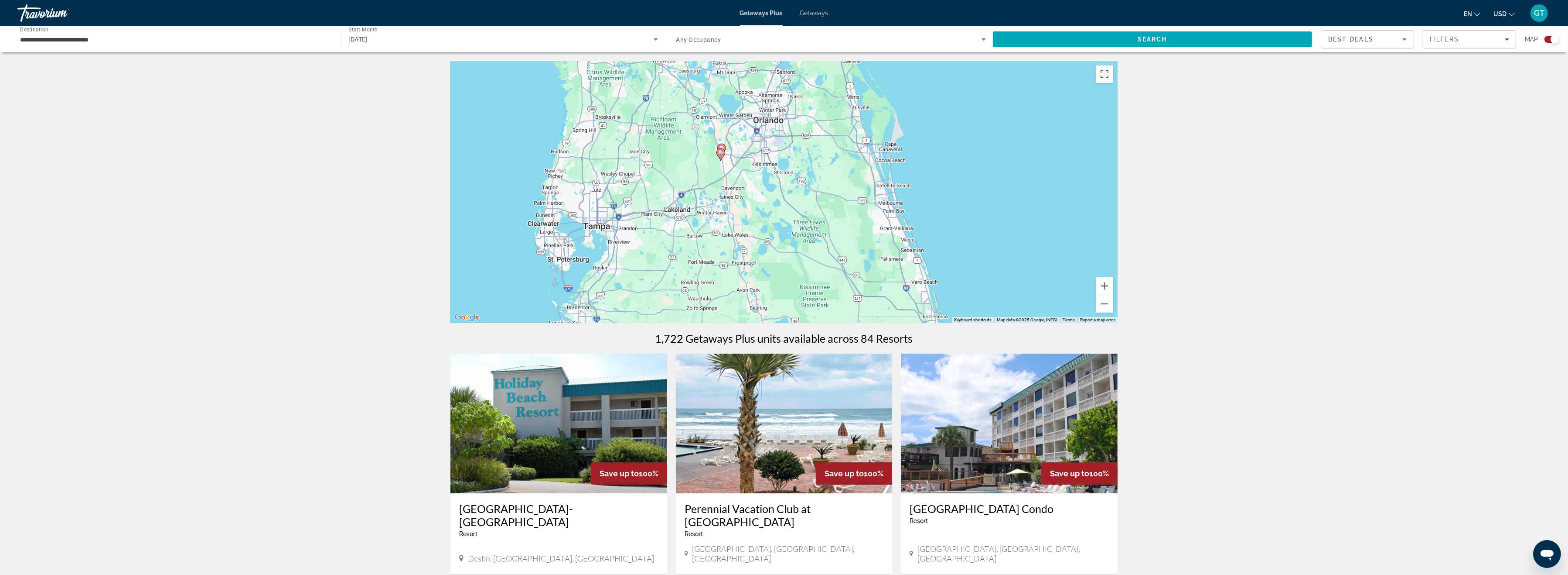
drag, startPoint x: 782, startPoint y: 215, endPoint x: 905, endPoint y: 192, distance: 125.1
click at [905, 192] on div "To activate drag with keyboard, press Alt + Enter. Once in keyboard drag state,…" at bounding box center [784, 192] width 667 height 262
click at [720, 155] on image "Main content" at bounding box center [721, 153] width 5 height 5
type input "**********"
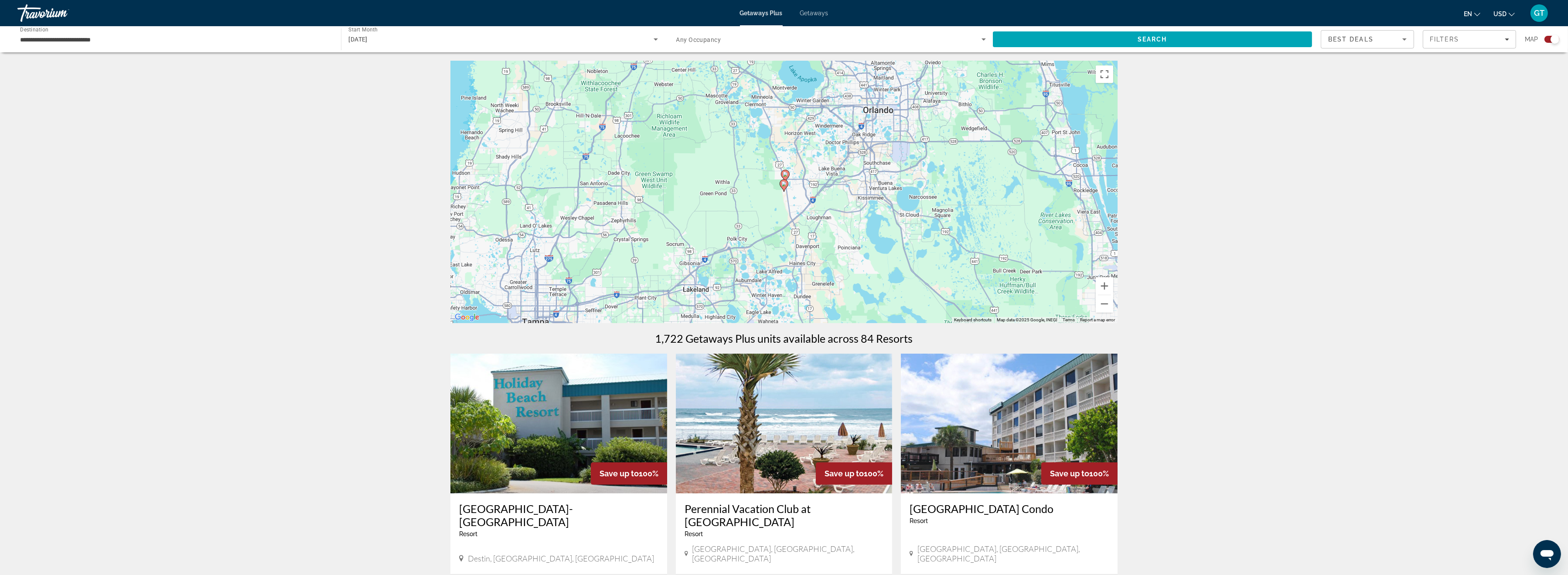
click at [784, 186] on image "Main content" at bounding box center [784, 183] width 5 height 5
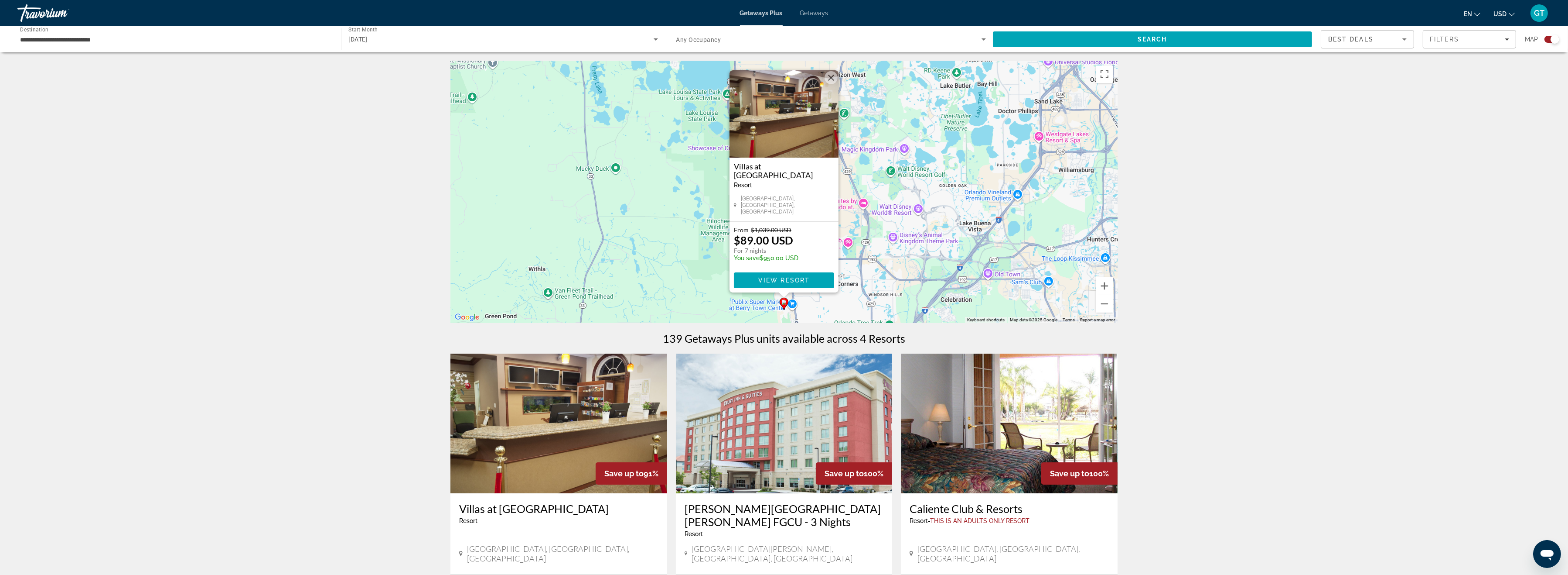
click at [832, 81] on button "Close" at bounding box center [831, 77] width 13 height 13
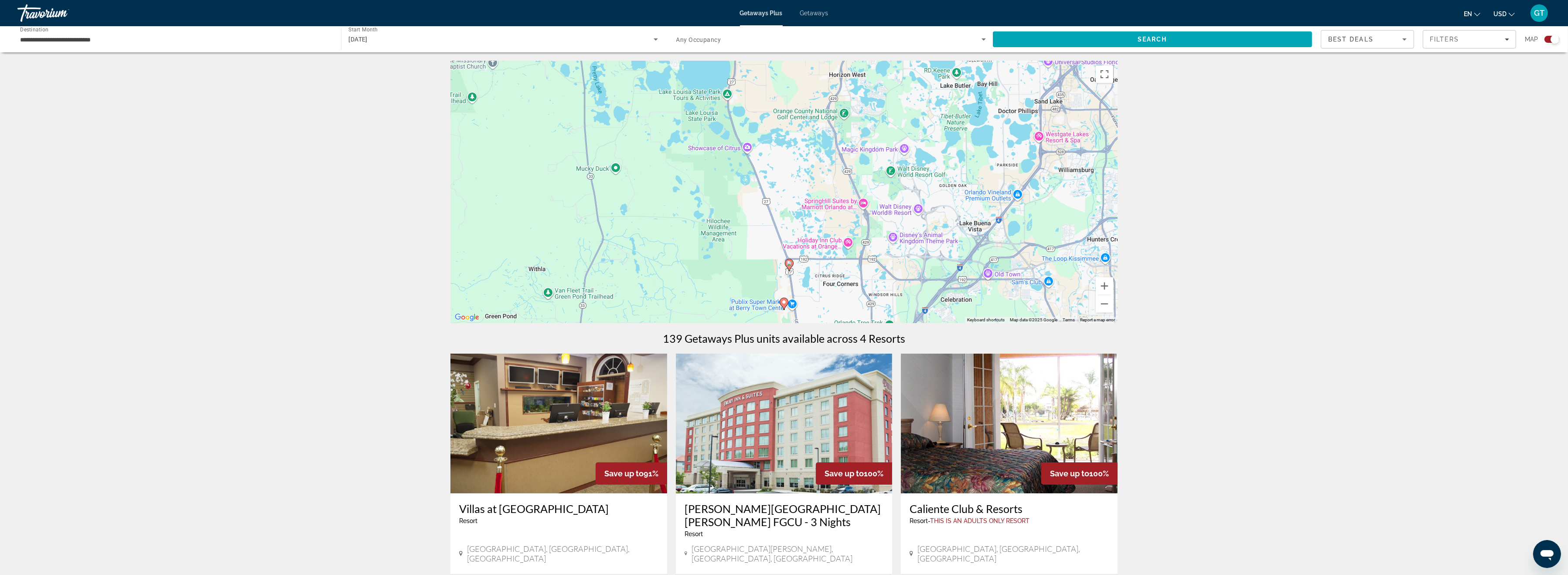
click at [790, 266] on icon "Main content" at bounding box center [789, 264] width 8 height 12
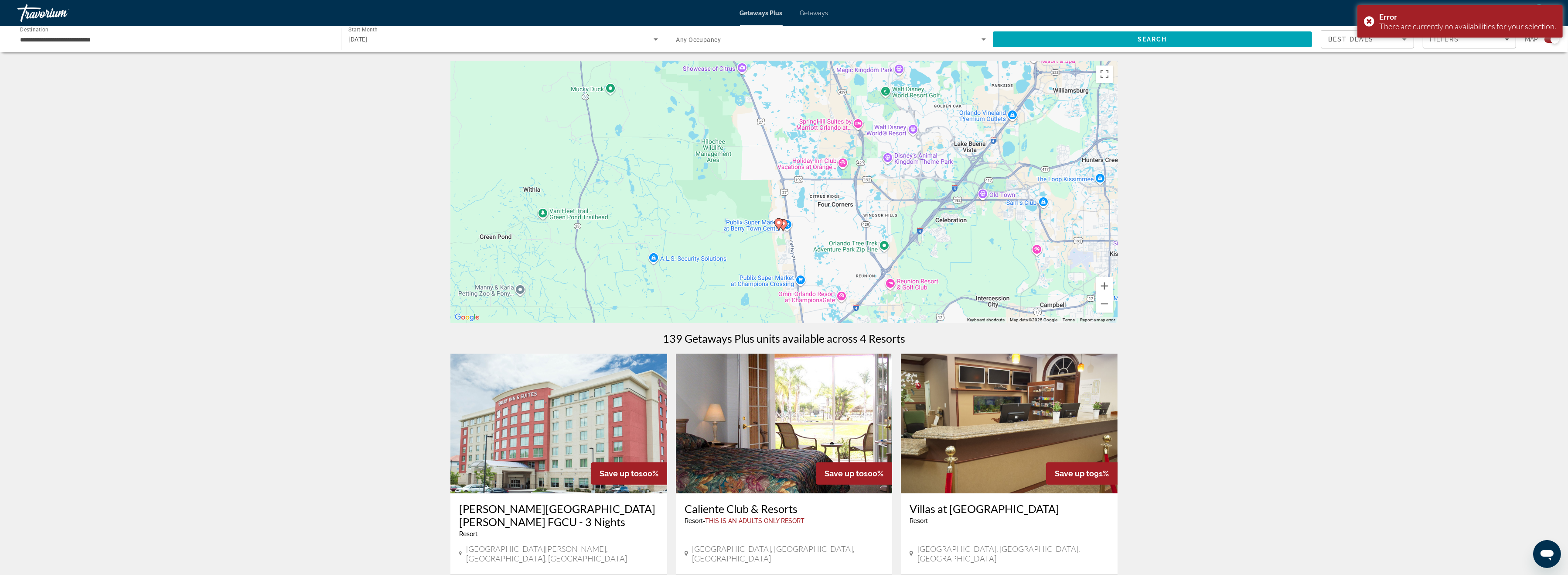
click at [741, 420] on img "Main content" at bounding box center [784, 423] width 217 height 140
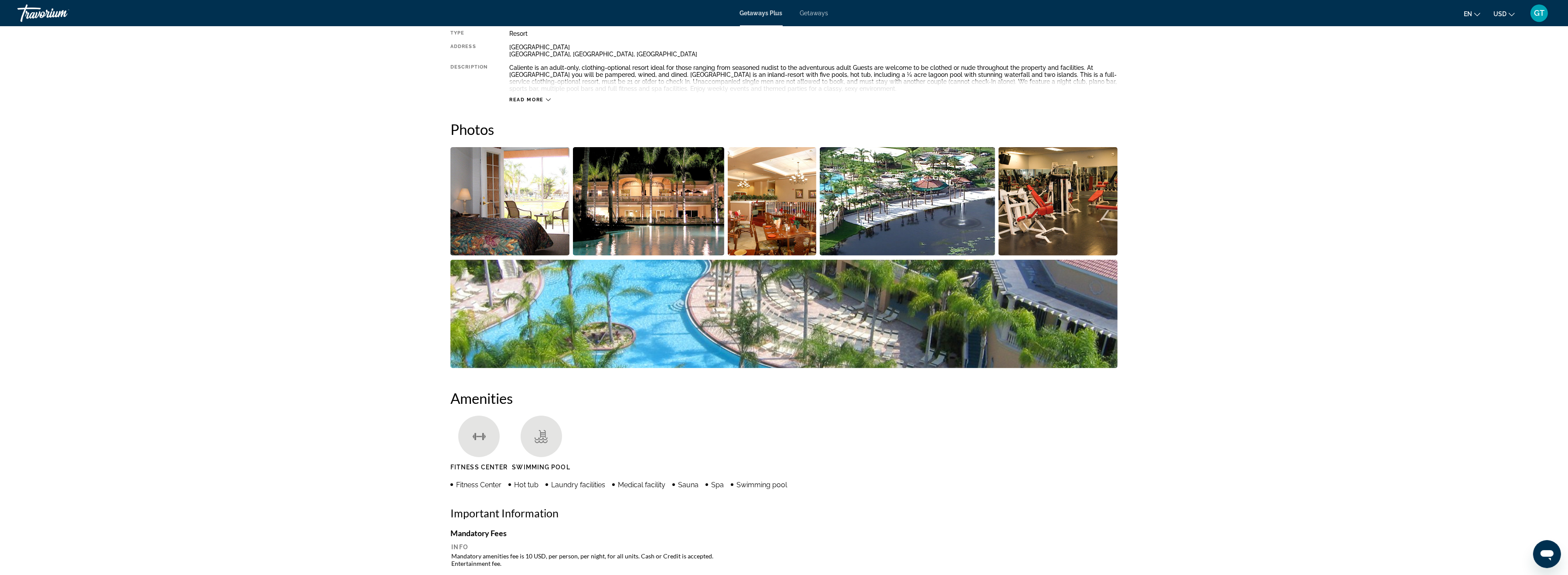
scroll to position [324, 0]
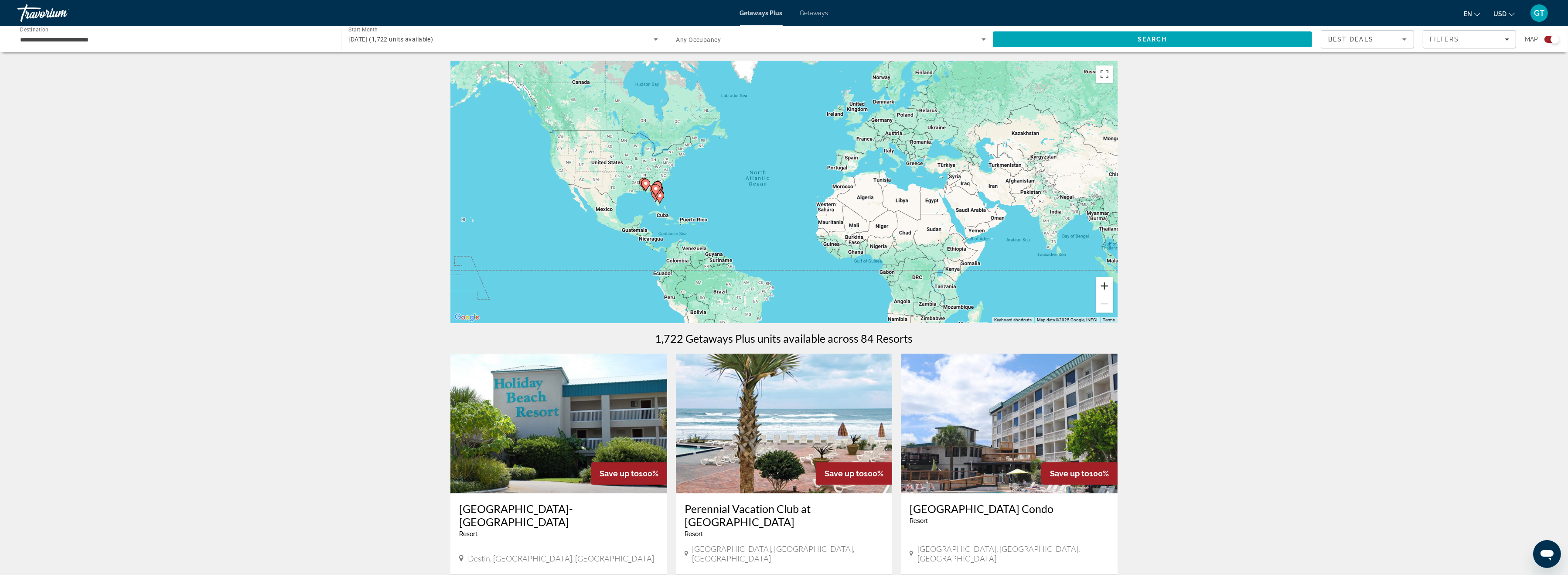
click at [1104, 285] on button "Zoom in" at bounding box center [1105, 286] width 18 height 18
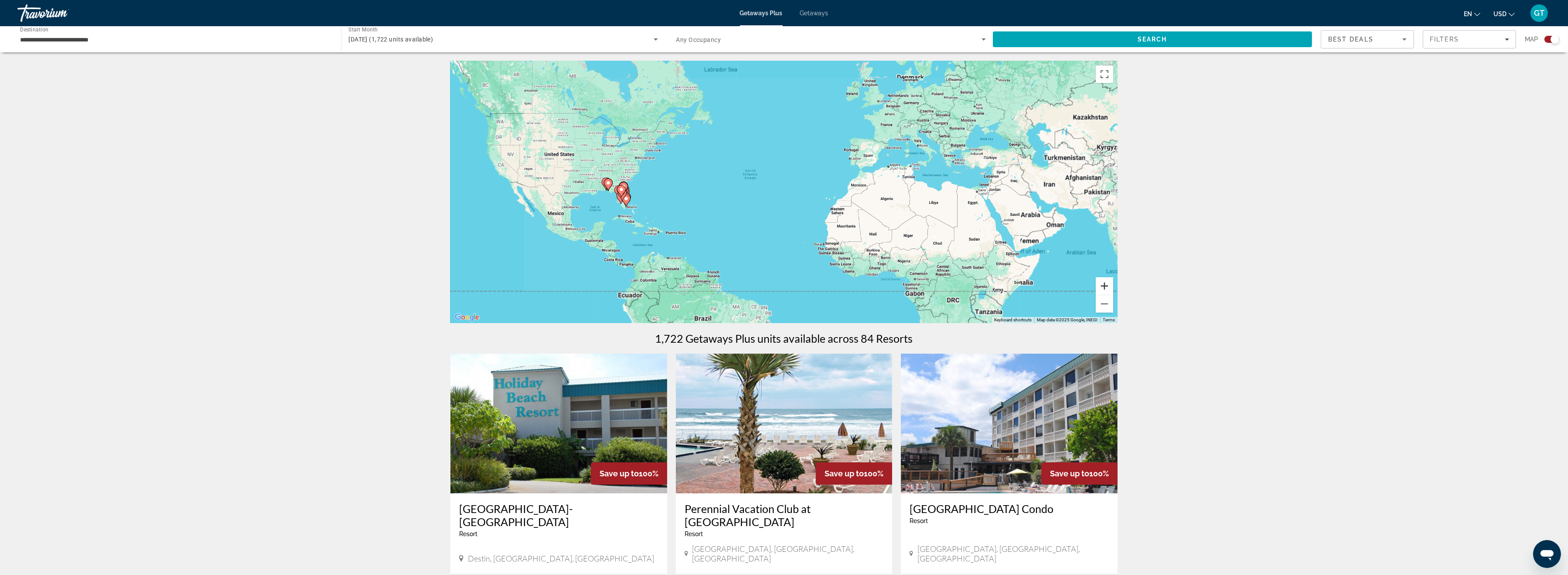
click at [1104, 285] on button "Zoom in" at bounding box center [1105, 286] width 18 height 18
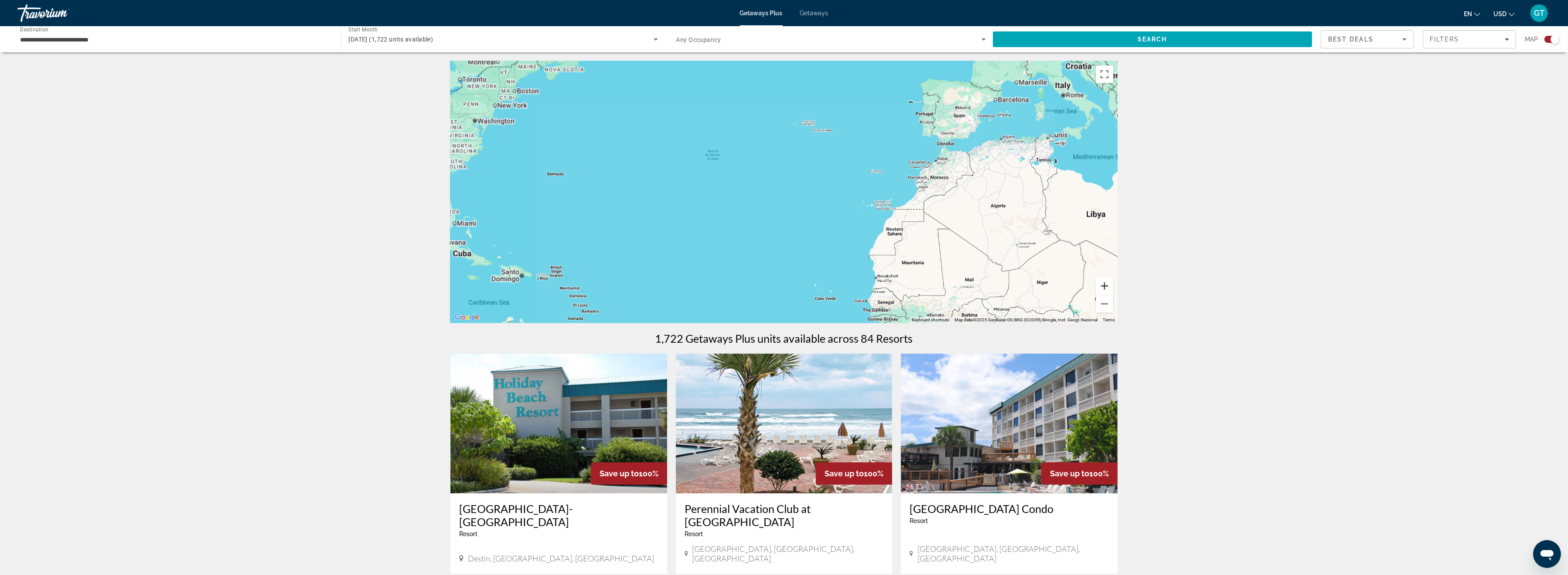
click at [1104, 285] on button "Zoom in" at bounding box center [1105, 286] width 18 height 18
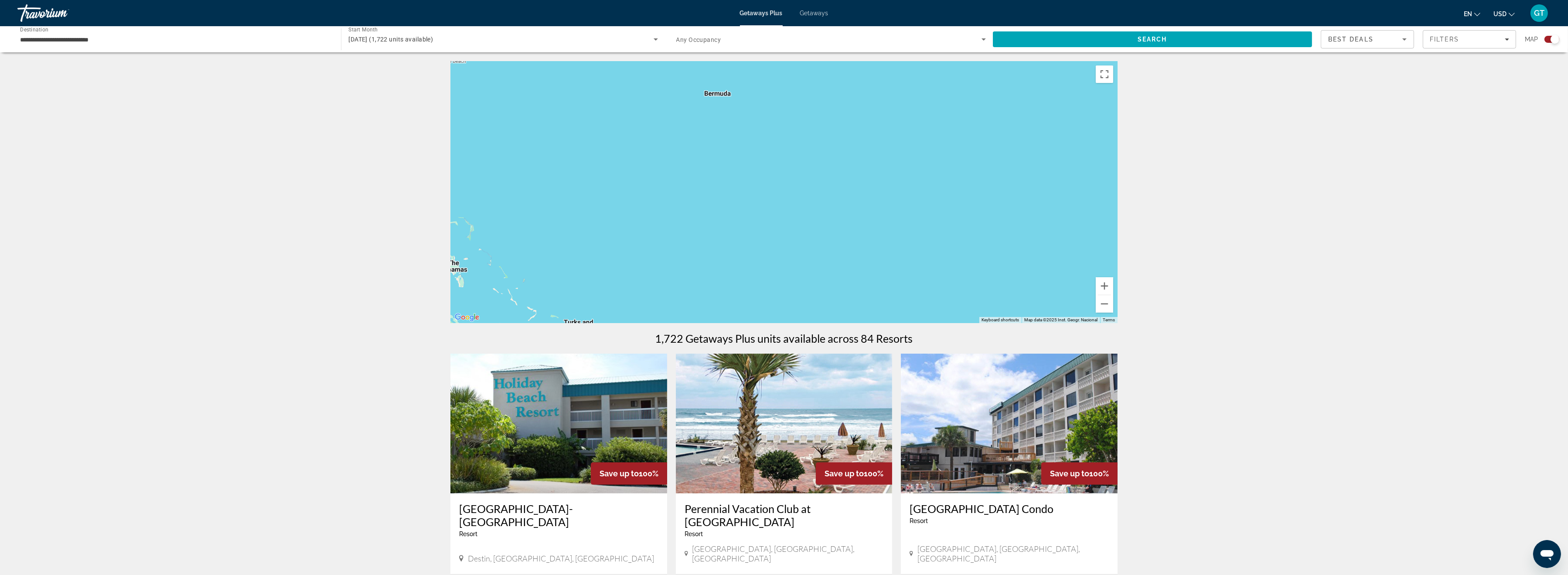
drag, startPoint x: 591, startPoint y: 202, endPoint x: 1174, endPoint y: 150, distance: 585.3
click at [1118, 151] on div "Main content" at bounding box center [784, 192] width 667 height 262
click at [1104, 286] on button "Zoom in" at bounding box center [1105, 286] width 18 height 18
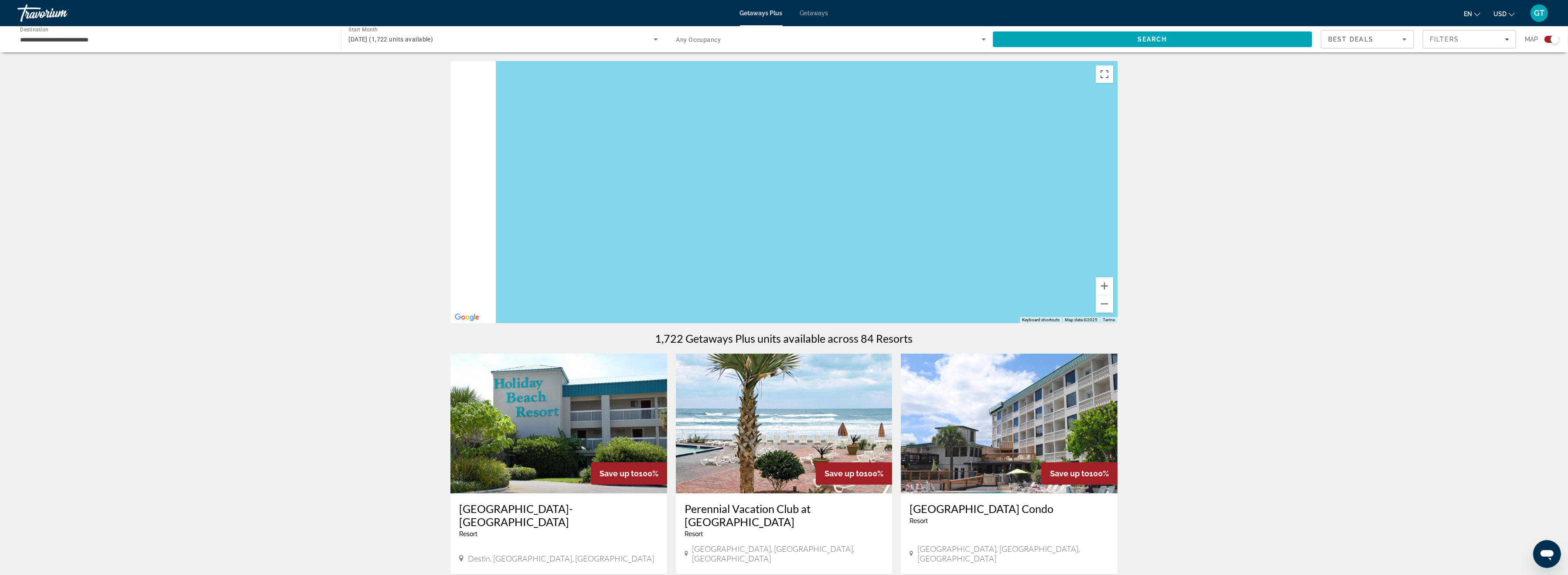
drag, startPoint x: 840, startPoint y: 183, endPoint x: 1033, endPoint y: 174, distance: 193.2
click at [1033, 174] on div "Main content" at bounding box center [784, 192] width 667 height 262
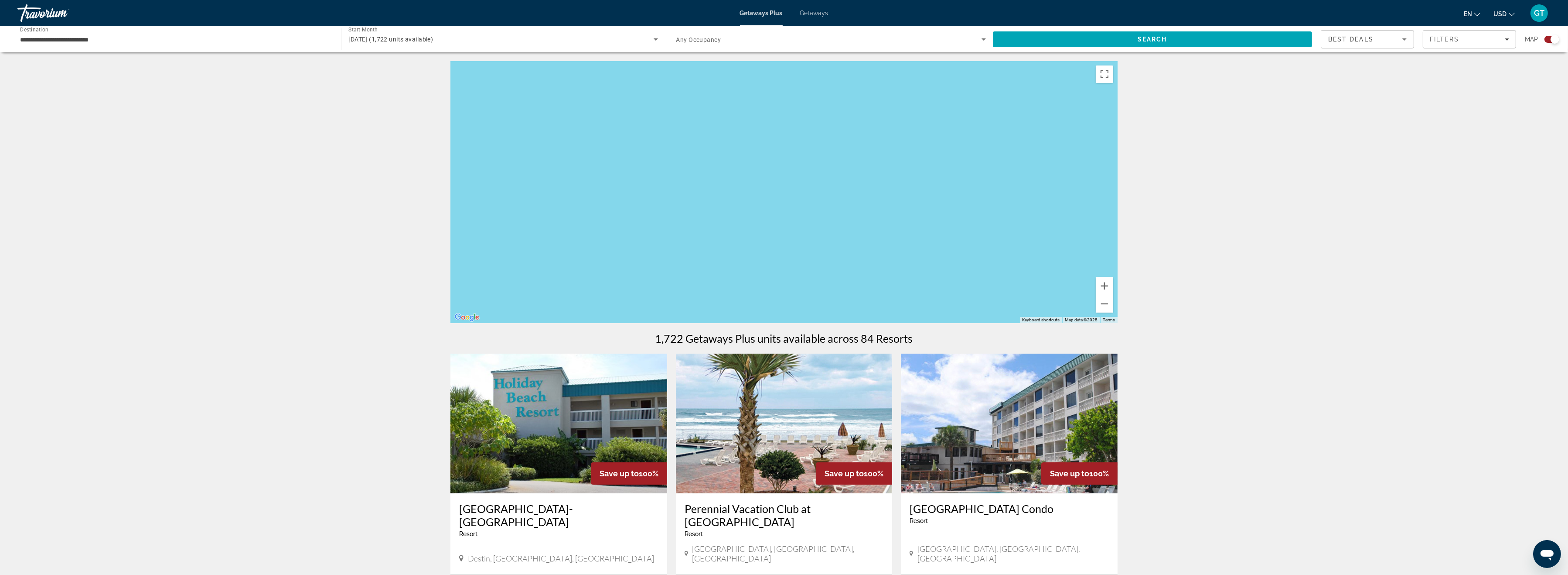
drag, startPoint x: 842, startPoint y: 223, endPoint x: 1117, endPoint y: 203, distance: 275.7
click at [1118, 203] on div "Main content" at bounding box center [784, 192] width 667 height 262
click at [1104, 282] on button "Zoom in" at bounding box center [1105, 286] width 18 height 18
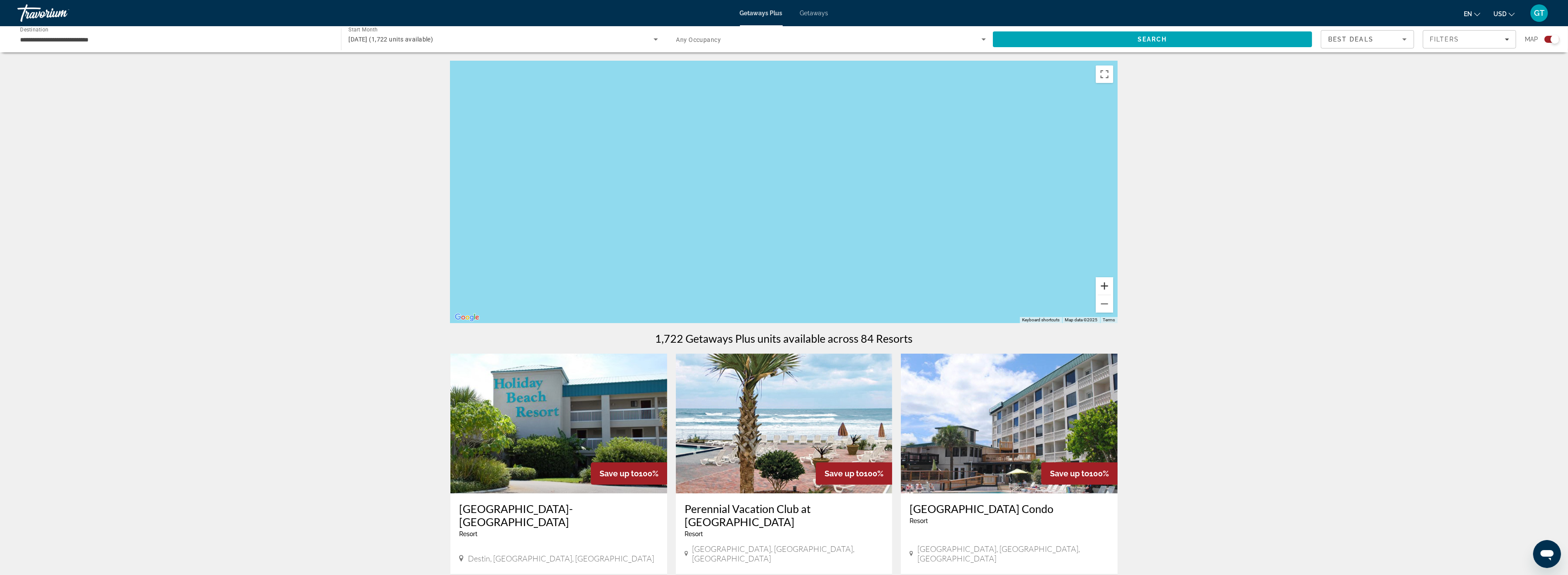
click at [1104, 282] on button "Zoom in" at bounding box center [1105, 286] width 18 height 18
drag, startPoint x: 715, startPoint y: 239, endPoint x: 819, endPoint y: 232, distance: 104.2
click at [819, 232] on div "Main content" at bounding box center [784, 192] width 667 height 262
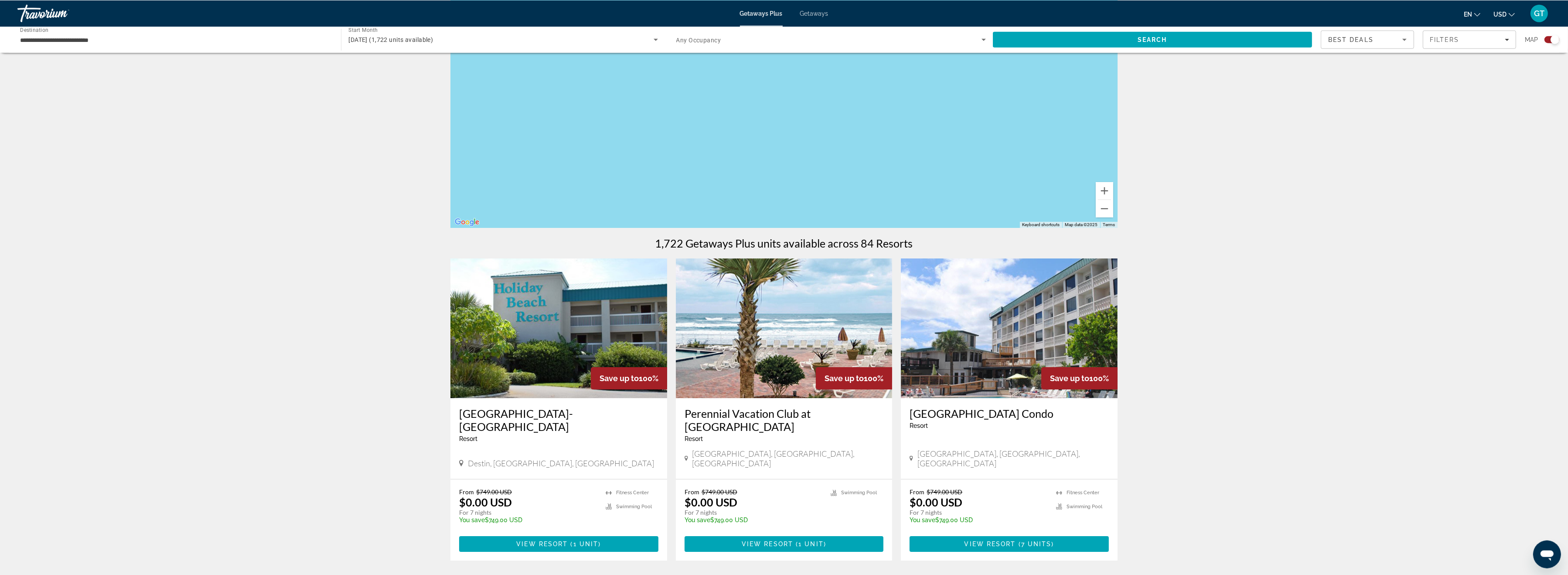
scroll to position [135, 0]
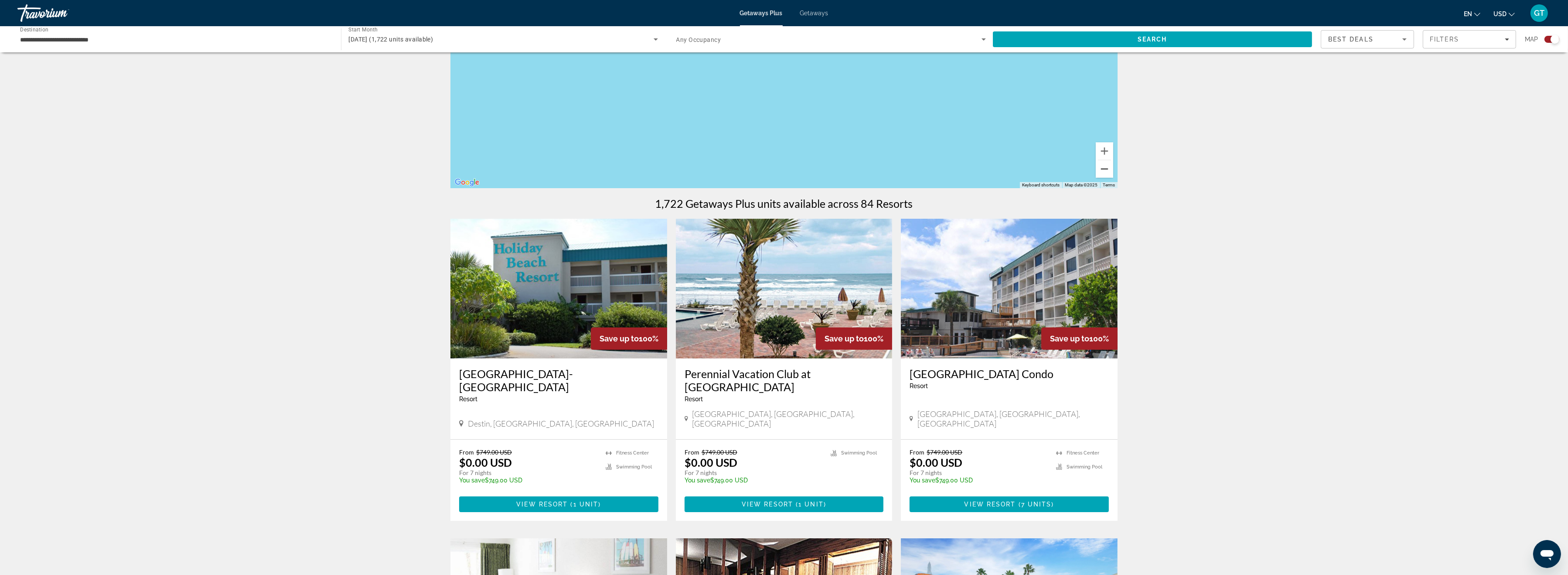
click at [1106, 173] on button "Zoom out" at bounding box center [1105, 169] width 18 height 18
click at [1106, 172] on button "Zoom out" at bounding box center [1105, 169] width 18 height 18
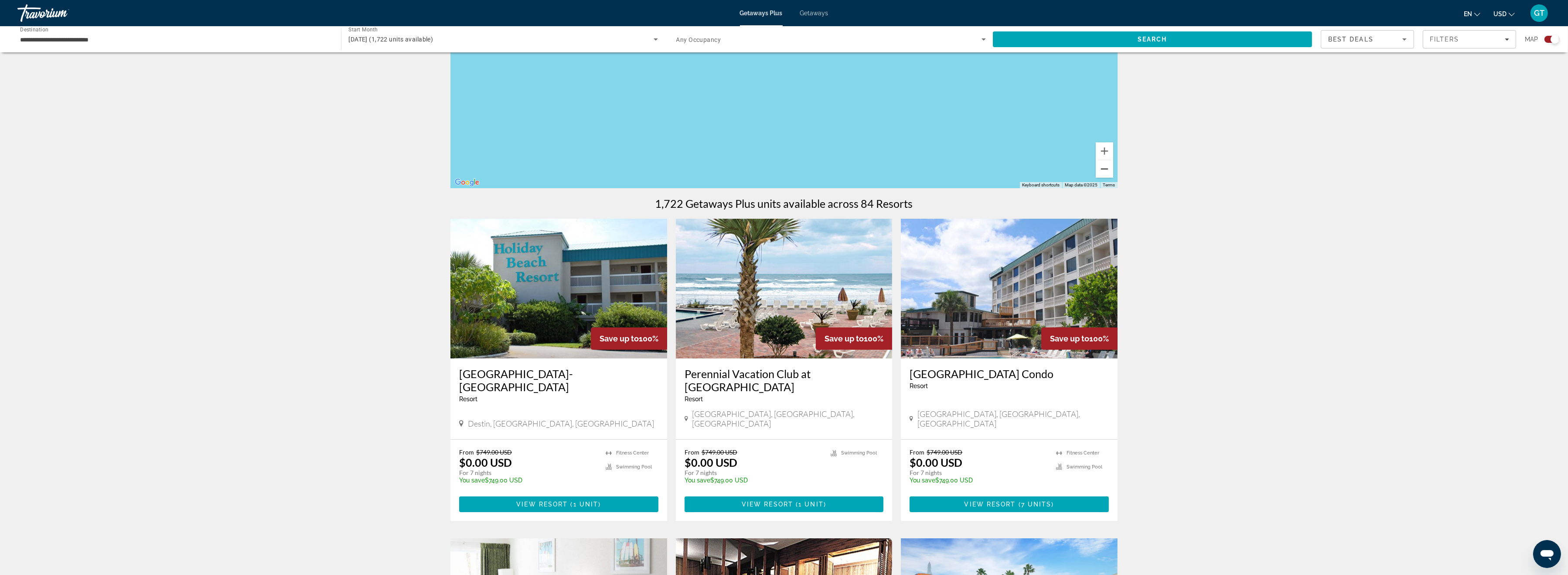
click at [1106, 172] on button "Zoom out" at bounding box center [1105, 169] width 18 height 18
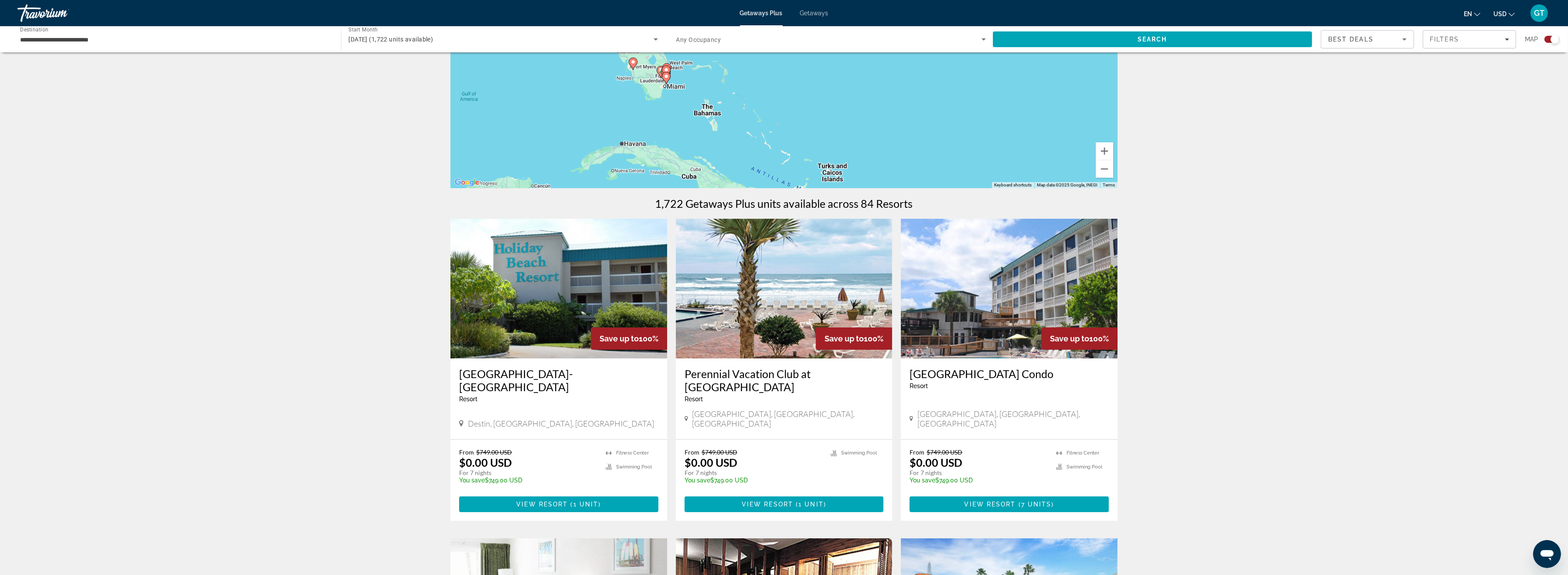
drag, startPoint x: 872, startPoint y: 134, endPoint x: 1078, endPoint y: 160, distance: 207.6
click at [1078, 160] on div "To activate drag with keyboard, press Alt + Enter. Once in keyboard drag state,…" at bounding box center [784, 57] width 667 height 262
click at [1103, 172] on button "Zoom out" at bounding box center [1105, 169] width 18 height 18
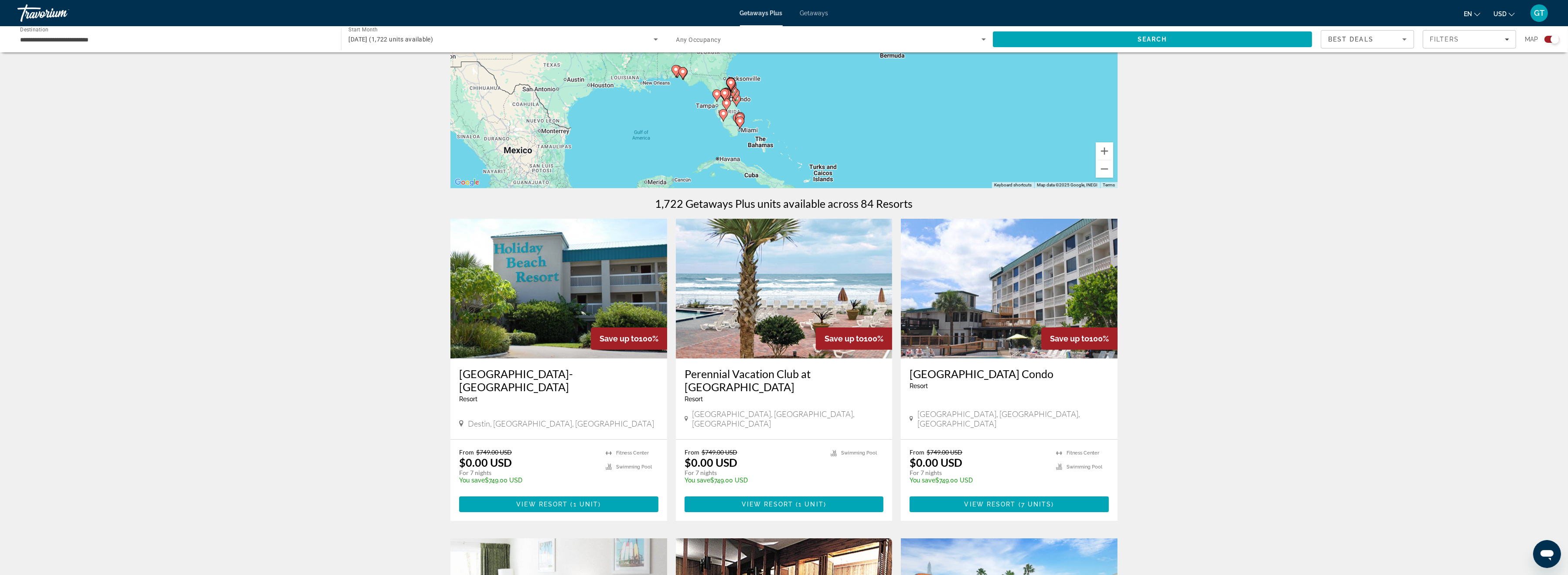
drag, startPoint x: 982, startPoint y: 107, endPoint x: 997, endPoint y: 166, distance: 60.9
click at [997, 166] on div "To activate drag with keyboard, press Alt + Enter. Once in keyboard drag state,…" at bounding box center [784, 57] width 667 height 262
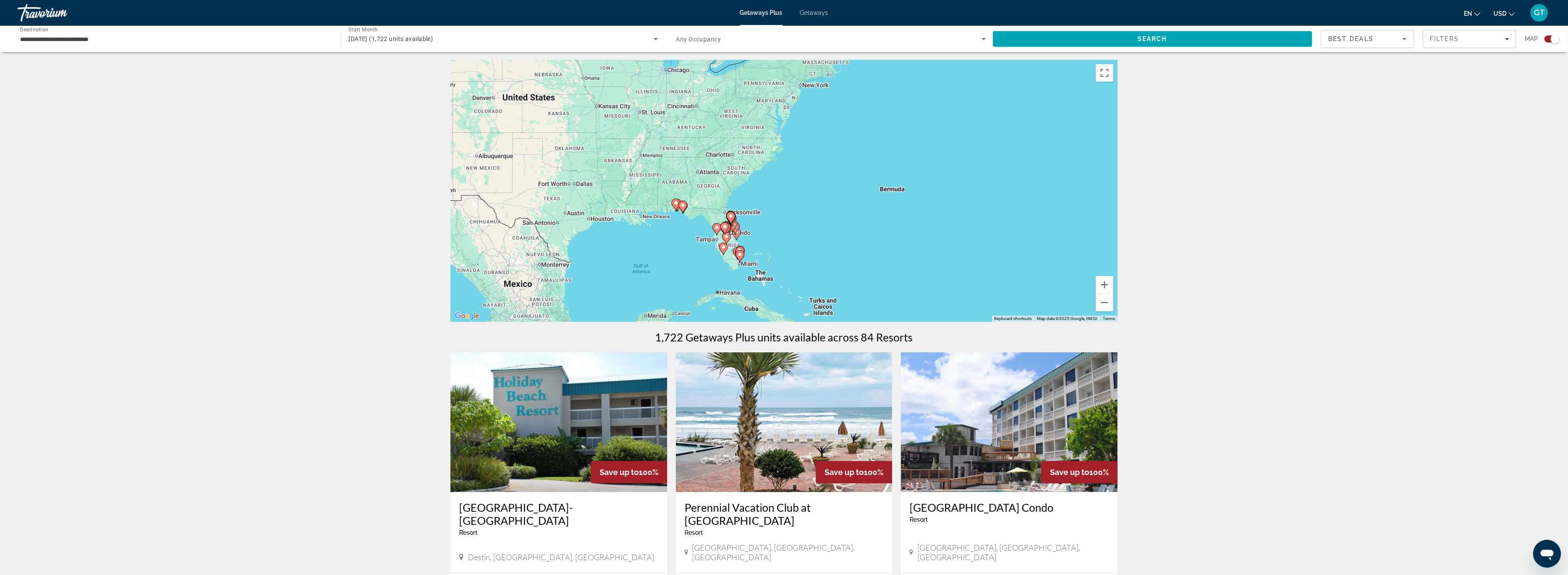
scroll to position [0, 0]
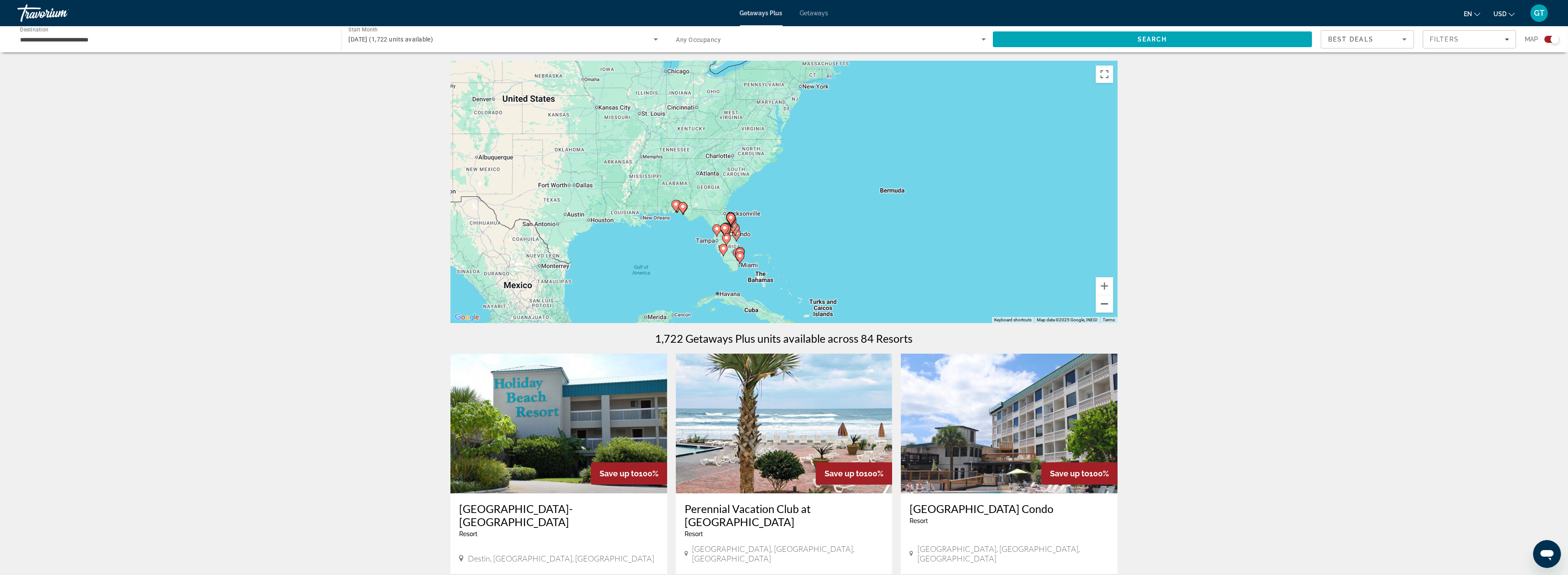
click at [1100, 302] on button "Zoom out" at bounding box center [1105, 304] width 18 height 18
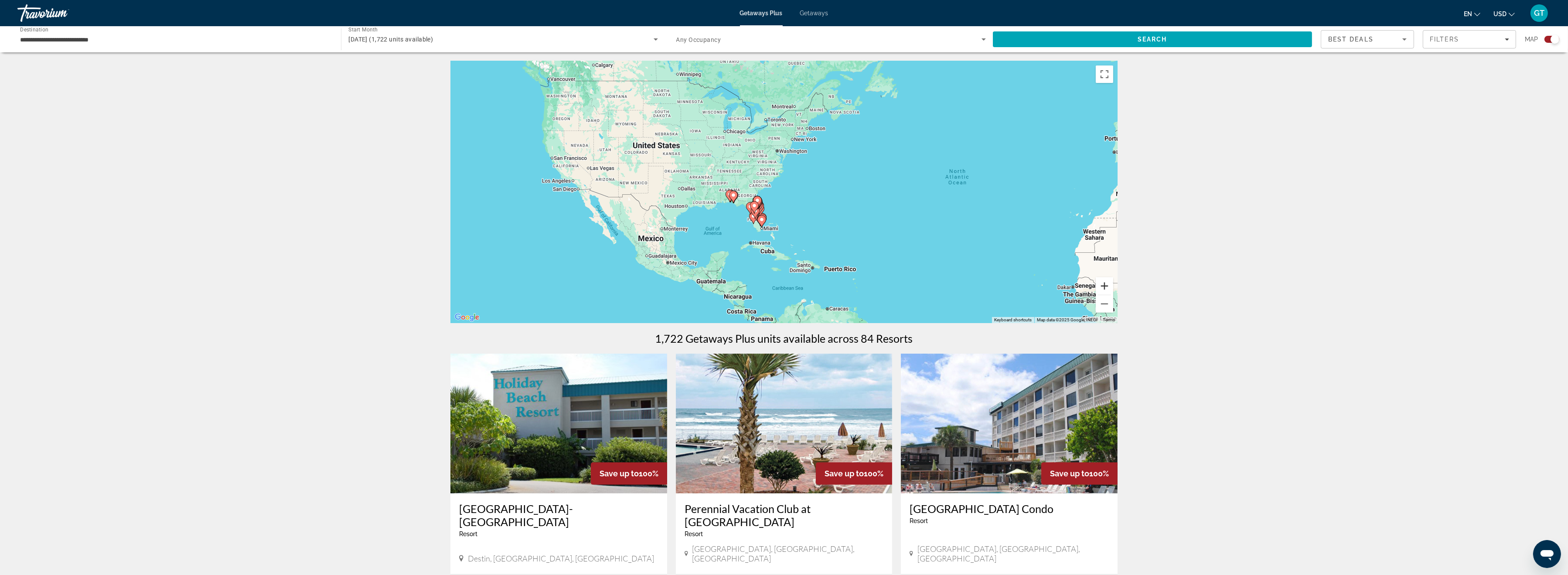
click at [1104, 287] on button "Zoom in" at bounding box center [1105, 286] width 18 height 18
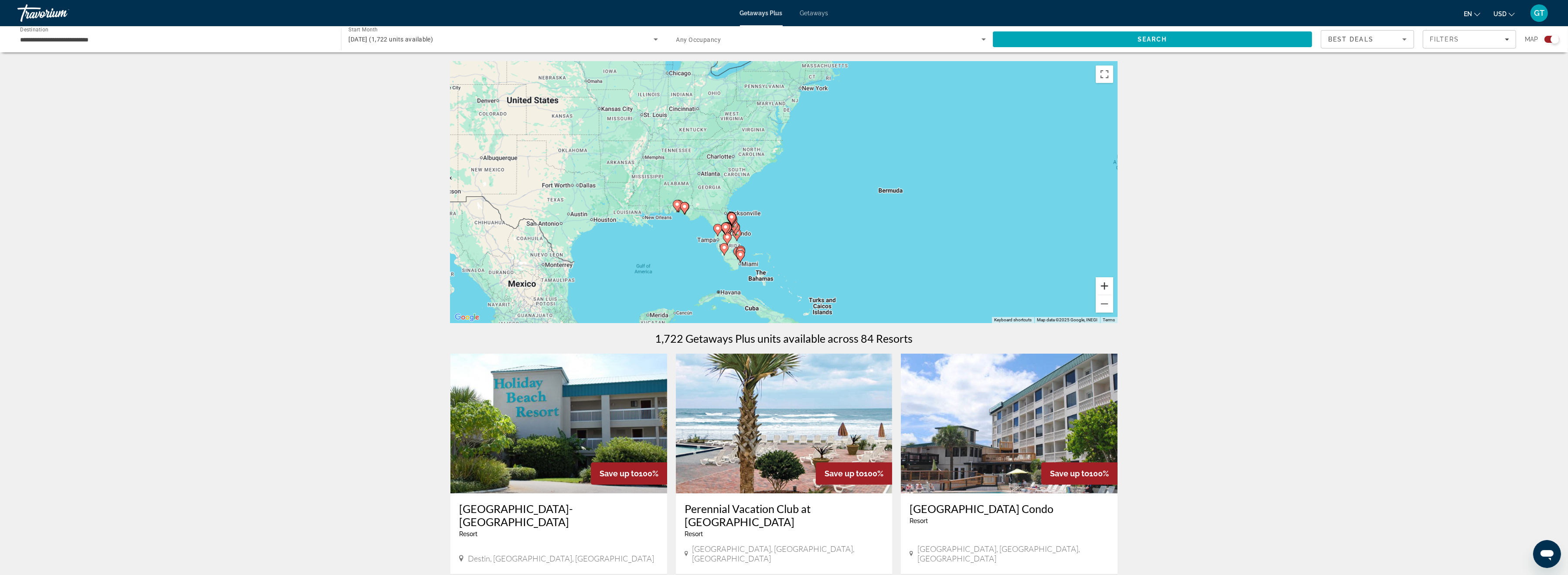
click at [1104, 287] on button "Zoom in" at bounding box center [1105, 286] width 18 height 18
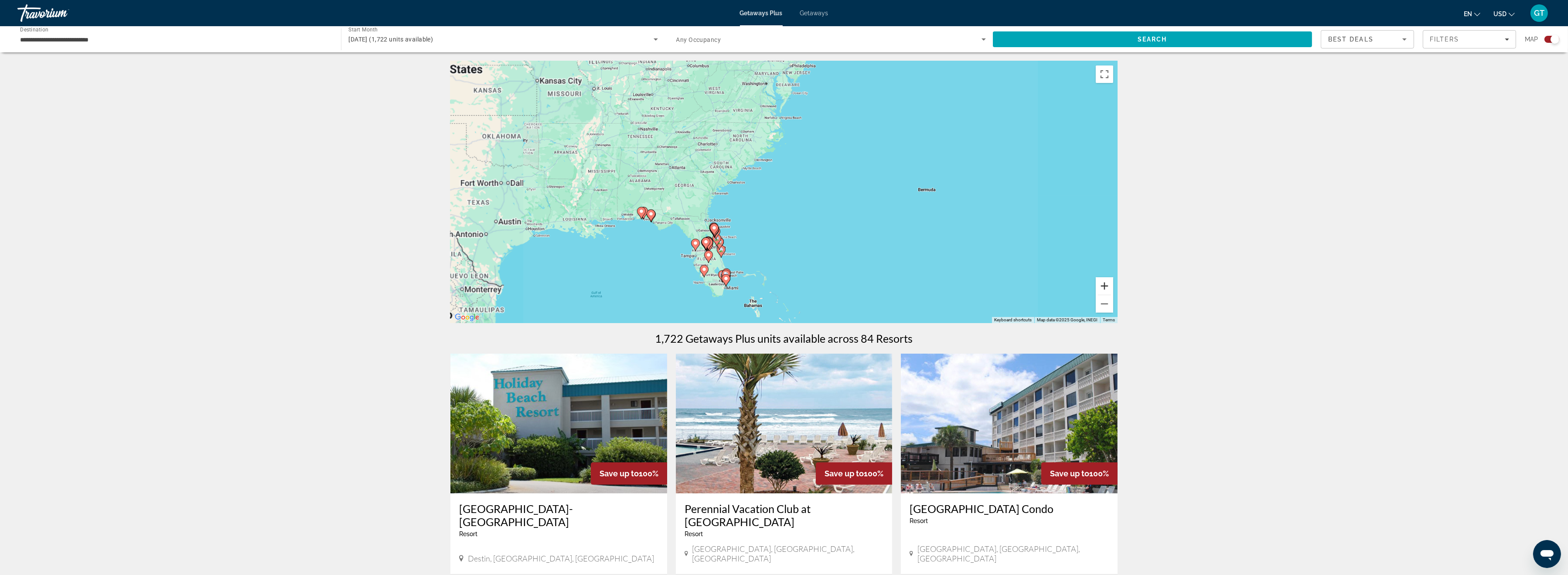
click at [1104, 287] on button "Zoom in" at bounding box center [1105, 286] width 18 height 18
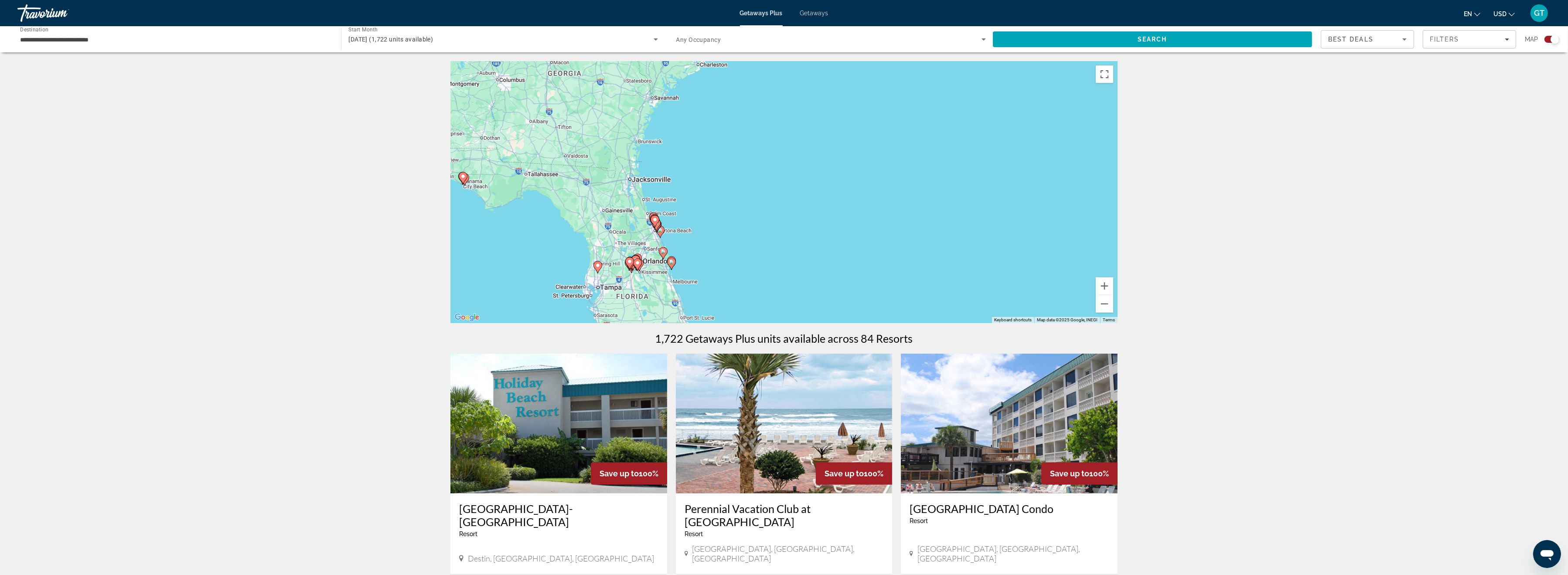
drag, startPoint x: 884, startPoint y: 190, endPoint x: 979, endPoint y: 69, distance: 153.8
click at [979, 69] on div "To activate drag with keyboard, press Alt + Enter. Once in keyboard drag state,…" at bounding box center [784, 192] width 667 height 262
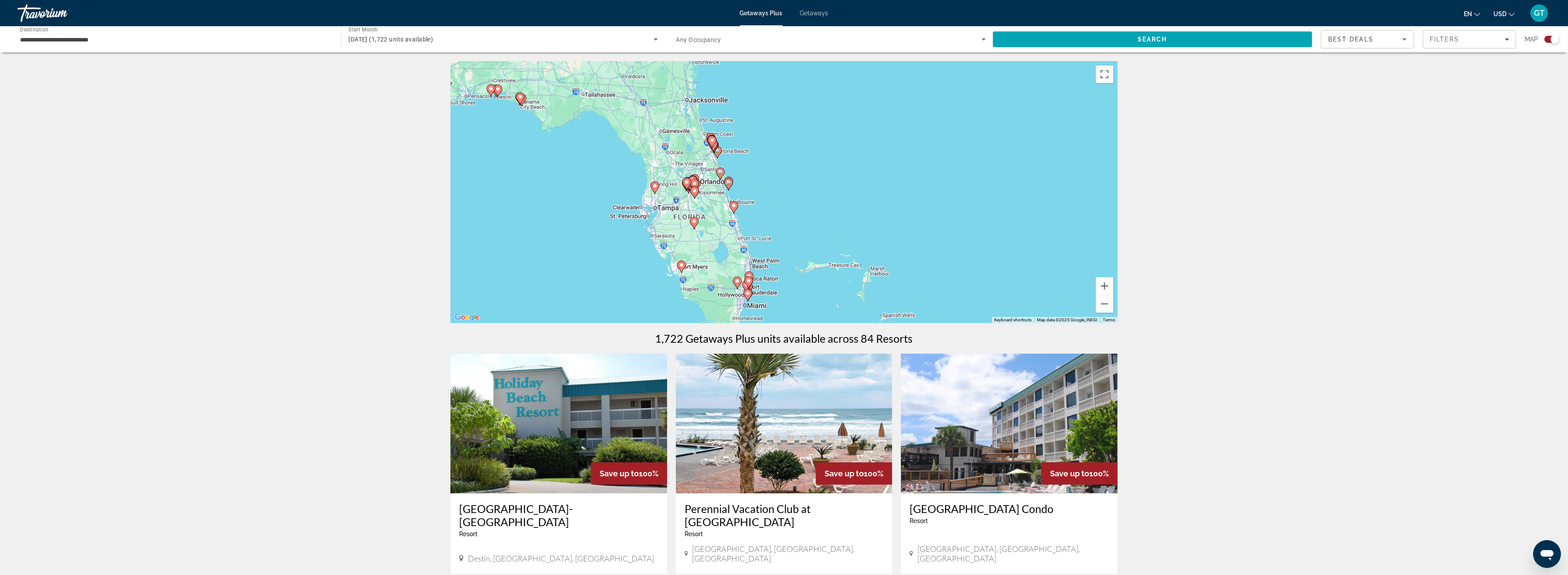
drag, startPoint x: 840, startPoint y: 216, endPoint x: 884, endPoint y: 154, distance: 76.0
click at [884, 154] on div "To activate drag with keyboard, press Alt + Enter. Once in keyboard drag state,…" at bounding box center [784, 192] width 667 height 262
click at [1105, 285] on button "Zoom in" at bounding box center [1105, 286] width 18 height 18
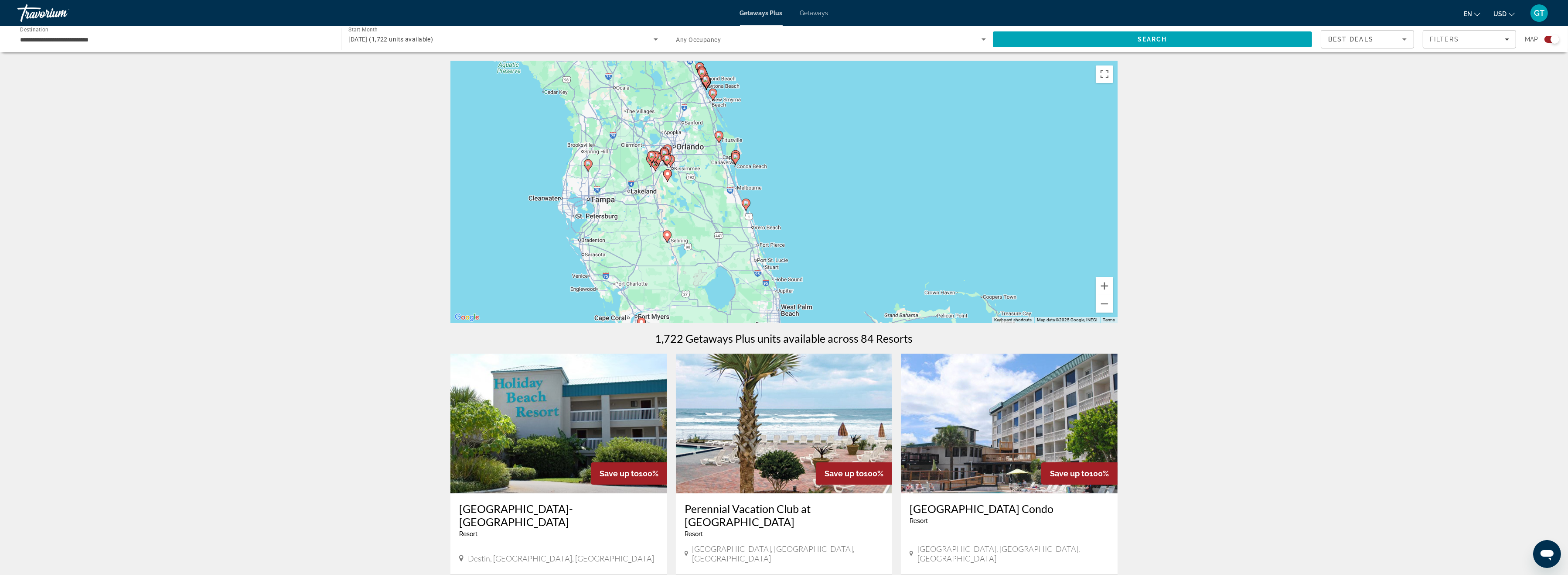
drag, startPoint x: 925, startPoint y: 251, endPoint x: 1000, endPoint y: 223, distance: 80.1
click at [998, 223] on div "To activate drag with keyboard, press Alt + Enter. Once in keyboard drag state,…" at bounding box center [784, 192] width 667 height 262
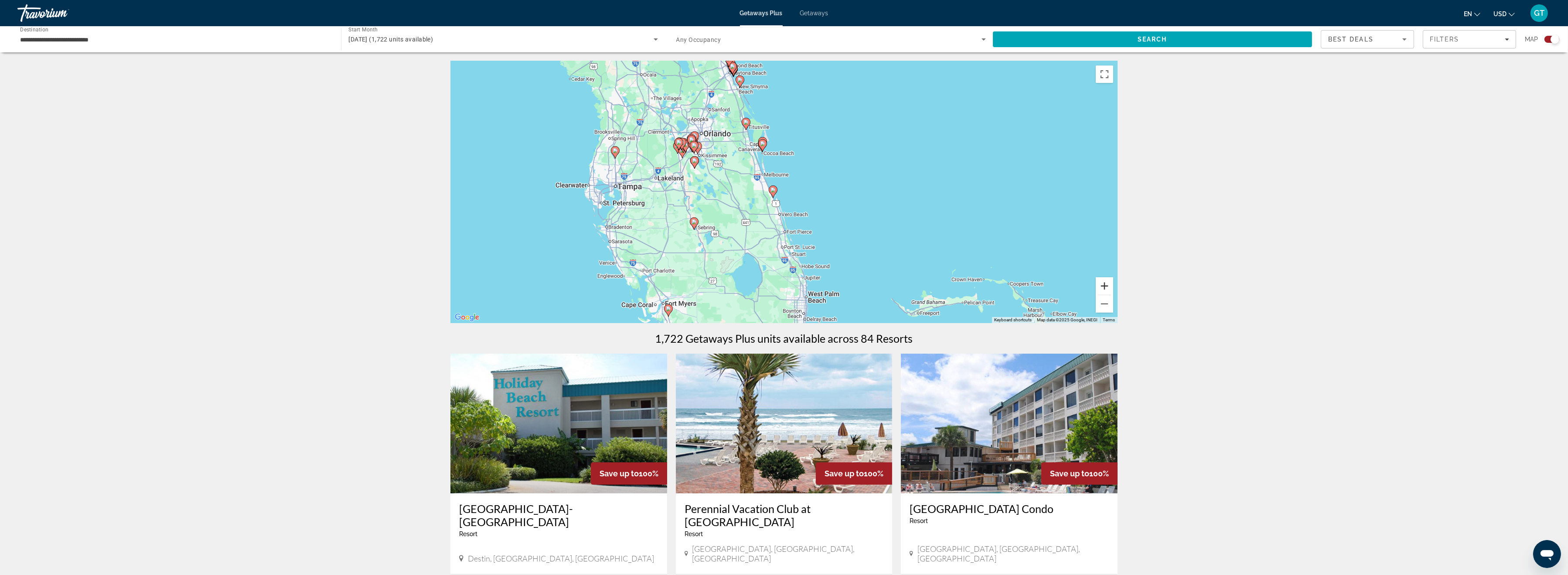
click at [1105, 285] on button "Zoom in" at bounding box center [1105, 286] width 18 height 18
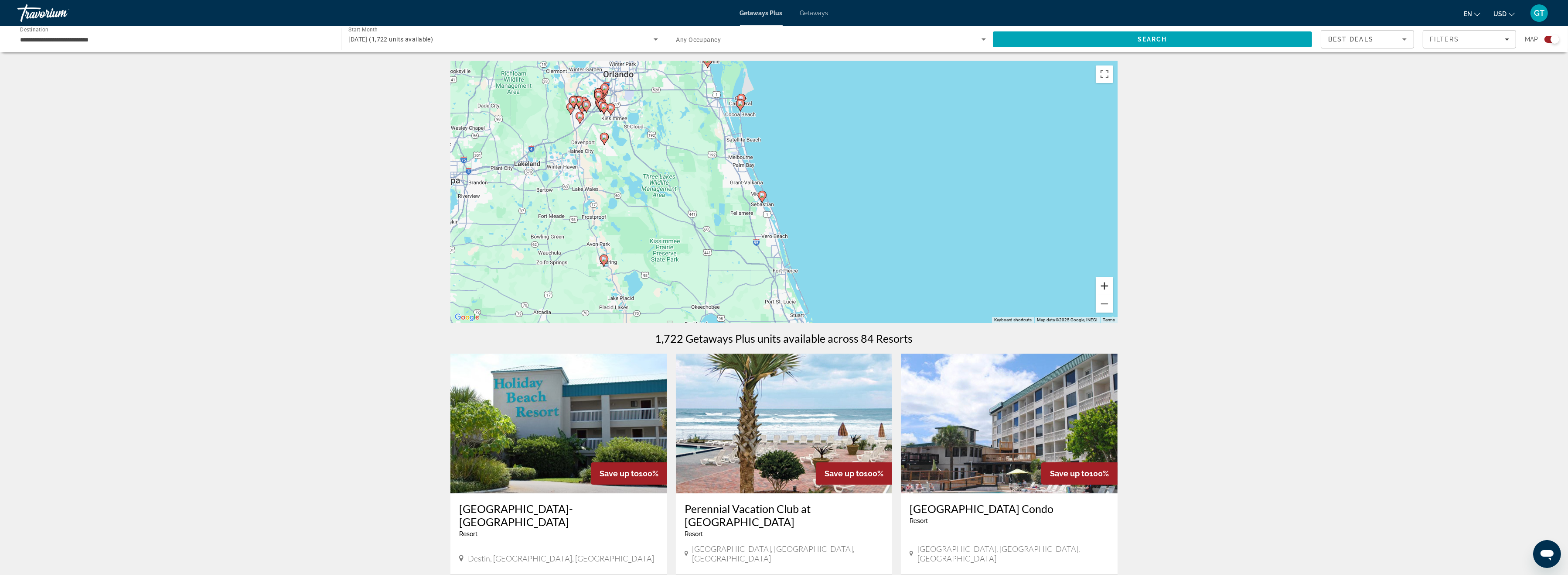
click at [1105, 285] on button "Zoom in" at bounding box center [1105, 286] width 18 height 18
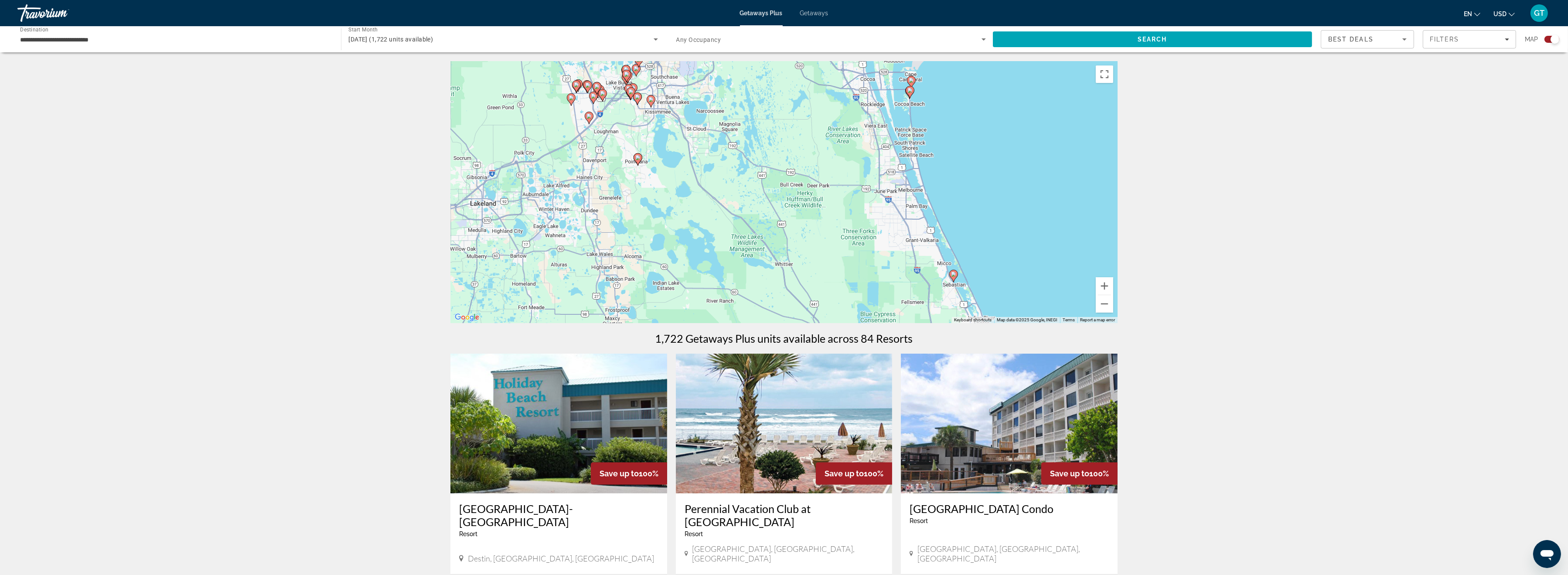
drag, startPoint x: 836, startPoint y: 186, endPoint x: 1049, endPoint y: 253, distance: 223.3
click at [1049, 253] on div "To activate drag with keyboard, press Alt + Enter. Once in keyboard drag state,…" at bounding box center [784, 192] width 667 height 262
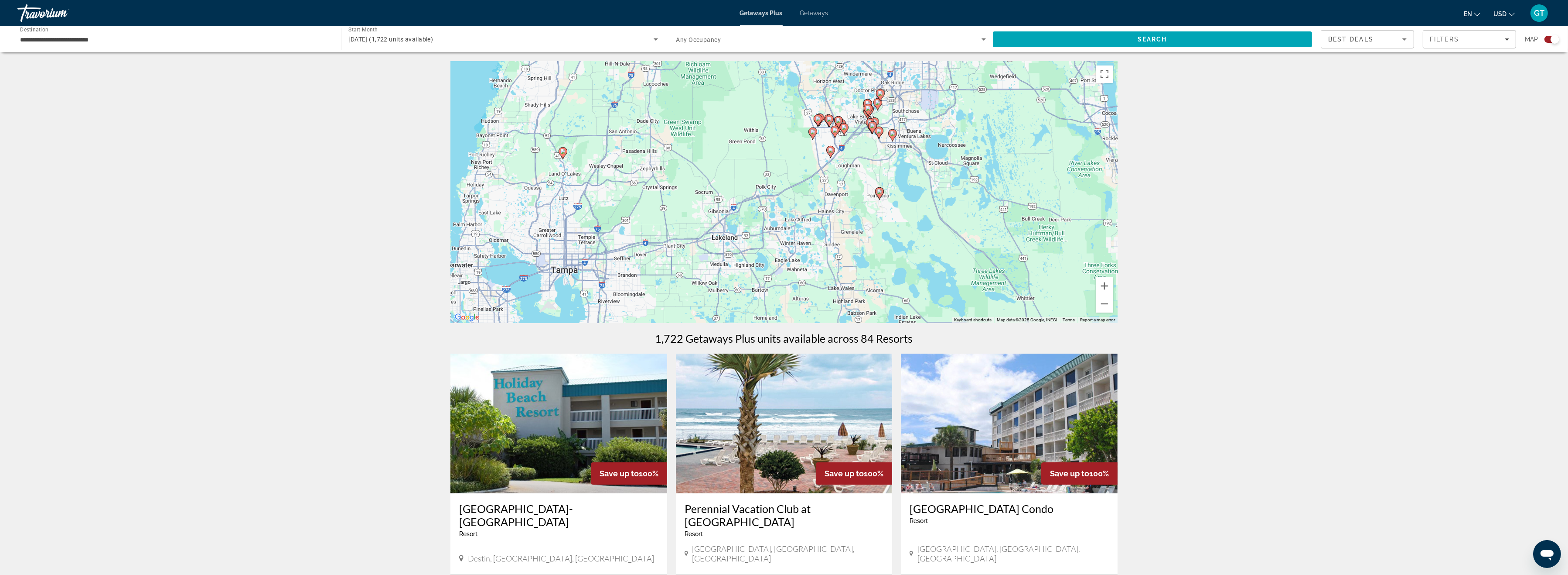
drag, startPoint x: 643, startPoint y: 202, endPoint x: 886, endPoint y: 236, distance: 245.4
click at [886, 236] on div "To activate drag with keyboard, press Alt + Enter. Once in keyboard drag state,…" at bounding box center [784, 192] width 667 height 262
click at [563, 152] on image "Main content" at bounding box center [563, 151] width 5 height 5
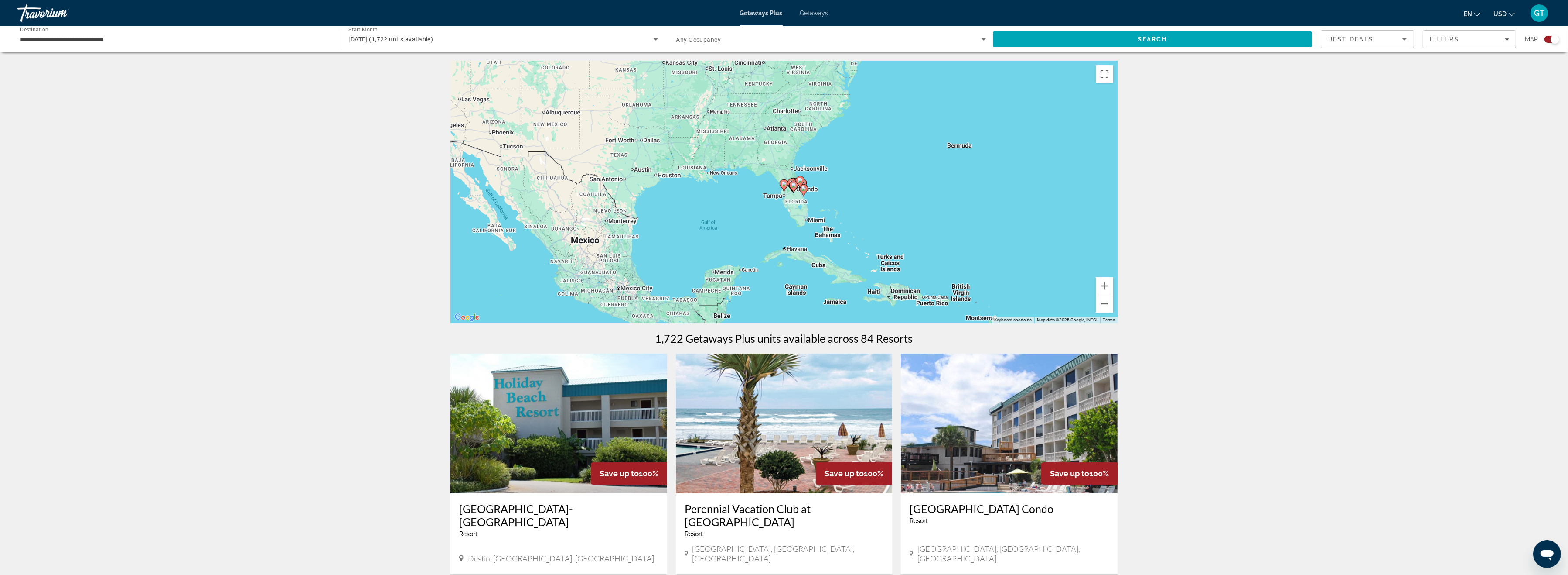
click at [654, 41] on icon "Search widget" at bounding box center [656, 39] width 11 height 11
click at [392, 67] on mat-option "All Start Months" at bounding box center [503, 66] width 323 height 21
click at [654, 33] on div "Search widget" at bounding box center [503, 38] width 310 height 24
click at [390, 67] on span "All Start Months" at bounding box center [370, 66] width 44 height 7
click at [1060, 35] on span "Search" at bounding box center [1152, 39] width 319 height 21
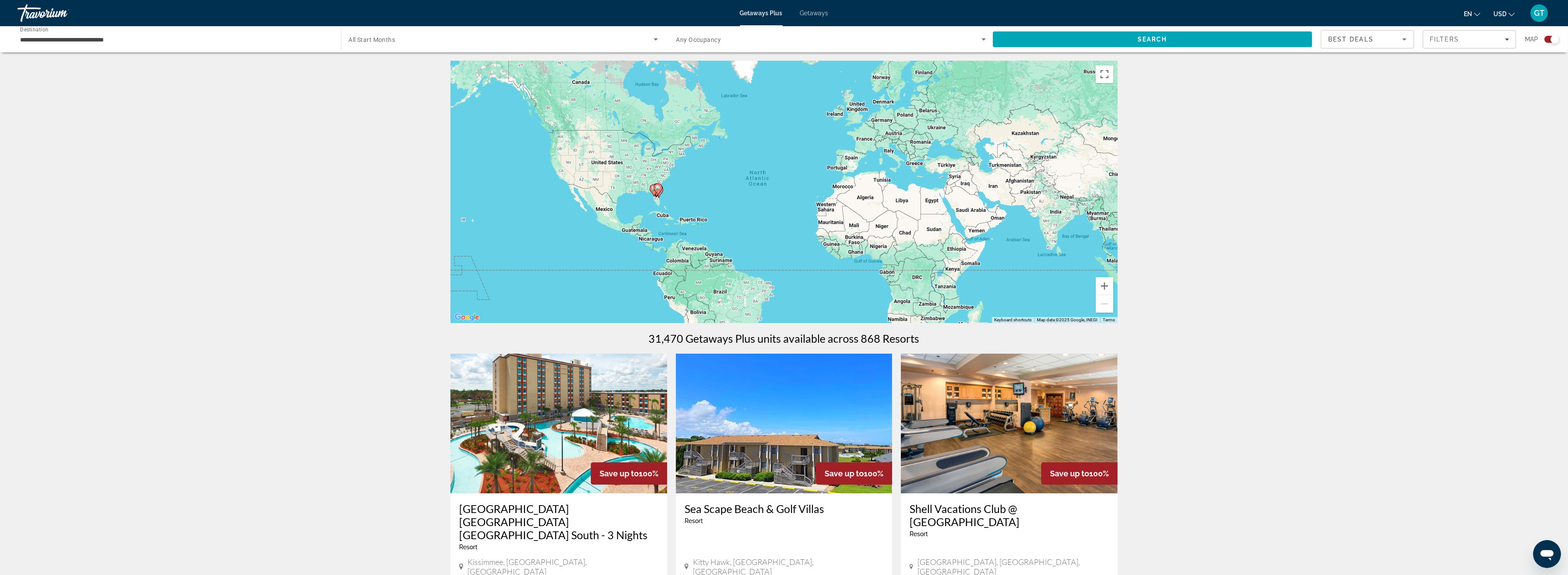
click at [649, 41] on span "Search widget" at bounding box center [501, 39] width 305 height 11
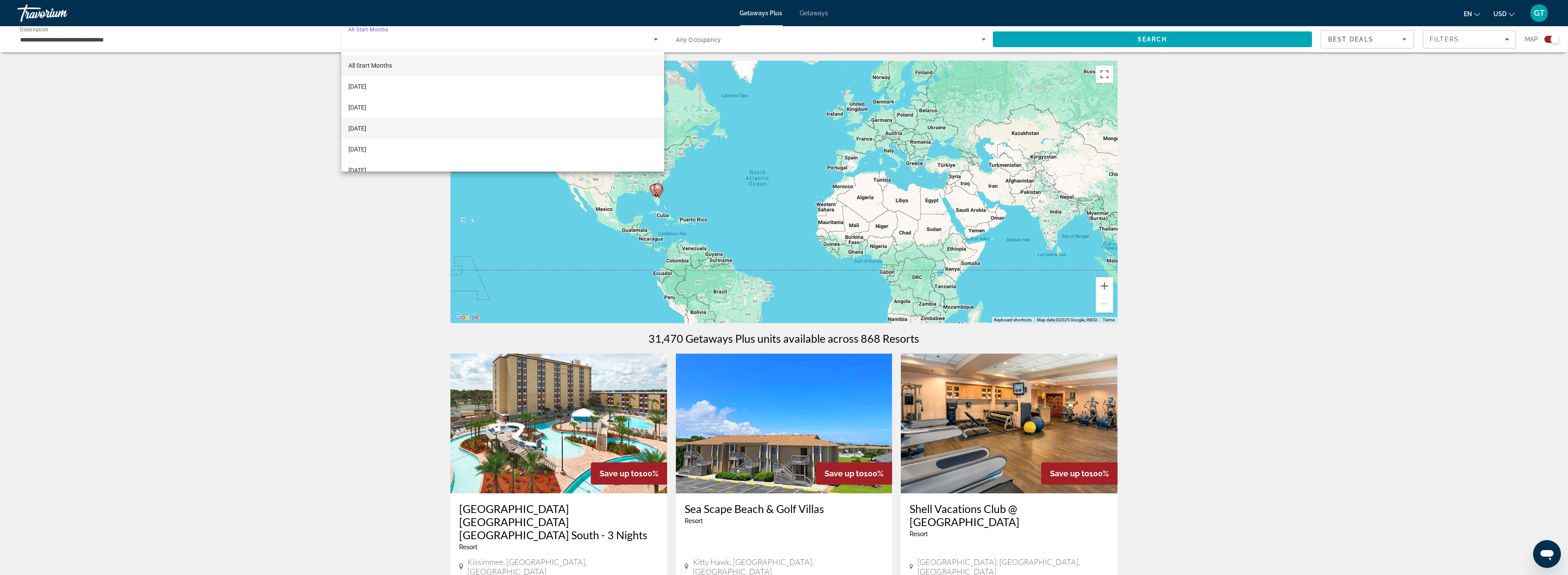
click at [357, 127] on span "[DATE]" at bounding box center [358, 128] width 18 height 11
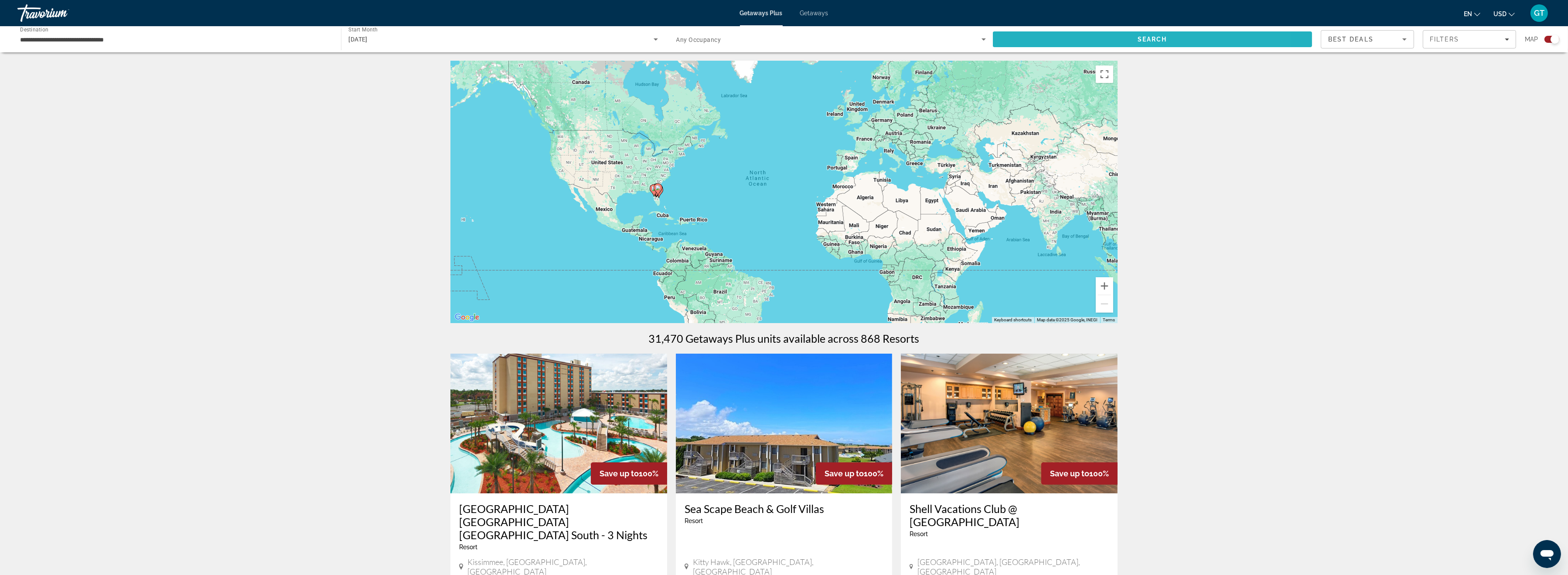
click at [1135, 39] on span "Search" at bounding box center [1152, 39] width 319 height 21
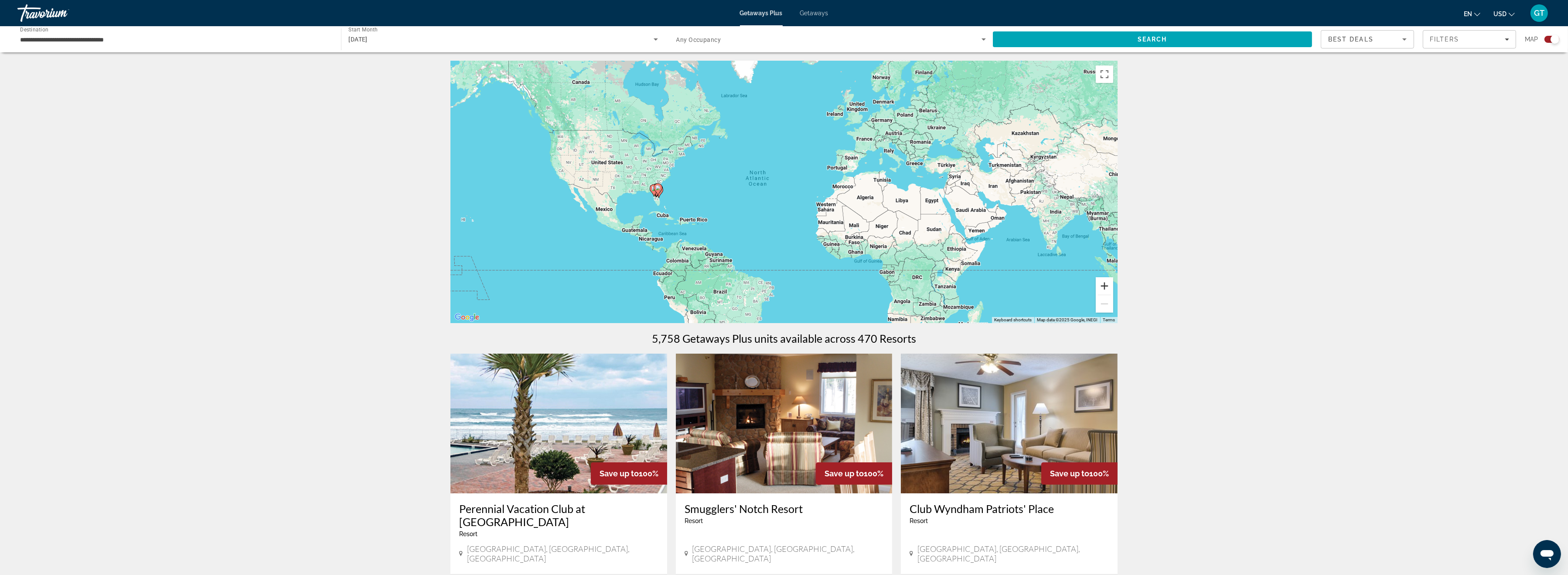
click at [1105, 280] on button "Zoom in" at bounding box center [1105, 286] width 18 height 18
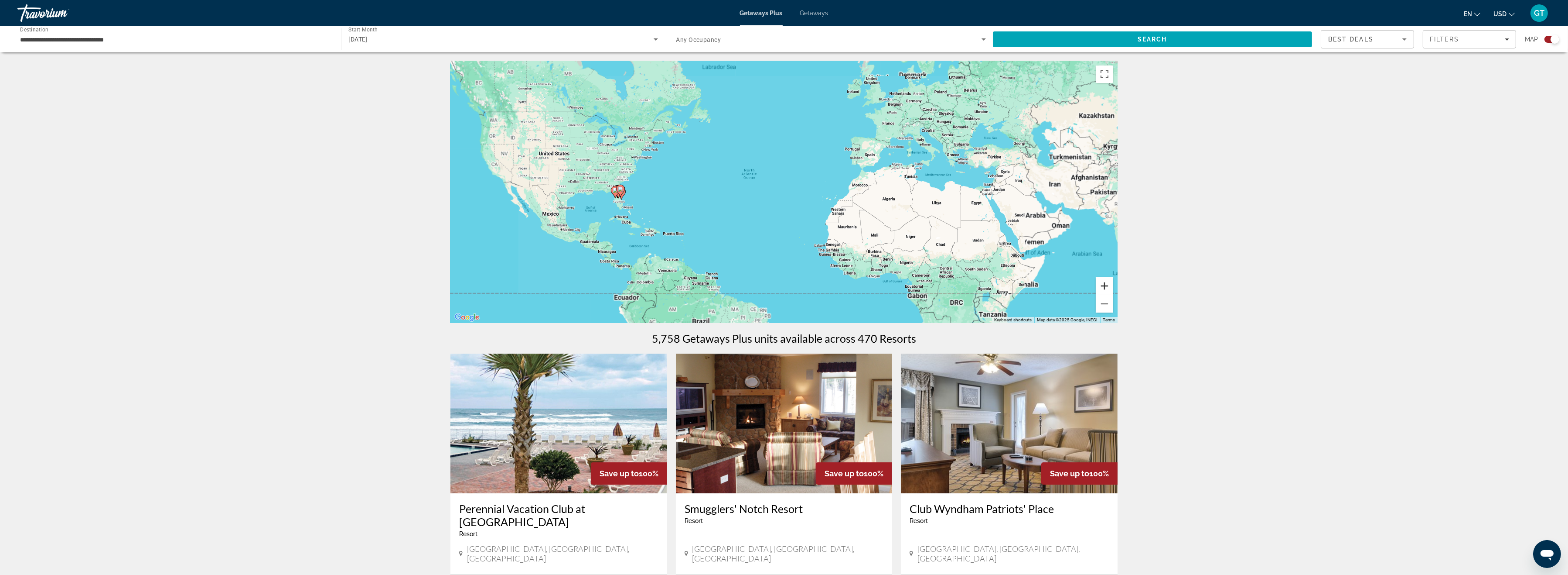
click at [1105, 280] on button "Zoom in" at bounding box center [1105, 286] width 18 height 18
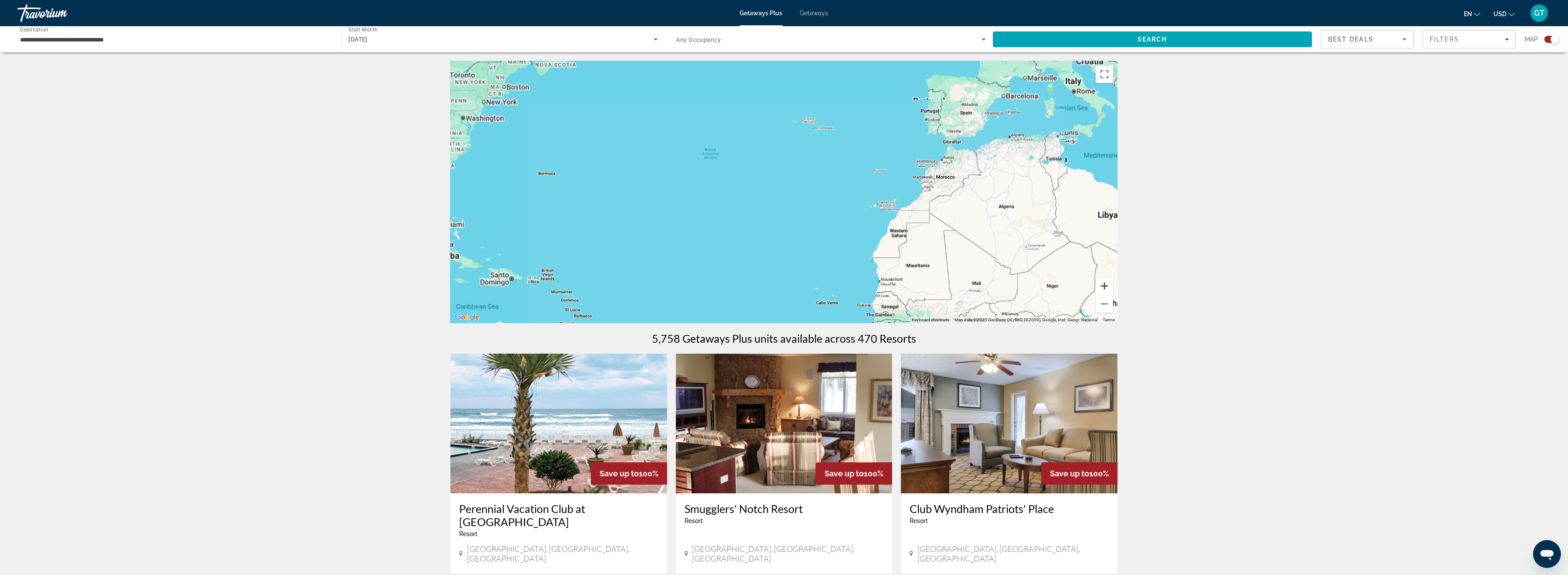
click at [1105, 280] on button "Zoom in" at bounding box center [1105, 286] width 18 height 18
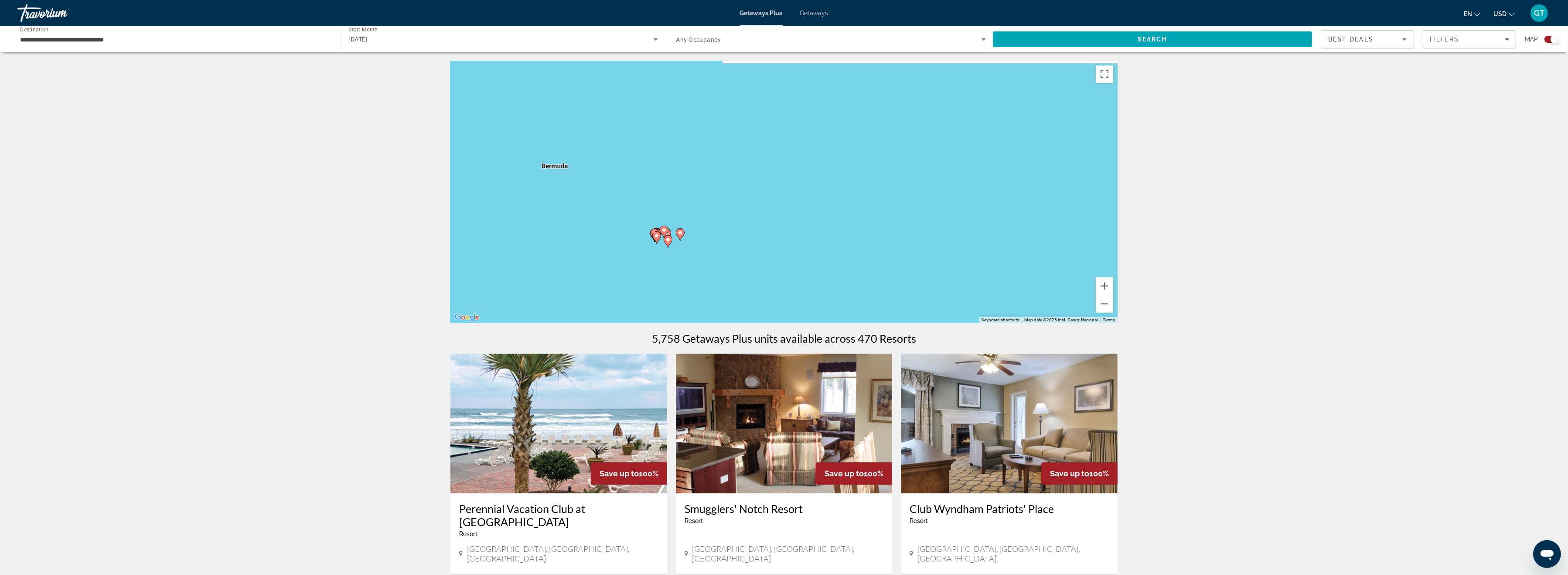
drag, startPoint x: 633, startPoint y: 190, endPoint x: 1105, endPoint y: 215, distance: 472.7
click at [1105, 216] on div "To activate drag with keyboard, press Alt + Enter. Once in keyboard drag state,…" at bounding box center [784, 192] width 667 height 262
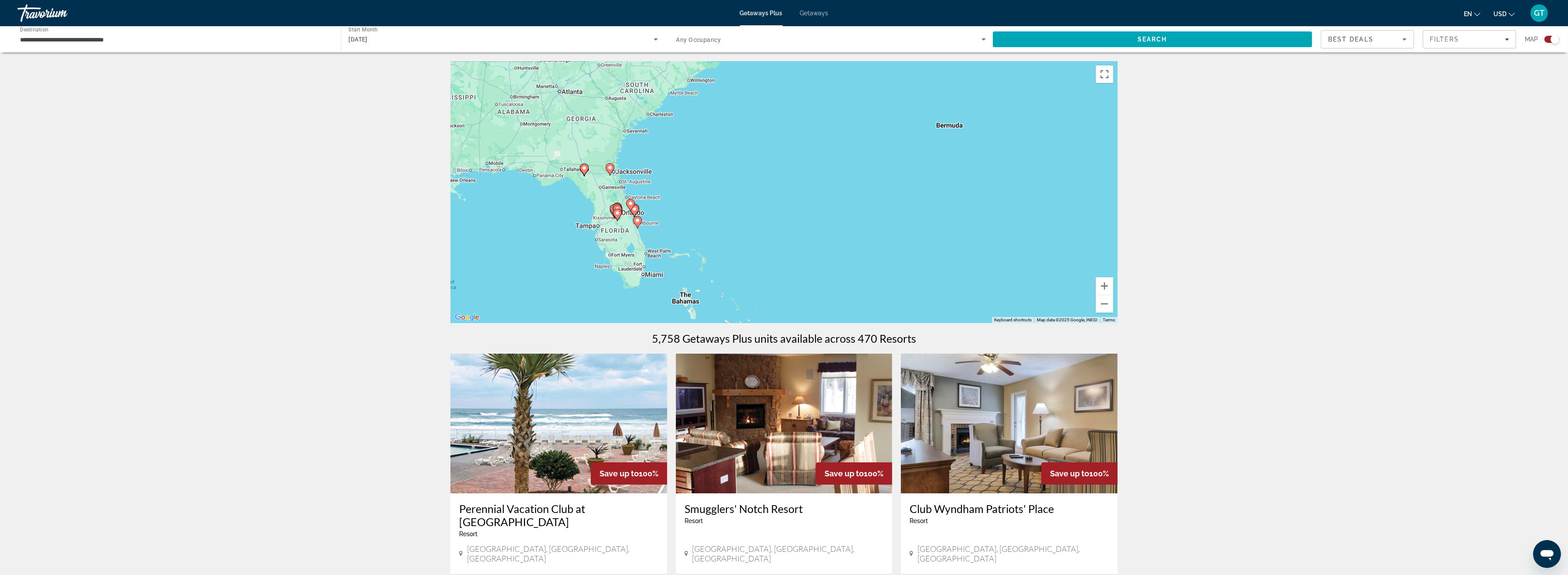
drag, startPoint x: 919, startPoint y: 215, endPoint x: 1219, endPoint y: 190, distance: 301.0
click at [1118, 190] on div "To activate drag with keyboard, press Alt + Enter. Once in keyboard drag state,…" at bounding box center [784, 192] width 667 height 262
click at [1108, 284] on button "Zoom in" at bounding box center [1105, 286] width 18 height 18
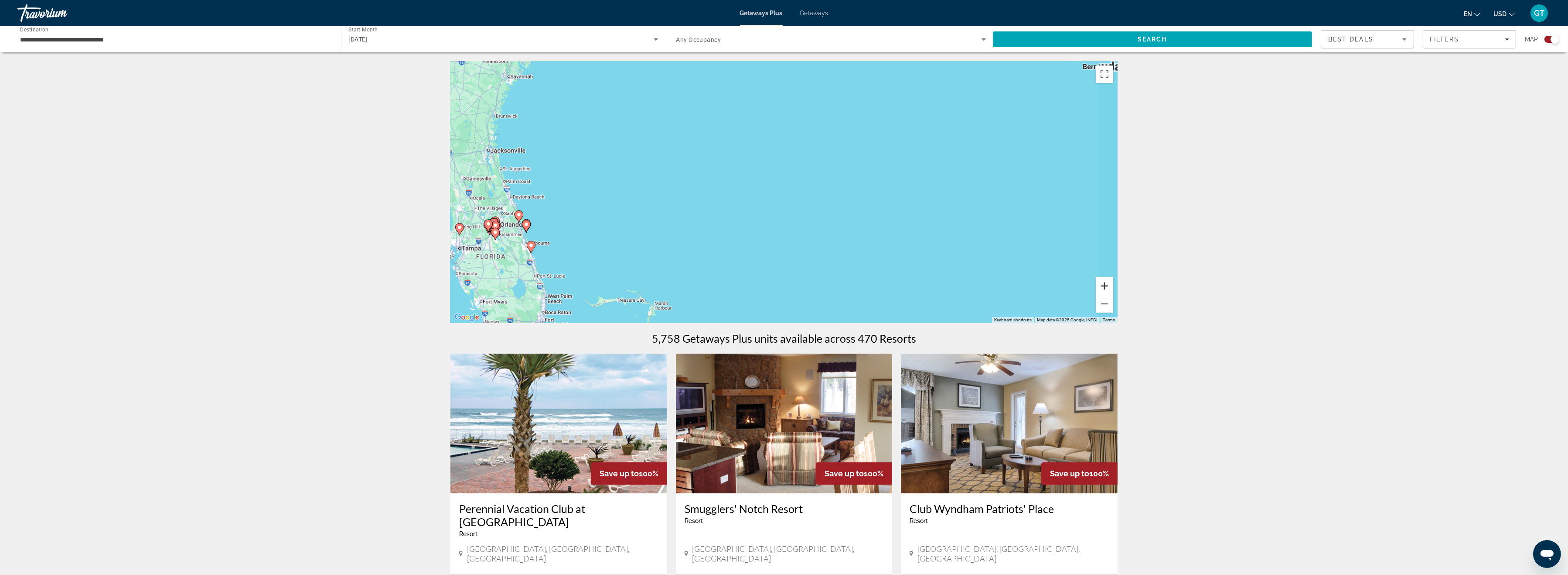
click at [1108, 284] on button "Zoom in" at bounding box center [1105, 286] width 18 height 18
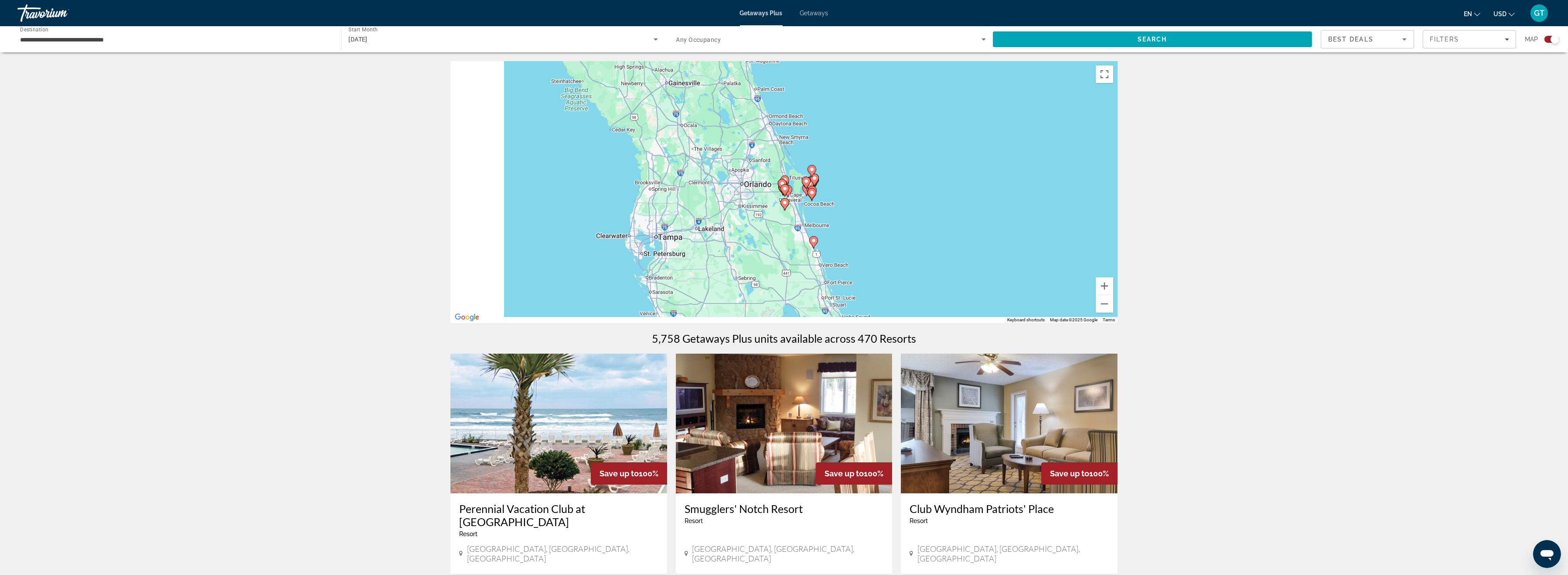
drag, startPoint x: 639, startPoint y: 252, endPoint x: 1327, endPoint y: 167, distance: 693.2
click at [1118, 167] on div "To activate drag with keyboard, press Alt + Enter. Once in keyboard drag state,…" at bounding box center [784, 192] width 667 height 262
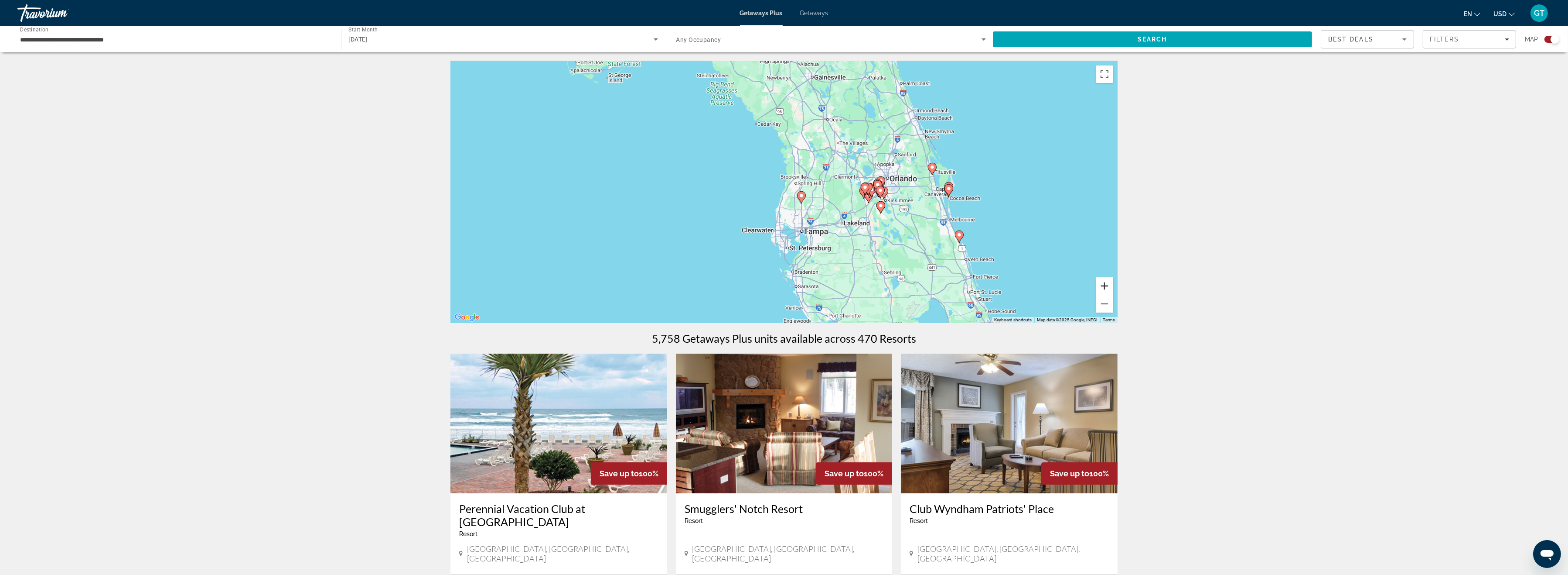
click at [1108, 286] on button "Zoom in" at bounding box center [1105, 286] width 18 height 18
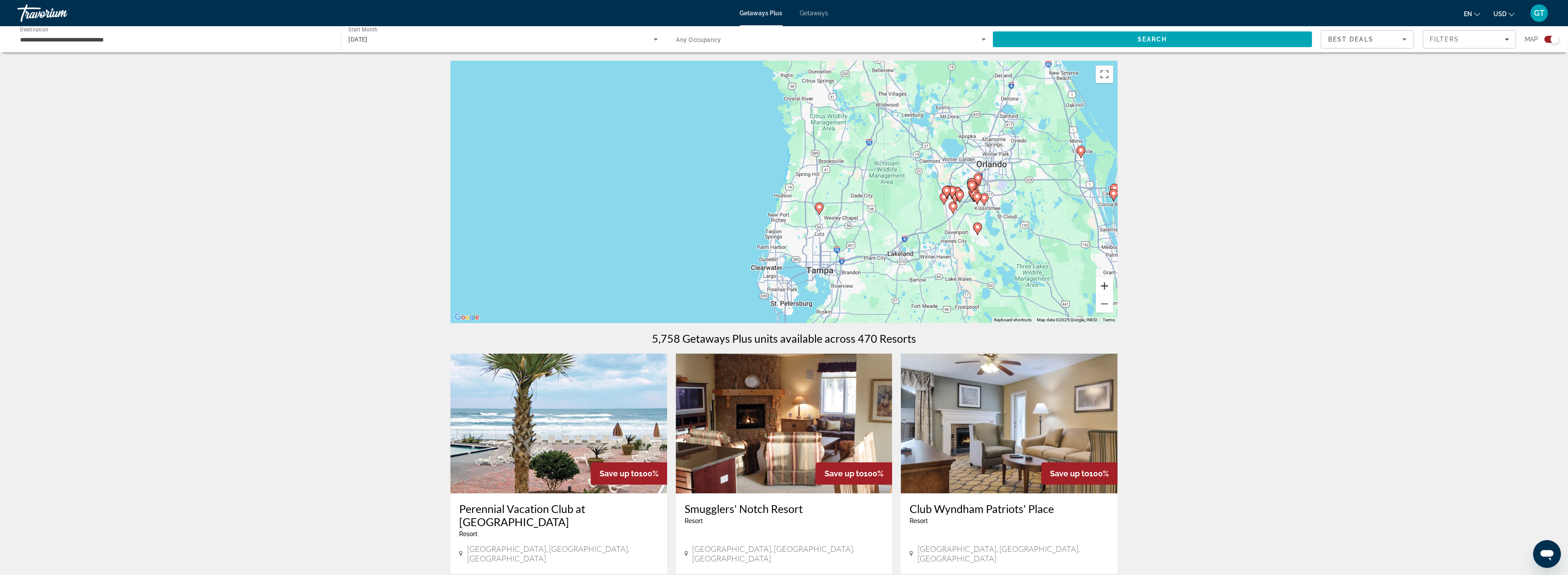
click at [1106, 285] on button "Zoom in" at bounding box center [1105, 286] width 18 height 18
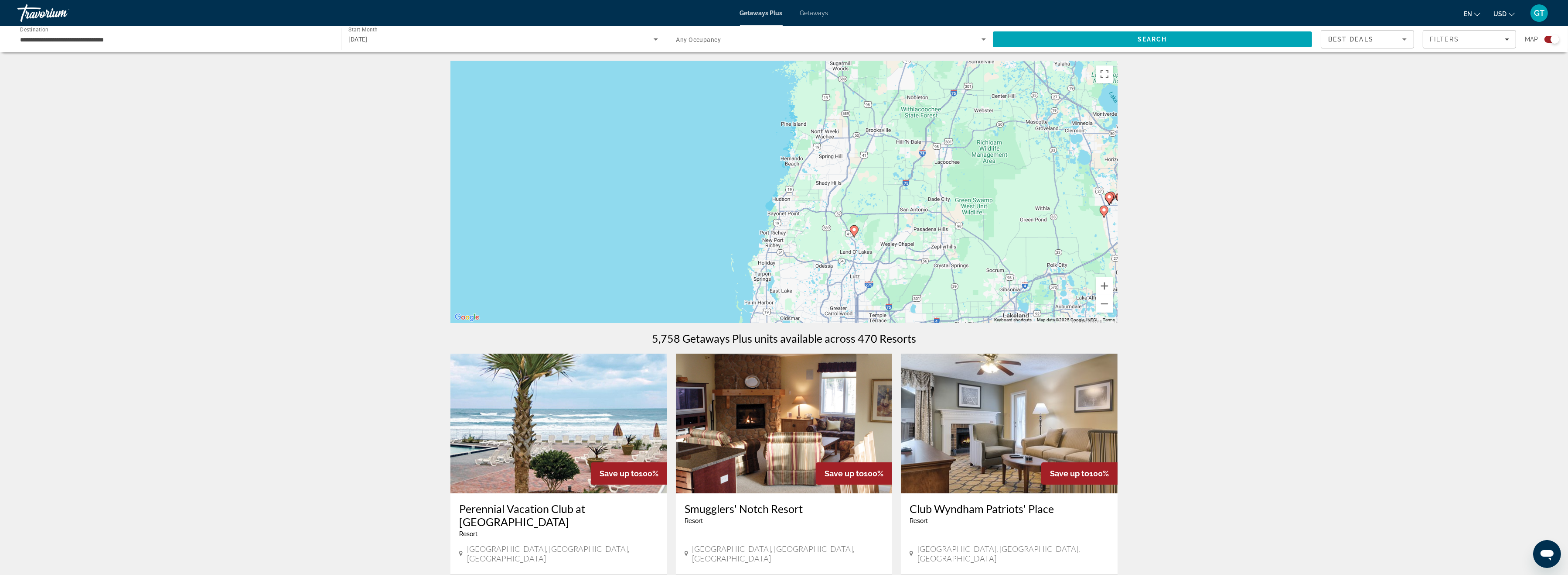
click at [856, 230] on image "Main content" at bounding box center [855, 230] width 5 height 5
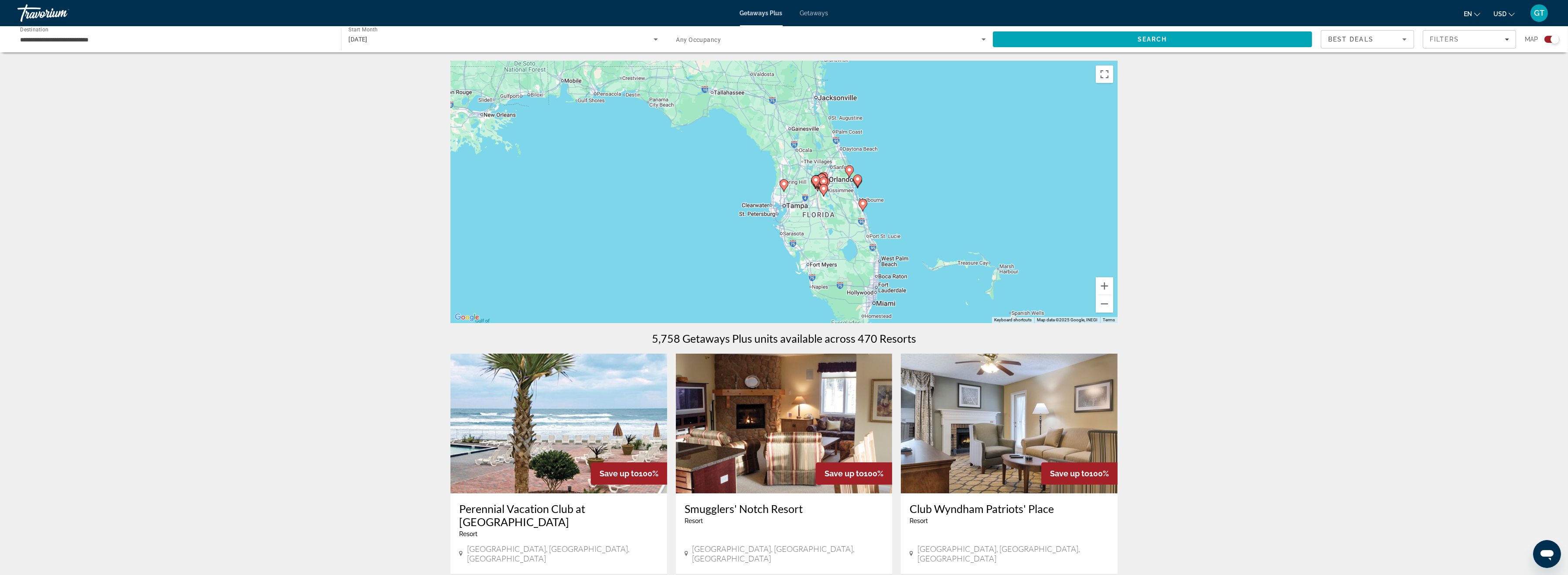
click at [784, 186] on icon "Main content" at bounding box center [784, 185] width 8 height 12
type input "**********"
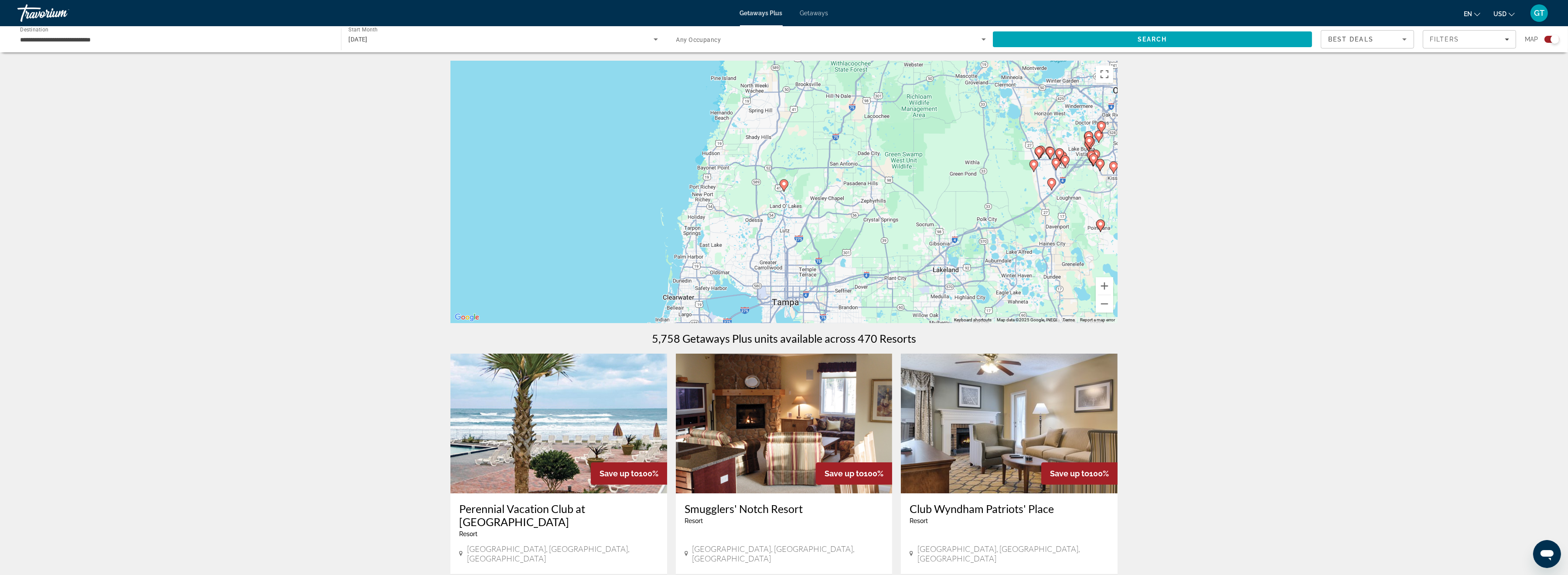
click at [784, 186] on icon "Main content" at bounding box center [784, 185] width 8 height 12
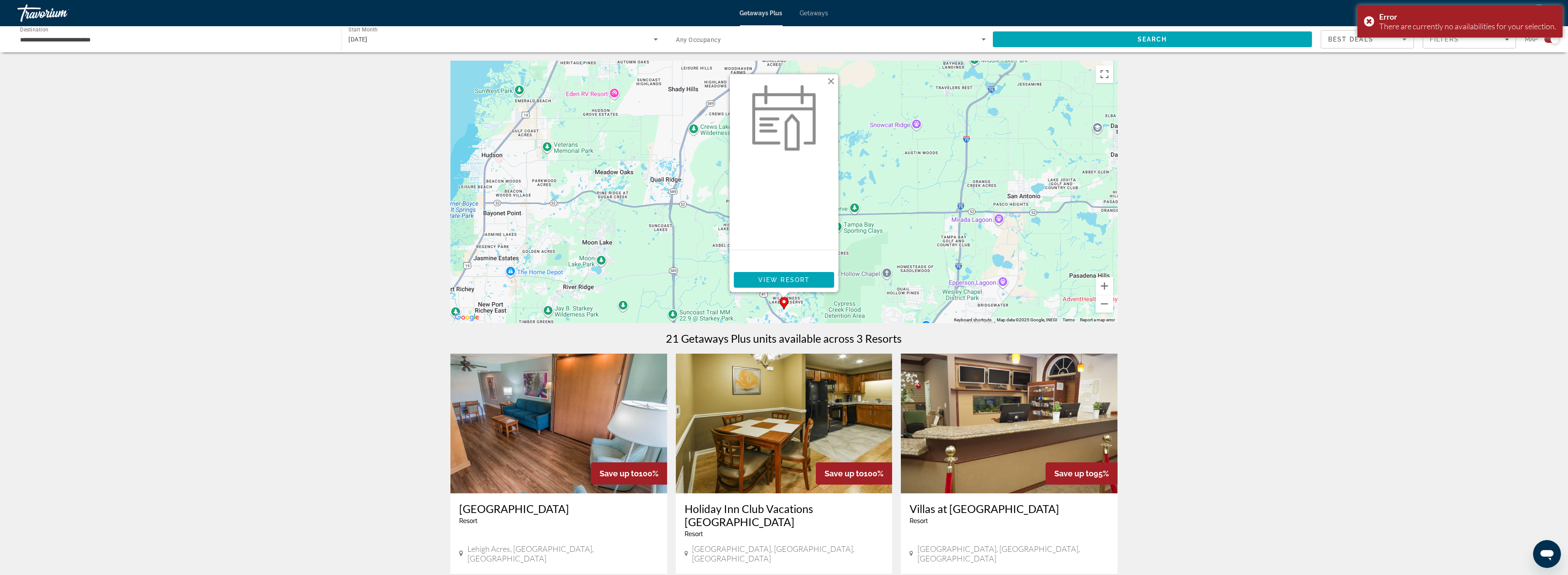
click at [784, 297] on icon "Main content" at bounding box center [784, 303] width 8 height 12
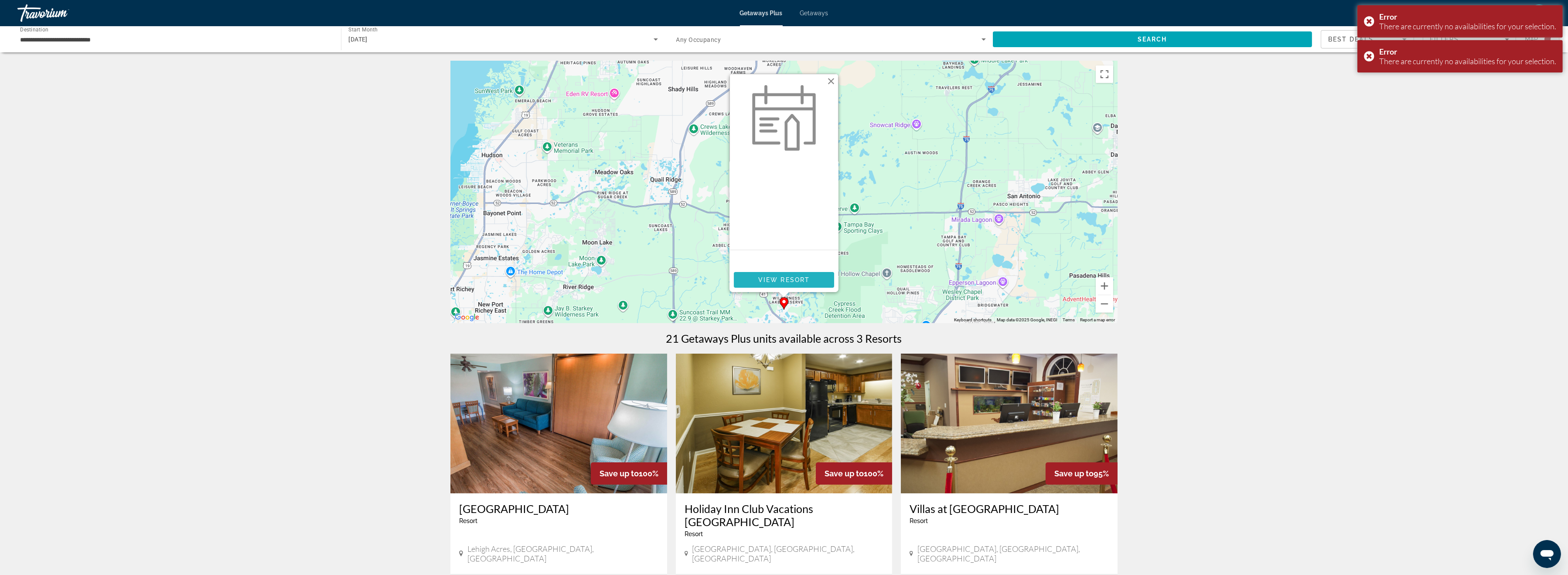
click at [768, 276] on span "Main content" at bounding box center [784, 280] width 101 height 21
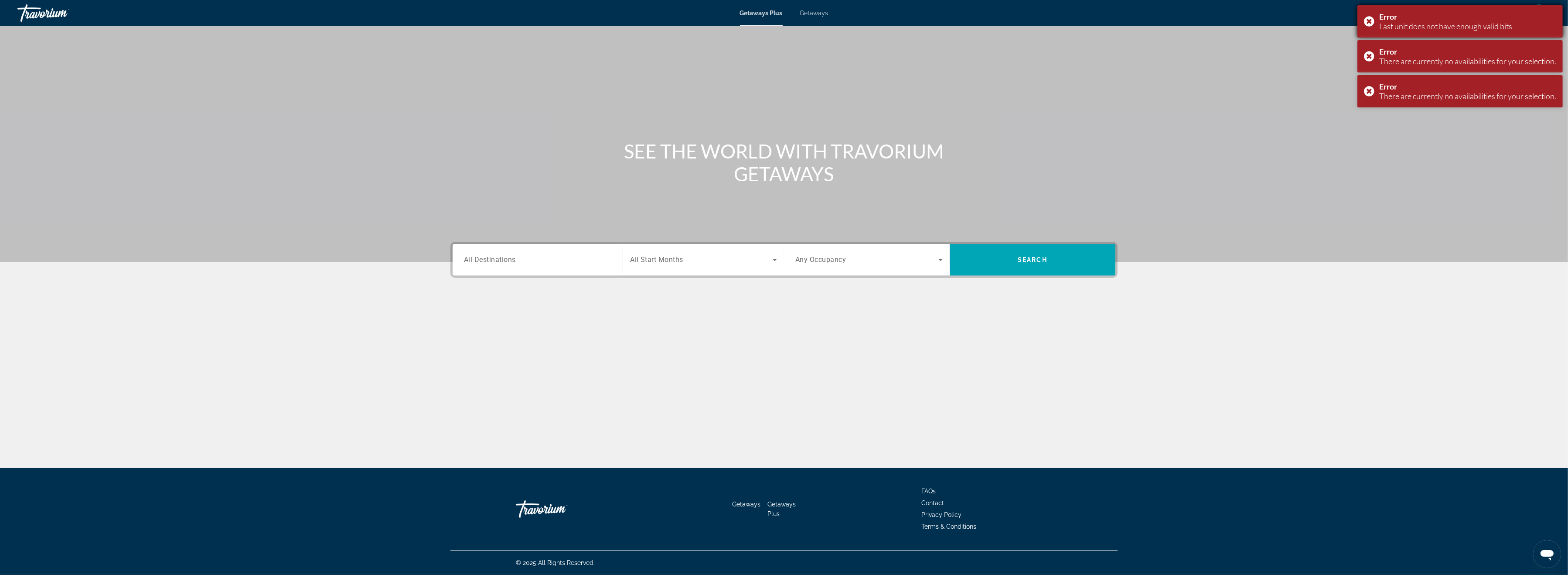
click at [1540, 12] on div "Error" at bounding box center [1467, 16] width 177 height 10
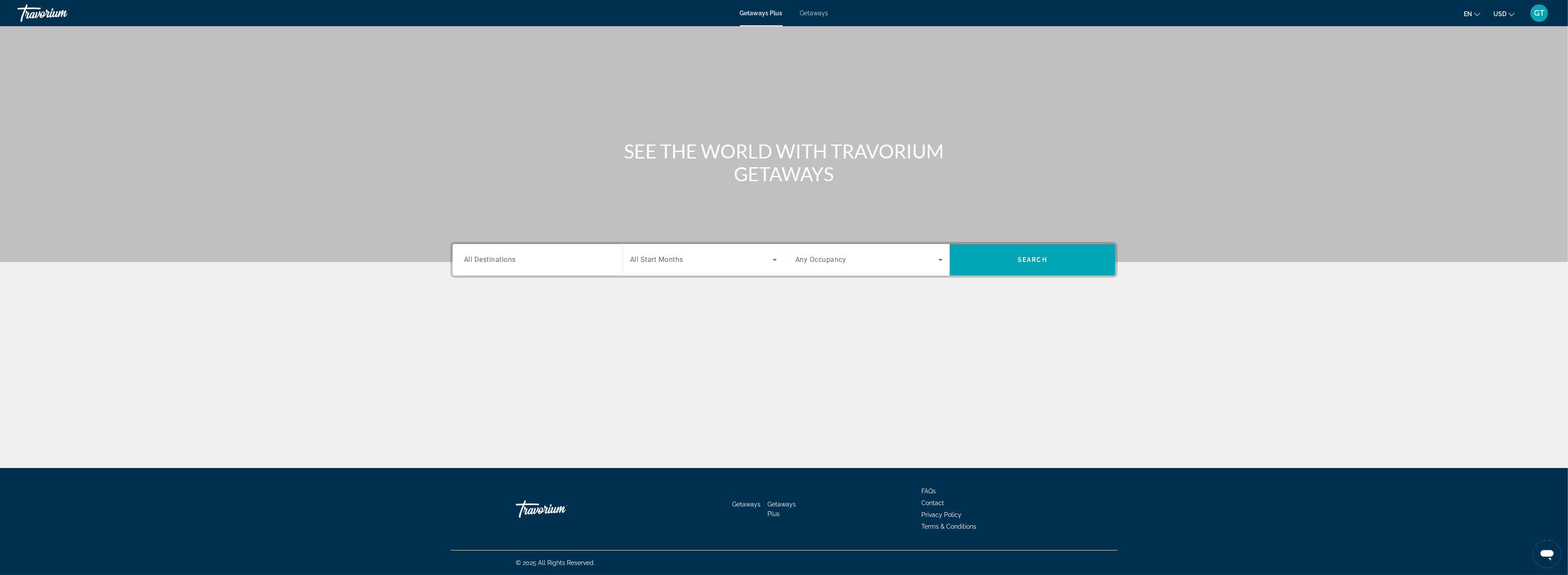
click at [534, 264] on input "Destination All Destinations" at bounding box center [538, 260] width 148 height 11
click at [465, 320] on icon "Toggle United States (31,620 units available) submenu" at bounding box center [465, 320] width 9 height 9
click at [474, 350] on icon "Toggle Florida (4,261 units available) submenu" at bounding box center [473, 349] width 4 height 9
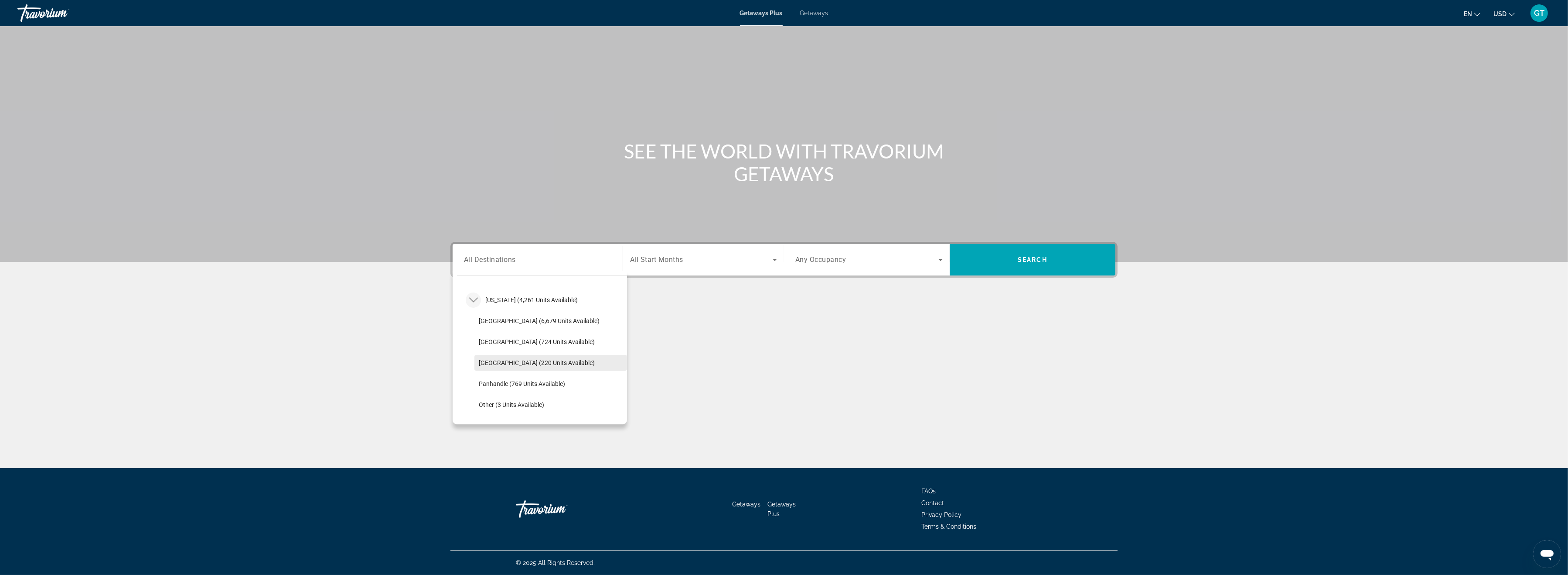
click at [489, 362] on span "[GEOGRAPHIC_DATA] (220 units available)" at bounding box center [536, 363] width 116 height 7
type input "**********"
click at [724, 257] on span "Search widget" at bounding box center [702, 260] width 142 height 11
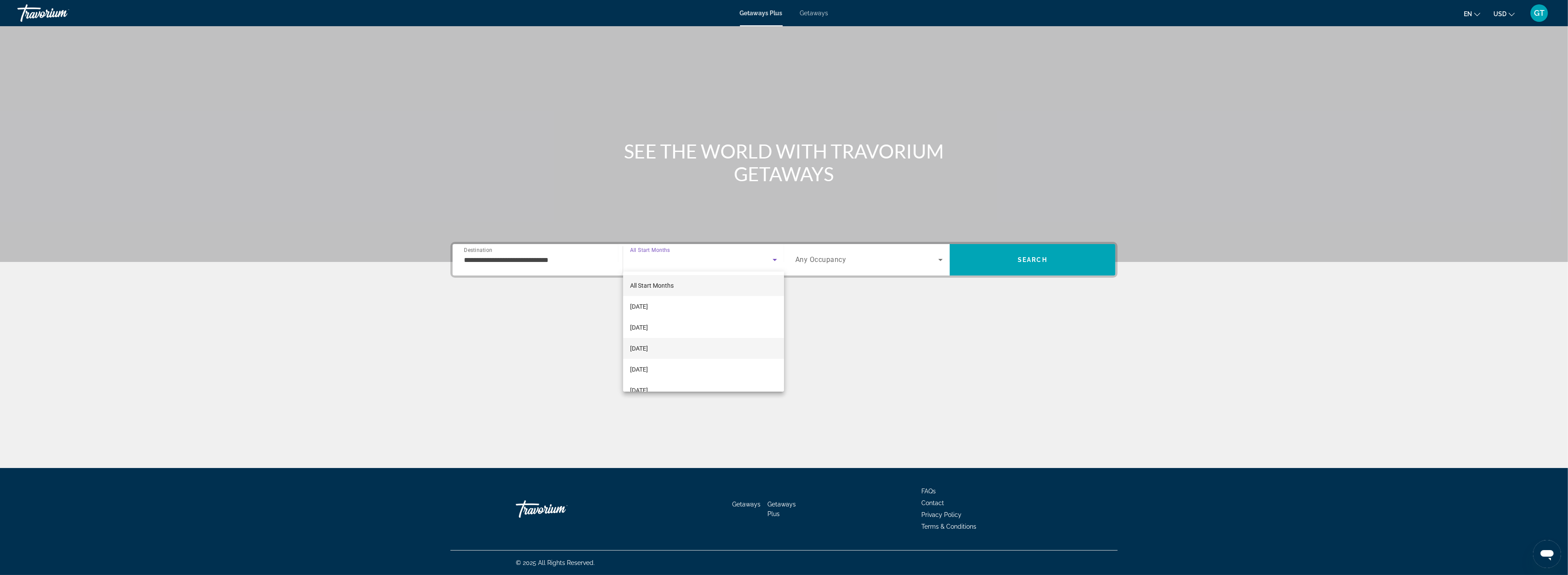
click at [642, 349] on span "[DATE]" at bounding box center [639, 348] width 18 height 11
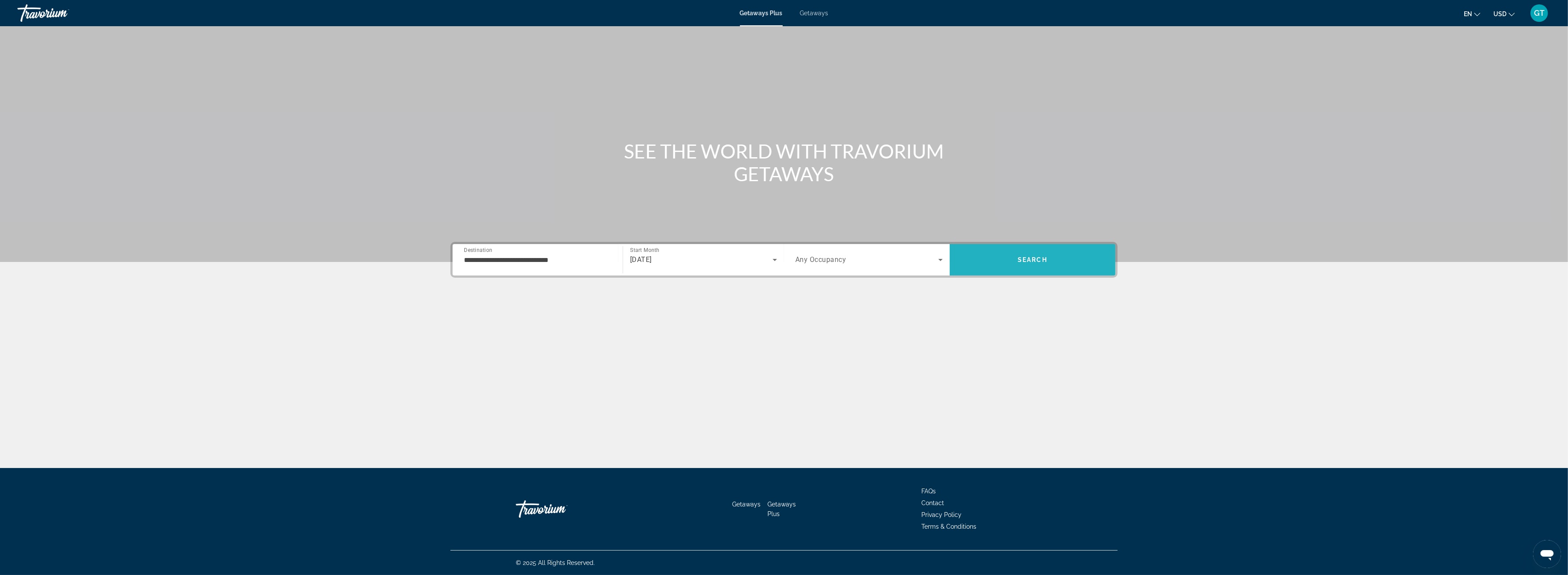
click at [1019, 262] on span "Search" at bounding box center [1032, 260] width 29 height 7
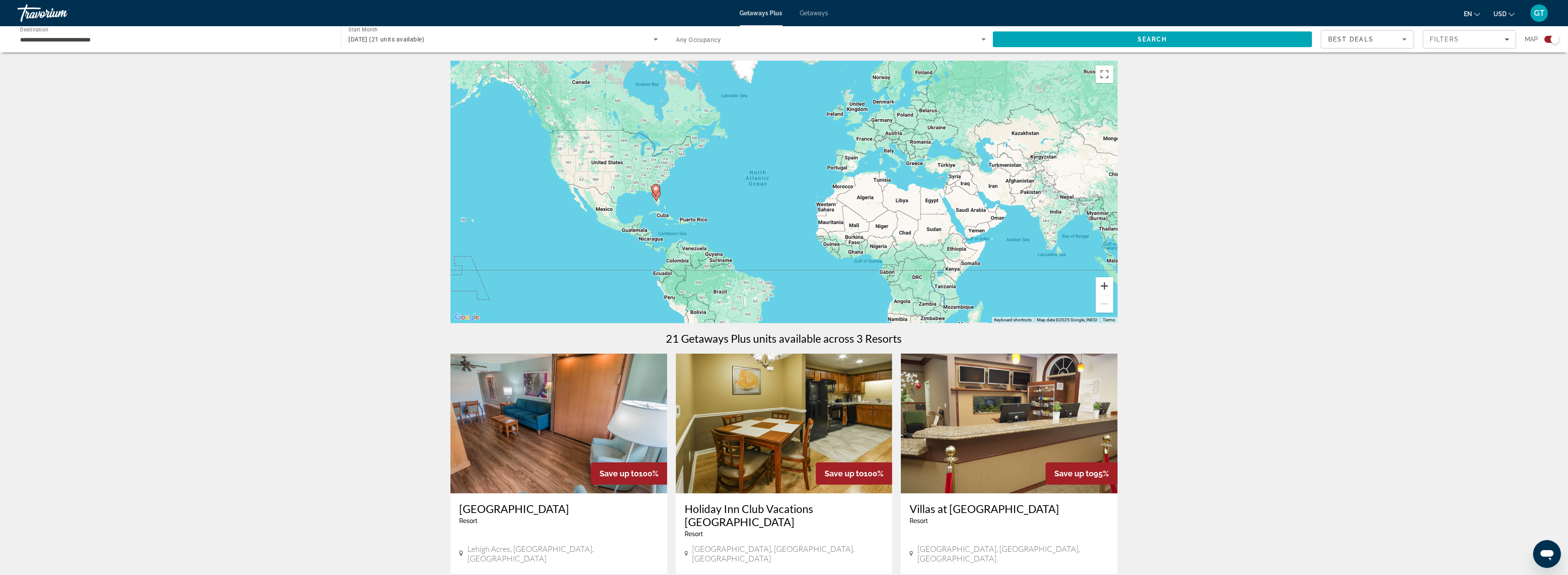
click at [1106, 286] on button "Zoom in" at bounding box center [1105, 286] width 18 height 18
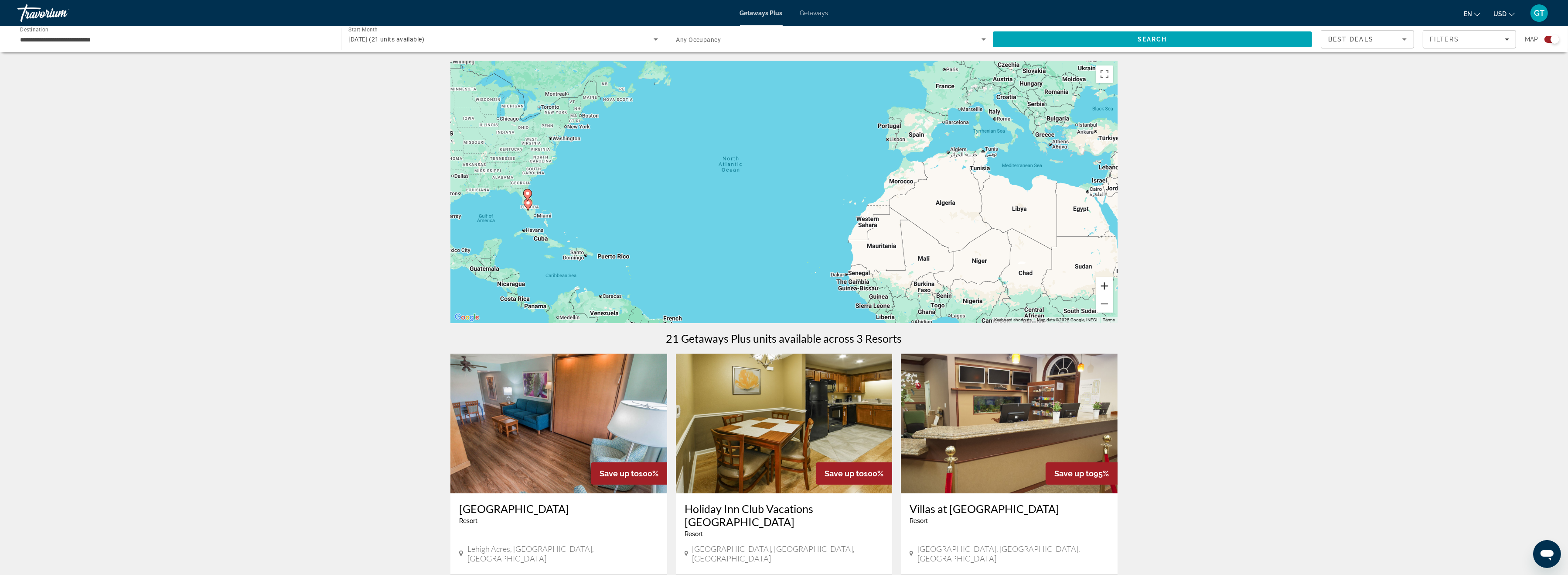
click at [1104, 286] on button "Zoom in" at bounding box center [1105, 286] width 18 height 18
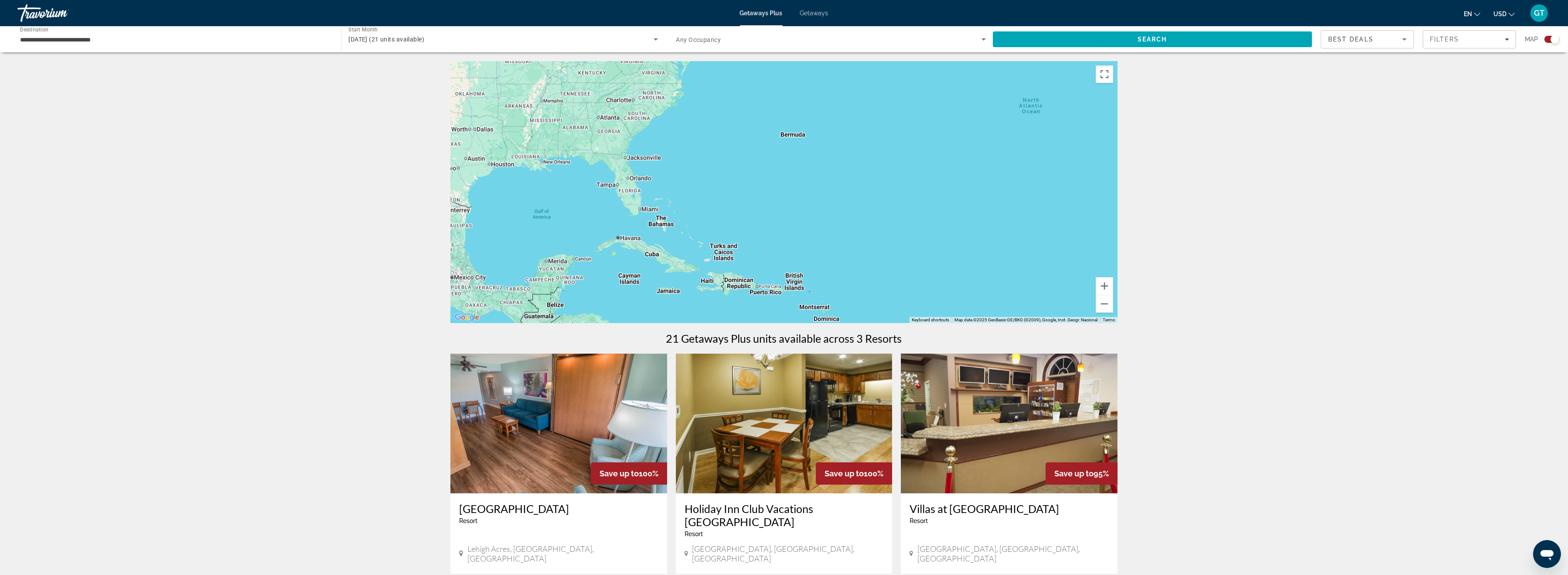
drag, startPoint x: 655, startPoint y: 230, endPoint x: 1009, endPoint y: 199, distance: 355.4
click at [1009, 199] on div "Main content" at bounding box center [784, 192] width 667 height 262
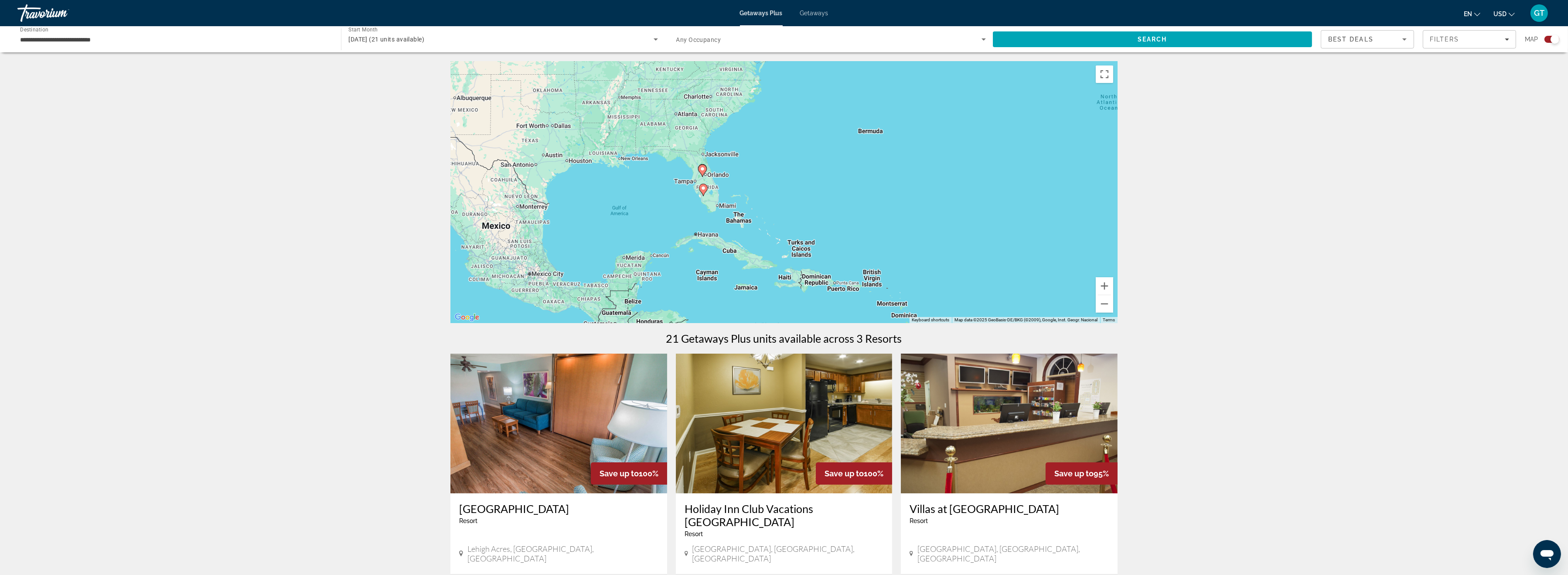
drag, startPoint x: 793, startPoint y: 199, endPoint x: 872, endPoint y: 195, distance: 79.1
click at [872, 195] on div "To activate drag with keyboard, press Alt + Enter. Once in keyboard drag state,…" at bounding box center [784, 192] width 667 height 262
click at [1106, 286] on button "Zoom in" at bounding box center [1105, 286] width 18 height 18
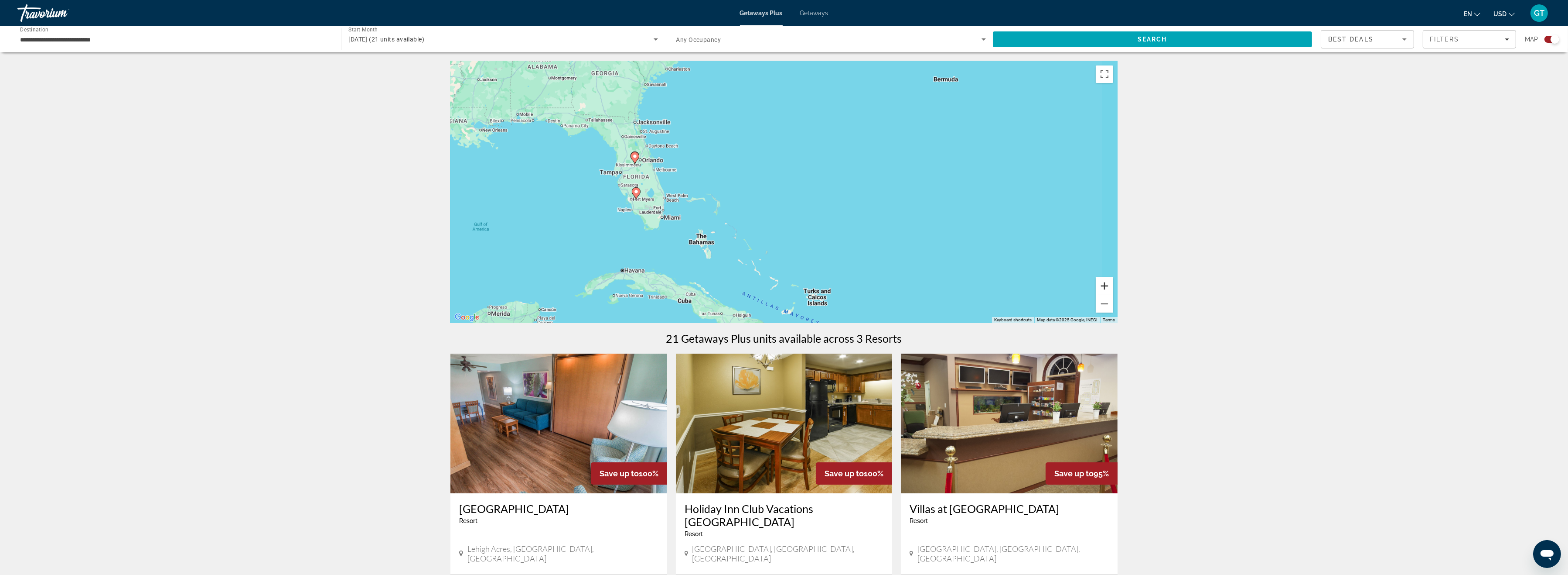
click at [1106, 286] on button "Zoom in" at bounding box center [1105, 286] width 18 height 18
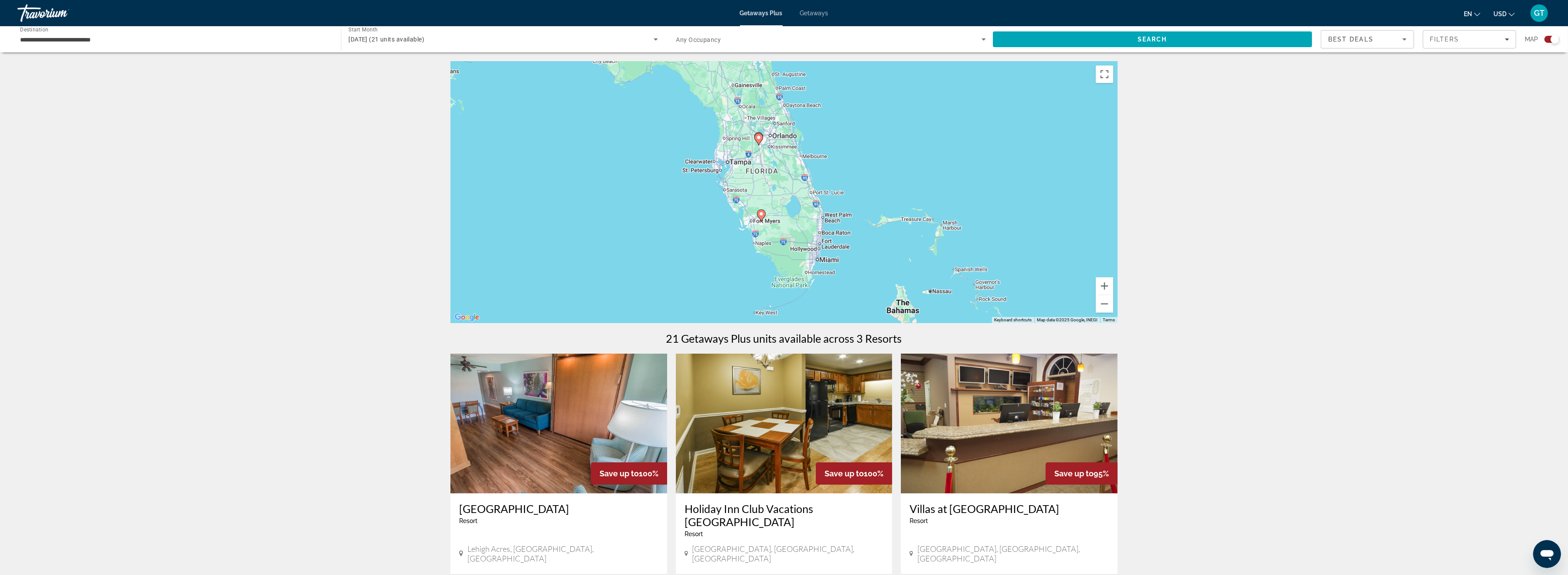
drag, startPoint x: 677, startPoint y: 182, endPoint x: 981, endPoint y: 195, distance: 304.3
click at [981, 195] on div "To activate drag with keyboard, press Alt + Enter. Once in keyboard drag state,…" at bounding box center [784, 192] width 667 height 262
click at [1110, 283] on button "Zoom in" at bounding box center [1105, 286] width 18 height 18
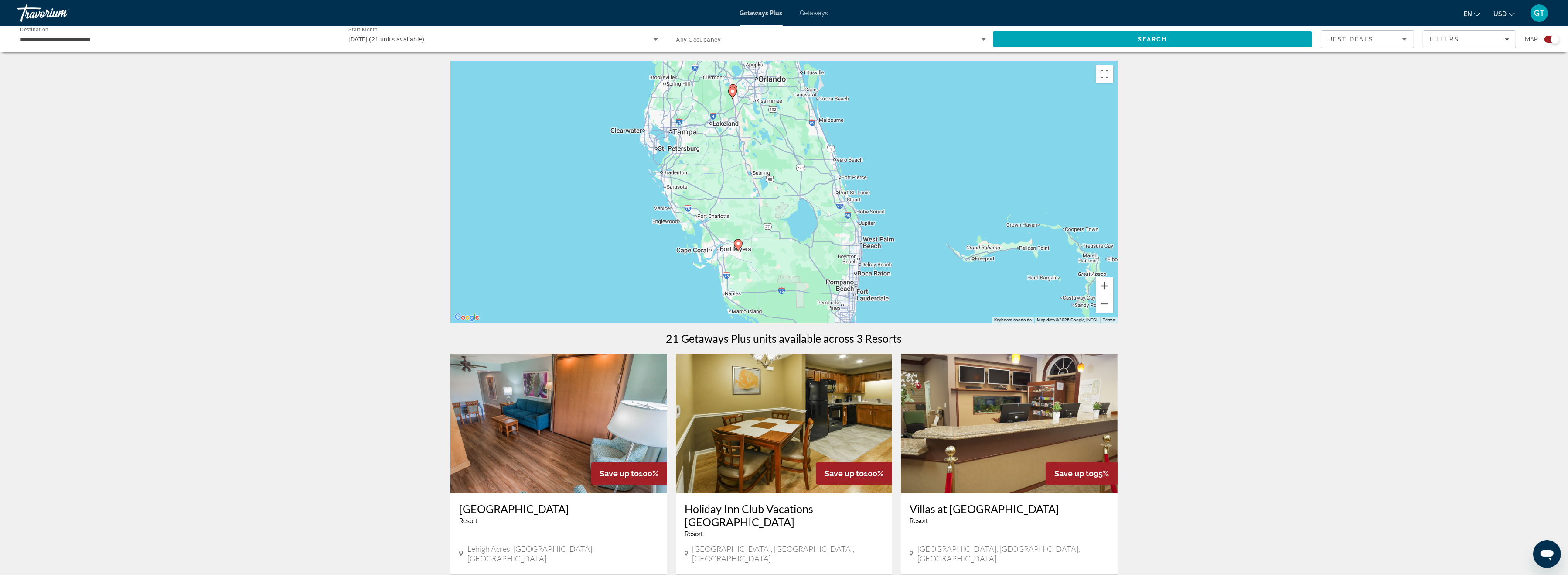
click at [1109, 283] on button "Zoom in" at bounding box center [1105, 286] width 18 height 18
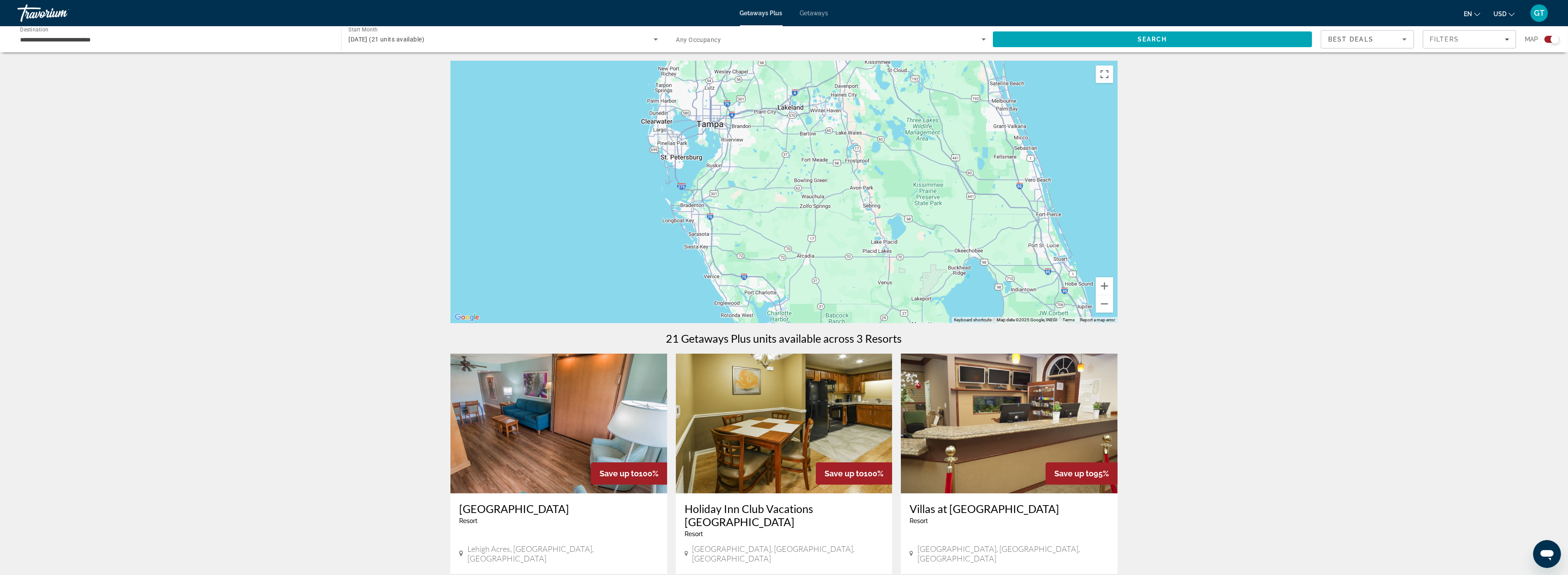
drag, startPoint x: 736, startPoint y: 224, endPoint x: 887, endPoint y: 276, distance: 159.7
click at [887, 276] on div "To activate drag with keyboard, press Alt + Enter. Once in keyboard drag state,…" at bounding box center [784, 192] width 667 height 262
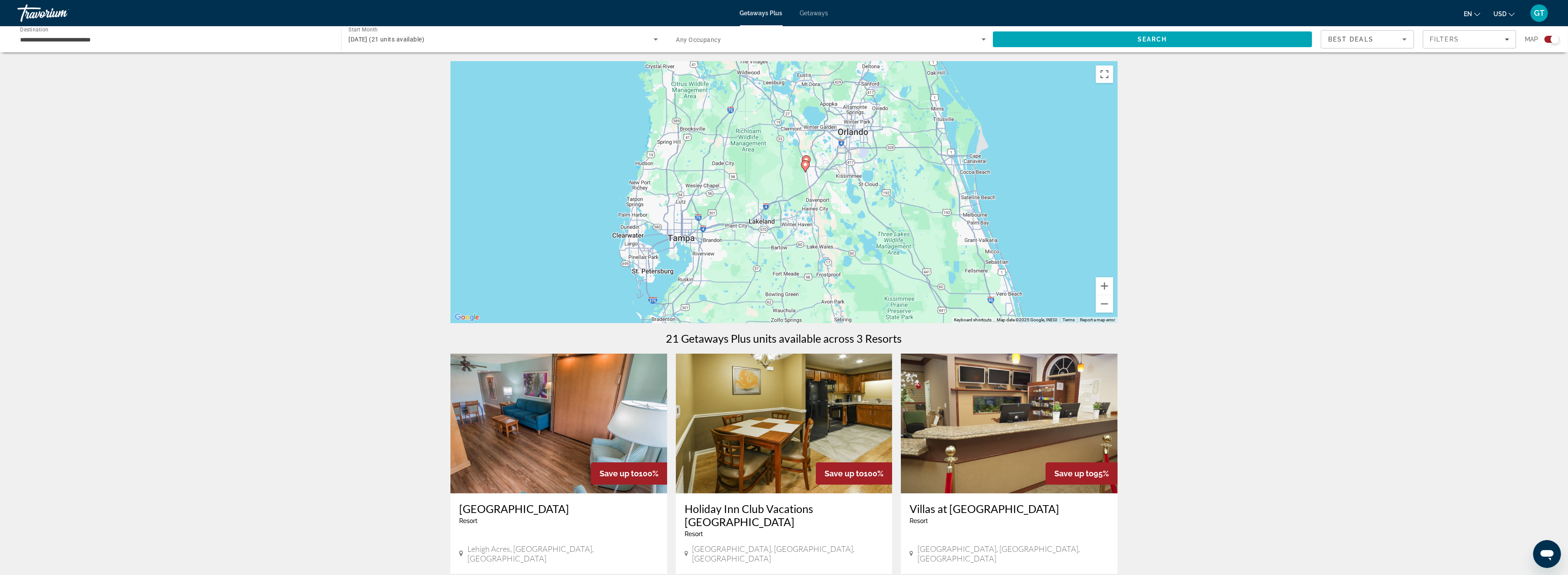
drag, startPoint x: 789, startPoint y: 230, endPoint x: 796, endPoint y: 186, distance: 44.6
click at [788, 258] on div "To activate drag with keyboard, press Alt + Enter. Once in keyboard drag state,…" at bounding box center [784, 192] width 667 height 262
click at [1102, 287] on button "Zoom in" at bounding box center [1105, 286] width 18 height 18
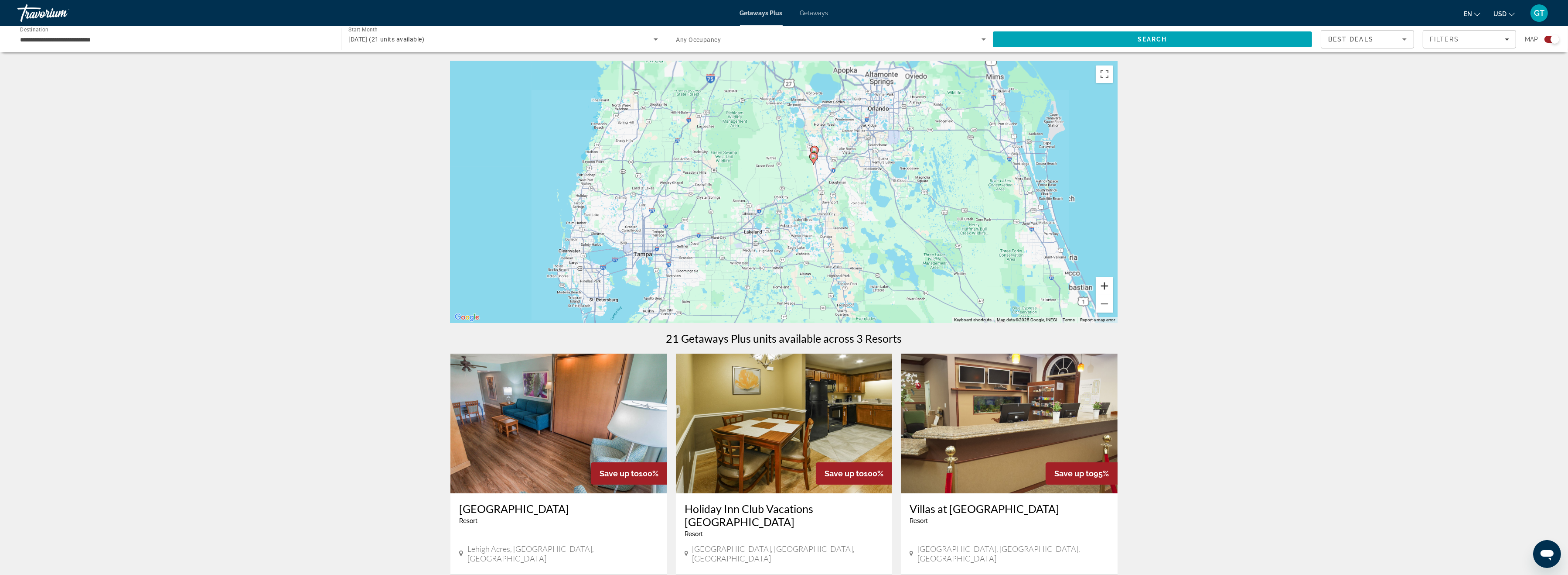
click at [1102, 287] on button "Zoom in" at bounding box center [1105, 286] width 18 height 18
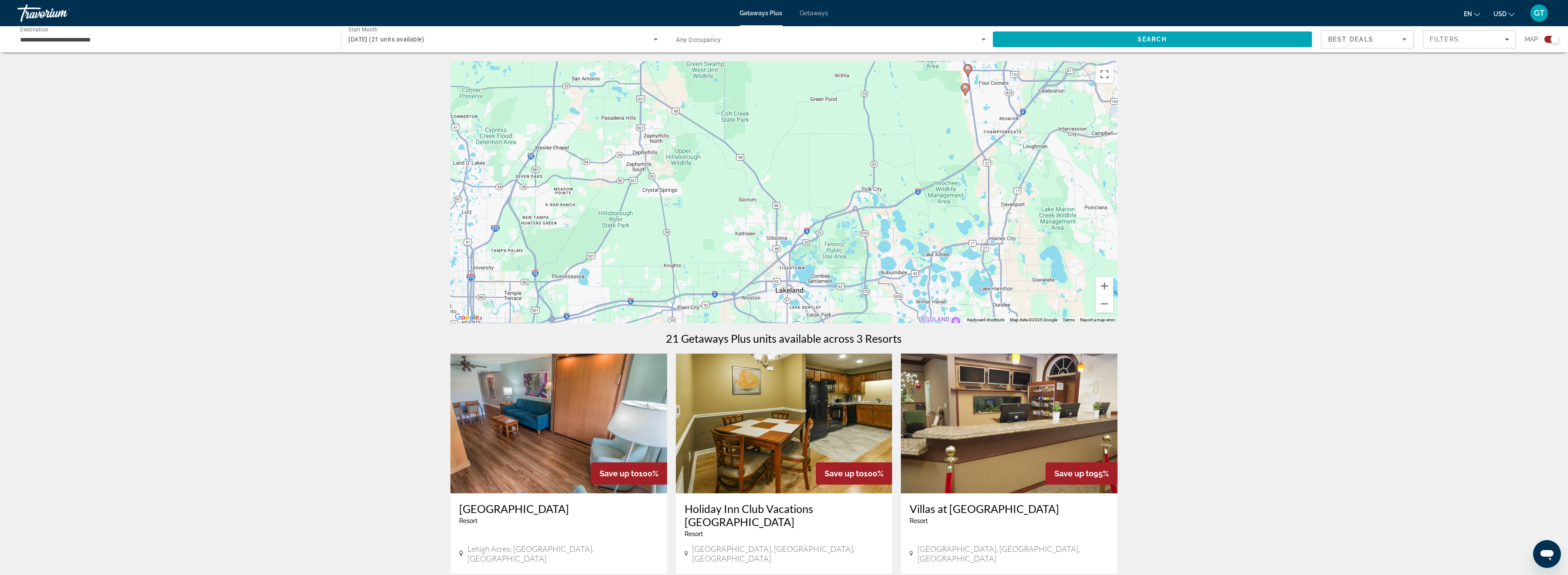
drag, startPoint x: 985, startPoint y: 220, endPoint x: 1081, endPoint y: 202, distance: 97.7
click at [1081, 202] on div "To activate drag with keyboard, press Alt + Enter. Once in keyboard drag state,…" at bounding box center [784, 192] width 667 height 262
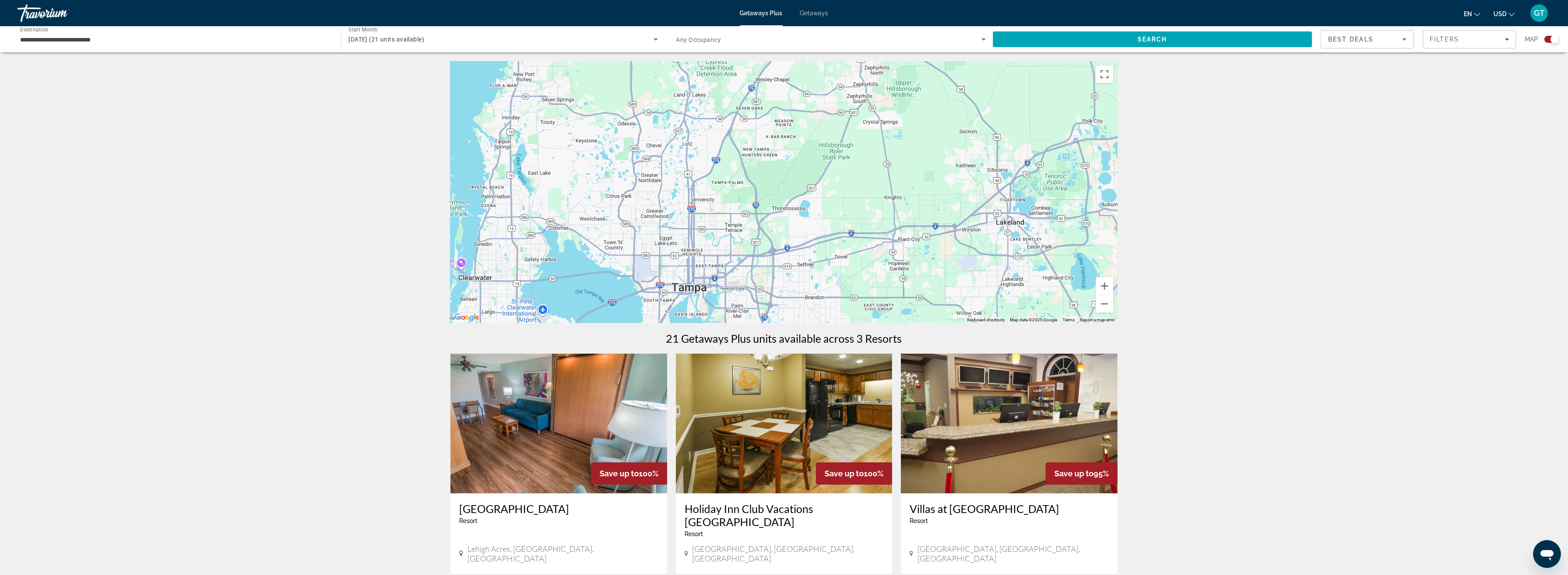
drag, startPoint x: 725, startPoint y: 177, endPoint x: 952, endPoint y: 107, distance: 237.5
click at [952, 107] on div "To activate drag with keyboard, press Alt + Enter. Once in keyboard drag state,…" at bounding box center [784, 192] width 667 height 262
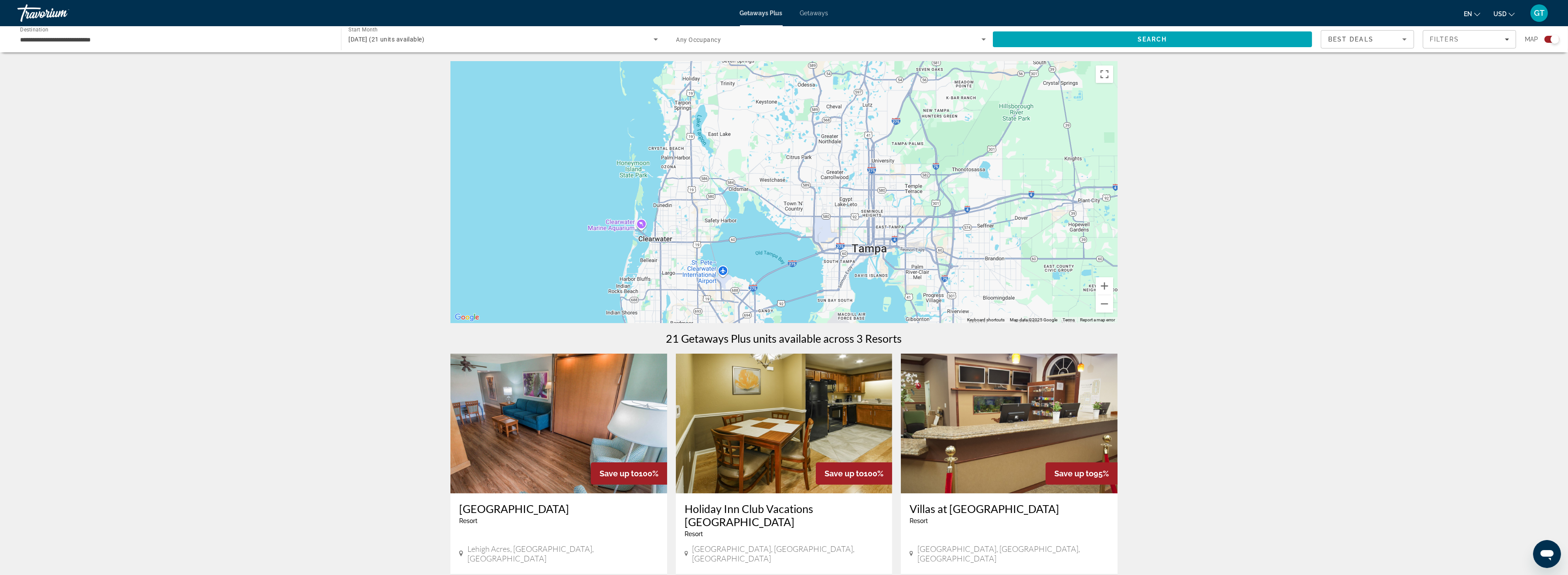
drag, startPoint x: 795, startPoint y: 188, endPoint x: 977, endPoint y: 149, distance: 186.1
click at [977, 149] on div "To activate drag with keyboard, press Alt + Enter. Once in keyboard drag state,…" at bounding box center [784, 192] width 667 height 262
click at [654, 42] on icon "Search widget" at bounding box center [656, 39] width 11 height 11
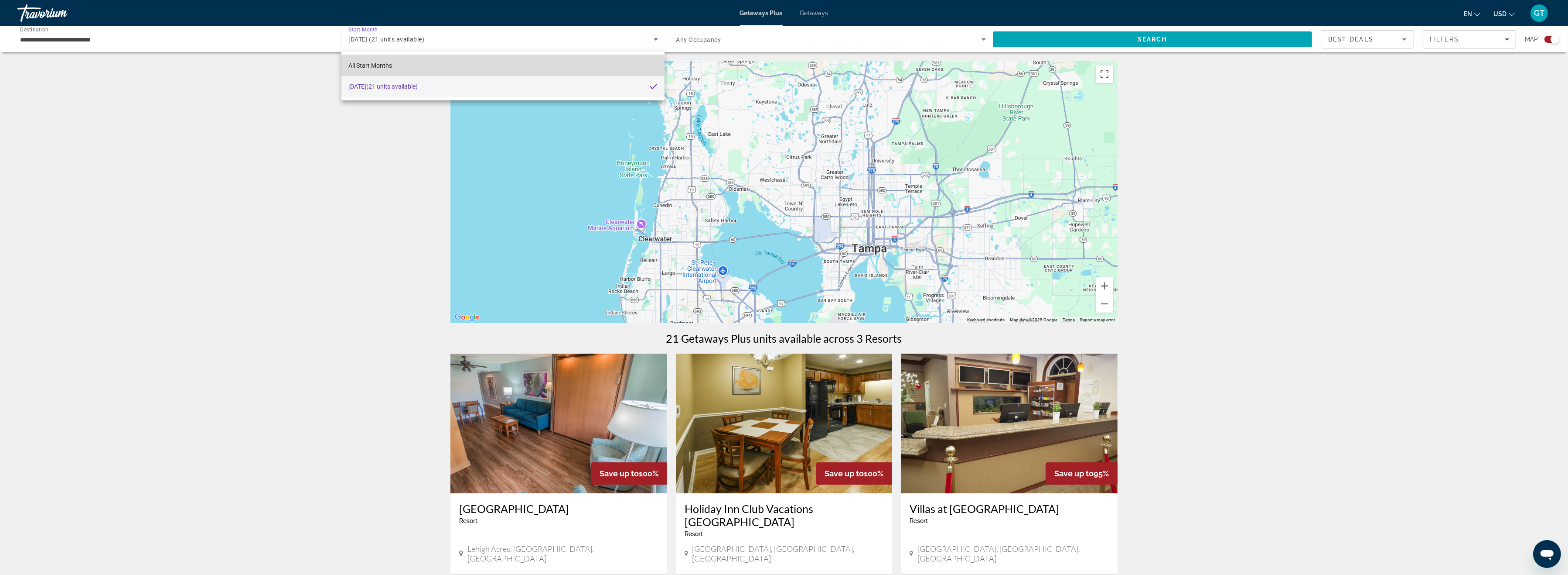
click at [381, 66] on span "All Start Months" at bounding box center [370, 66] width 44 height 7
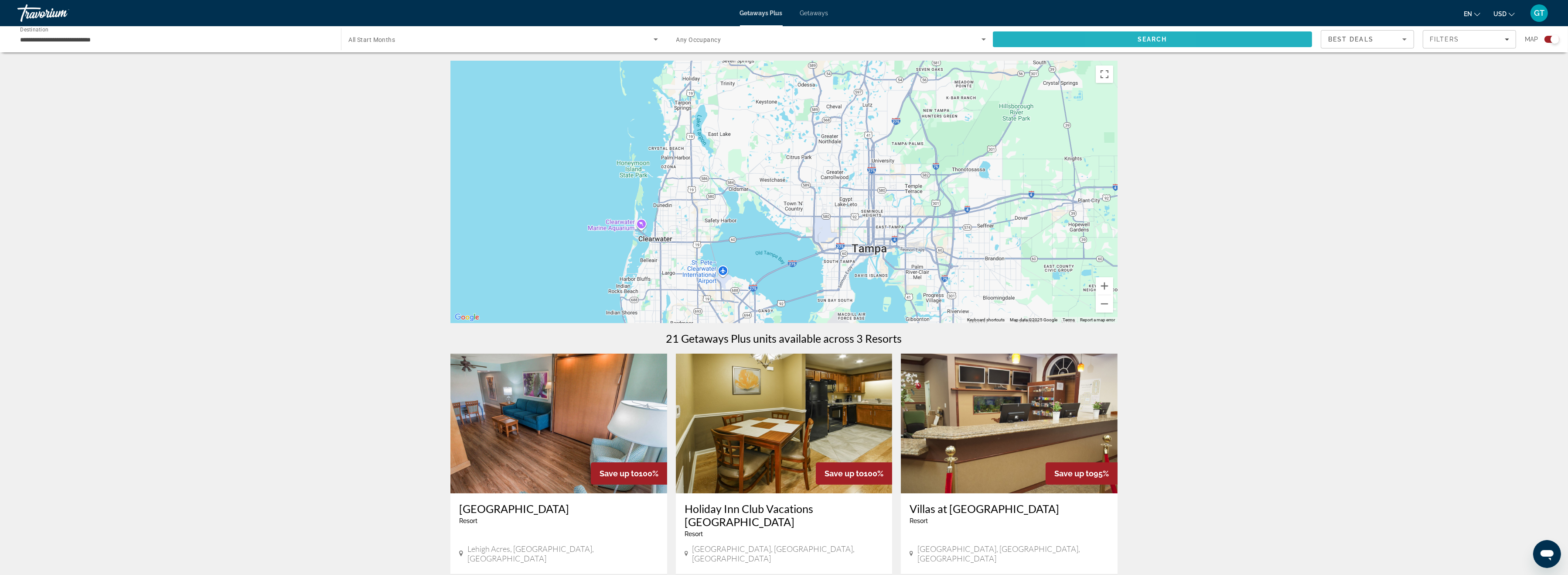
click at [1143, 39] on span "Search" at bounding box center [1152, 39] width 29 height 7
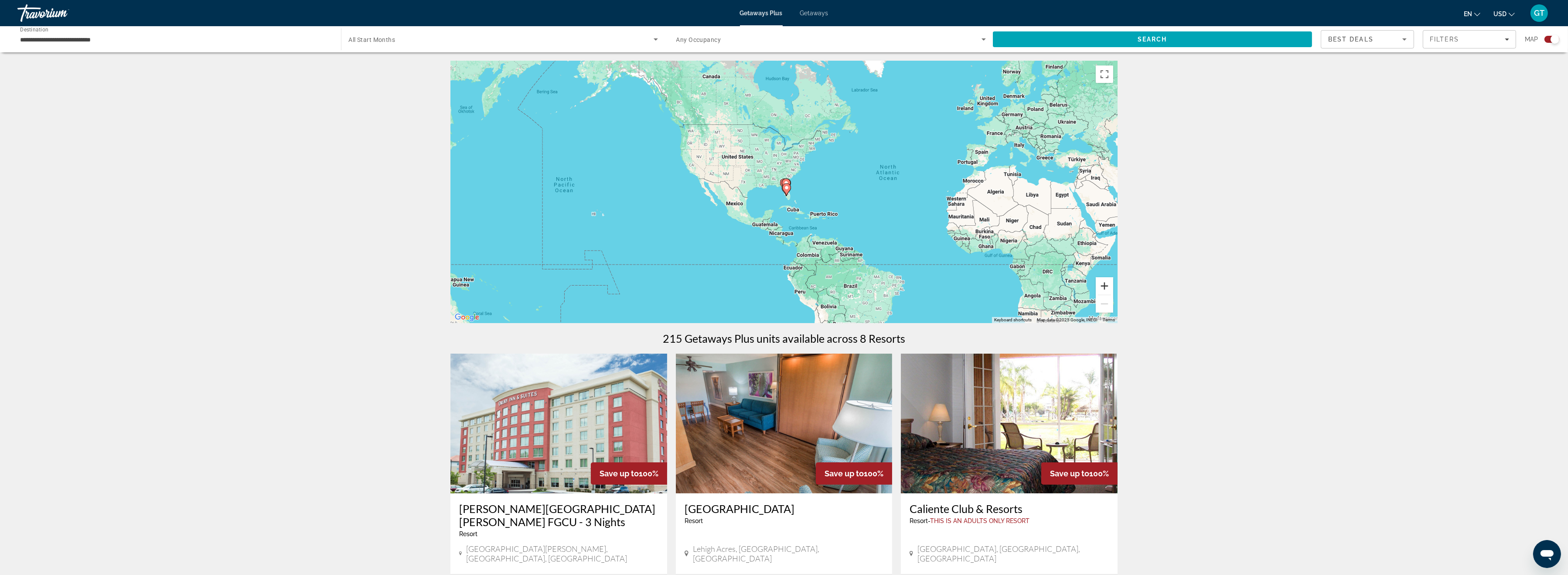
click at [1106, 283] on button "Zoom in" at bounding box center [1105, 286] width 18 height 18
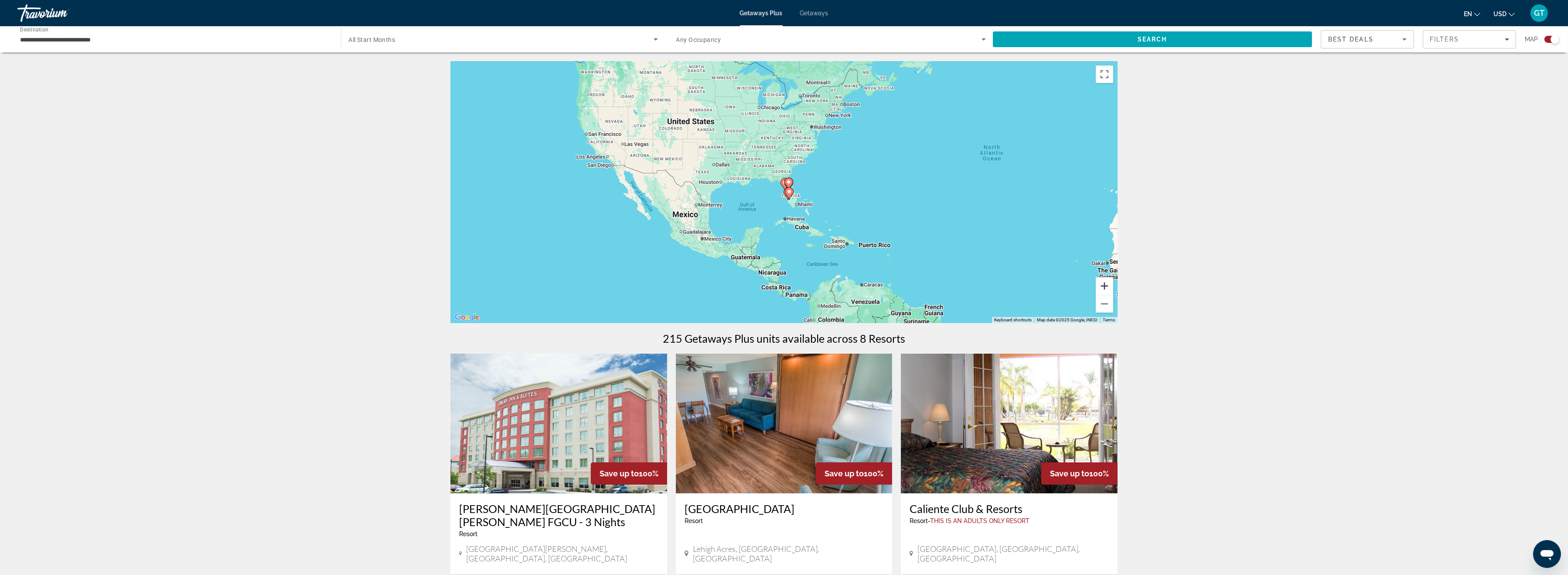
click at [1106, 283] on button "Zoom in" at bounding box center [1105, 286] width 18 height 18
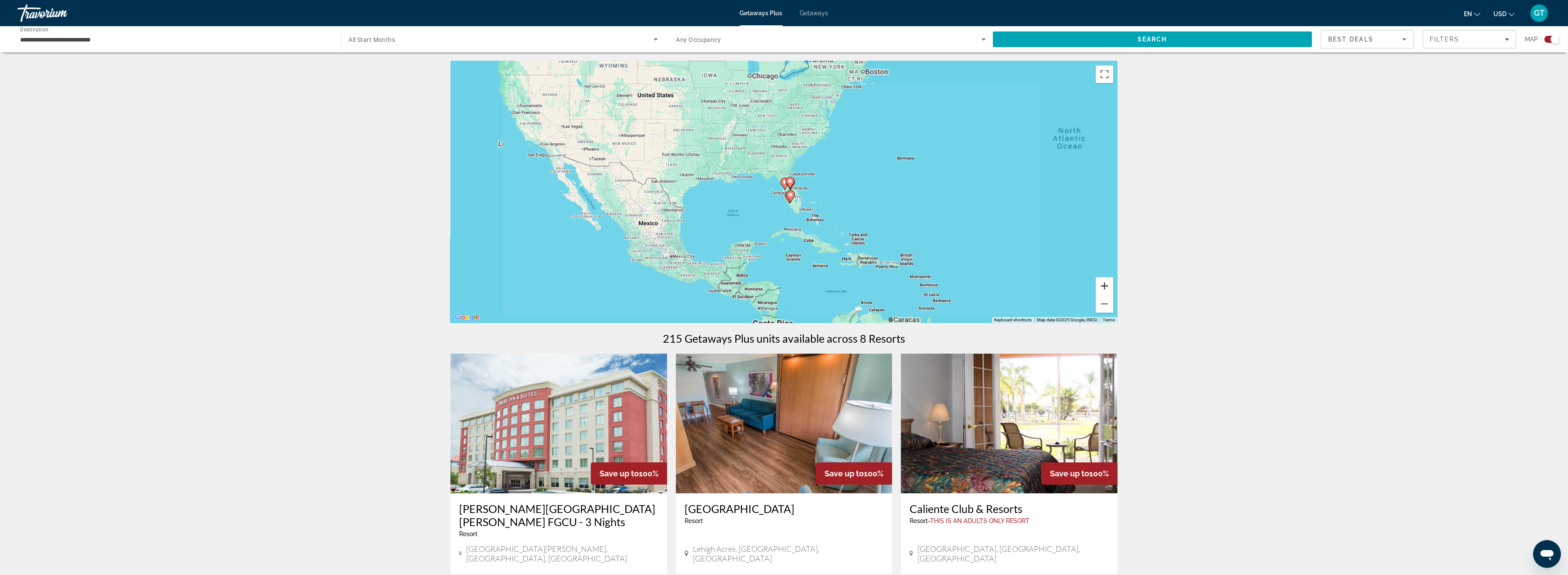
click at [1106, 283] on button "Zoom in" at bounding box center [1105, 286] width 18 height 18
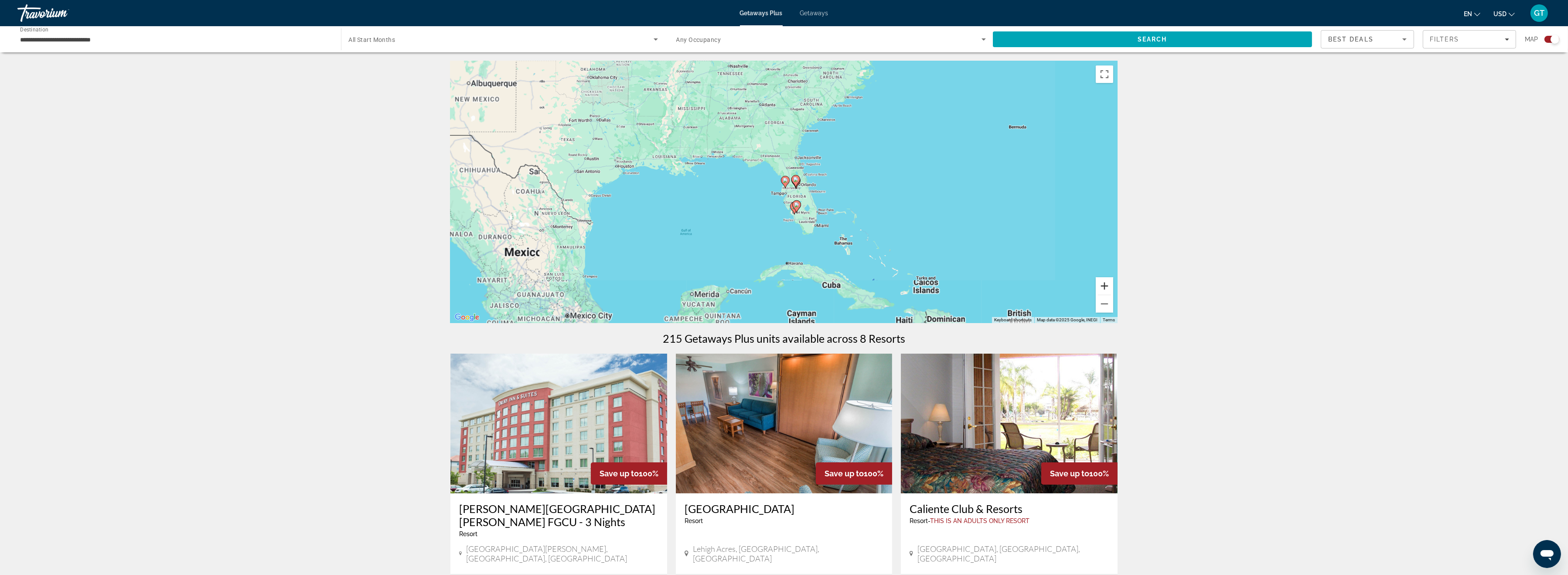
click at [1106, 283] on button "Zoom in" at bounding box center [1105, 286] width 18 height 18
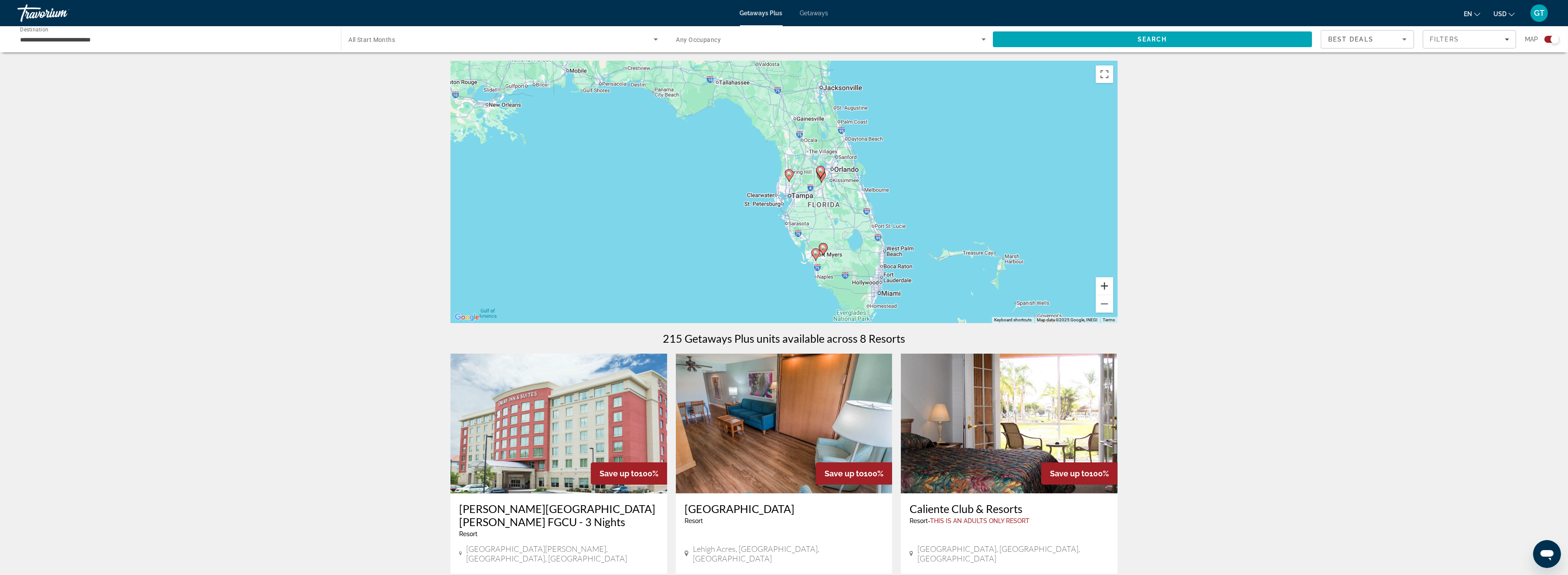
click at [1105, 283] on button "Zoom in" at bounding box center [1105, 286] width 18 height 18
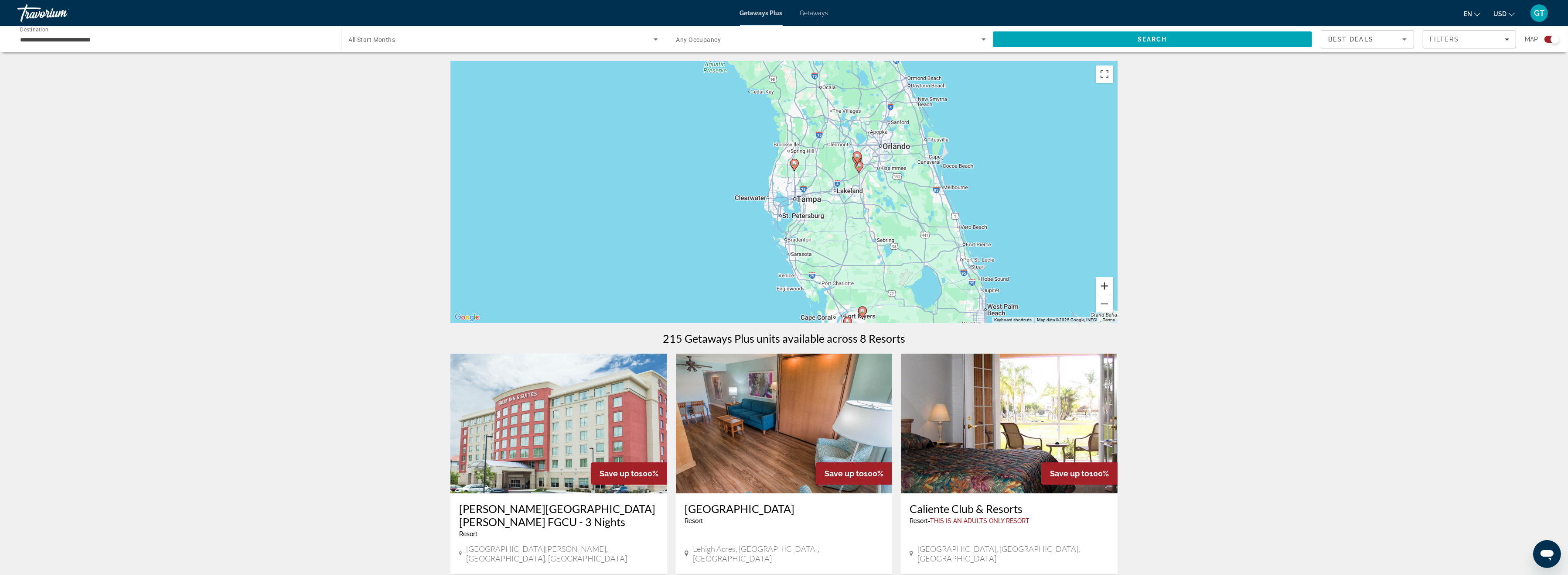
click at [1105, 288] on button "Zoom in" at bounding box center [1105, 286] width 18 height 18
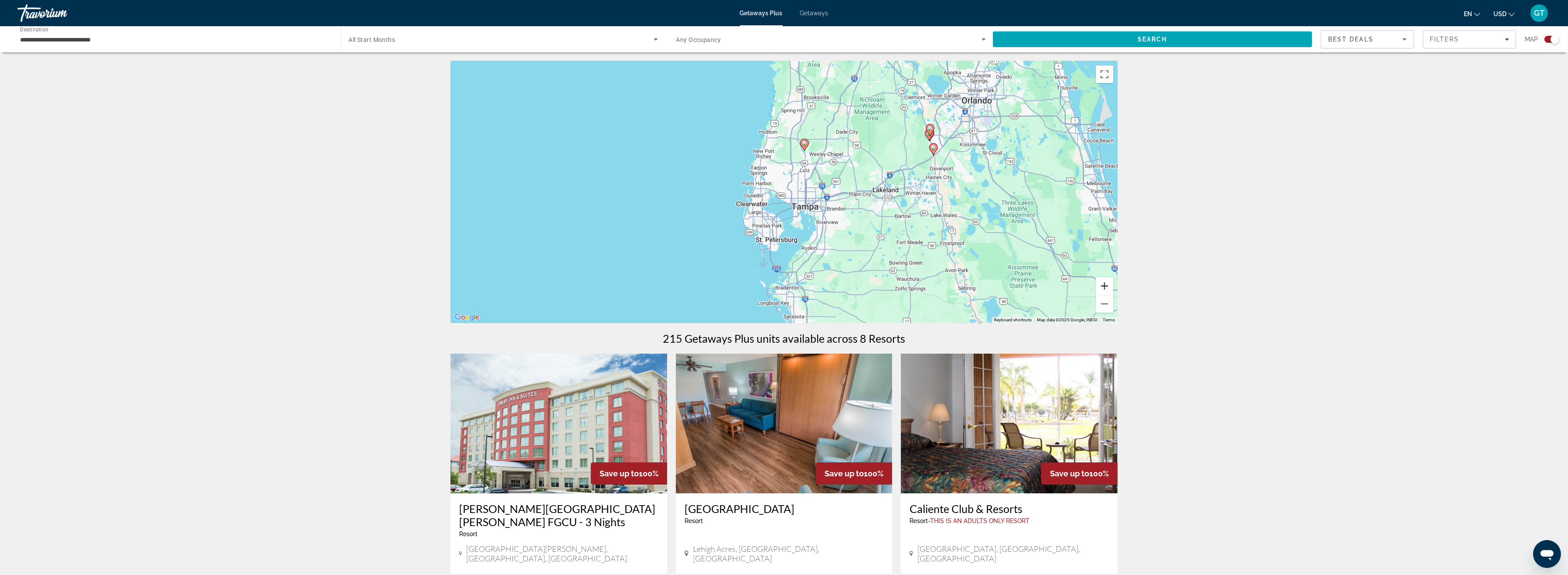
click at [1105, 288] on button "Zoom in" at bounding box center [1105, 286] width 18 height 18
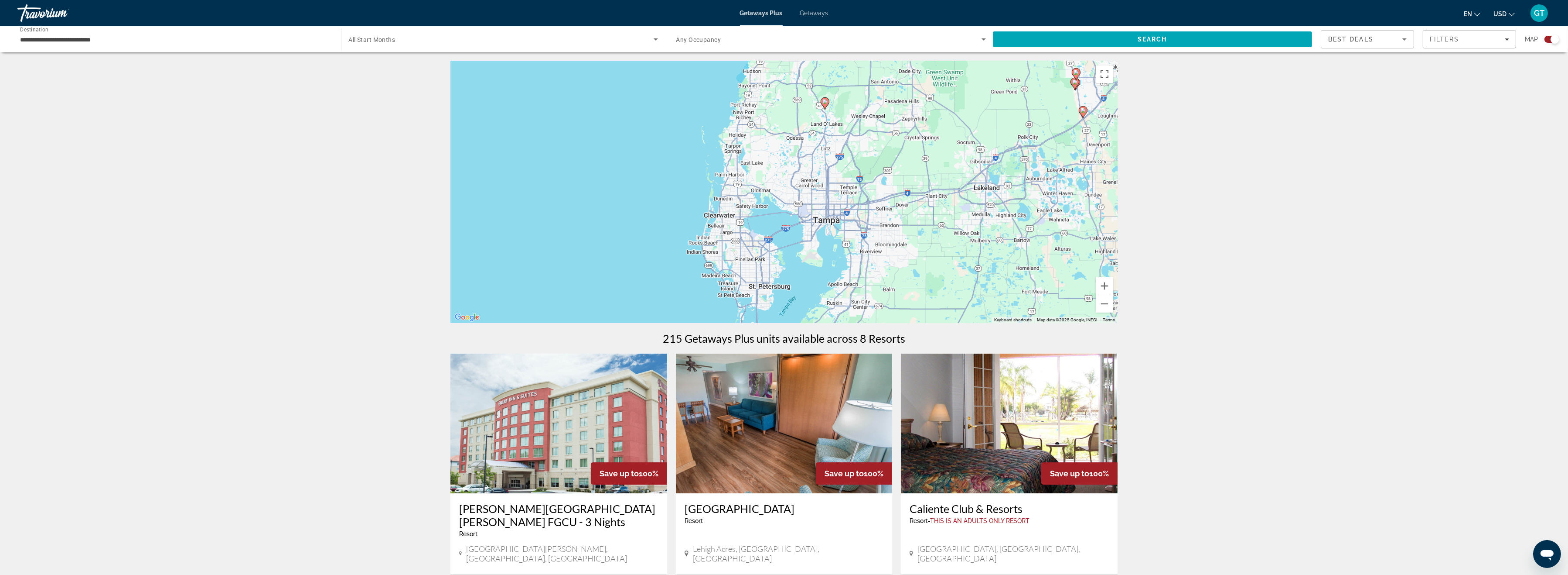
click at [825, 102] on image "Main content" at bounding box center [825, 101] width 5 height 5
type input "**********"
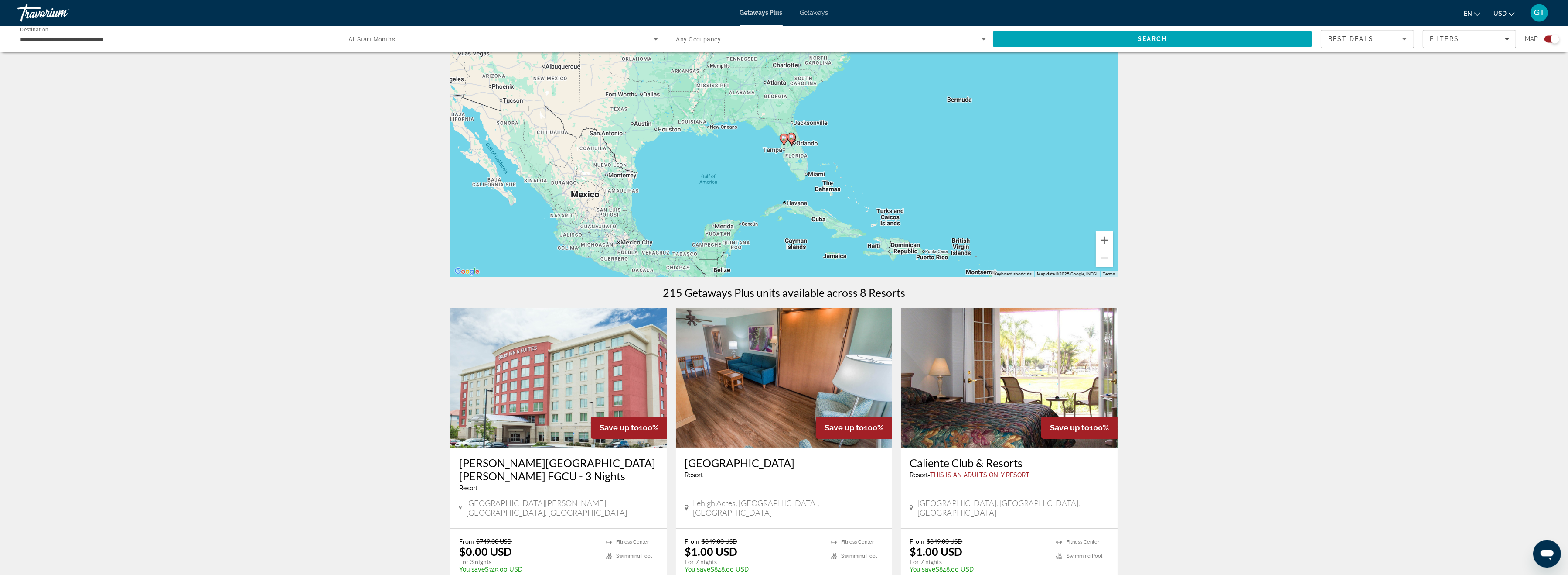
scroll to position [90, 0]
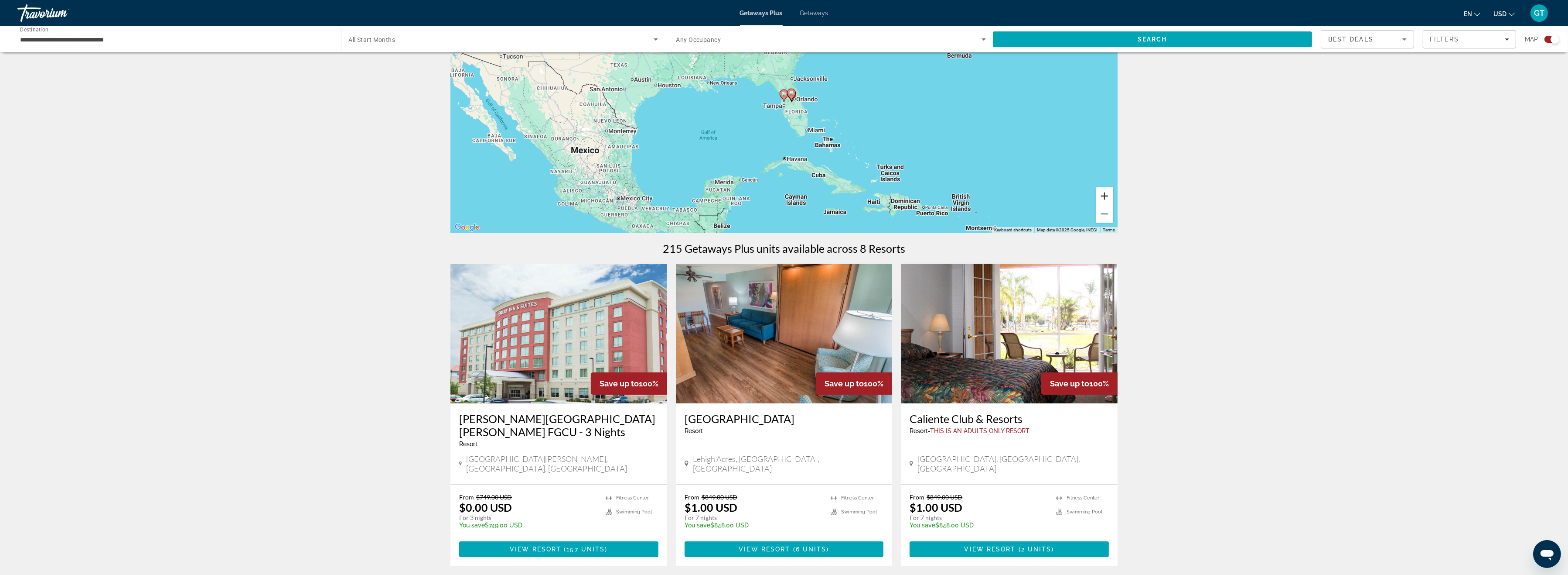
click at [1102, 196] on button "Zoom in" at bounding box center [1105, 196] width 18 height 18
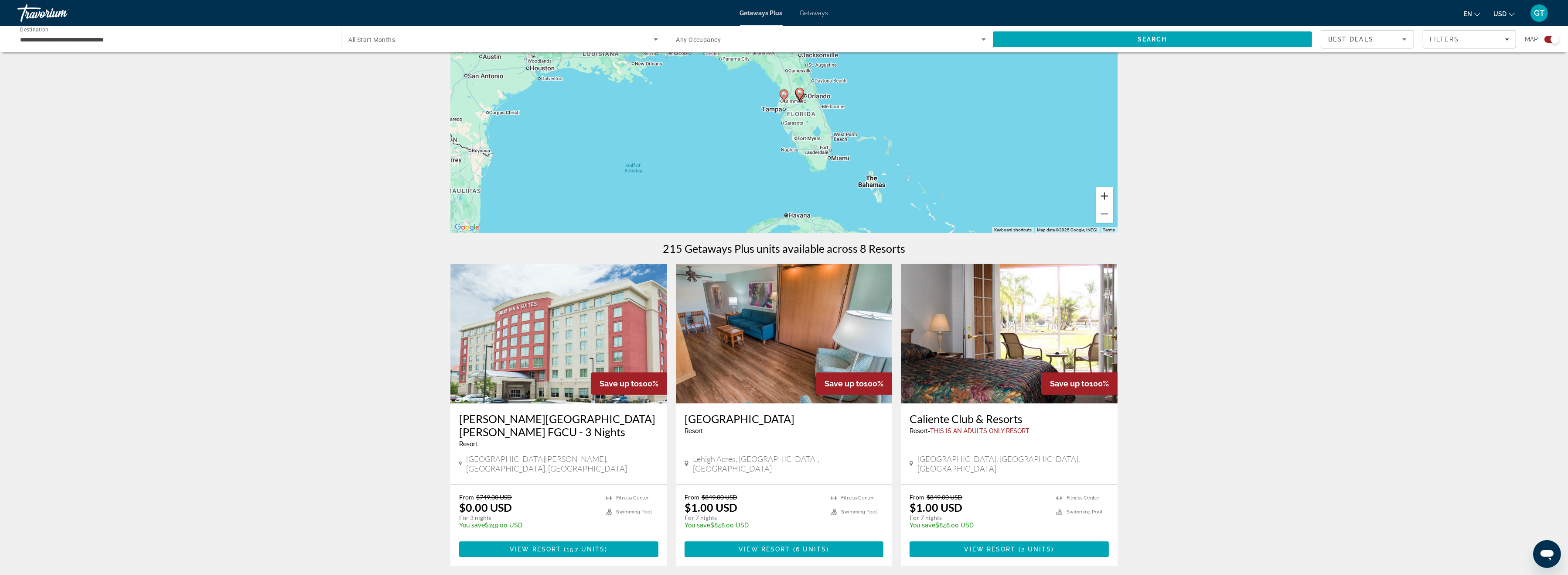
click at [1102, 196] on button "Zoom in" at bounding box center [1105, 196] width 18 height 18
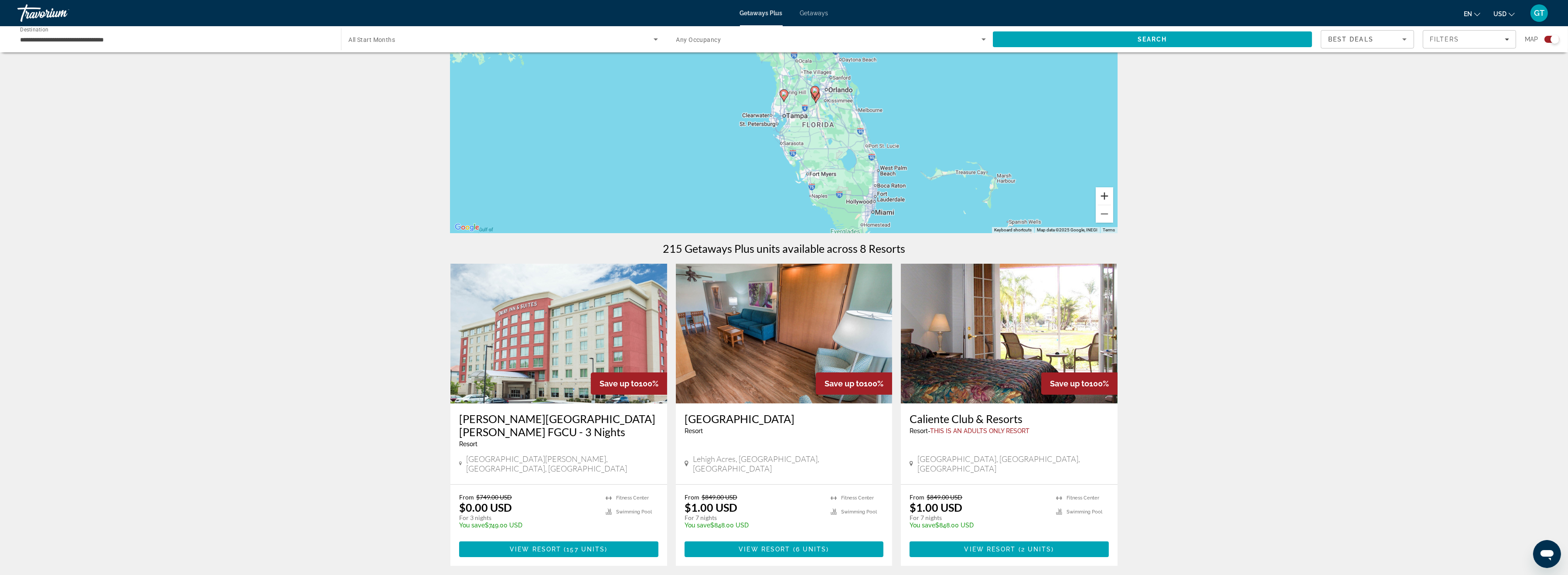
click at [1102, 196] on button "Zoom in" at bounding box center [1105, 196] width 18 height 18
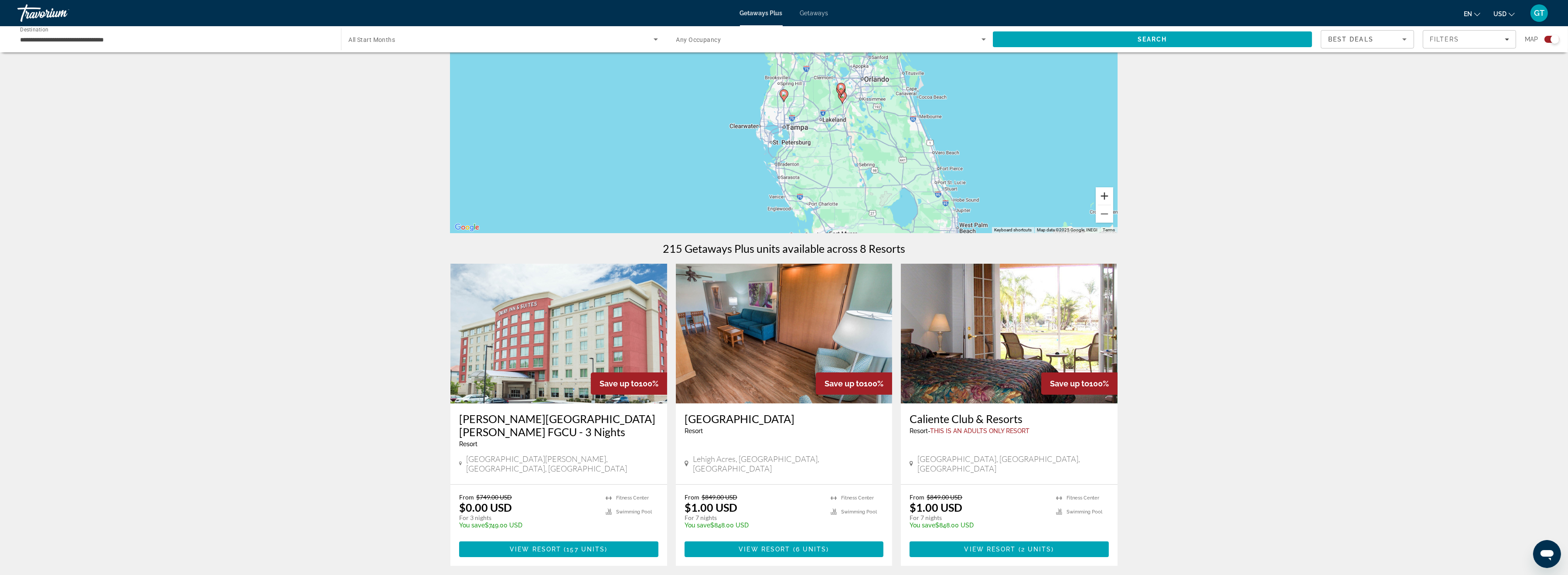
click at [1102, 196] on button "Zoom in" at bounding box center [1105, 196] width 18 height 18
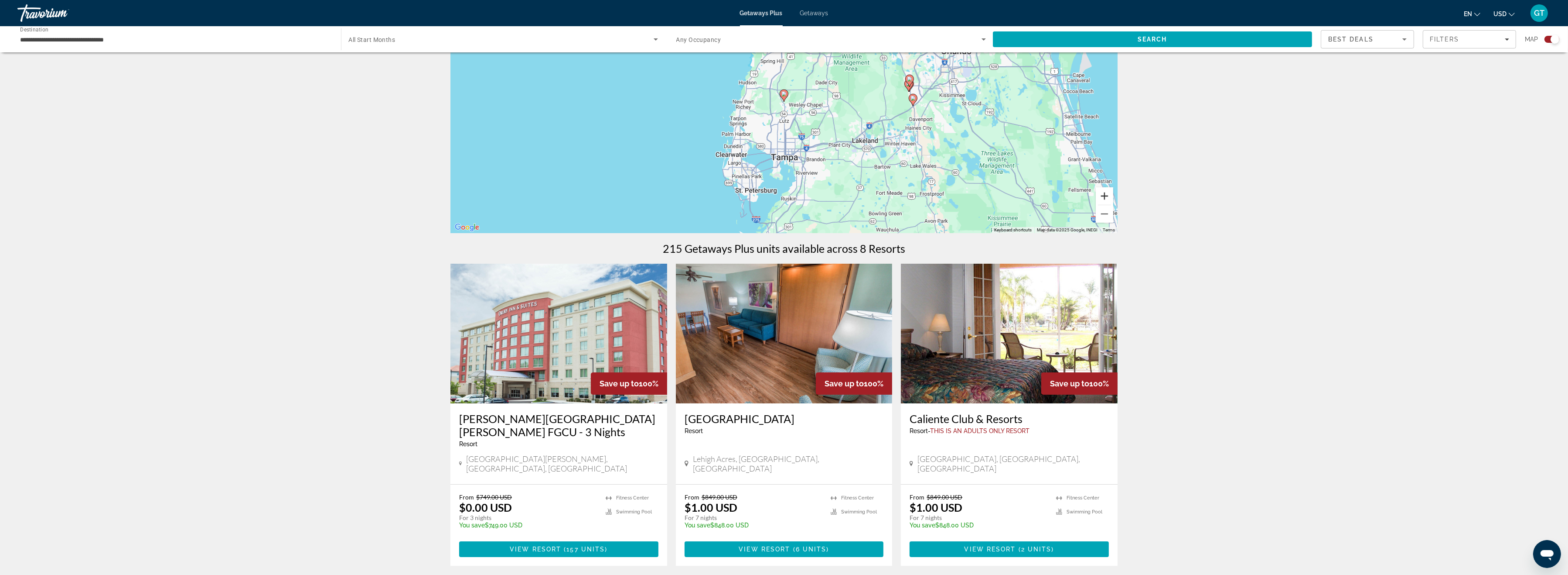
click at [1102, 196] on button "Zoom in" at bounding box center [1105, 196] width 18 height 18
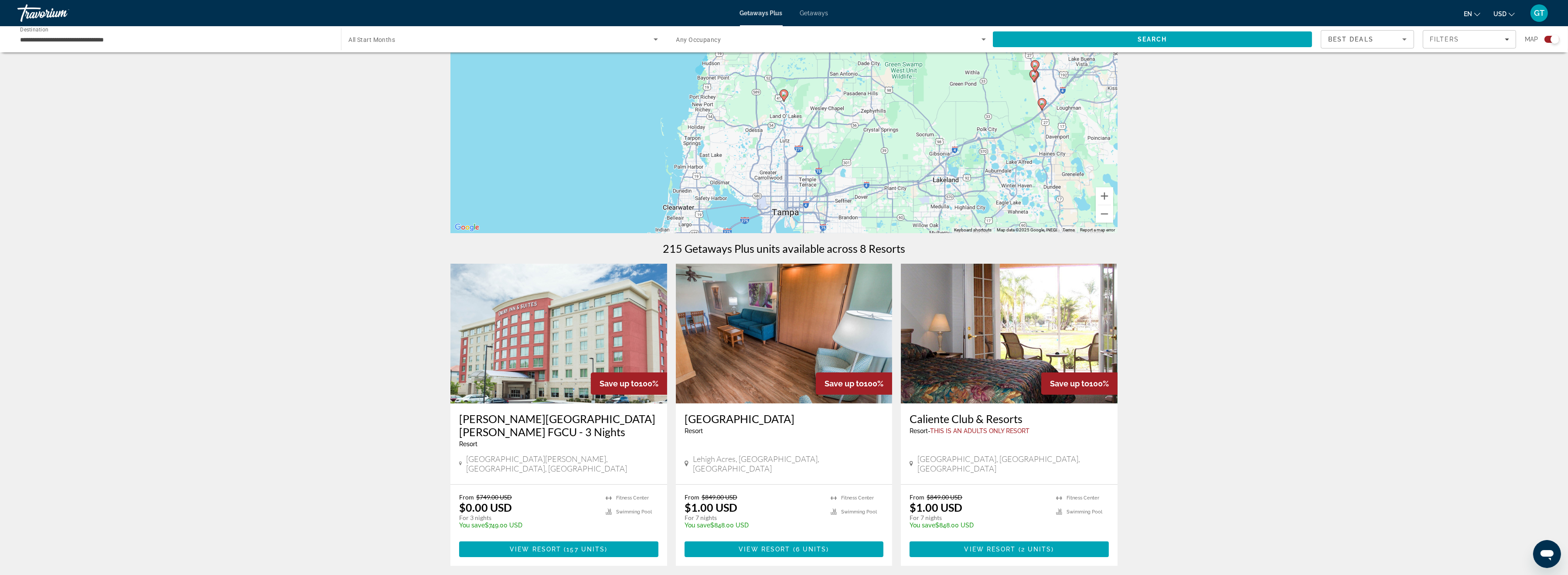
click at [971, 362] on img "Main content" at bounding box center [1009, 333] width 217 height 140
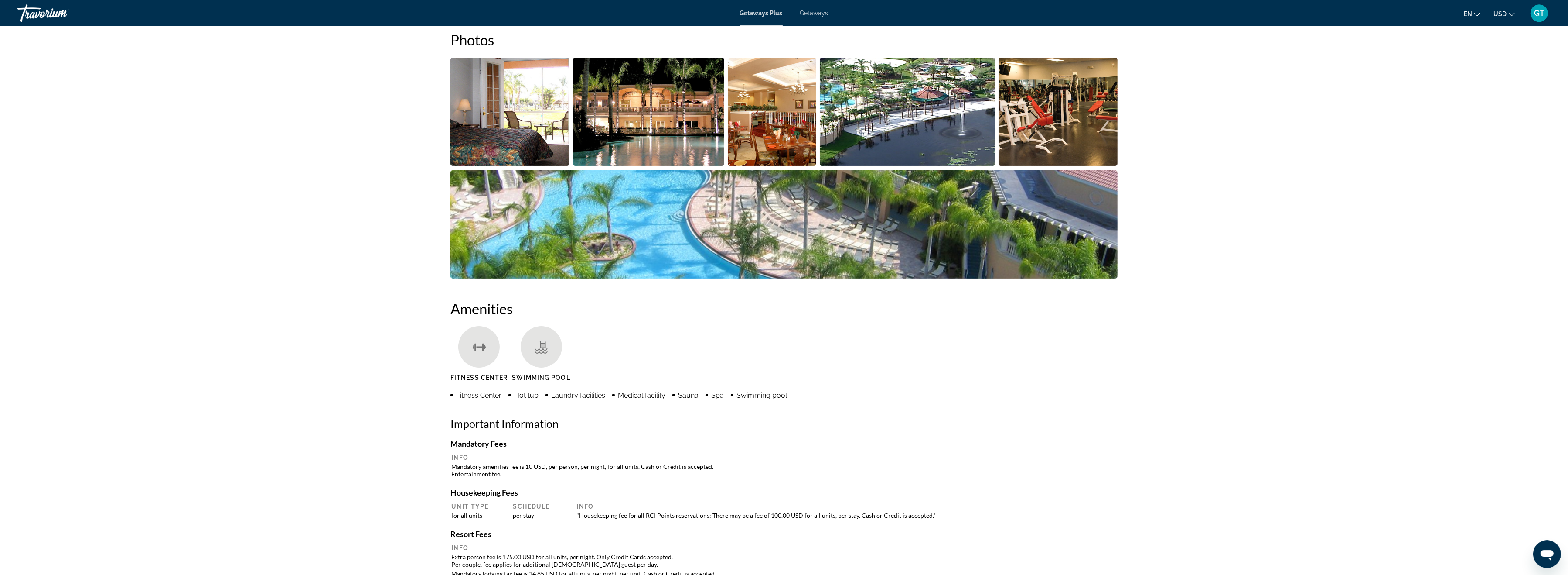
scroll to position [231, 0]
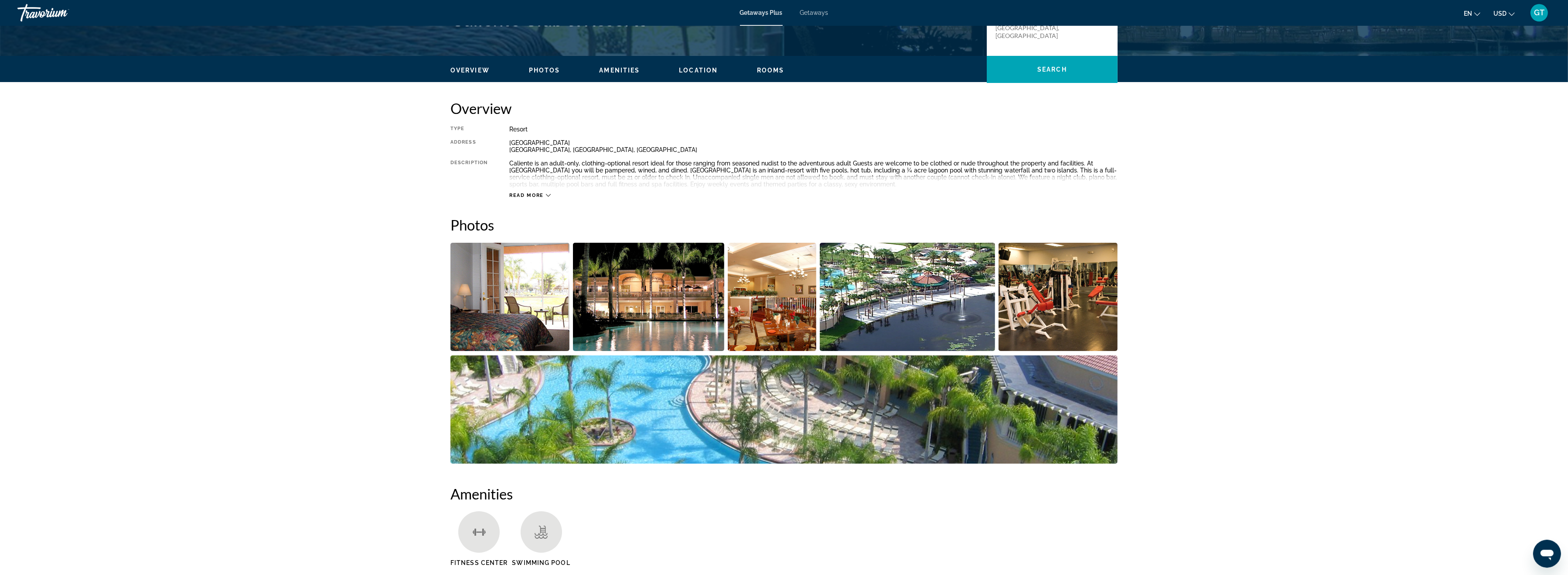
click at [662, 305] on img "Open full-screen image slider" at bounding box center [648, 297] width 152 height 109
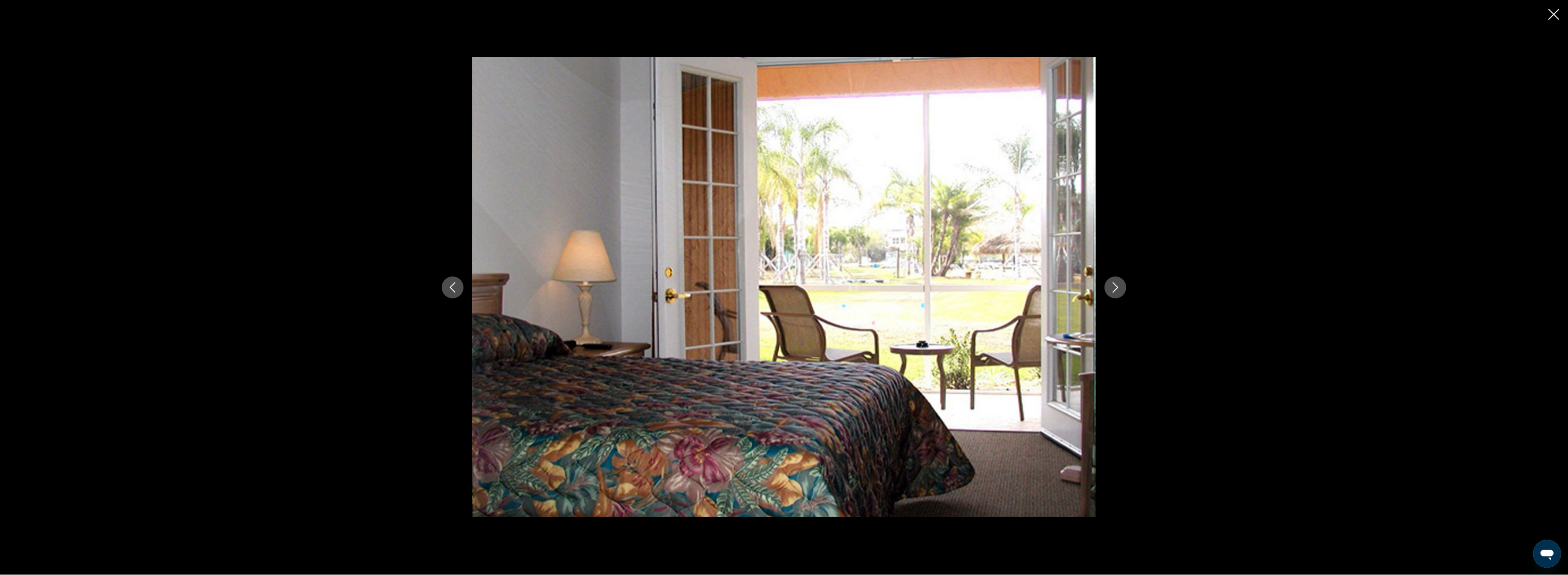
click at [1116, 291] on icon "Next image" at bounding box center [1115, 288] width 11 height 11
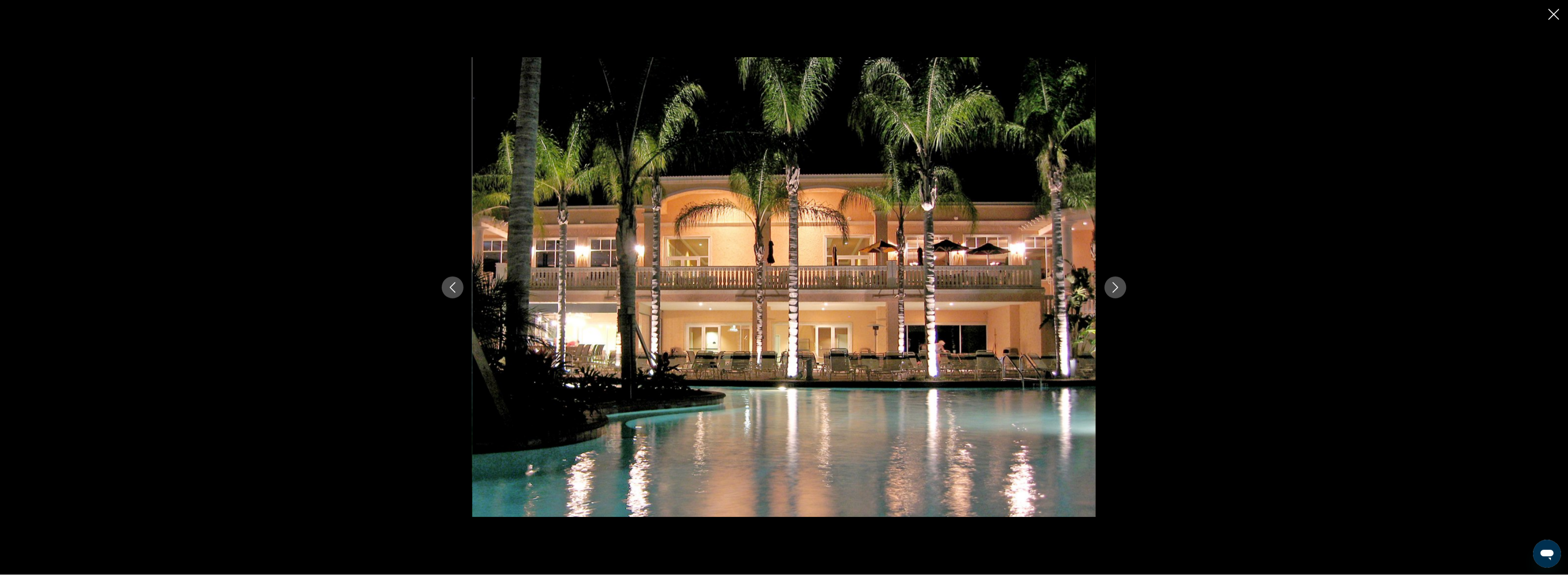
click at [1116, 291] on icon "Next image" at bounding box center [1115, 288] width 11 height 11
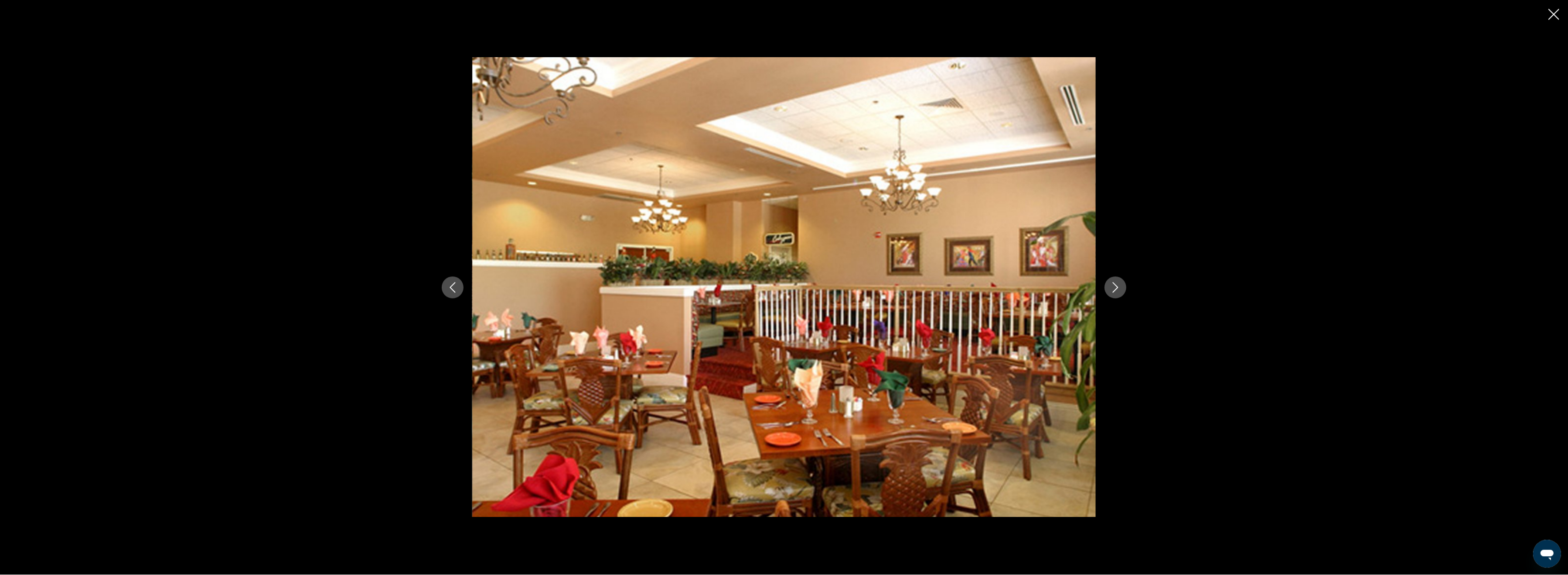
click at [1116, 291] on icon "Next image" at bounding box center [1115, 288] width 11 height 11
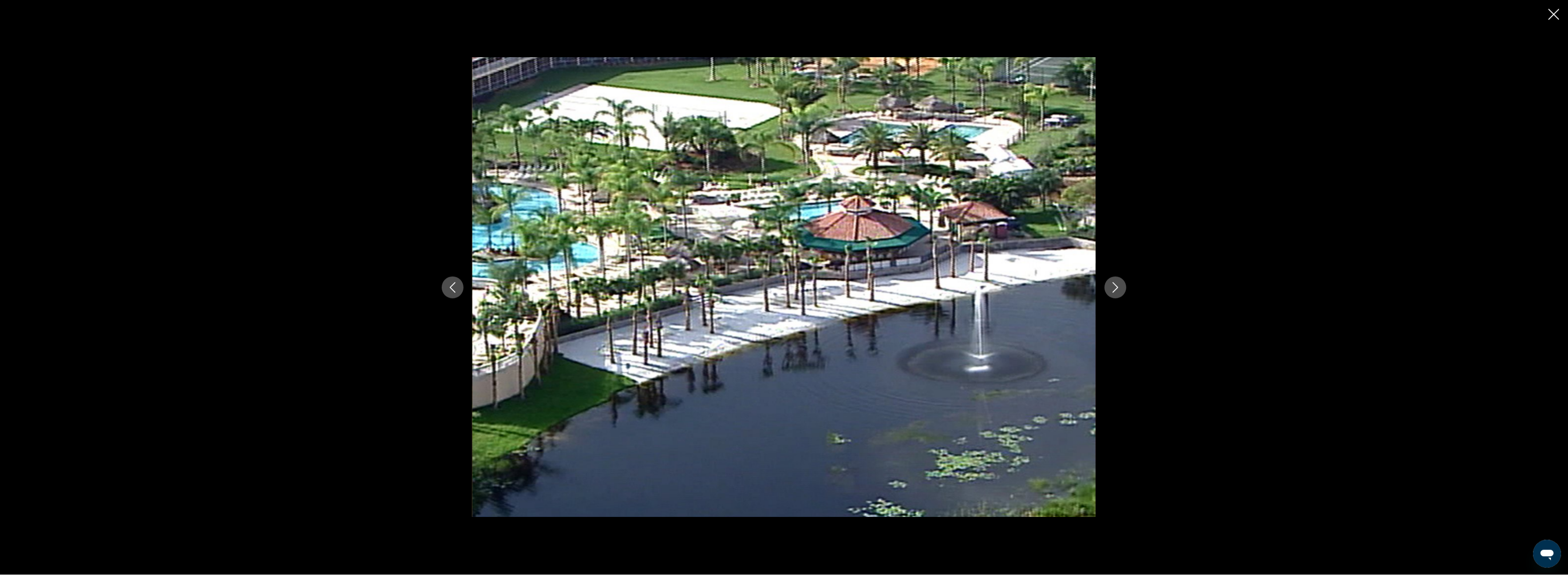
click at [1116, 291] on icon "Next image" at bounding box center [1115, 288] width 11 height 11
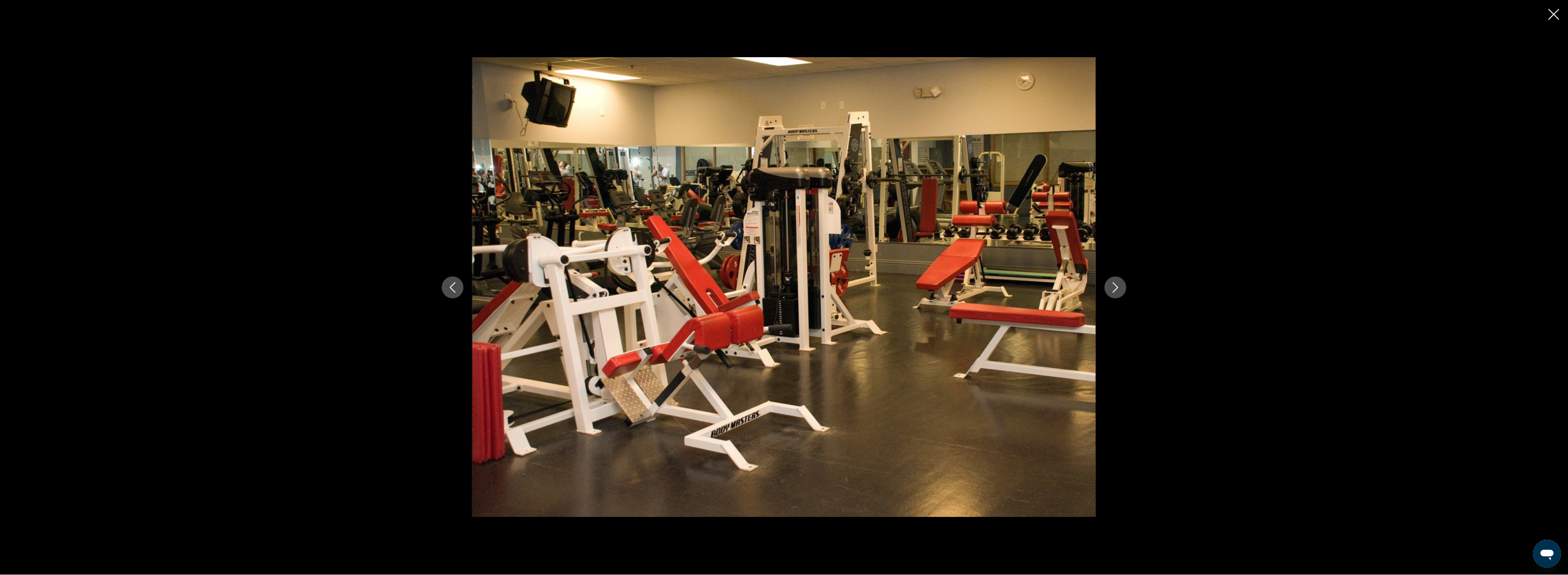
click at [1116, 291] on icon "Next image" at bounding box center [1115, 288] width 11 height 11
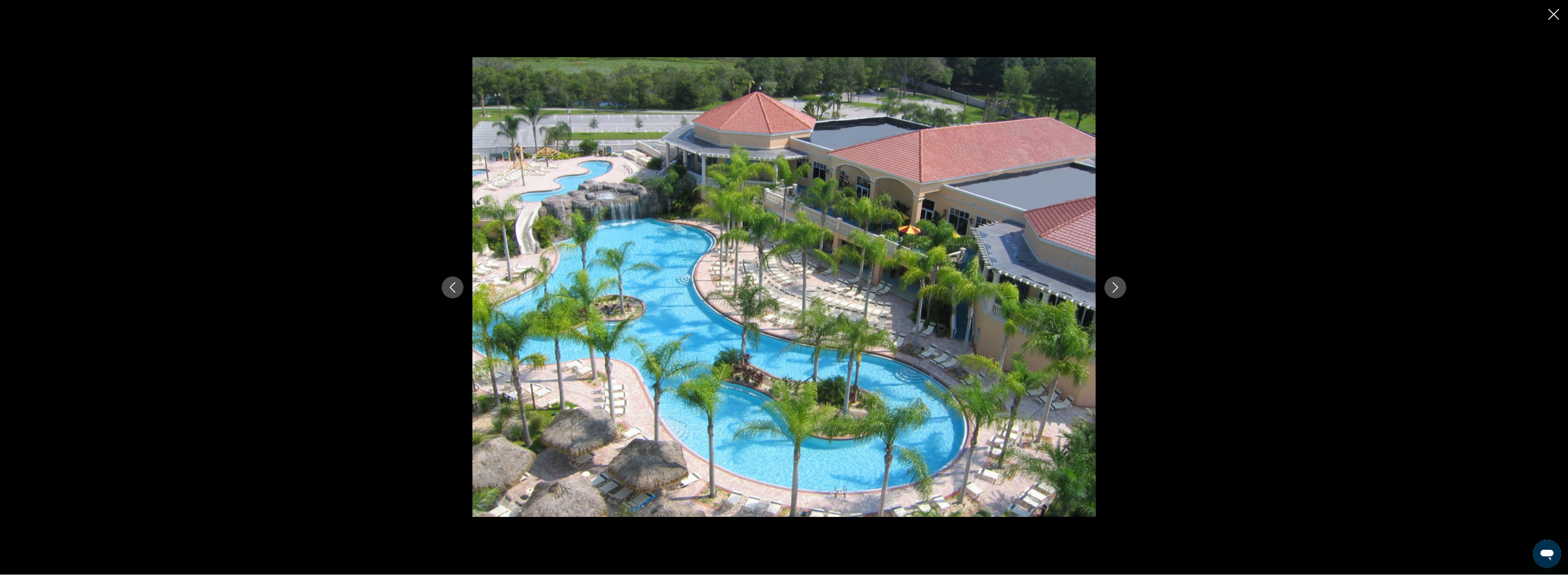
click at [1116, 291] on icon "Next image" at bounding box center [1115, 288] width 11 height 11
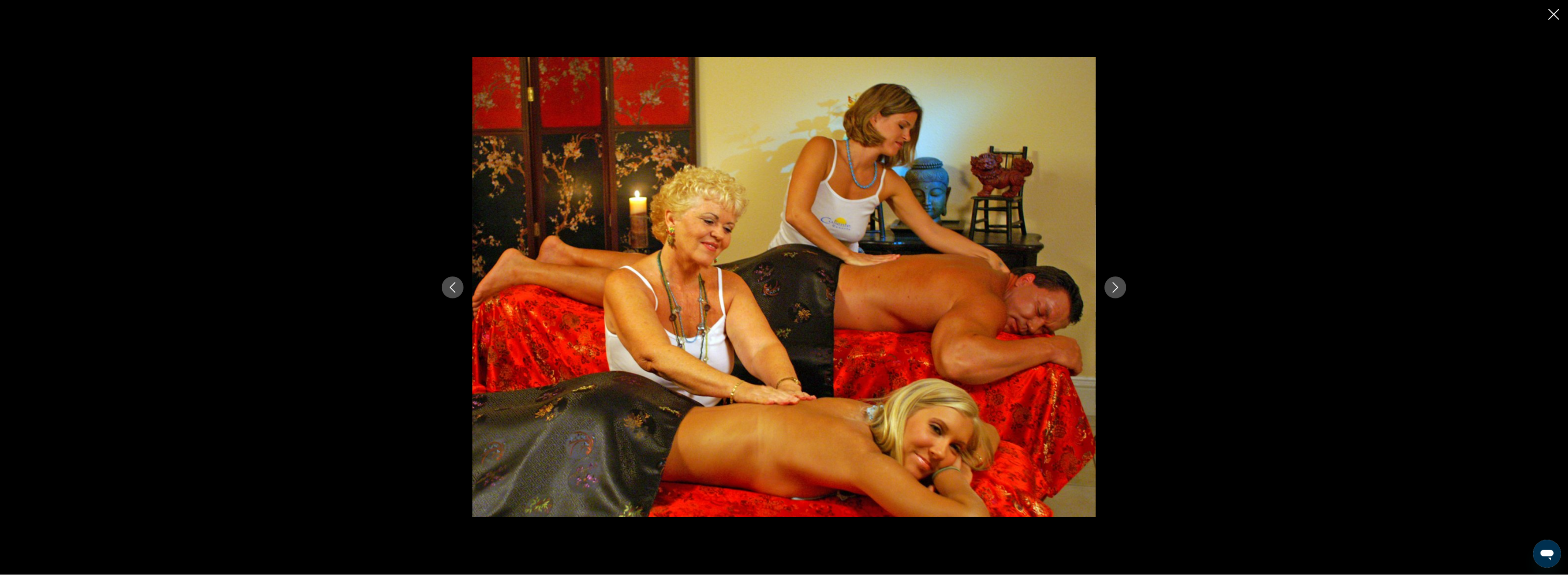
click at [1113, 284] on icon "Next image" at bounding box center [1115, 288] width 11 height 11
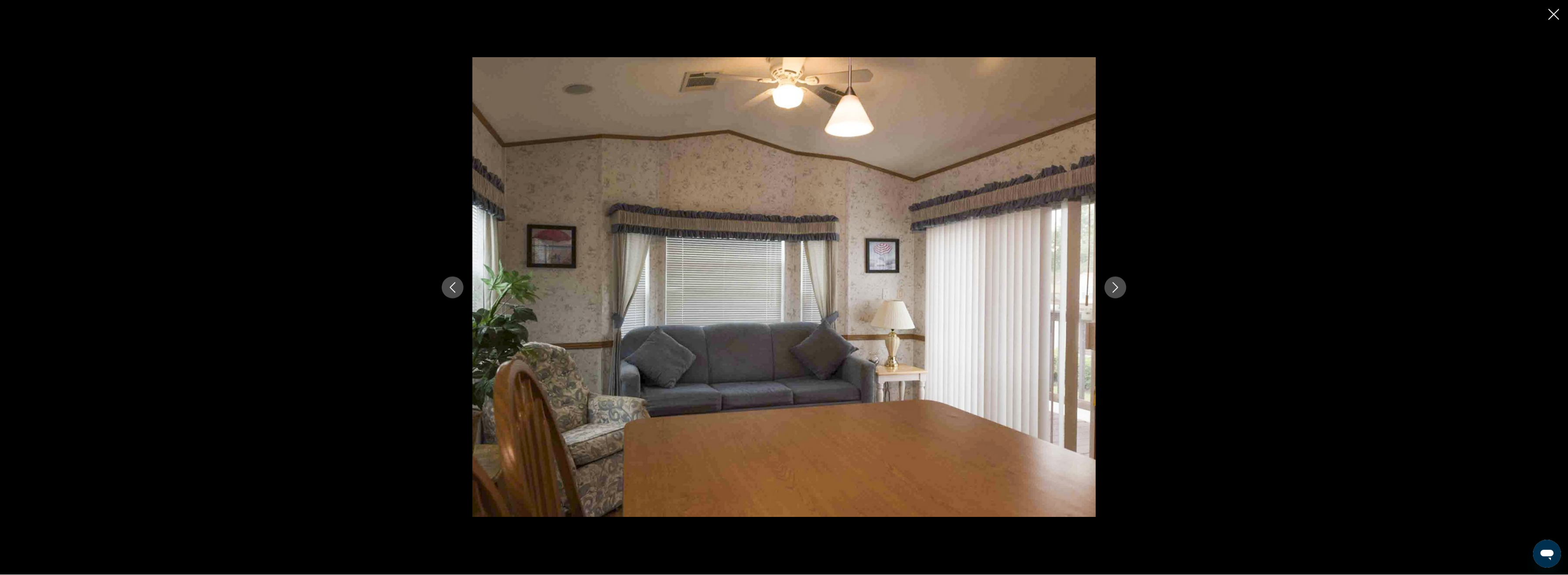
click at [1113, 284] on icon "Next image" at bounding box center [1115, 288] width 11 height 11
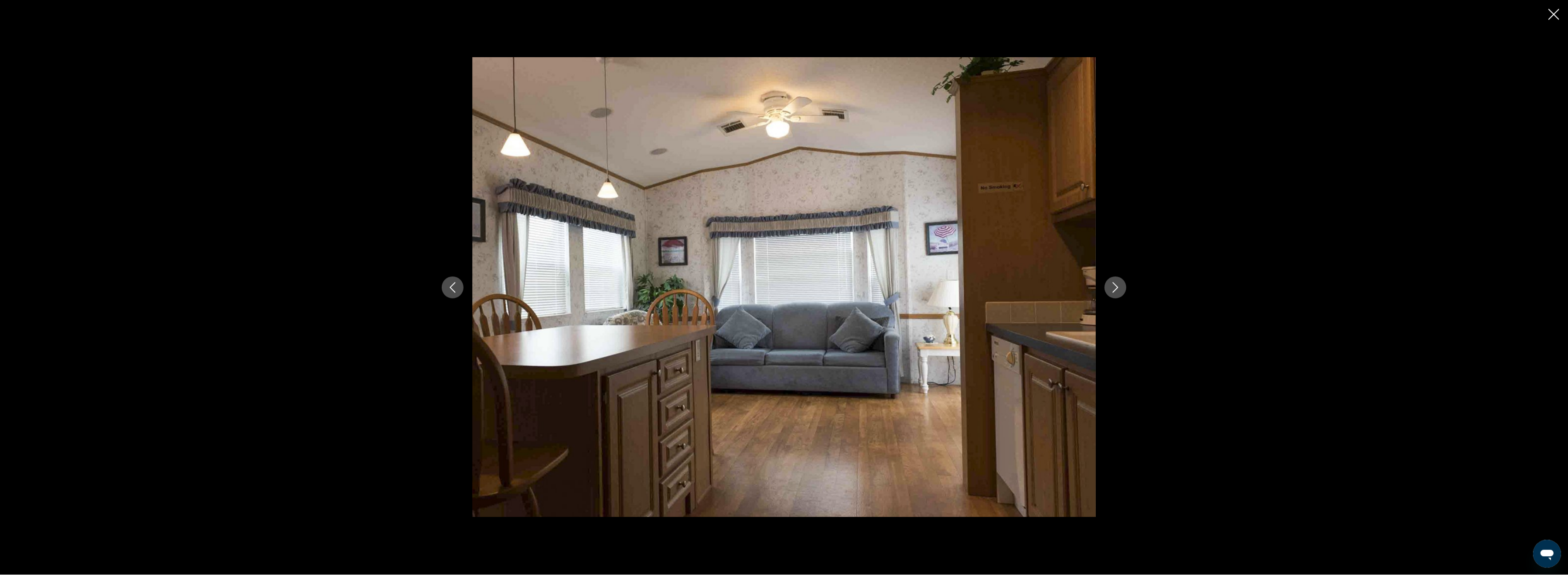
click at [1113, 284] on icon "Next image" at bounding box center [1115, 288] width 11 height 11
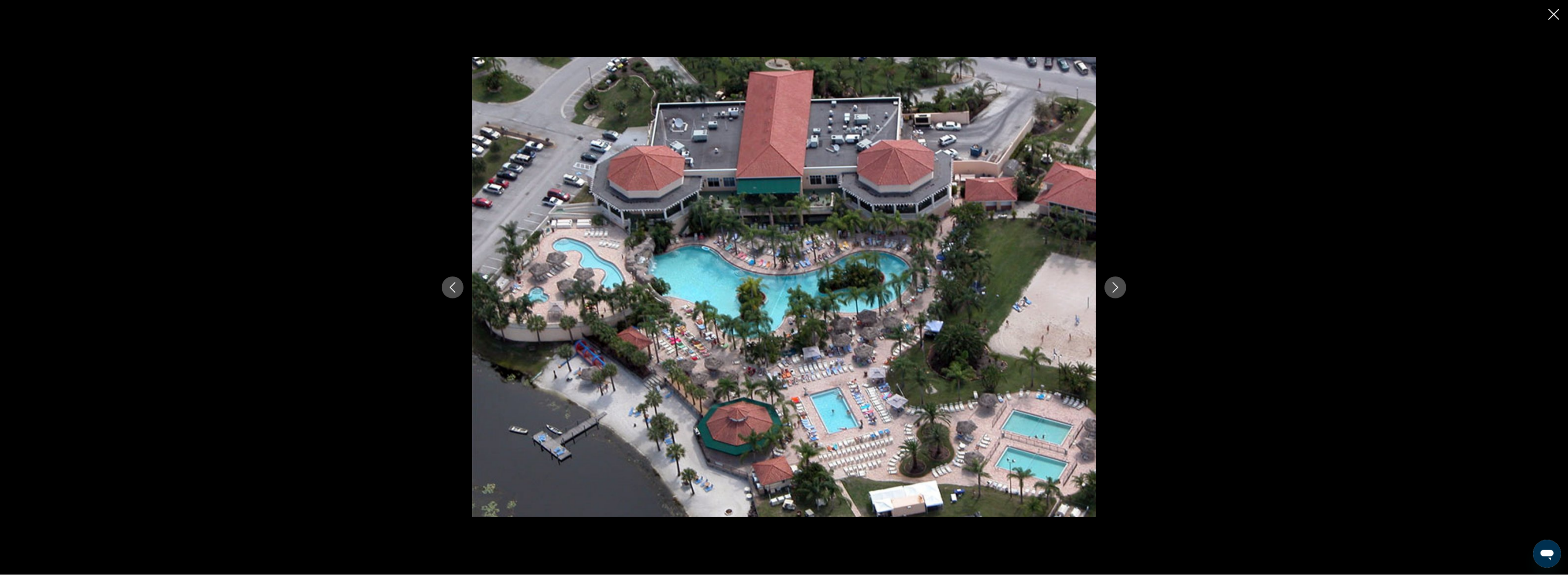
click at [1113, 284] on icon "Next image" at bounding box center [1115, 288] width 11 height 11
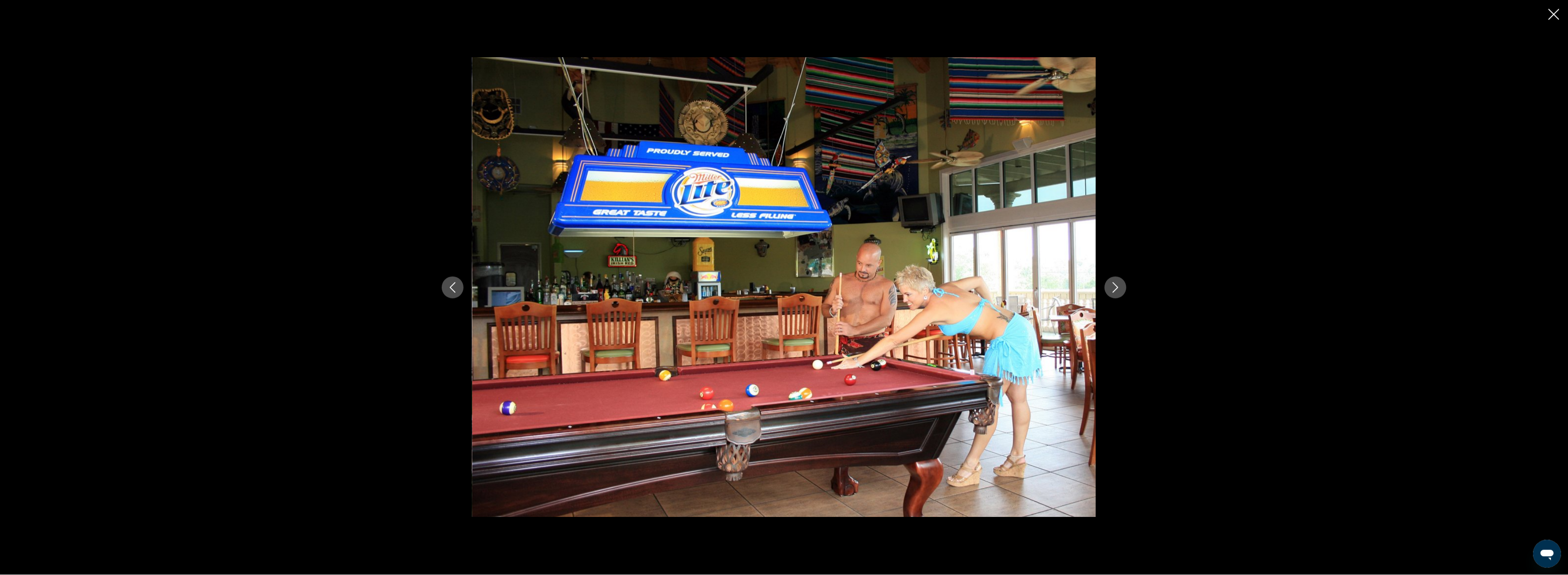
click at [1113, 284] on icon "Next image" at bounding box center [1115, 288] width 11 height 11
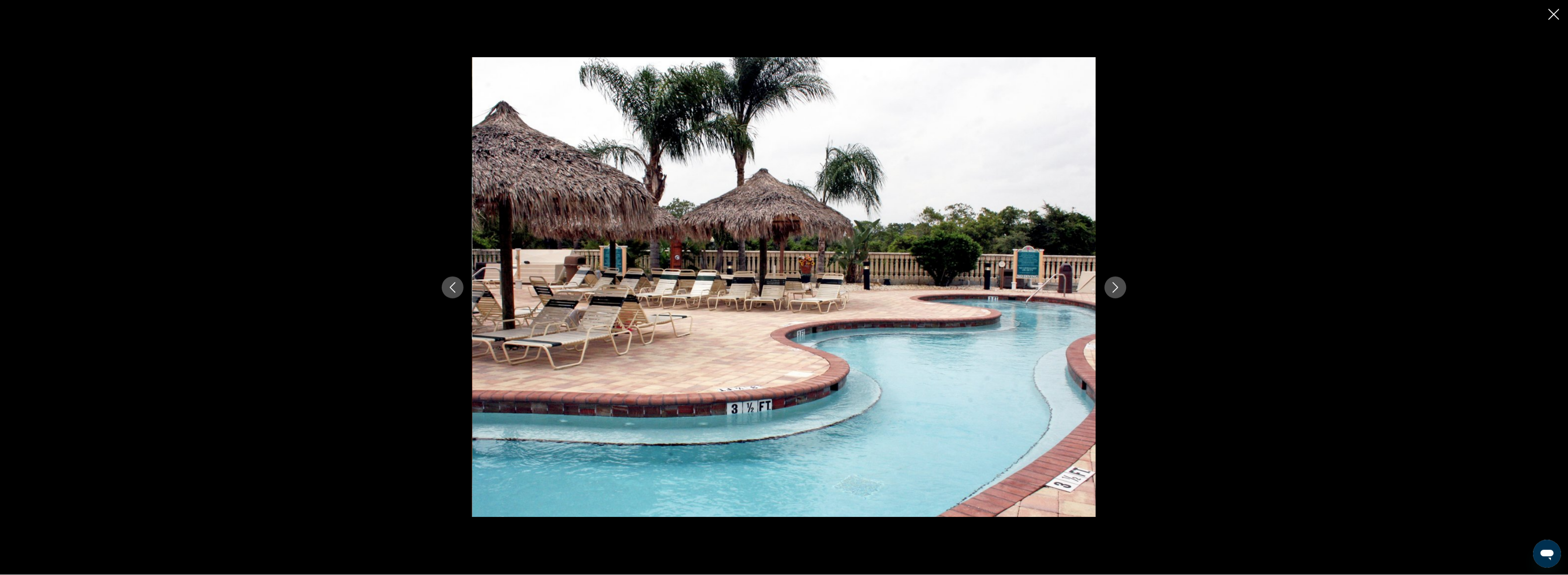
click at [1113, 284] on icon "Next image" at bounding box center [1115, 288] width 11 height 11
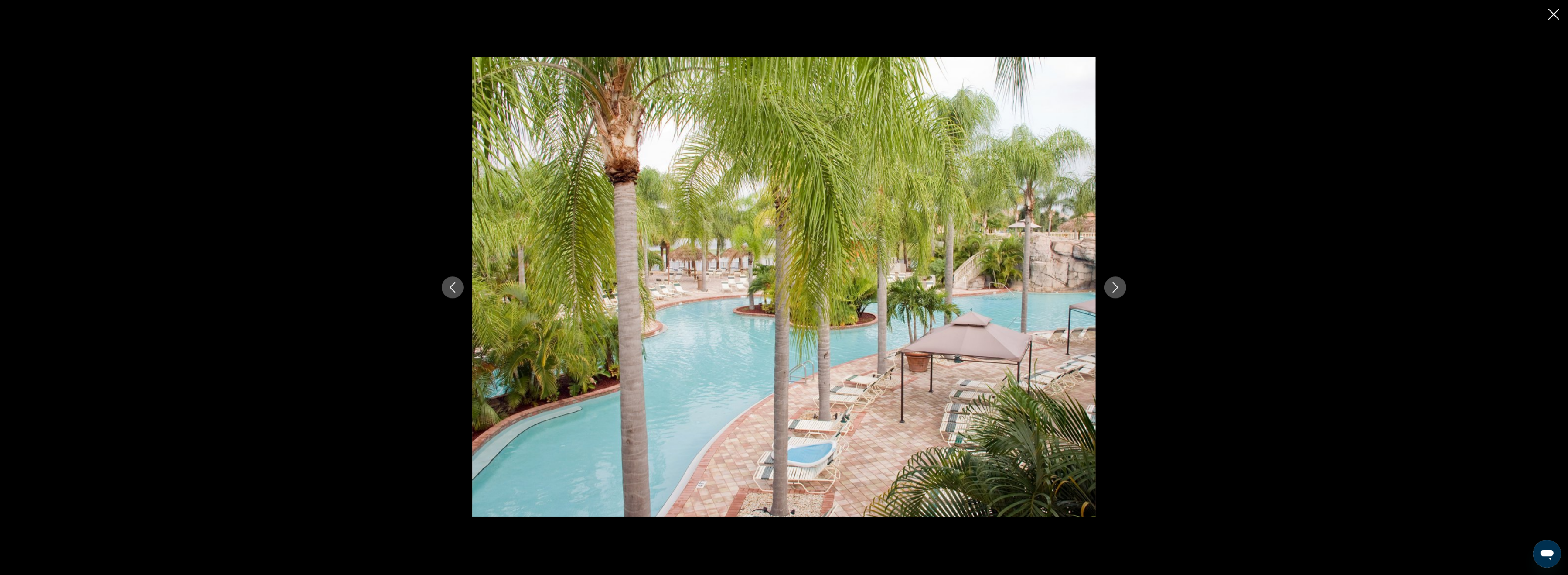
click at [1113, 284] on icon "Next image" at bounding box center [1115, 288] width 11 height 11
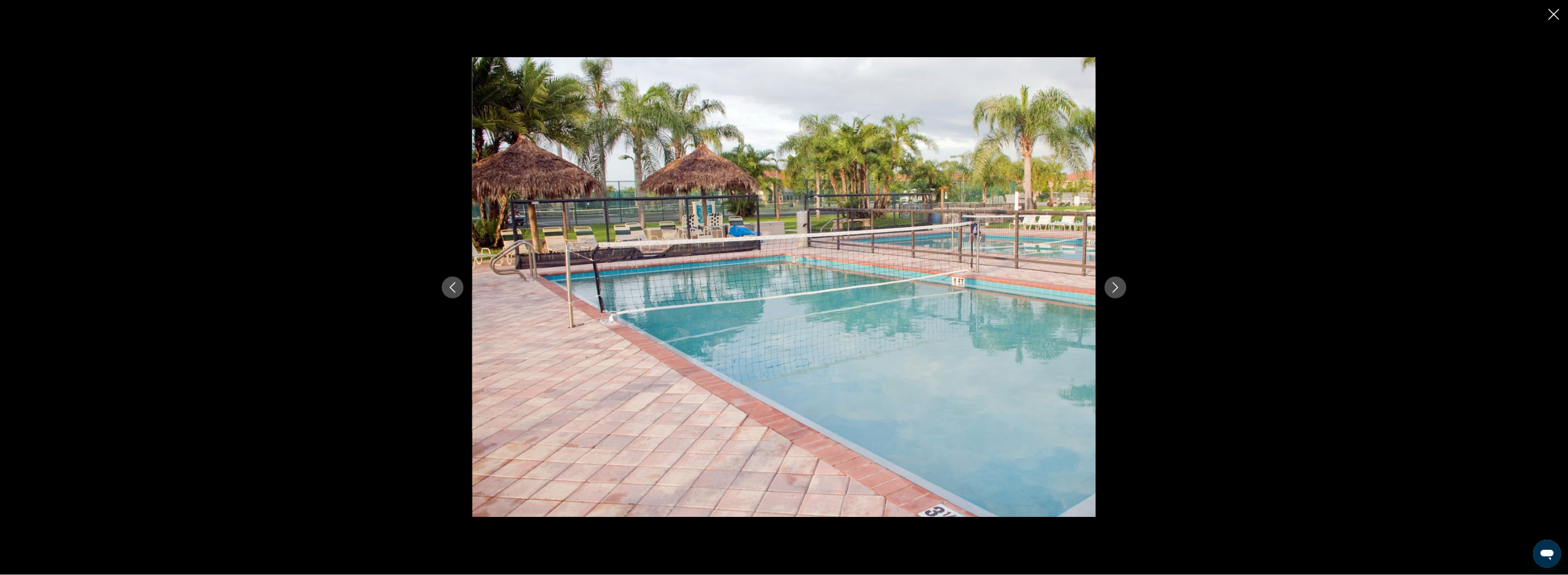
click at [1113, 284] on icon "Next image" at bounding box center [1115, 288] width 11 height 11
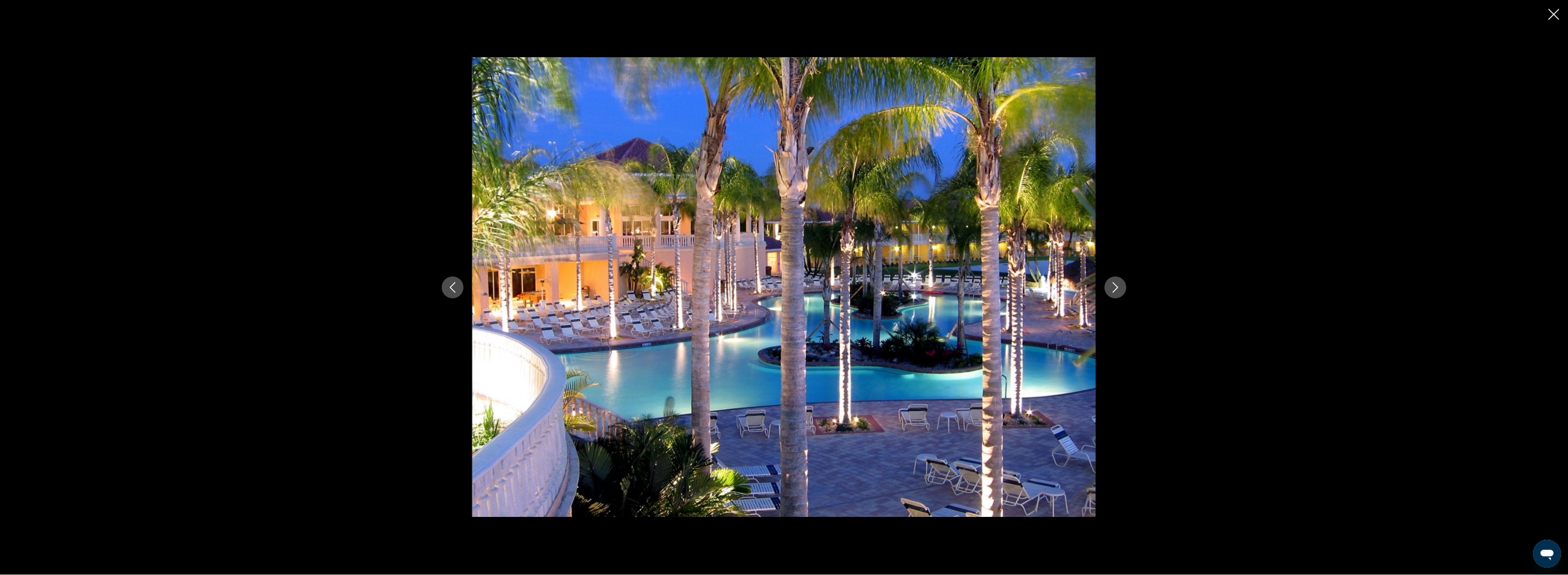
click at [454, 292] on icon "Previous image" at bounding box center [453, 288] width 11 height 11
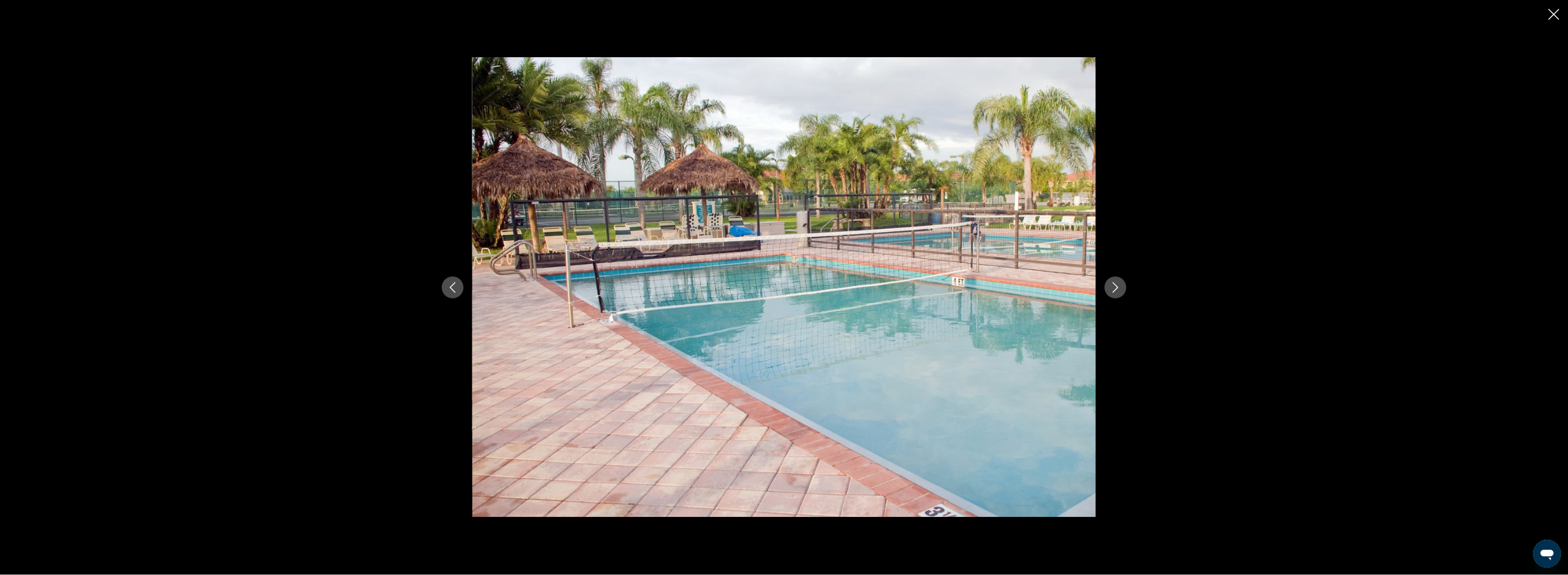
click at [1114, 283] on icon "Next image" at bounding box center [1115, 288] width 11 height 11
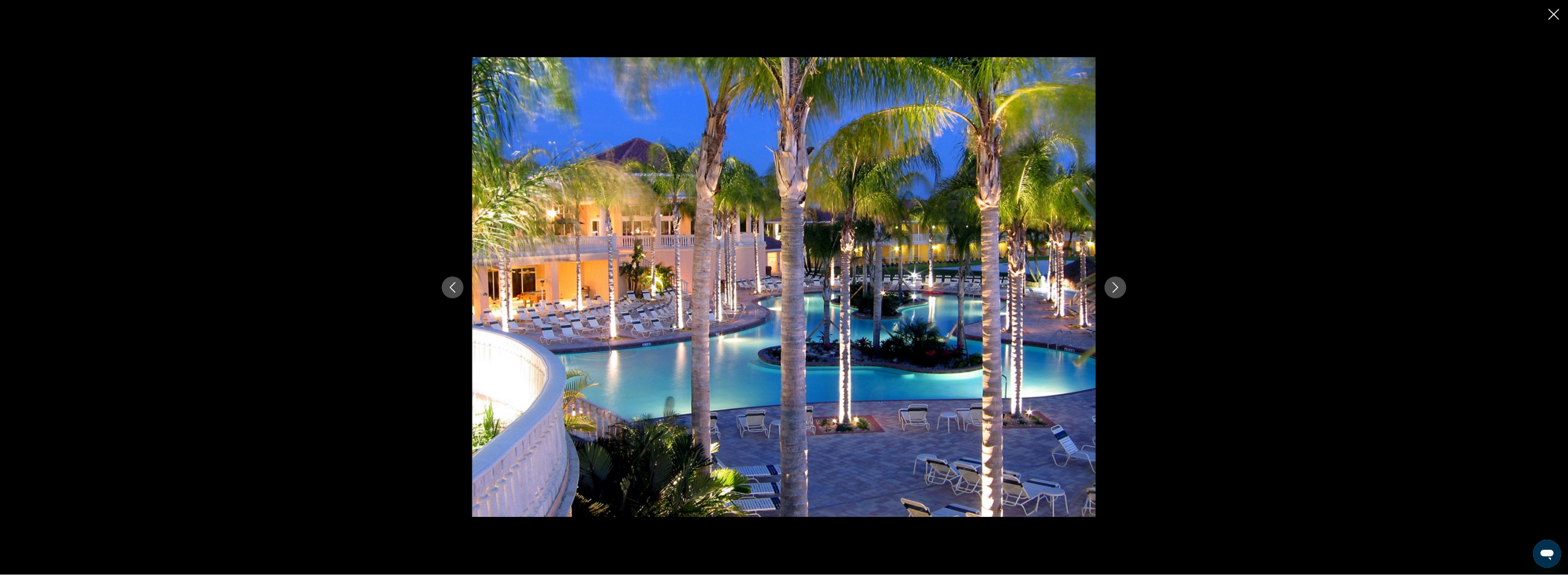
click at [1114, 283] on icon "Next image" at bounding box center [1115, 288] width 11 height 11
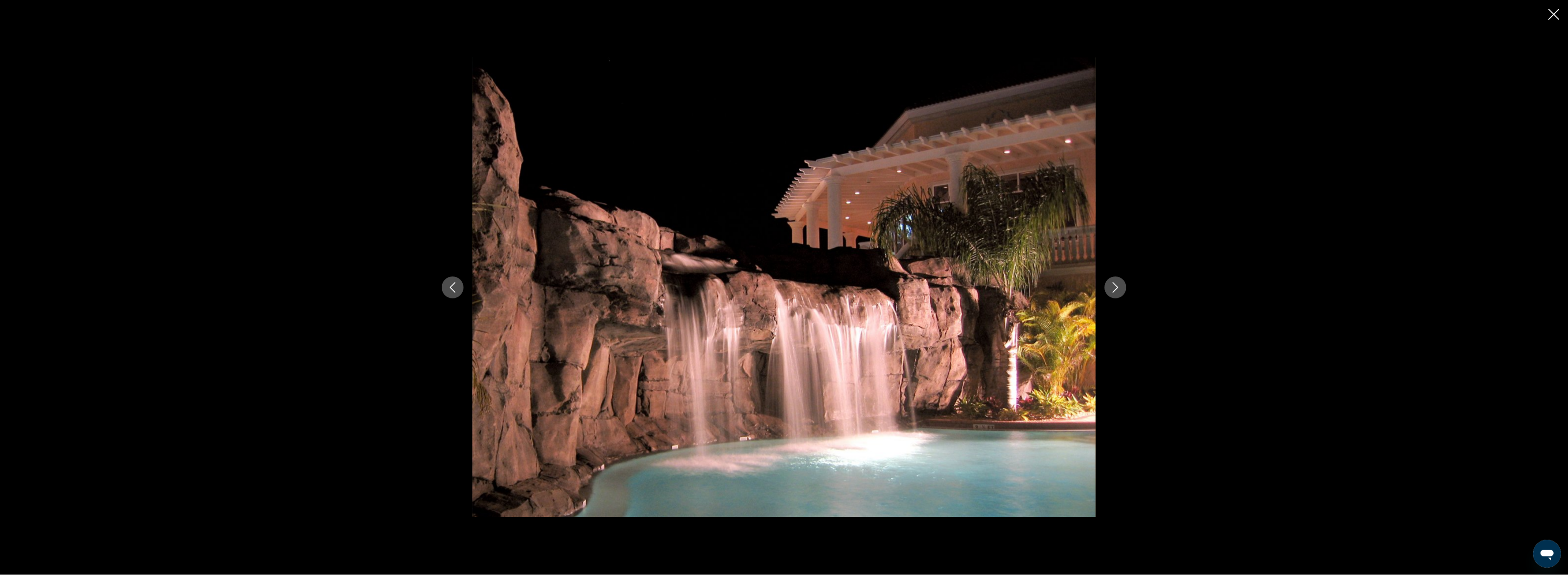
click at [1114, 283] on icon "Next image" at bounding box center [1115, 288] width 11 height 11
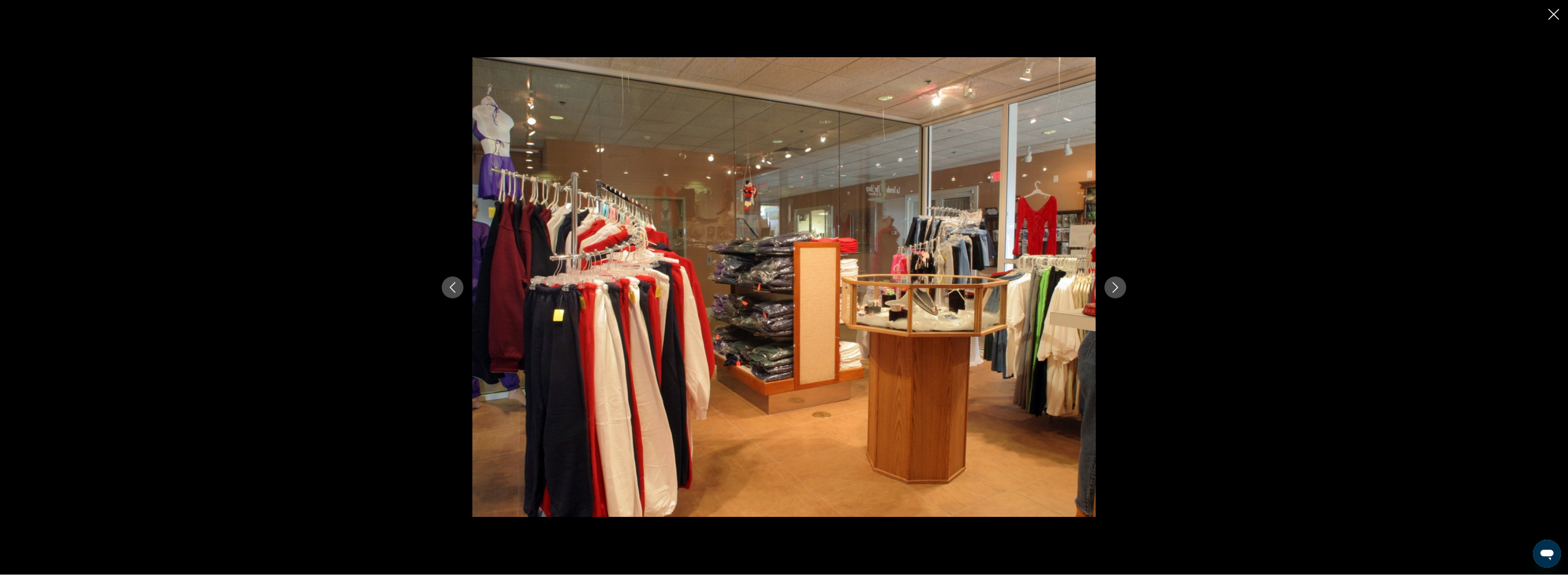
click at [1114, 283] on icon "Next image" at bounding box center [1115, 288] width 11 height 11
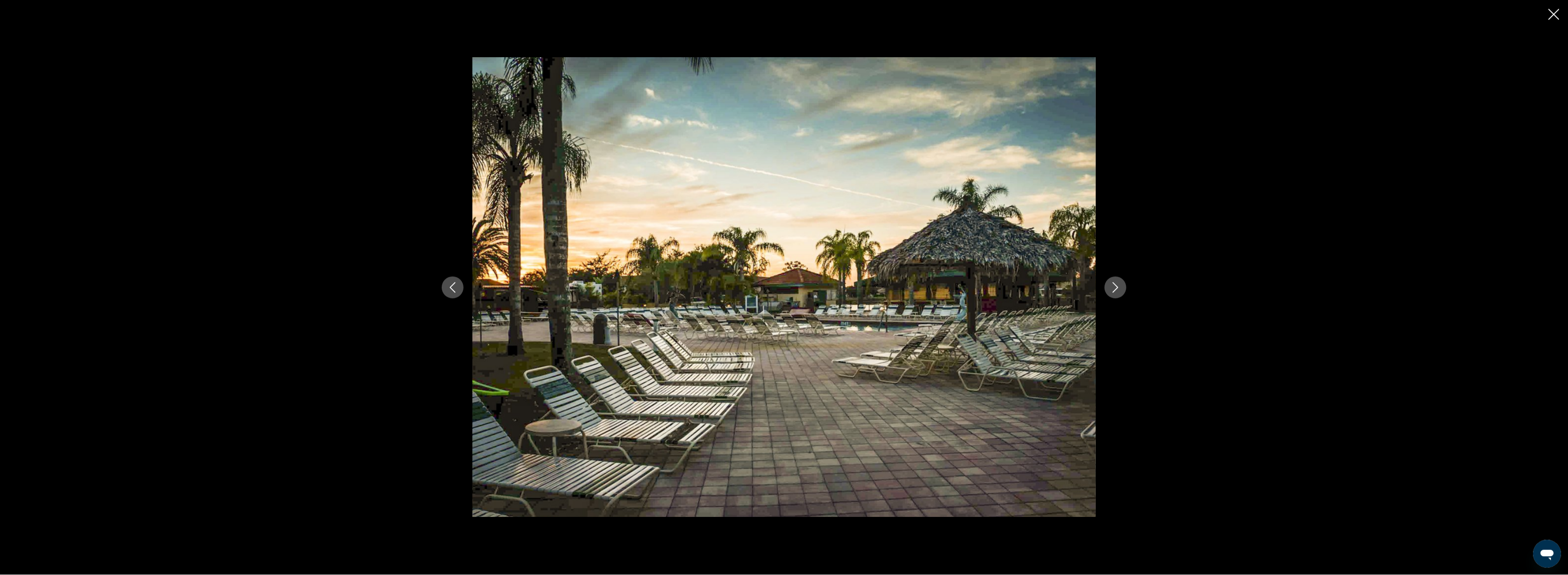
click at [1114, 283] on icon "Next image" at bounding box center [1115, 288] width 11 height 11
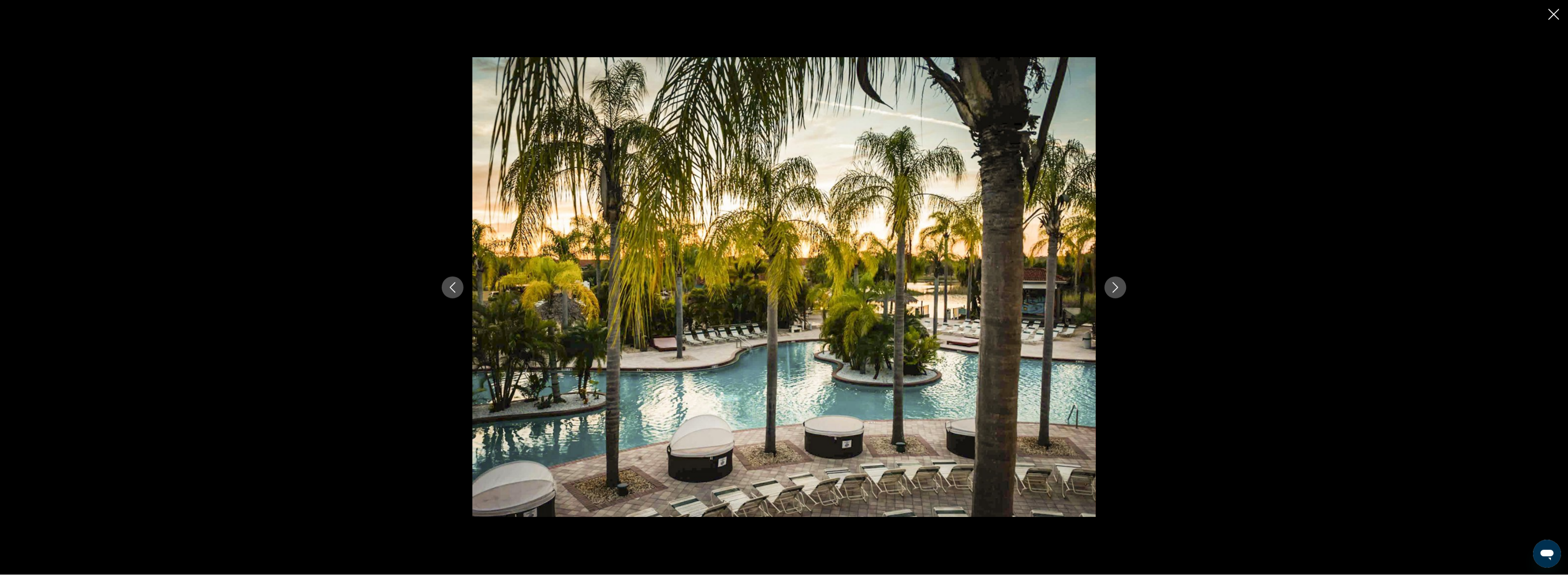
click at [1114, 283] on icon "Next image" at bounding box center [1115, 288] width 11 height 11
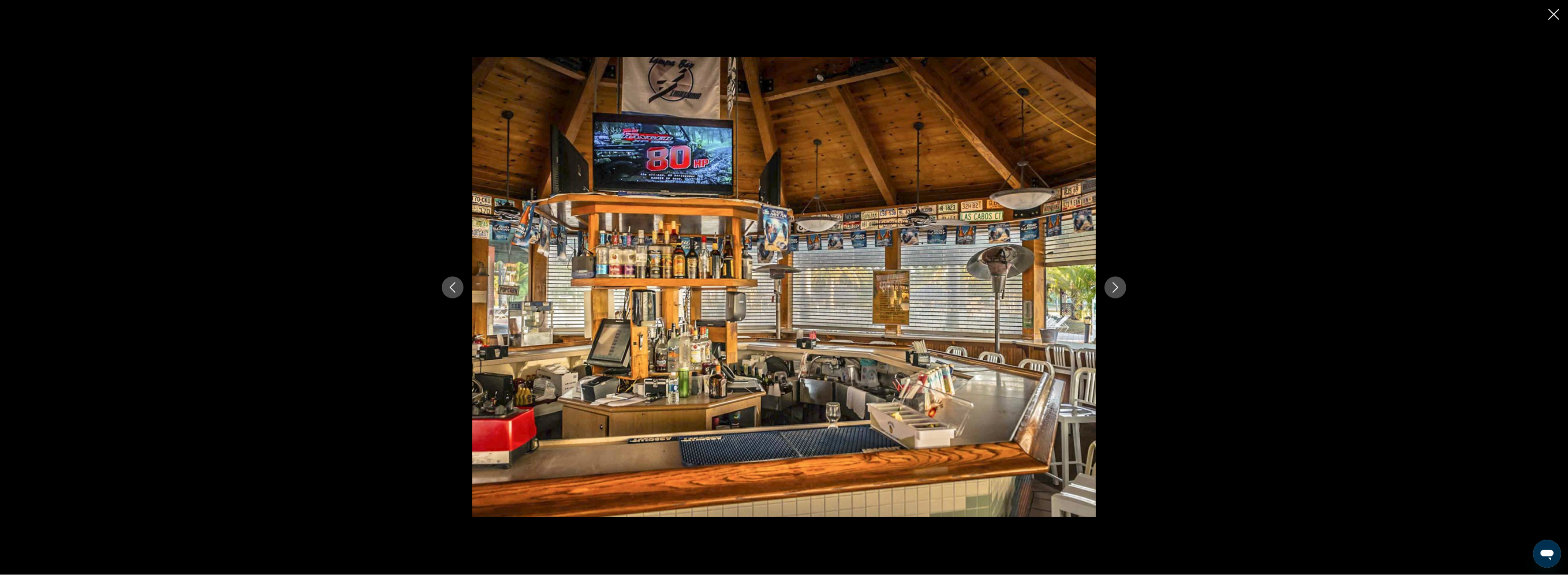
click at [1114, 283] on icon "Next image" at bounding box center [1115, 288] width 11 height 11
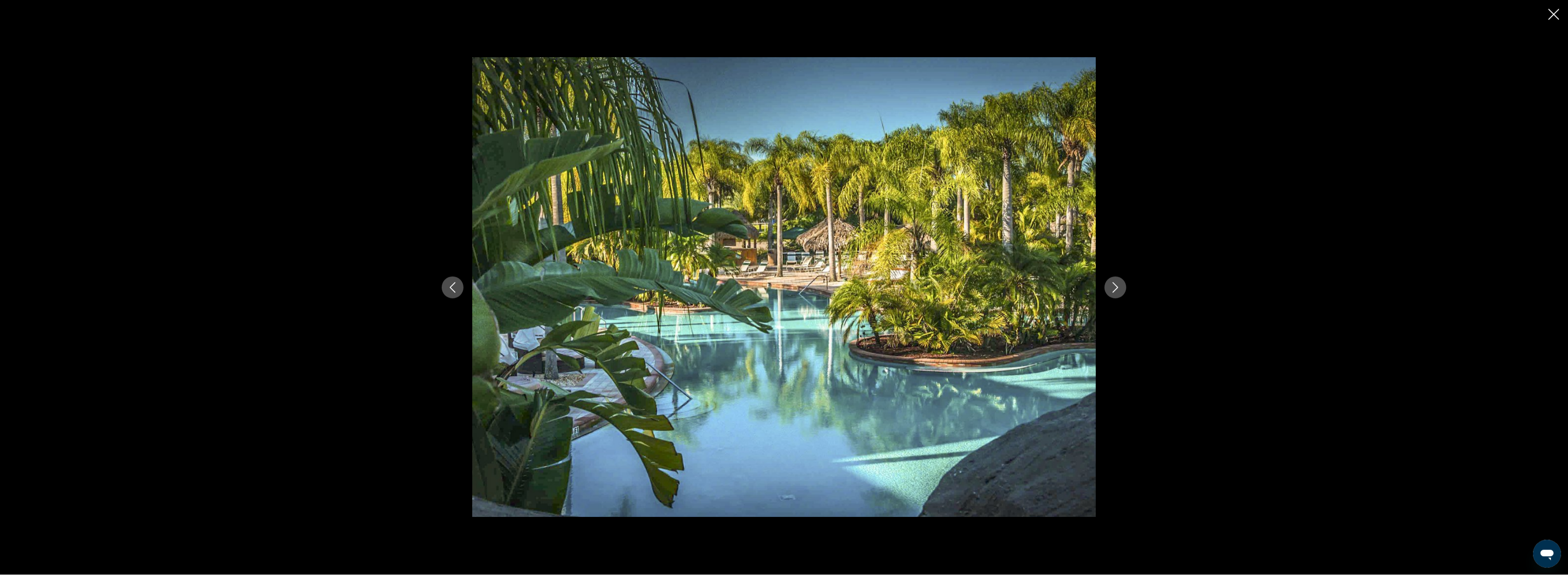
click at [1114, 283] on icon "Next image" at bounding box center [1115, 288] width 11 height 11
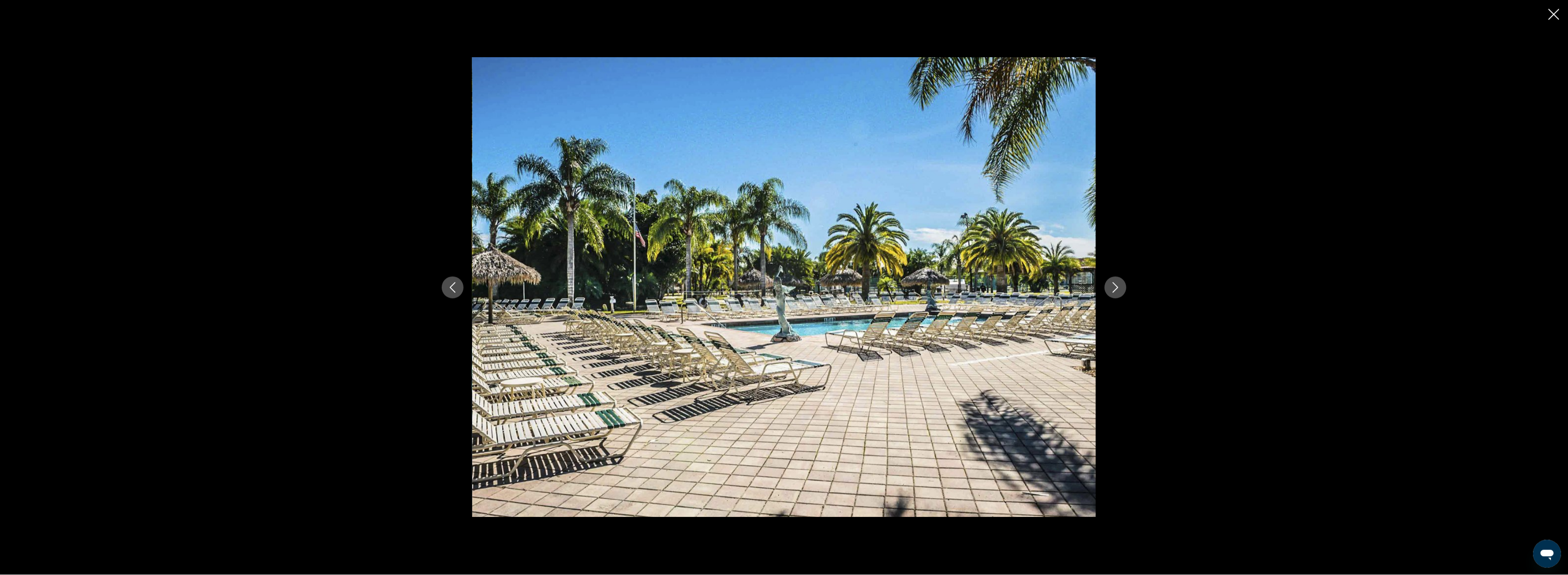
click at [1114, 283] on icon "Next image" at bounding box center [1115, 288] width 11 height 11
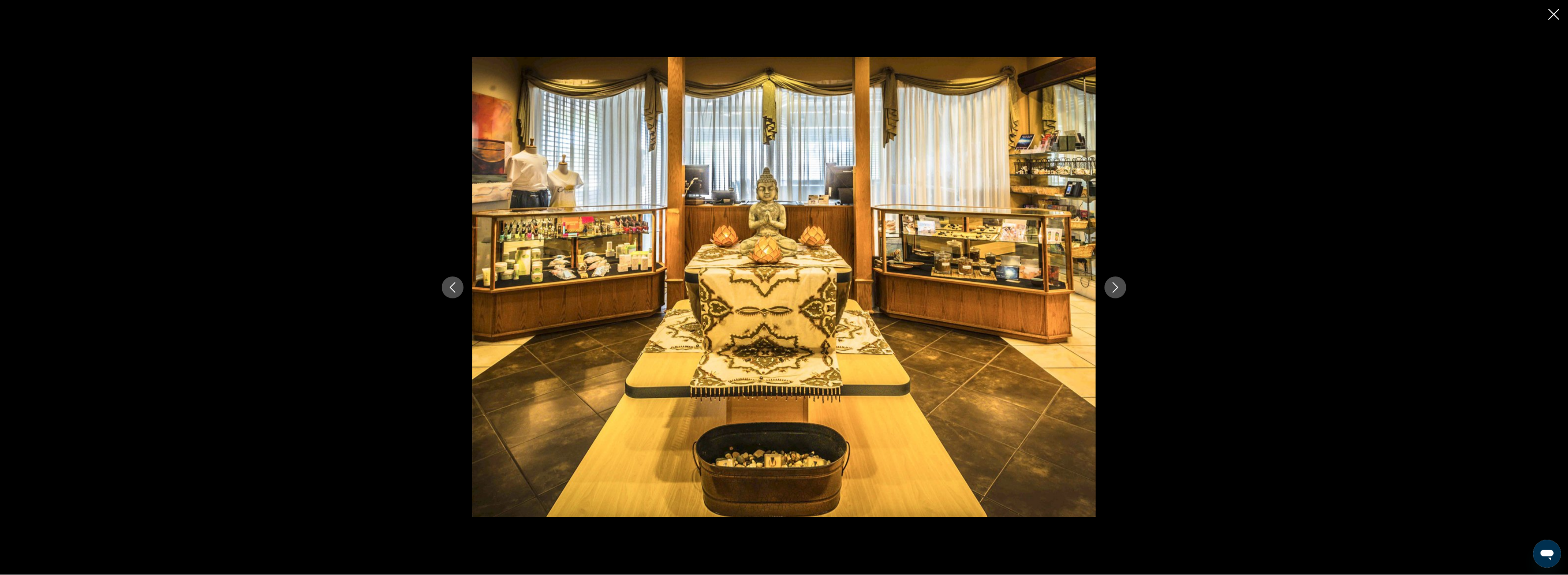
click at [1114, 283] on icon "Next image" at bounding box center [1115, 288] width 11 height 11
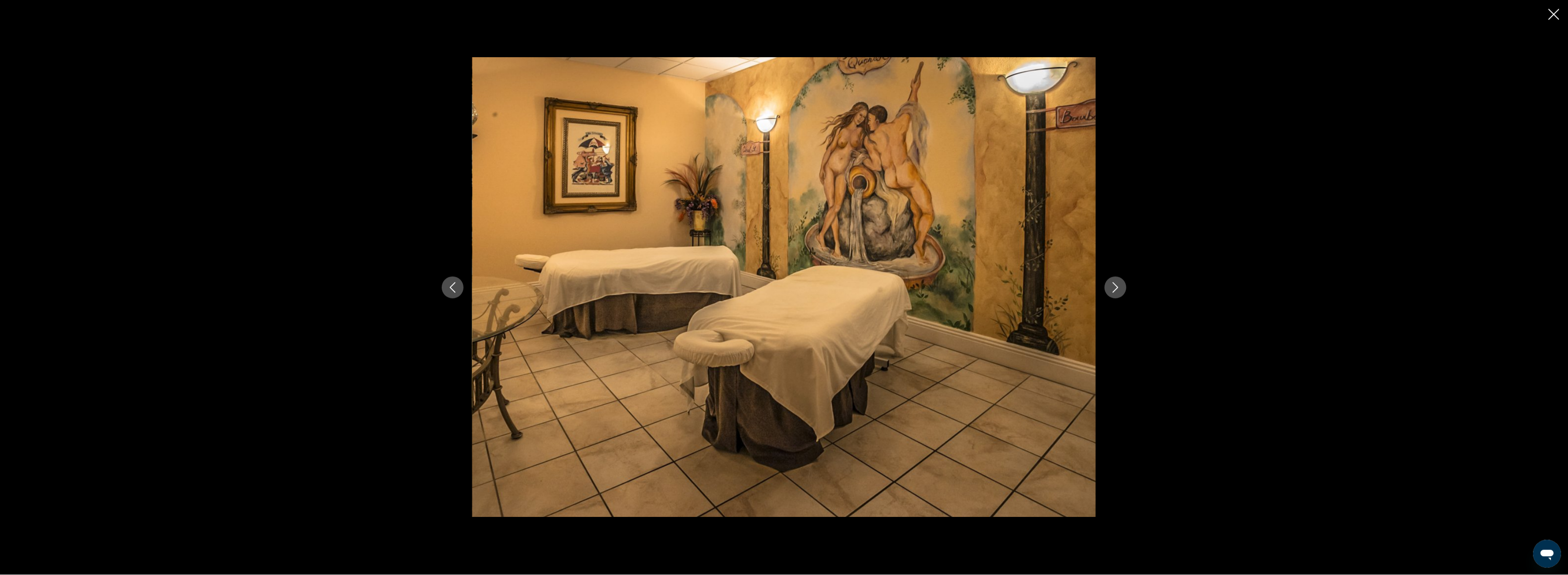
click at [1114, 283] on icon "Next image" at bounding box center [1115, 288] width 11 height 11
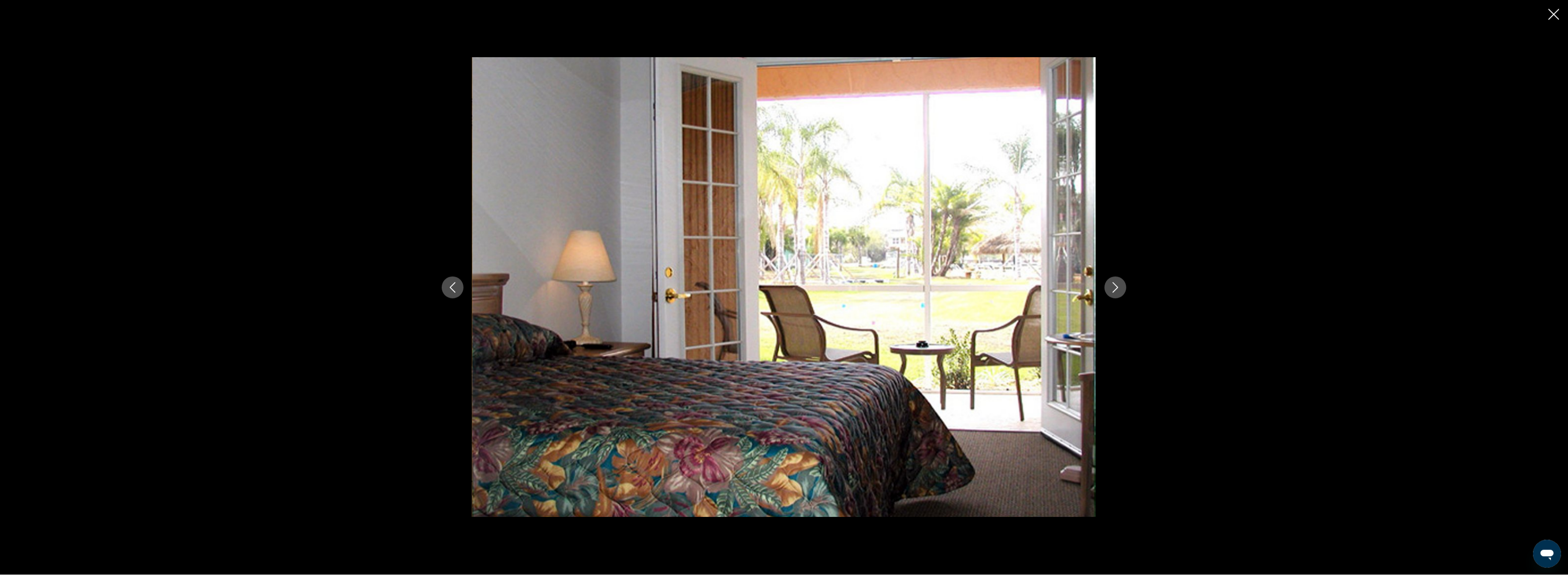
click at [451, 288] on icon "Previous image" at bounding box center [453, 288] width 5 height 11
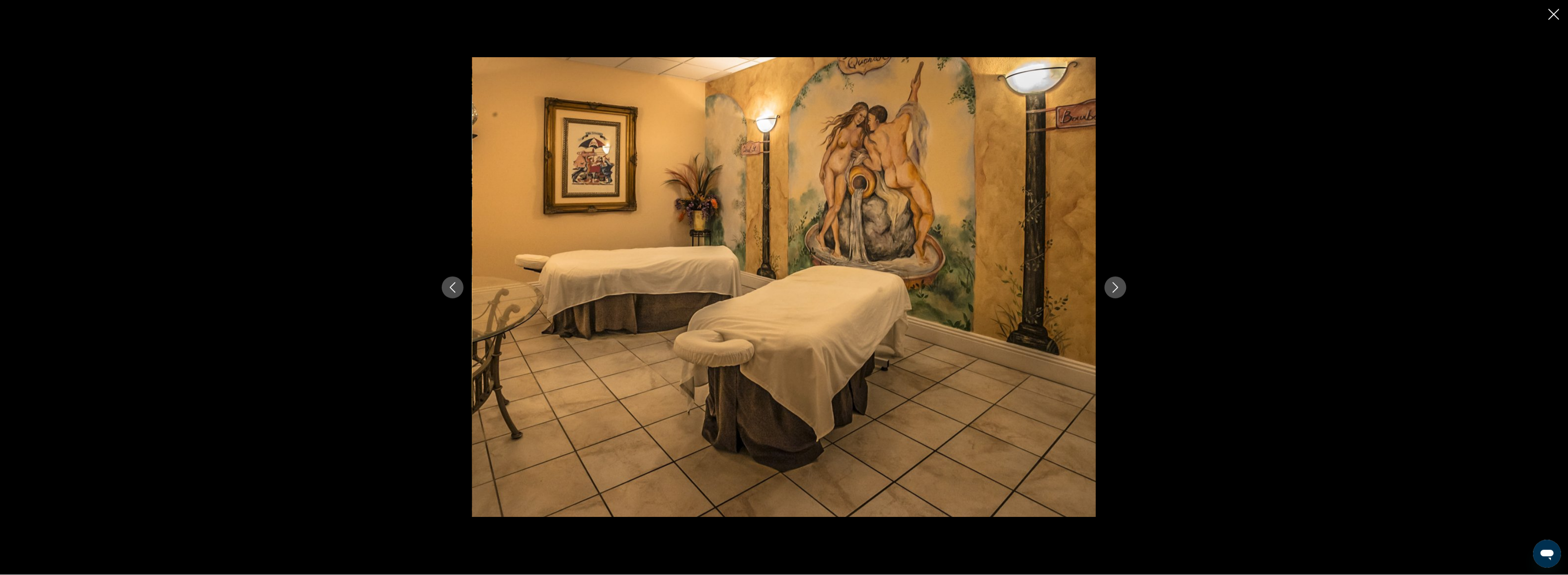
click at [449, 288] on icon "Previous image" at bounding box center [453, 288] width 11 height 11
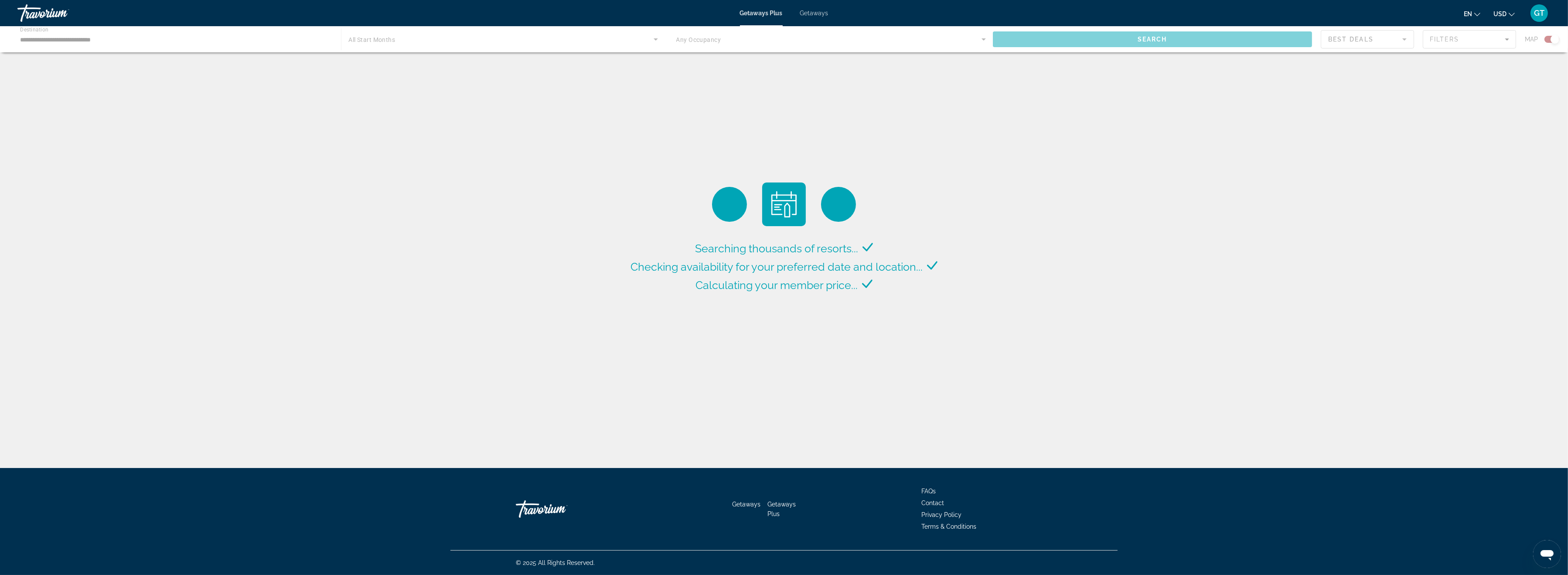
click at [84, 37] on div "Main content" at bounding box center [784, 38] width 1568 height 26
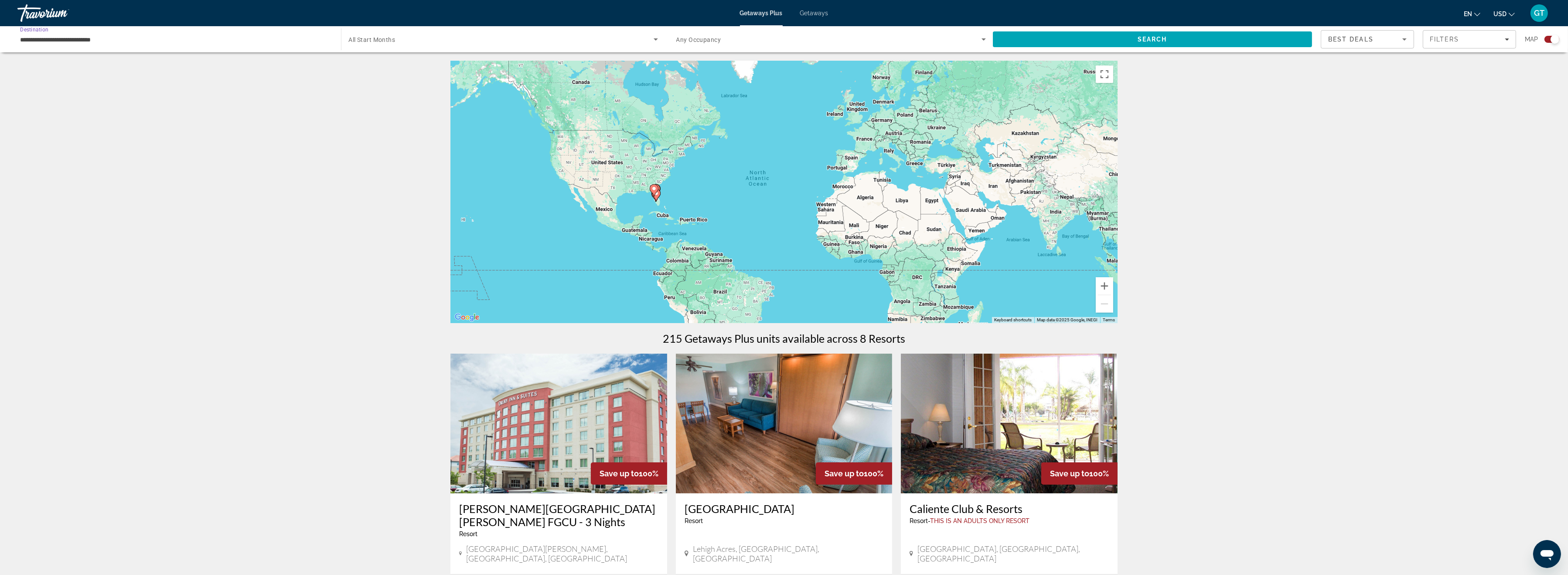
click at [76, 40] on input "**********" at bounding box center [175, 40] width 310 height 11
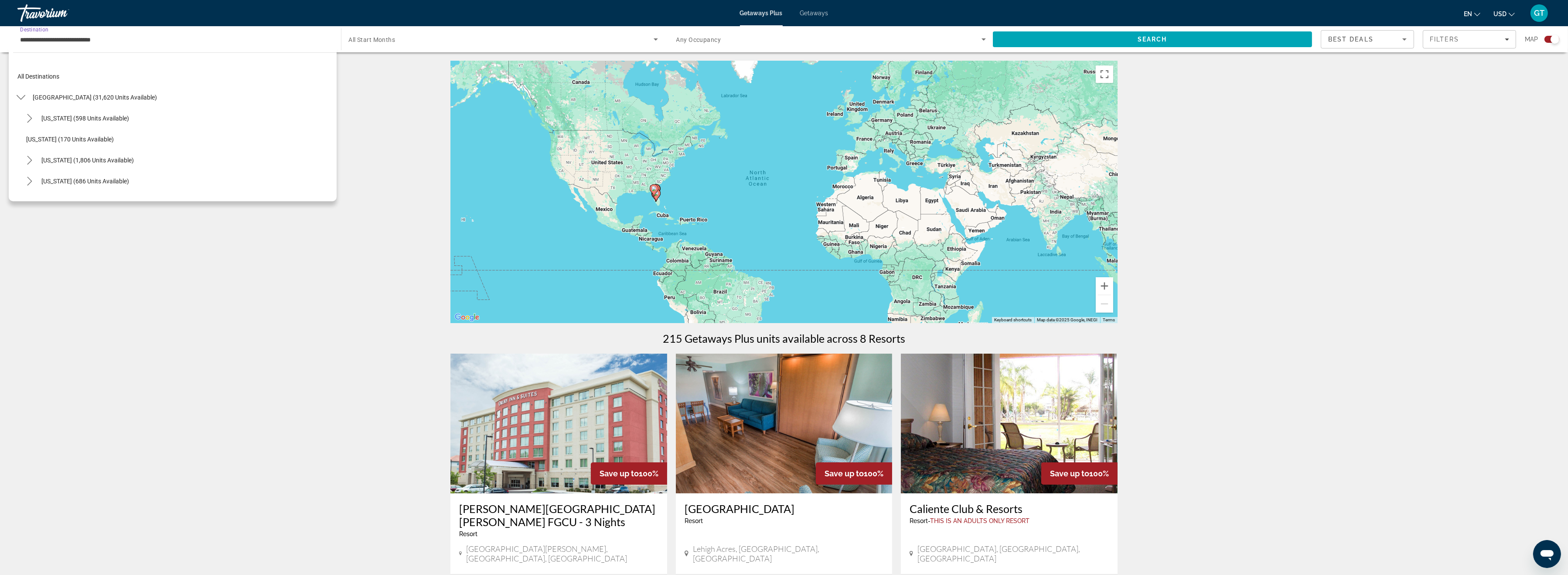
scroll to position [157, 0]
click at [74, 109] on span "[GEOGRAPHIC_DATA] (724 units available)" at bounding box center [92, 109] width 116 height 7
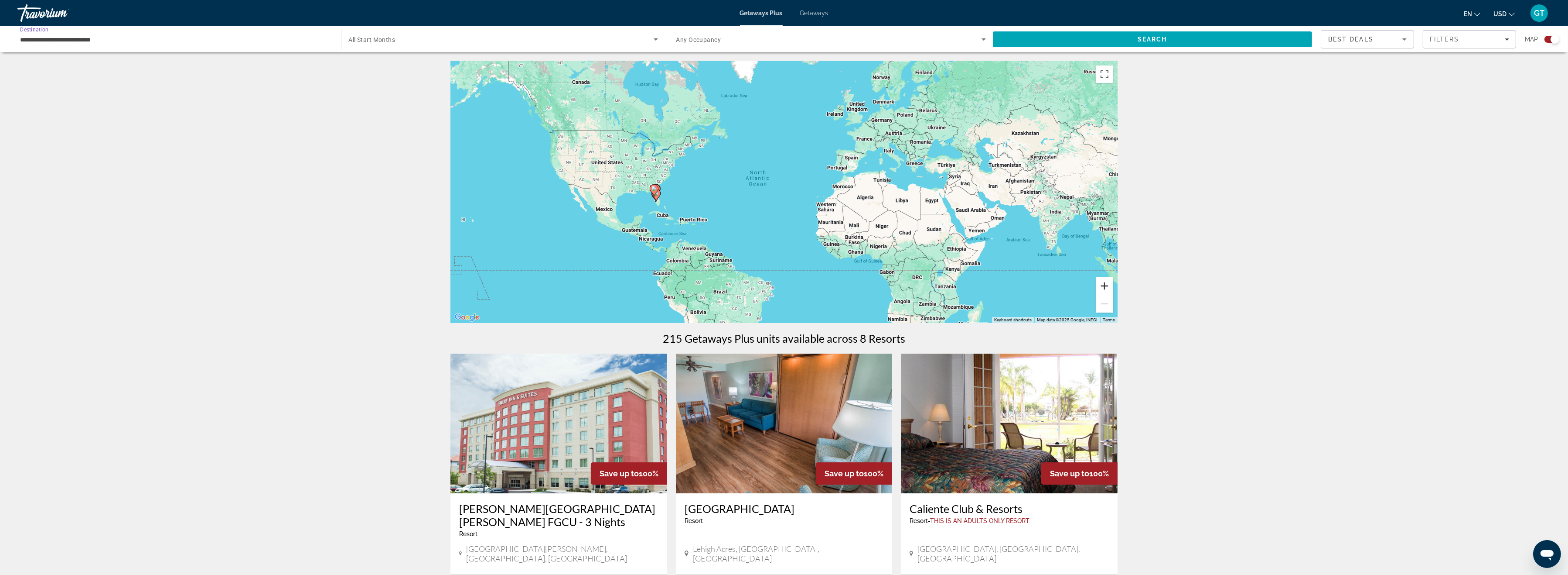
click at [1109, 288] on button "Zoom in" at bounding box center [1105, 286] width 18 height 18
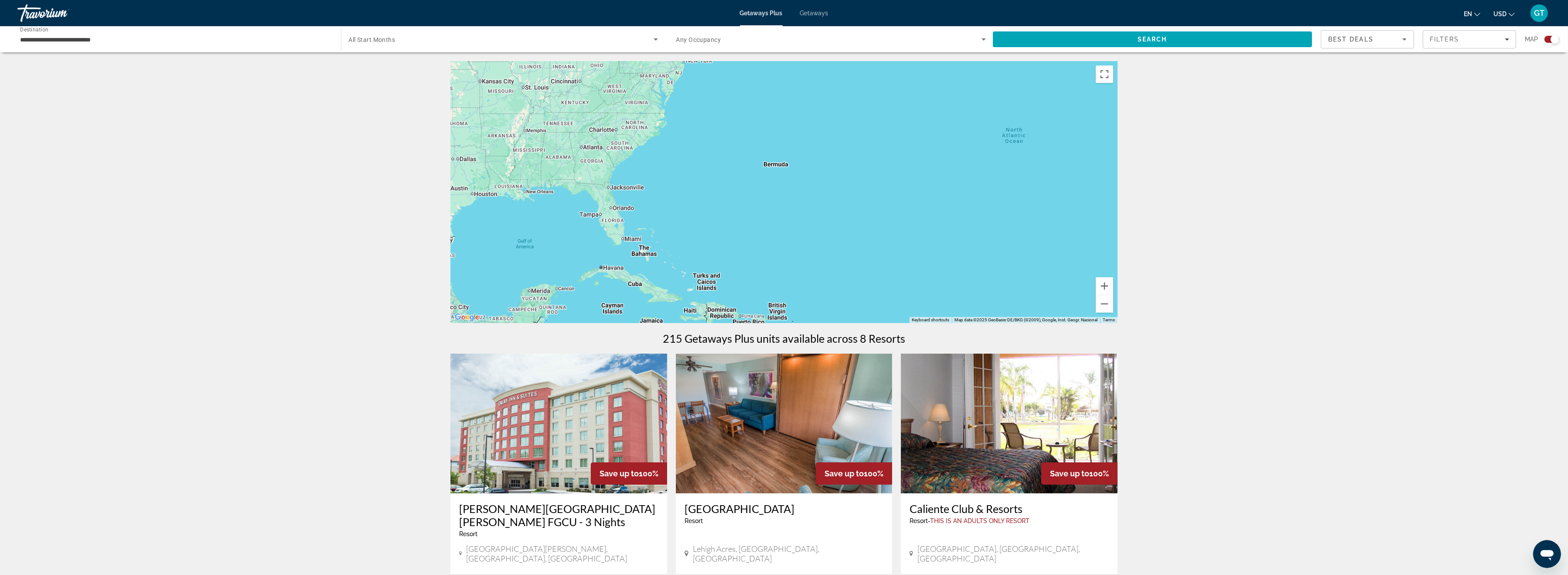
drag, startPoint x: 623, startPoint y: 179, endPoint x: 962, endPoint y: 178, distance: 339.0
click at [962, 178] on div "Main content" at bounding box center [784, 192] width 667 height 262
click at [1106, 285] on button "Zoom in" at bounding box center [1105, 286] width 18 height 18
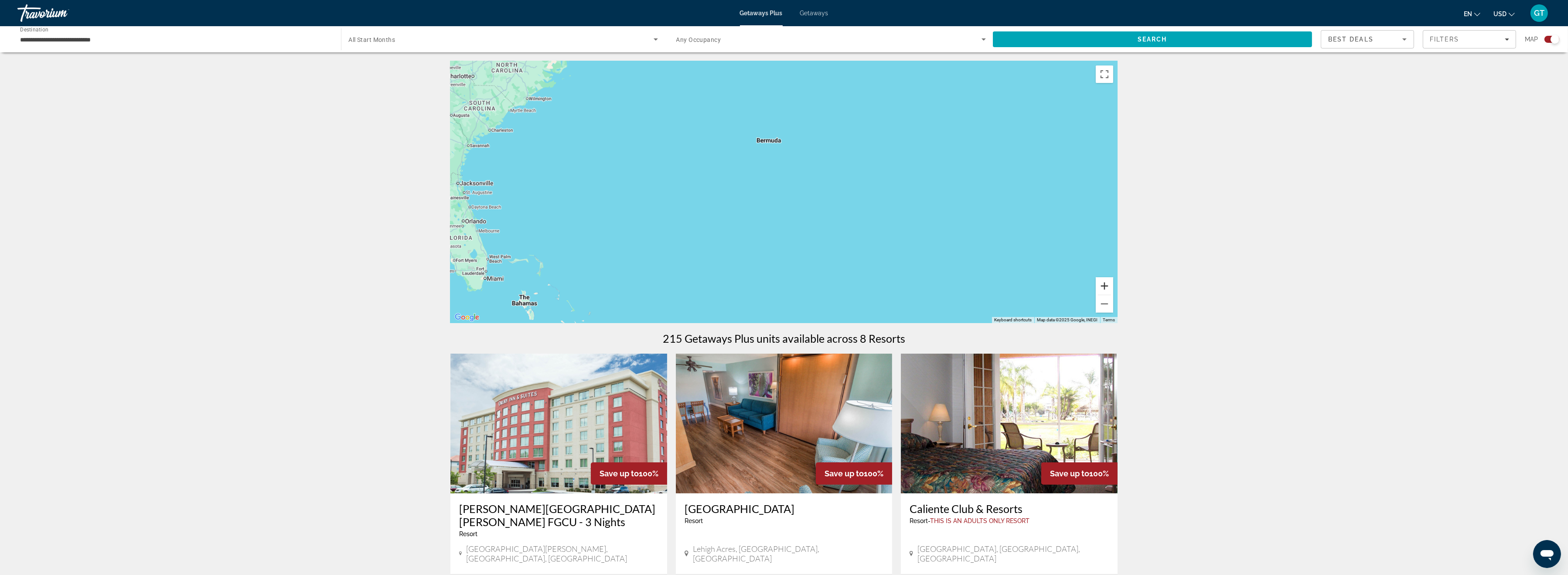
click at [1106, 285] on button "Zoom in" at bounding box center [1105, 286] width 18 height 18
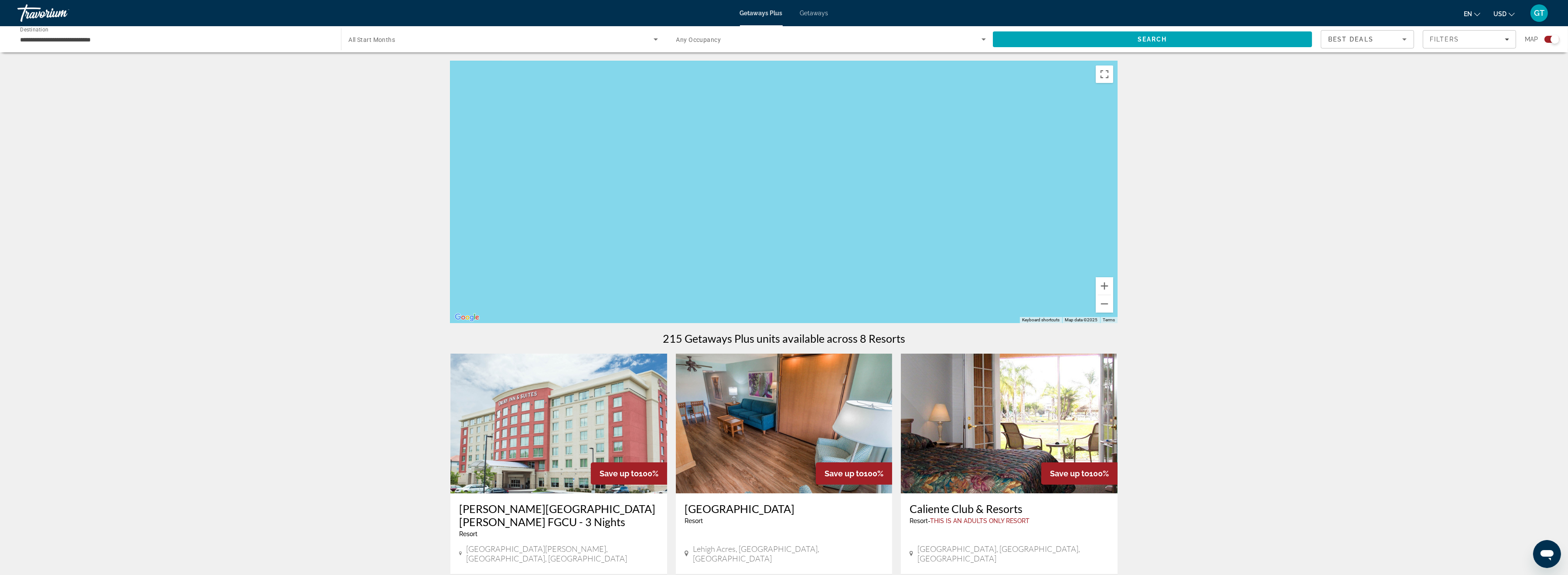
drag, startPoint x: 689, startPoint y: 219, endPoint x: 1167, endPoint y: 163, distance: 481.3
click at [1118, 163] on div "Main content" at bounding box center [784, 192] width 667 height 262
drag, startPoint x: 764, startPoint y: 226, endPoint x: 1128, endPoint y: 190, distance: 365.8
click at [1118, 190] on div "Main content" at bounding box center [784, 192] width 667 height 262
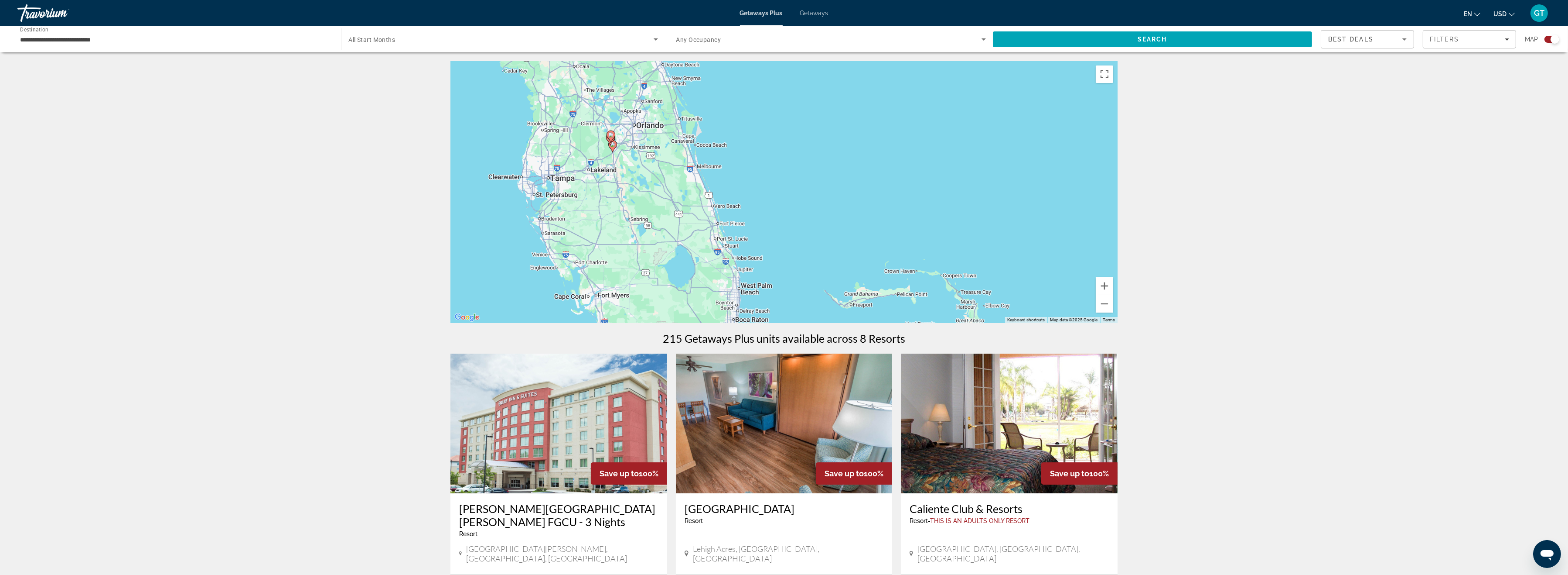
drag, startPoint x: 879, startPoint y: 213, endPoint x: 1060, endPoint y: 153, distance: 190.7
click at [1060, 153] on div "To activate drag with keyboard, press Alt + Enter. Once in keyboard drag state,…" at bounding box center [784, 192] width 667 height 262
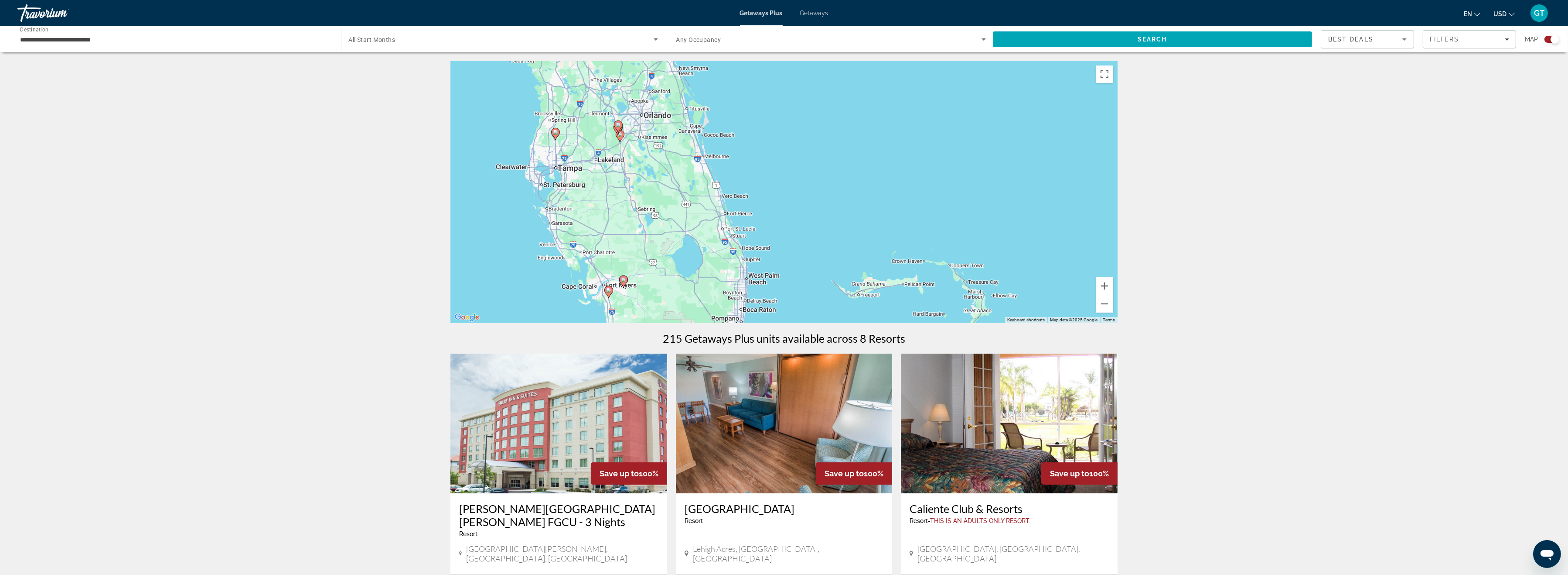
click at [36, 39] on input "**********" at bounding box center [175, 40] width 310 height 11
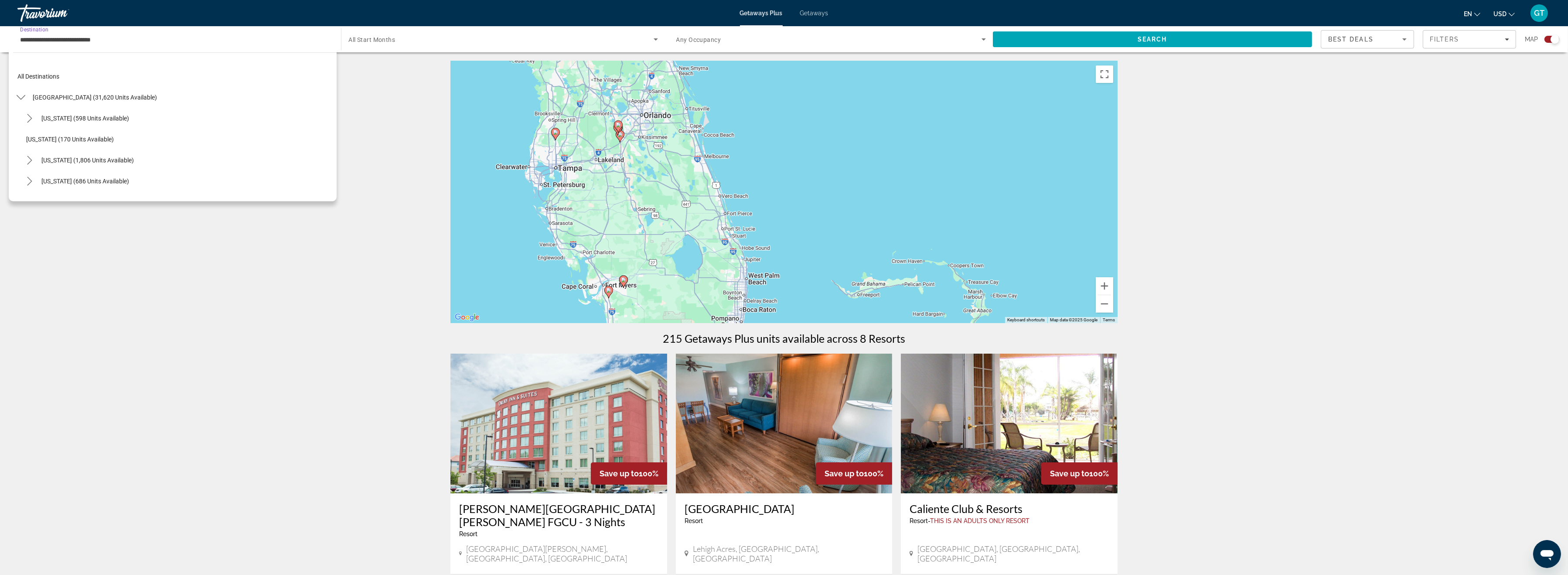
scroll to position [135, 0]
click at [46, 142] on span "Select destination: West Coast (220 units available)" at bounding box center [183, 150] width 306 height 21
type input "**********"
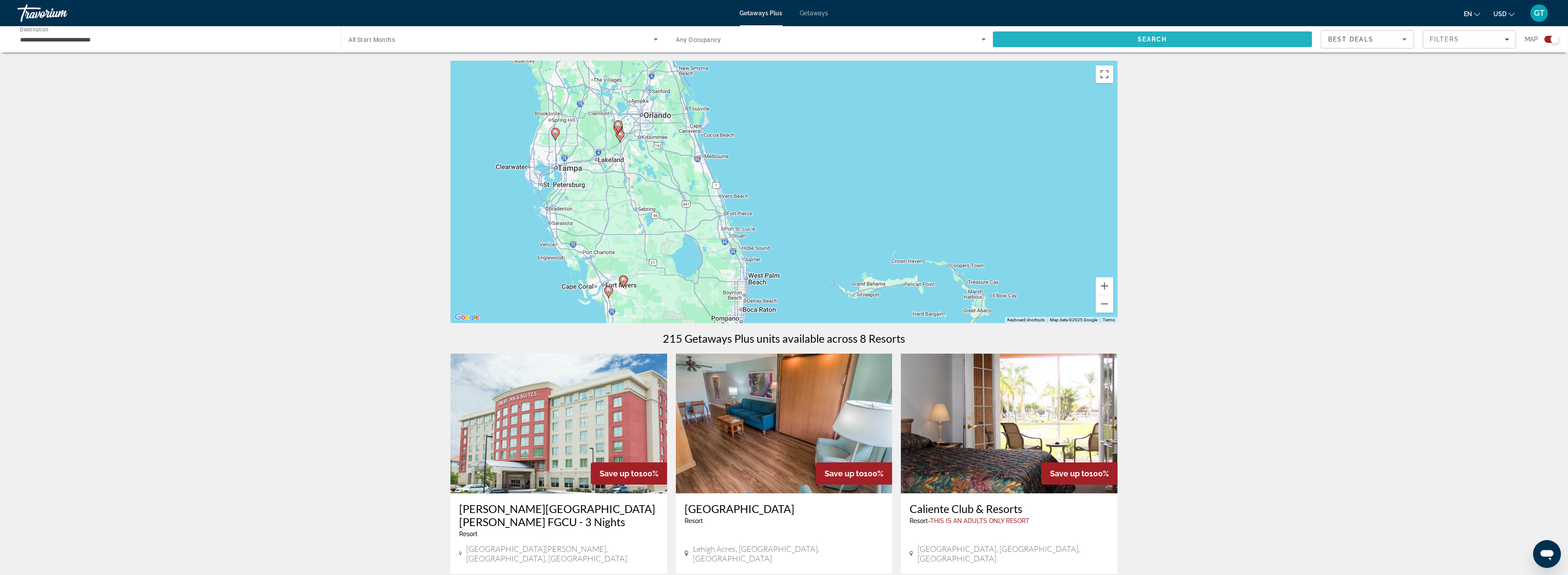
click at [1155, 39] on span "Search" at bounding box center [1152, 39] width 29 height 7
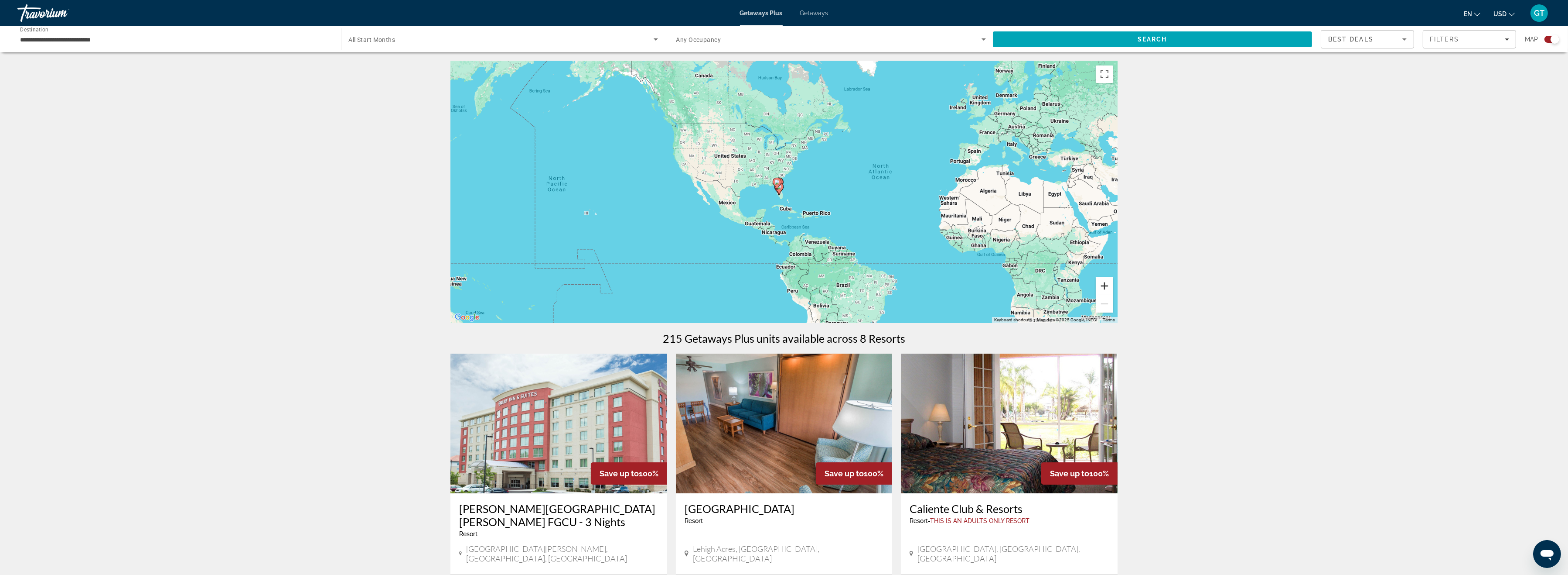
click at [1105, 287] on button "Zoom in" at bounding box center [1105, 286] width 18 height 18
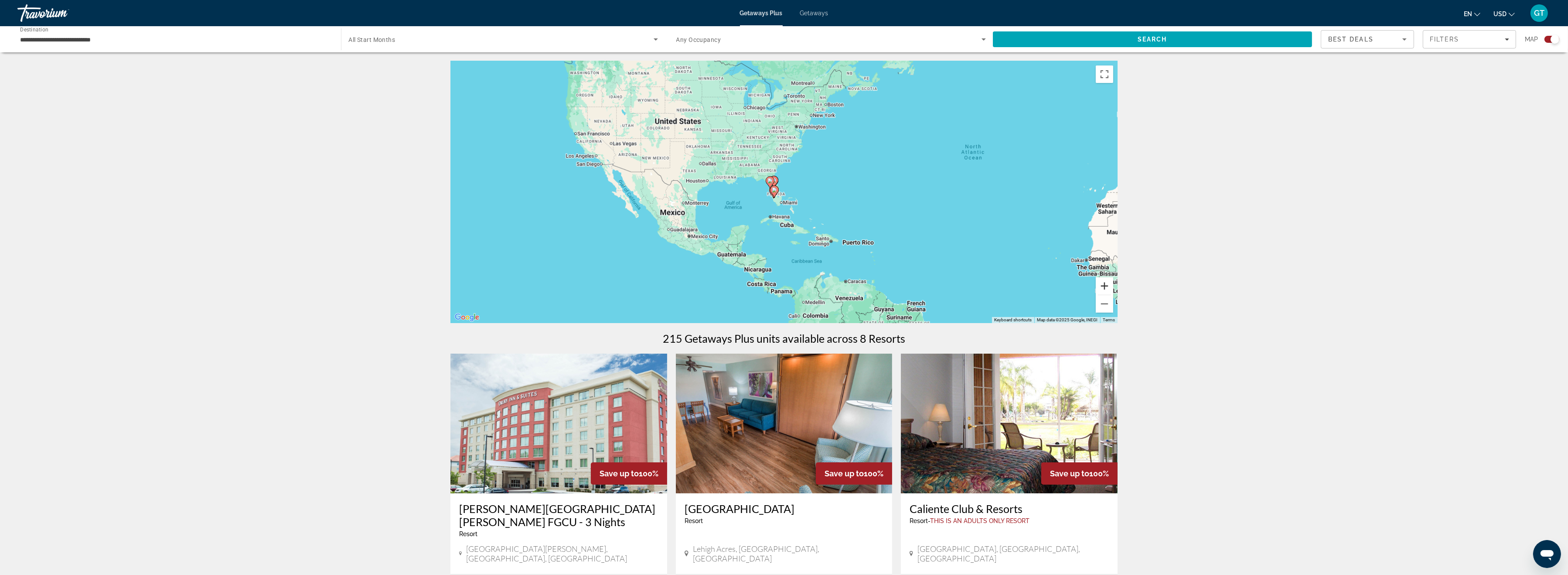
click at [1105, 287] on button "Zoom in" at bounding box center [1105, 286] width 18 height 18
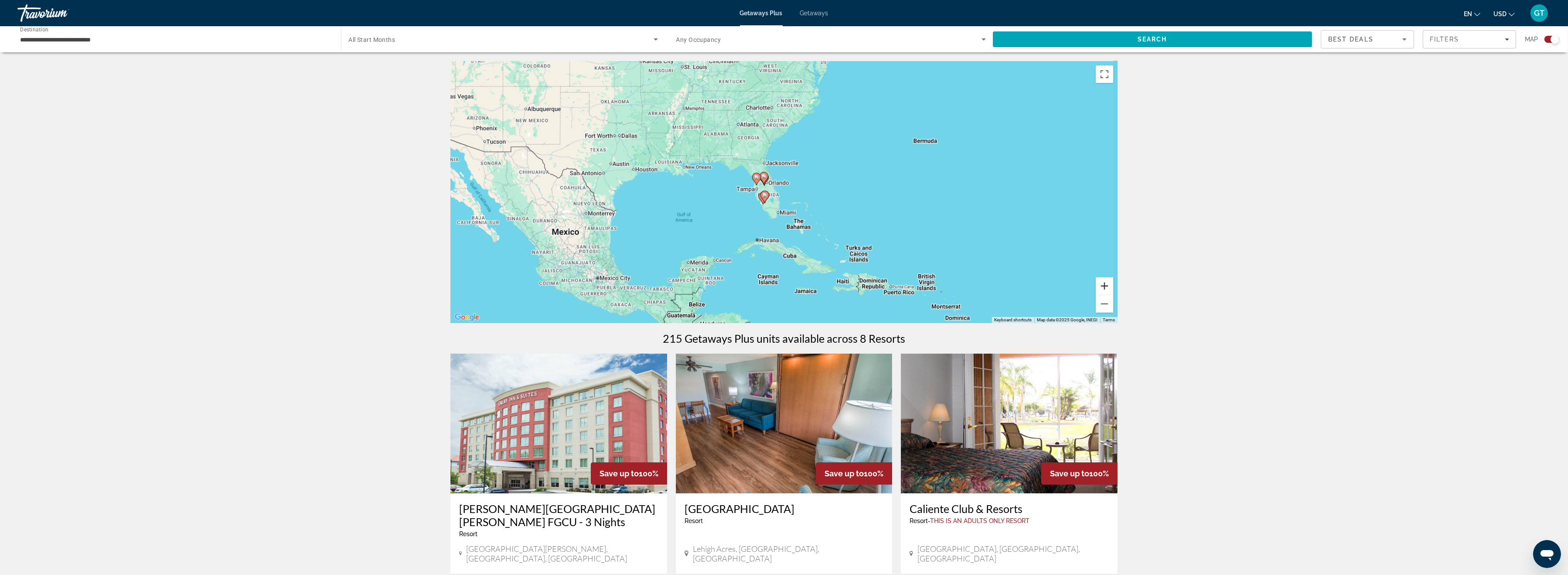
click at [1105, 287] on button "Zoom in" at bounding box center [1105, 286] width 18 height 18
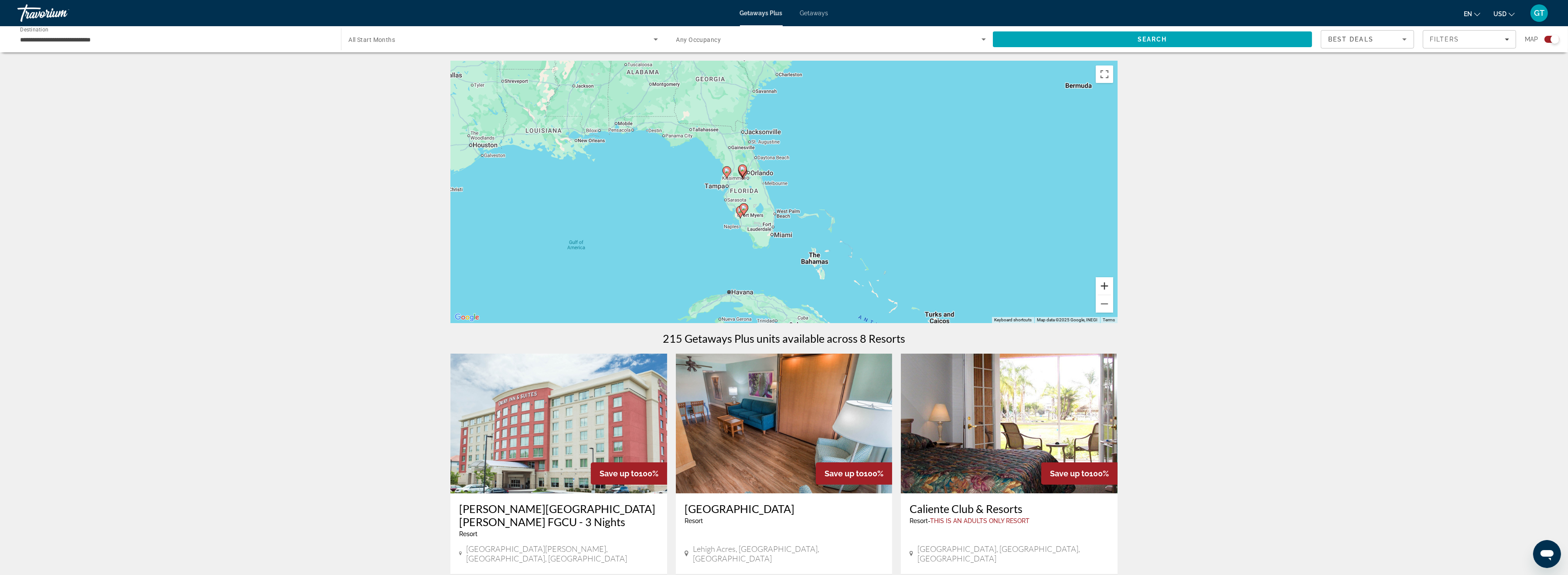
click at [1105, 287] on button "Zoom in" at bounding box center [1105, 286] width 18 height 18
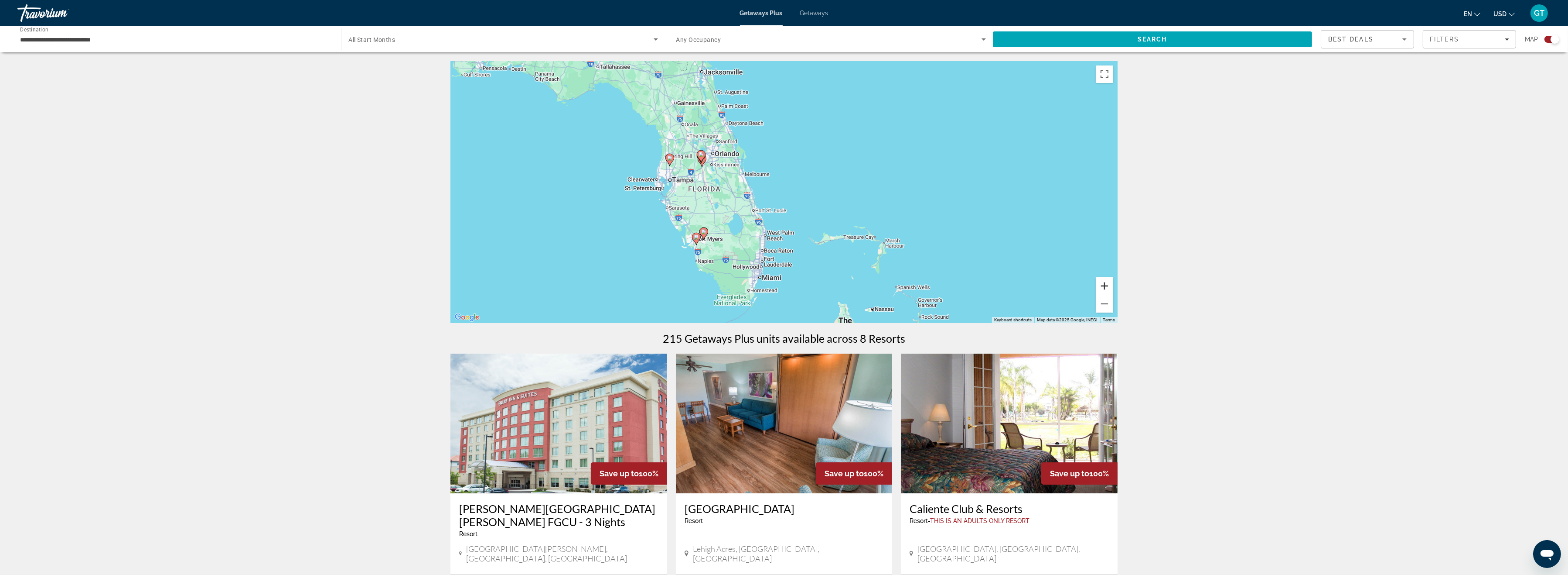
click at [1105, 287] on button "Zoom in" at bounding box center [1105, 286] width 18 height 18
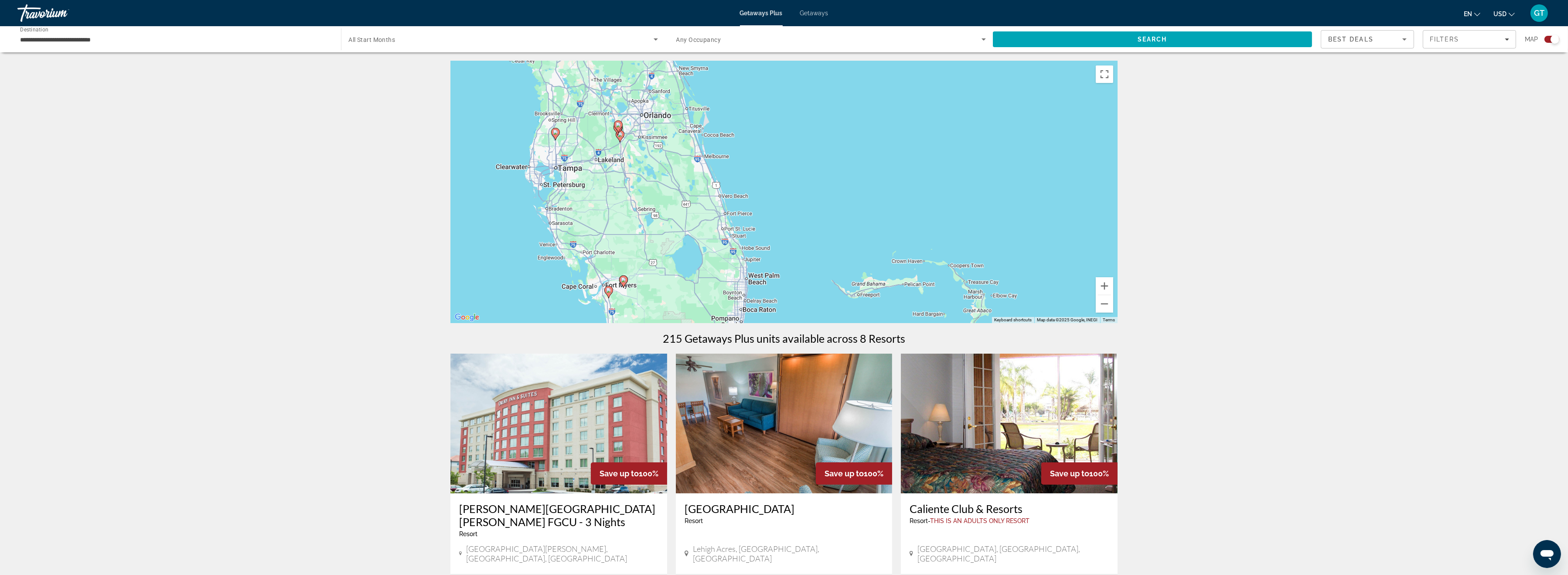
click at [969, 451] on img "Main content" at bounding box center [1009, 423] width 217 height 140
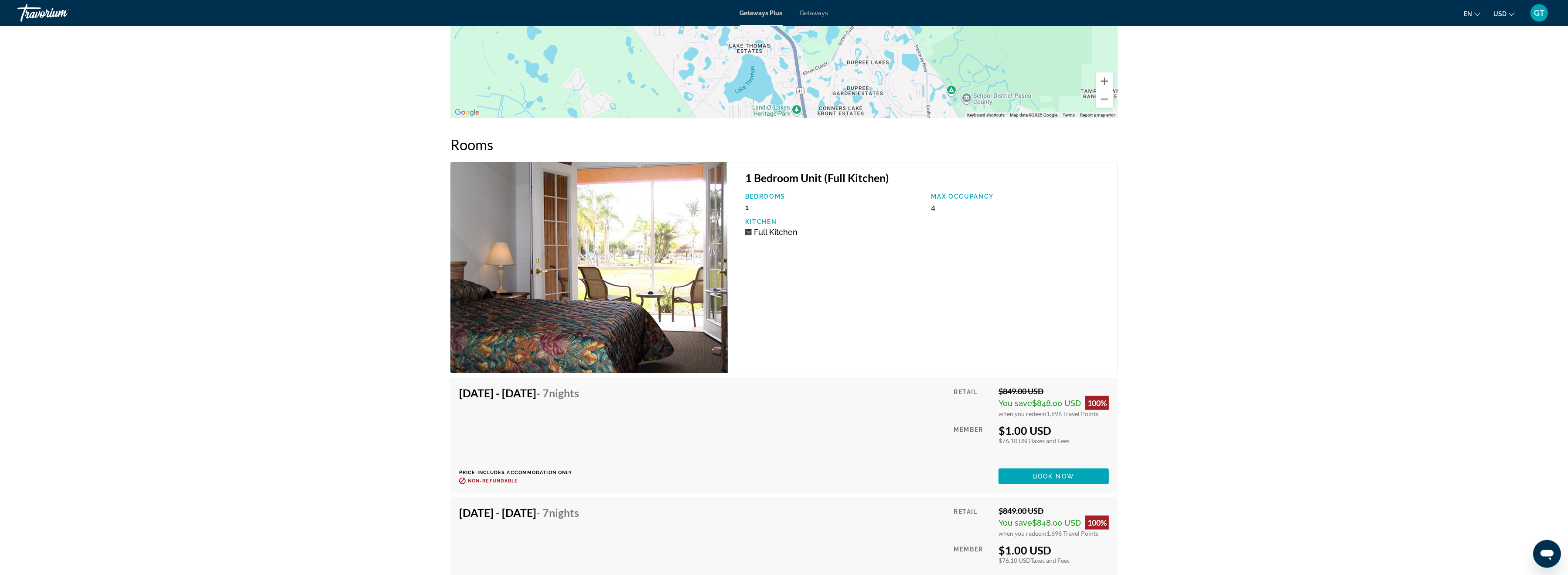
scroll to position [1486, 0]
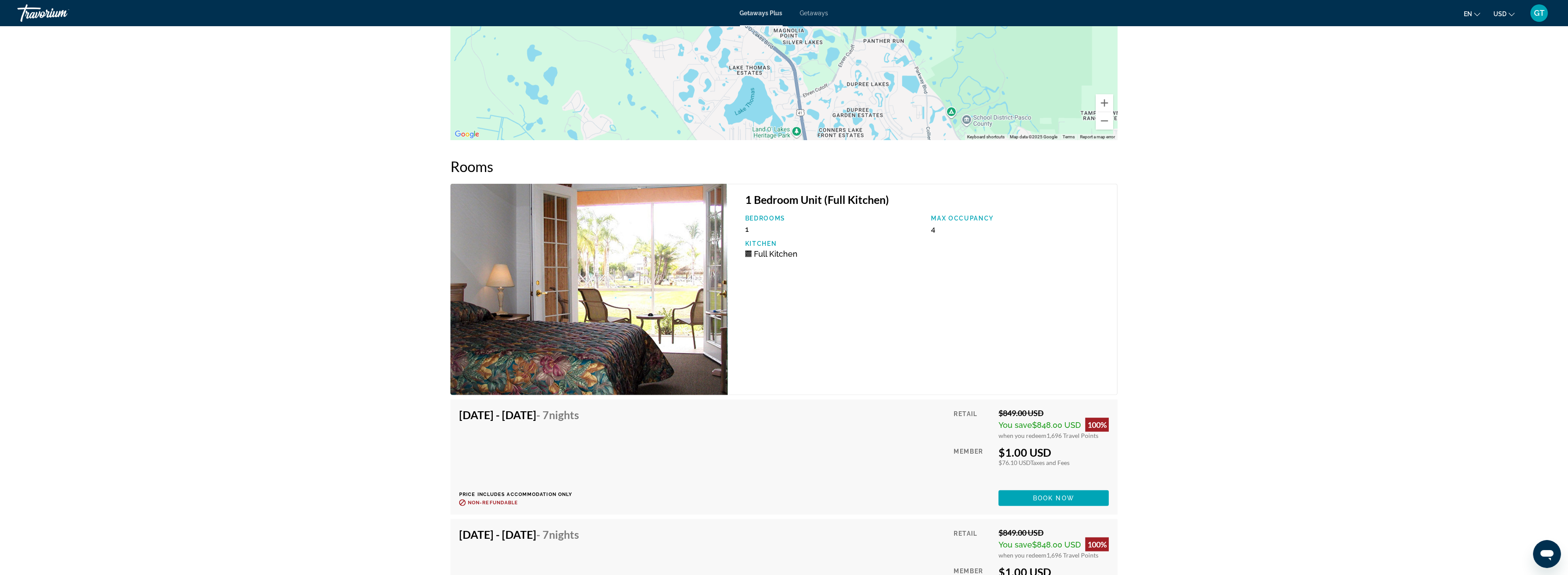
click at [633, 251] on img "Main content" at bounding box center [590, 288] width 277 height 211
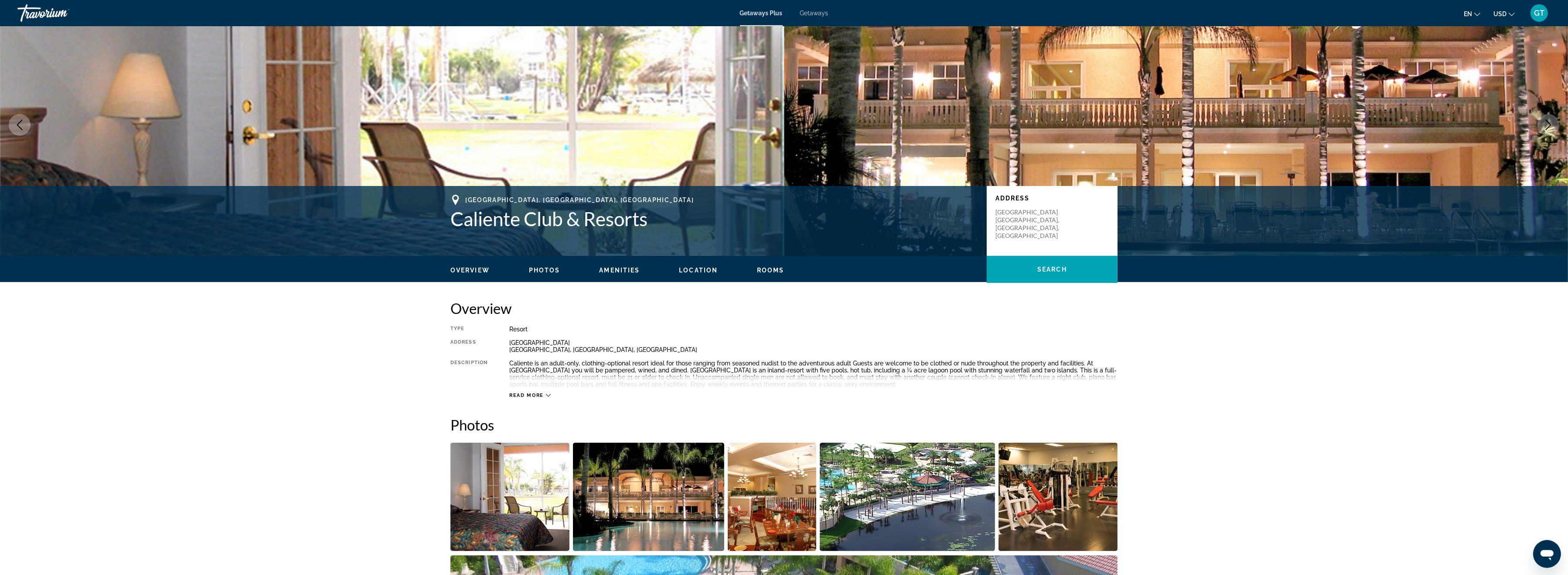
scroll to position [0, 0]
